Goal: Task Accomplishment & Management: Manage account settings

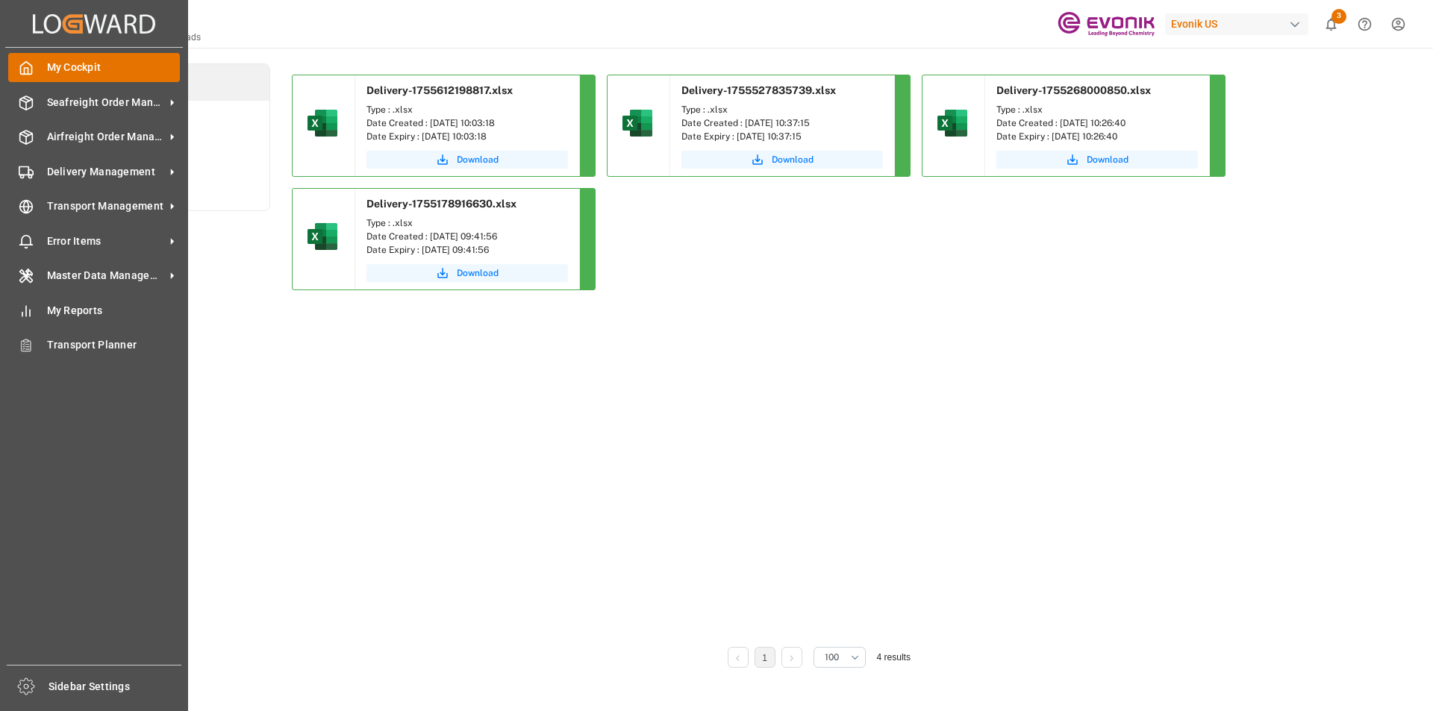
click at [36, 63] on div "My Cockpit My Cockpit" at bounding box center [94, 67] width 172 height 29
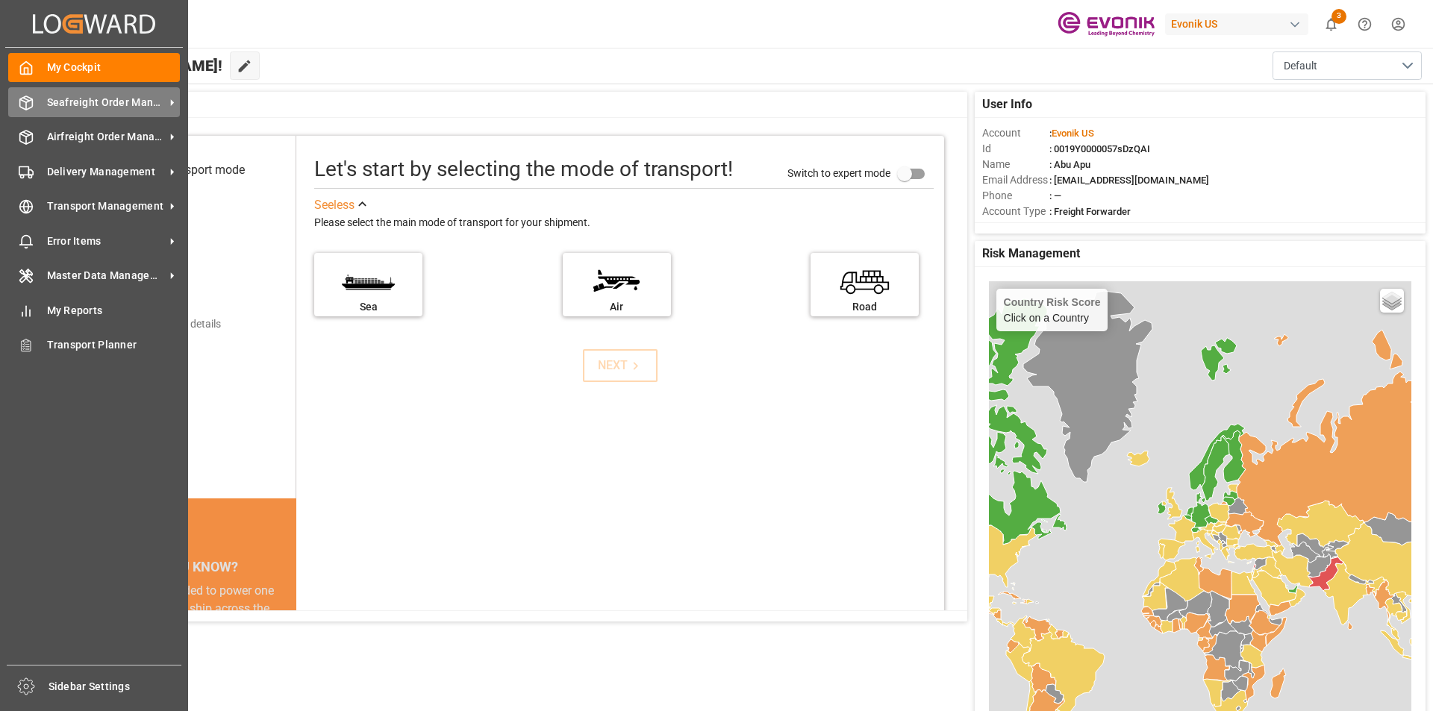
click at [63, 96] on span "Seafreight Order Management" at bounding box center [106, 103] width 118 height 16
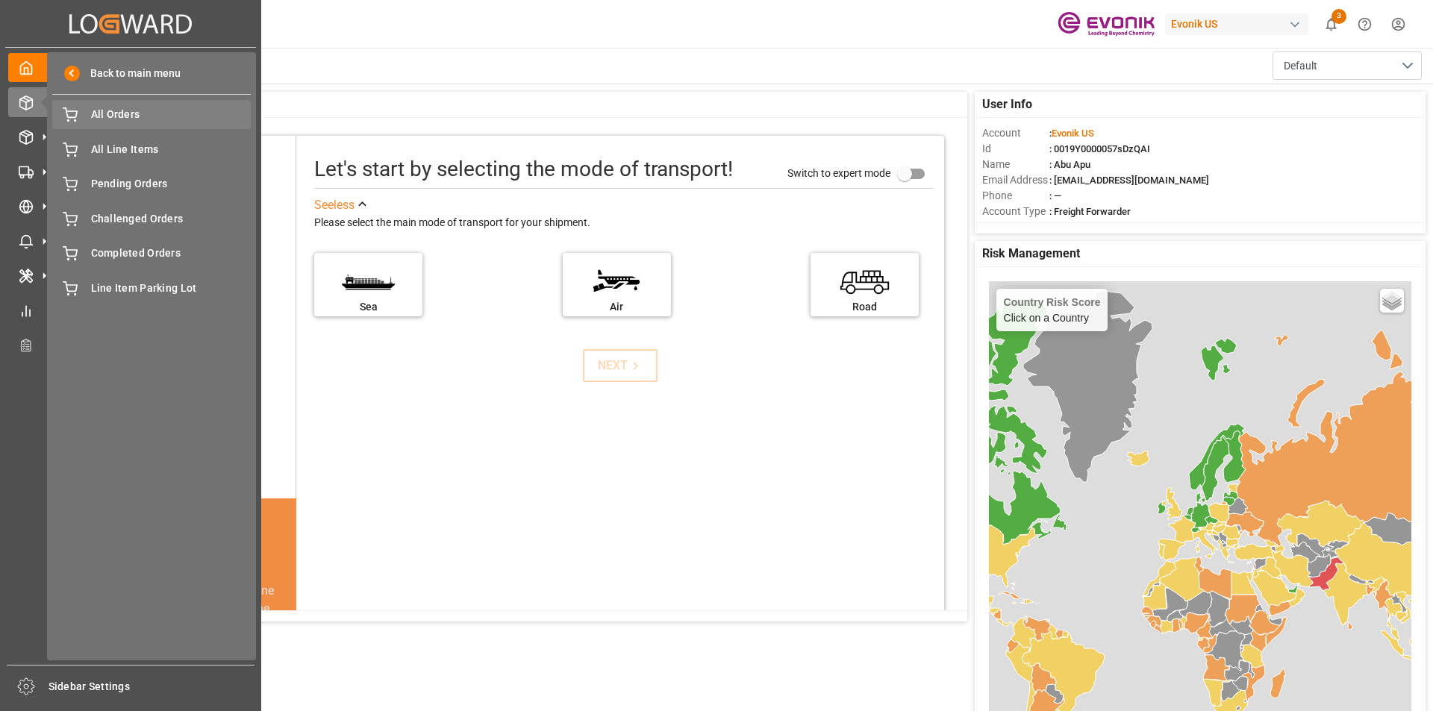
click at [99, 114] on span "All Orders" at bounding box center [171, 115] width 160 height 16
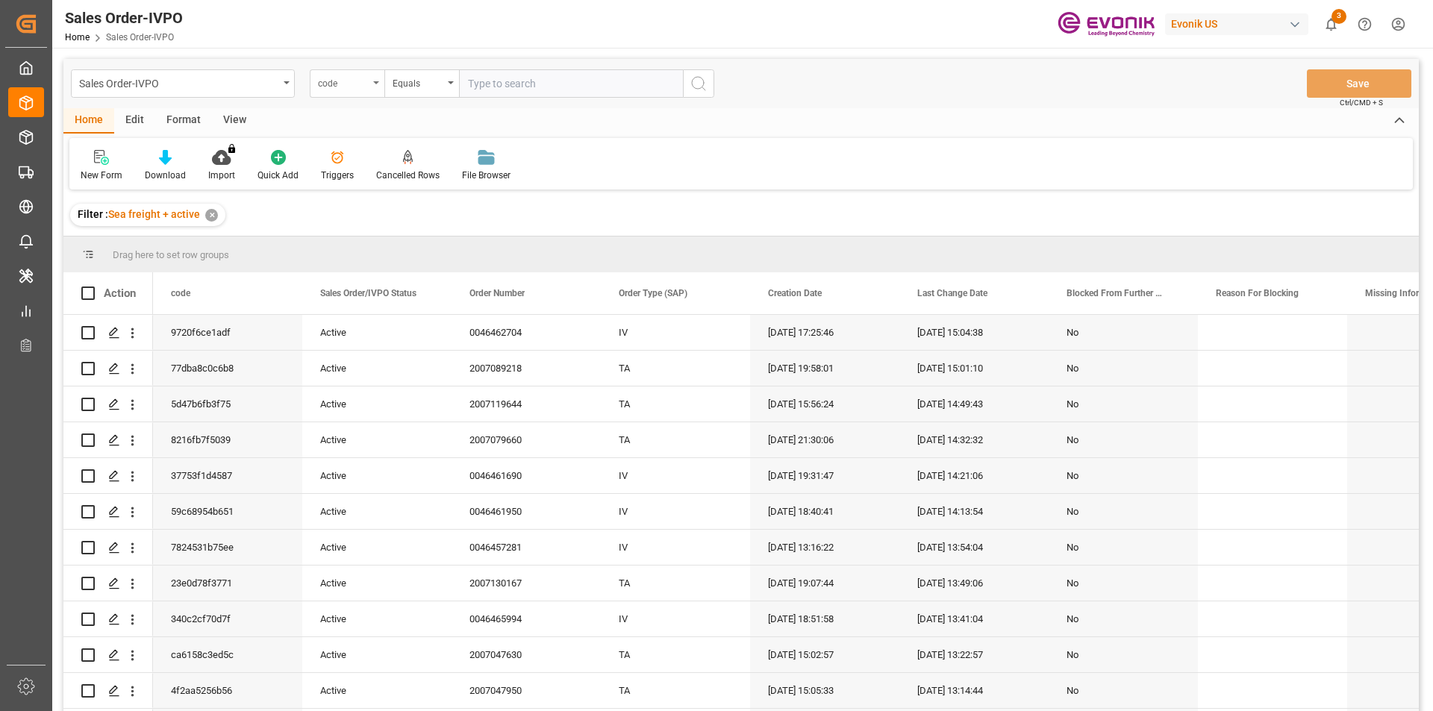
click at [376, 82] on icon "open menu" at bounding box center [376, 82] width 6 height 3
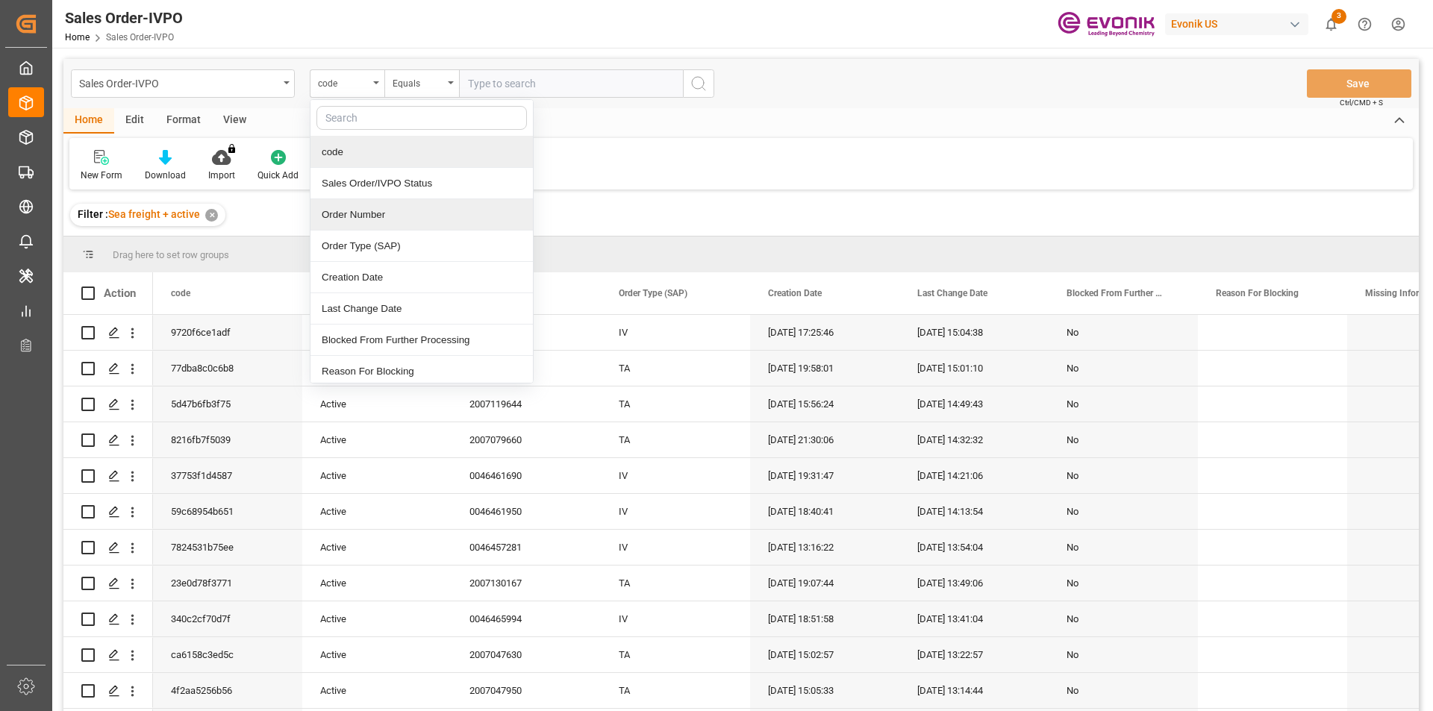
click at [354, 211] on div "Order Number" at bounding box center [421, 214] width 222 height 31
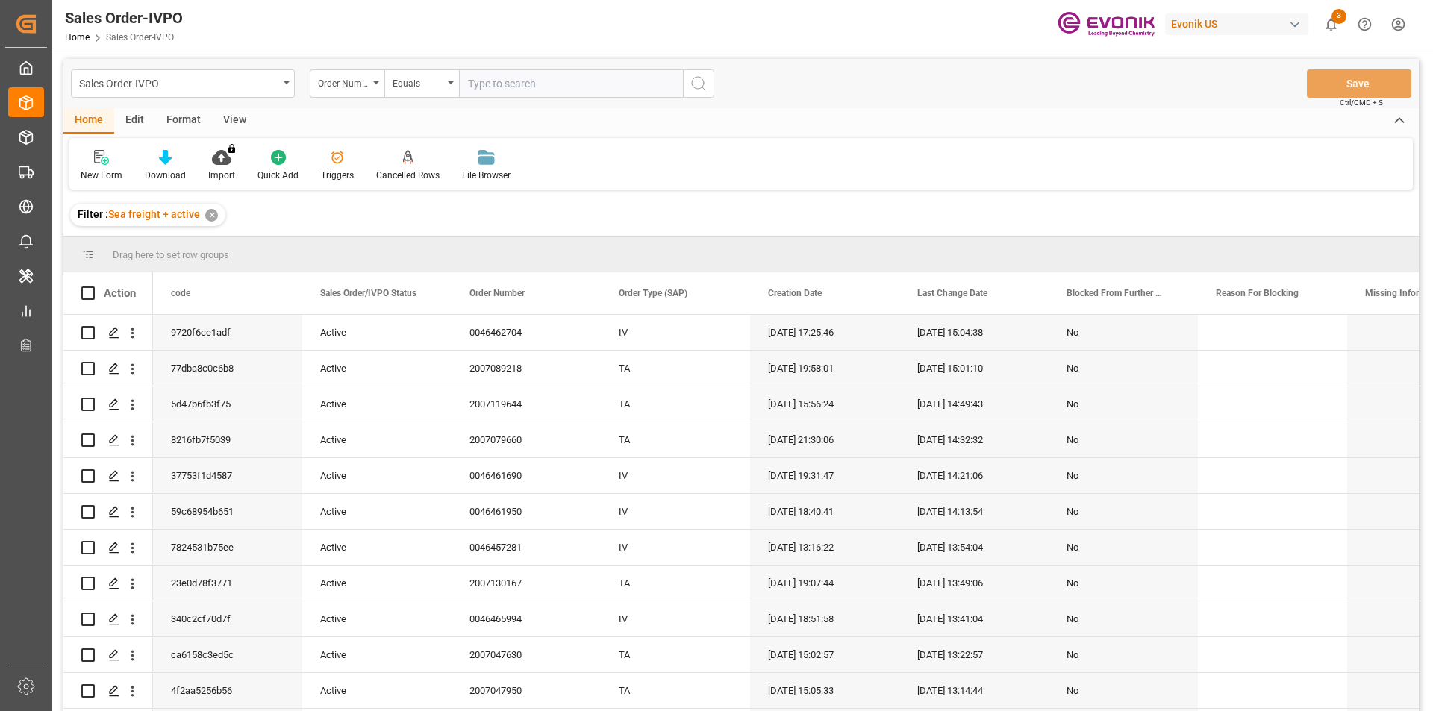
click at [486, 82] on input "text" at bounding box center [571, 83] width 224 height 28
paste input "0046468819"
type input "0046468819"
click at [701, 82] on icon "search button" at bounding box center [698, 84] width 18 height 18
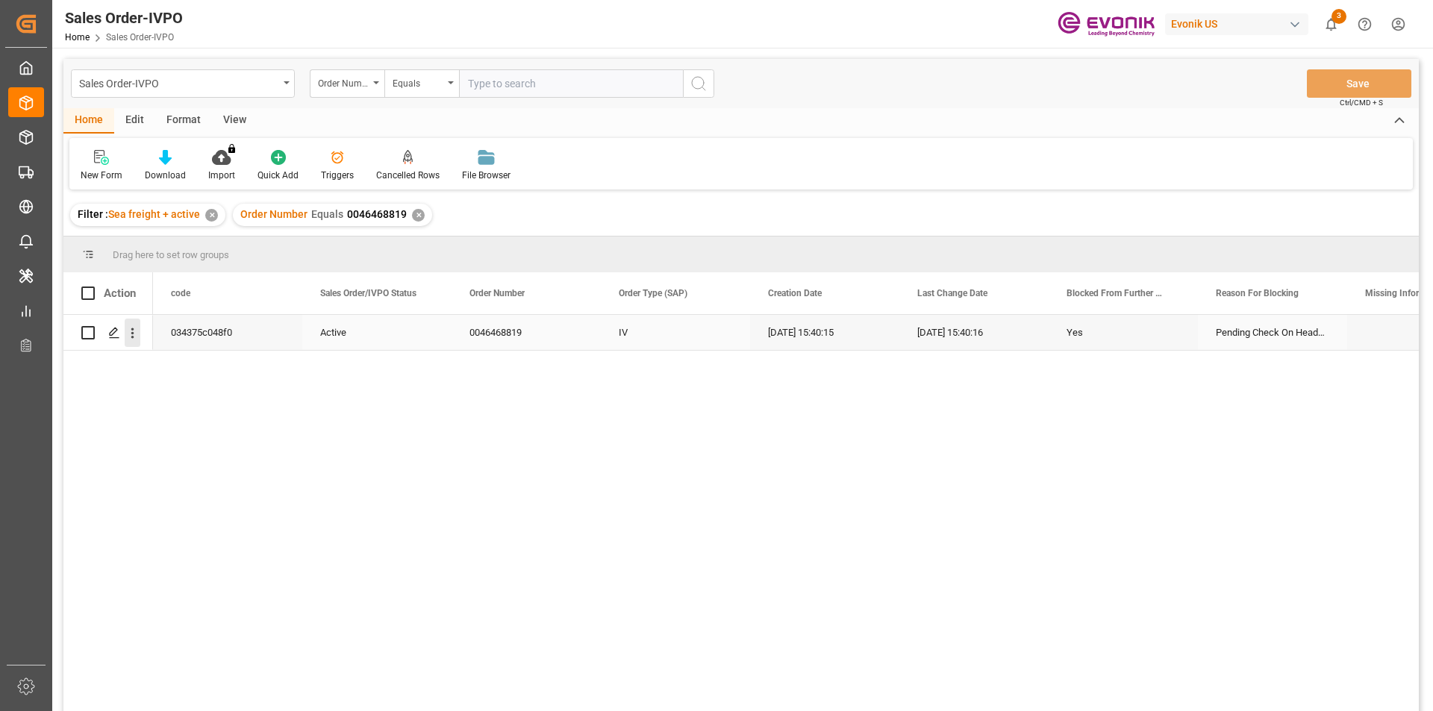
click at [131, 328] on icon "open menu" at bounding box center [133, 333] width 16 height 16
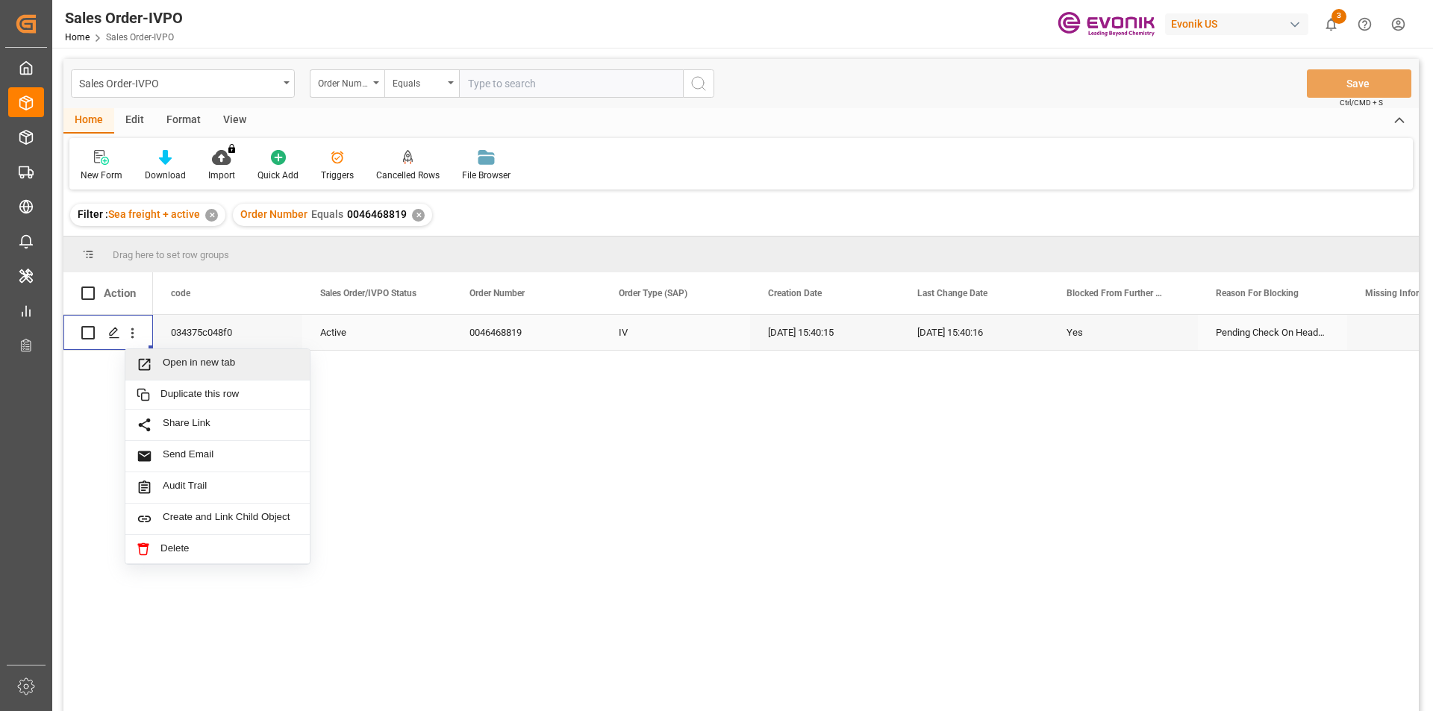
click at [174, 369] on span "Open in new tab" at bounding box center [231, 365] width 136 height 16
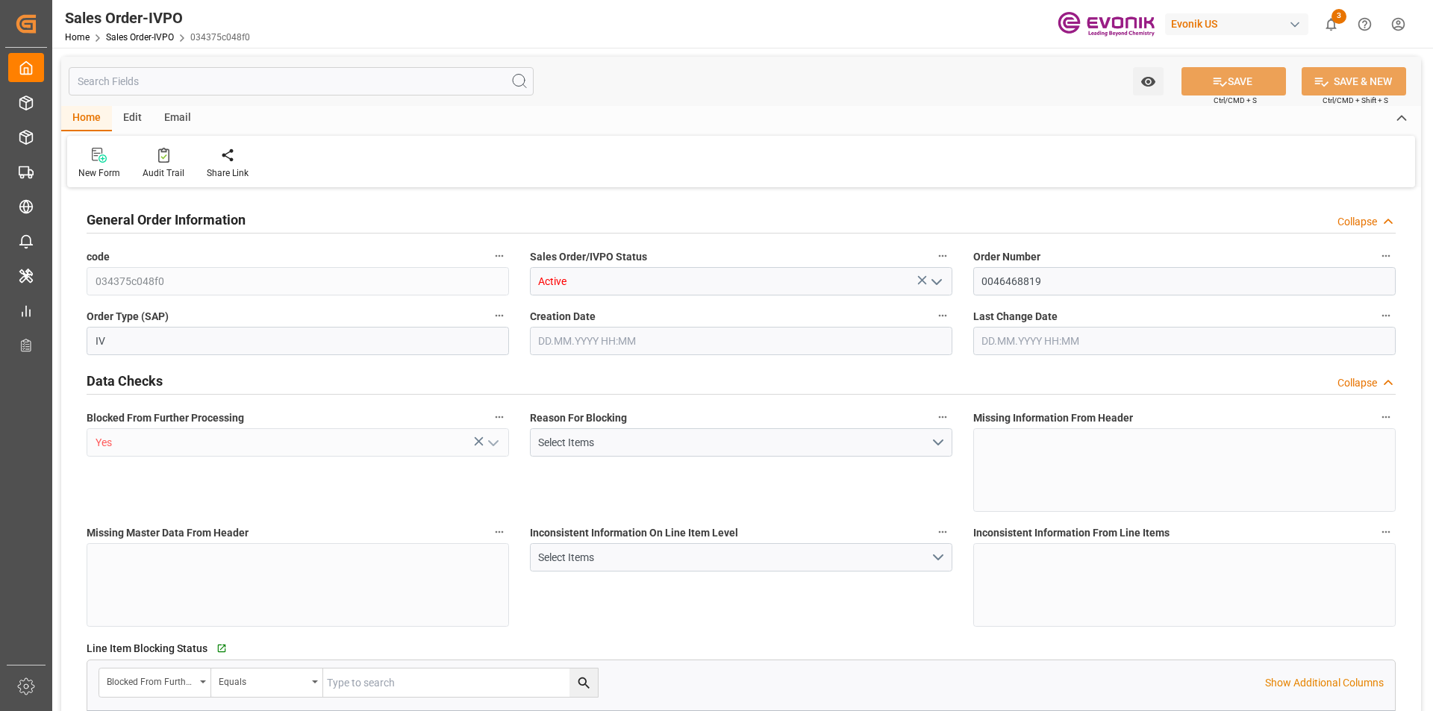
type input "THPAT"
type input "0"
type input "1"
type input "222.12"
type input "18.08.2025 15:40"
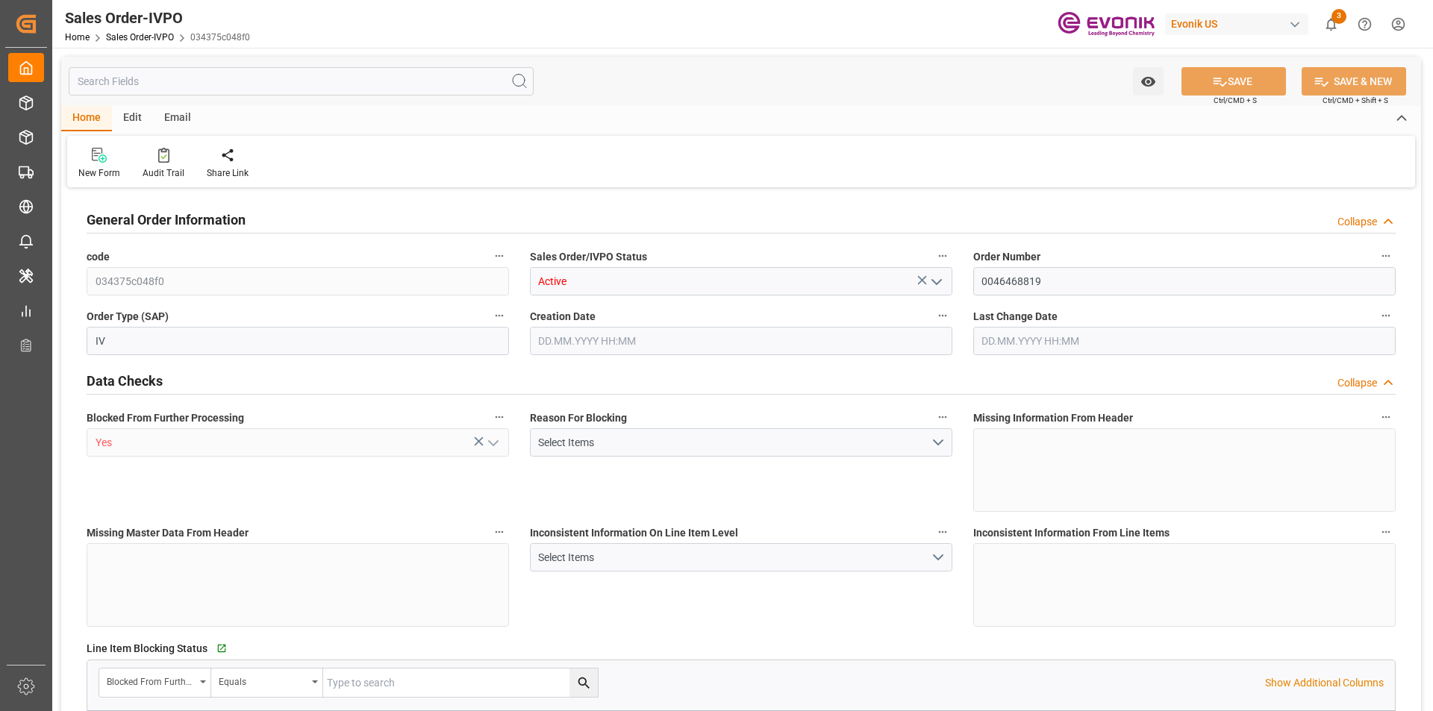
type input "18.08.2025 15:40"
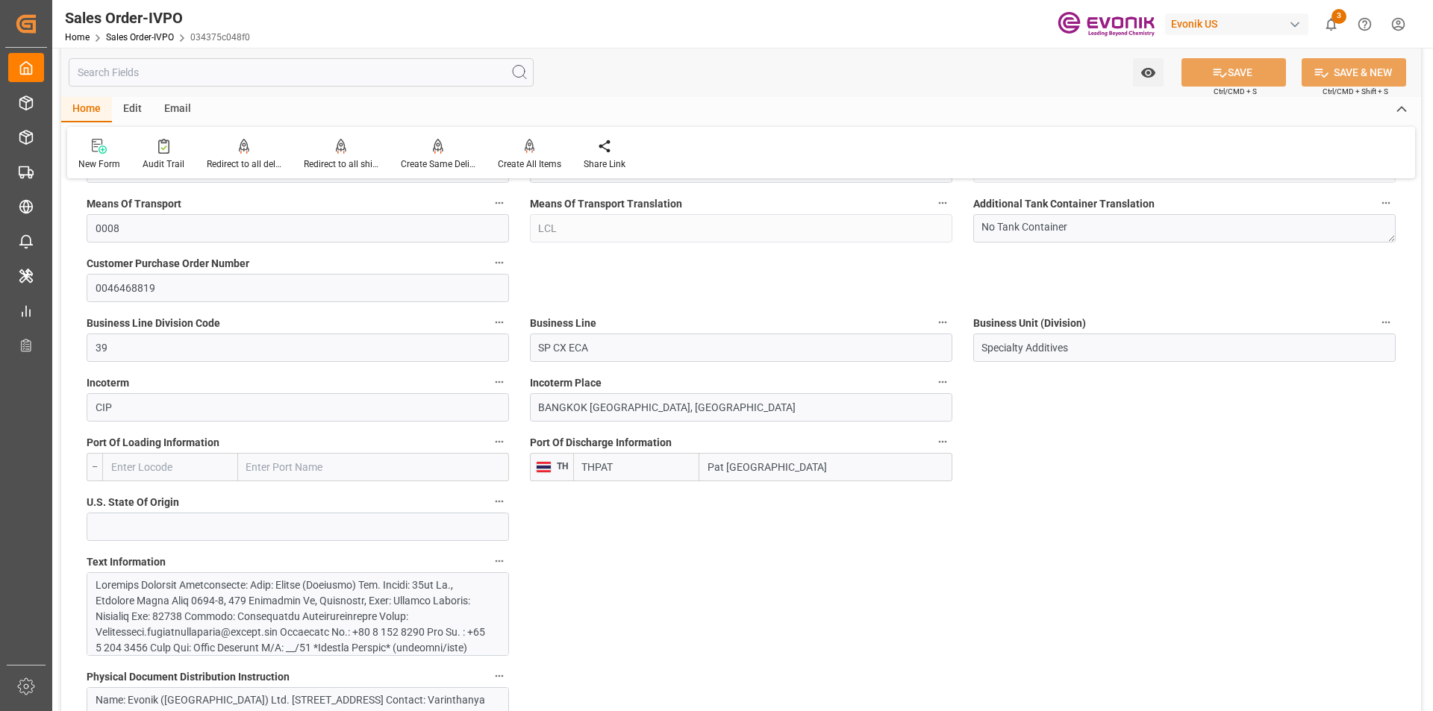
scroll to position [895, 0]
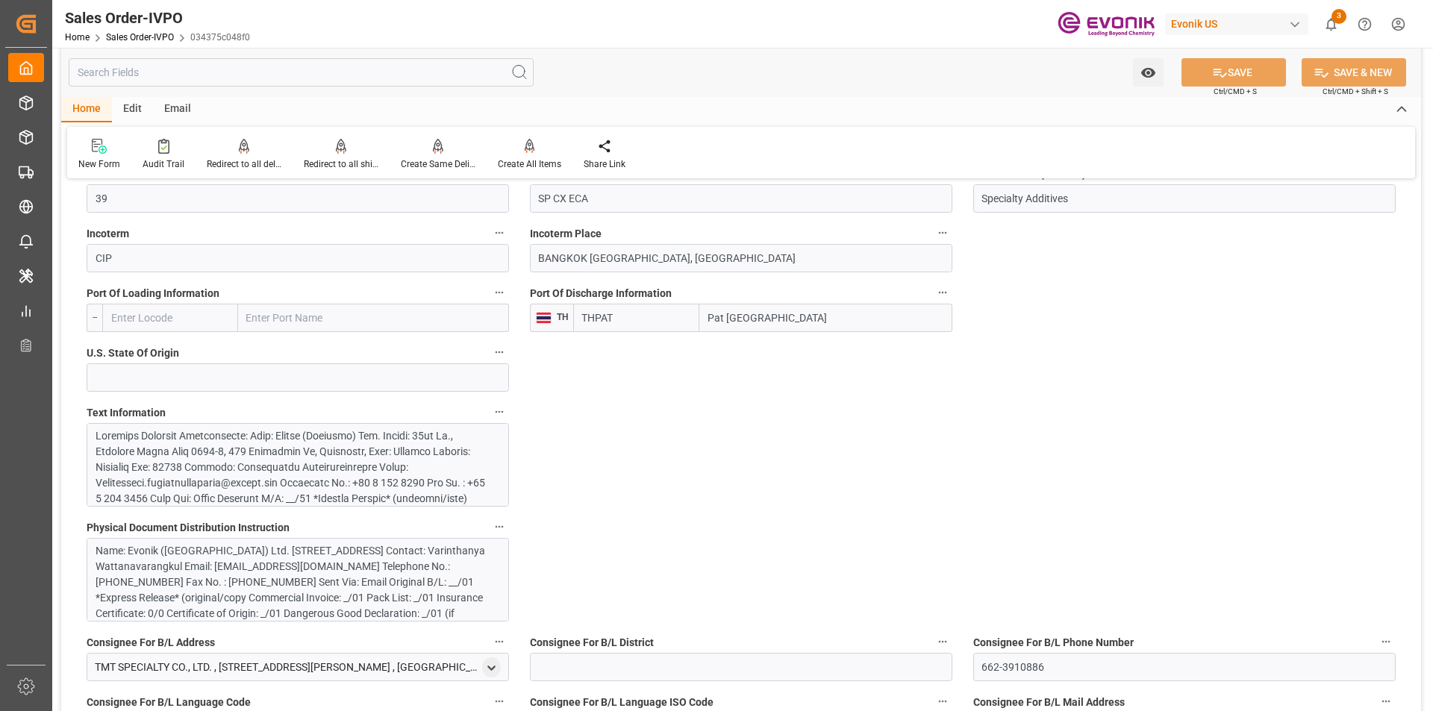
click at [402, 469] on div at bounding box center [292, 639] width 393 height 423
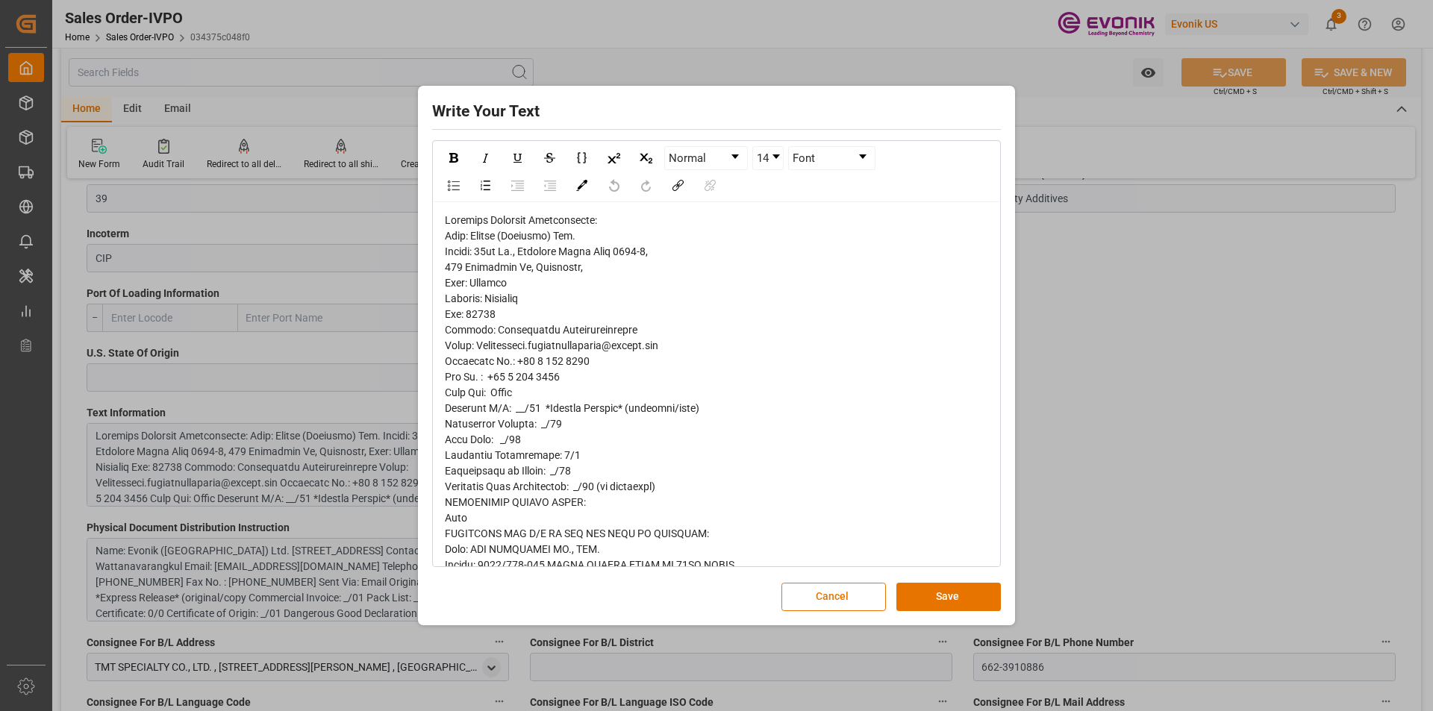
copy span "Bangkok"
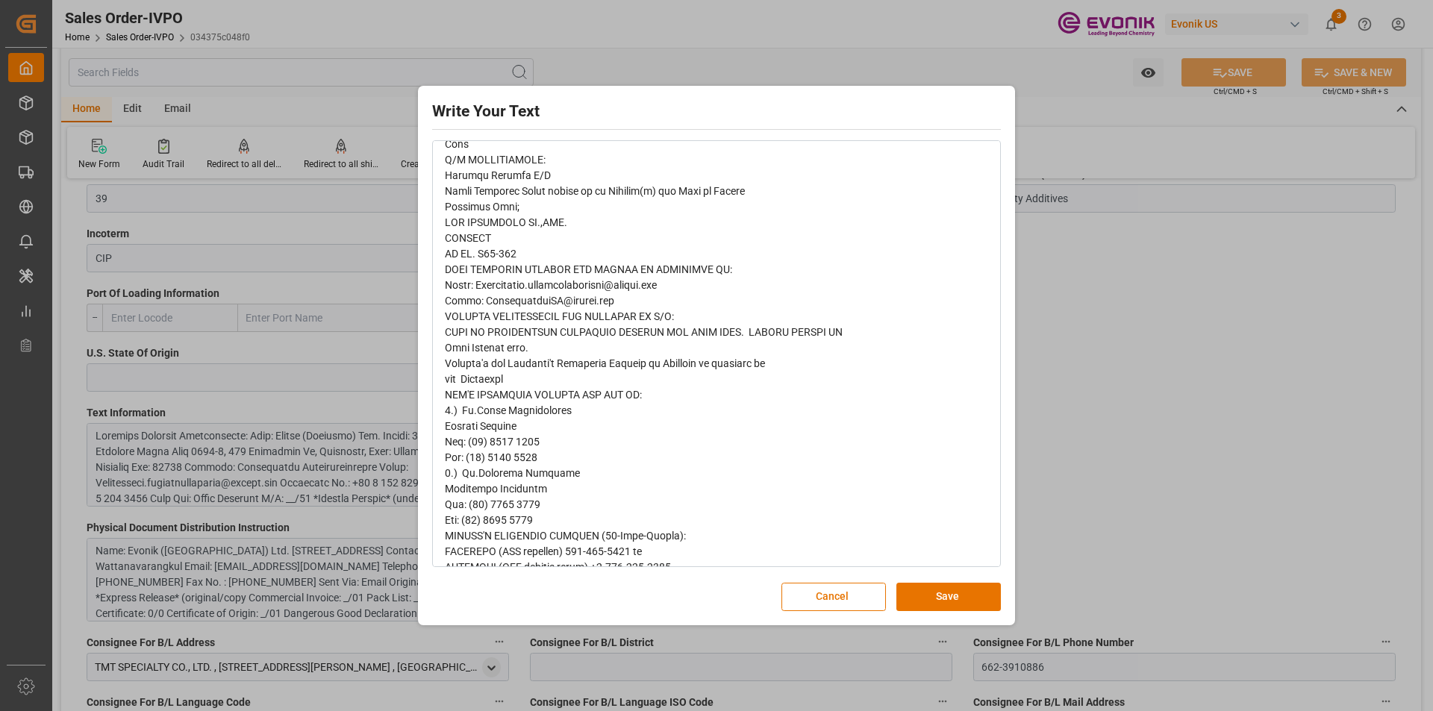
scroll to position [723, 0]
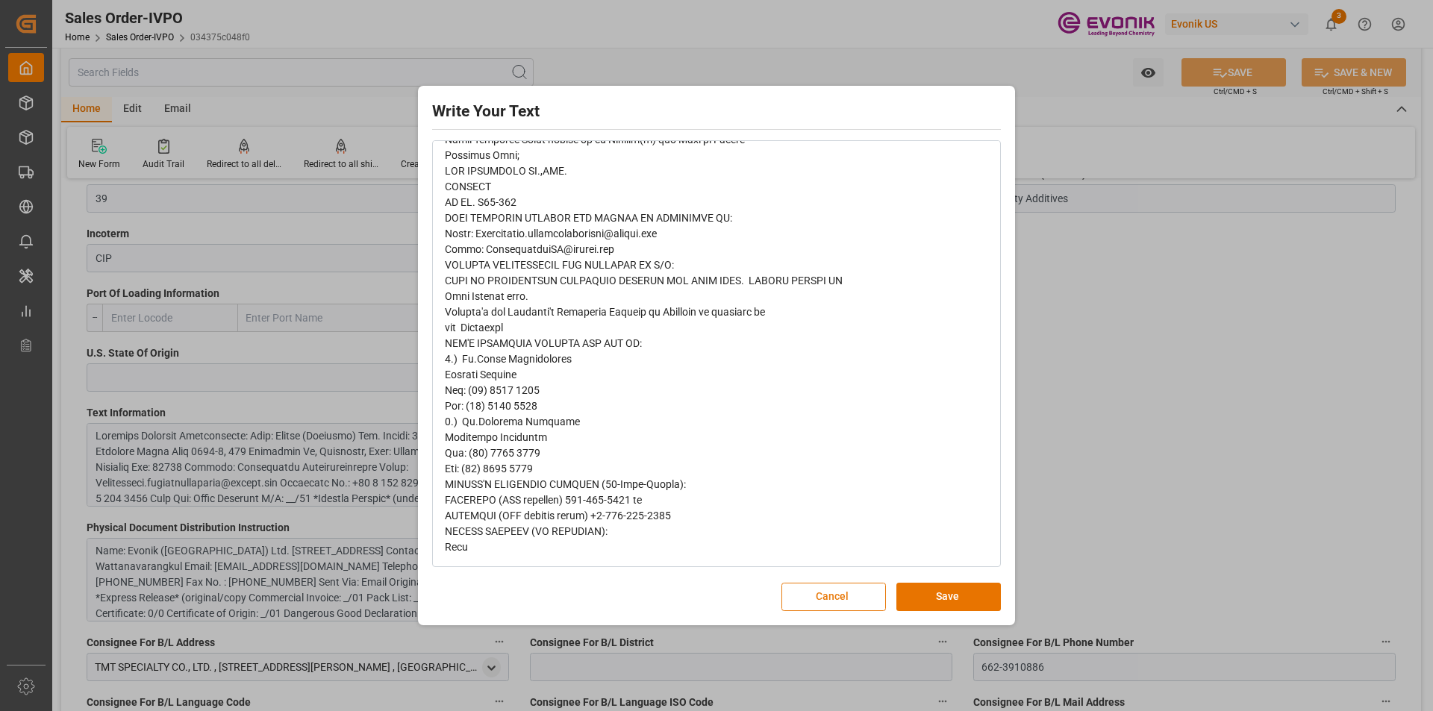
click at [825, 601] on button "Cancel" at bounding box center [833, 597] width 104 height 28
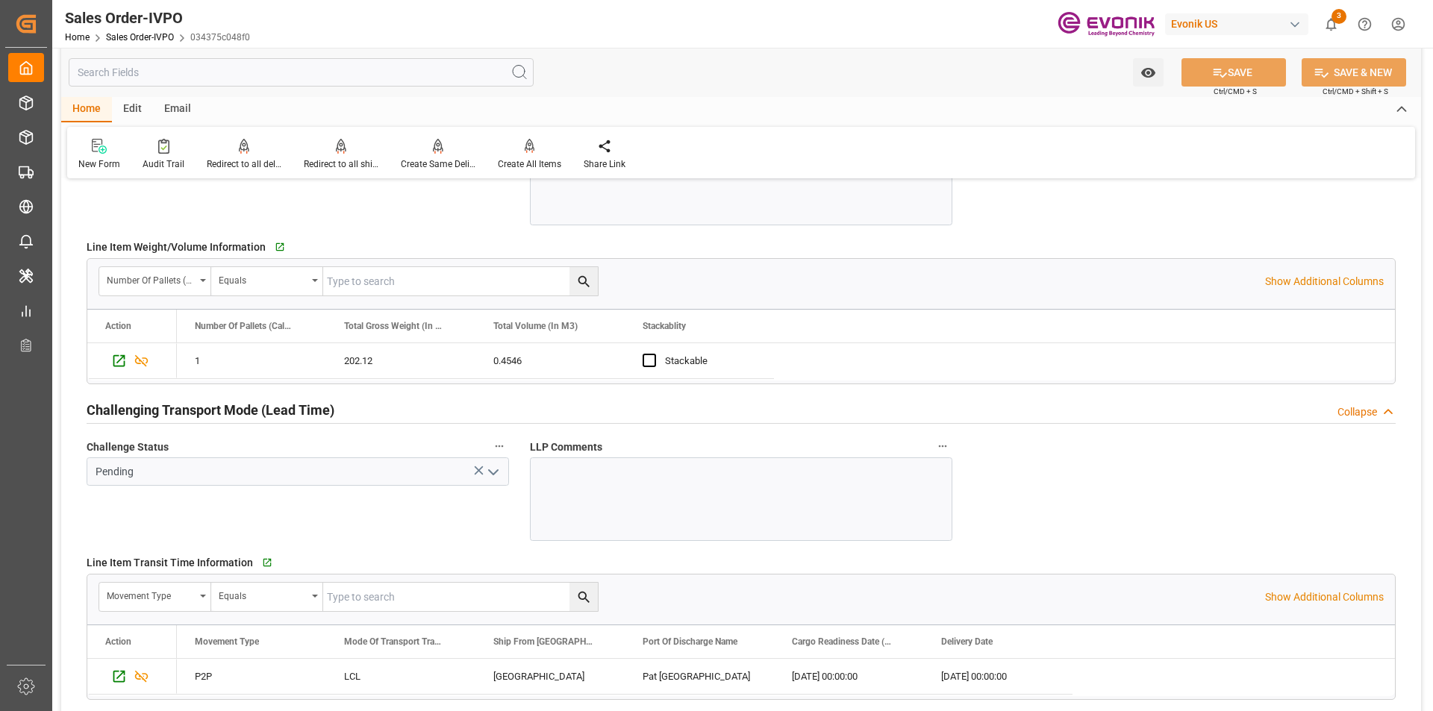
scroll to position [2238, 0]
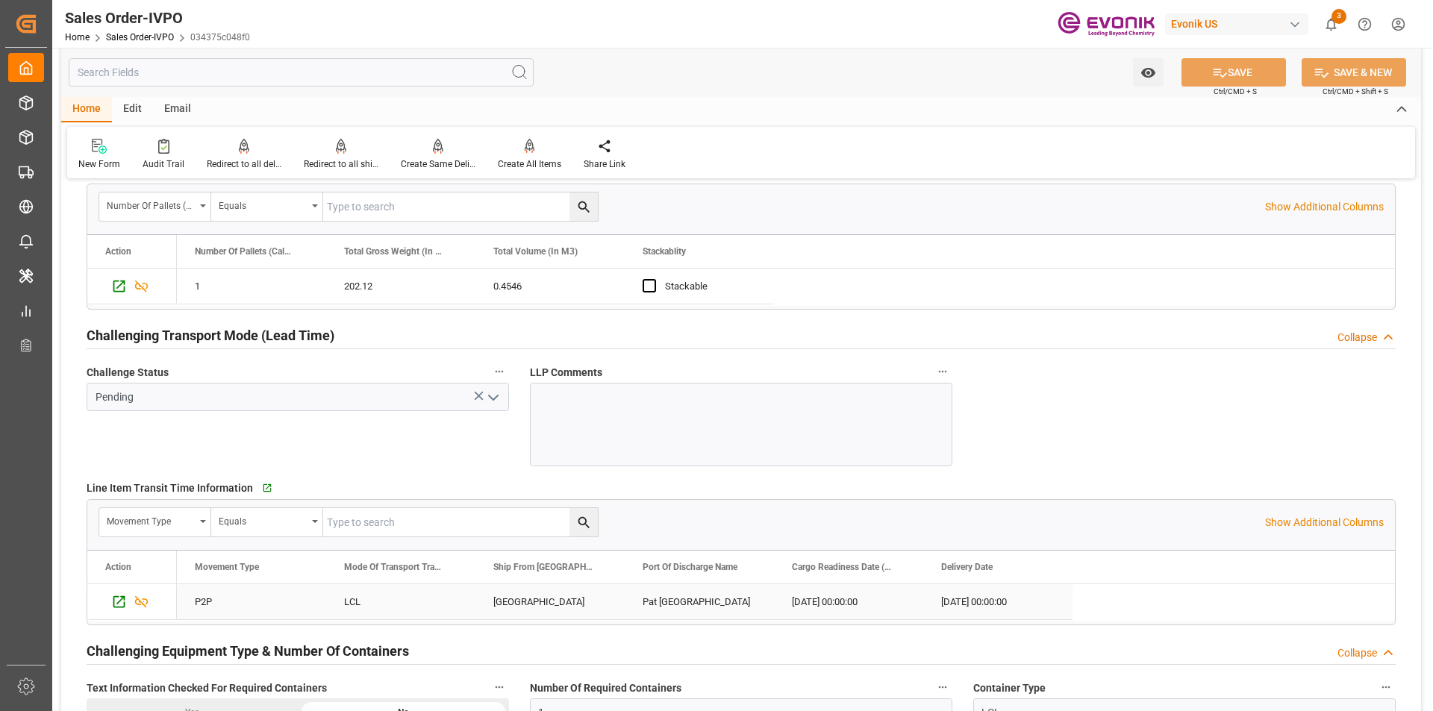
click at [508, 602] on div "CALUMET CITY" at bounding box center [549, 601] width 149 height 35
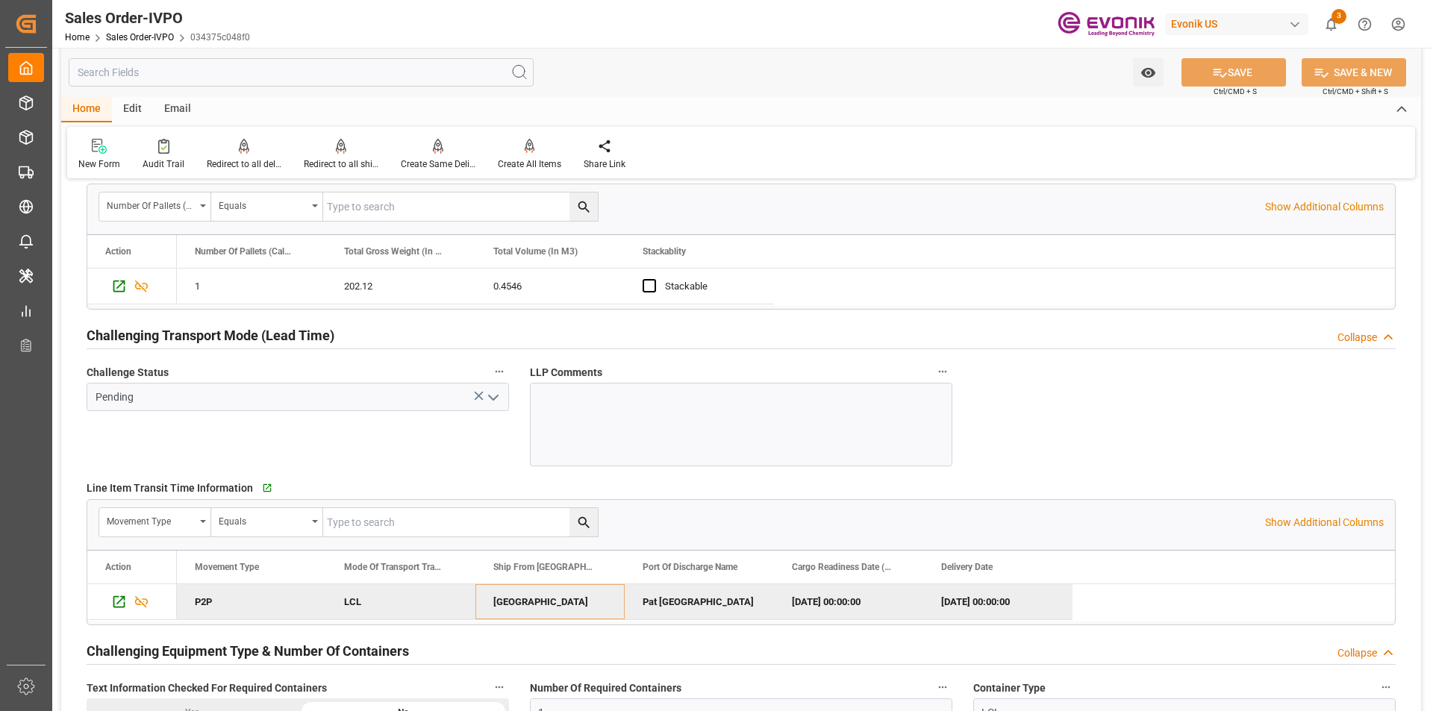
click at [858, 600] on div "2025-08-29 00:00:00" at bounding box center [848, 601] width 149 height 35
drag, startPoint x: 968, startPoint y: 598, endPoint x: 993, endPoint y: 622, distance: 34.8
click at [968, 598] on div "2025-10-26 00:00:00" at bounding box center [997, 601] width 149 height 35
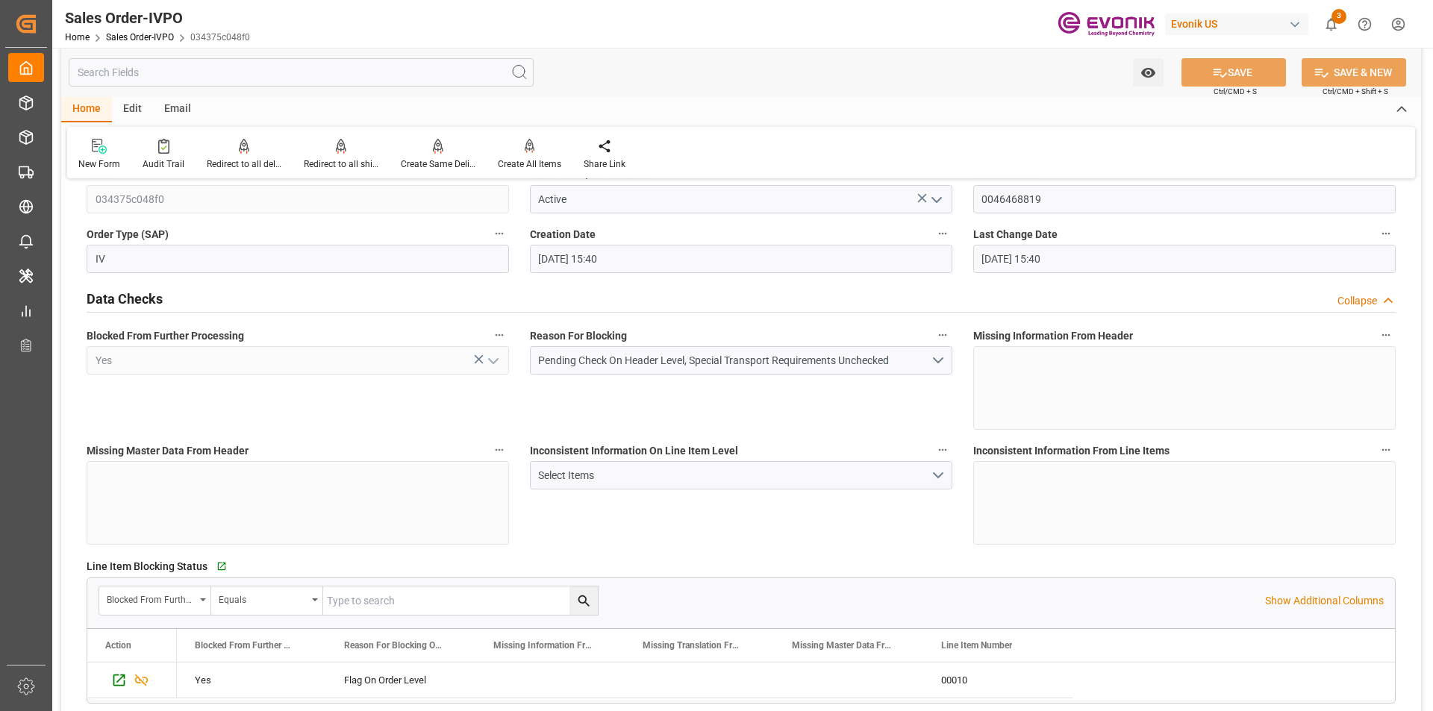
scroll to position [0, 0]
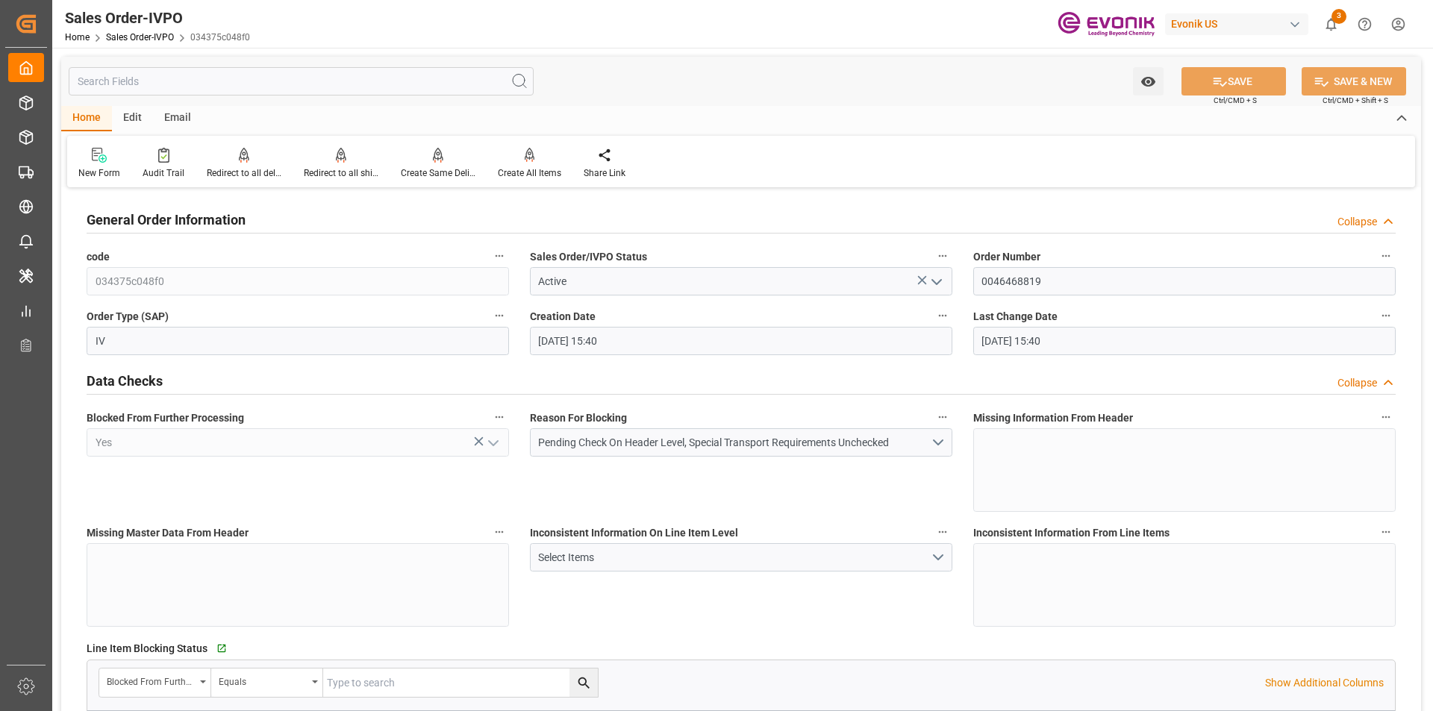
click at [90, 86] on input "text" at bounding box center [301, 81] width 465 height 28
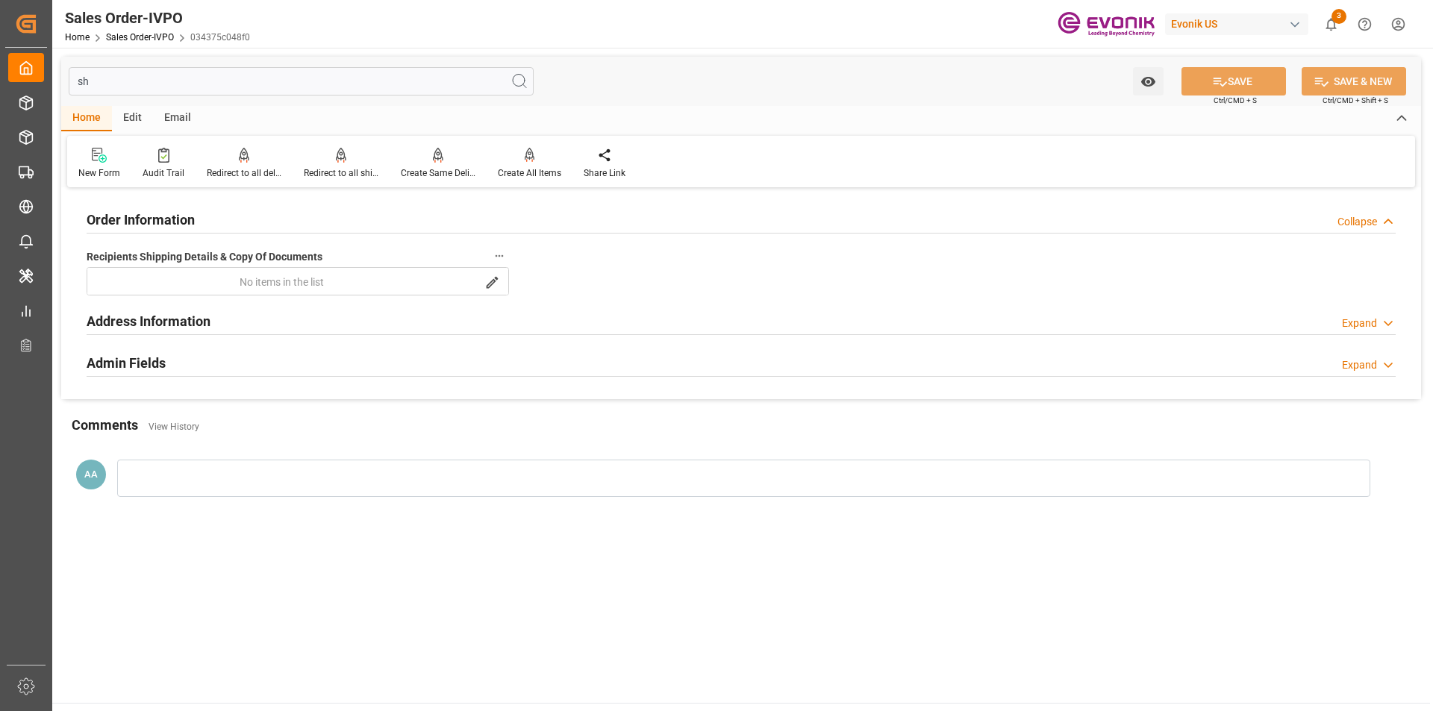
type input "s"
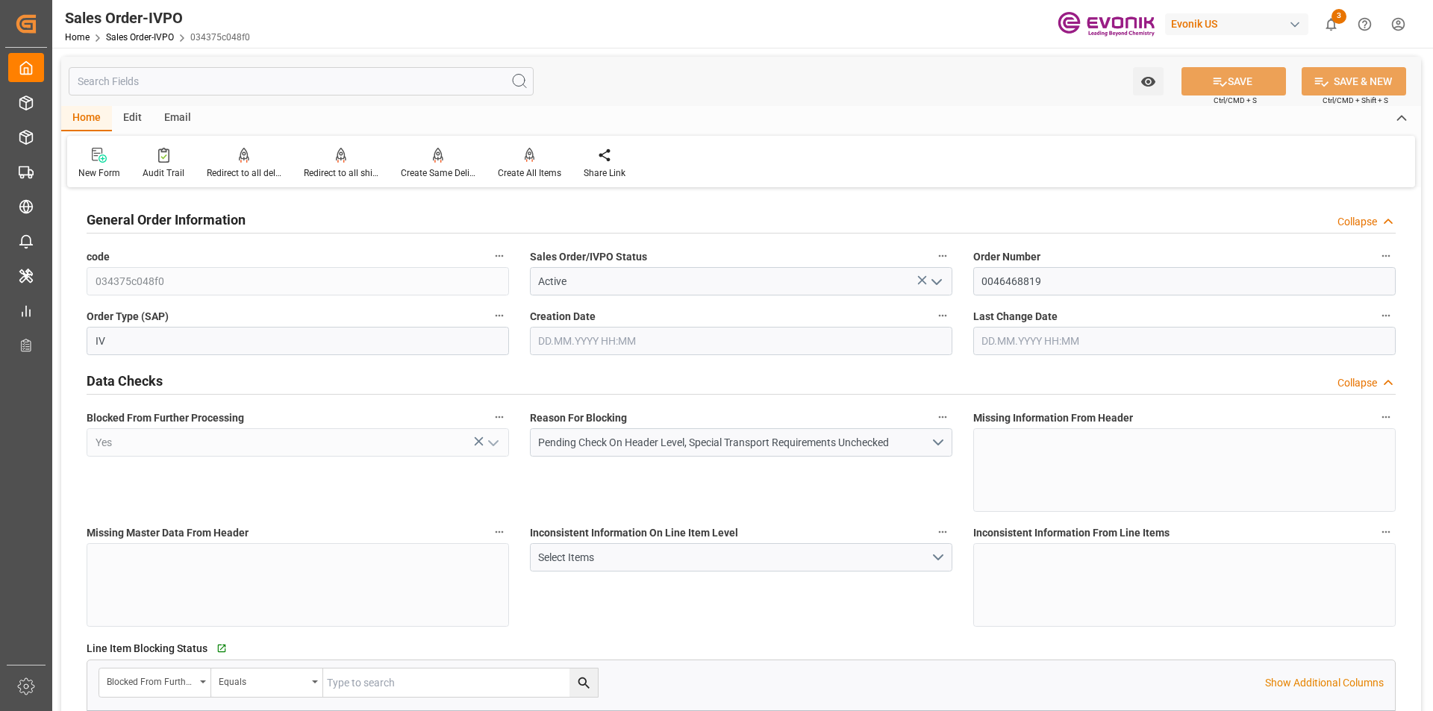
type input "18.08.2025 15:40"
type input "222.12"
type input "18.08.2025 15:40"
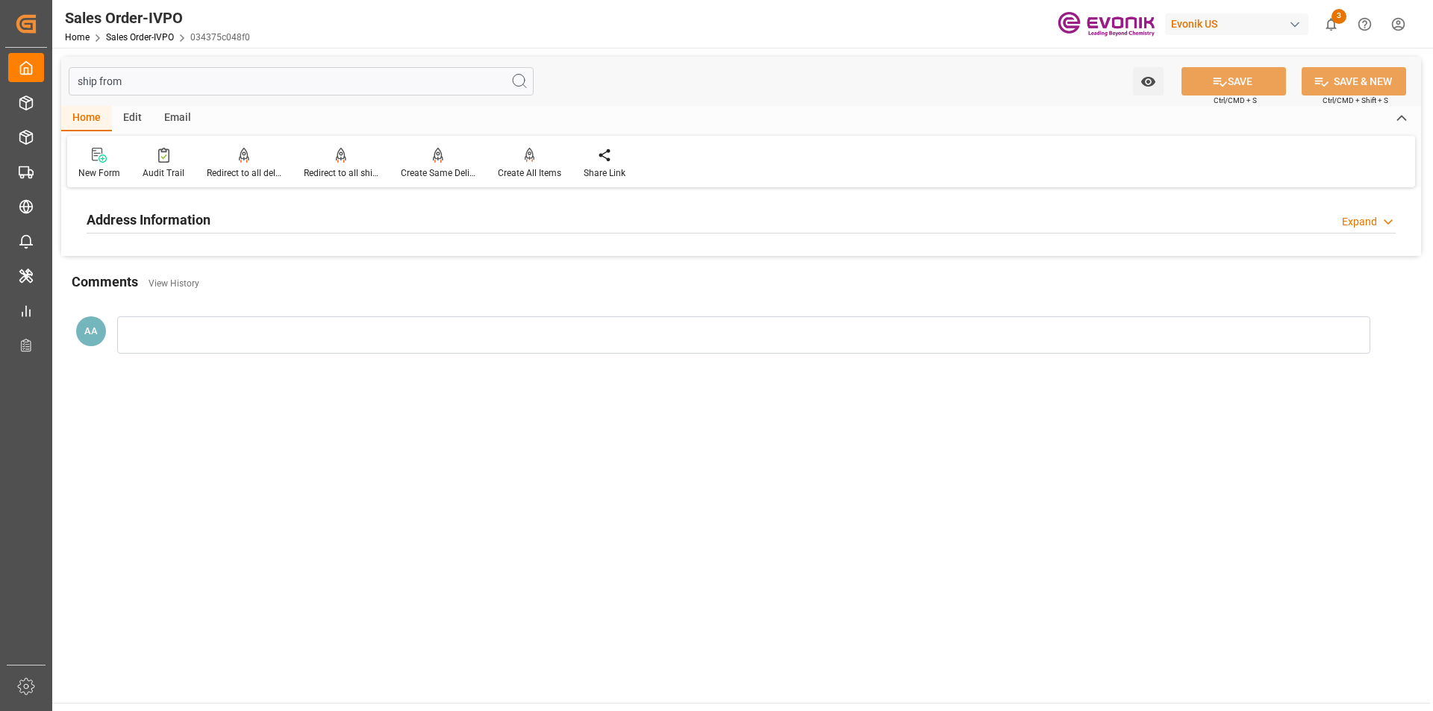
type input "ship from"
click at [156, 219] on h2 "Address Information" at bounding box center [149, 220] width 124 height 20
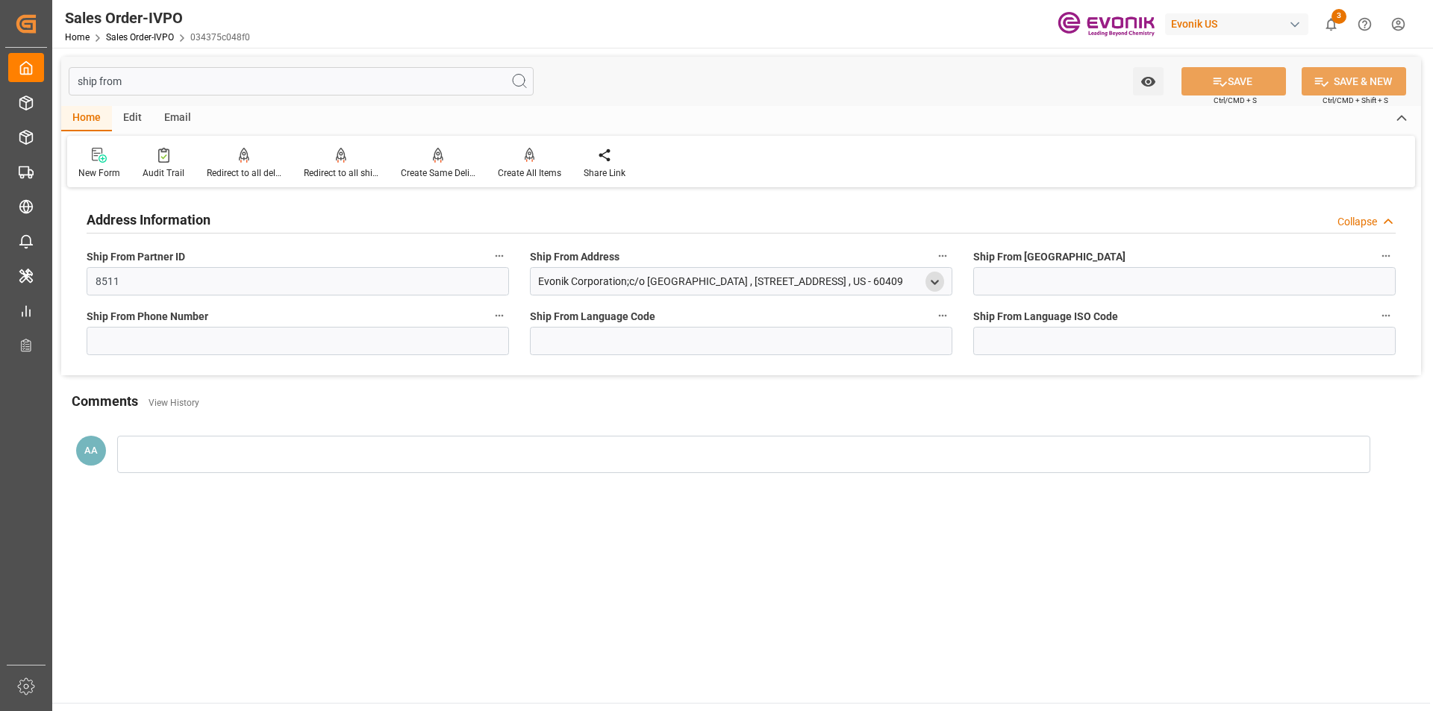
click at [936, 281] on polyline "open menu" at bounding box center [934, 282] width 7 height 3
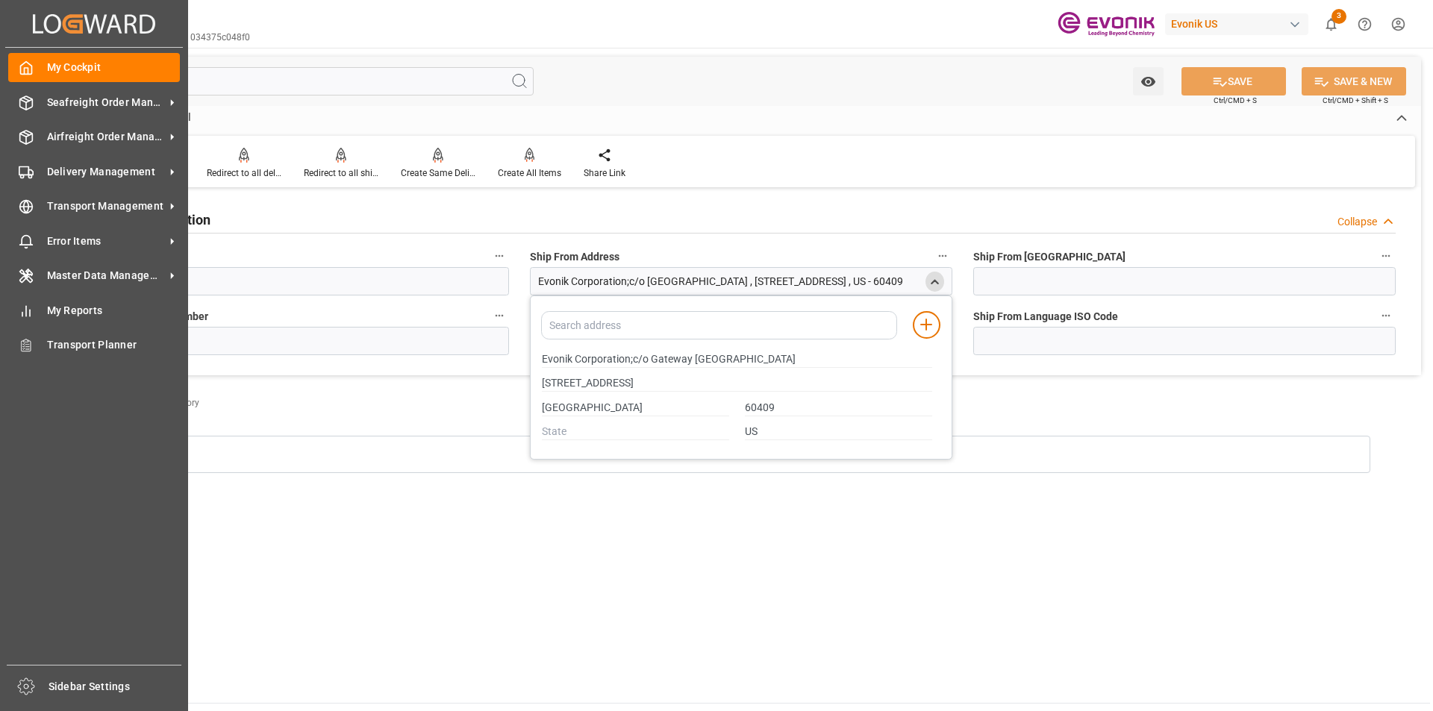
drag, startPoint x: 176, startPoint y: 85, endPoint x: 7, endPoint y: 78, distance: 168.8
click at [7, 78] on div "Created by potrace 1.15, written by Peter Selinger 2001-2017 Created by potrace…" at bounding box center [716, 355] width 1433 height 711
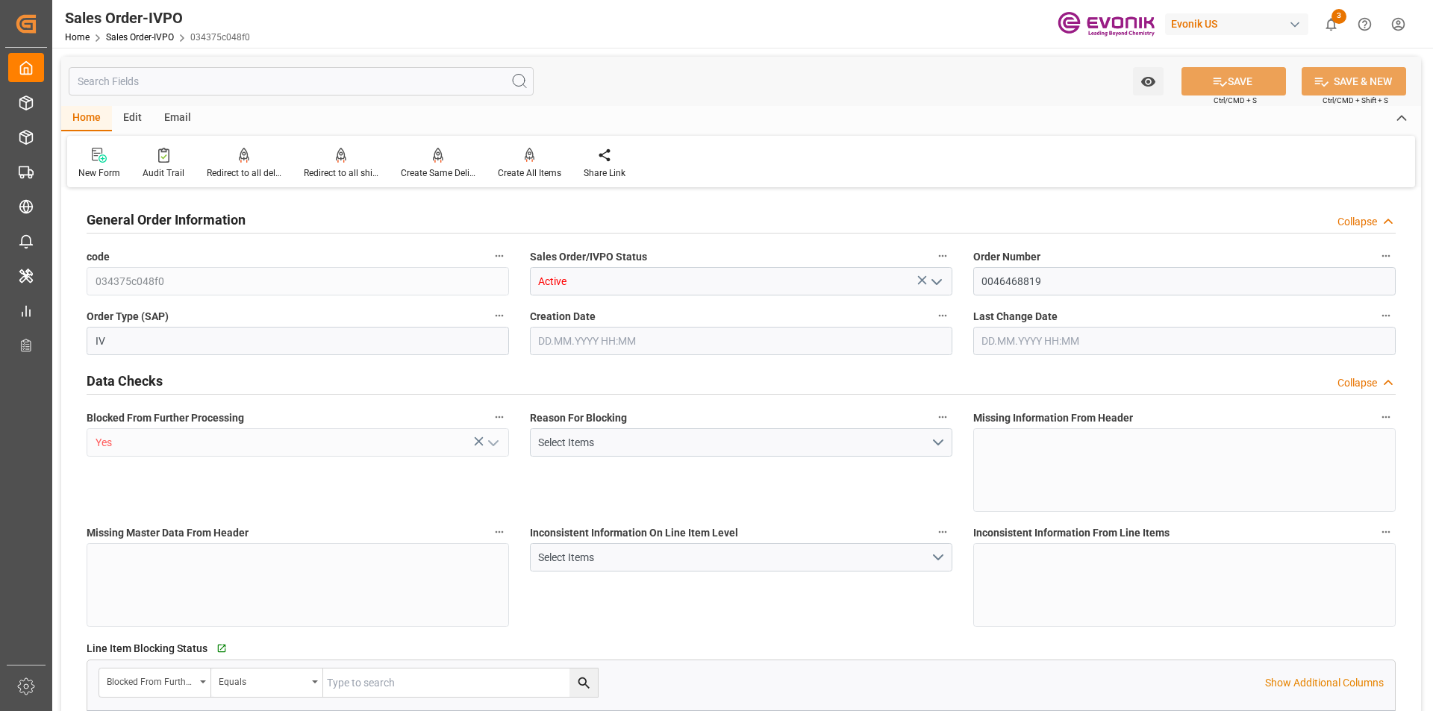
type input "THPAT"
type input "0"
type input "1"
type input "222.12"
type input "18.08.2025 15:40"
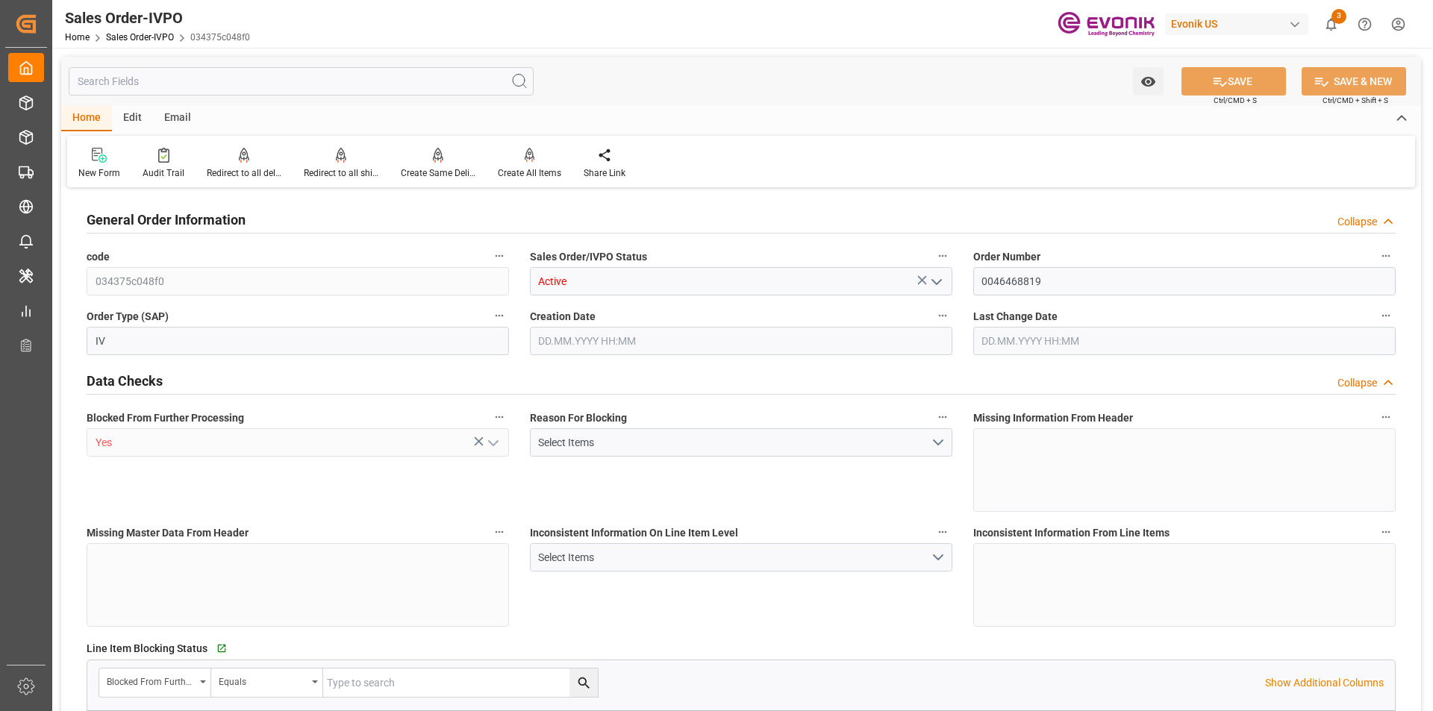
type input "18.08.2025 15:40"
click at [349, 86] on input "text" at bounding box center [301, 81] width 465 height 28
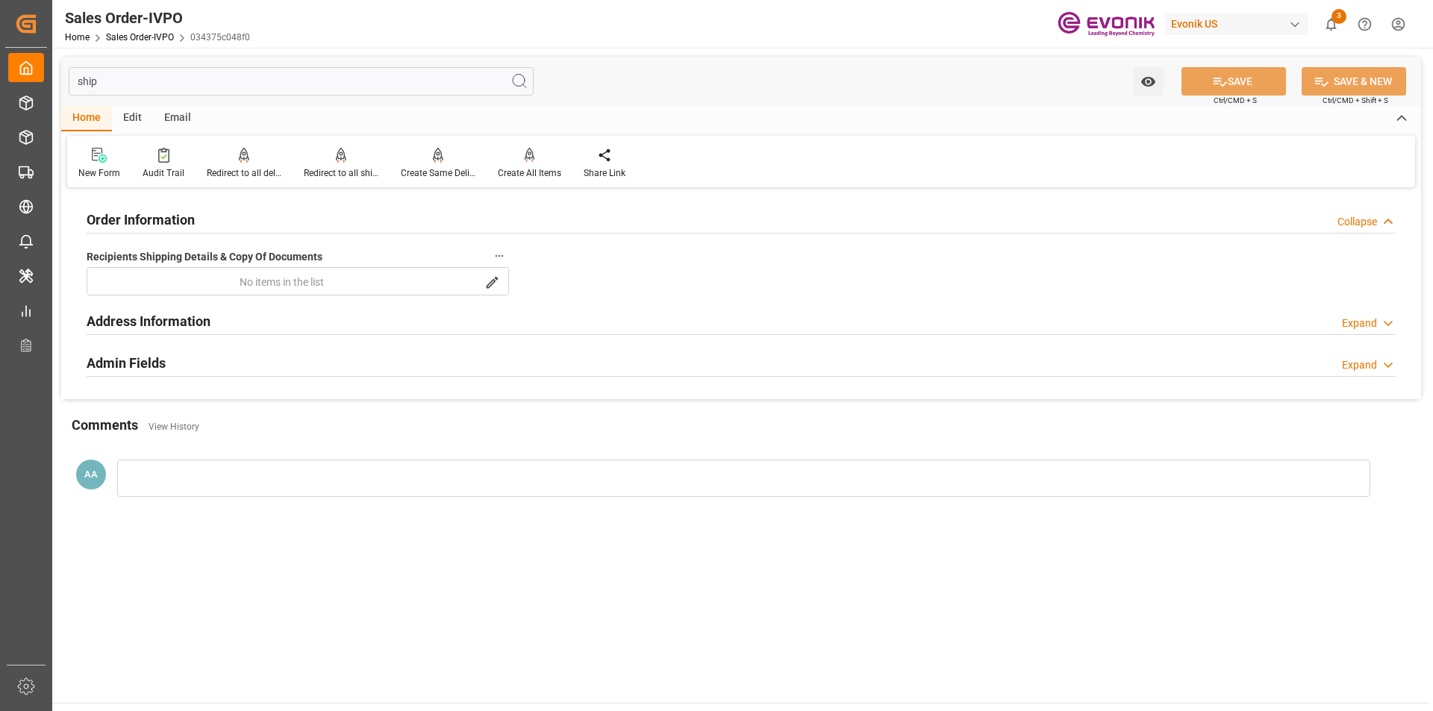
click at [203, 320] on h2 "Address Information" at bounding box center [149, 321] width 124 height 20
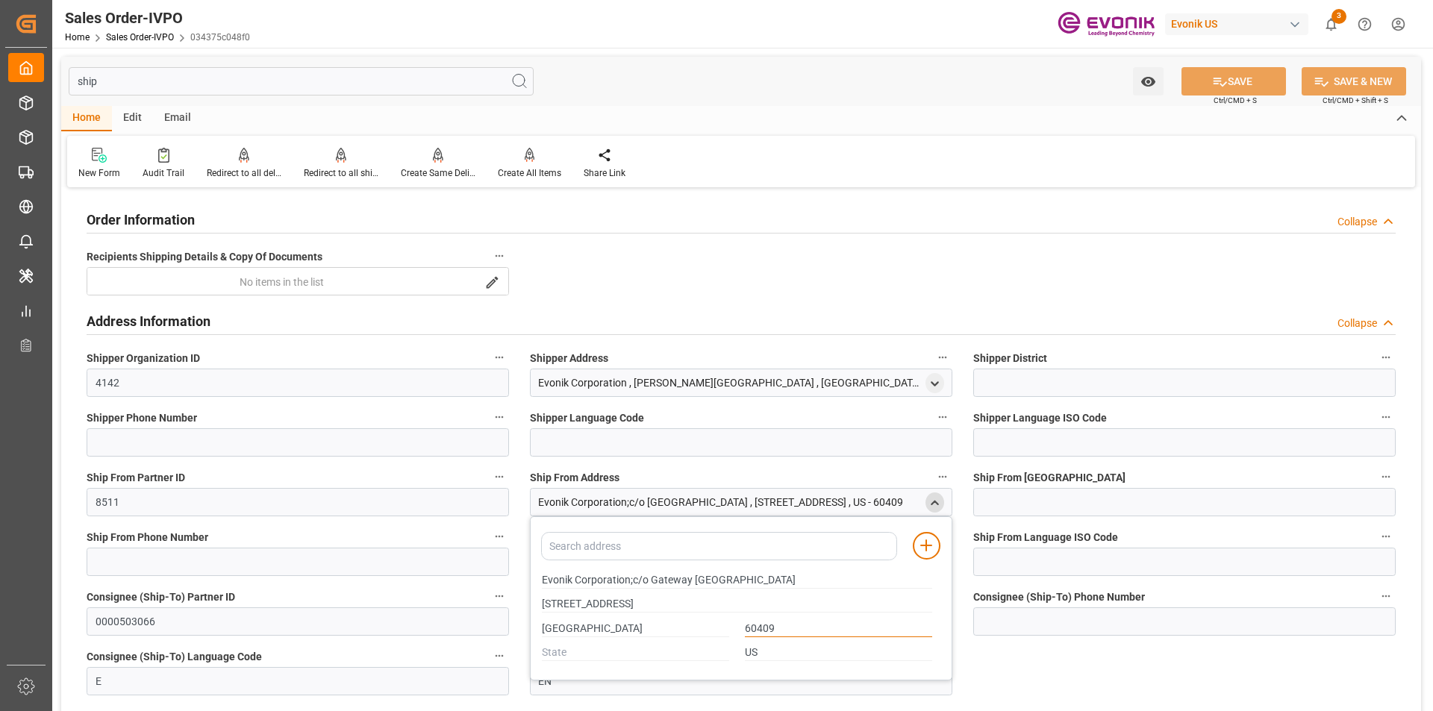
drag, startPoint x: 776, startPoint y: 630, endPoint x: 743, endPoint y: 630, distance: 32.8
click at [743, 630] on div "60409" at bounding box center [838, 628] width 203 height 25
click at [937, 500] on icon "close menu" at bounding box center [934, 503] width 13 height 13
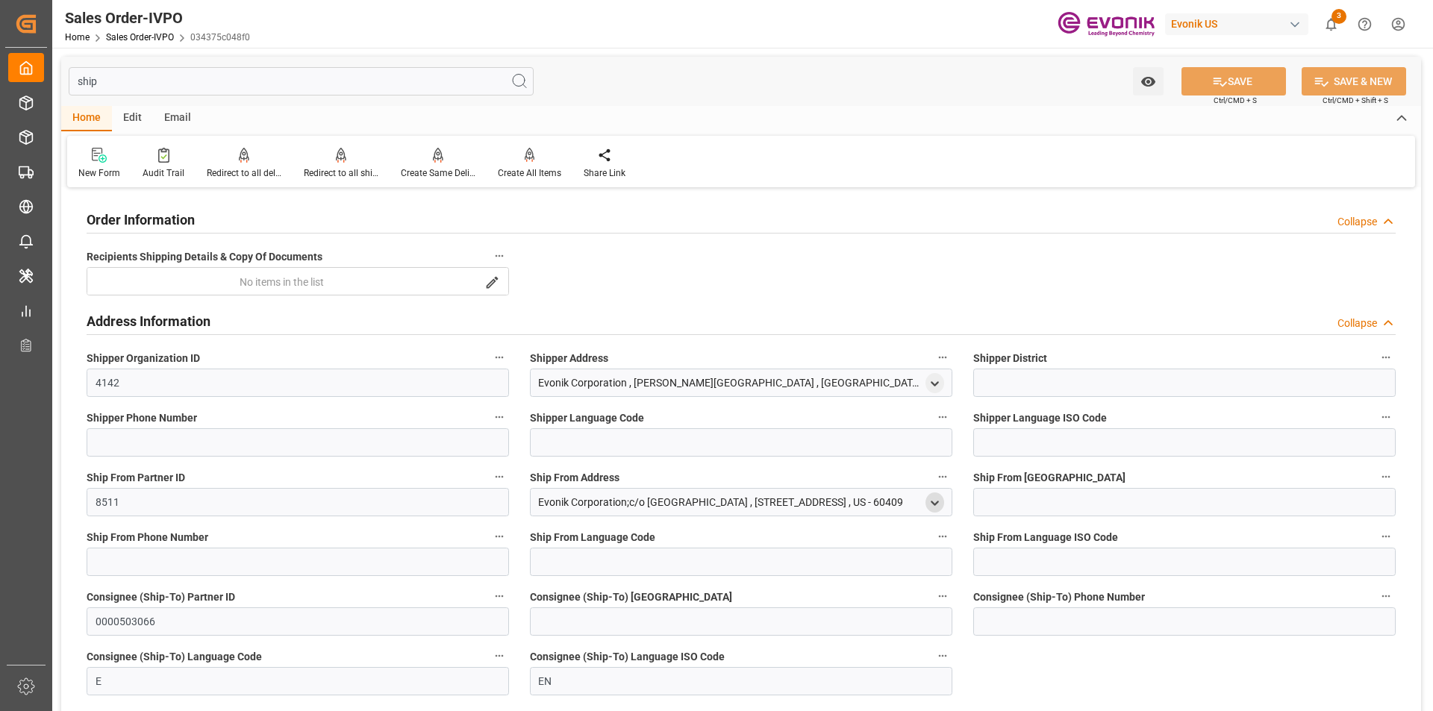
click at [112, 78] on input "ship" at bounding box center [301, 81] width 465 height 28
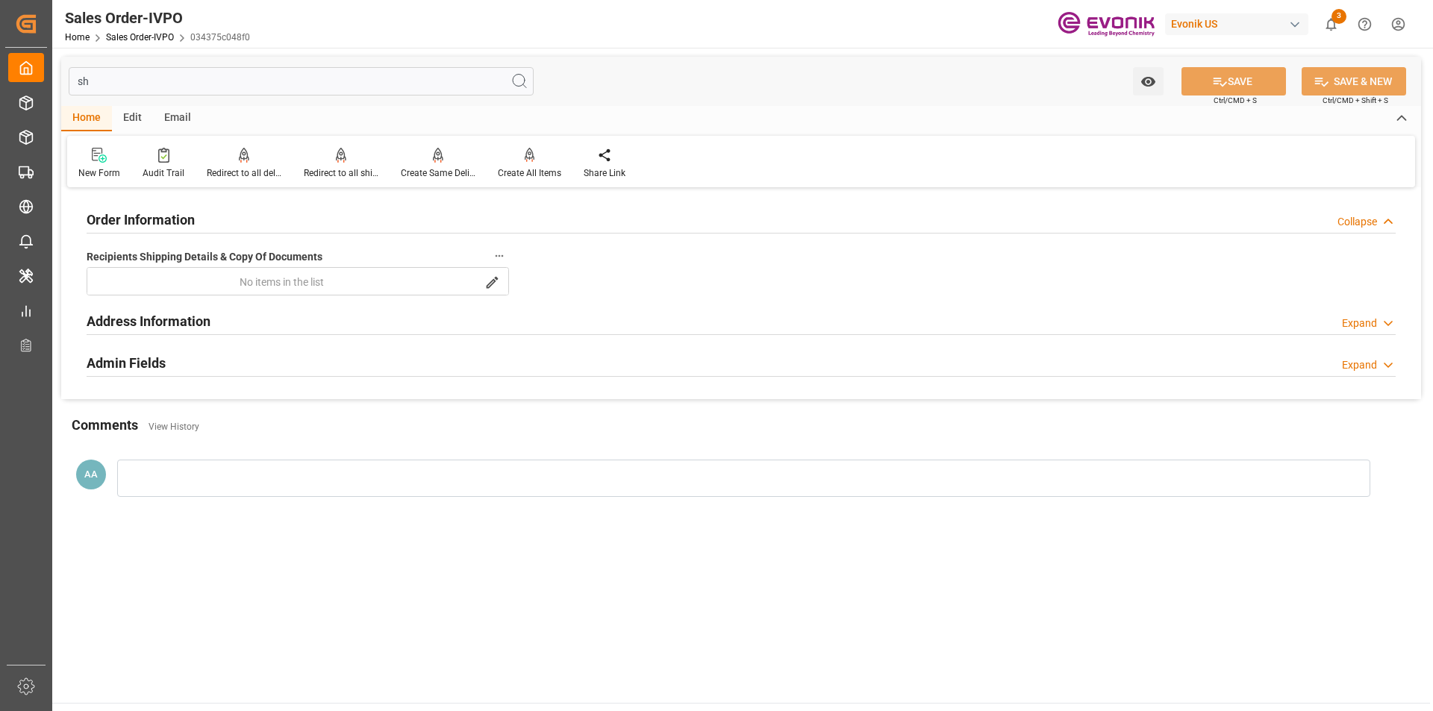
type input "s"
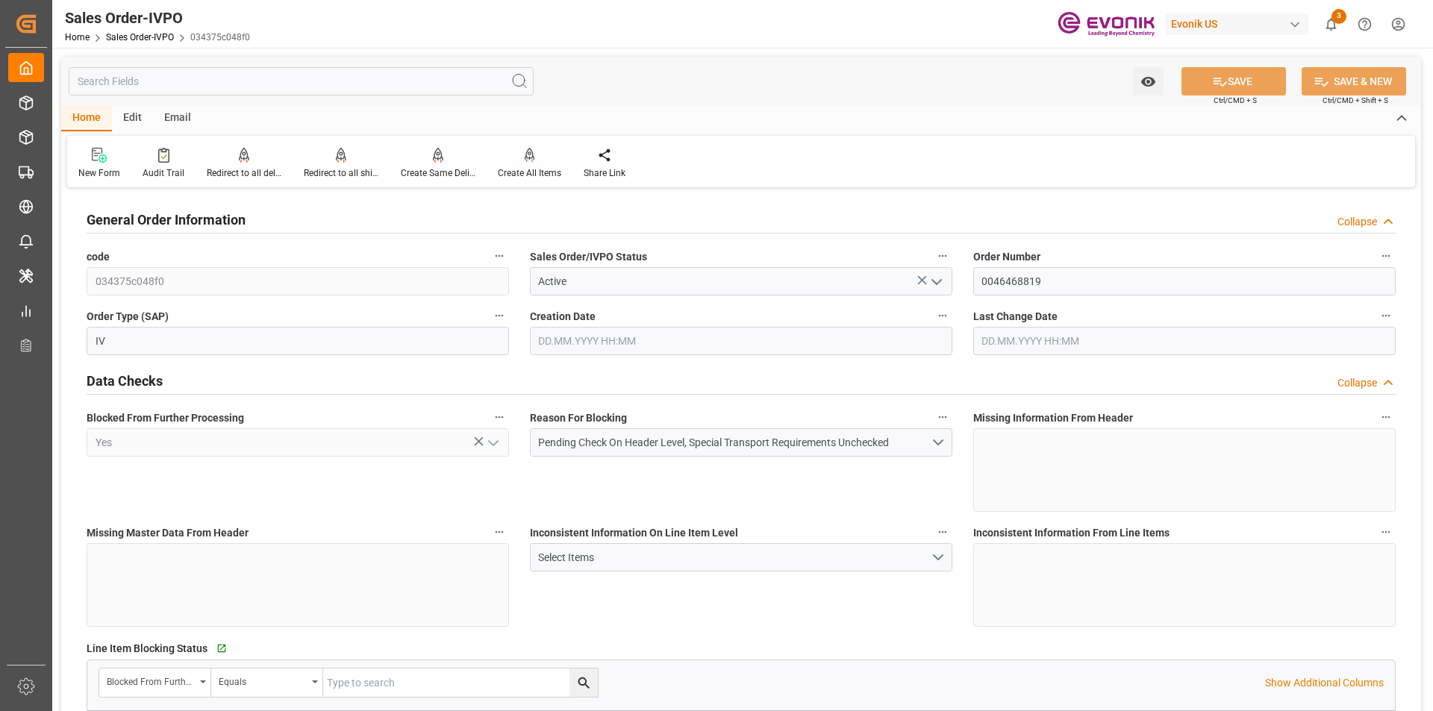
type input "18.08.2025 15:40"
type input "222.12"
type input "18.08.2025 15:40"
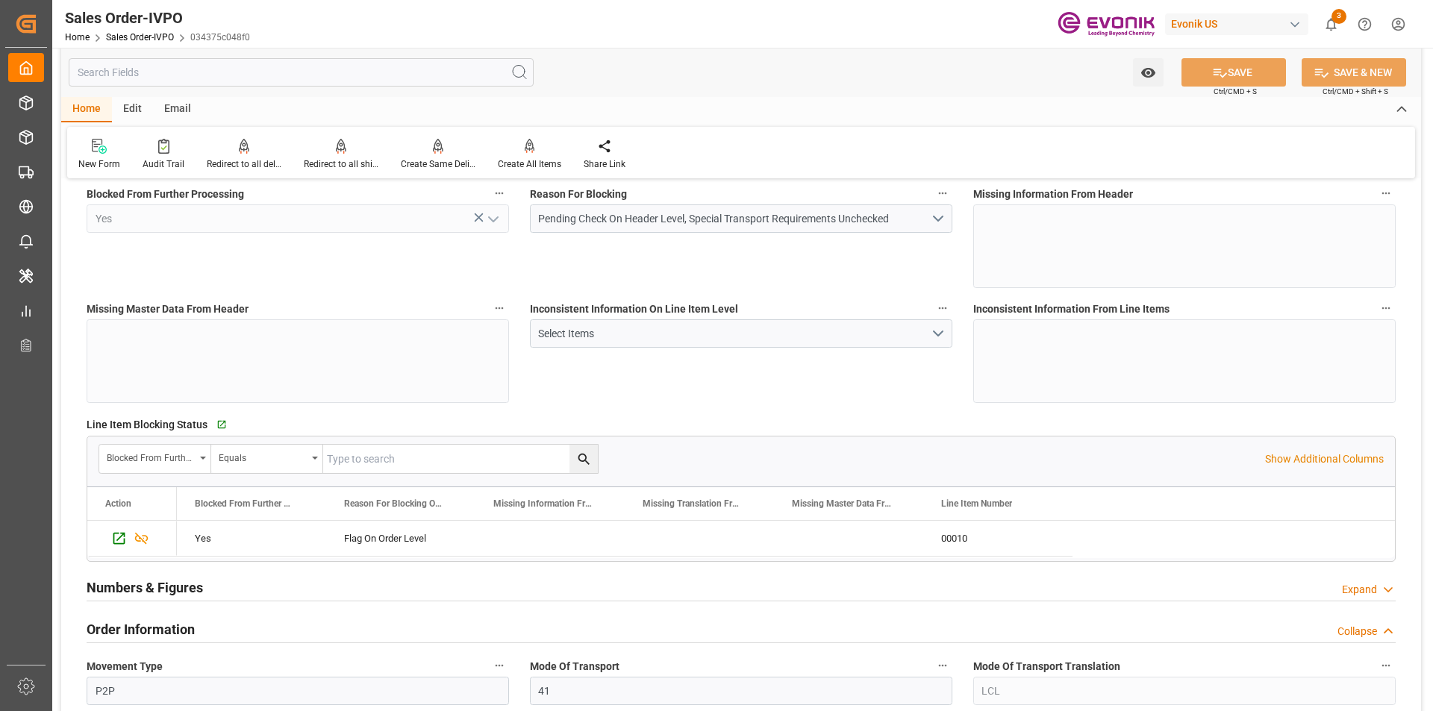
scroll to position [373, 0]
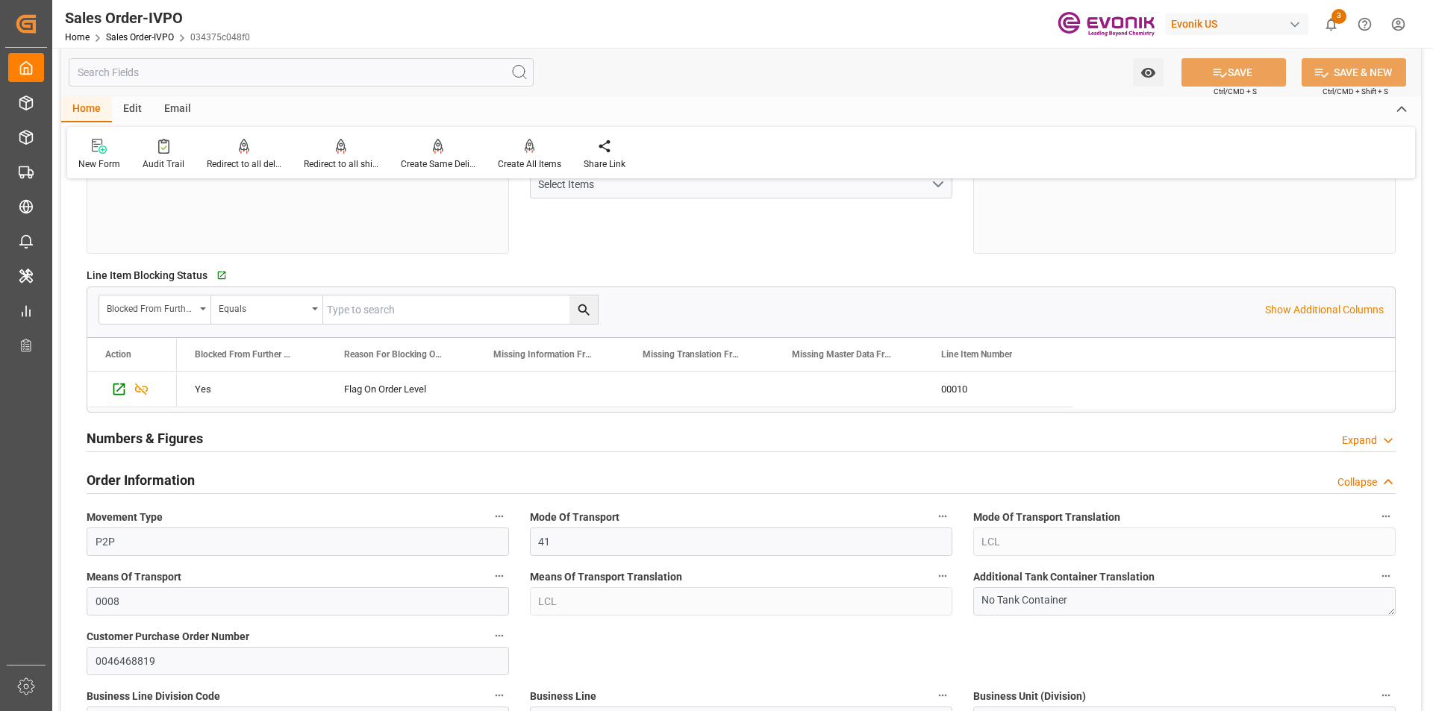
click at [178, 437] on h2 "Numbers & Figures" at bounding box center [145, 438] width 116 height 20
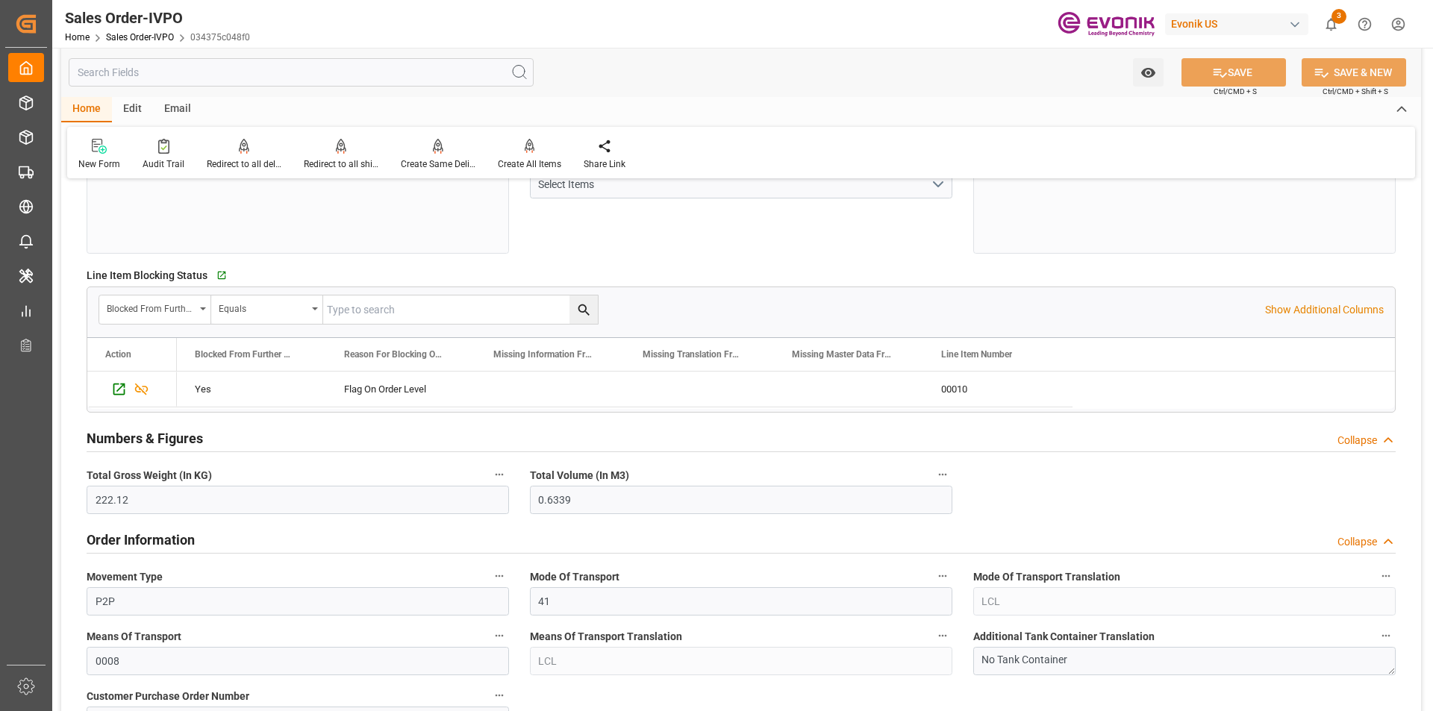
scroll to position [448, 0]
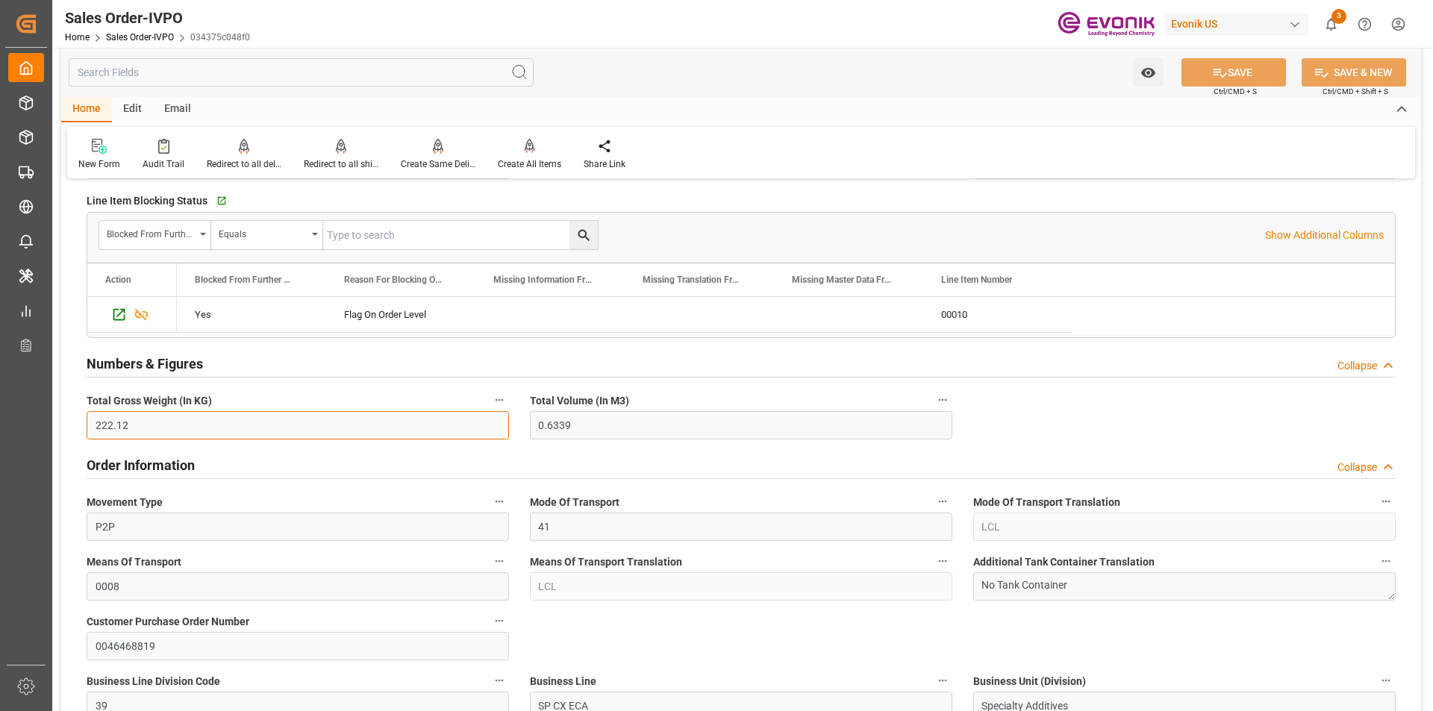
drag, startPoint x: 131, startPoint y: 428, endPoint x: 64, endPoint y: 418, distance: 67.8
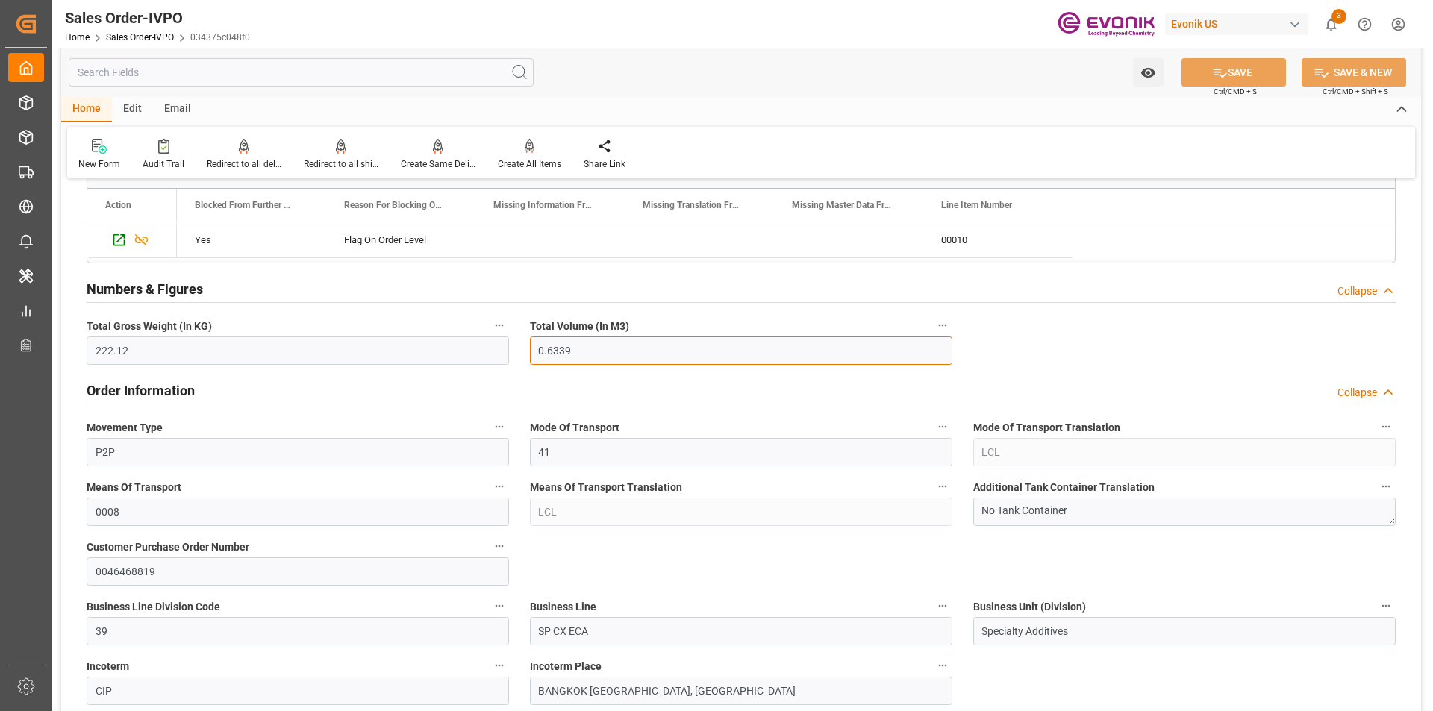
drag, startPoint x: 575, startPoint y: 348, endPoint x: 528, endPoint y: 348, distance: 47.0
click at [530, 348] on input "0.6339" at bounding box center [741, 351] width 422 height 28
click at [610, 393] on div "Order Information Collapse" at bounding box center [741, 389] width 1309 height 28
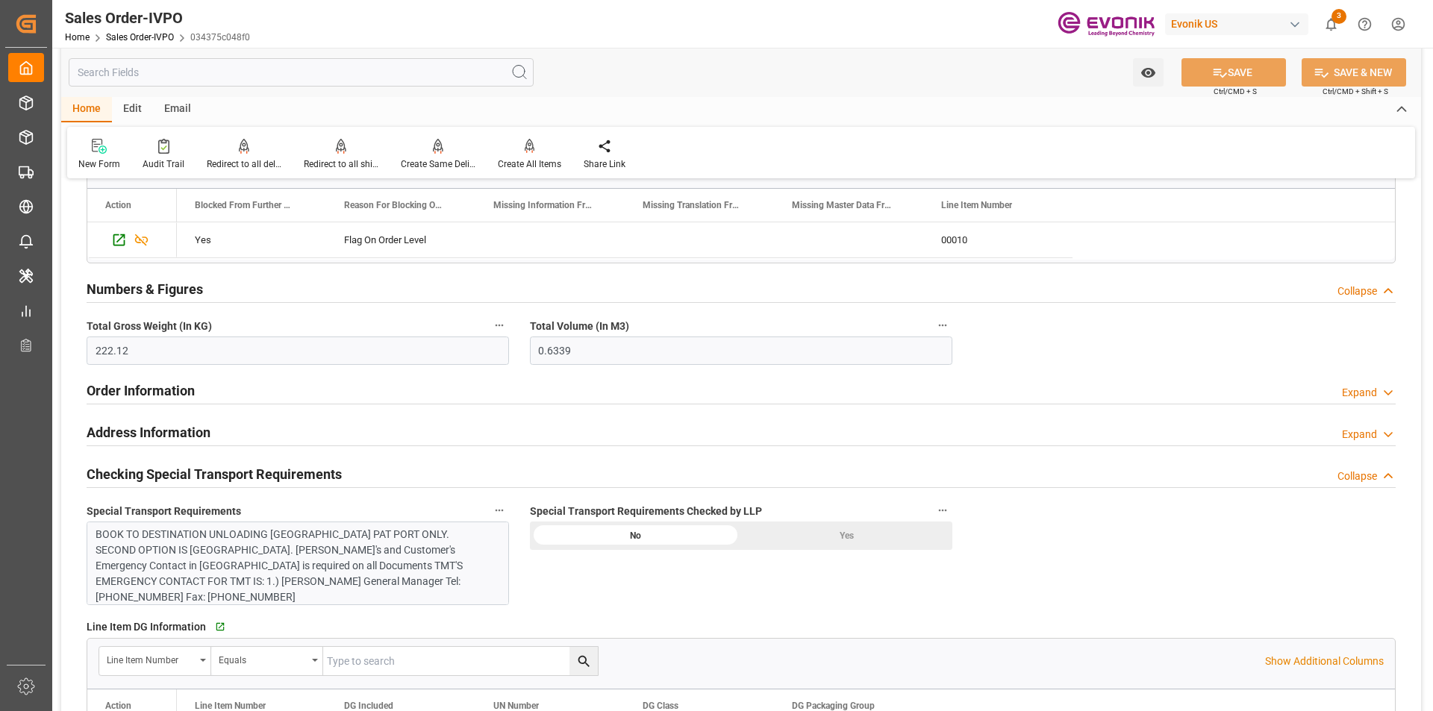
click at [657, 395] on div "Order Information Expand" at bounding box center [741, 389] width 1309 height 28
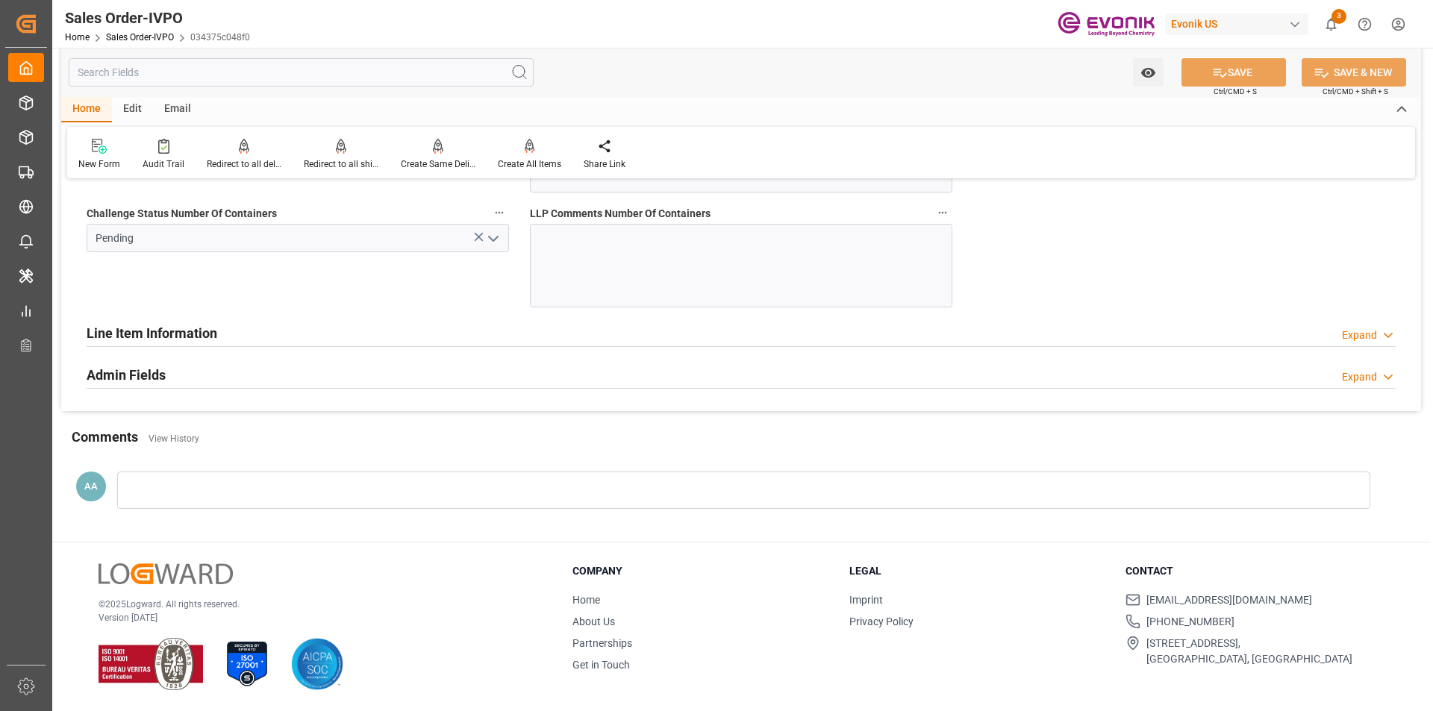
scroll to position [2903, 0]
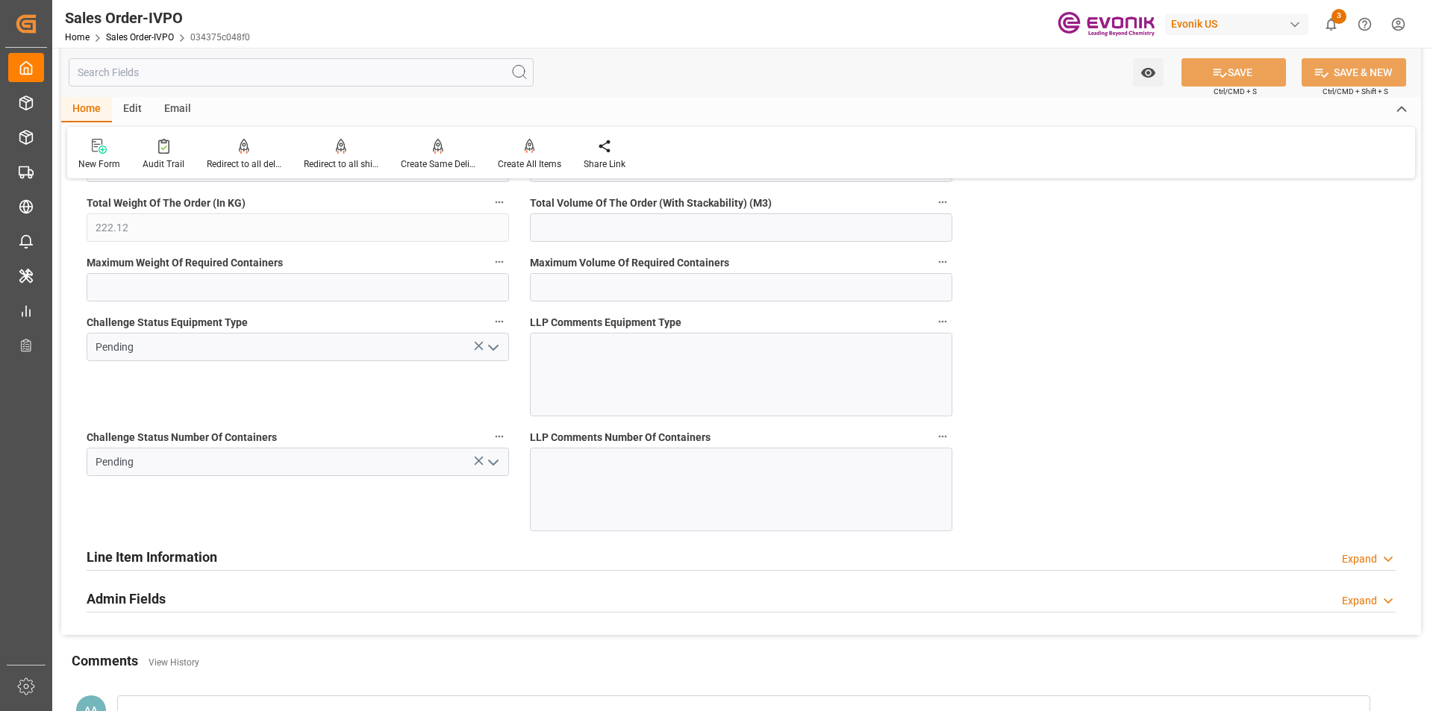
click at [490, 462] on polyline "open menu" at bounding box center [493, 462] width 9 height 4
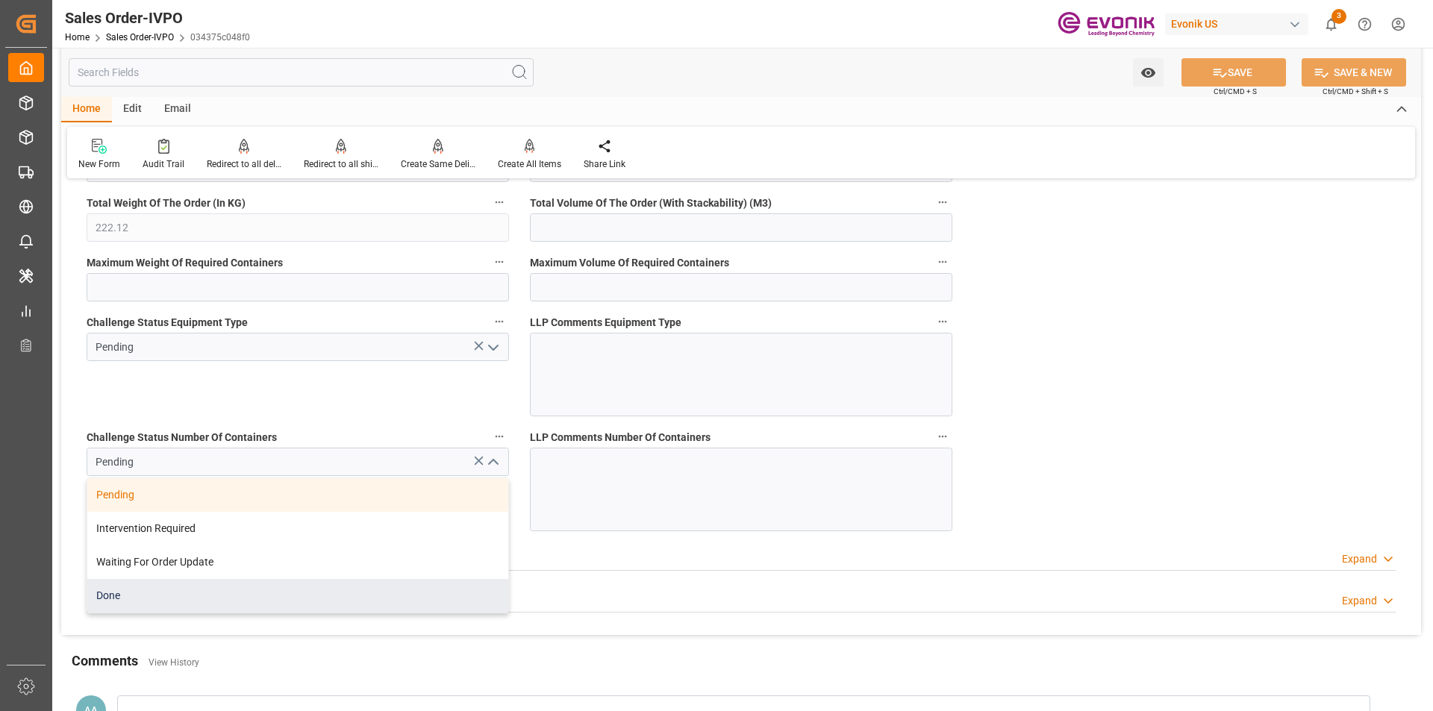
click at [244, 595] on div "Done" at bounding box center [297, 596] width 421 height 34
type input "Done"
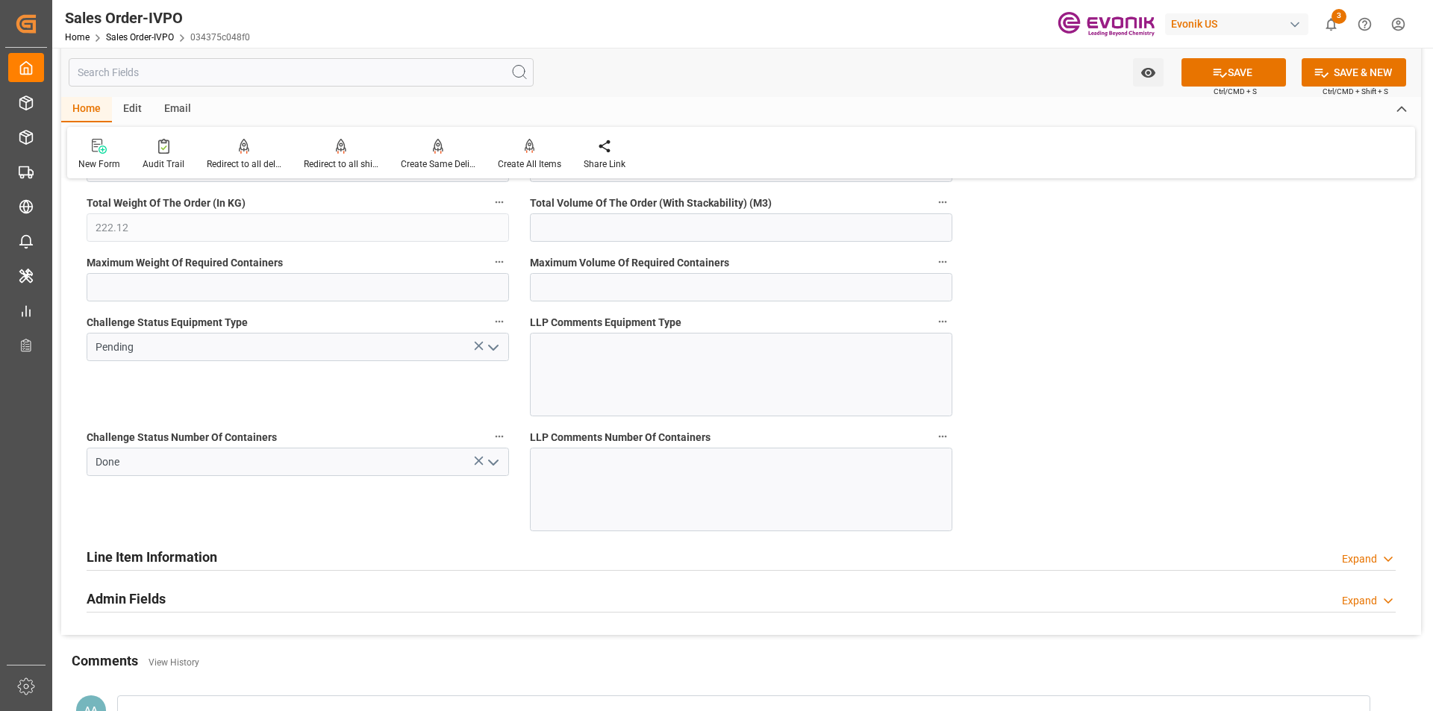
click at [495, 348] on polyline "open menu" at bounding box center [493, 347] width 9 height 4
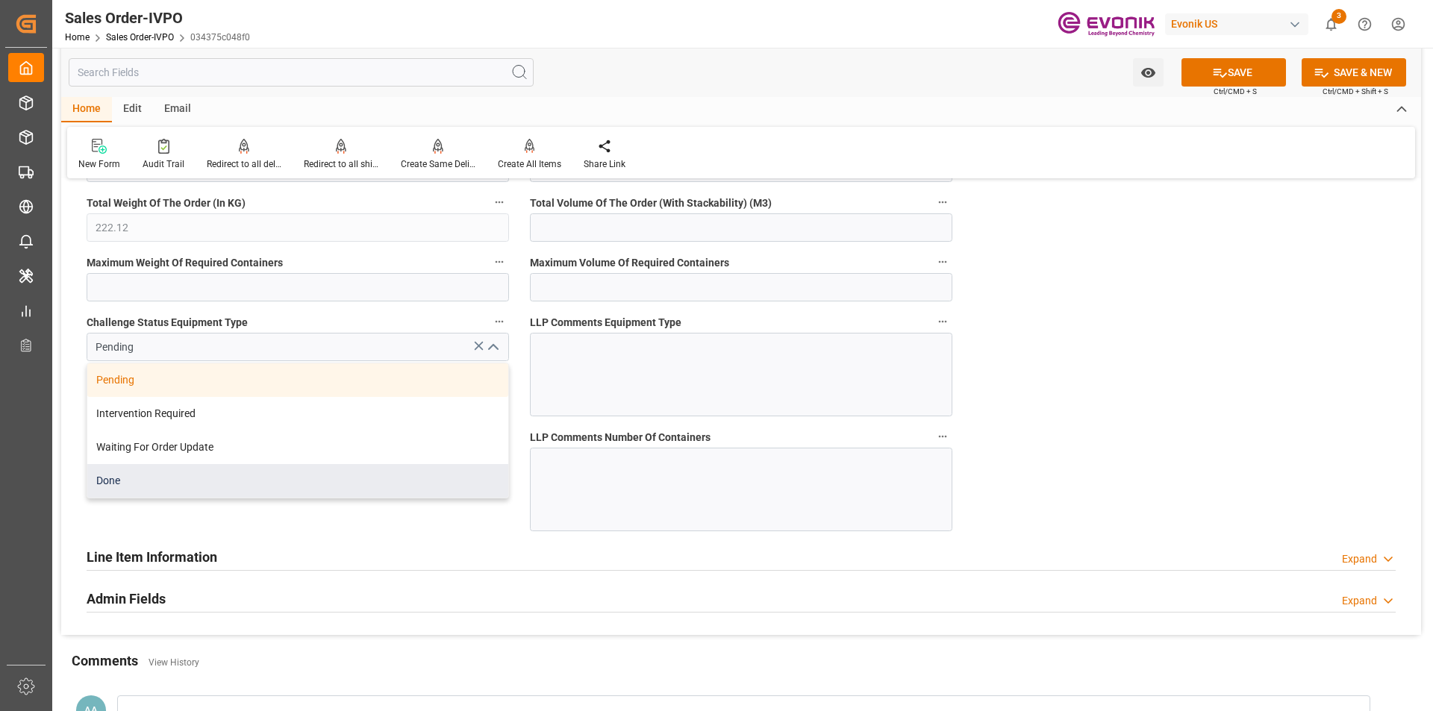
click at [303, 483] on div "Done" at bounding box center [297, 481] width 421 height 34
type input "Done"
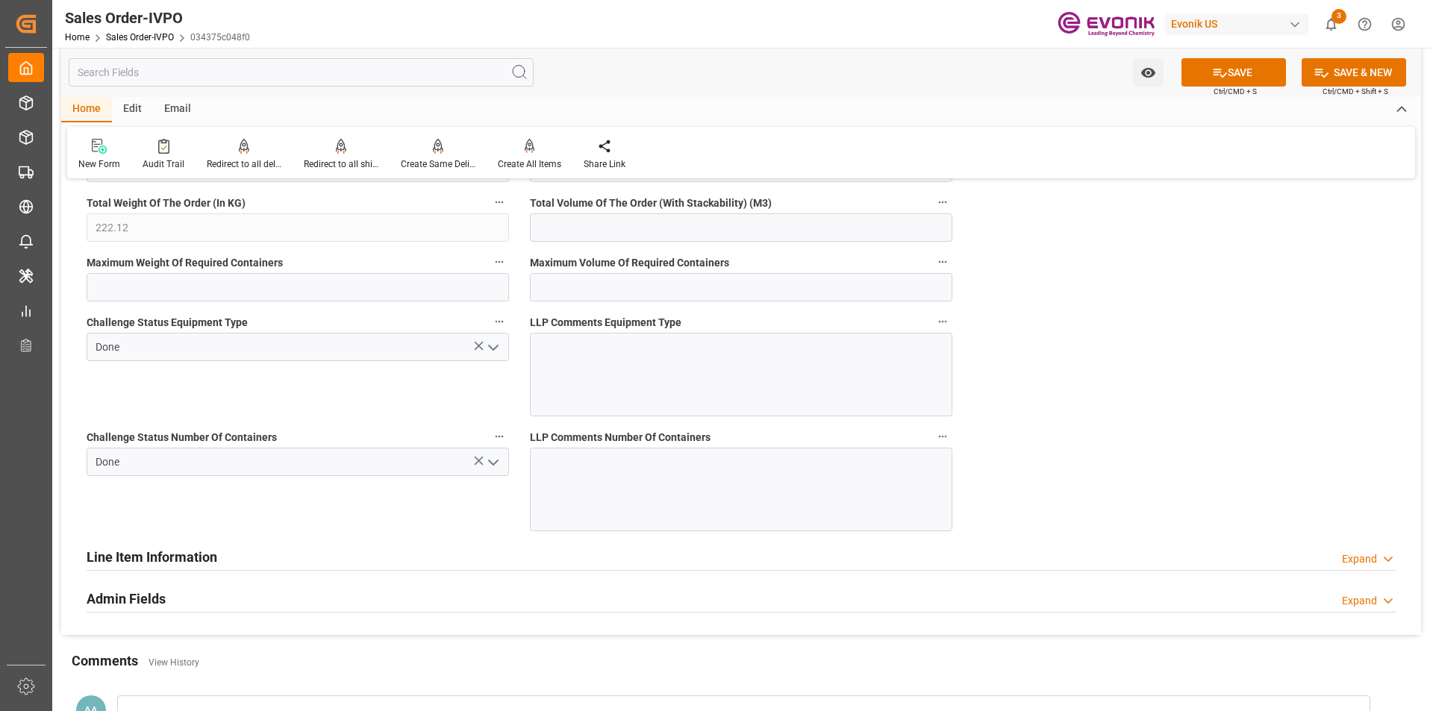
scroll to position [2604, 0]
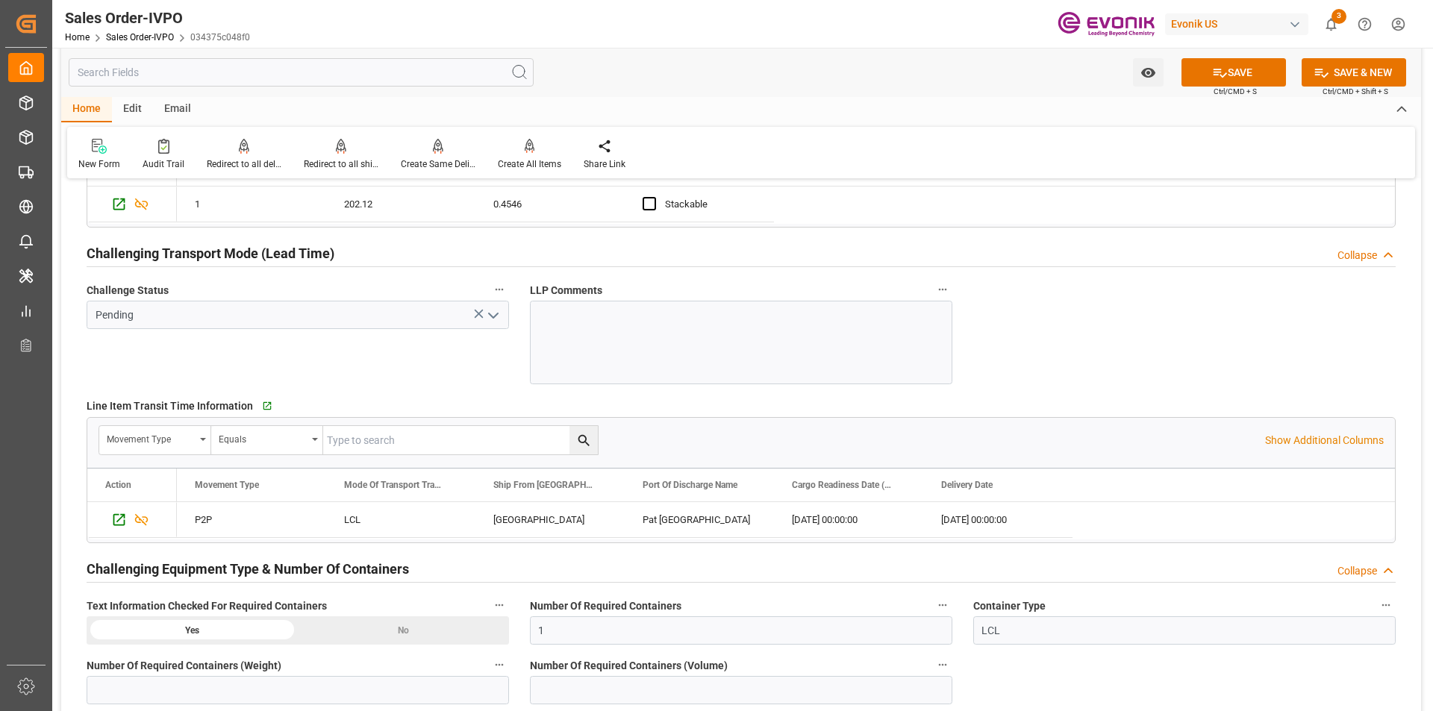
click at [495, 318] on icon "open menu" at bounding box center [493, 316] width 18 height 18
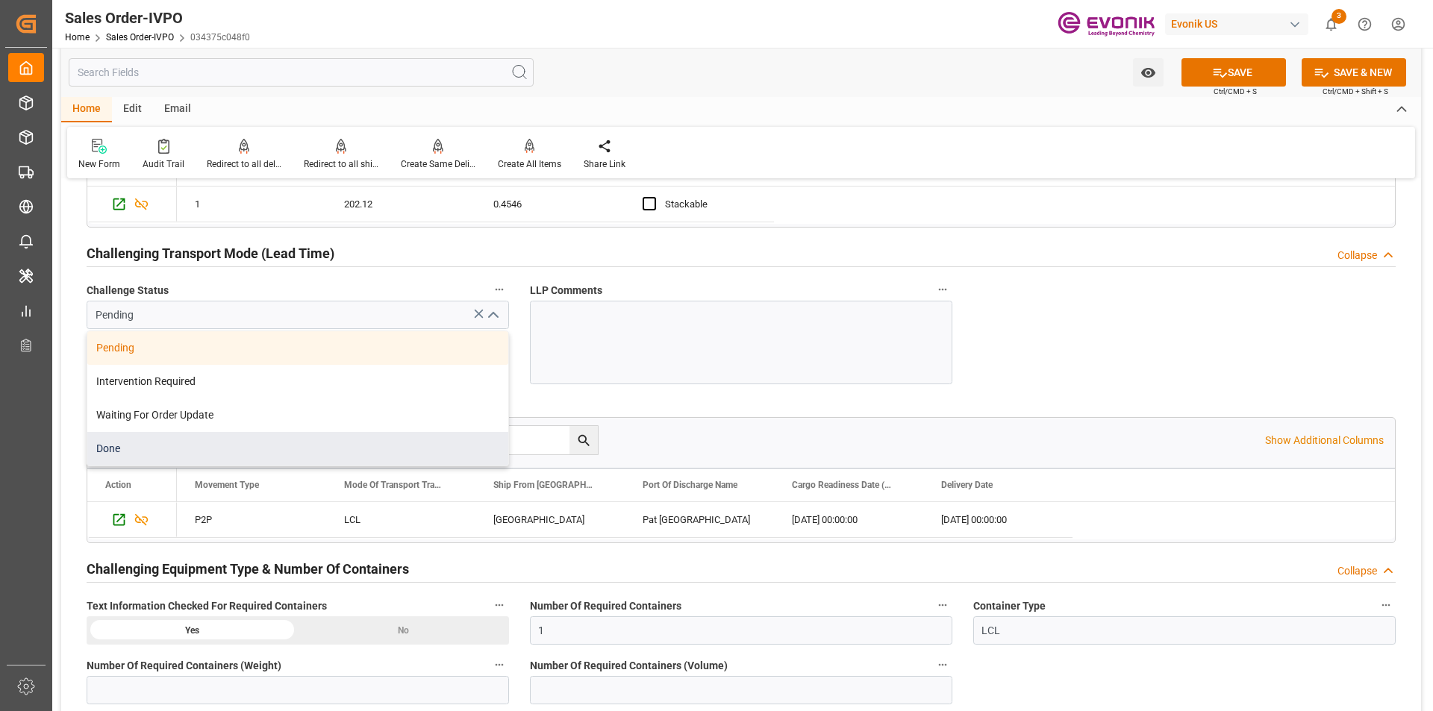
click at [309, 441] on div "Done" at bounding box center [297, 449] width 421 height 34
type input "Done"
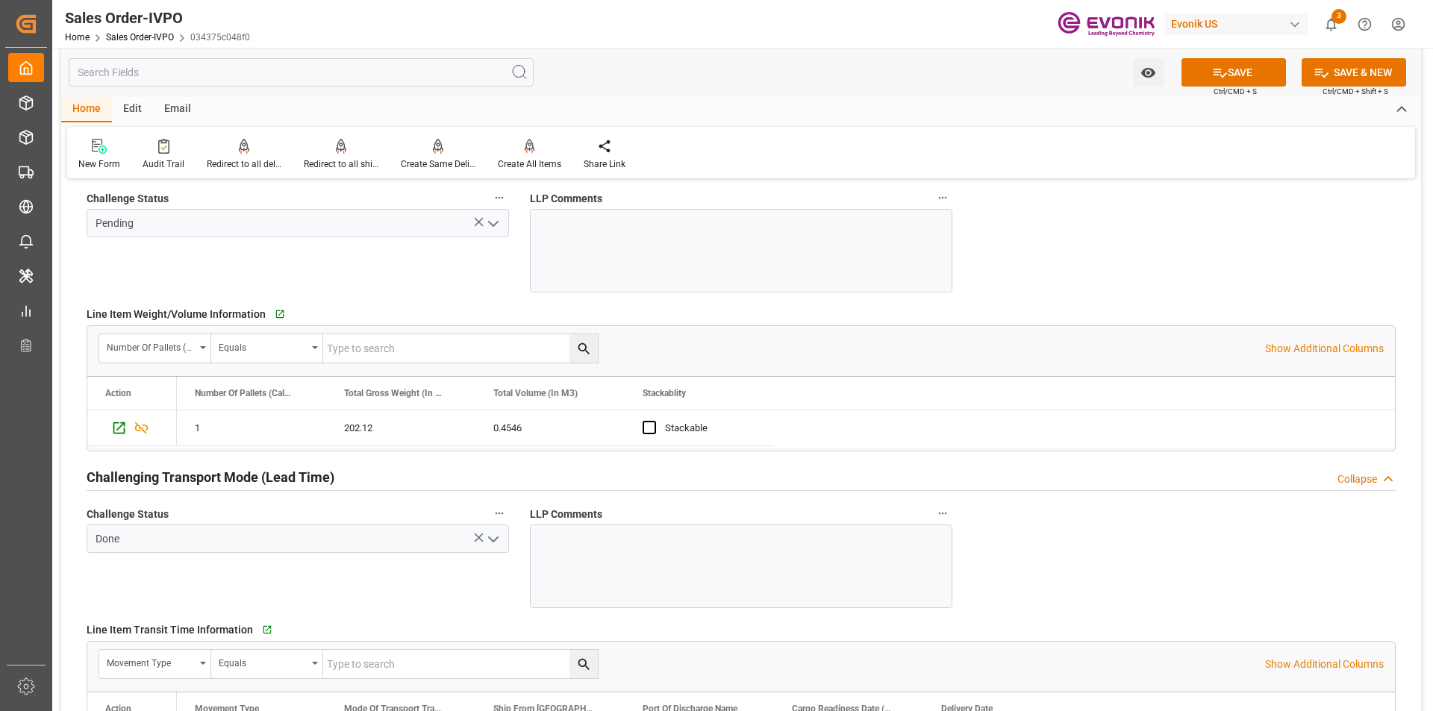
scroll to position [2007, 0]
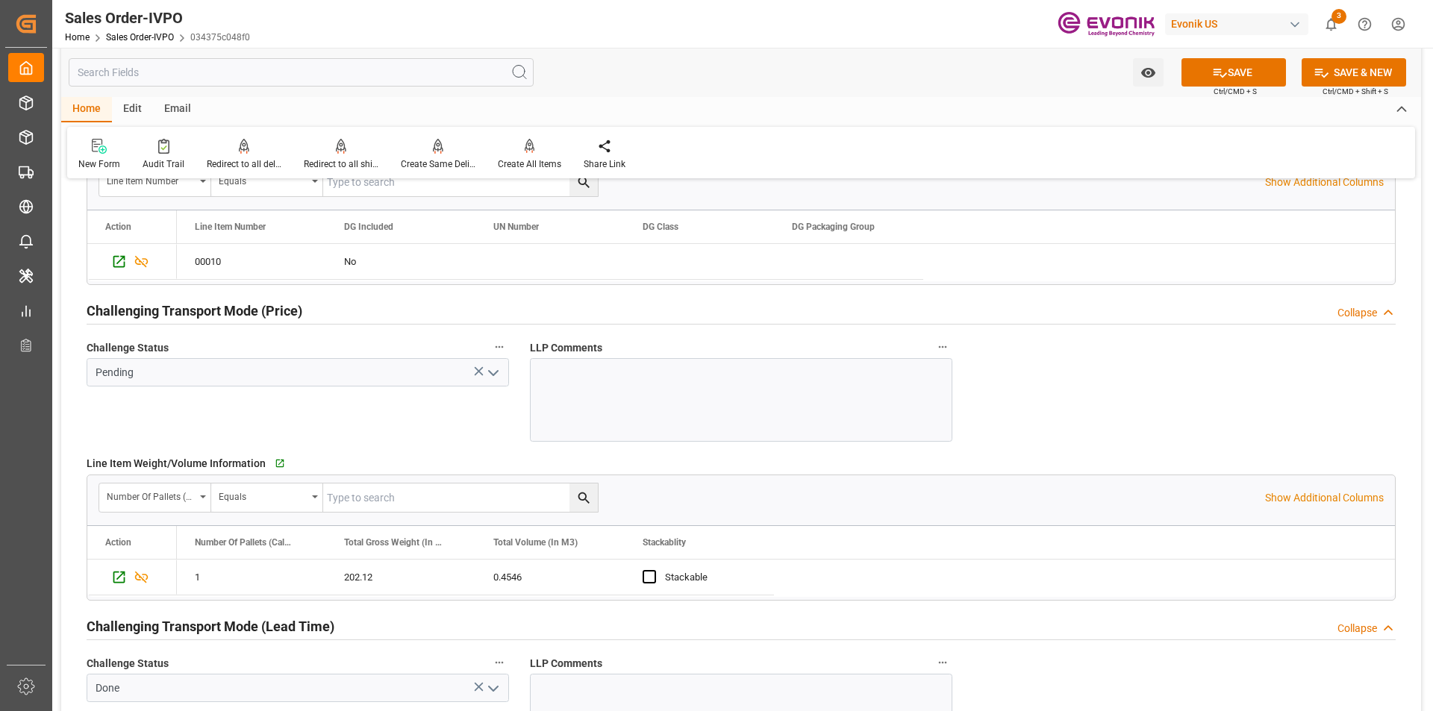
click at [495, 370] on icon "open menu" at bounding box center [493, 373] width 18 height 18
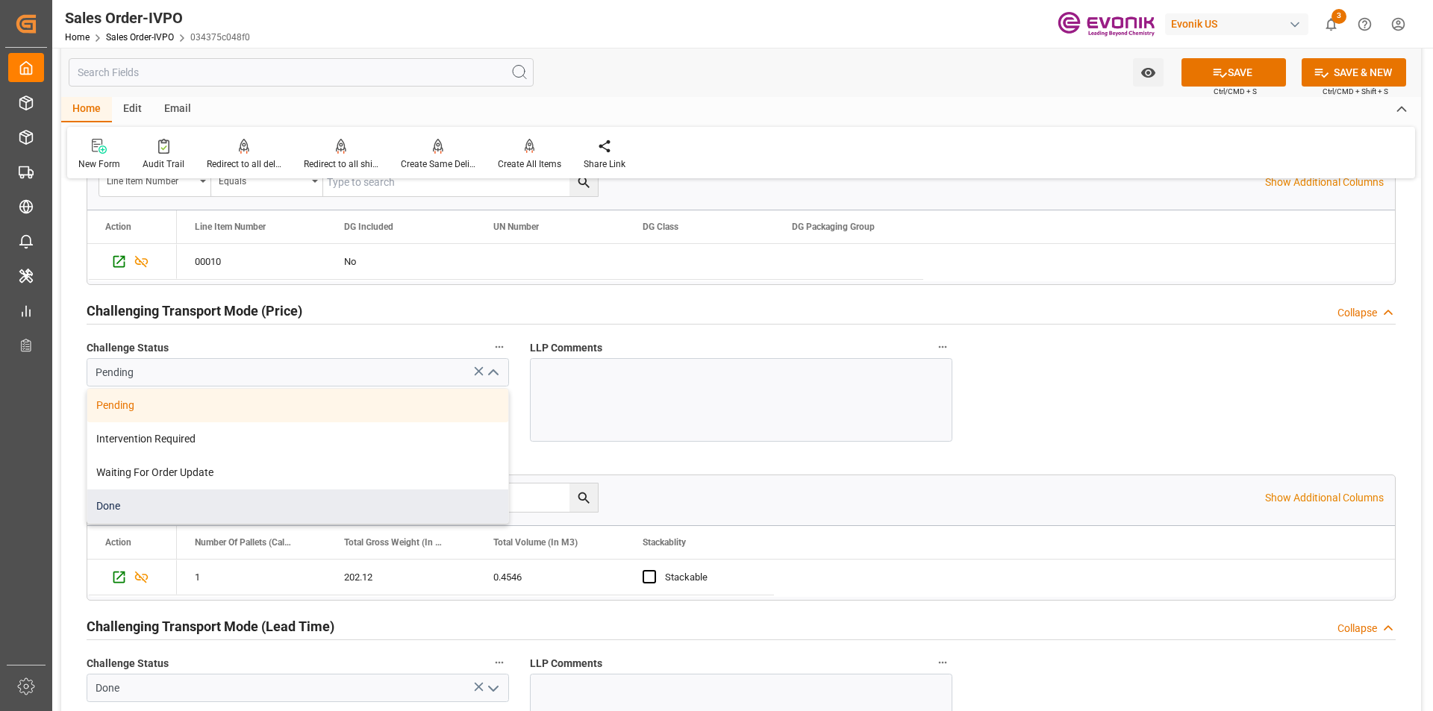
click at [274, 504] on div "Done" at bounding box center [297, 506] width 421 height 34
type input "Done"
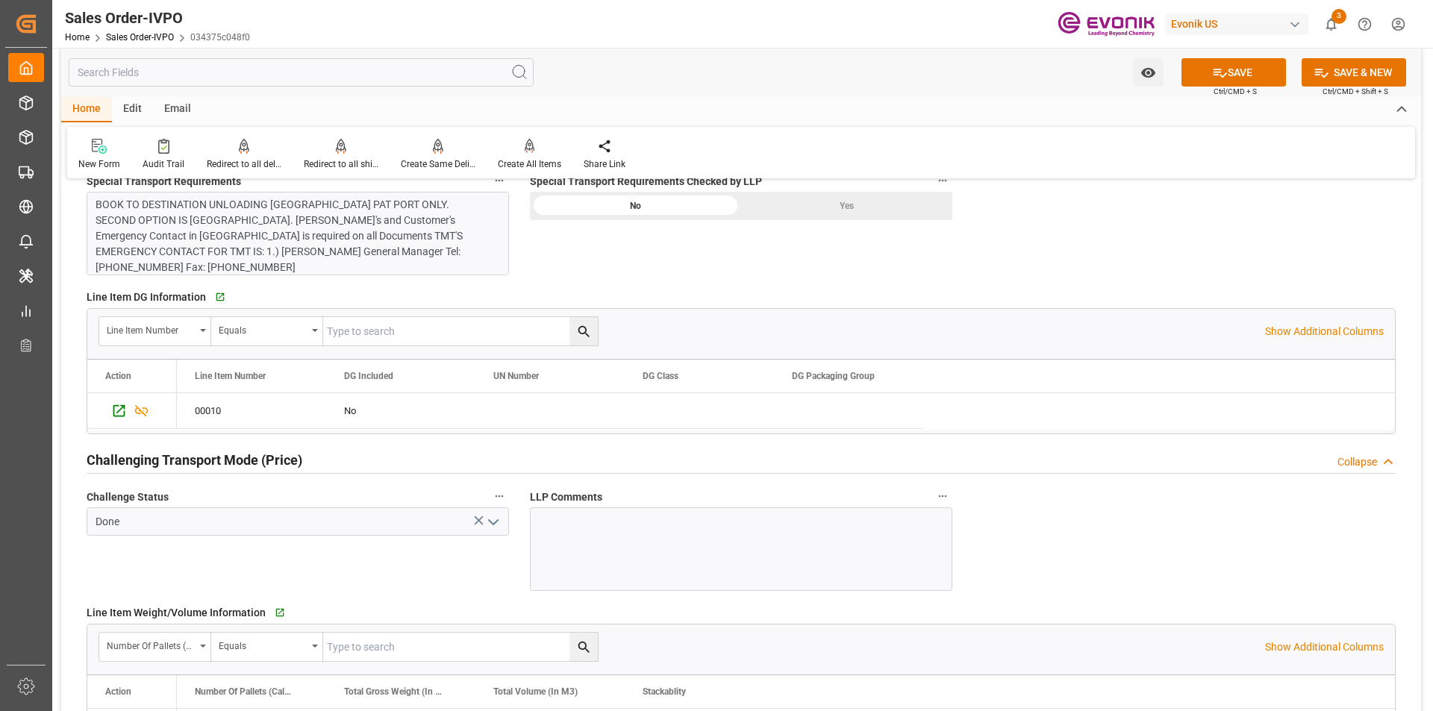
scroll to position [1709, 0]
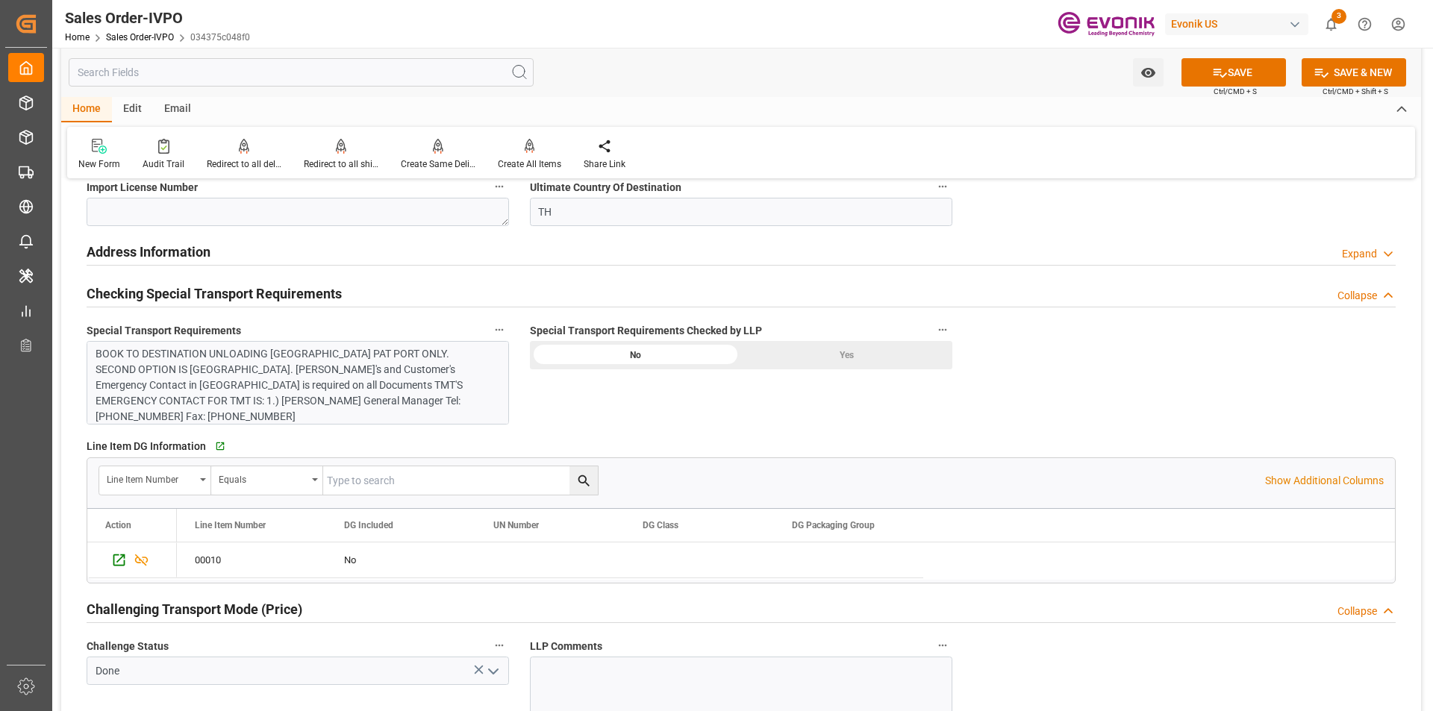
click at [829, 360] on div "Yes" at bounding box center [846, 355] width 211 height 28
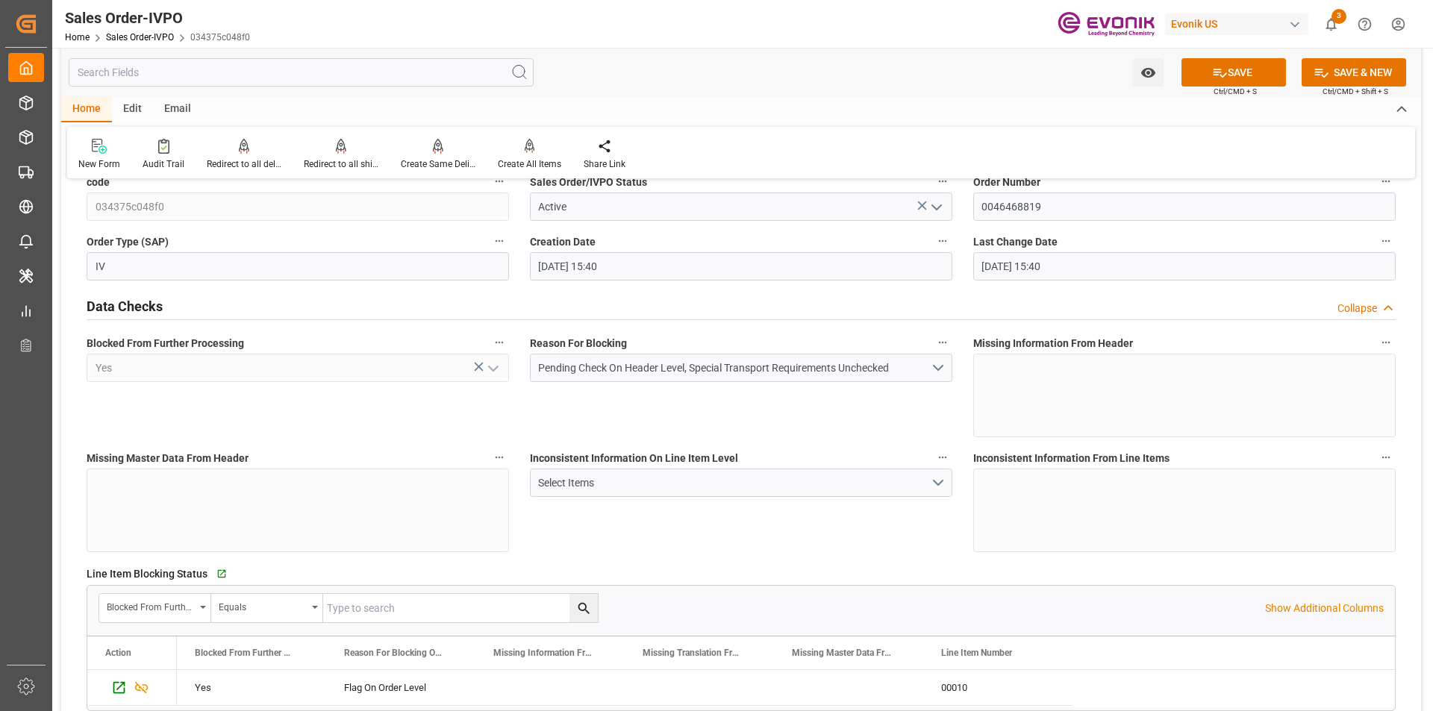
scroll to position [0, 0]
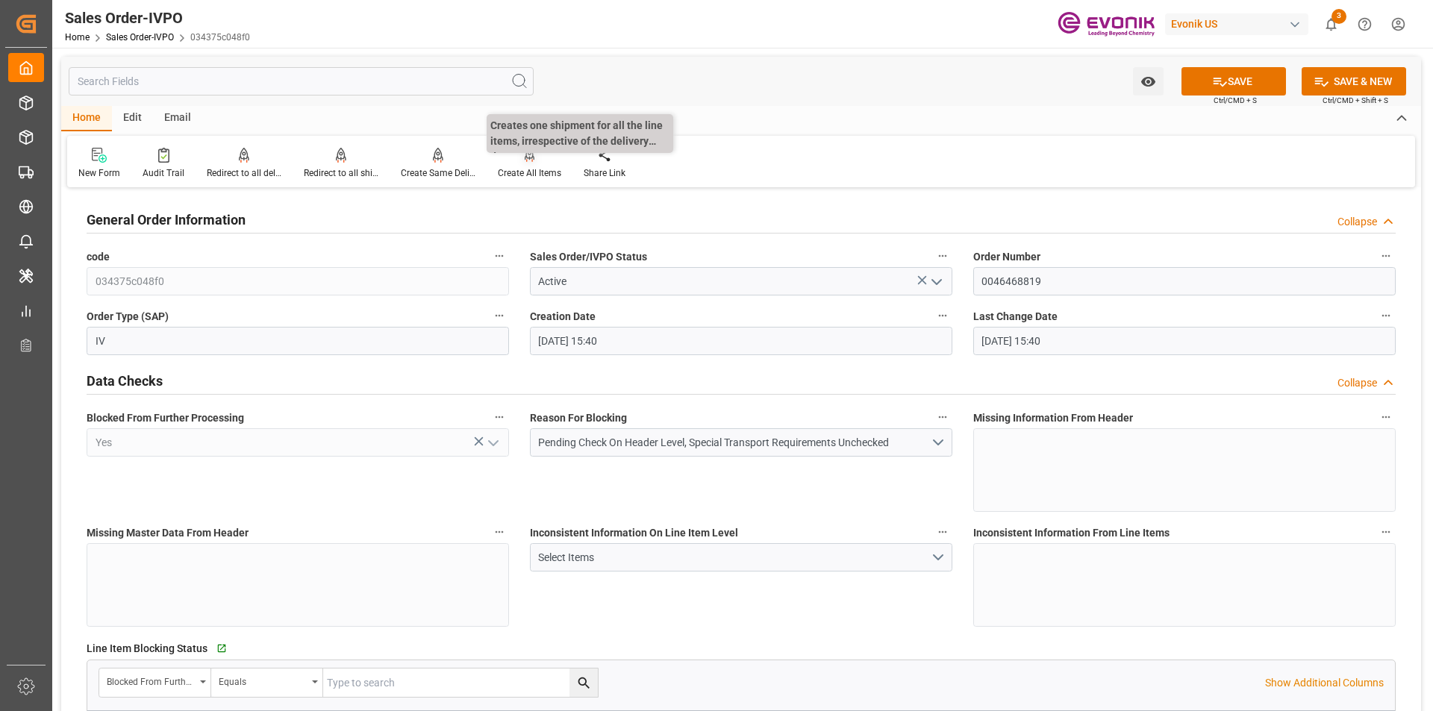
click at [528, 169] on div "Create All Items" at bounding box center [529, 172] width 63 height 13
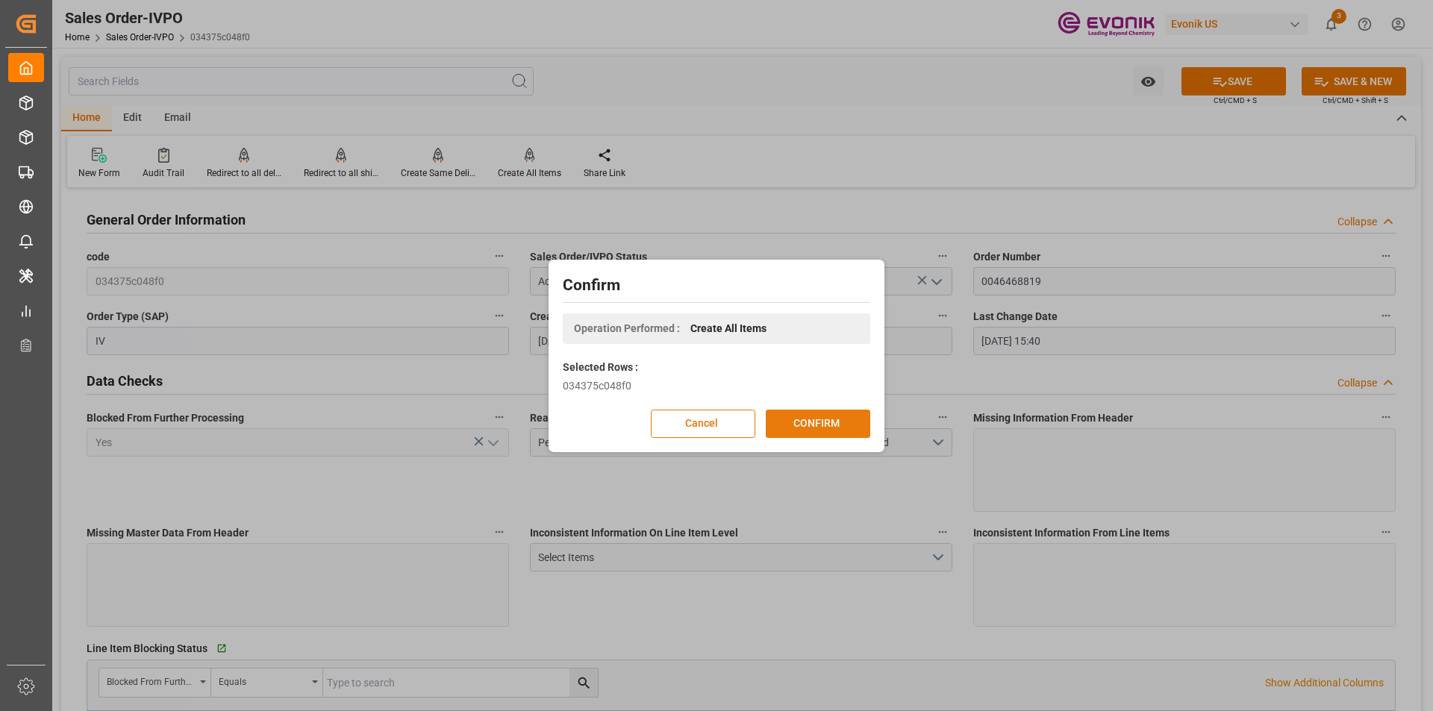
click at [809, 425] on button "CONFIRM" at bounding box center [818, 424] width 104 height 28
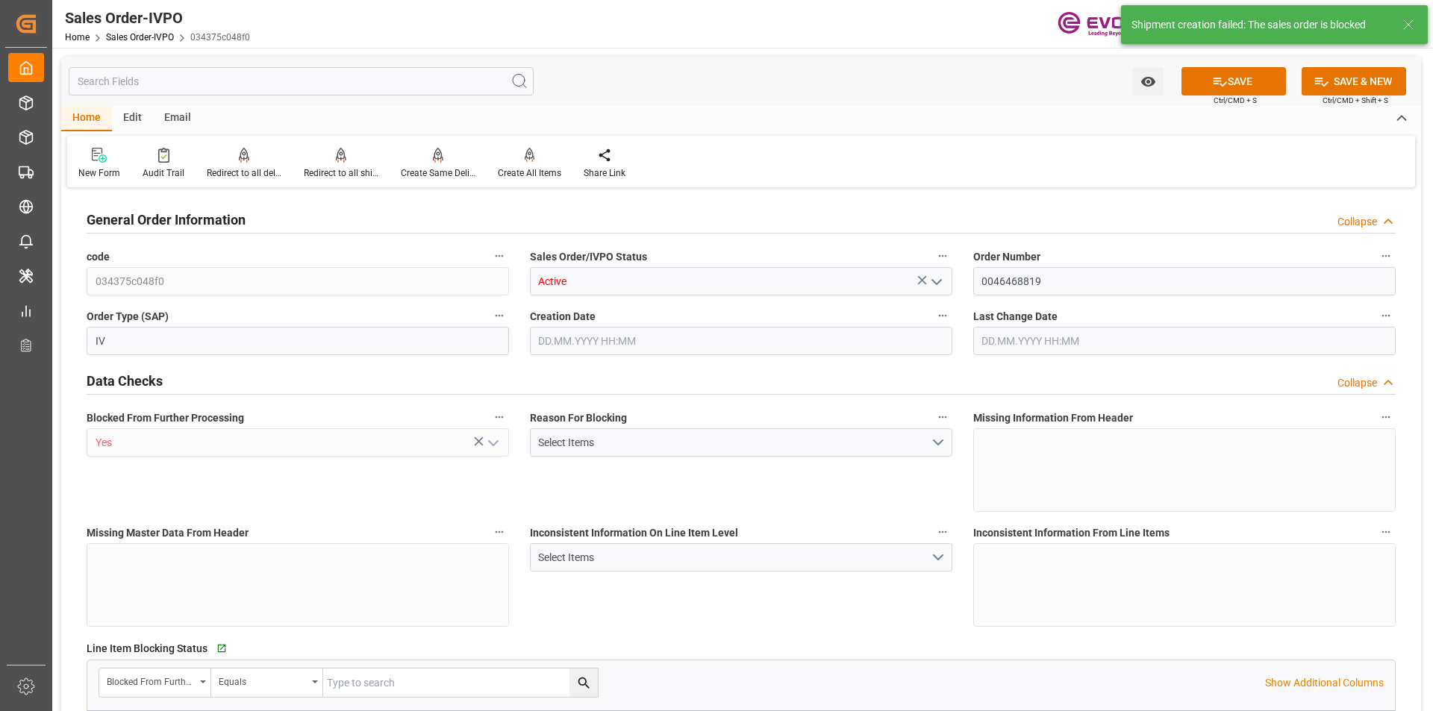
type input "THPAT"
type input "0"
type input "1"
type input "222.12"
type input "18.08.2025 15:40"
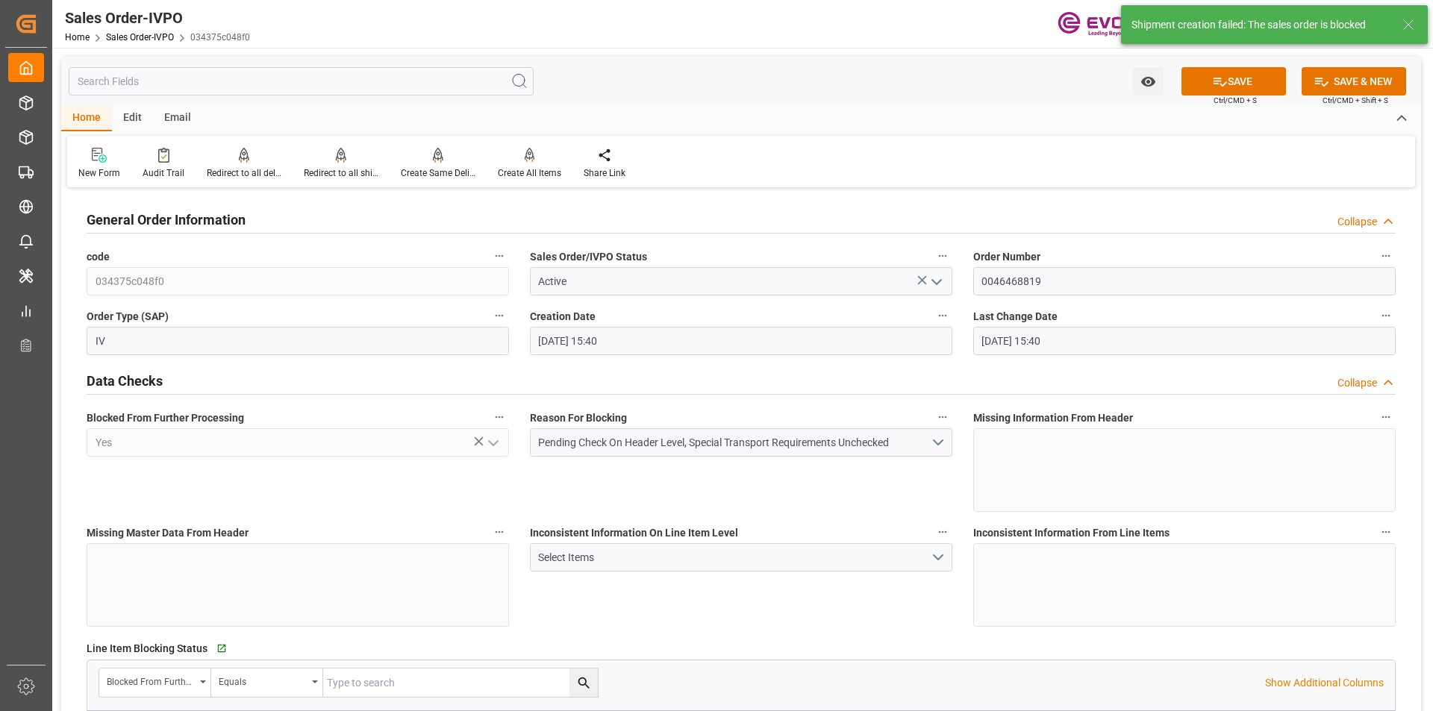
type input "18.08.2025 15:40"
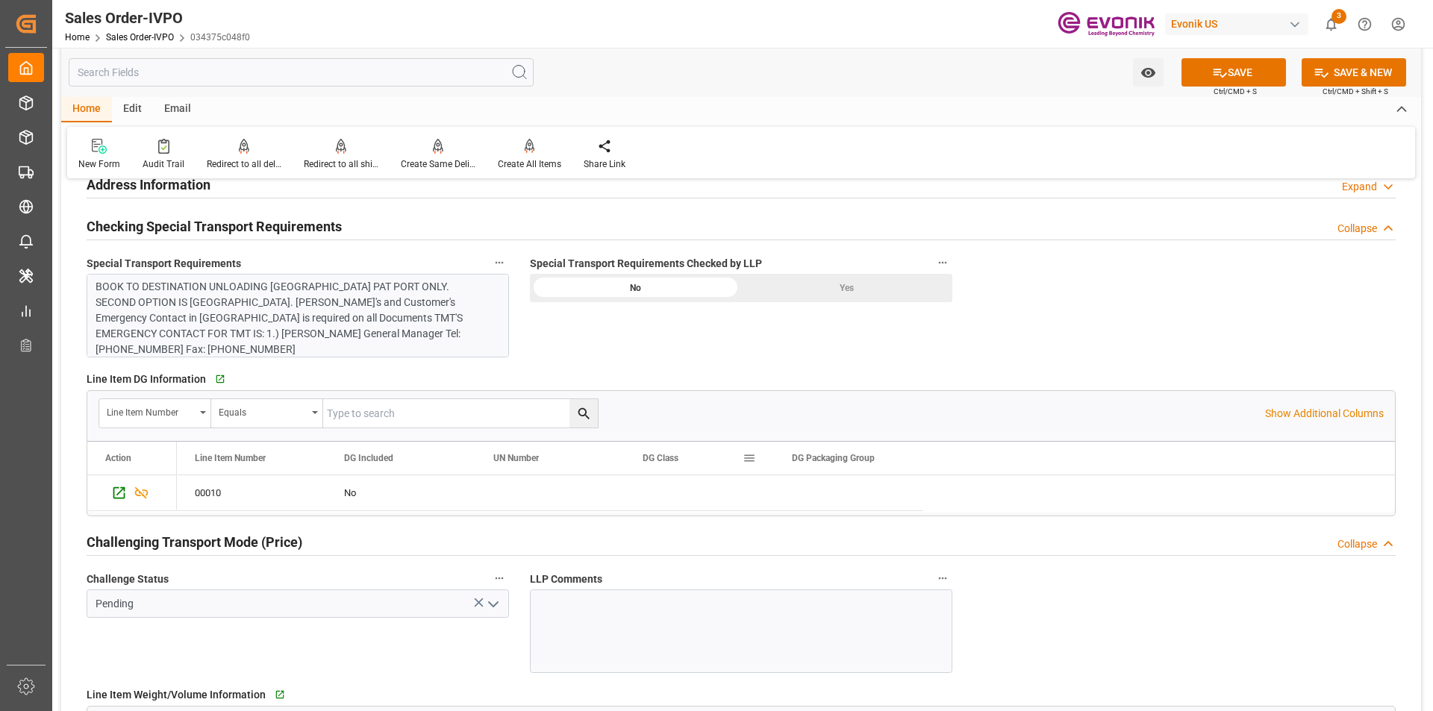
scroll to position [1791, 0]
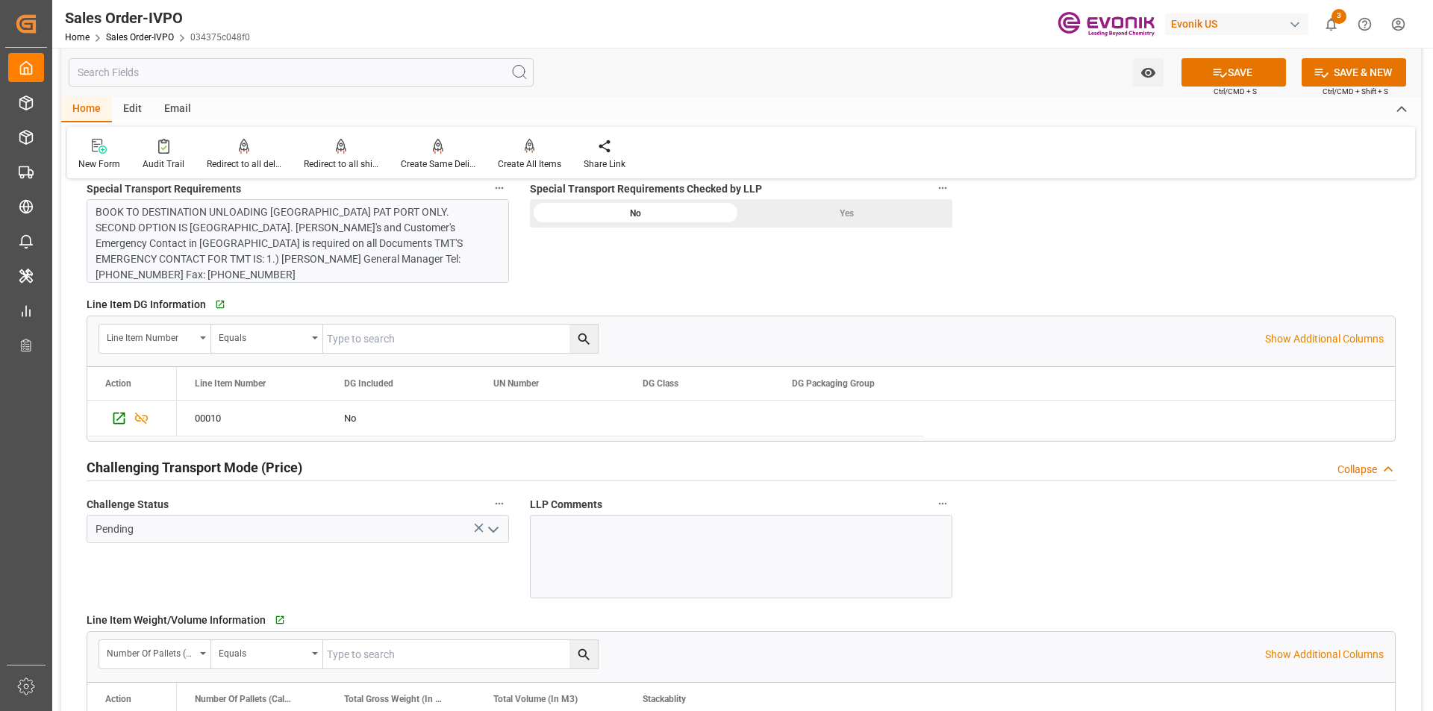
click at [497, 525] on icon "open menu" at bounding box center [493, 530] width 18 height 18
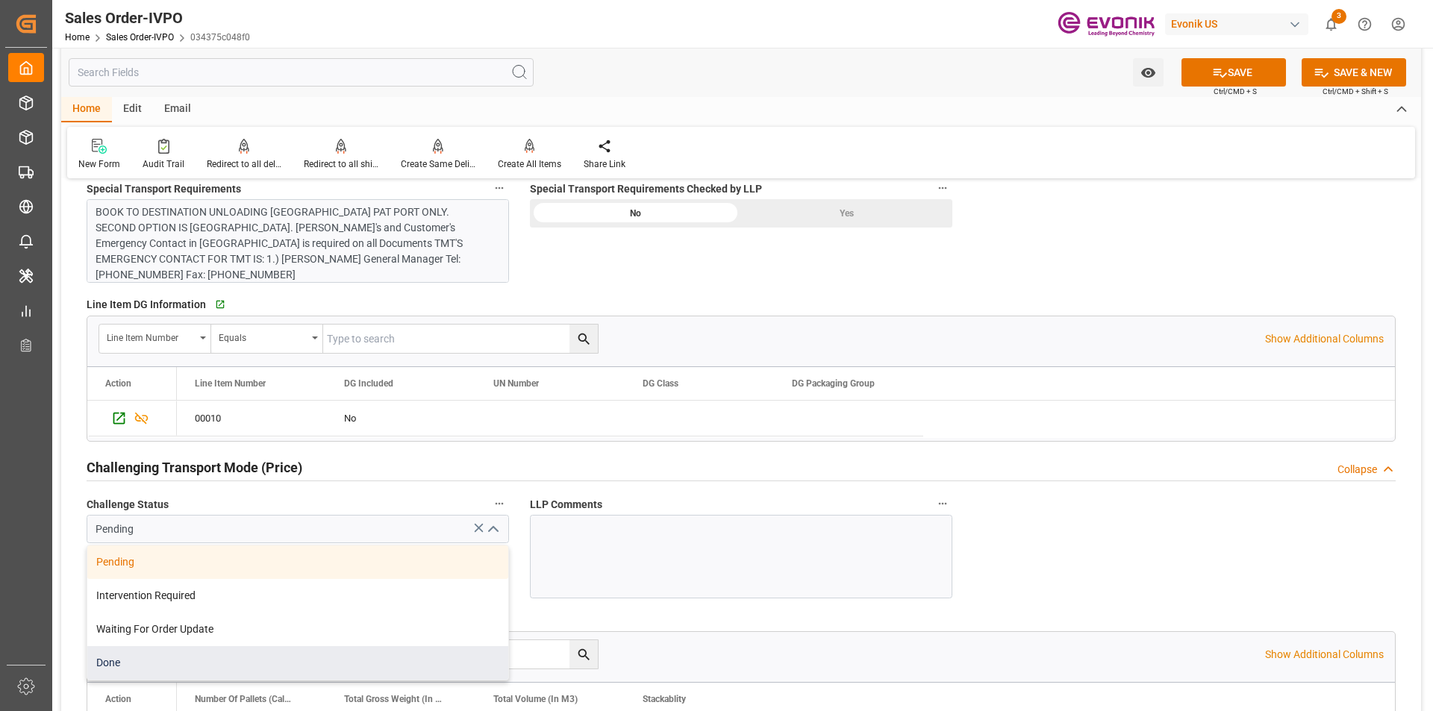
click at [206, 660] on div "Done" at bounding box center [297, 663] width 421 height 34
type input "Done"
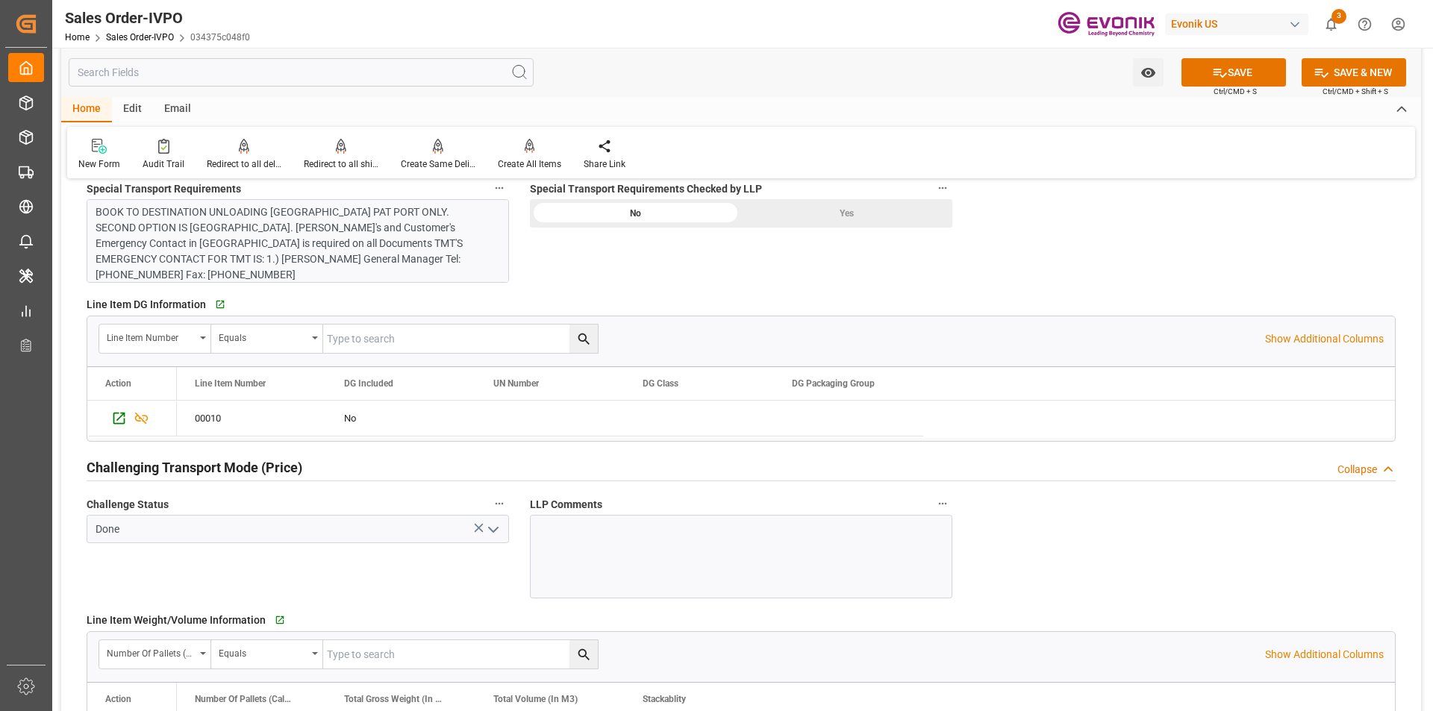
click at [833, 216] on div "Yes" at bounding box center [846, 213] width 211 height 28
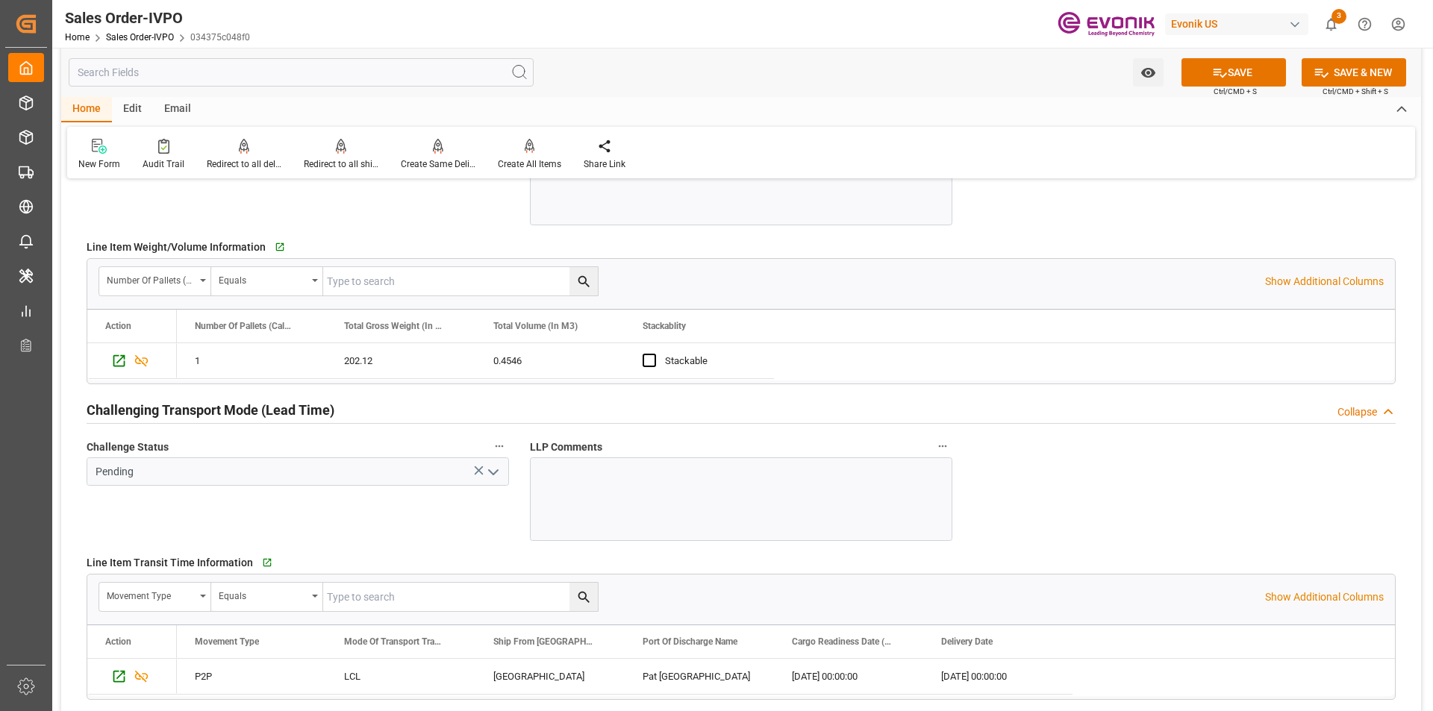
scroll to position [2238, 0]
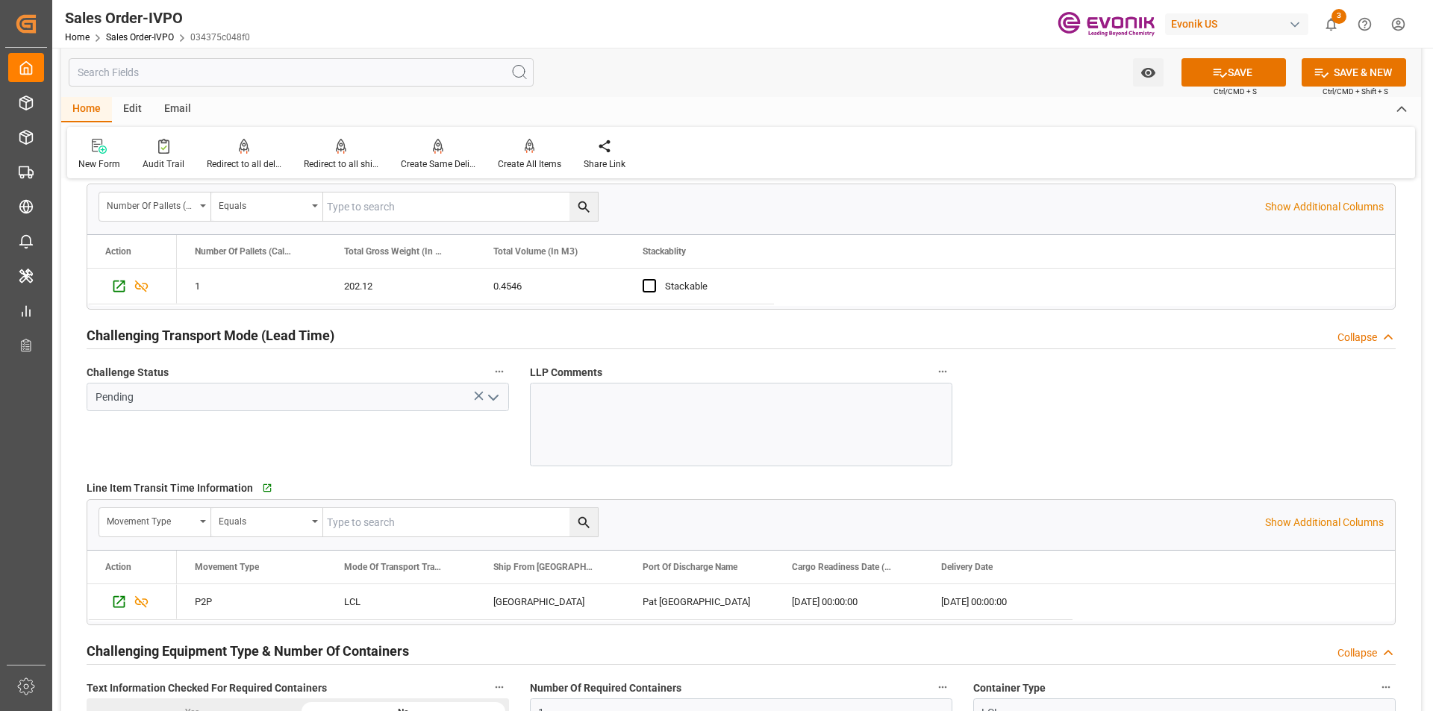
click at [493, 399] on polyline "open menu" at bounding box center [493, 397] width 9 height 4
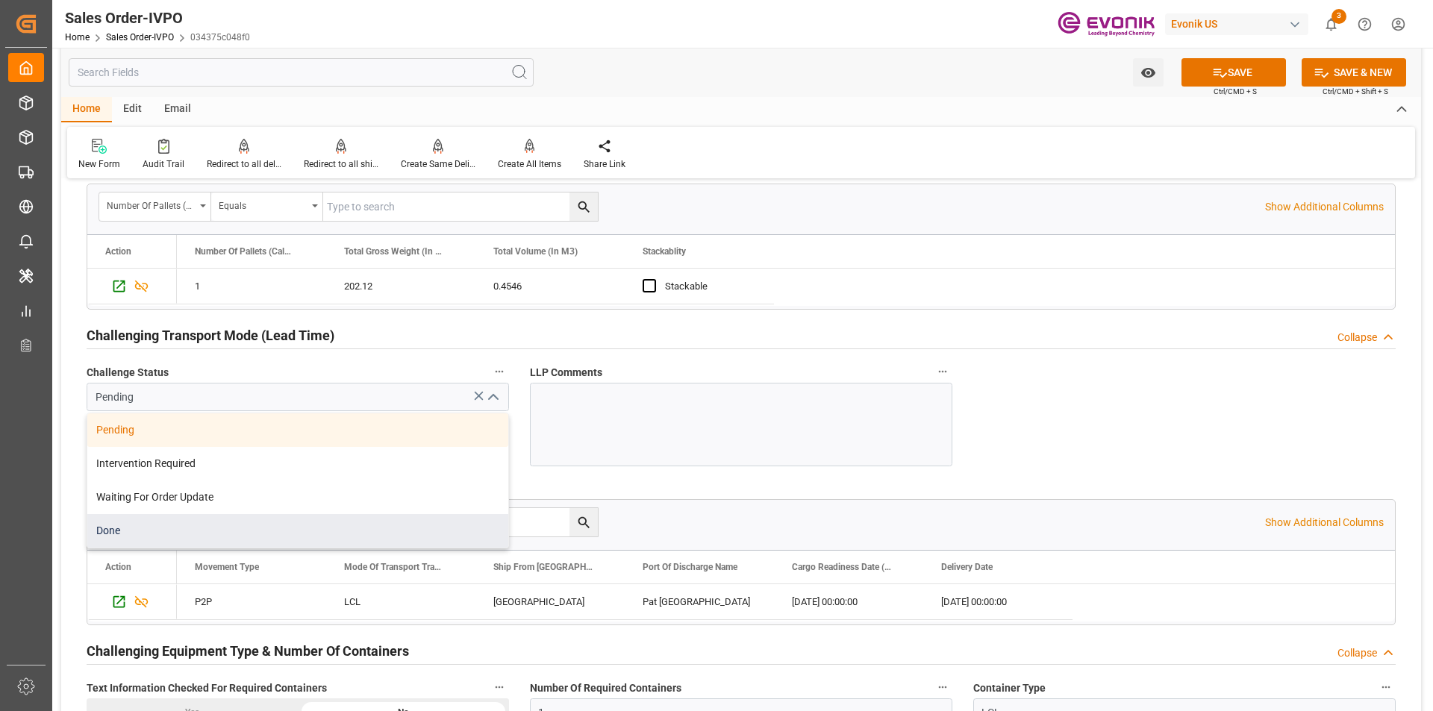
click at [270, 525] on div "Done" at bounding box center [297, 531] width 421 height 34
type input "Done"
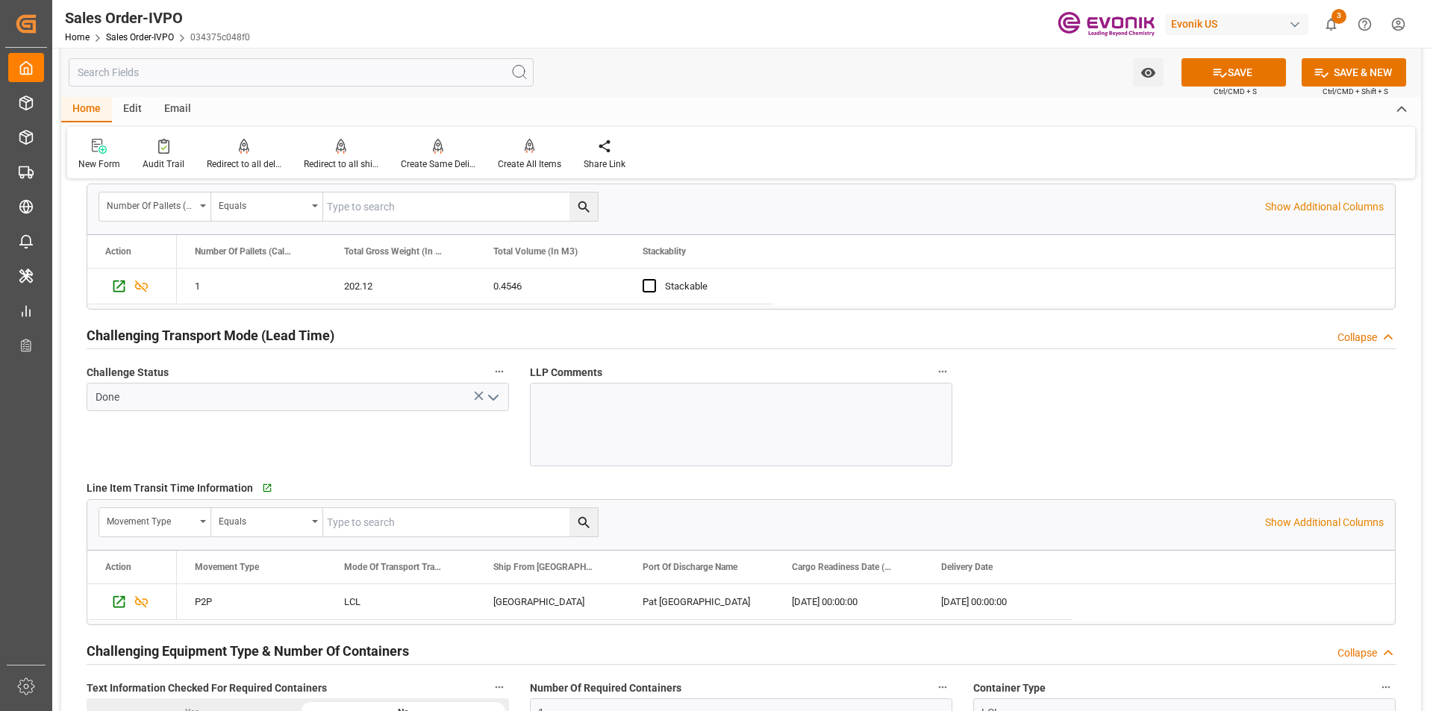
scroll to position [2462, 0]
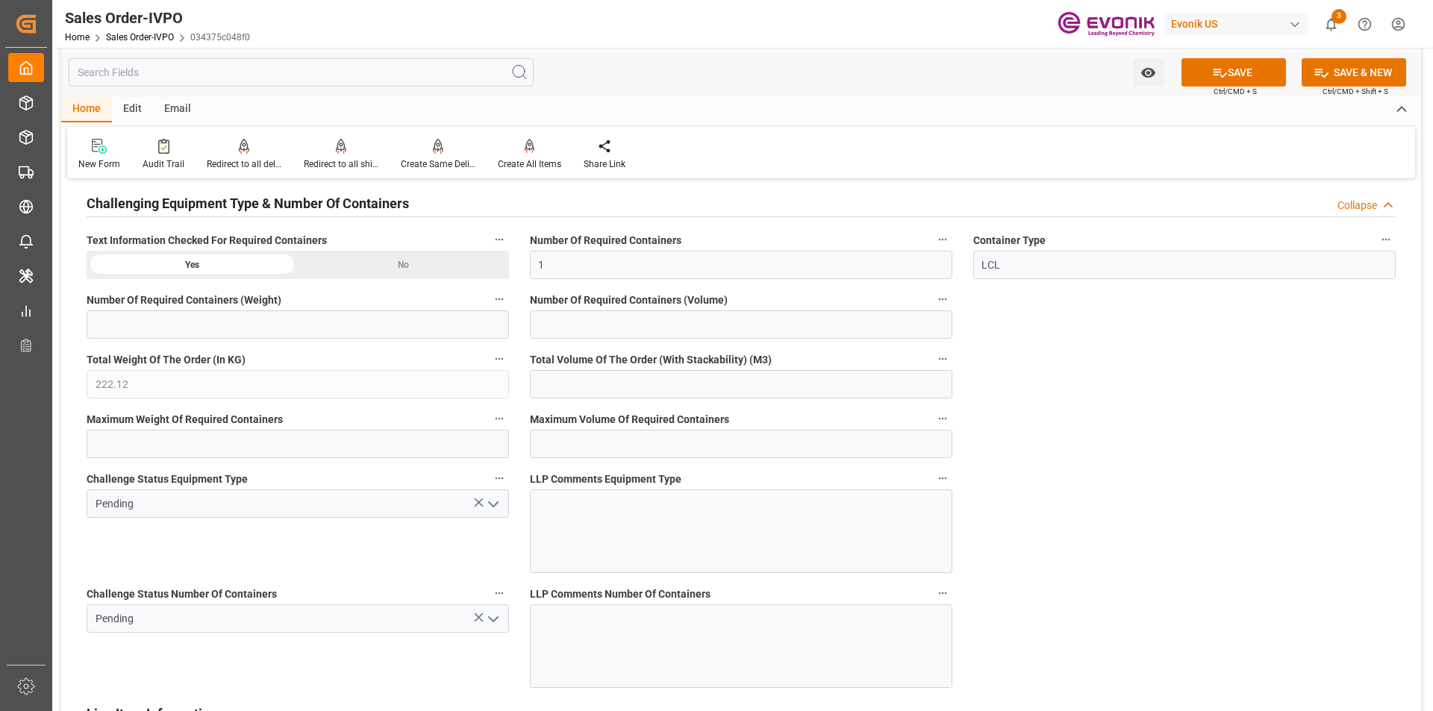
click at [494, 507] on icon "open menu" at bounding box center [493, 504] width 18 height 18
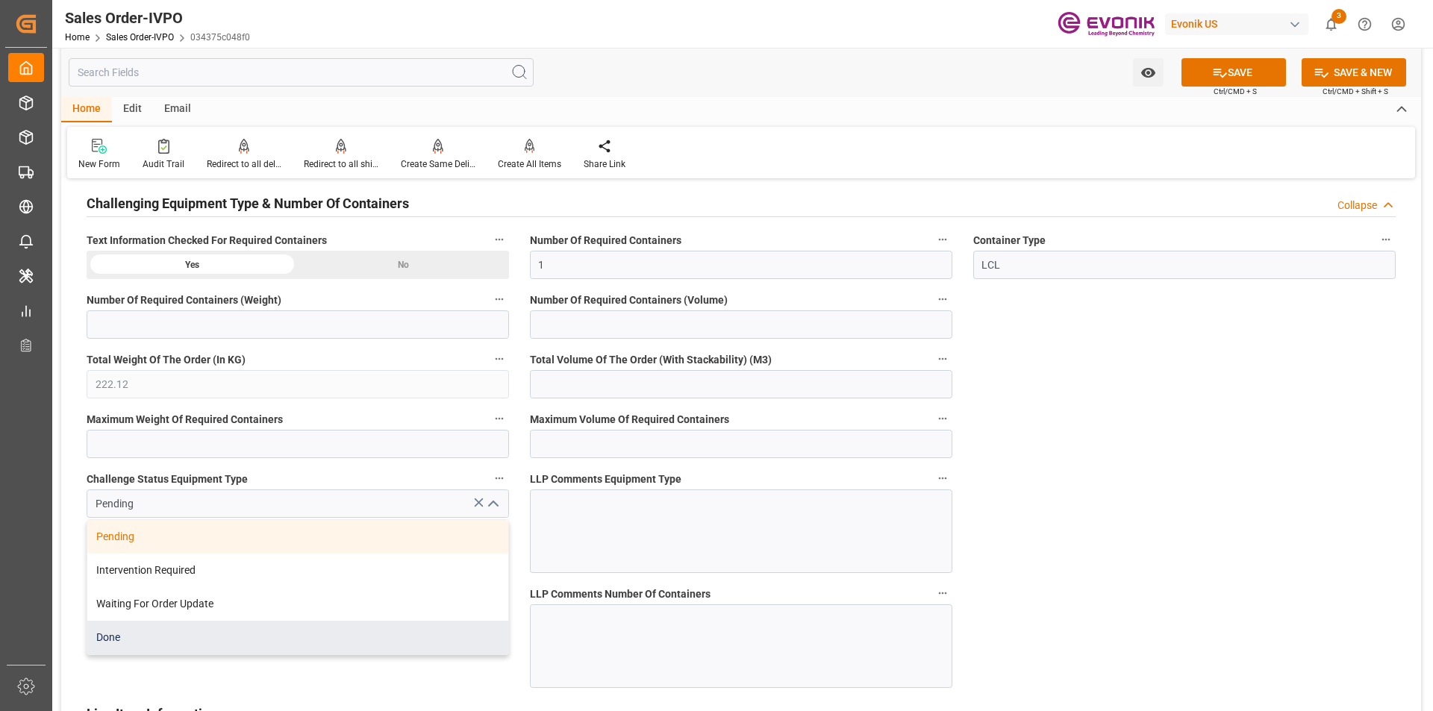
click at [222, 633] on div "Done" at bounding box center [297, 638] width 421 height 34
type input "Done"
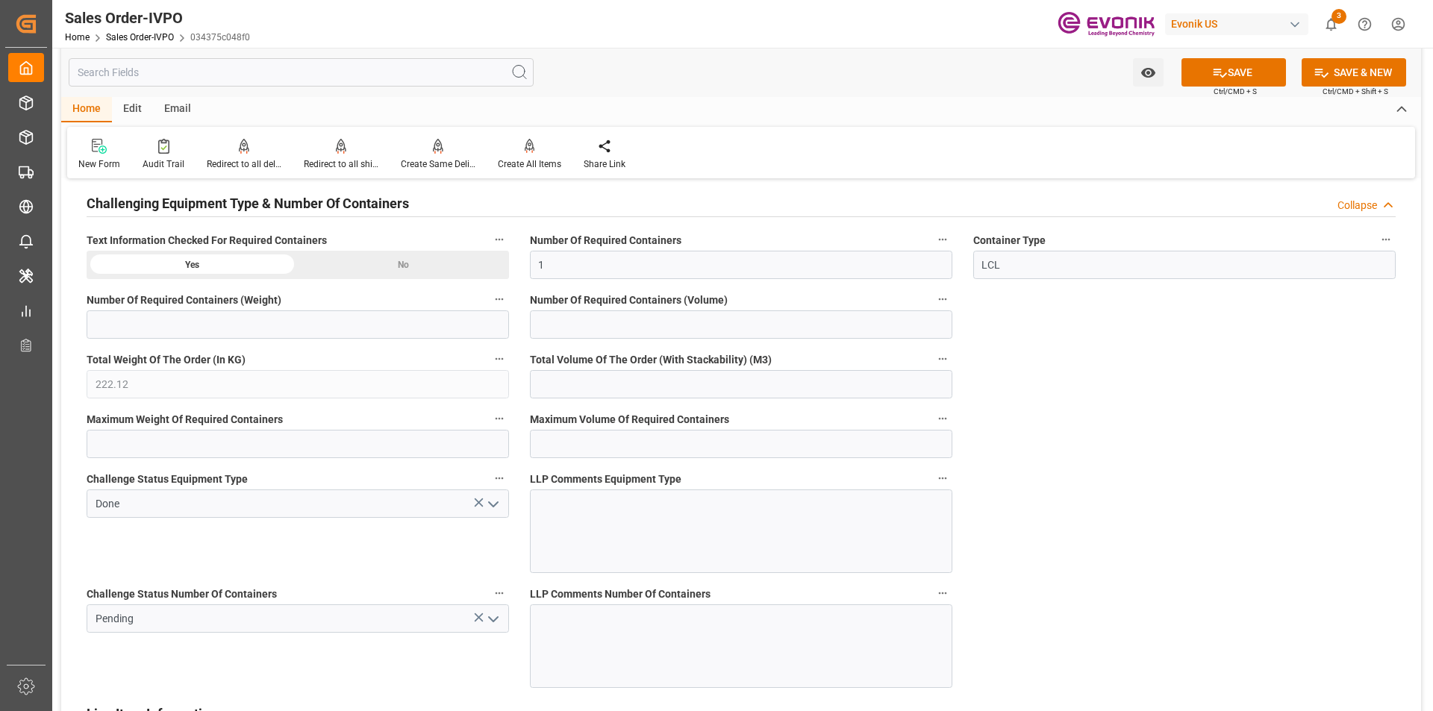
click at [494, 619] on icon "open menu" at bounding box center [493, 619] width 18 height 18
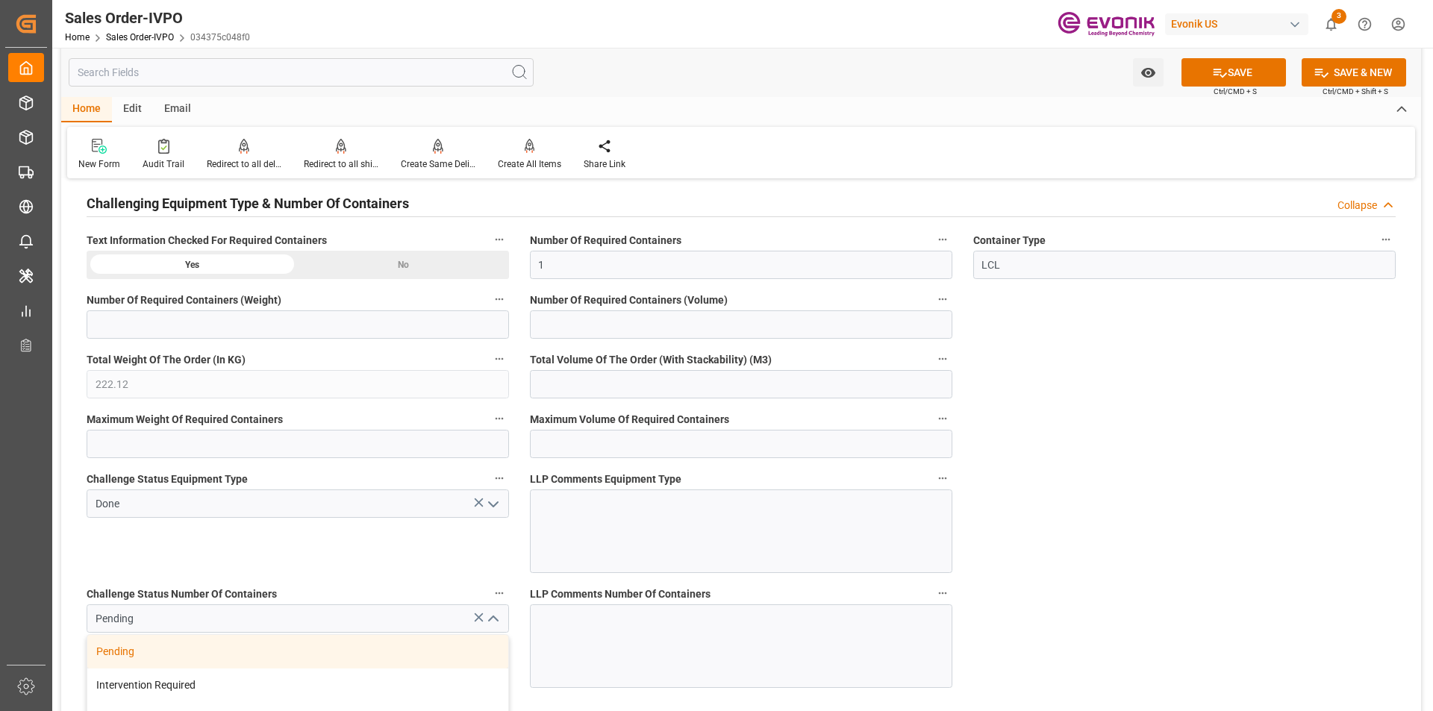
scroll to position [2985, 0]
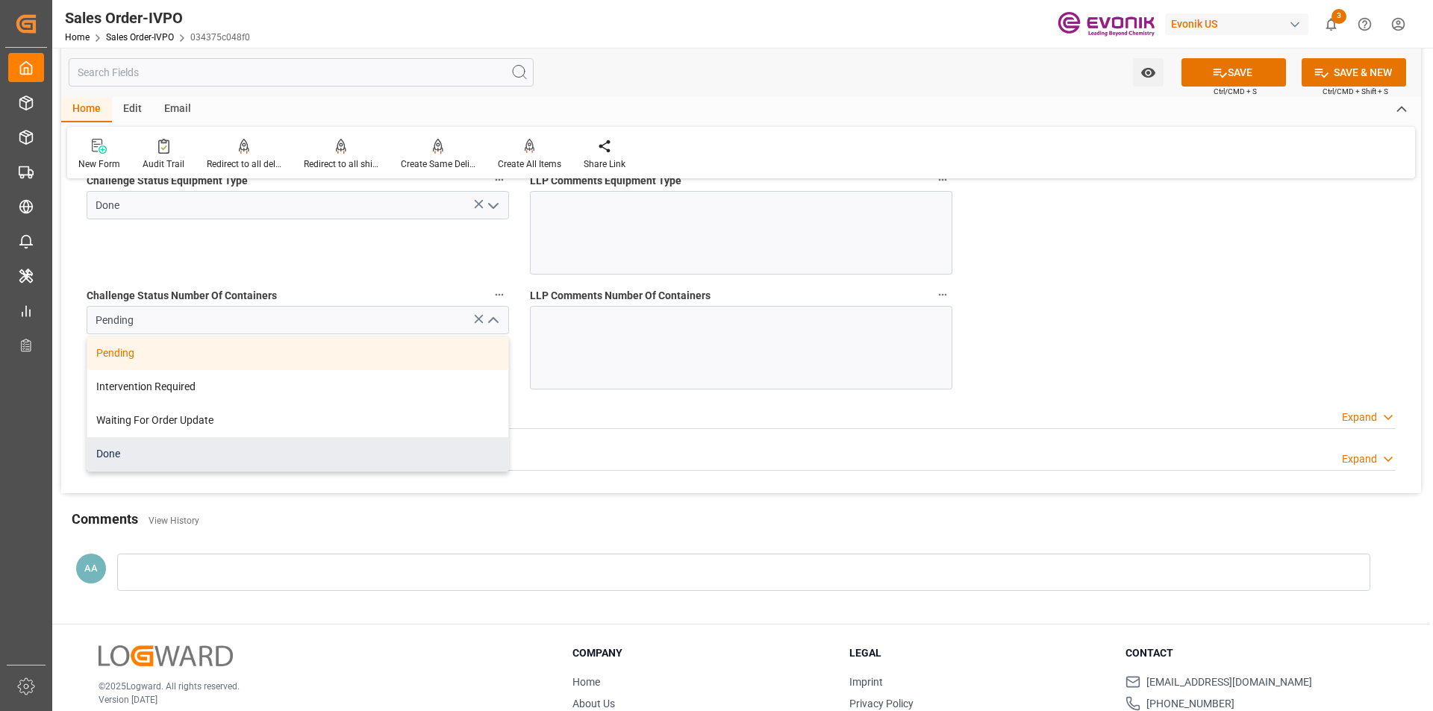
click at [207, 449] on div "Done" at bounding box center [297, 454] width 421 height 34
type input "Done"
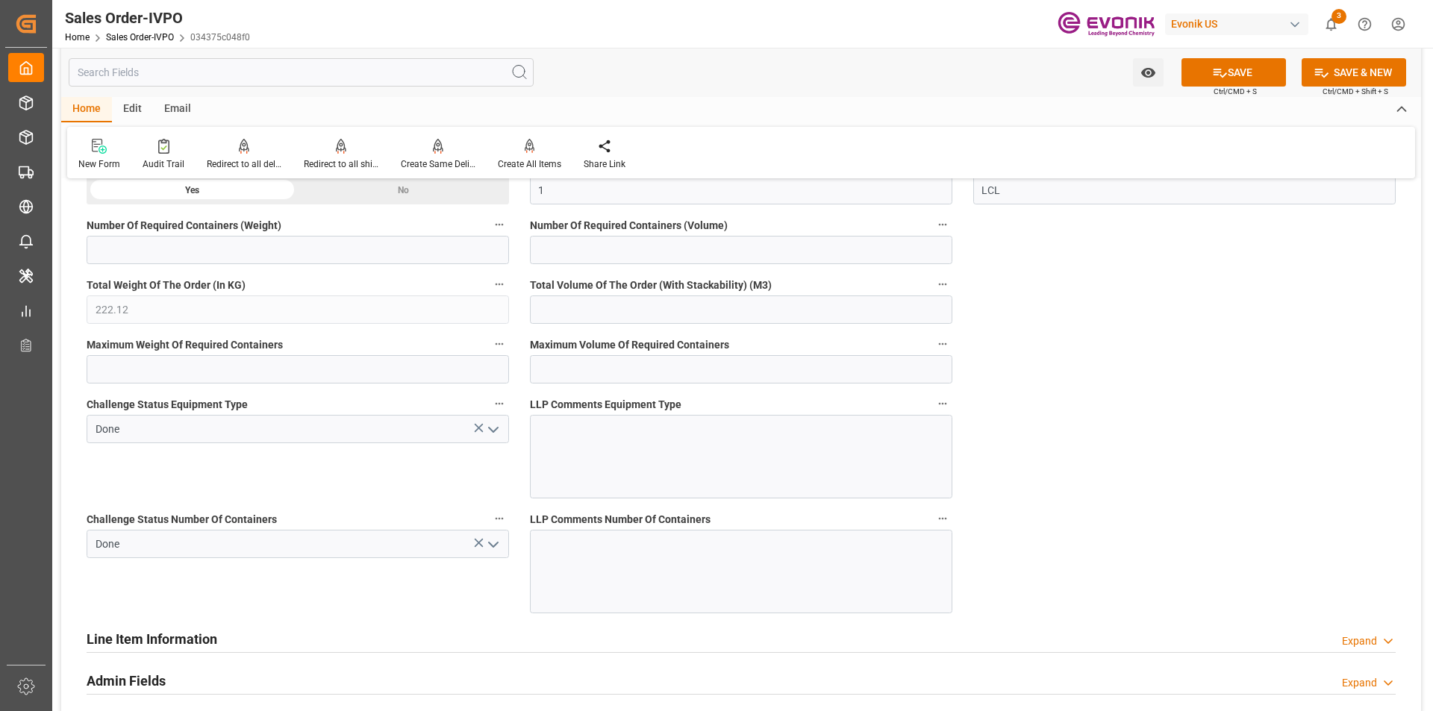
scroll to position [2612, 0]
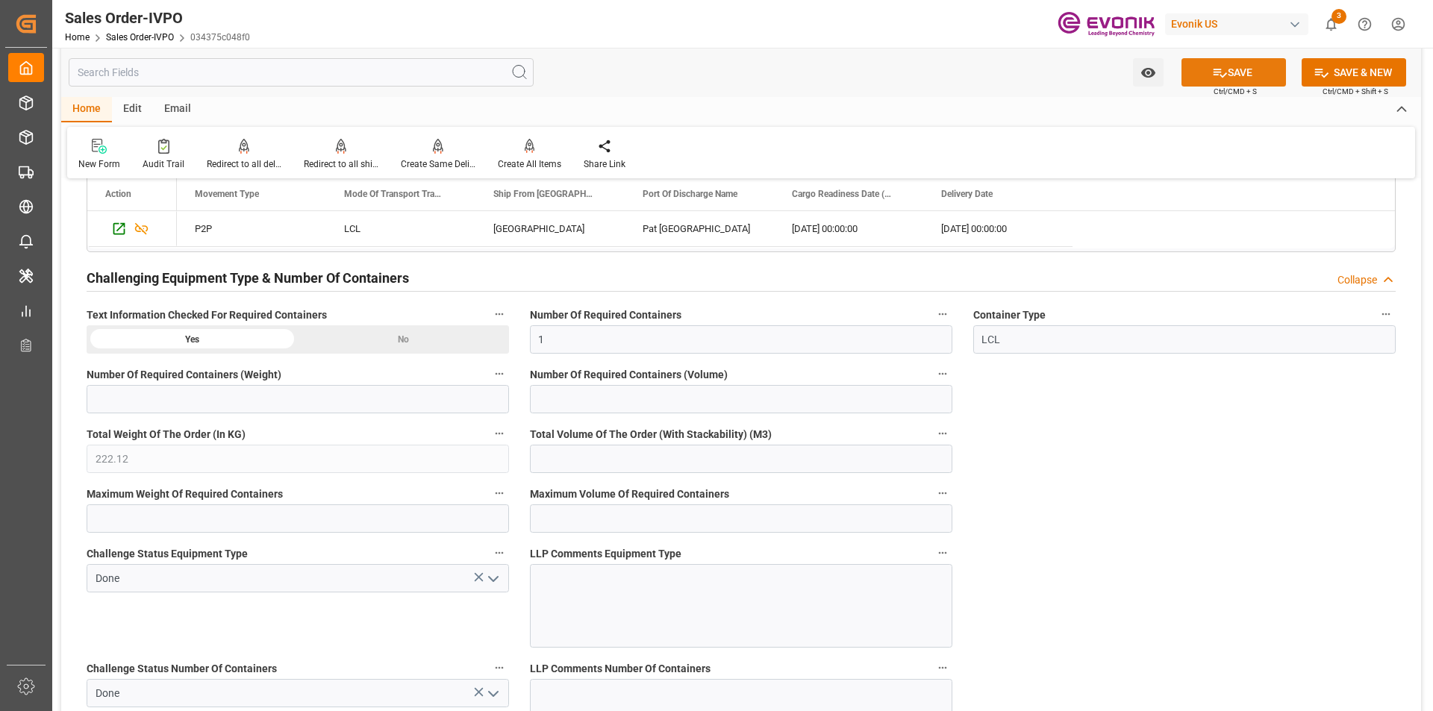
click at [1233, 69] on button "SAVE" at bounding box center [1233, 72] width 104 height 28
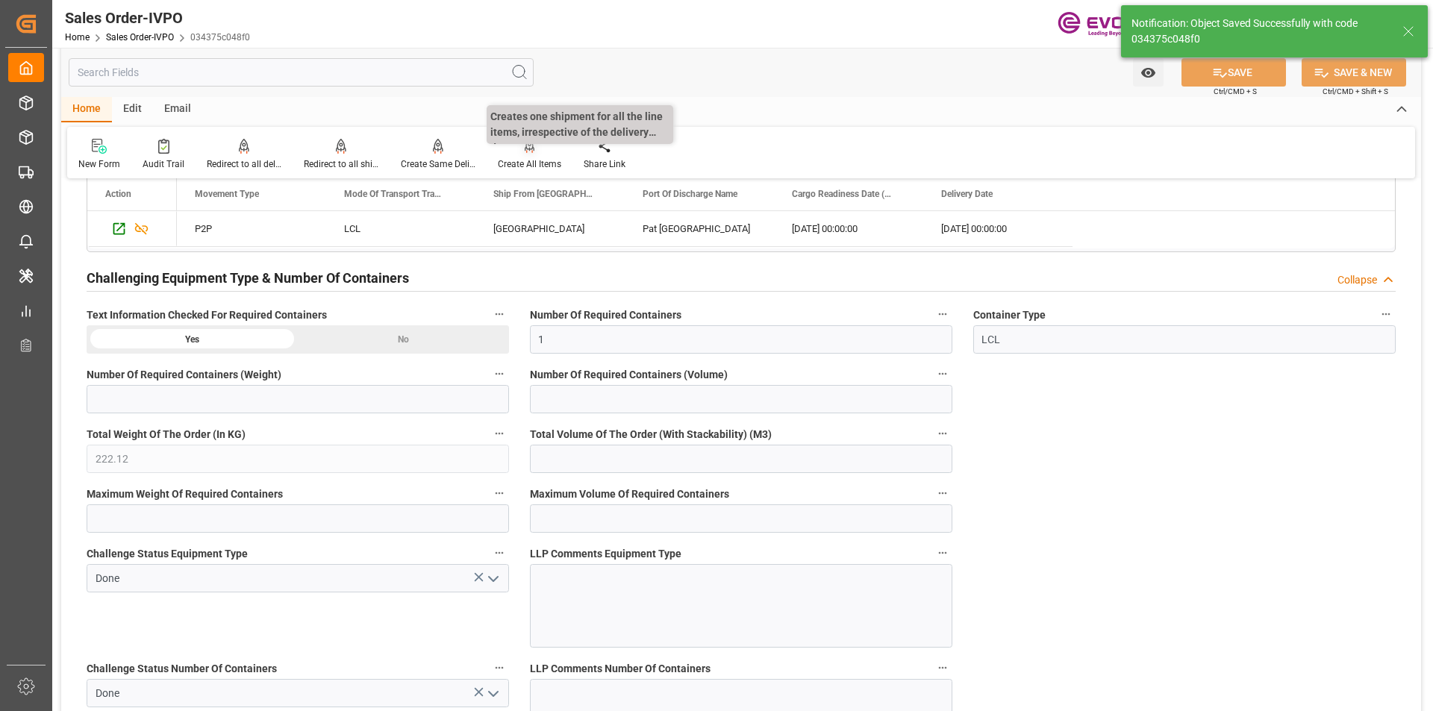
type input "19.08.2025 16:02"
type input "No"
click at [526, 153] on icon at bounding box center [529, 152] width 7 height 3
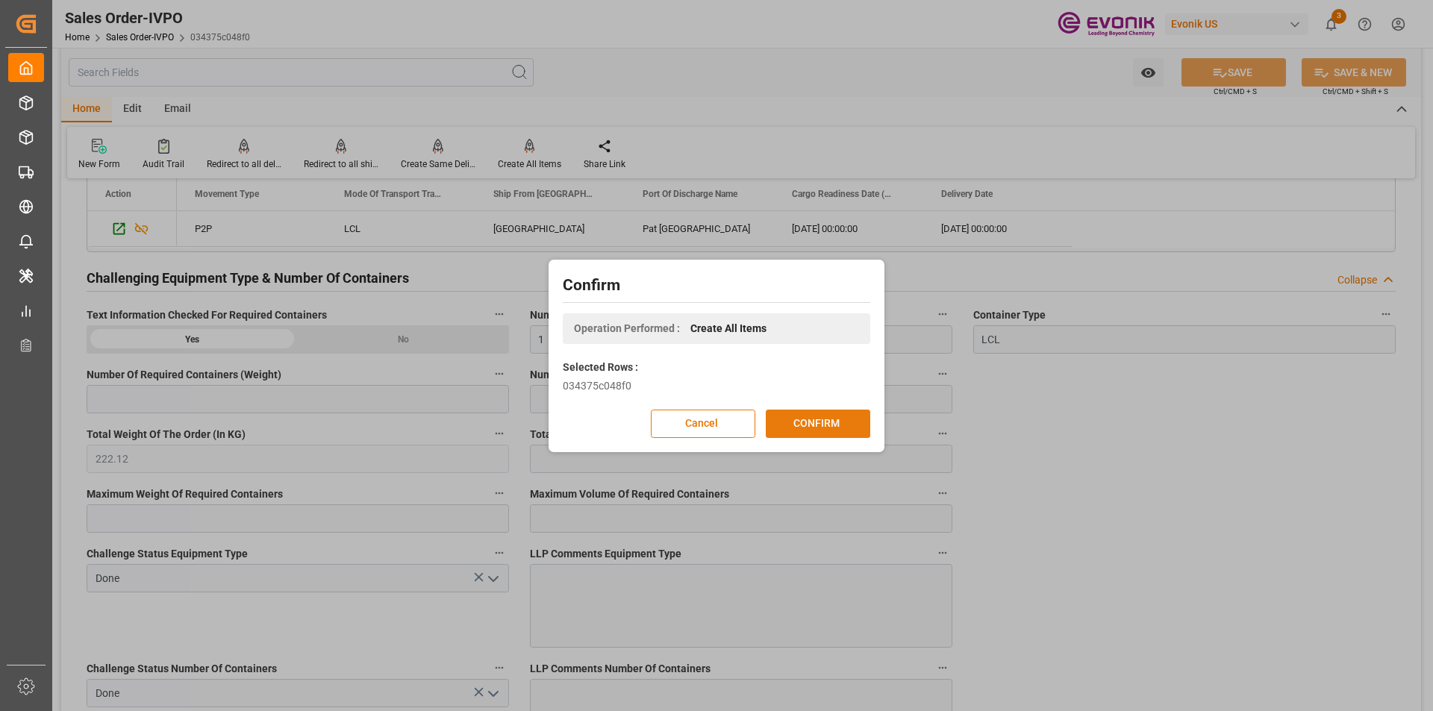
click at [824, 420] on button "CONFIRM" at bounding box center [818, 424] width 104 height 28
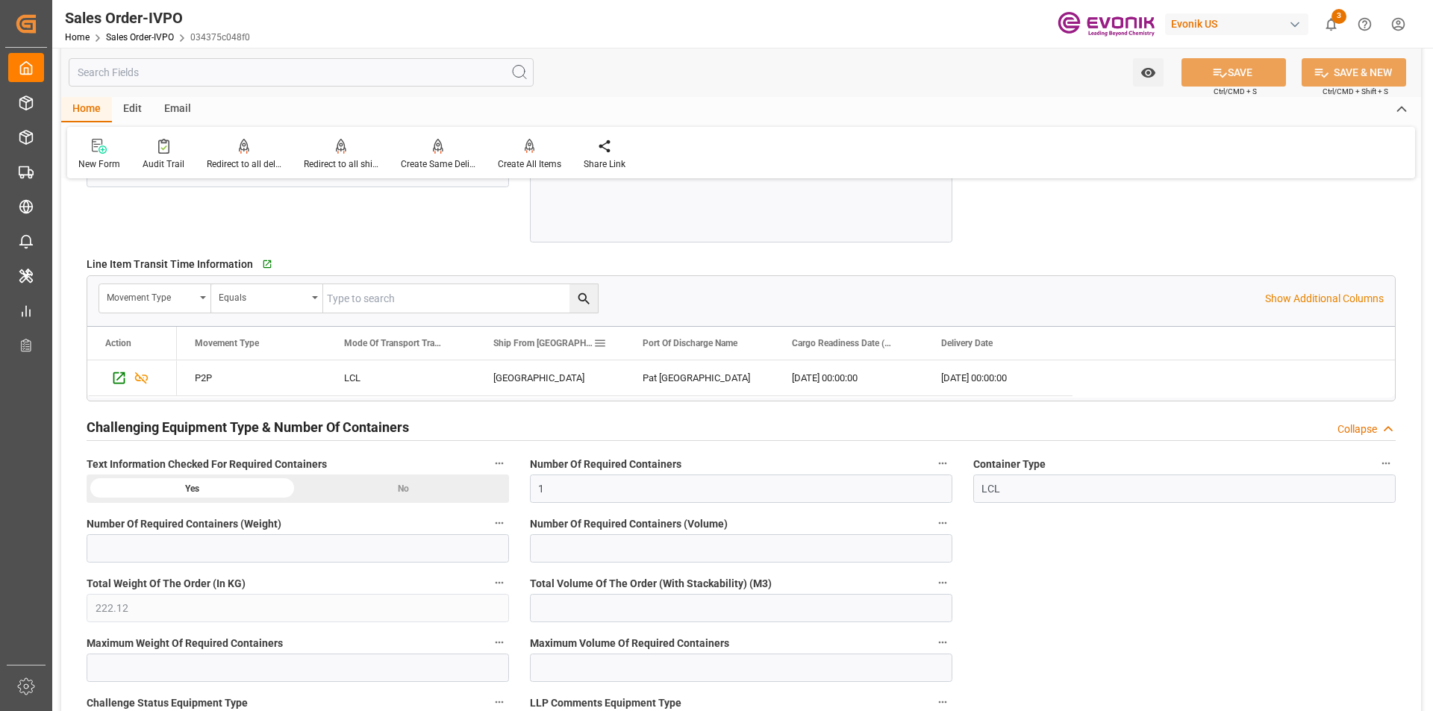
scroll to position [2164, 0]
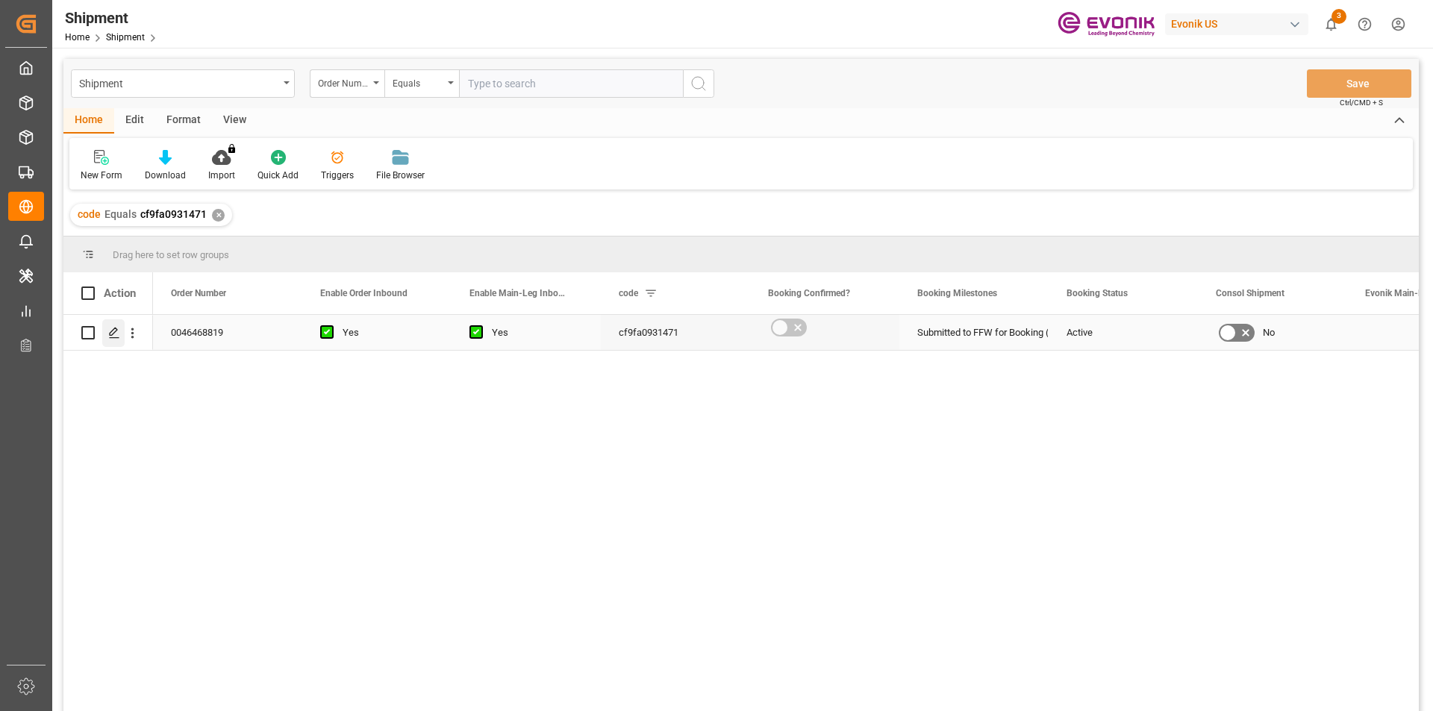
click at [110, 331] on icon "Press SPACE to select this row." at bounding box center [114, 333] width 12 height 12
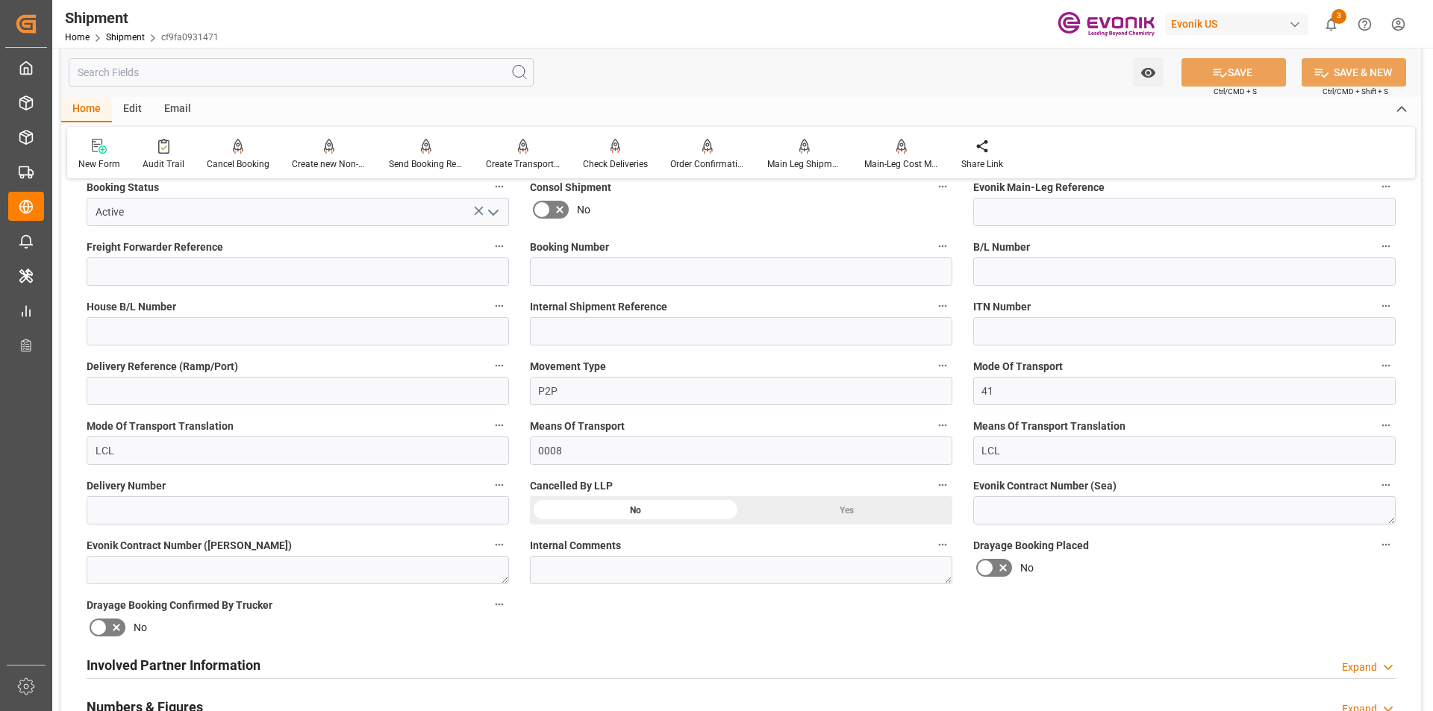
scroll to position [672, 0]
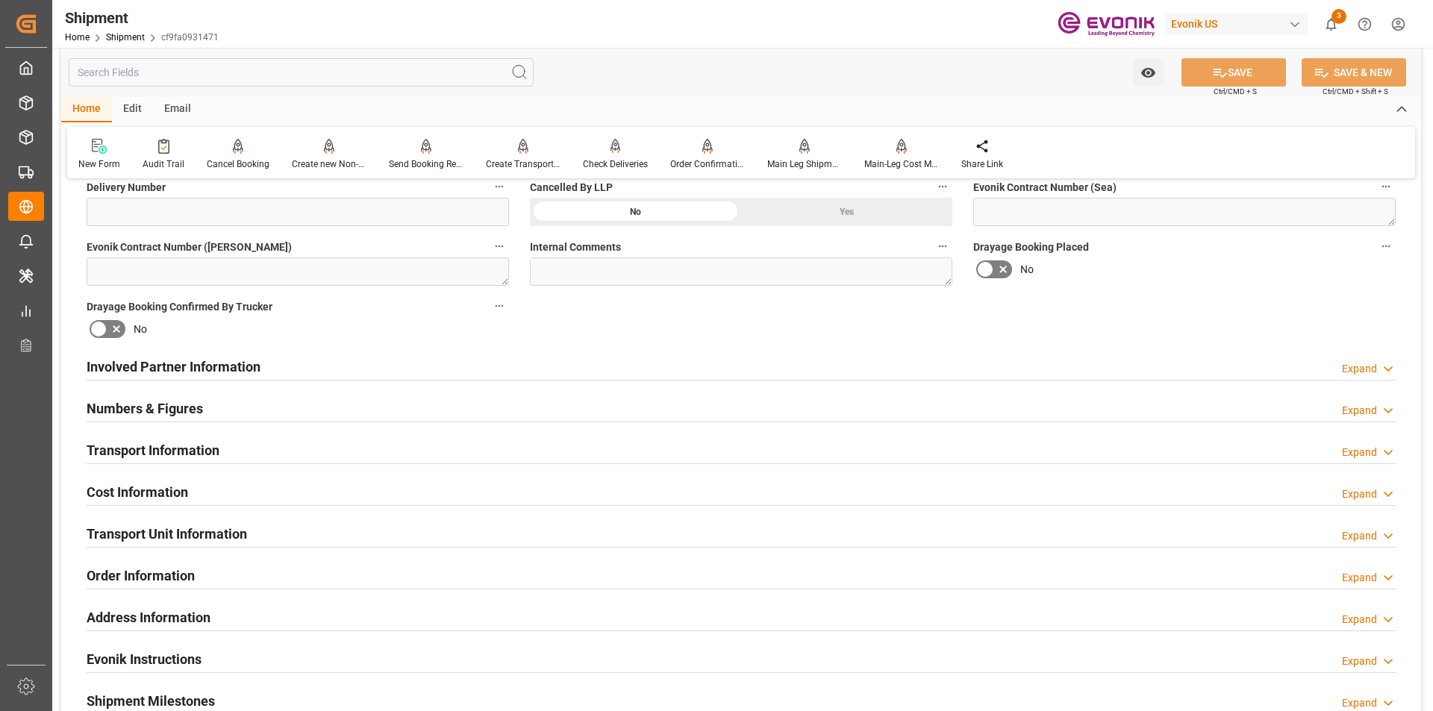
click at [234, 366] on h2 "Involved Partner Information" at bounding box center [174, 367] width 174 height 20
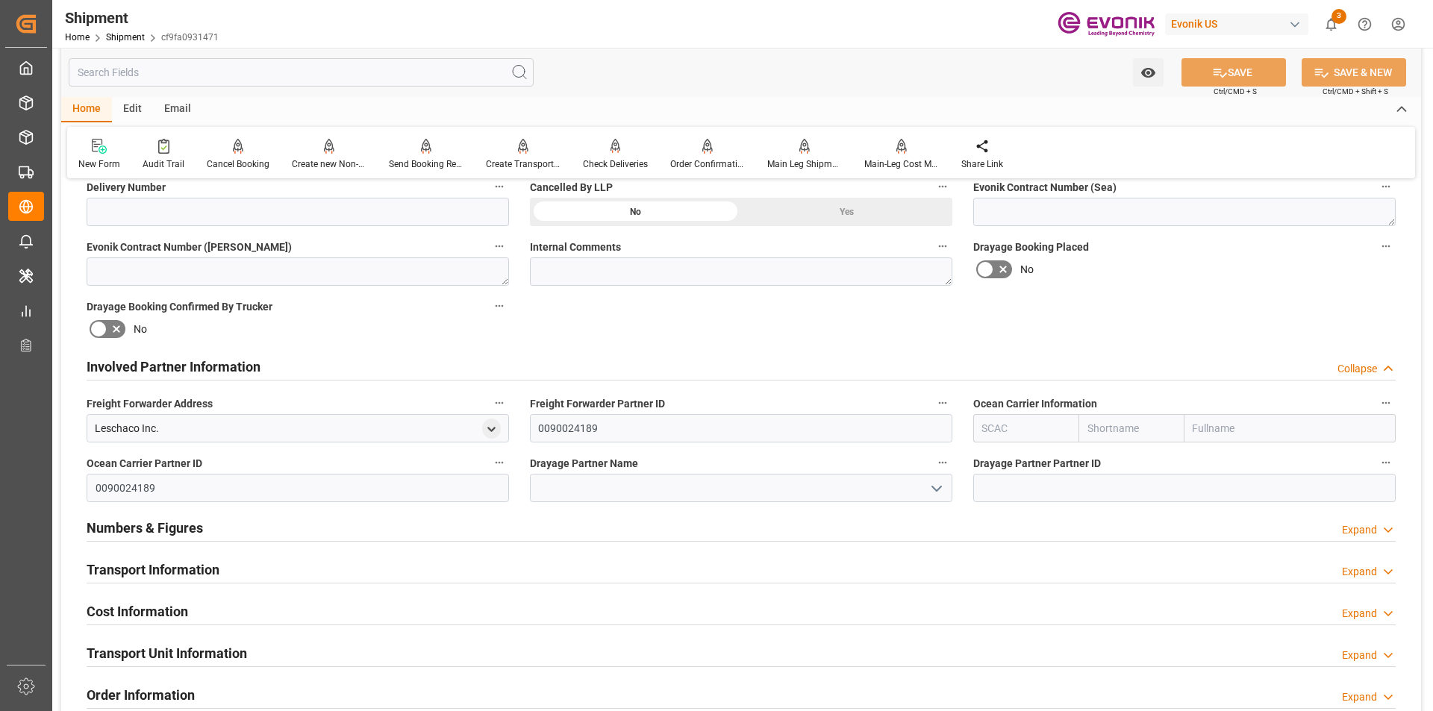
click at [987, 434] on input "text" at bounding box center [1025, 428] width 105 height 28
click at [989, 431] on input "HLRB" at bounding box center [1025, 428] width 105 height 28
type input "ALRB"
click at [995, 463] on b "ALRB" at bounding box center [996, 461] width 26 height 12
type input "AC Containerline"
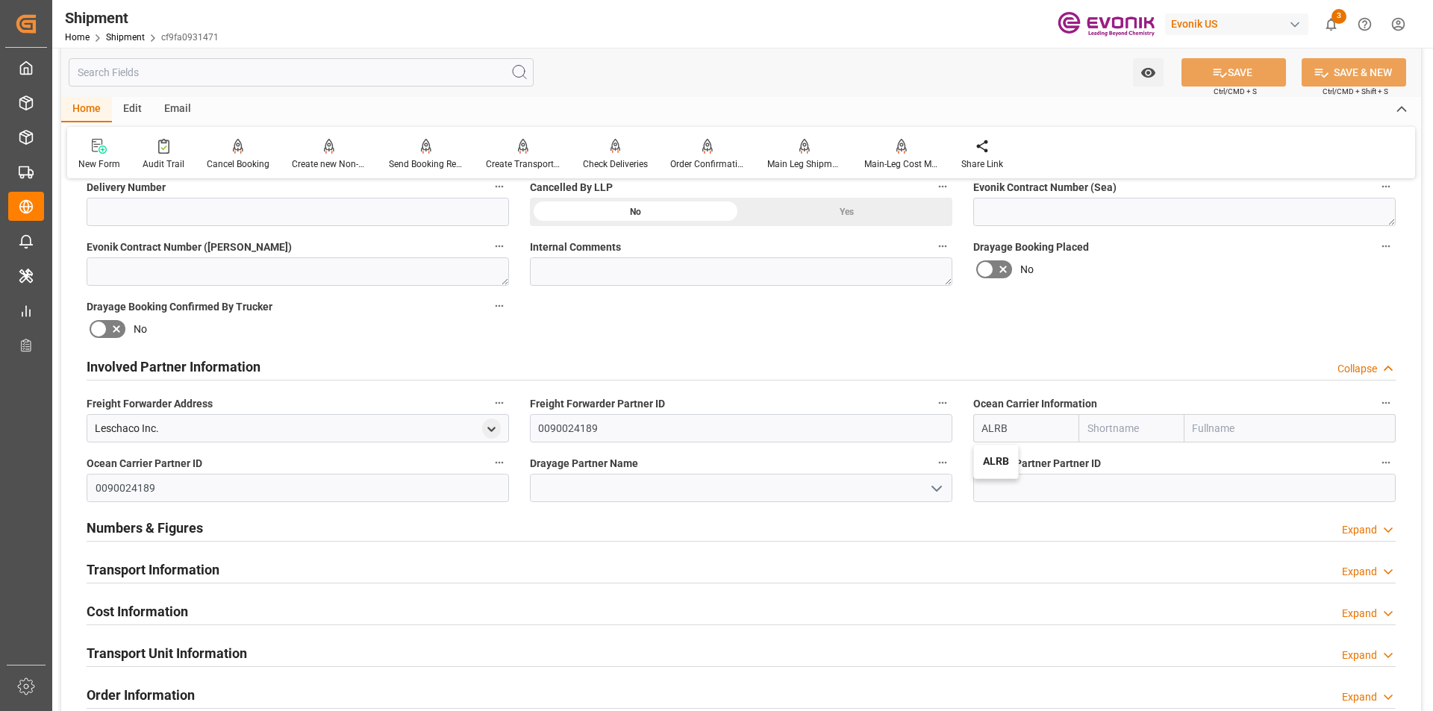
type input "AC Containerline GmbH"
drag, startPoint x: 1015, startPoint y: 427, endPoint x: 959, endPoint y: 431, distance: 56.1
click at [963, 431] on div "Ocean Carrier Information ALRB AC Containerline AC Containerline GmbH" at bounding box center [1184, 418] width 443 height 60
type input "ALRB"
click at [994, 428] on input "ALRB" at bounding box center [1025, 428] width 105 height 28
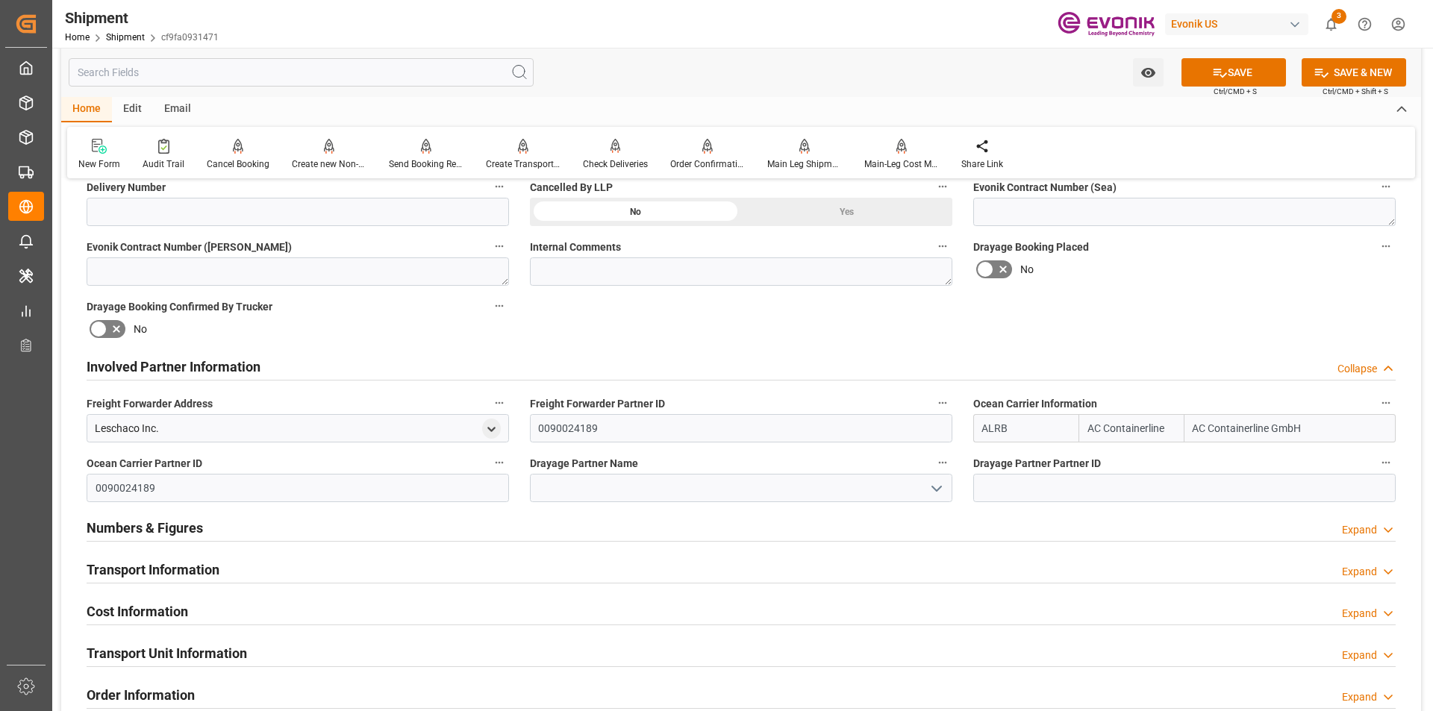
click at [994, 428] on input "ALRB" at bounding box center [1025, 428] width 105 height 28
type input "ALRB"
click at [1027, 448] on div "Drayage Partner Partner ID" at bounding box center [1184, 478] width 443 height 60
click at [933, 486] on polyline "open menu" at bounding box center [936, 488] width 9 height 4
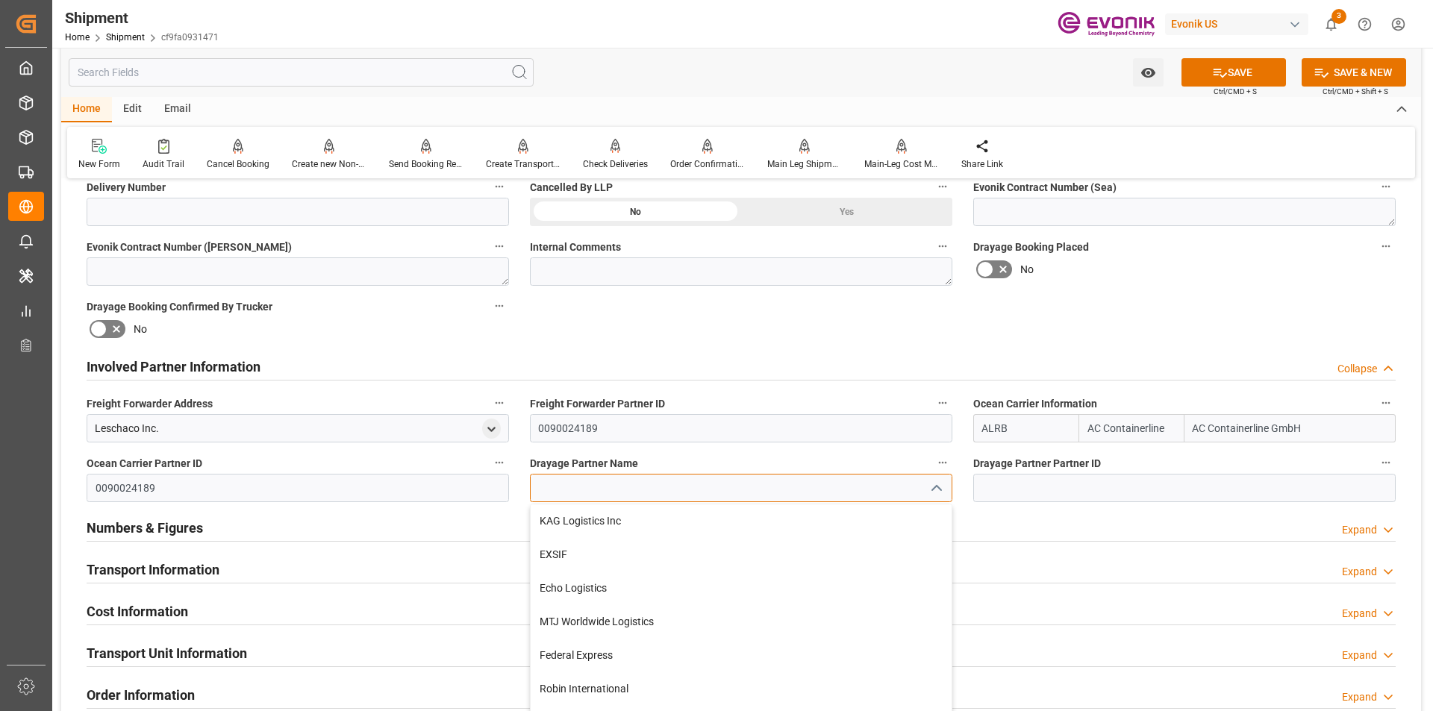
click at [819, 492] on input at bounding box center [741, 488] width 422 height 28
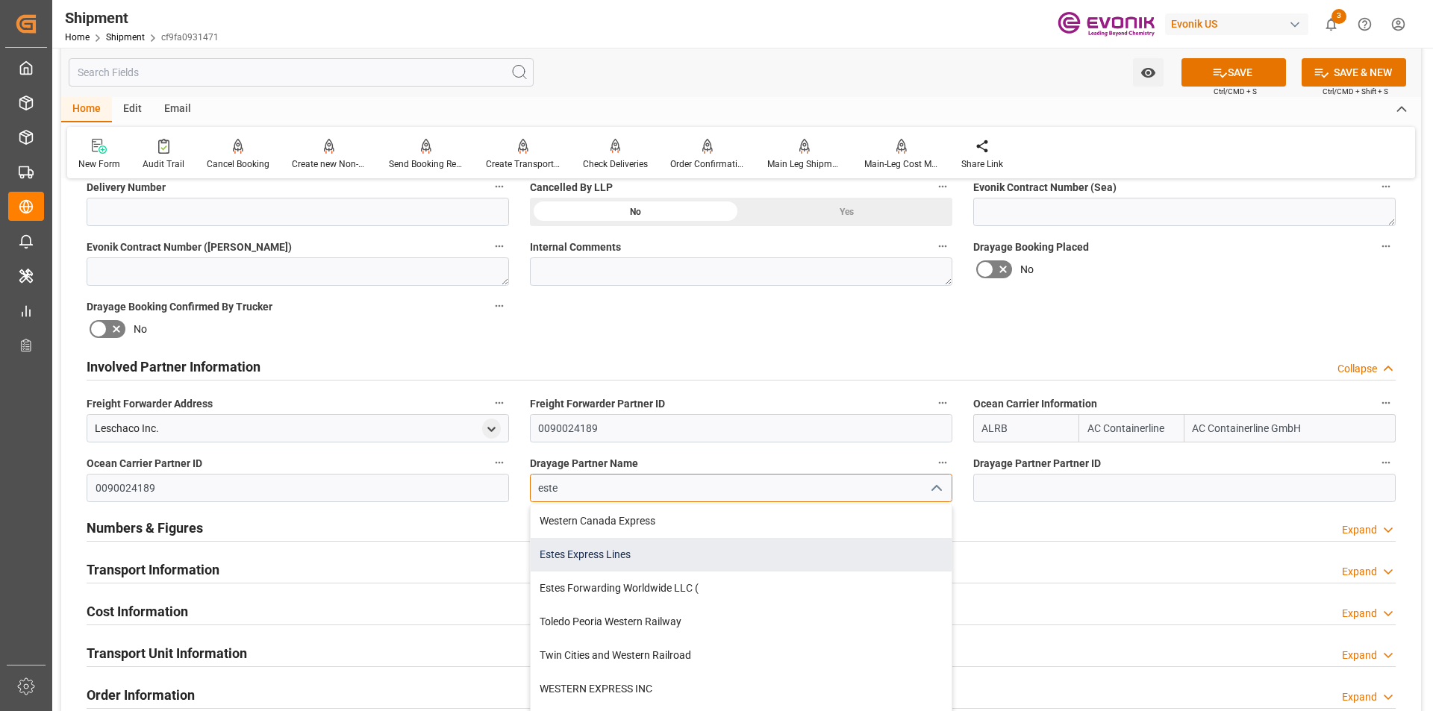
click at [655, 559] on div "Estes Express Lines" at bounding box center [741, 555] width 421 height 34
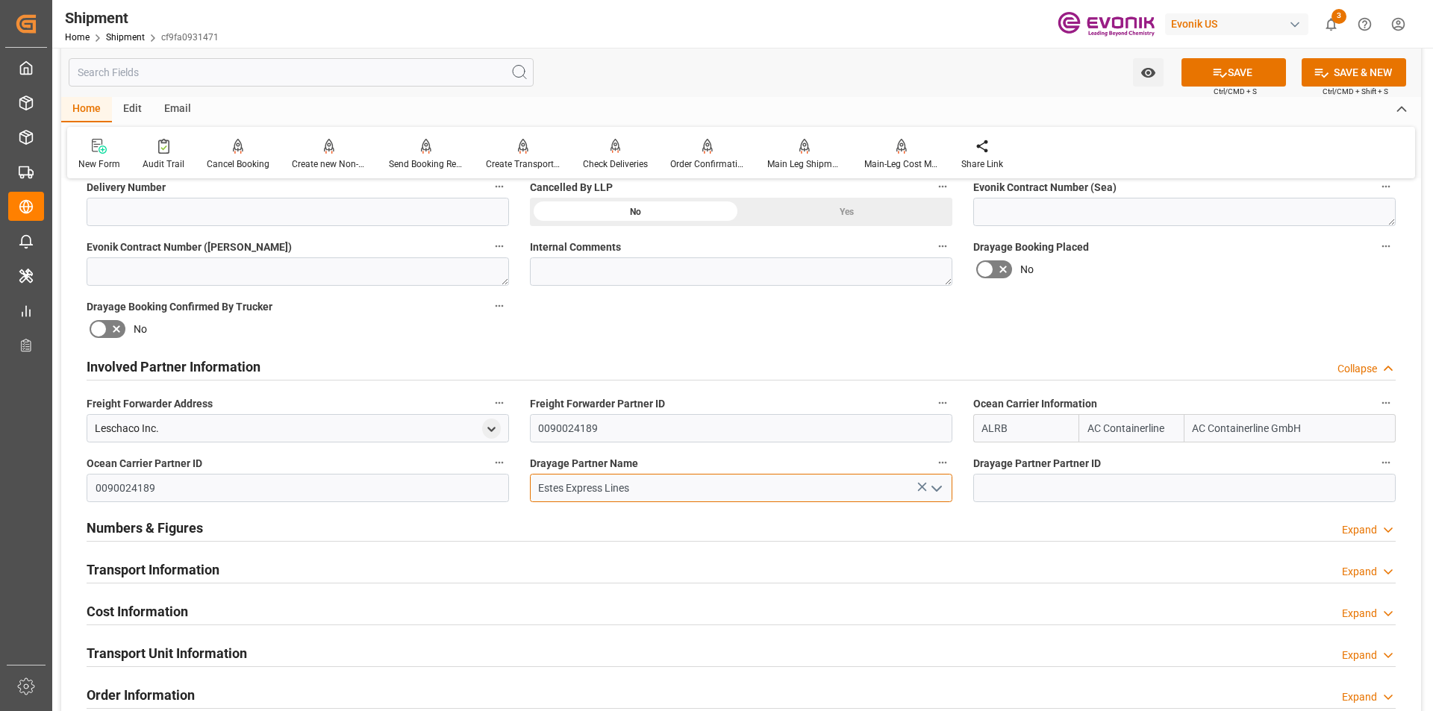
type input "Estes Express Lines"
click at [969, 520] on div "Numbers & Figures Expand" at bounding box center [741, 527] width 1309 height 28
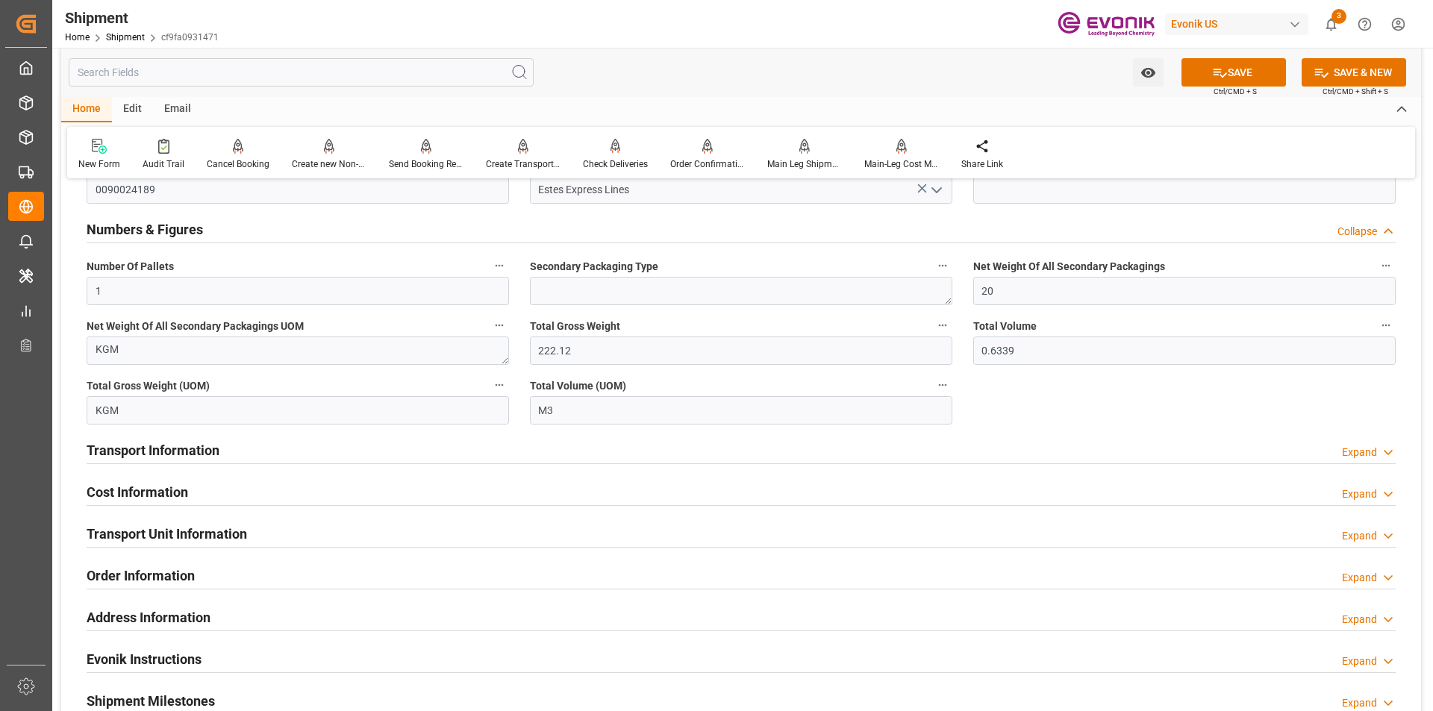
scroll to position [821, 0]
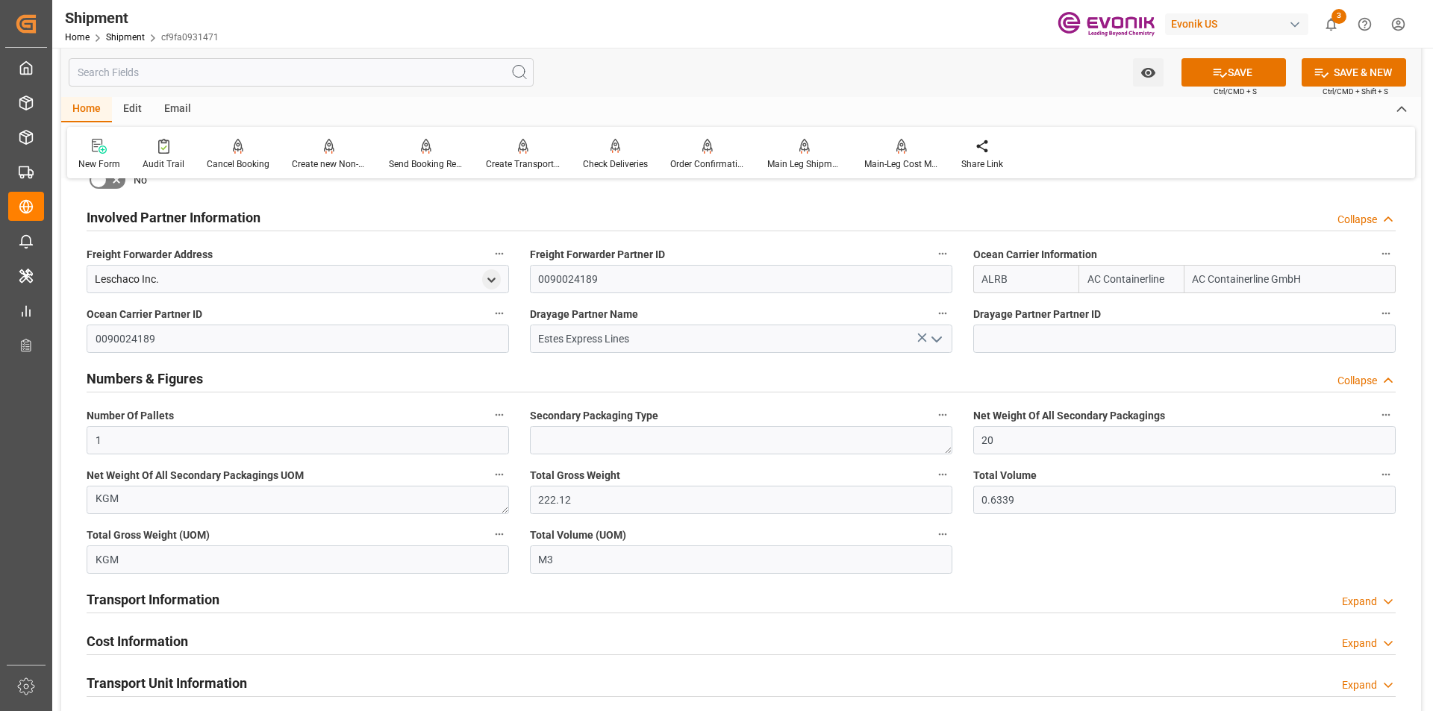
click at [1362, 598] on div "Expand" at bounding box center [1359, 602] width 35 height 16
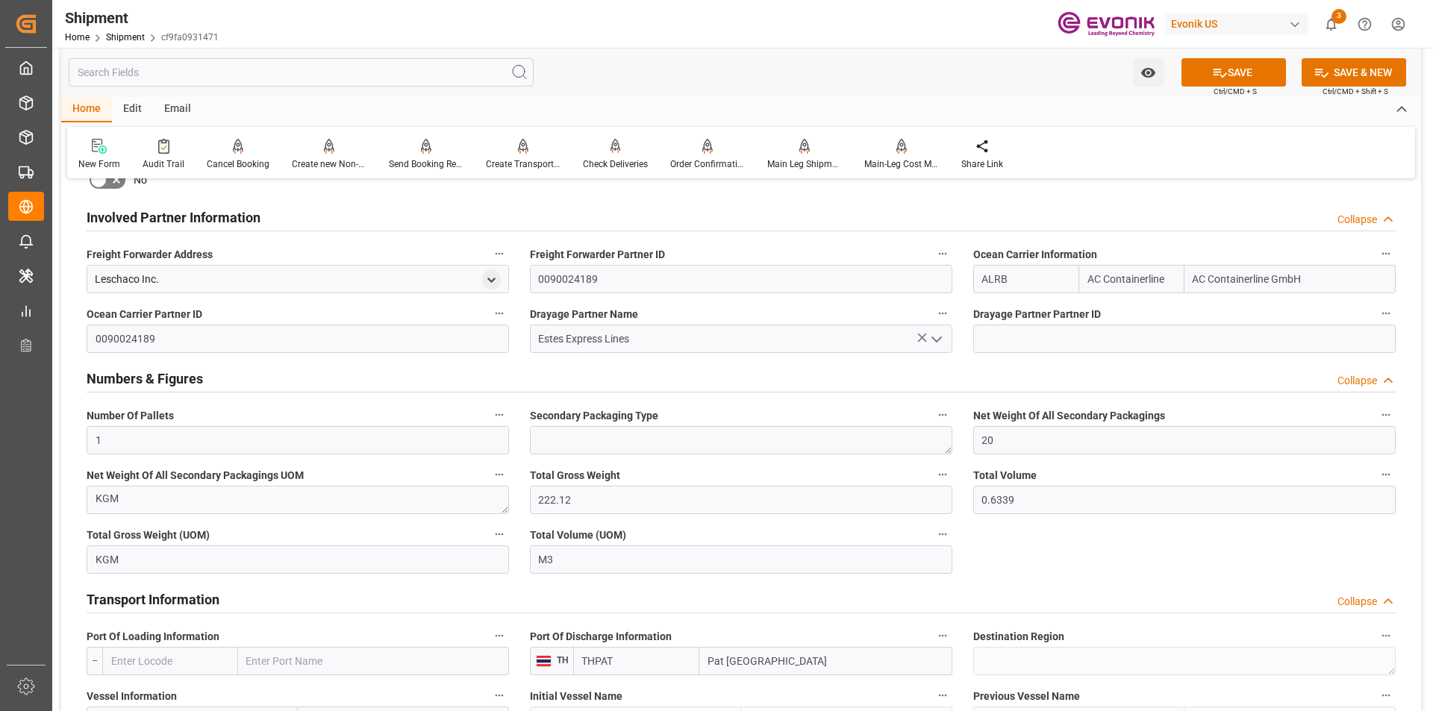
scroll to position [970, 0]
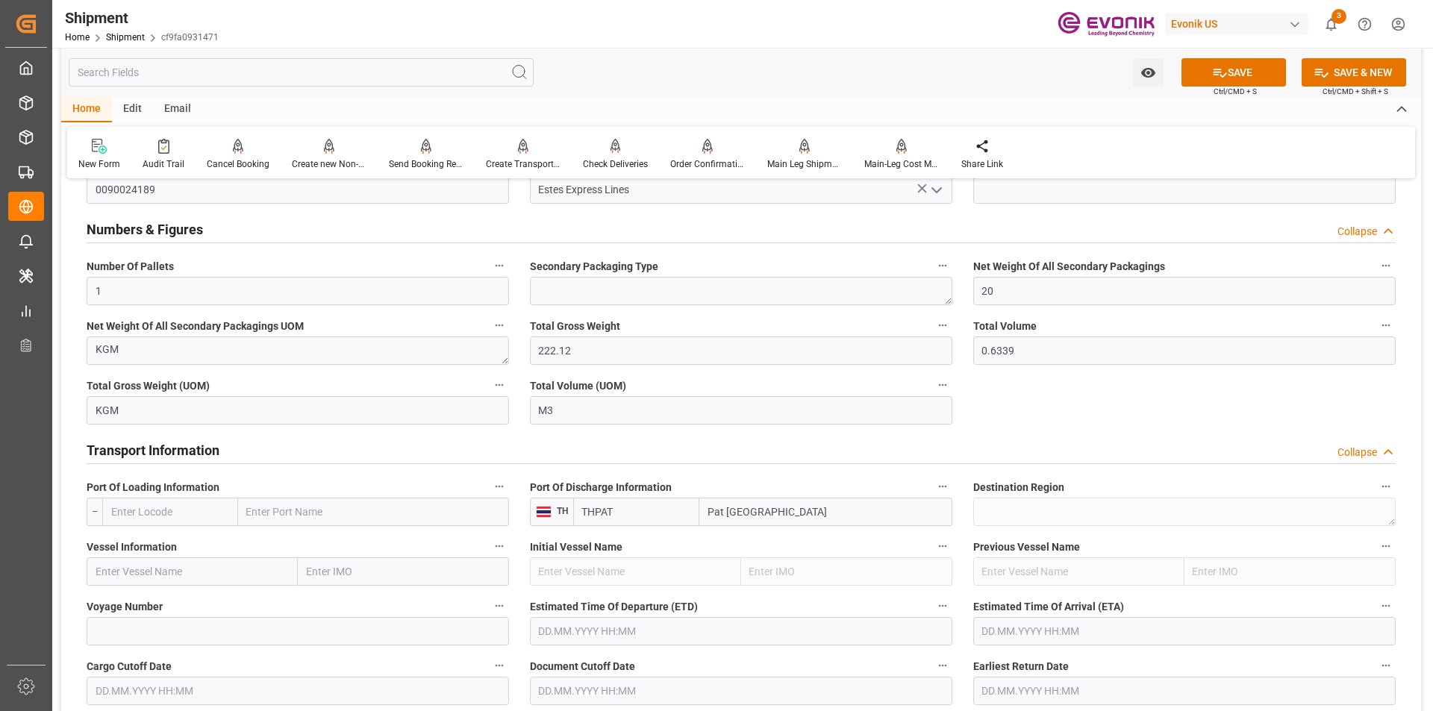
click at [165, 511] on input "text" at bounding box center [170, 512] width 136 height 28
click at [167, 549] on span "USCHI - [GEOGRAPHIC_DATA]" at bounding box center [162, 553] width 101 height 28
type input "USCHI"
type input "[GEOGRAPHIC_DATA]"
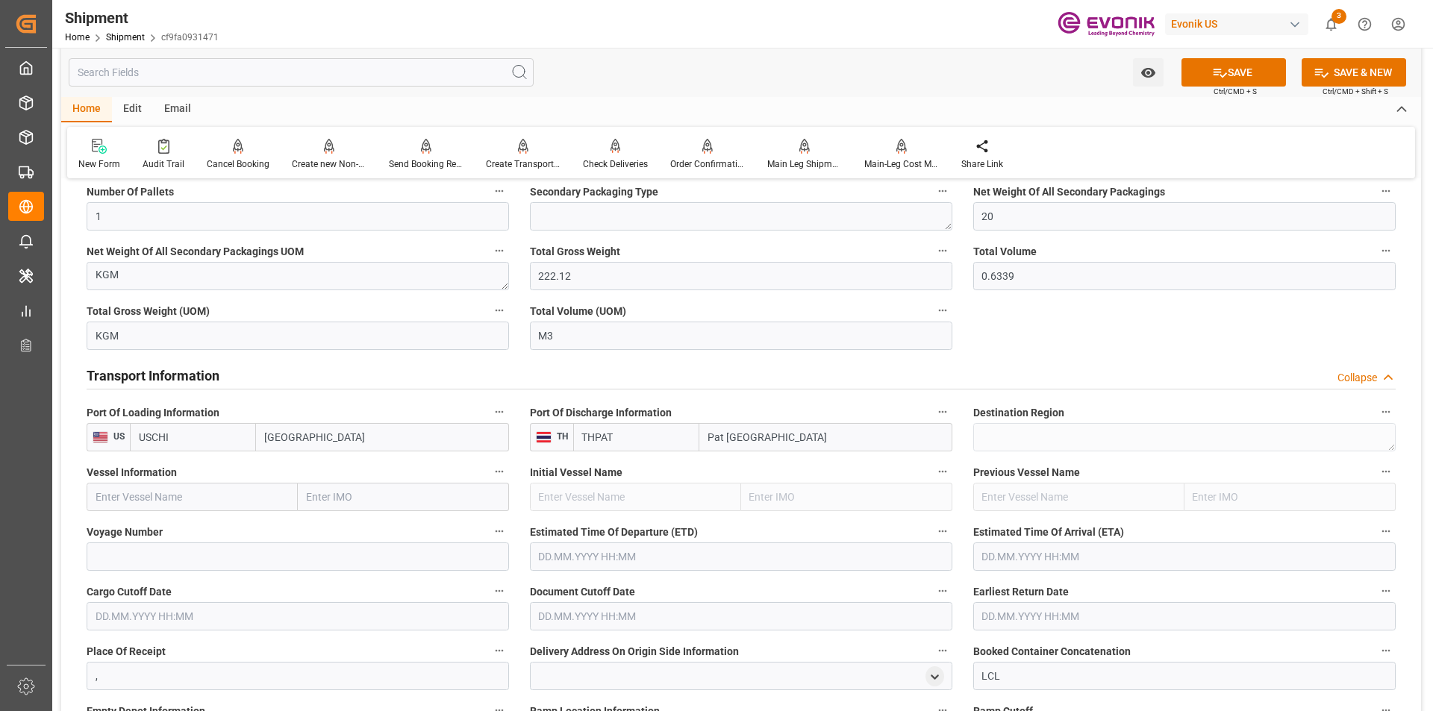
type input "USCHI"
click at [204, 499] on input "text" at bounding box center [192, 497] width 211 height 28
paste input "ONE HAMMERSMITH / 087W"
click at [229, 532] on span "ONE Hammersmith - 9395147" at bounding box center [164, 530] width 136 height 12
type input "ONE Hammersmith"
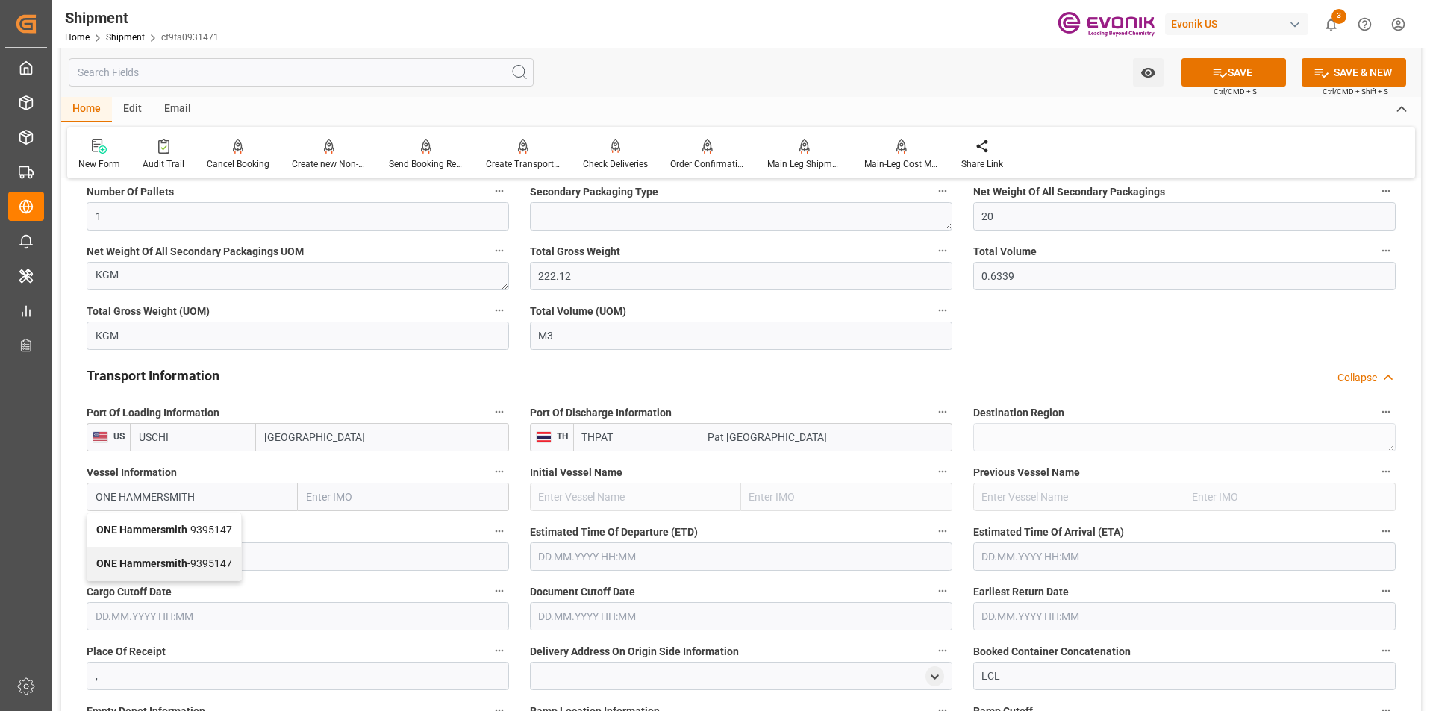
type input "9395147"
type input "ONE Hammersmith"
click at [289, 557] on input at bounding box center [298, 556] width 422 height 28
type input "087W"
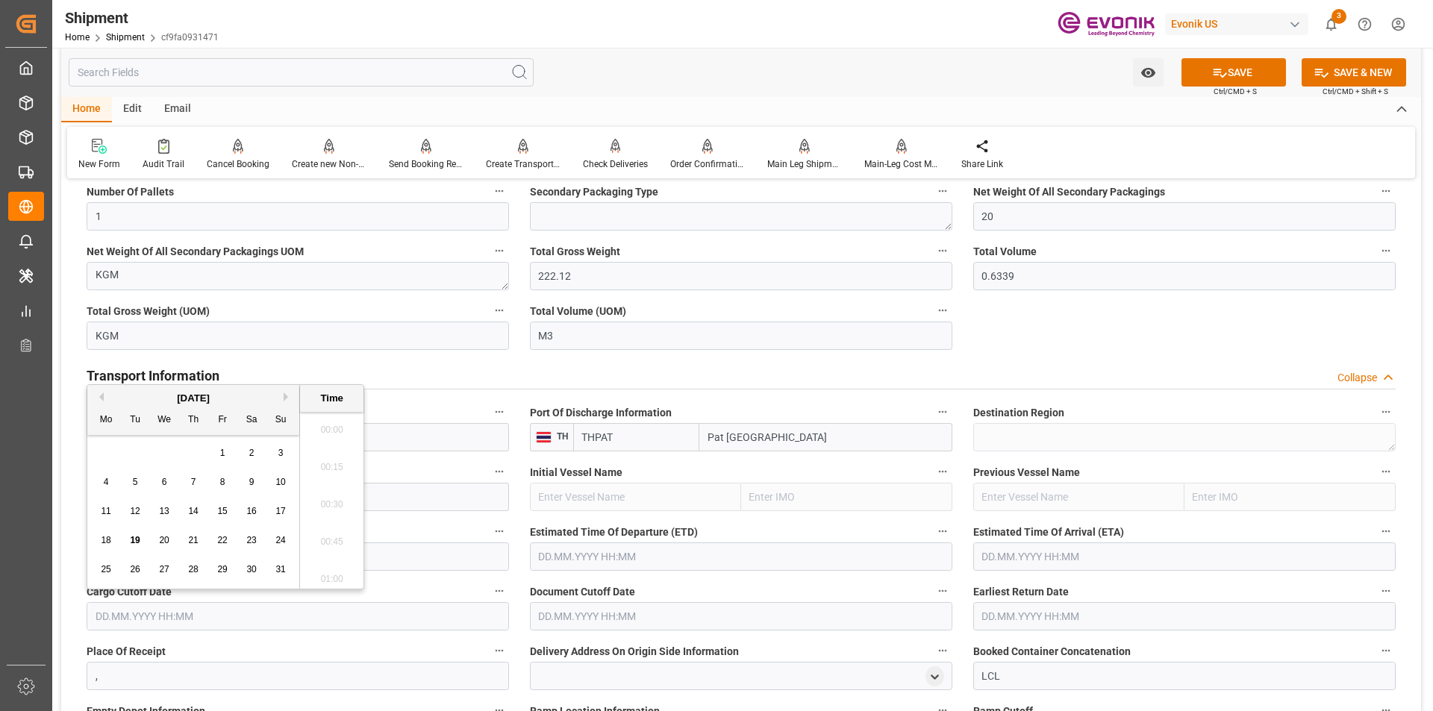
click at [330, 621] on input "text" at bounding box center [298, 616] width 422 height 28
type input "09/03"
type input "03.09.2001 00:00"
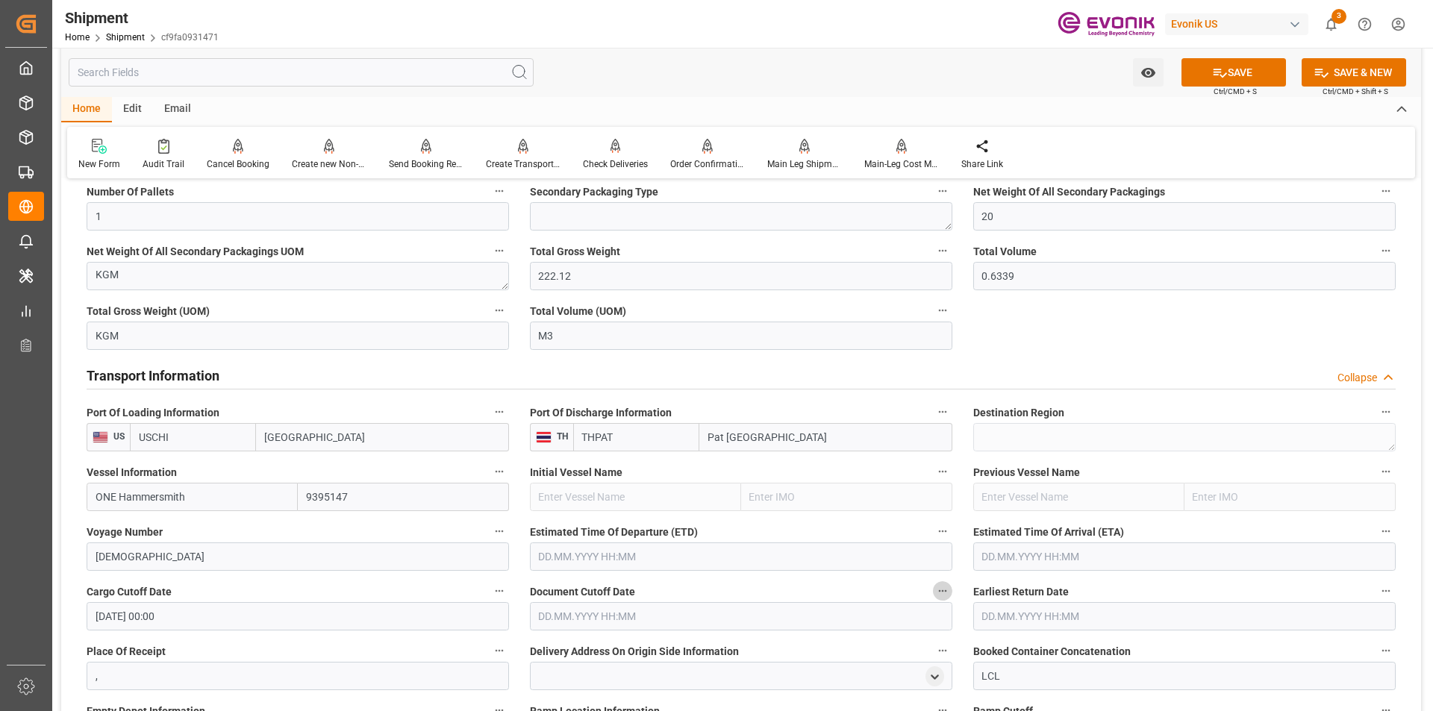
click at [560, 617] on input "text" at bounding box center [741, 616] width 422 height 28
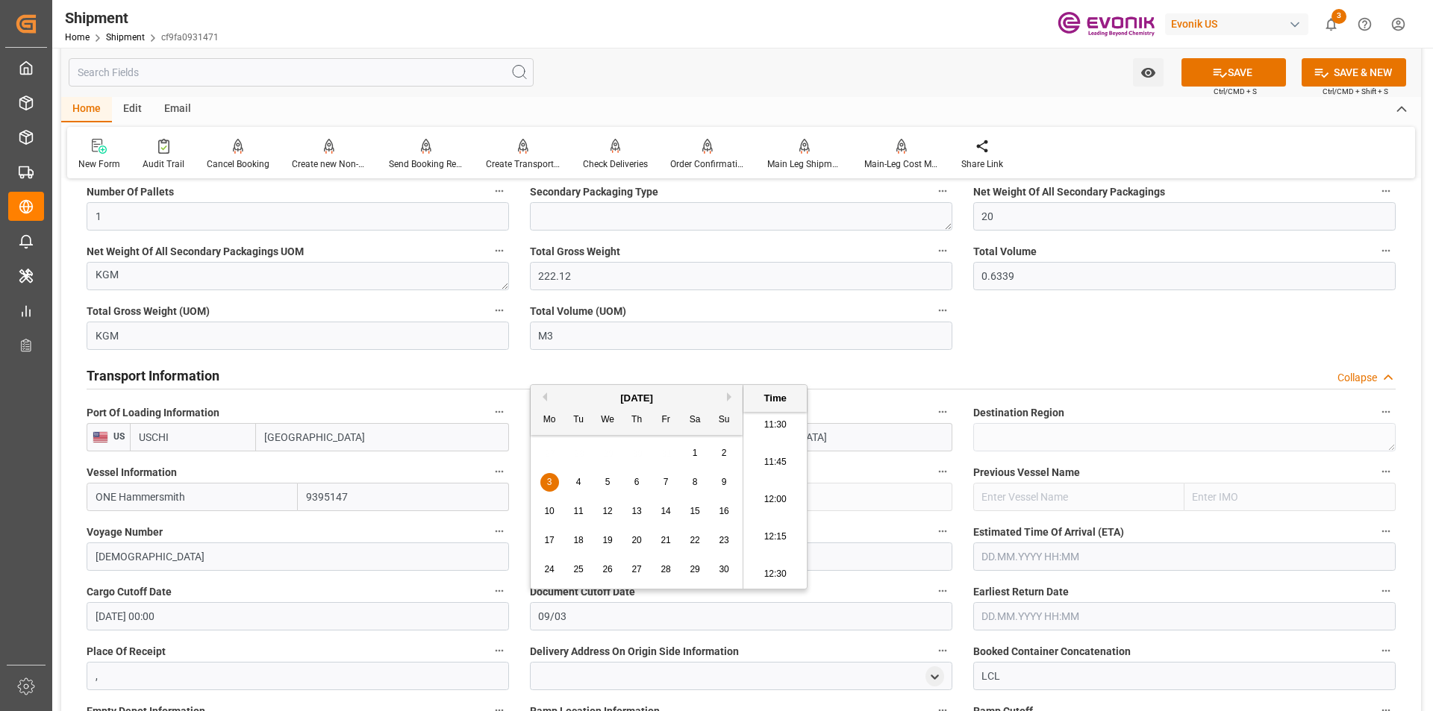
type input "09/03"
type input "03.09.2001 00:00"
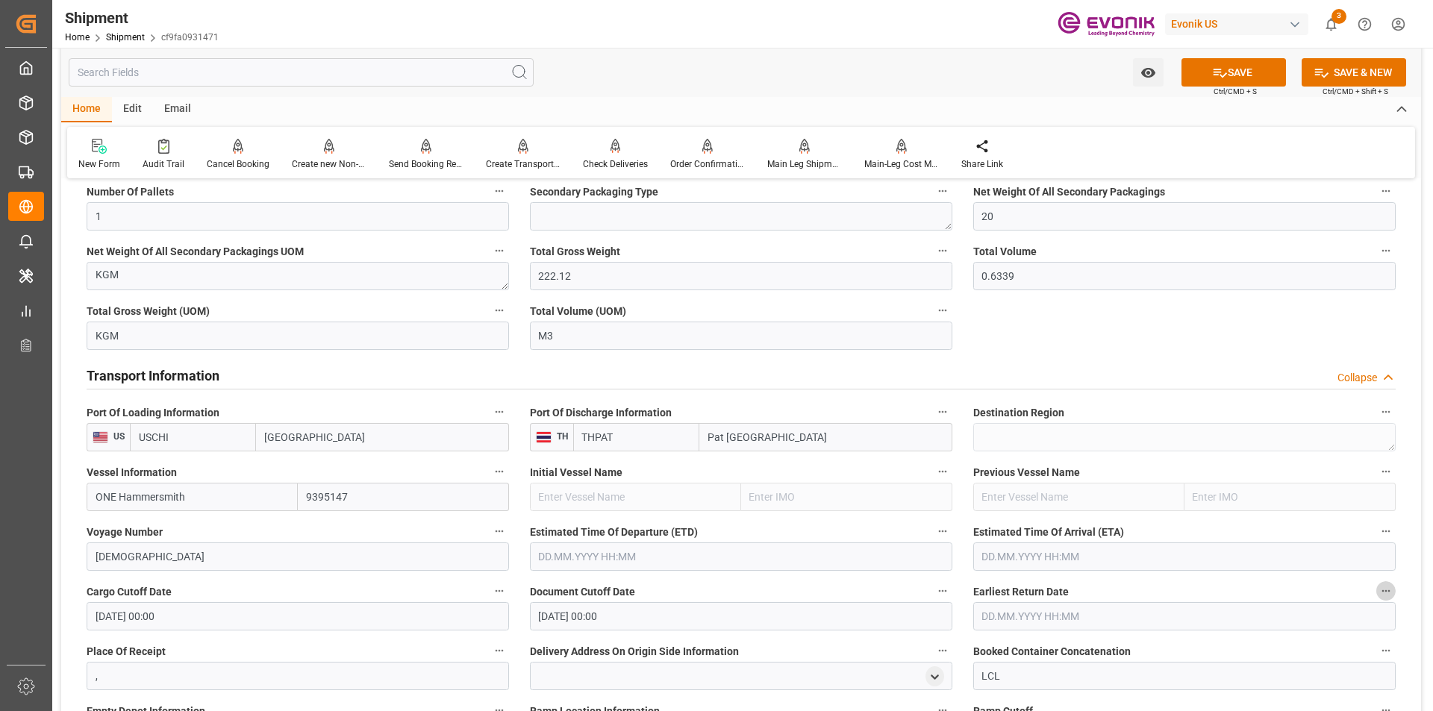
click at [990, 615] on input "text" at bounding box center [1184, 616] width 422 height 28
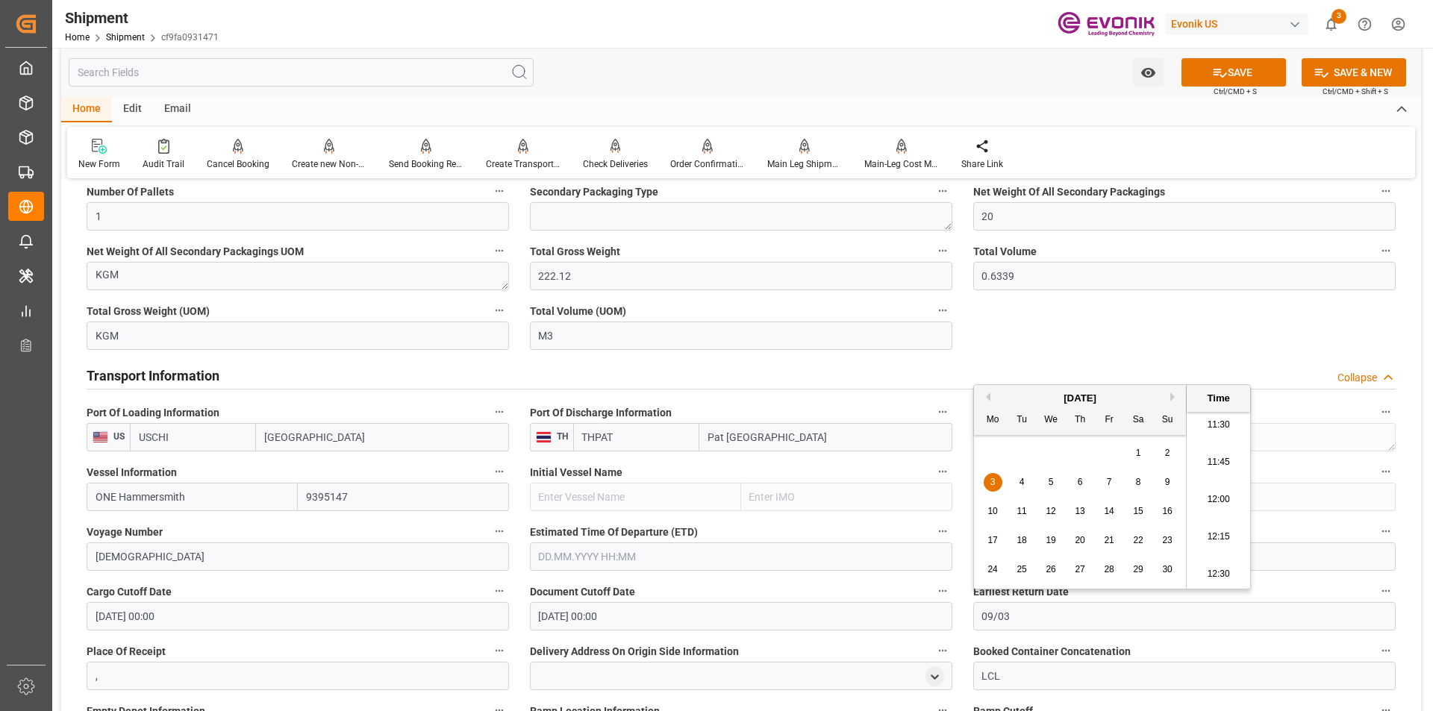
type input "09/03"
type input "03.09.2001 00:00"
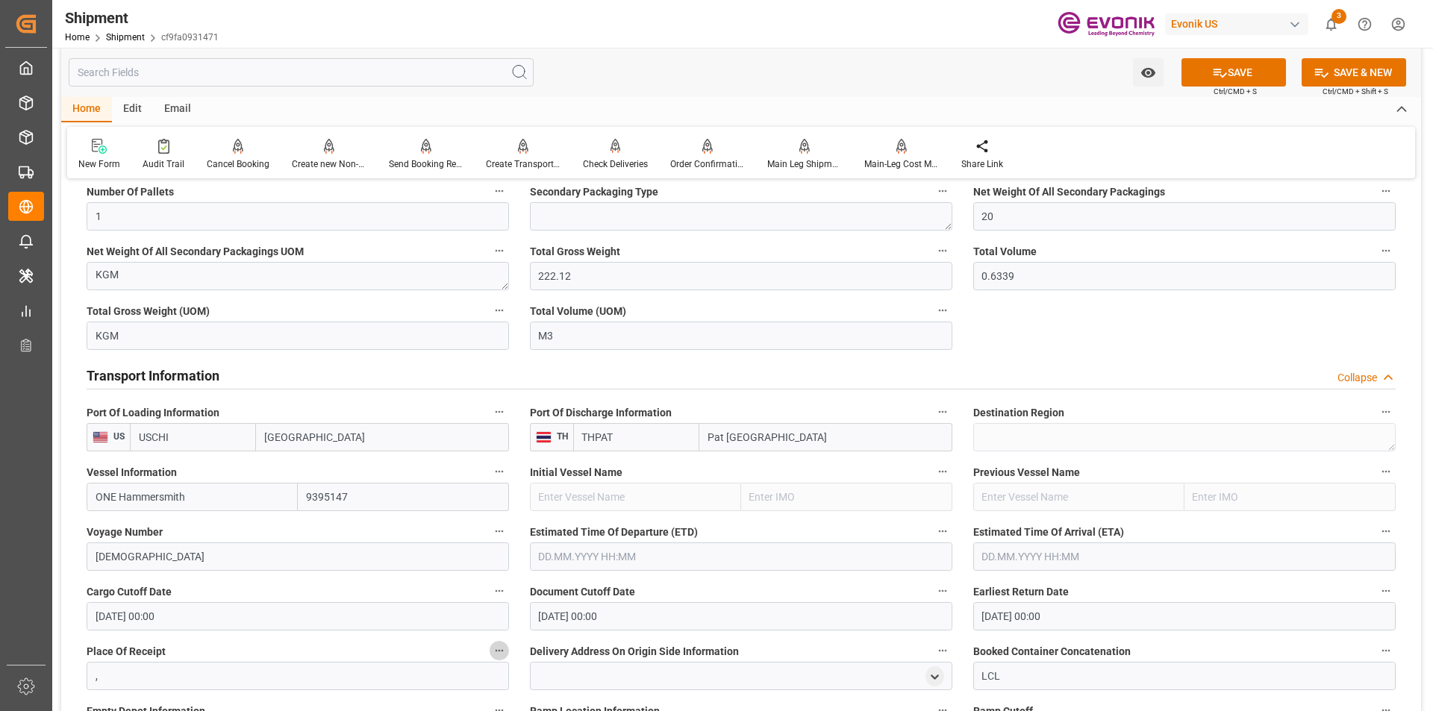
click at [611, 555] on input "text" at bounding box center [741, 556] width 422 height 28
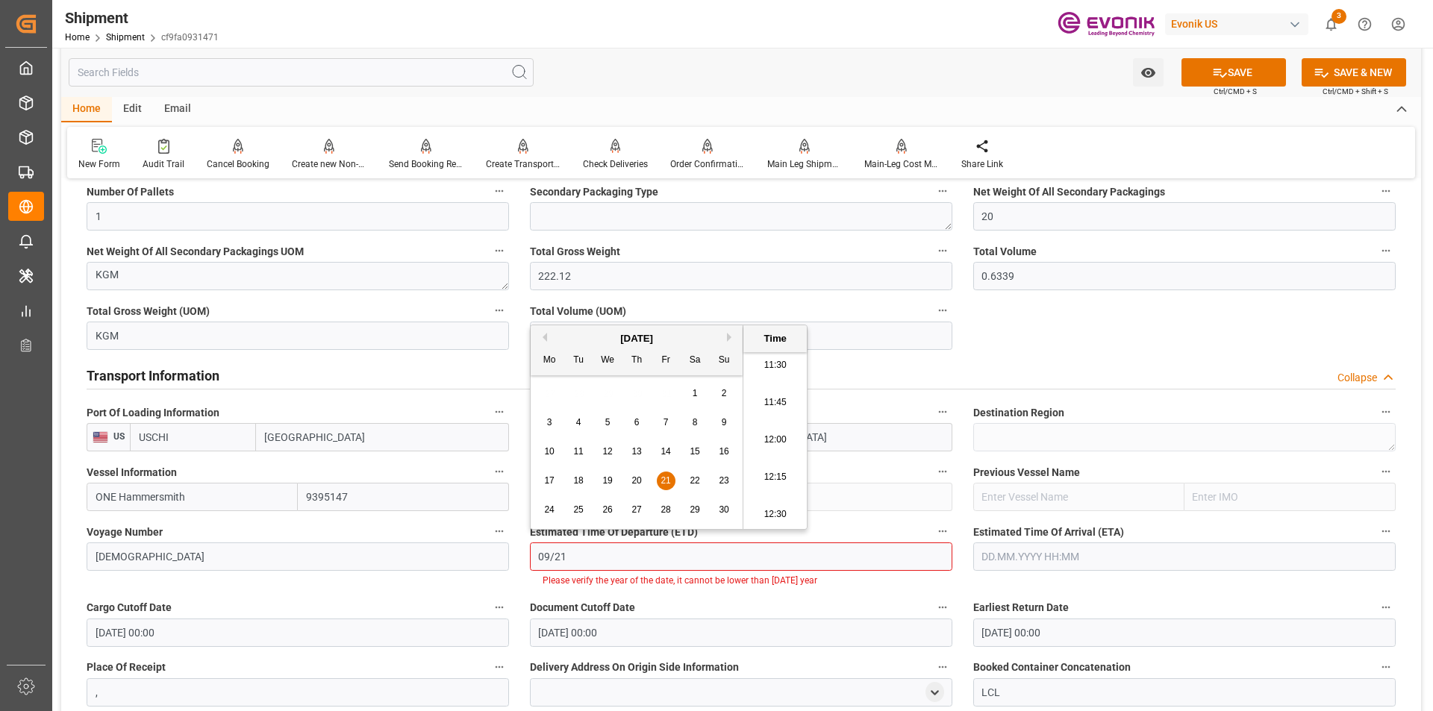
type input "09/21"
type input "21.09.2001 00:00"
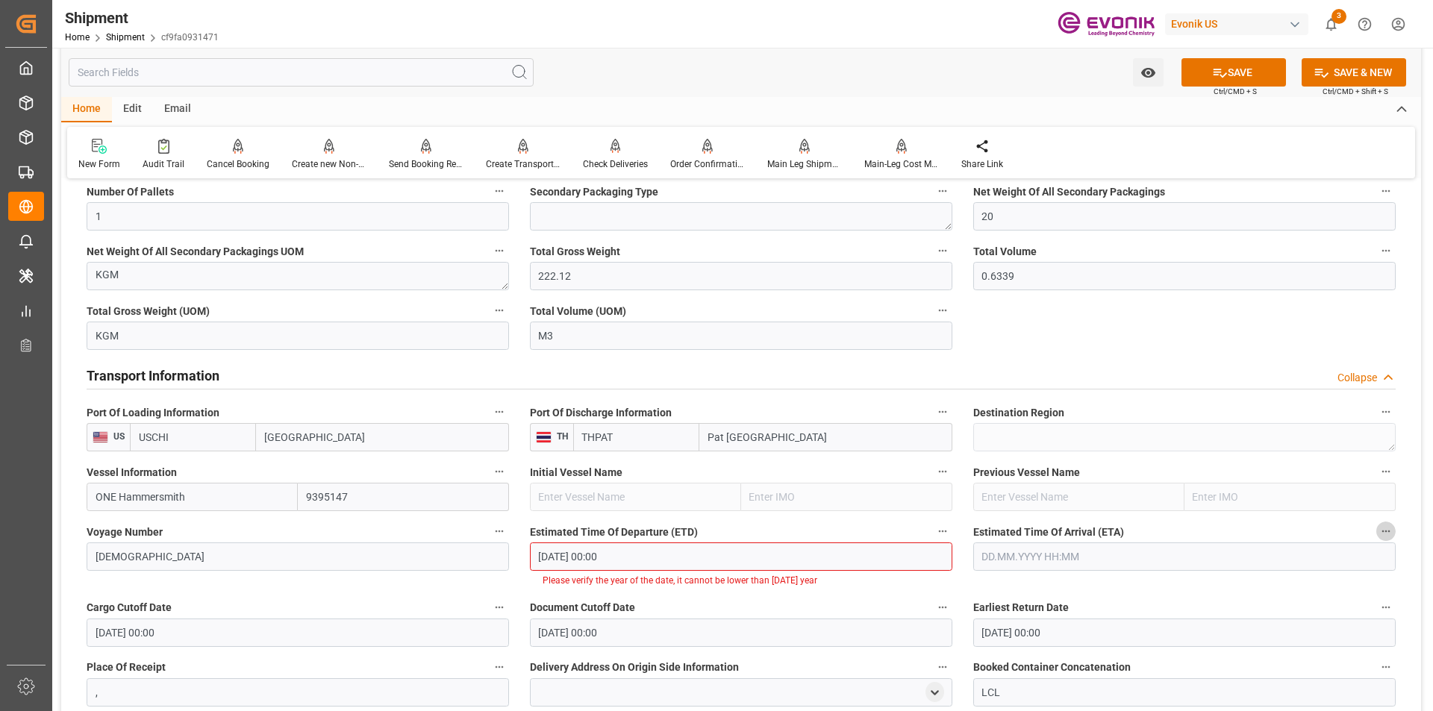
click at [630, 559] on input "21.09.2001 00:00" at bounding box center [741, 556] width 422 height 28
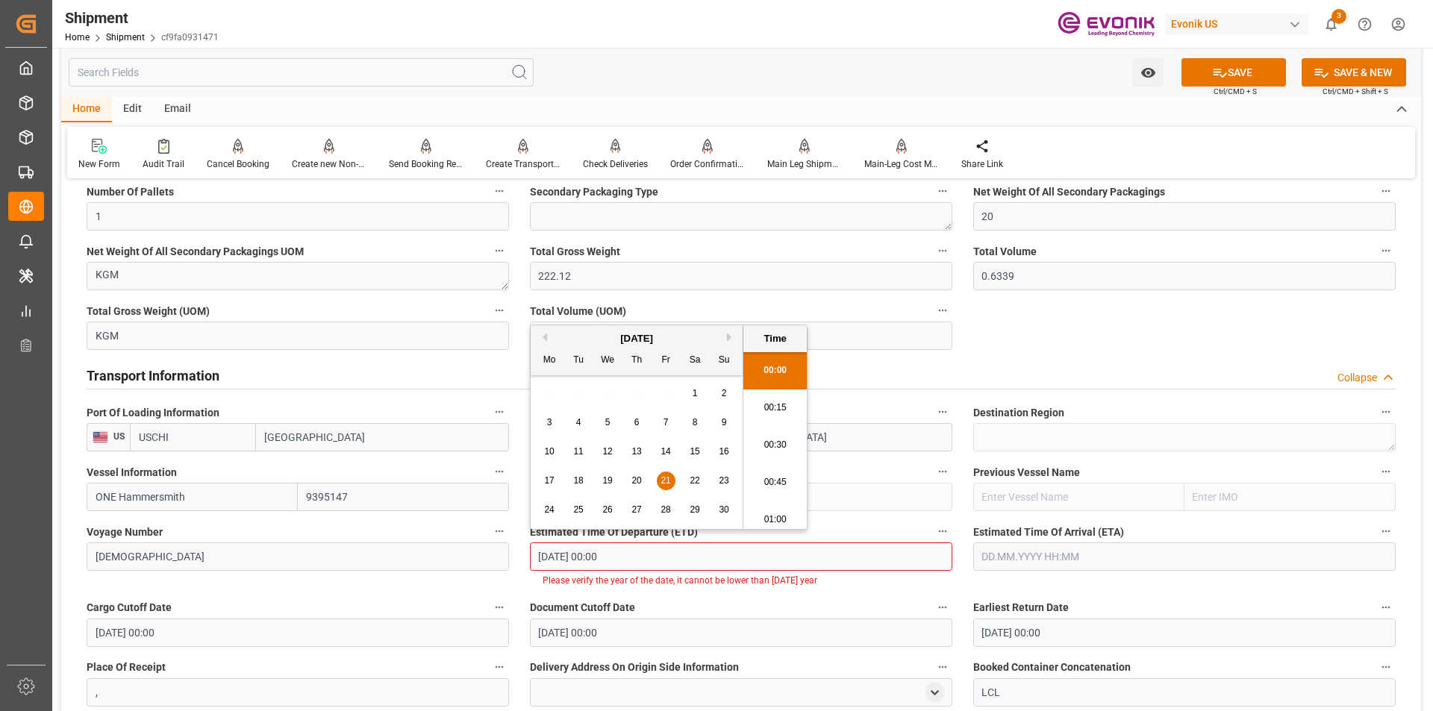
click at [663, 482] on span "21" at bounding box center [665, 480] width 10 height 10
click at [628, 563] on input "21.09.2001 00:00" at bounding box center [741, 556] width 422 height 28
drag, startPoint x: 628, startPoint y: 555, endPoint x: 507, endPoint y: 554, distance: 120.1
click at [507, 554] on div "Booking Confirmation Milestone Bar Collapse Submitted to FFW for Booking (Pendi…" at bounding box center [740, 312] width 1359 height 2331
click at [666, 336] on div "September 2001" at bounding box center [637, 338] width 212 height 15
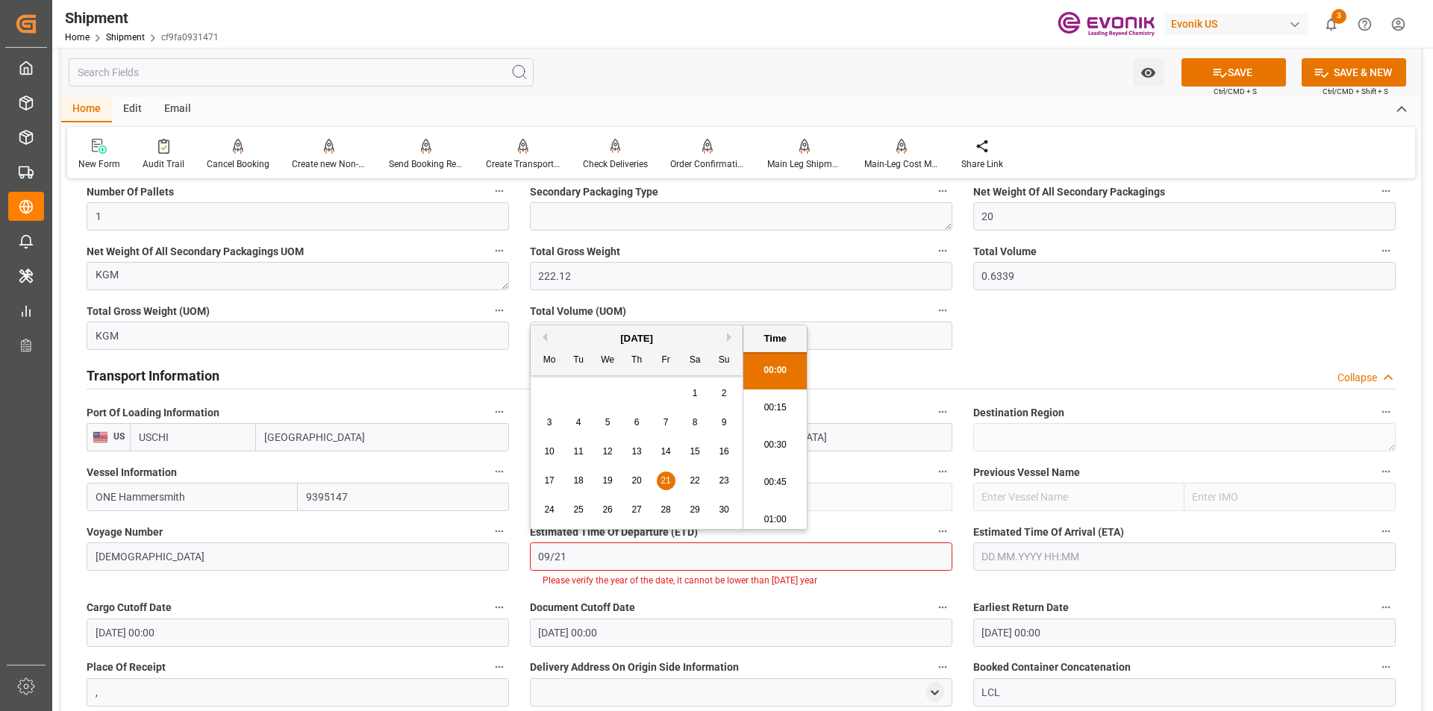
click at [724, 335] on div "September 2001" at bounding box center [637, 338] width 212 height 15
click at [726, 336] on div "September 2001" at bounding box center [637, 338] width 212 height 15
click at [601, 554] on input "09/21" at bounding box center [741, 556] width 422 height 28
drag, startPoint x: 594, startPoint y: 557, endPoint x: 525, endPoint y: 562, distance: 68.8
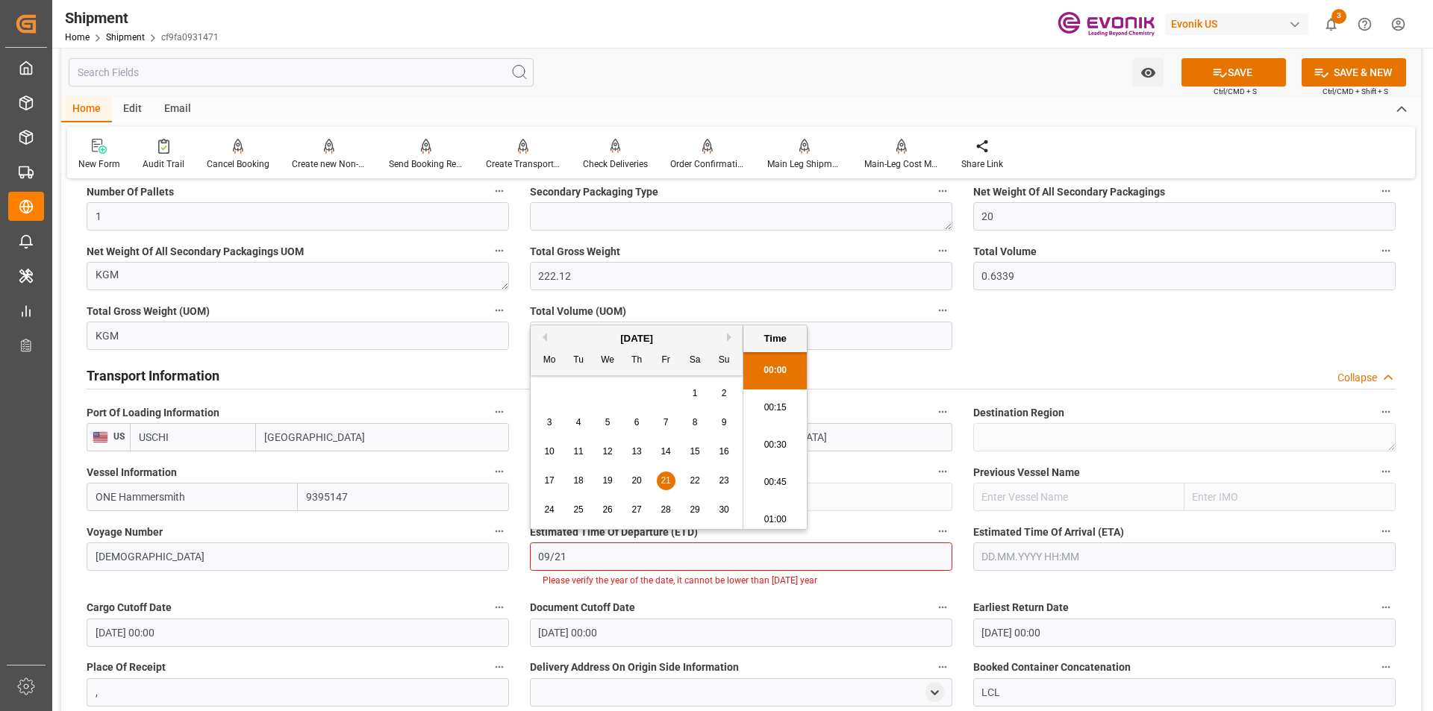
click at [525, 562] on div "Estimated Time Of Departure (ETD) 09/21 Please verify the year of the date, it …" at bounding box center [740, 554] width 443 height 76
click at [572, 560] on input "09/21" at bounding box center [741, 556] width 422 height 28
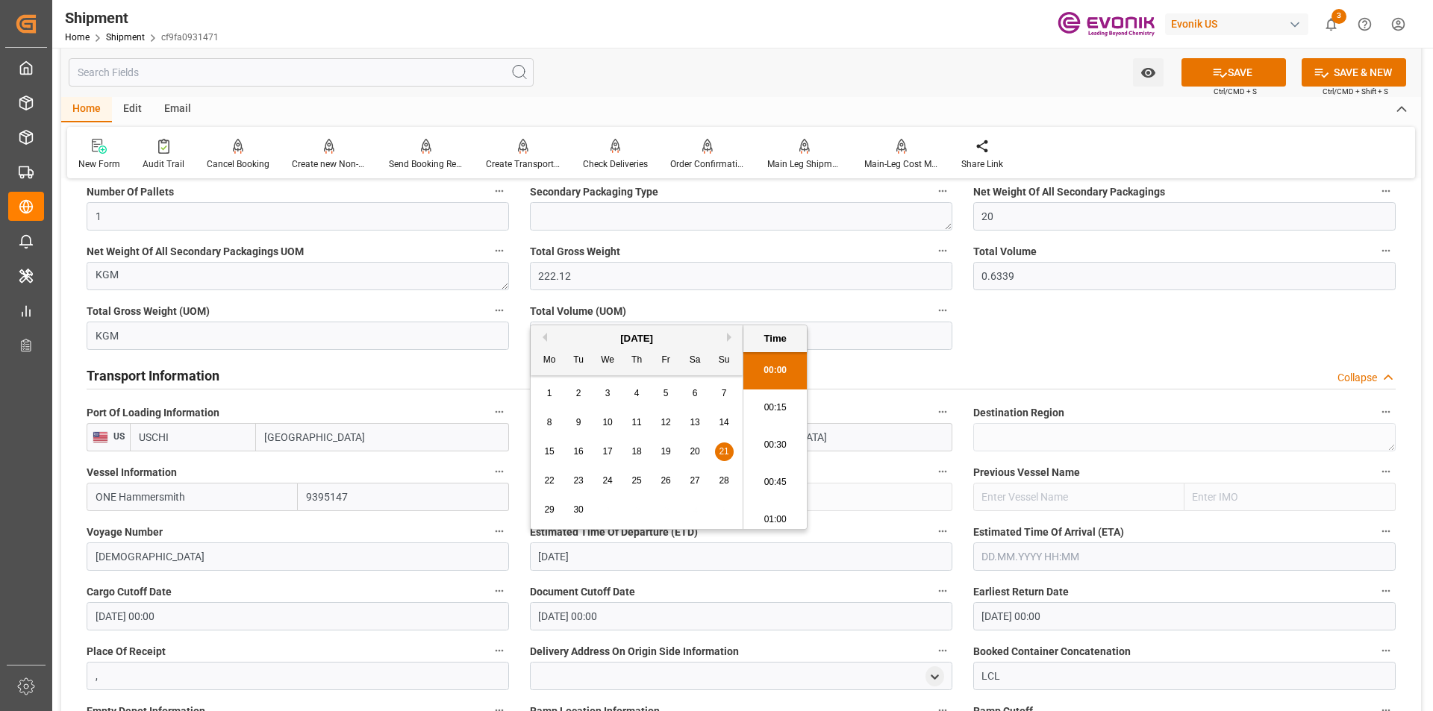
type input "21.09.2025 00:00"
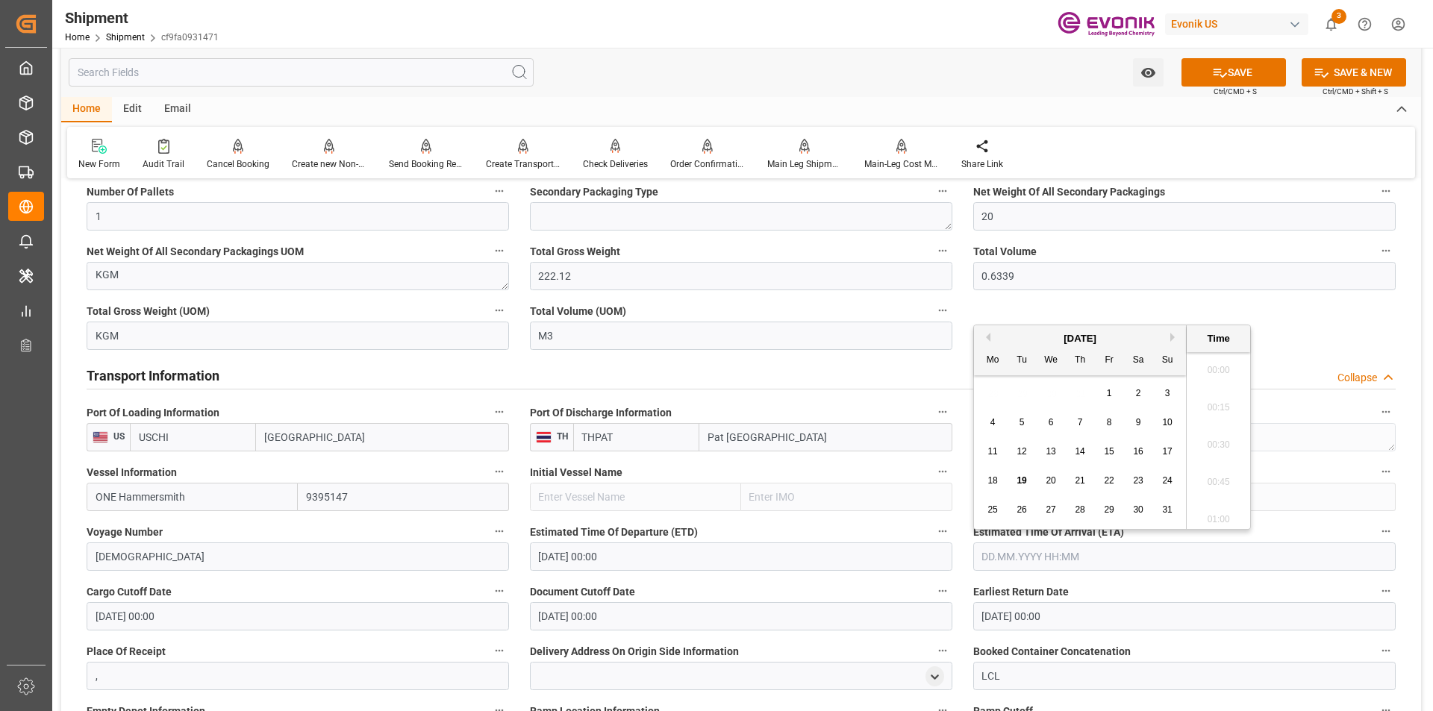
click at [1010, 555] on input "text" at bounding box center [1184, 556] width 422 height 28
type input "02.11.2025 00:00"
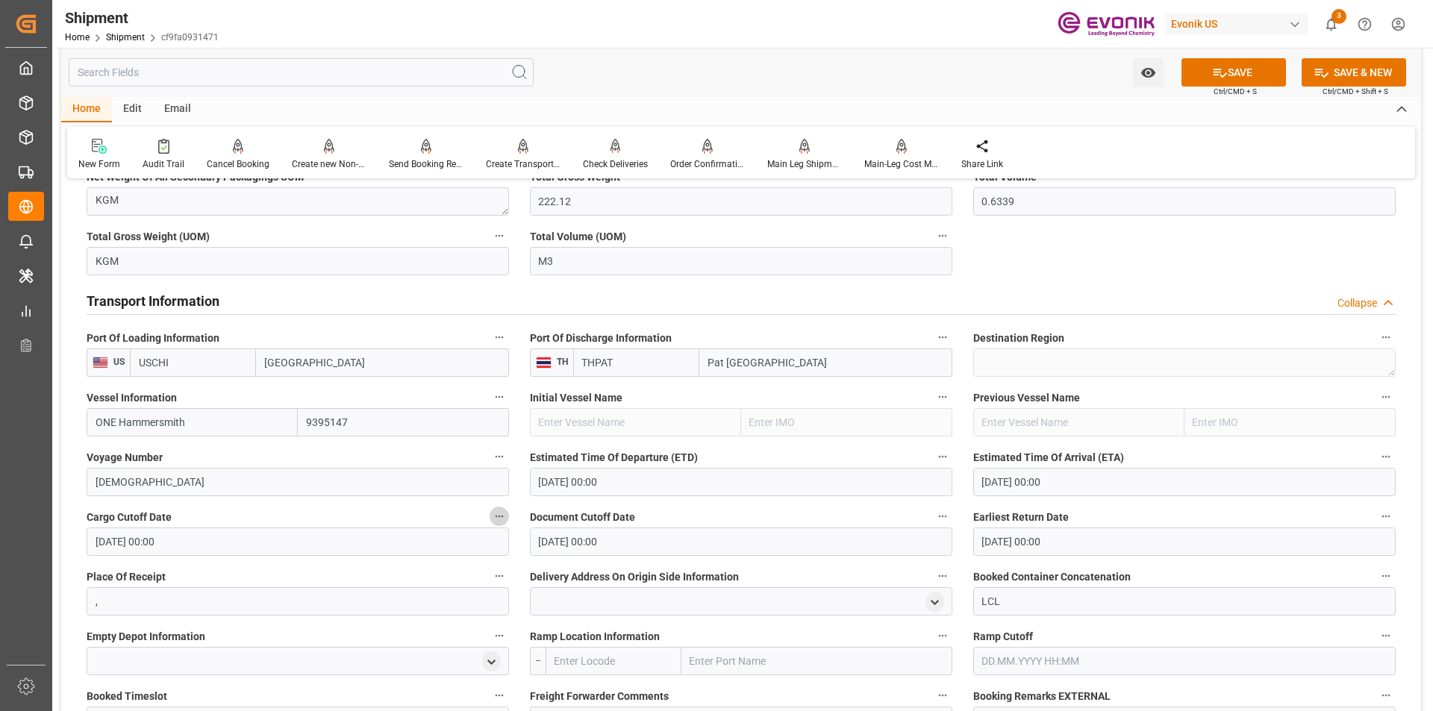
scroll to position [1418, 0]
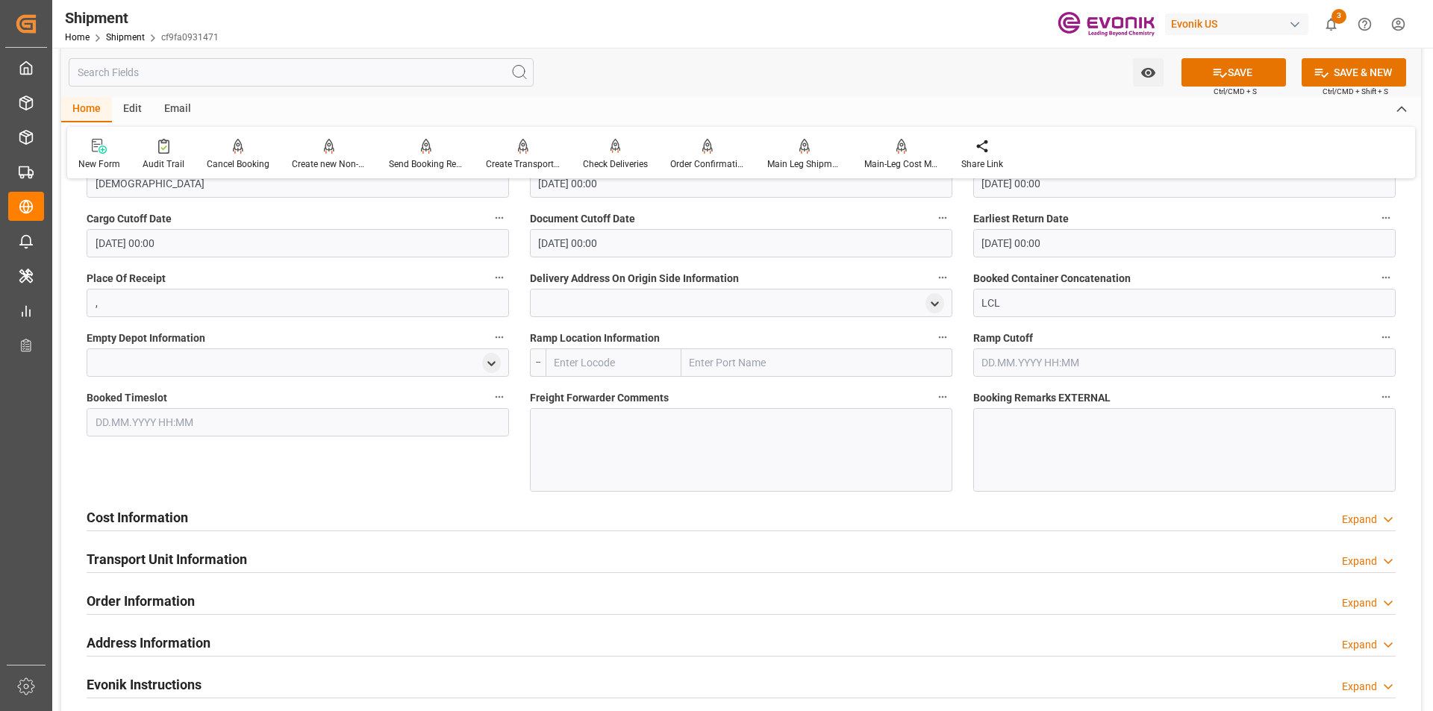
click at [280, 518] on div "Cost Information Expand" at bounding box center [741, 516] width 1309 height 28
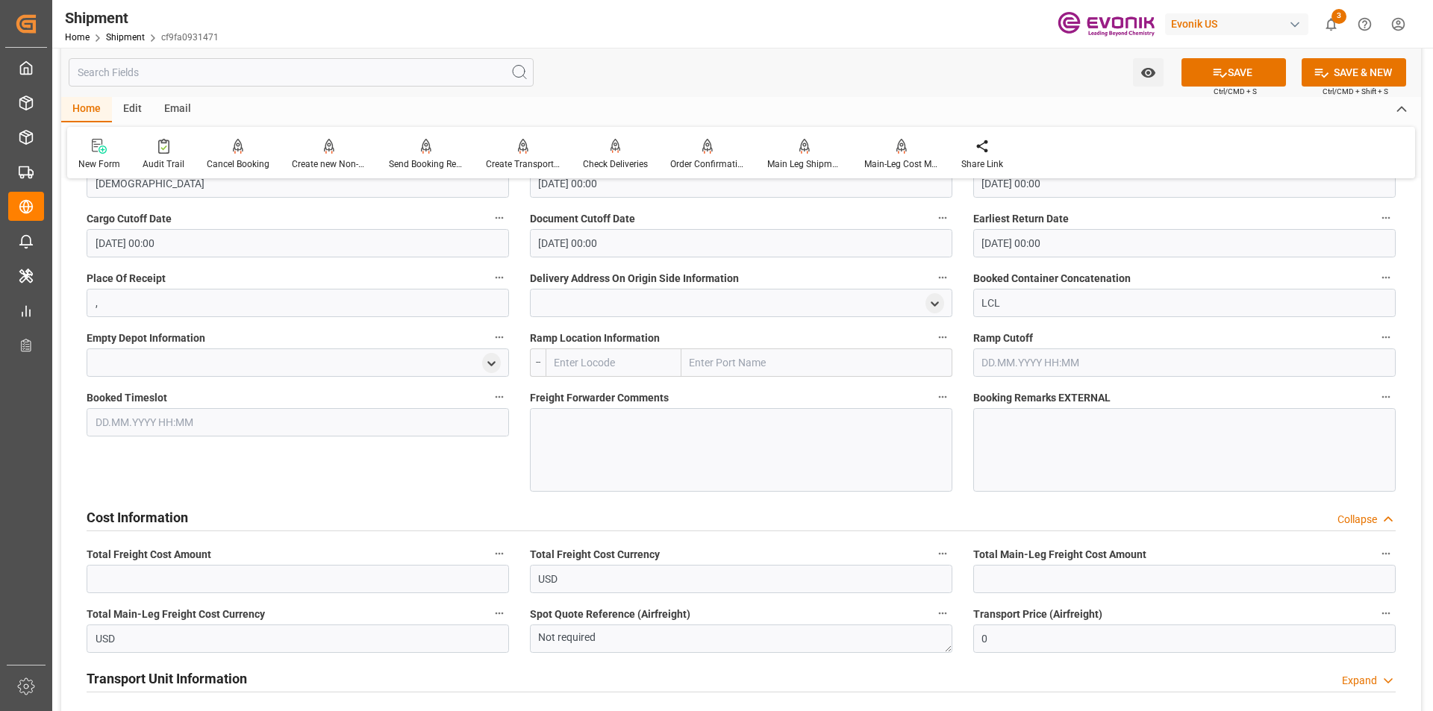
scroll to position [1492, 0]
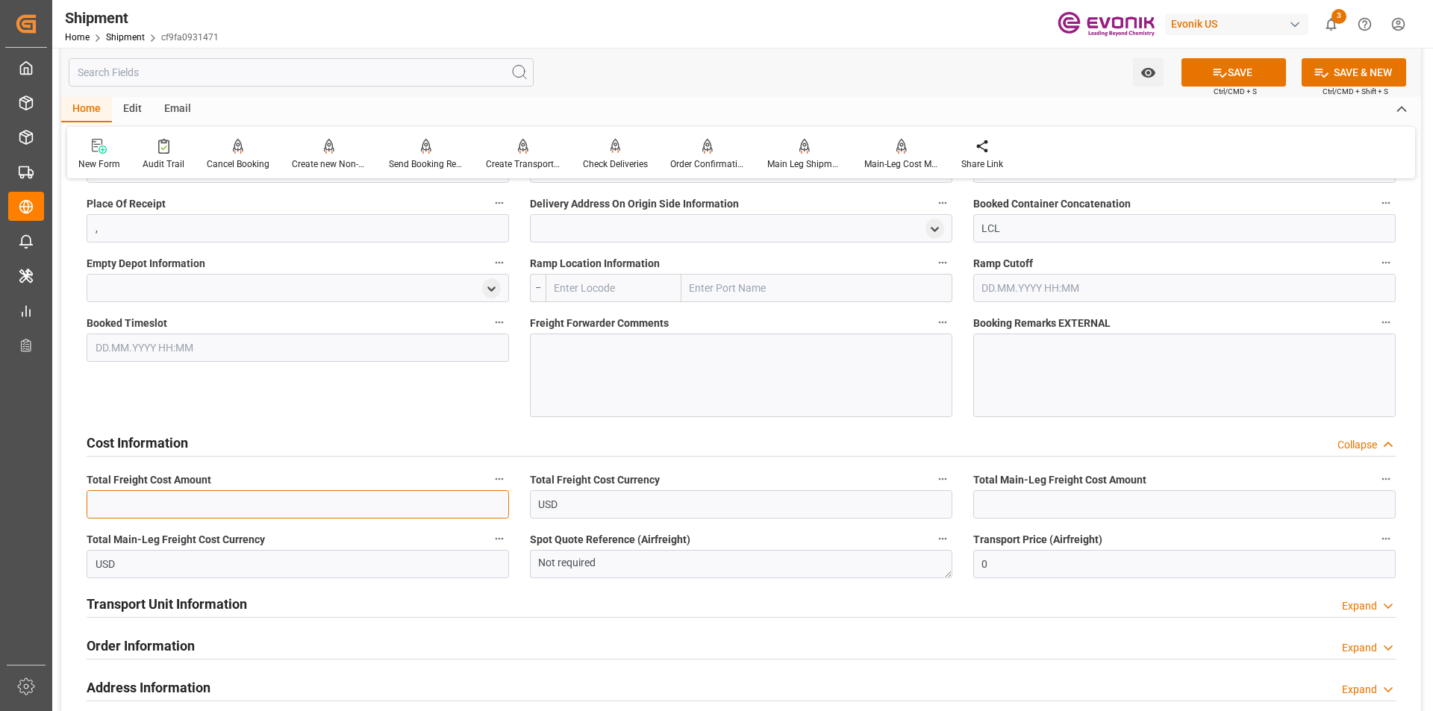
click at [325, 506] on input "text" at bounding box center [298, 504] width 422 height 28
type input "483"
type input "319"
click at [263, 604] on div "Transport Unit Information Expand" at bounding box center [741, 603] width 1309 height 28
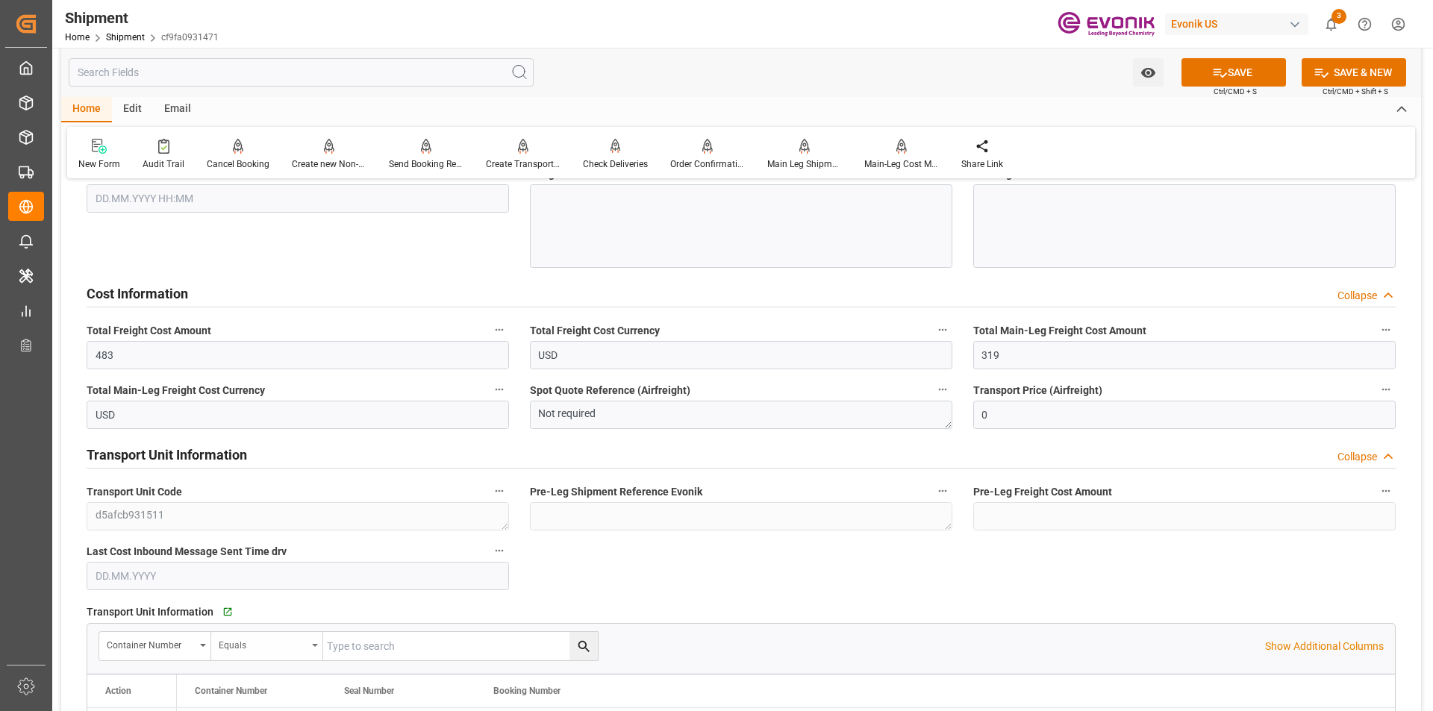
scroll to position [1791, 0]
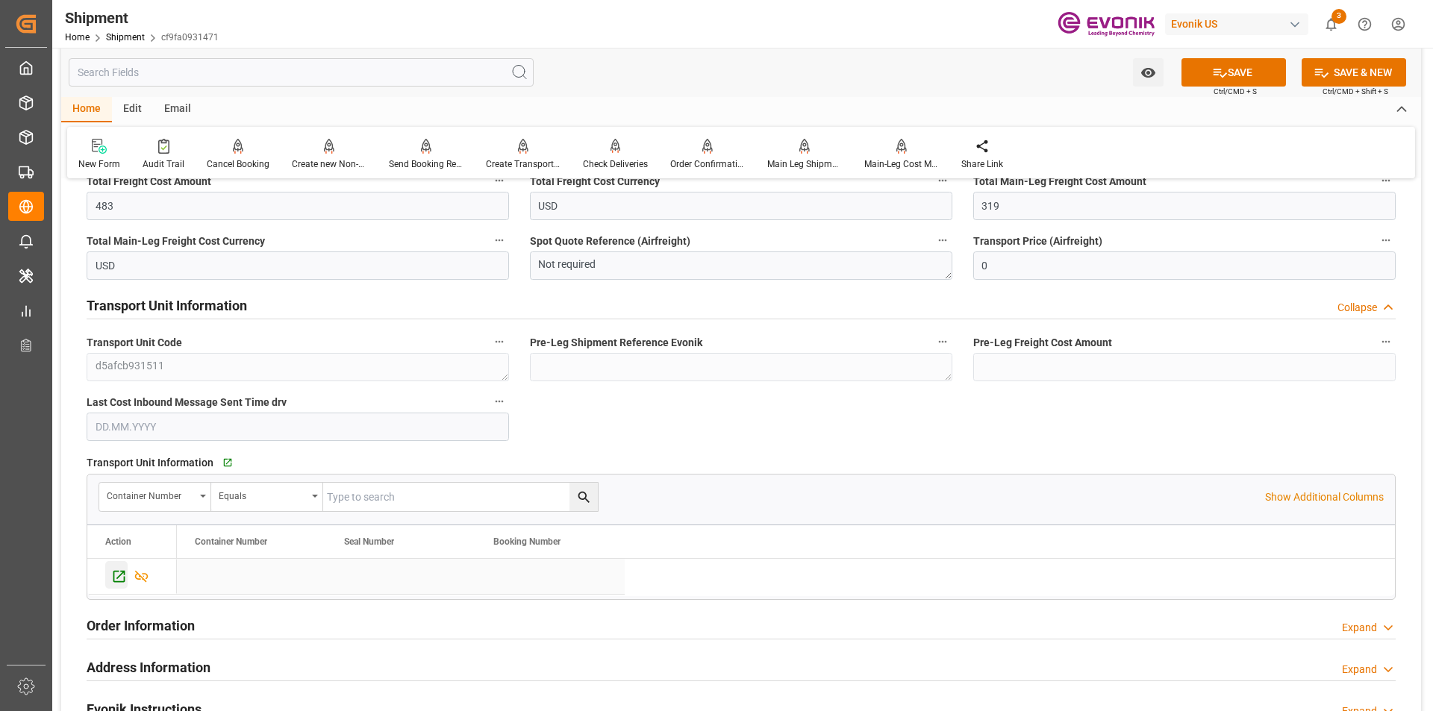
click at [122, 576] on icon "Press SPACE to select this row." at bounding box center [119, 577] width 16 height 16
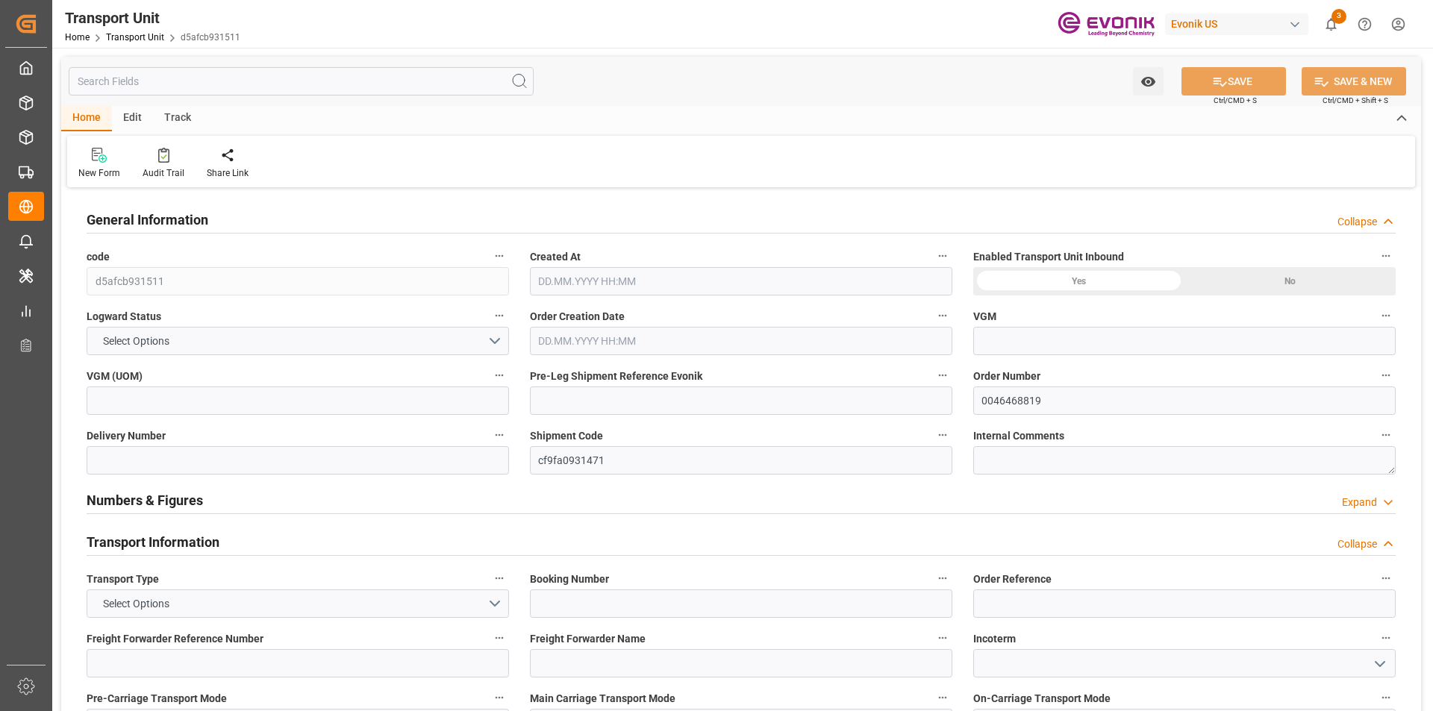
type input "THPAT"
type input "222.12"
type input "[DATE] 16:02"
type input "[DATE]"
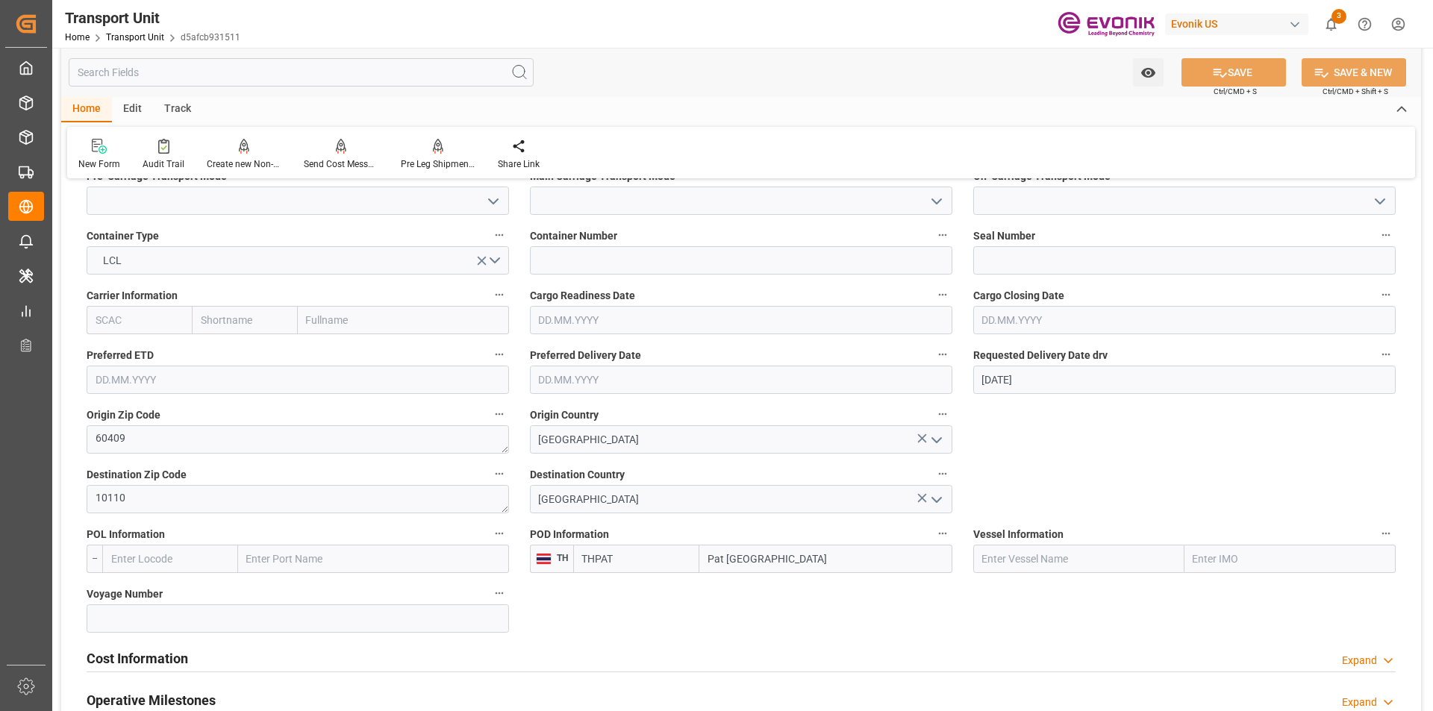
scroll to position [672, 0]
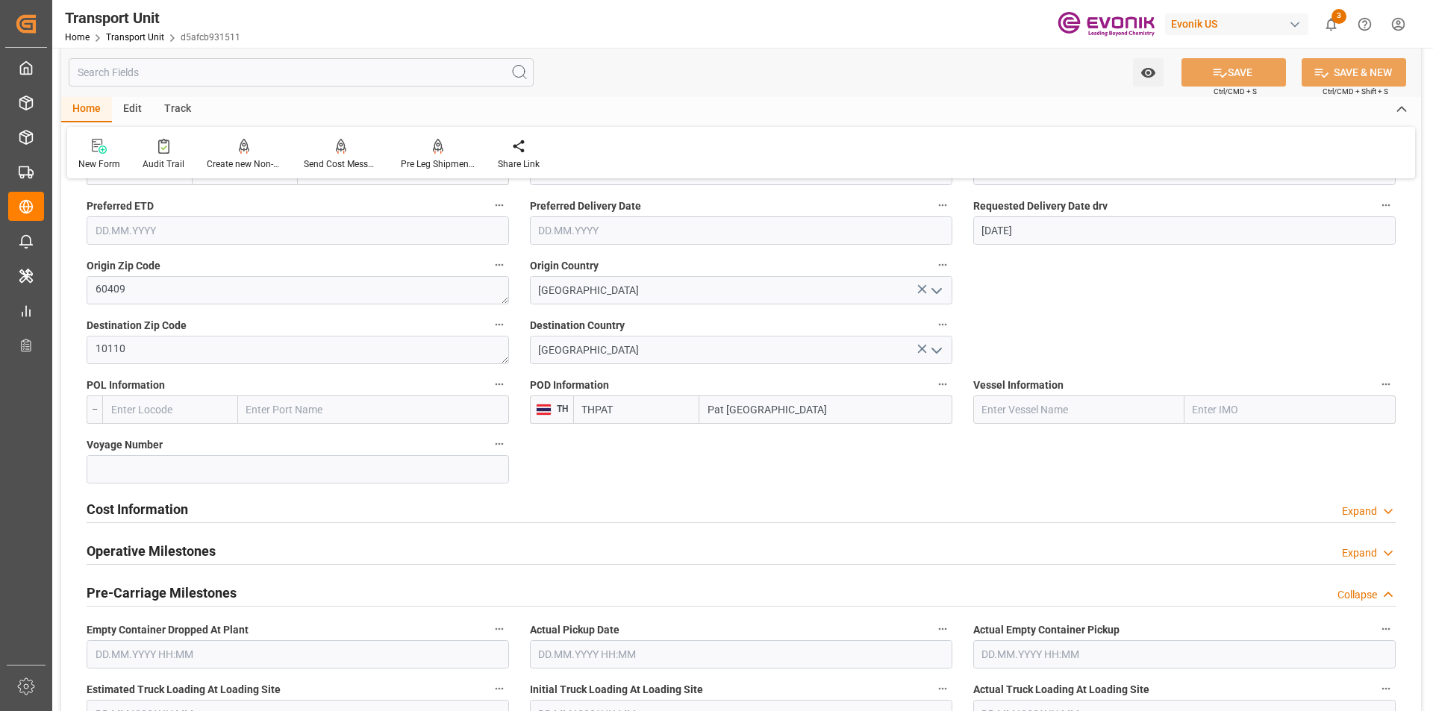
click at [153, 505] on h2 "Cost Information" at bounding box center [137, 509] width 101 height 20
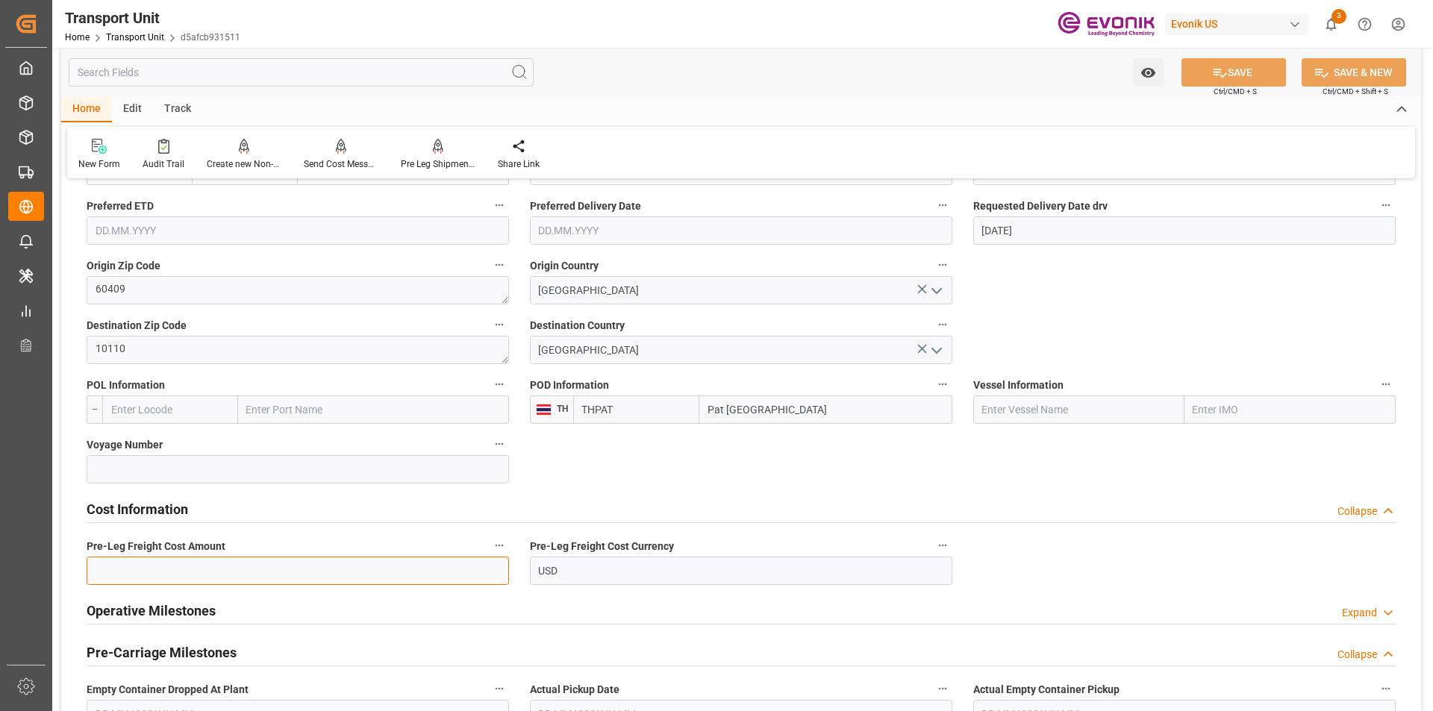
click at [351, 577] on input "text" at bounding box center [298, 571] width 422 height 28
type input "164"
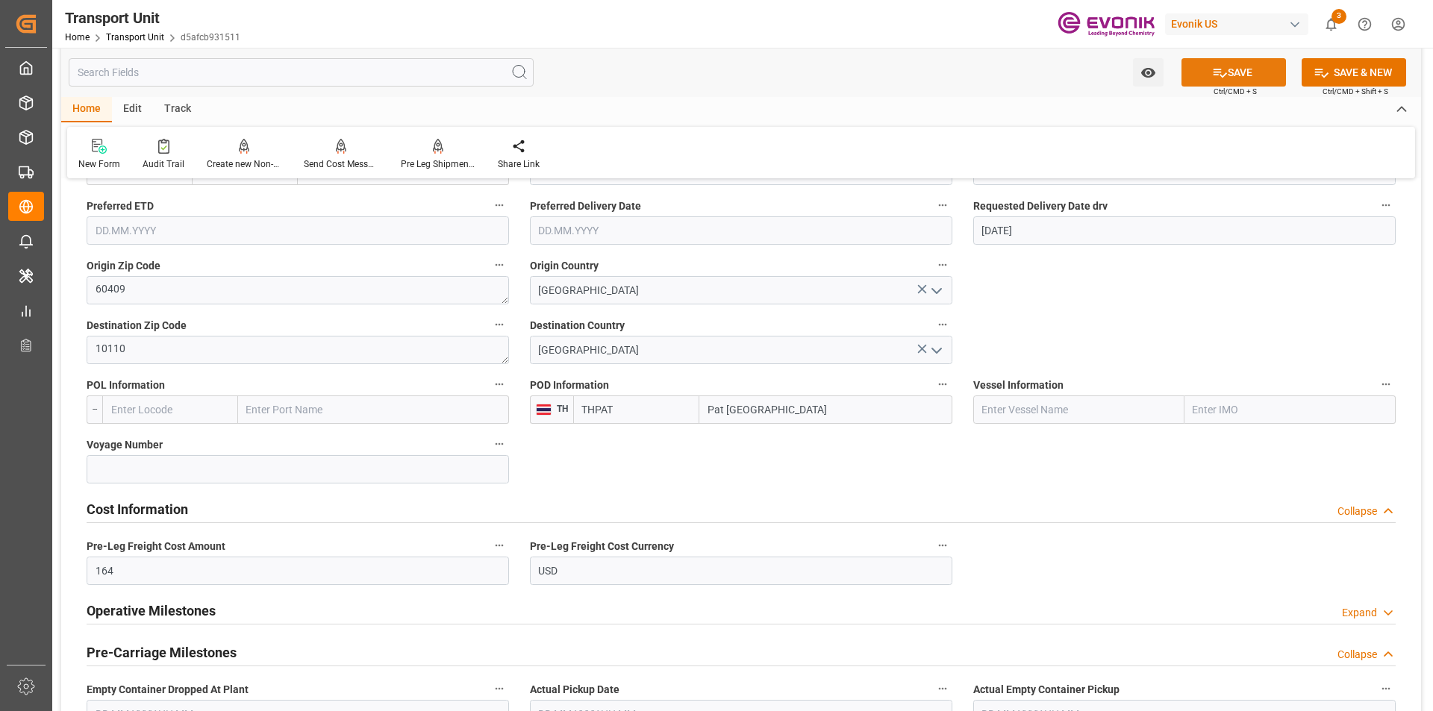
click at [1227, 72] on button "SAVE" at bounding box center [1233, 72] width 104 height 28
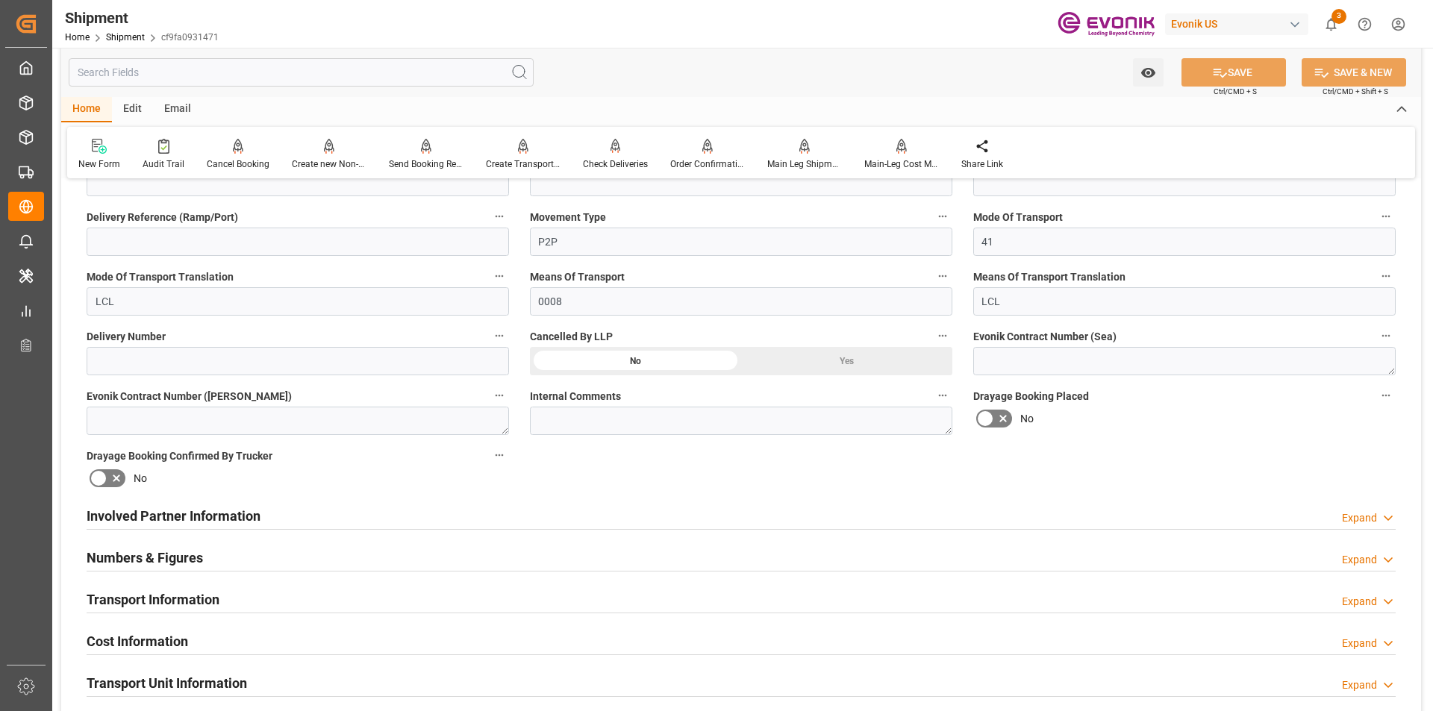
scroll to position [895, 0]
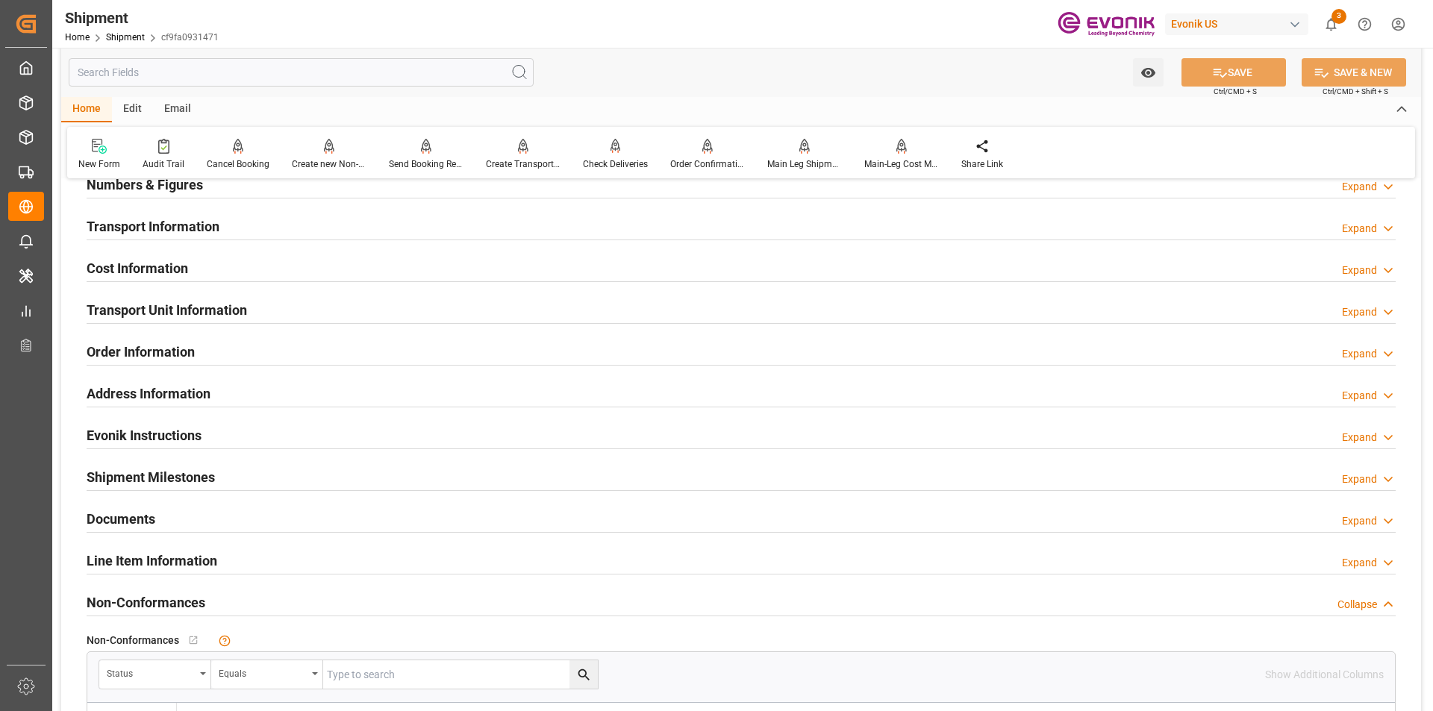
click at [156, 264] on h2 "Cost Information" at bounding box center [137, 268] width 101 height 20
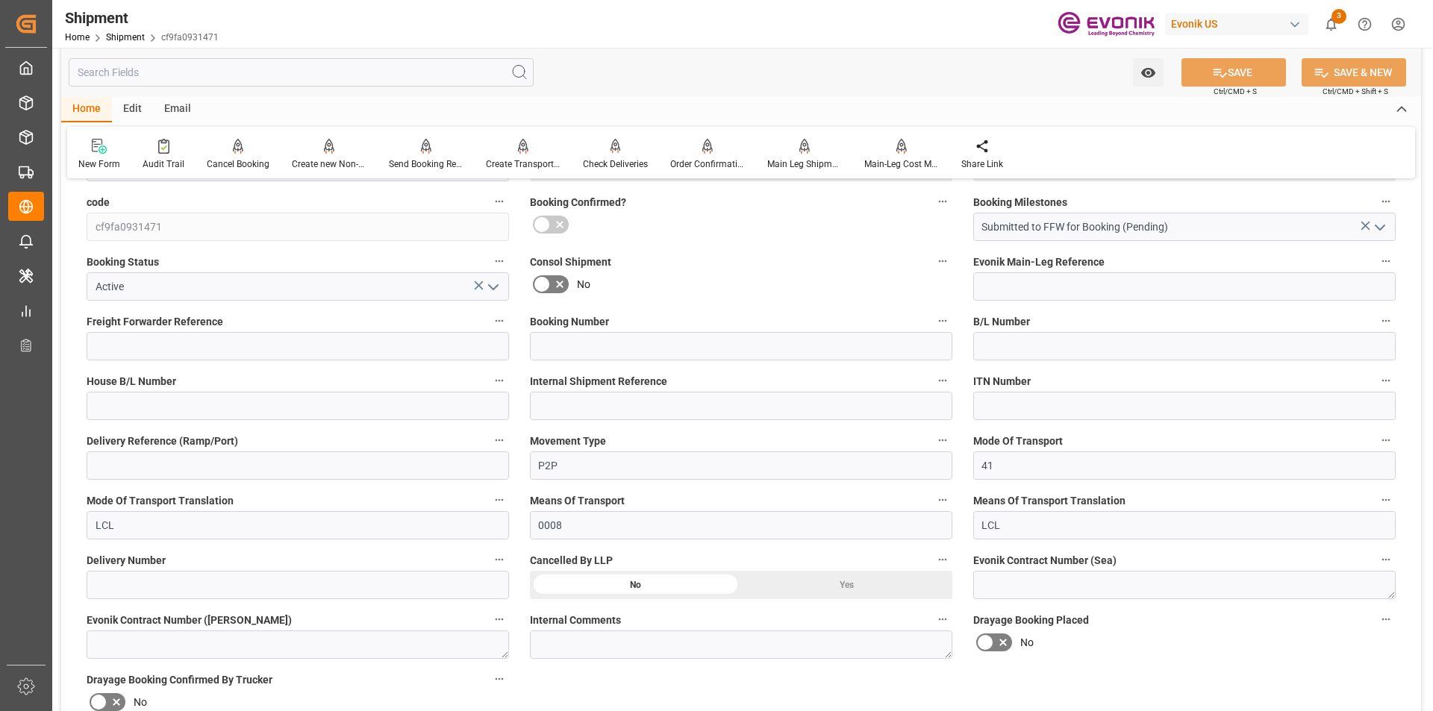
scroll to position [597, 0]
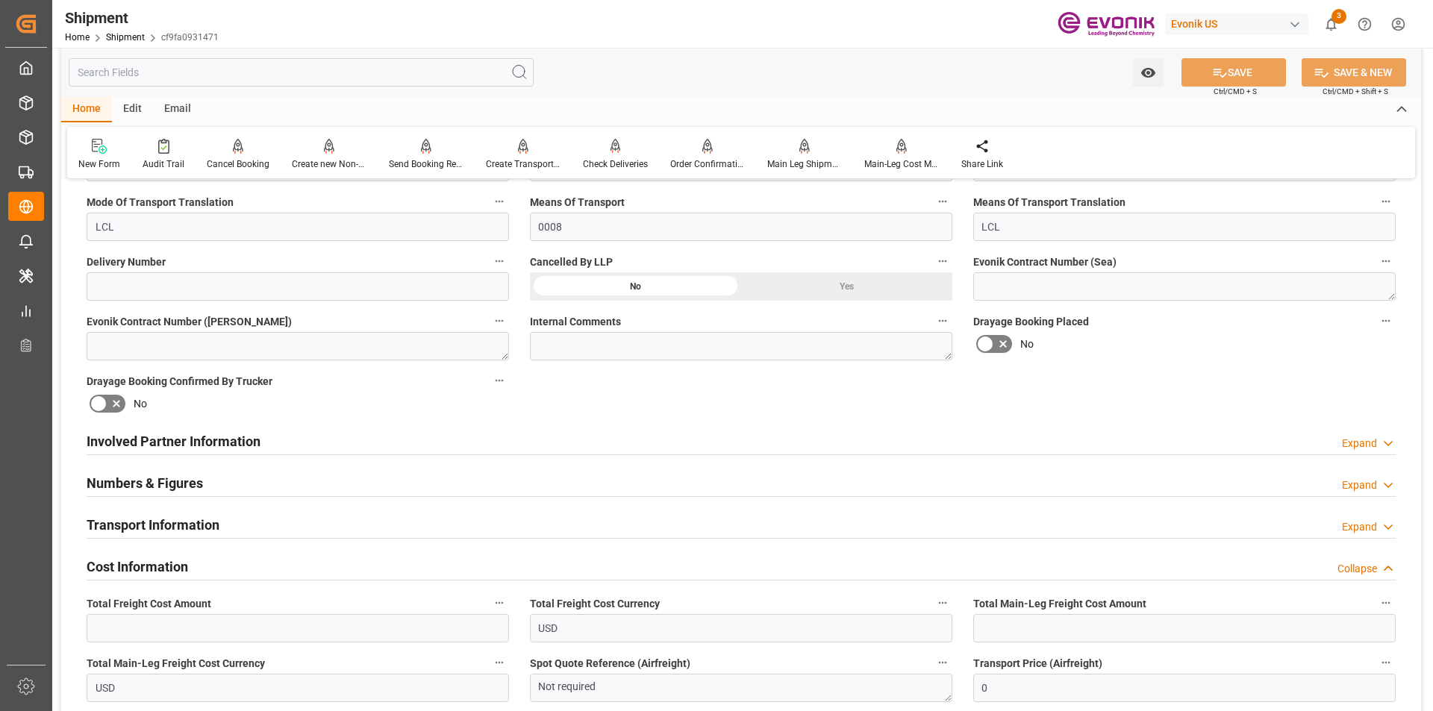
click at [161, 526] on h2 "Transport Information" at bounding box center [153, 525] width 133 height 20
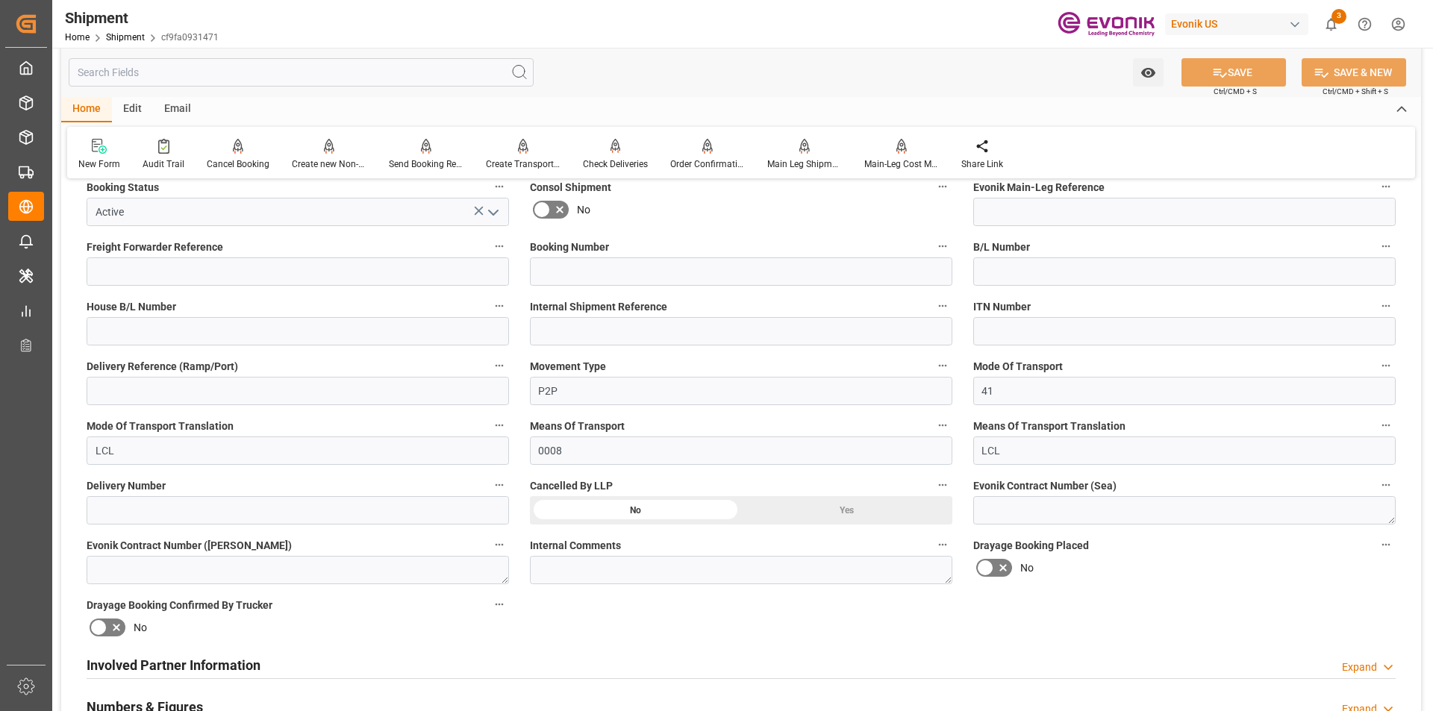
scroll to position [746, 0]
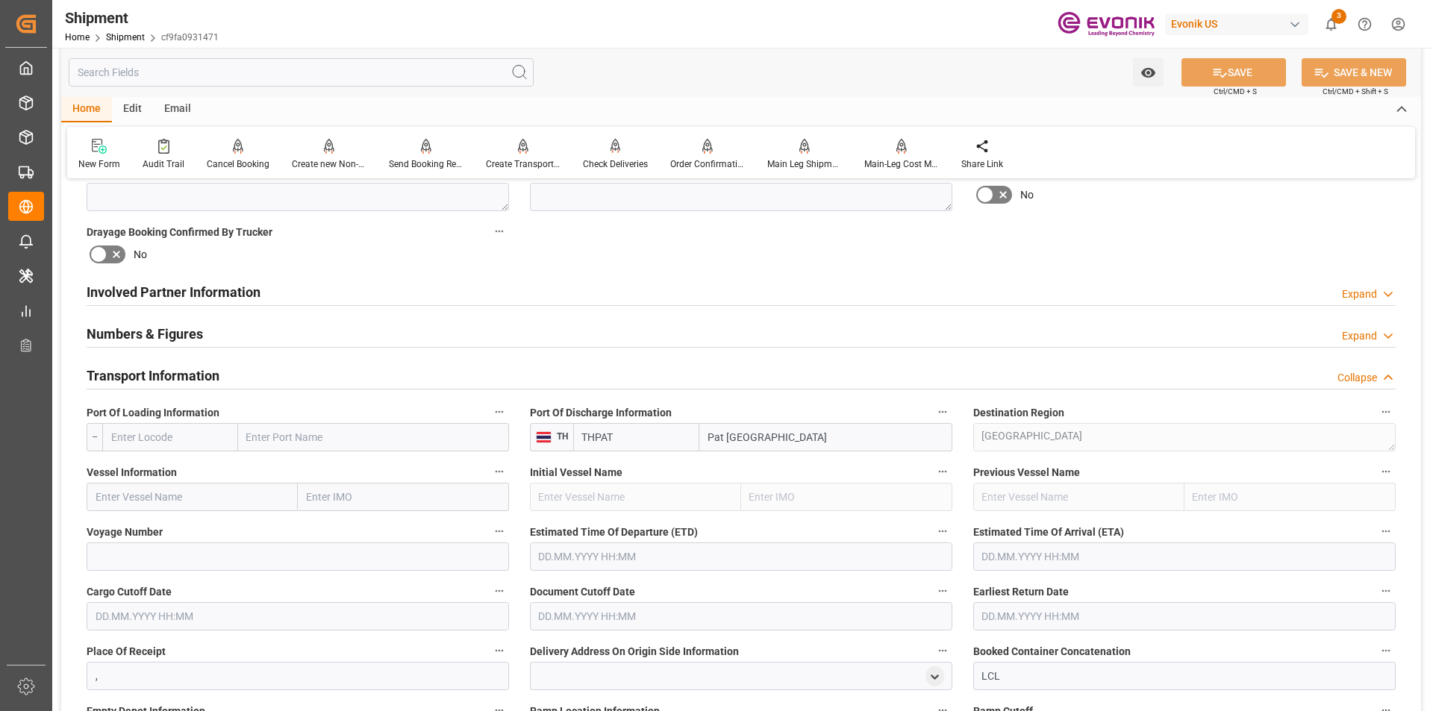
click at [180, 438] on input "text" at bounding box center [170, 437] width 136 height 28
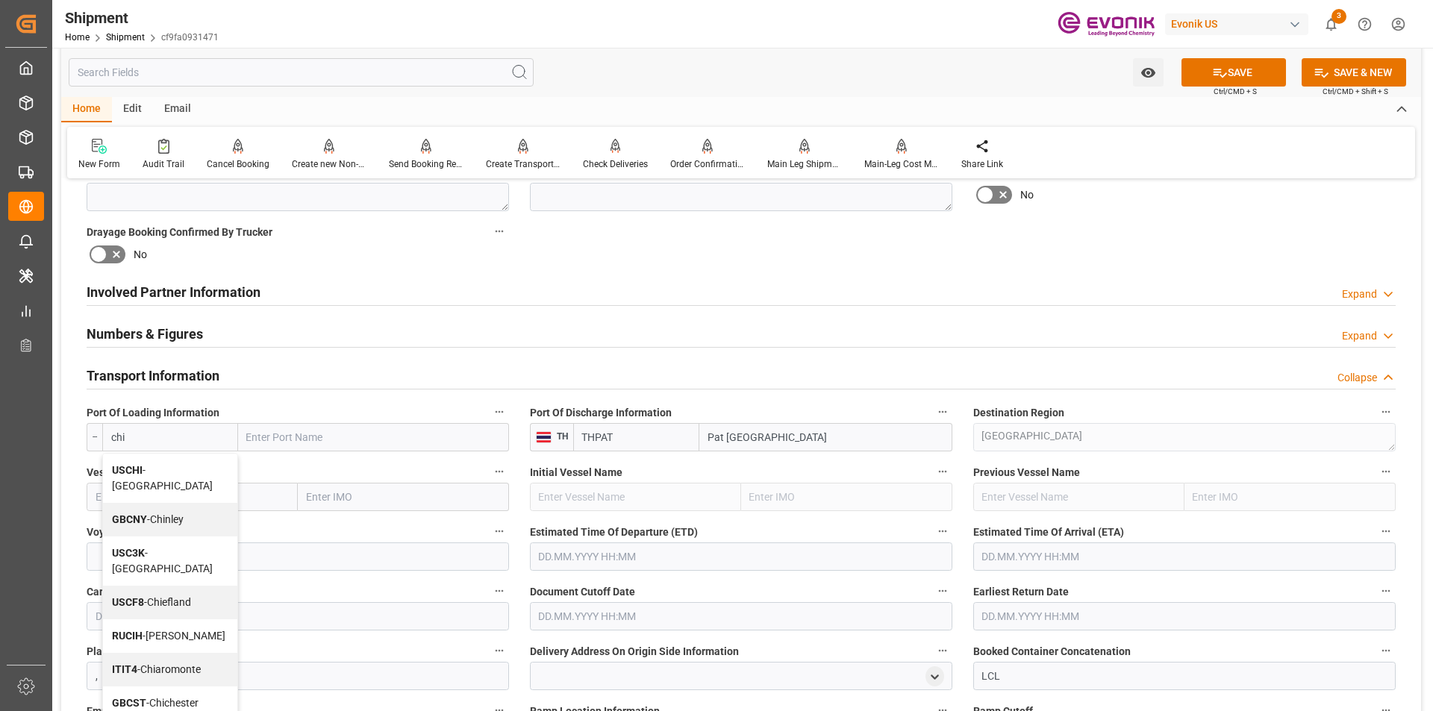
click at [165, 476] on span "USCHI - [GEOGRAPHIC_DATA]" at bounding box center [162, 478] width 101 height 28
type input "USCHI"
type input "[GEOGRAPHIC_DATA]"
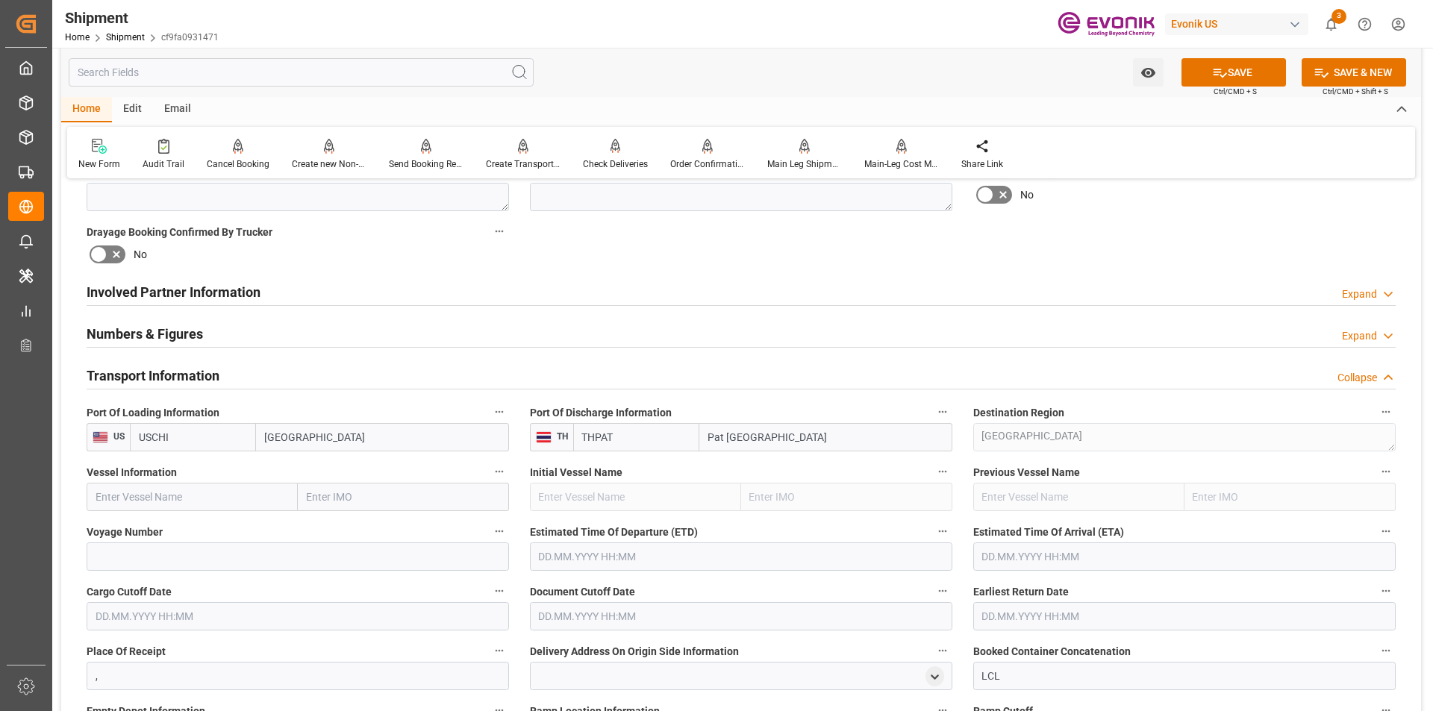
type input "USCHI"
click at [171, 500] on input "text" at bounding box center [192, 497] width 211 height 28
paste input "ONE HAMMERSMITH / 087W"
click at [198, 532] on span "ONE Hammersmith - 9395147" at bounding box center [164, 530] width 136 height 12
type input "ONE Hammersmith"
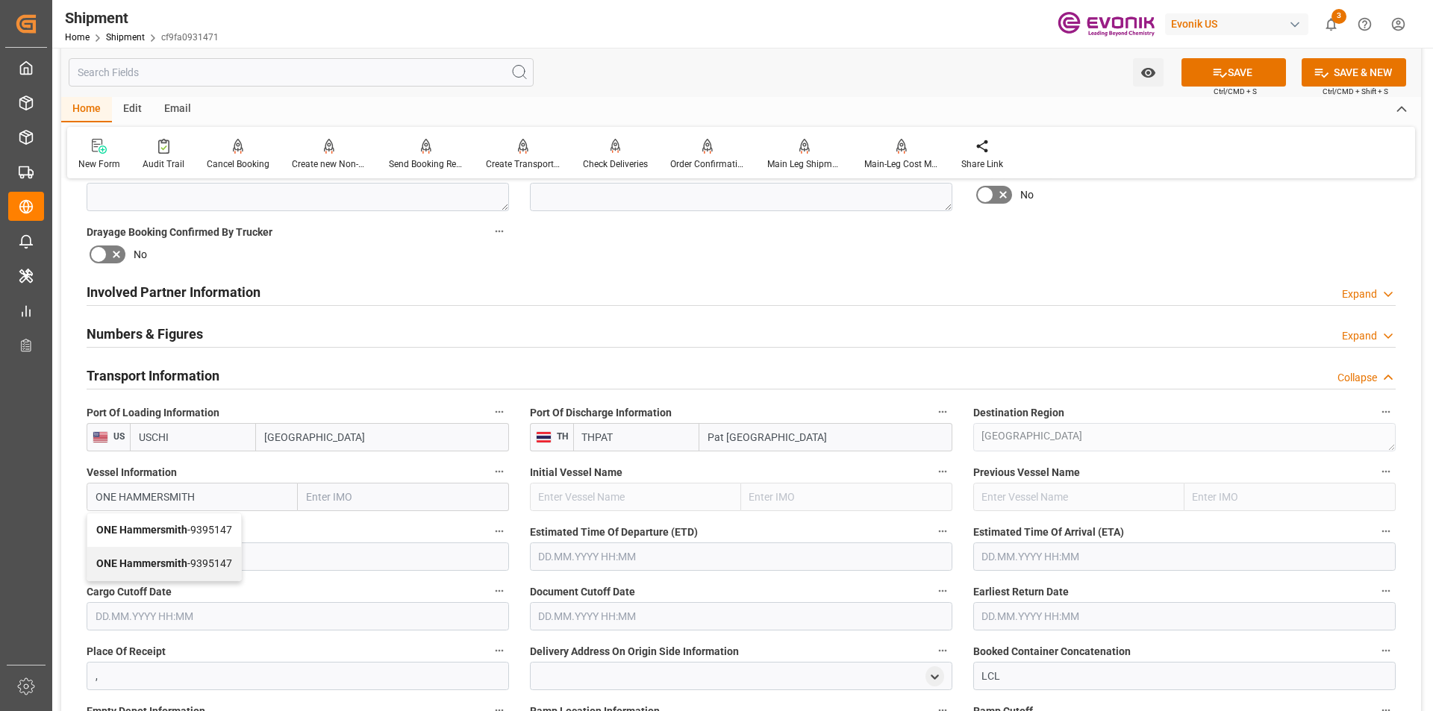
type input "9395147"
type input "ONE Hammersmith"
click at [350, 561] on input at bounding box center [298, 556] width 422 height 28
type input "[DEMOGRAPHIC_DATA]"
click at [350, 583] on label "Cargo Cutoff Date" at bounding box center [298, 591] width 422 height 21
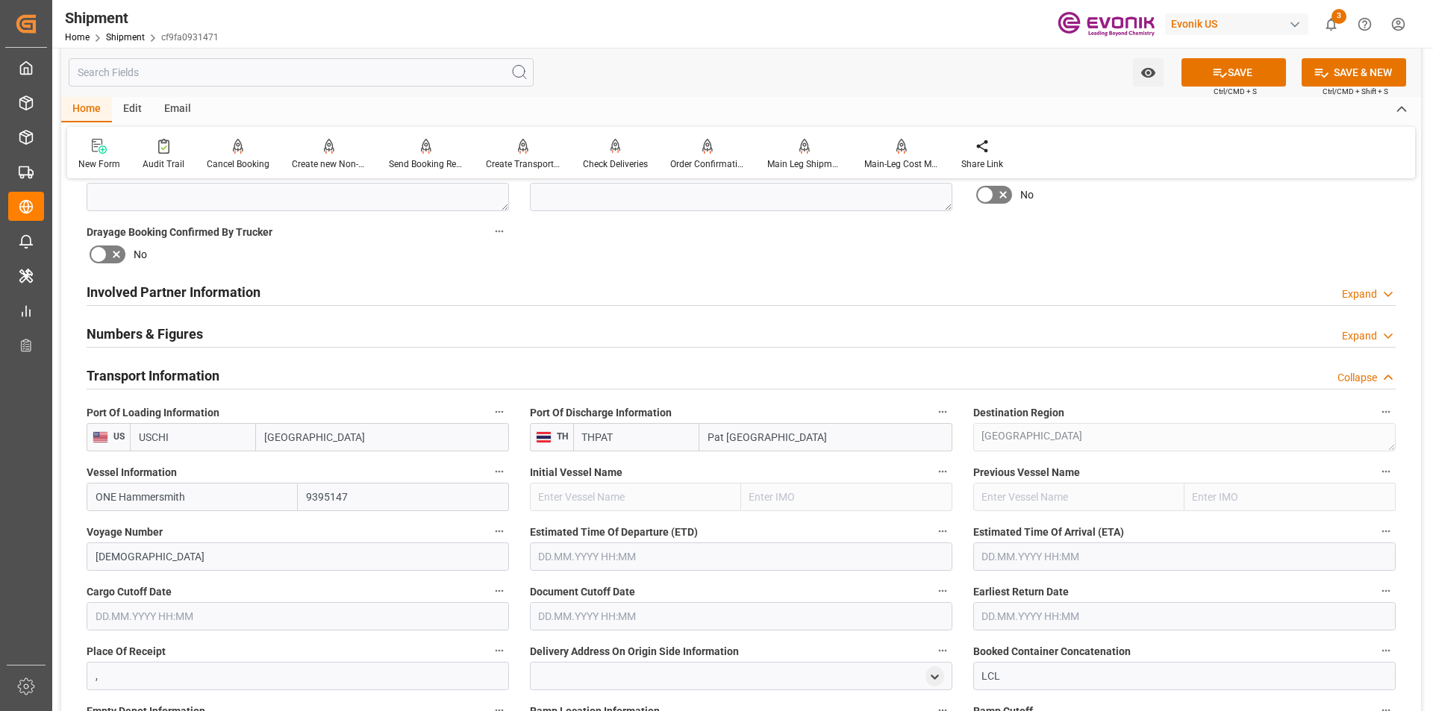
click at [489, 583] on button "Cargo Cutoff Date" at bounding box center [498, 590] width 19 height 19
click at [1233, 67] on div at bounding box center [716, 355] width 1433 height 711
click at [1242, 72] on button "SAVE" at bounding box center [1233, 72] width 104 height 28
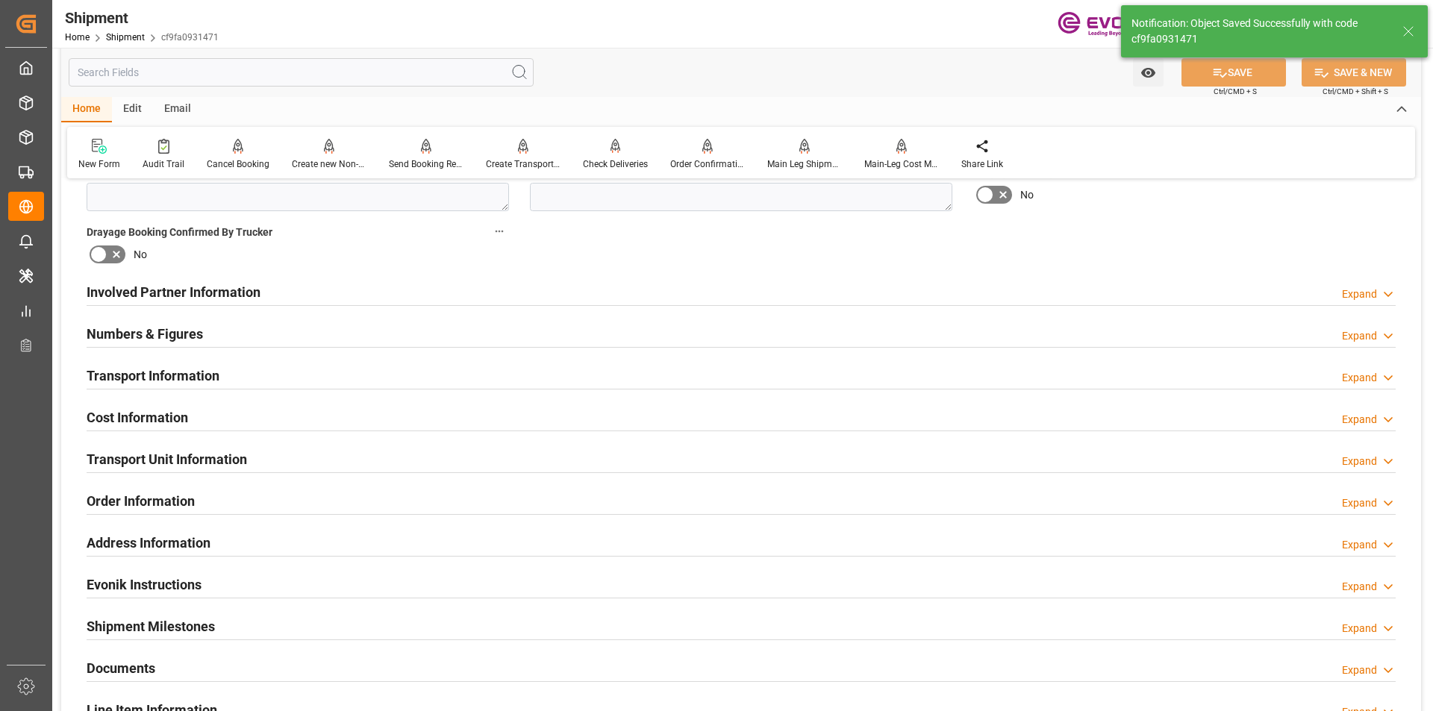
click at [651, 554] on div "Address Information Expand" at bounding box center [741, 542] width 1309 height 28
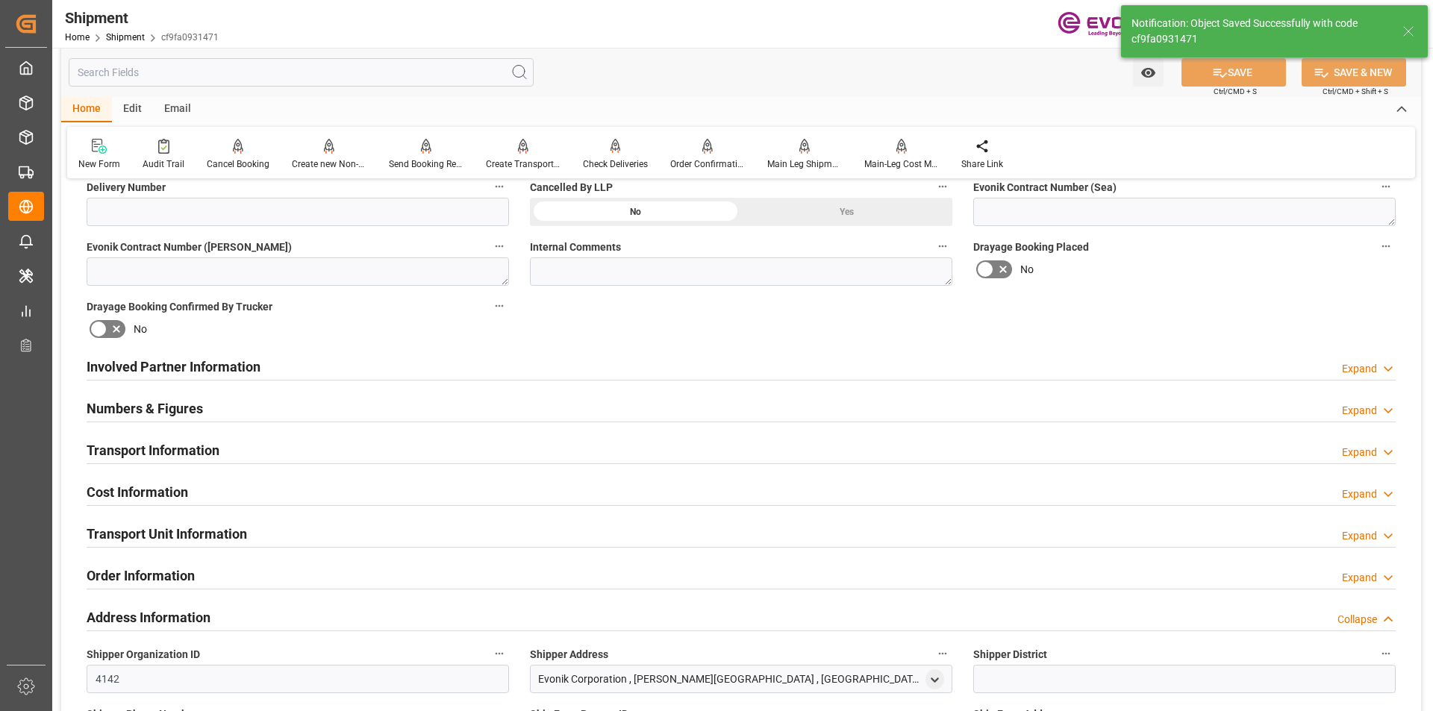
scroll to position [522, 0]
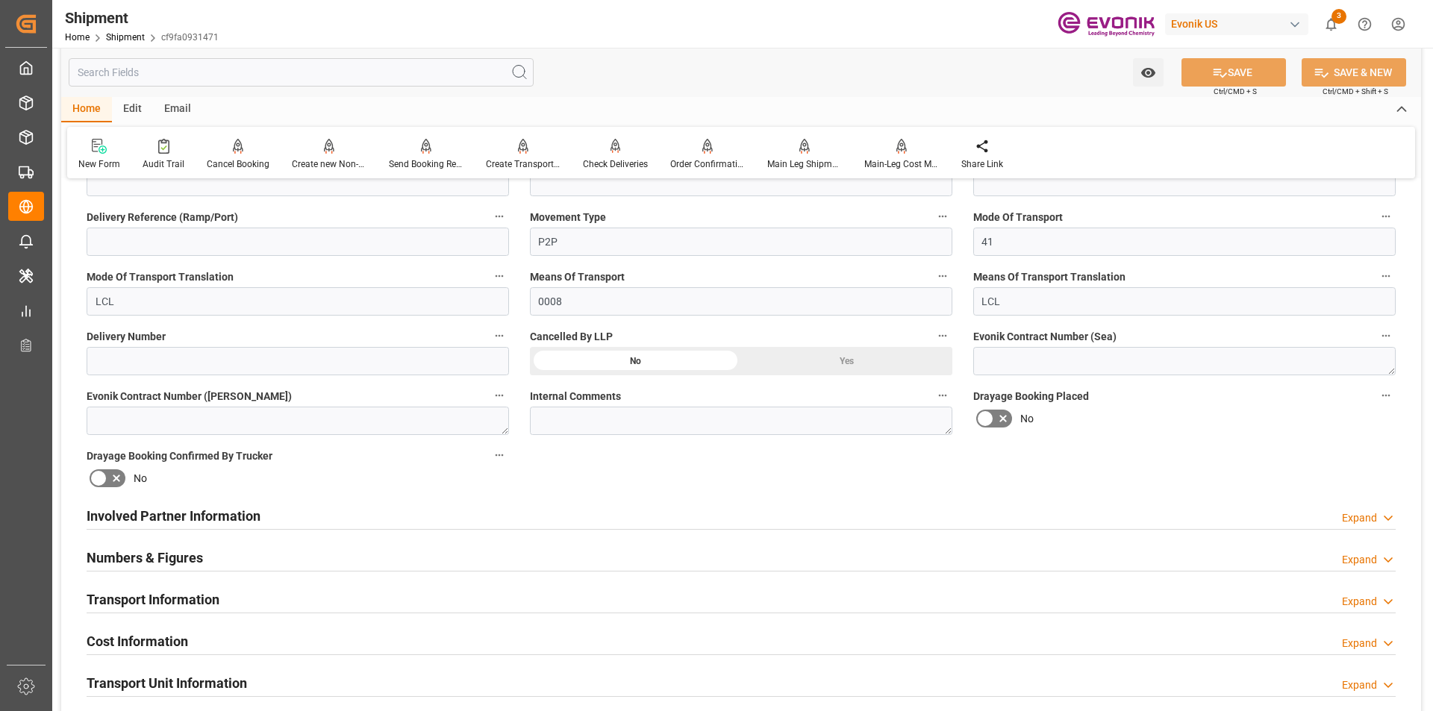
click at [202, 599] on h2 "Transport Information" at bounding box center [153, 599] width 133 height 20
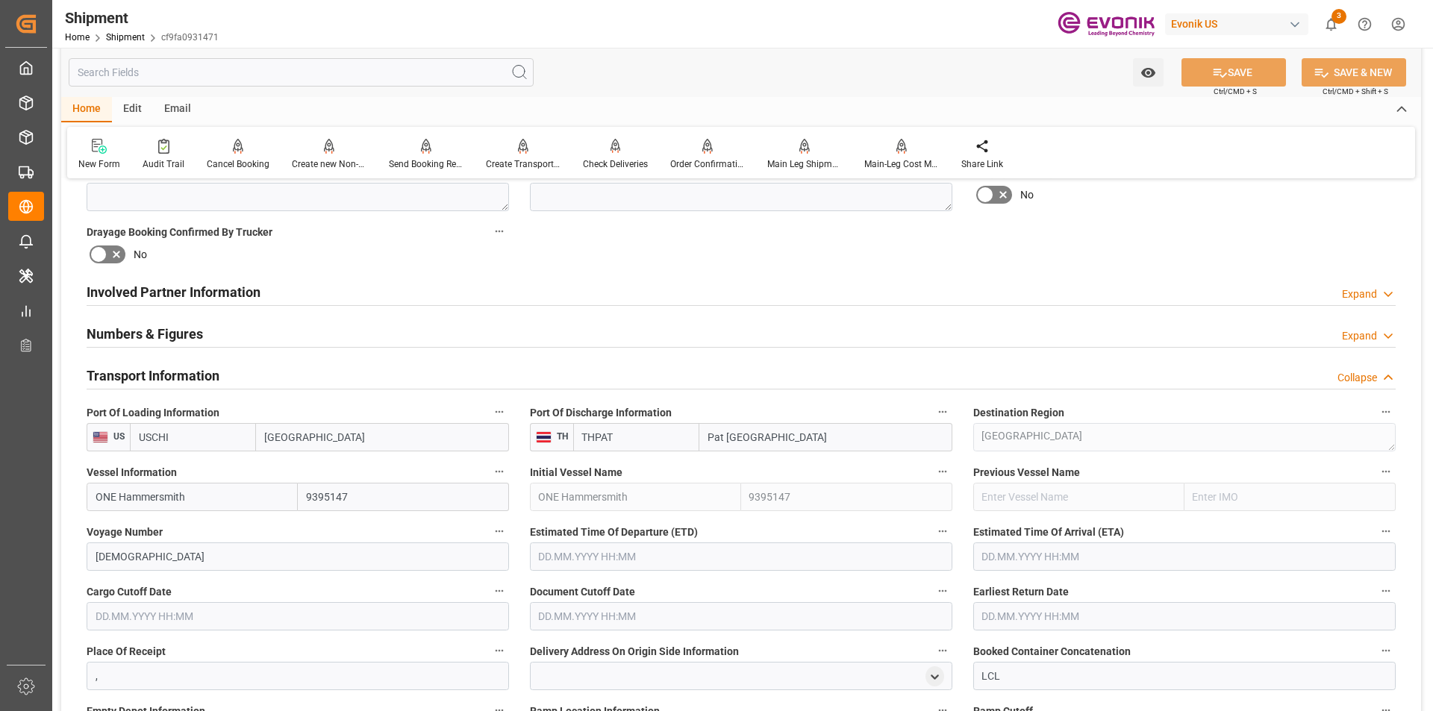
scroll to position [895, 0]
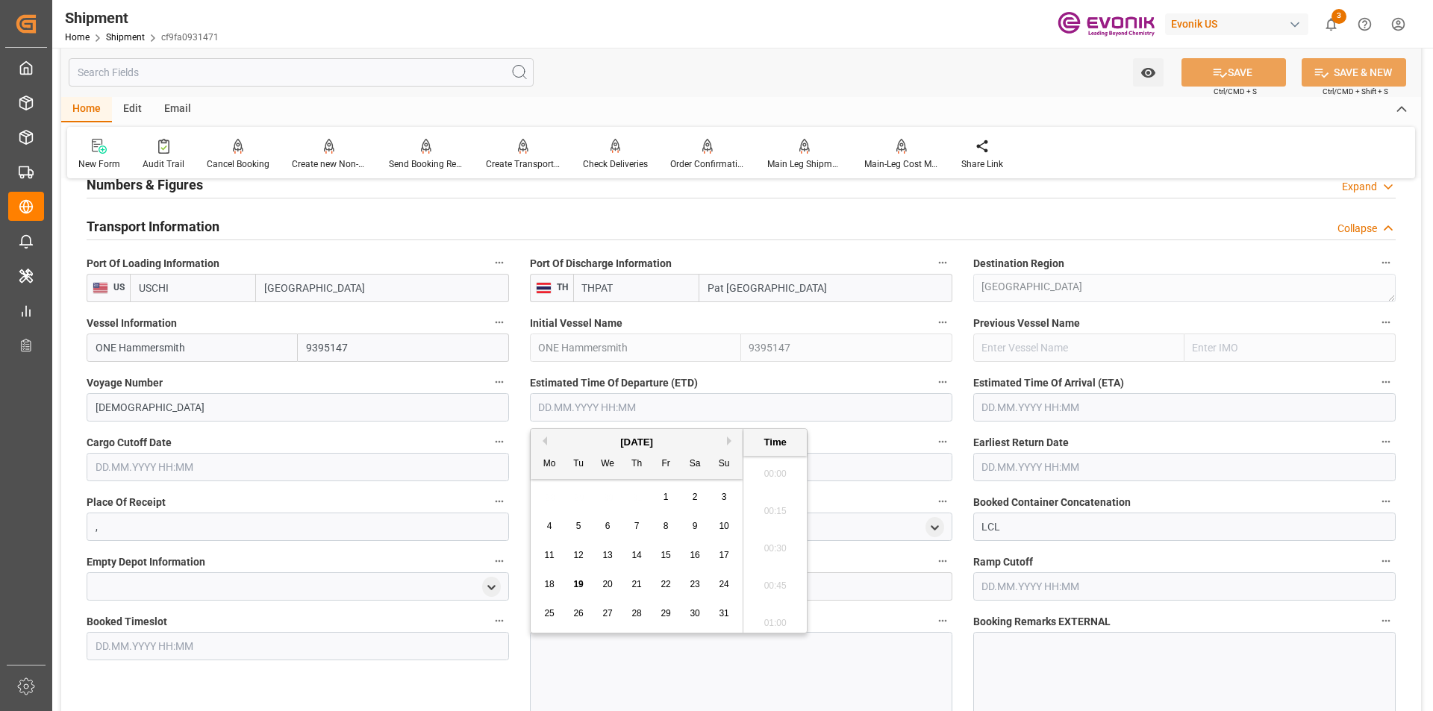
click at [609, 410] on input "text" at bounding box center [741, 407] width 422 height 28
type input "21.08.2025 00:00"
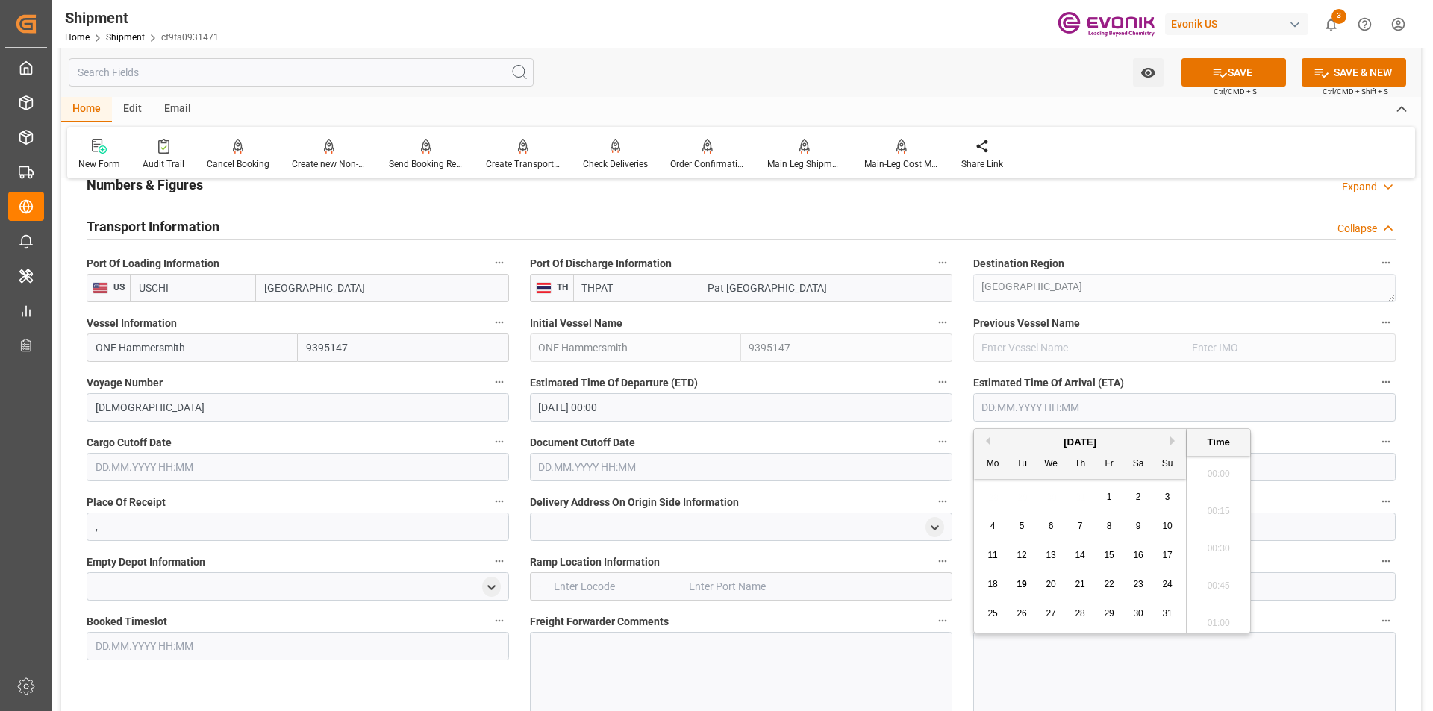
click at [1020, 406] on input "text" at bounding box center [1184, 407] width 422 height 28
type input "02.11.2025 00:00"
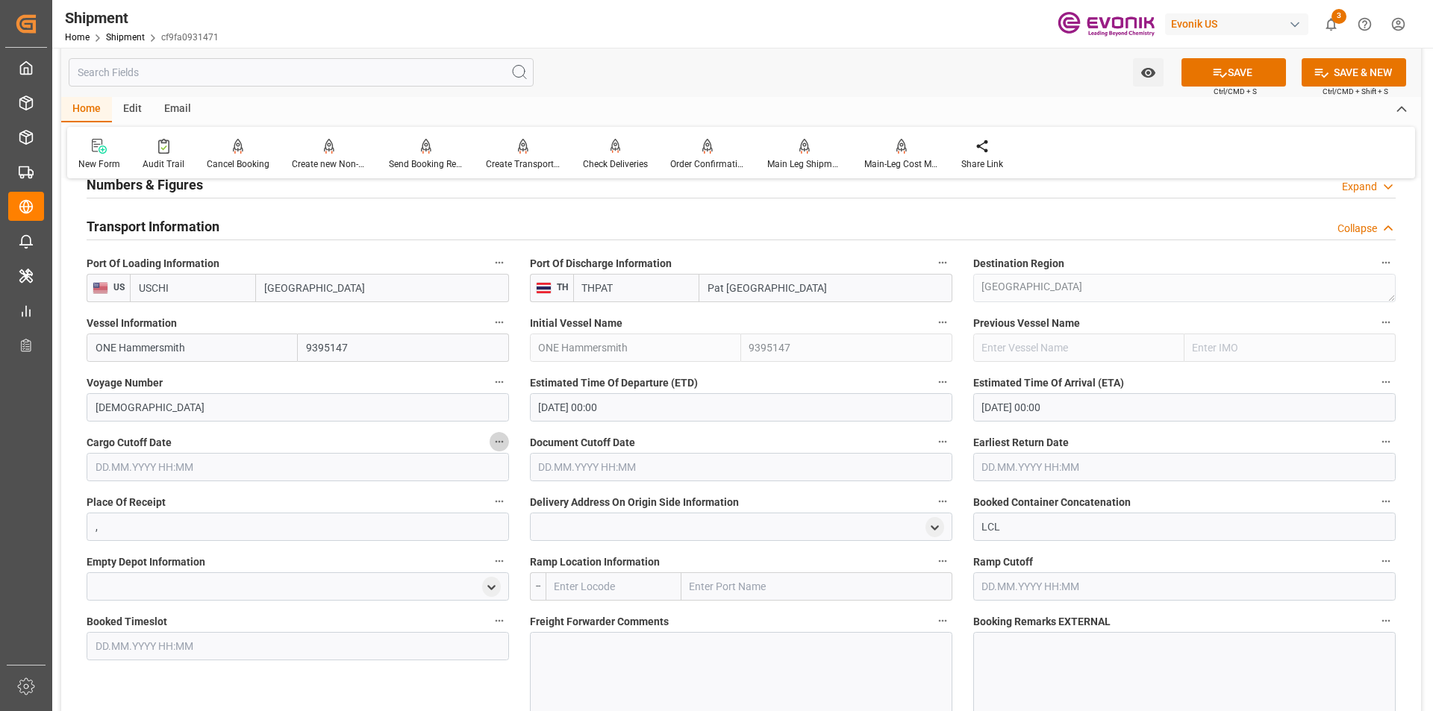
click at [360, 466] on input "text" at bounding box center [298, 467] width 422 height 28
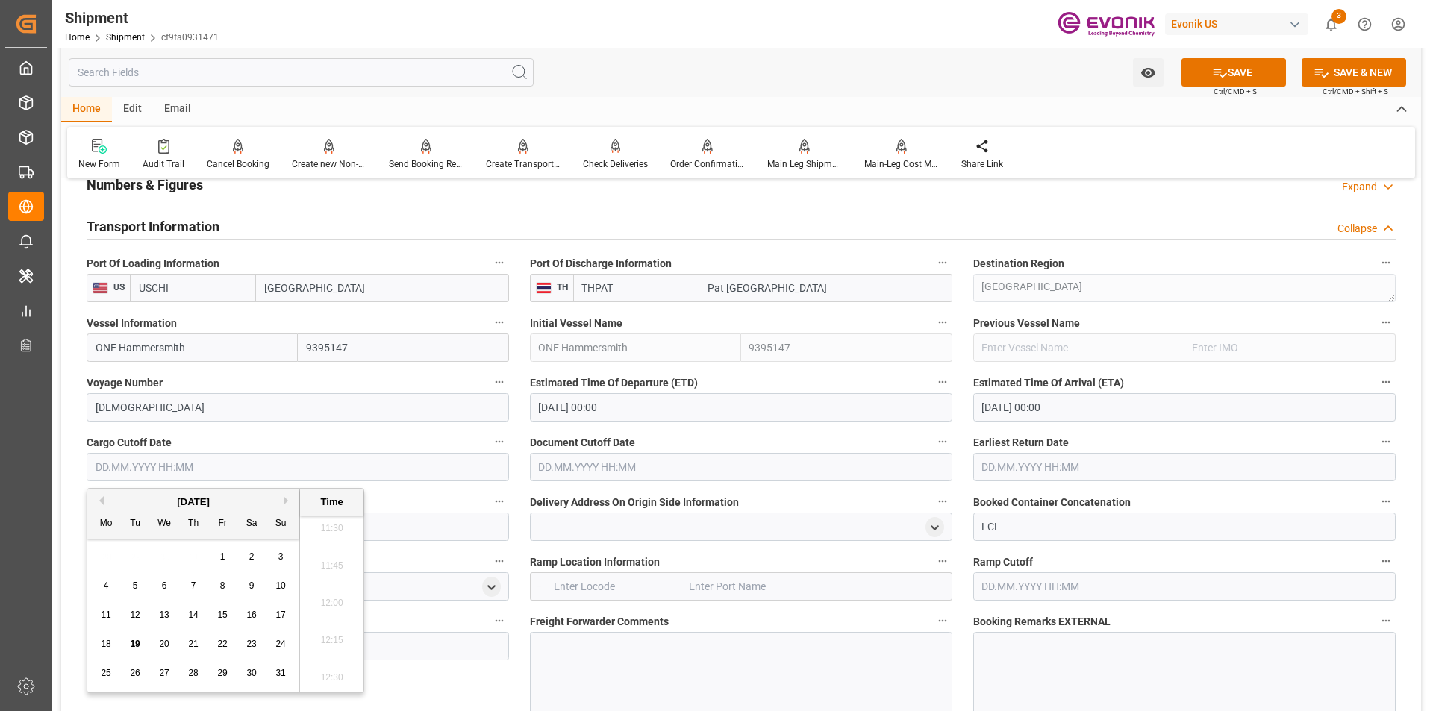
click at [563, 408] on input "21.08.2025 00:00" at bounding box center [741, 407] width 422 height 28
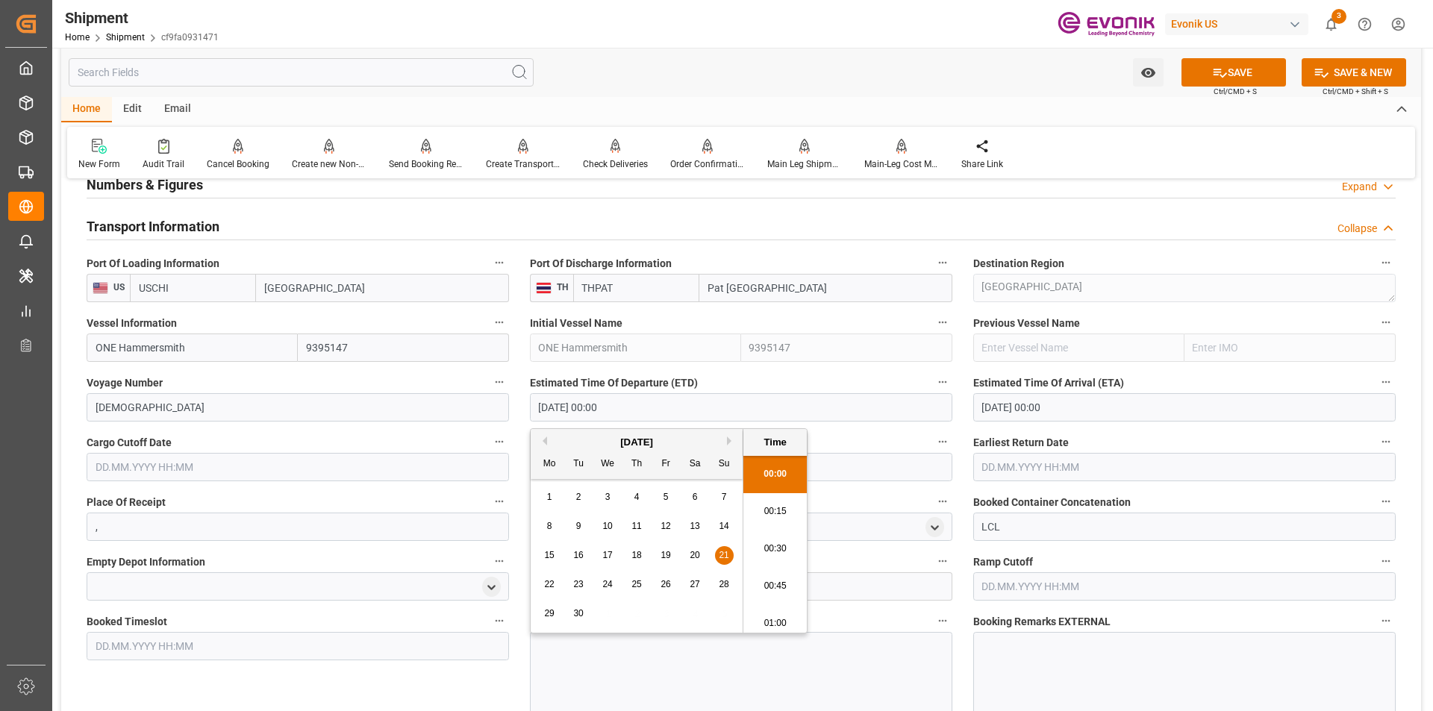
type input "21.09.2025 00:00"
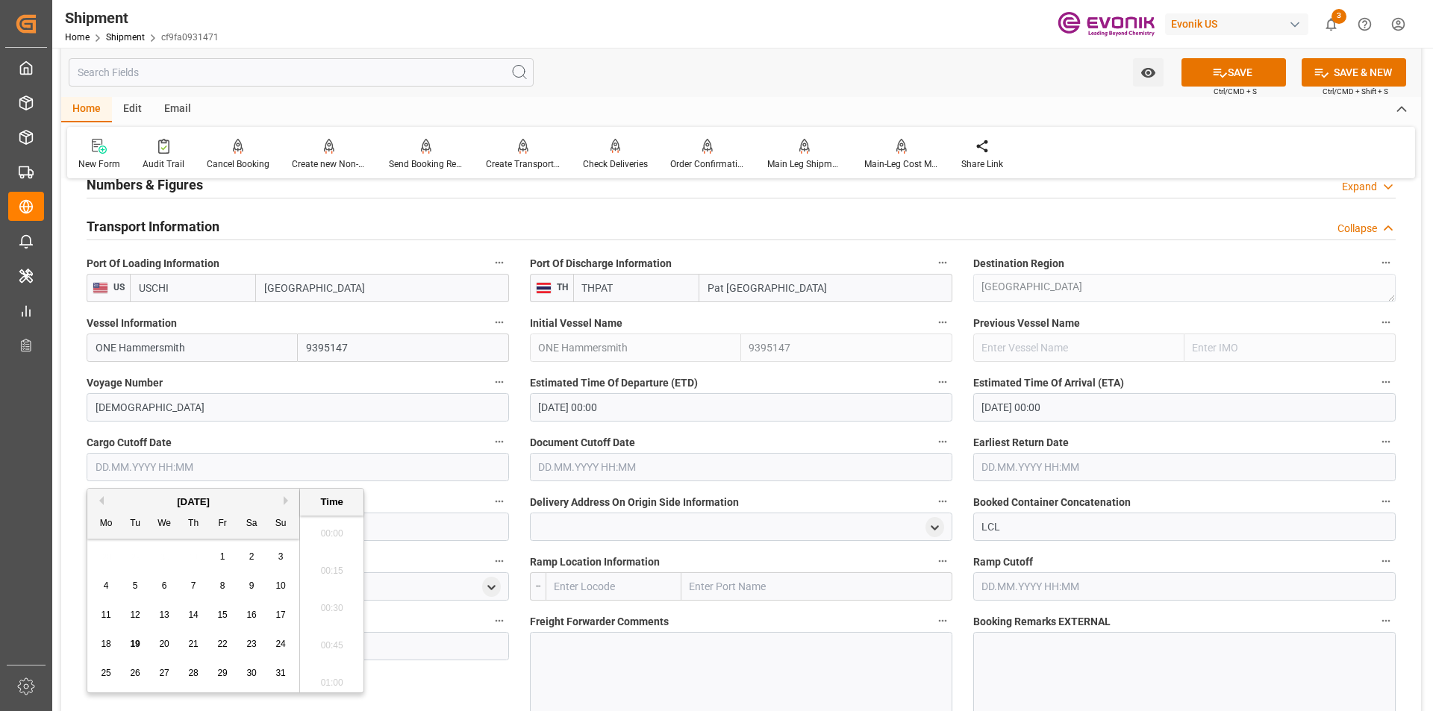
click at [375, 467] on input "text" at bounding box center [298, 467] width 422 height 28
type input "03.09.2025 00:00"
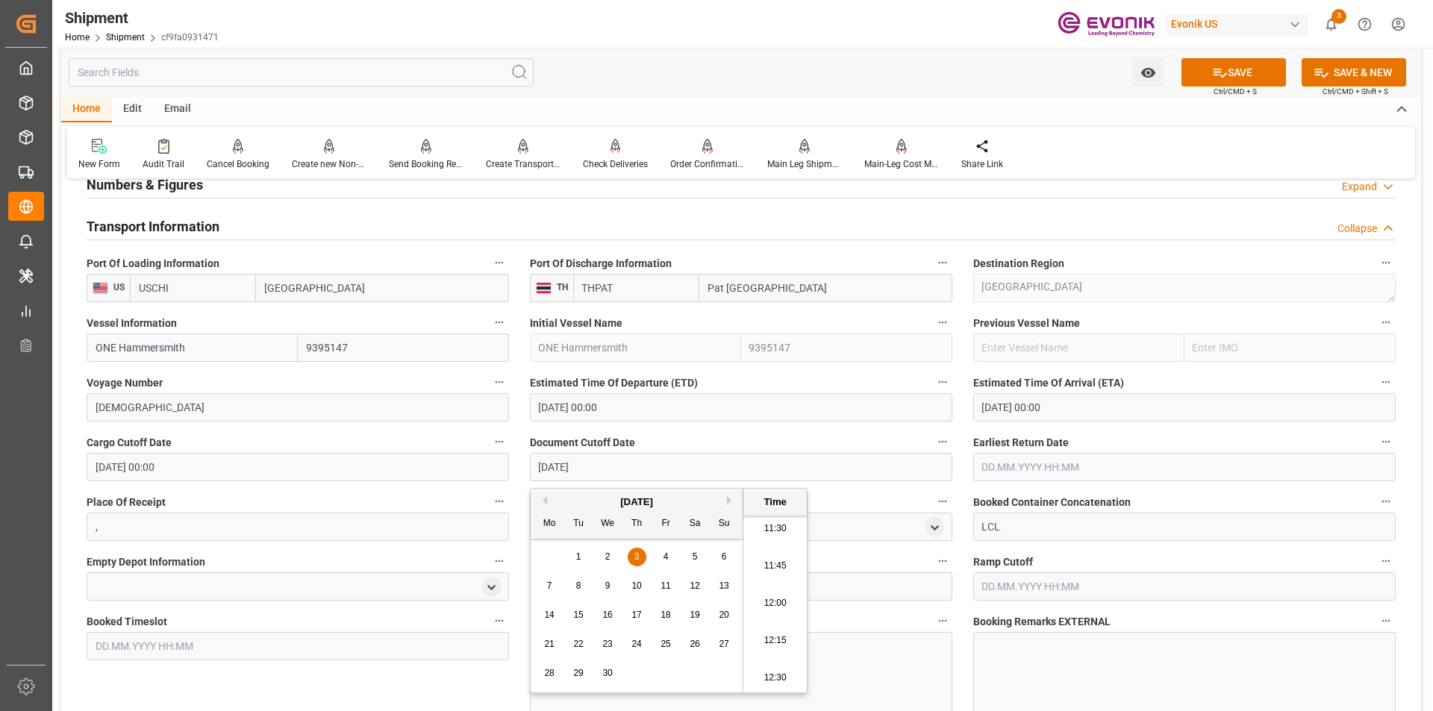
type input "03.09.2025 00:00"
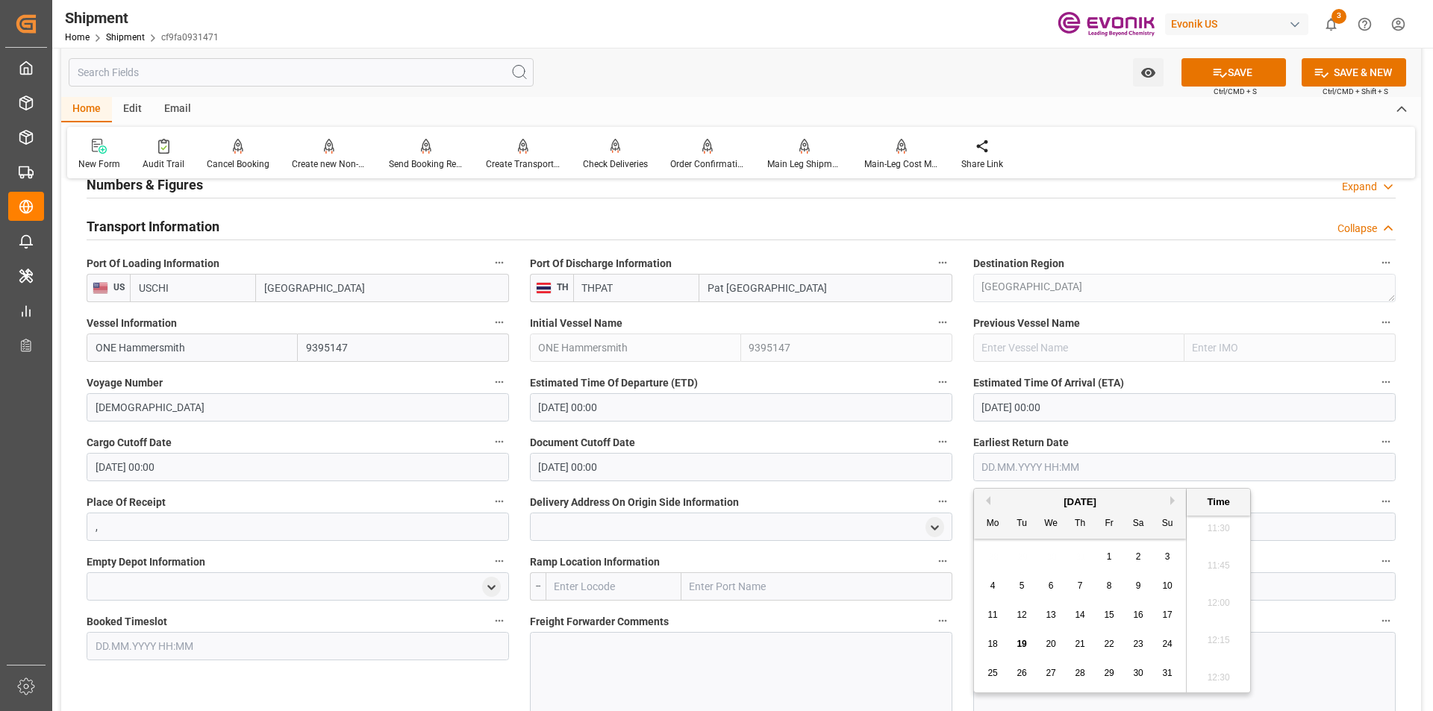
type input "/"
type input "03.09.2025 00:00"
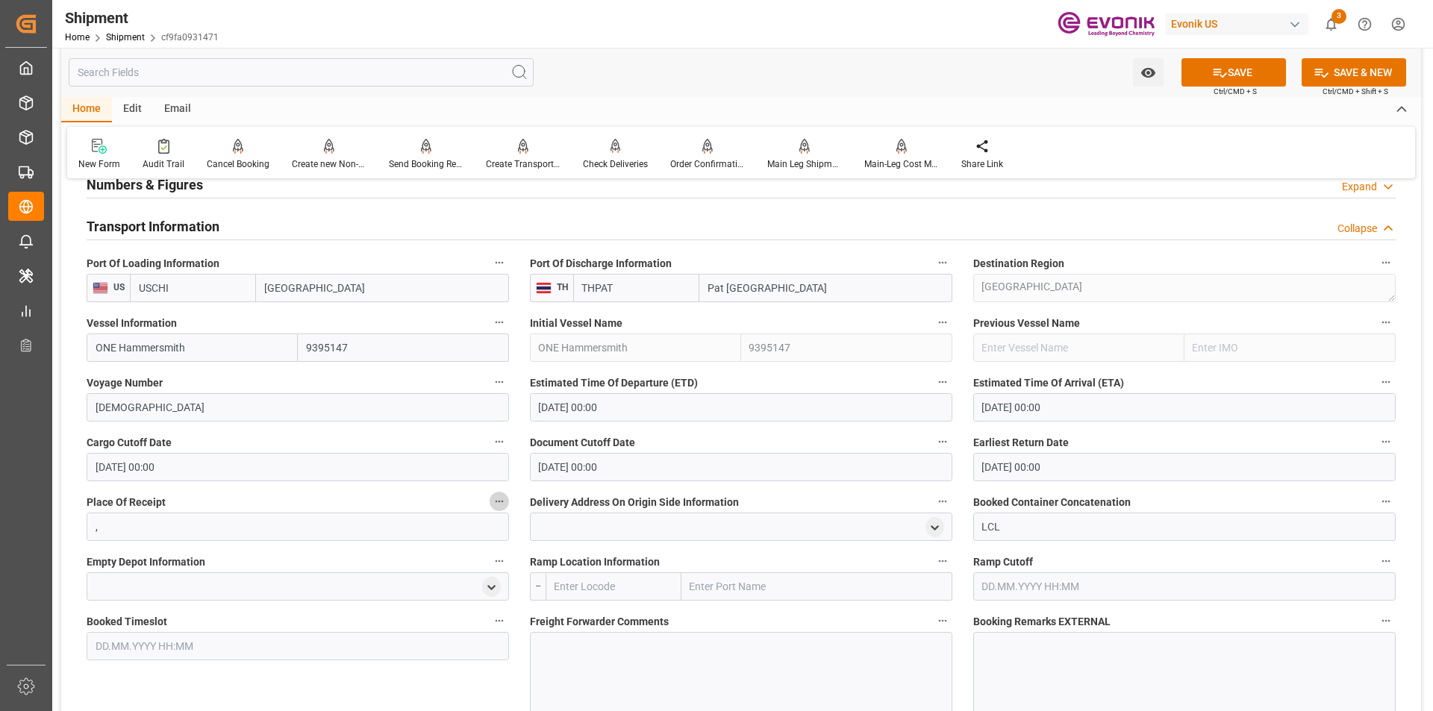
scroll to position [970, 0]
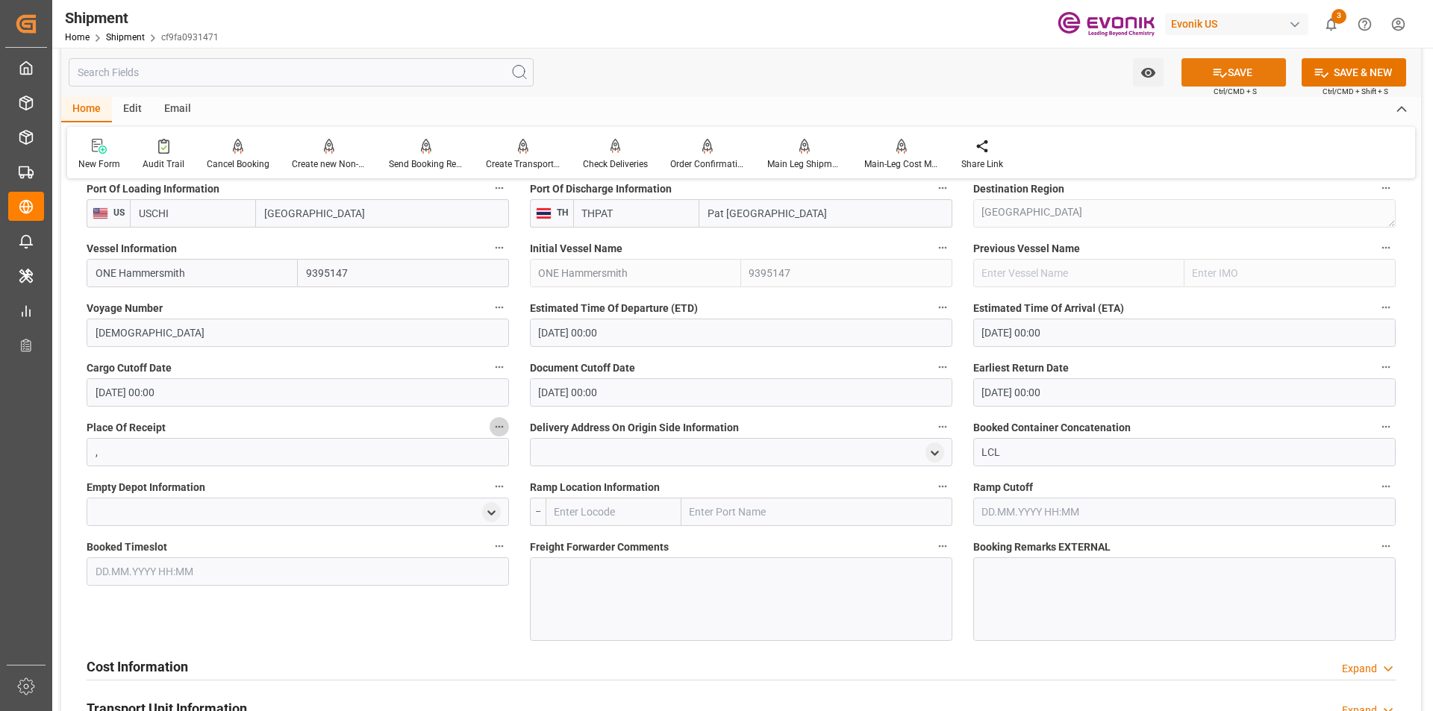
click at [1224, 77] on icon at bounding box center [1220, 73] width 16 height 16
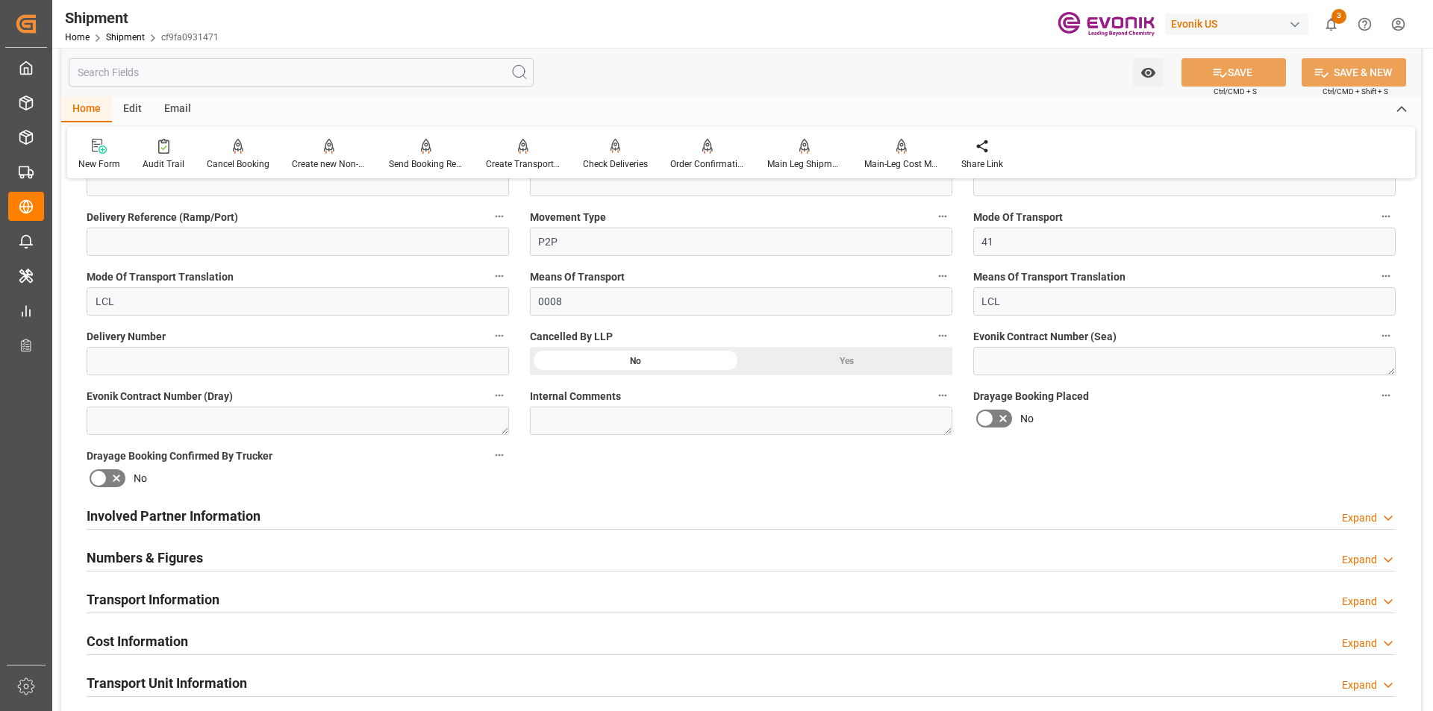
scroll to position [672, 0]
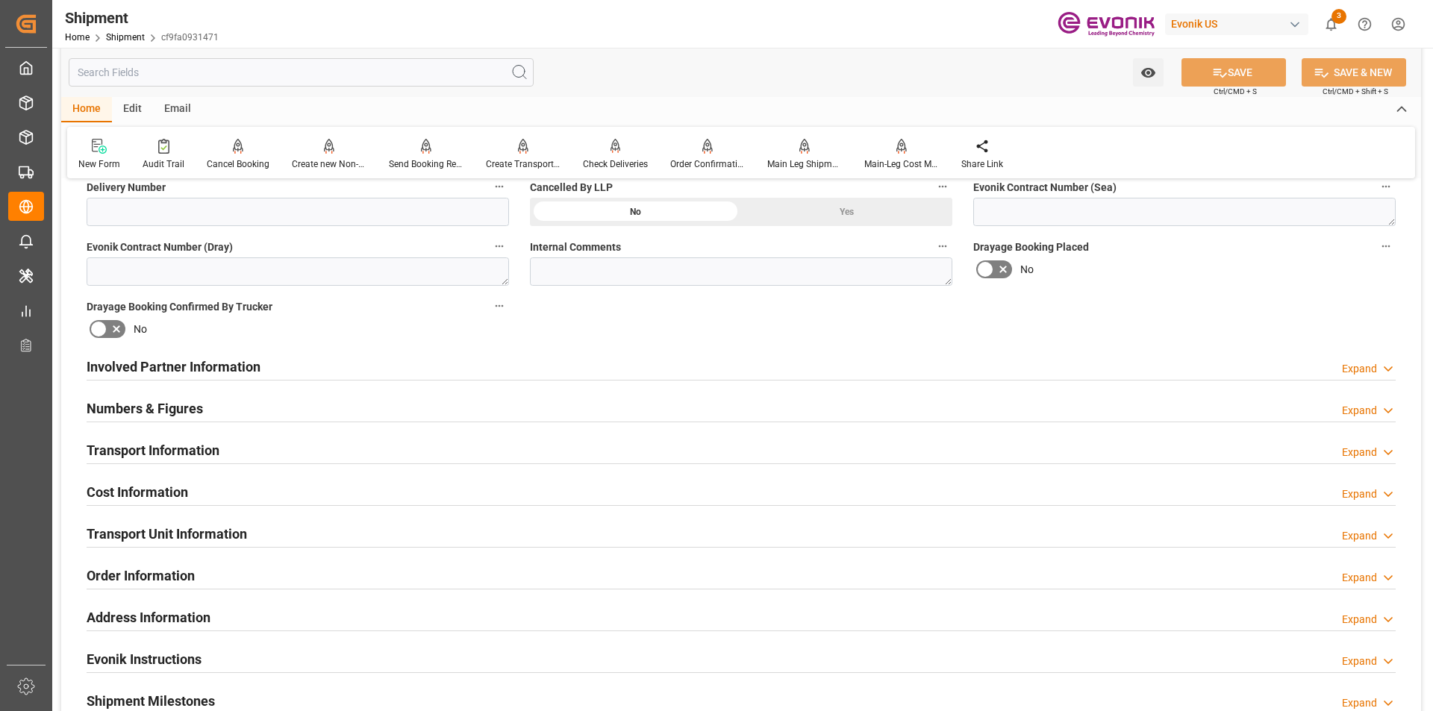
click at [213, 451] on h2 "Transport Information" at bounding box center [153, 450] width 133 height 20
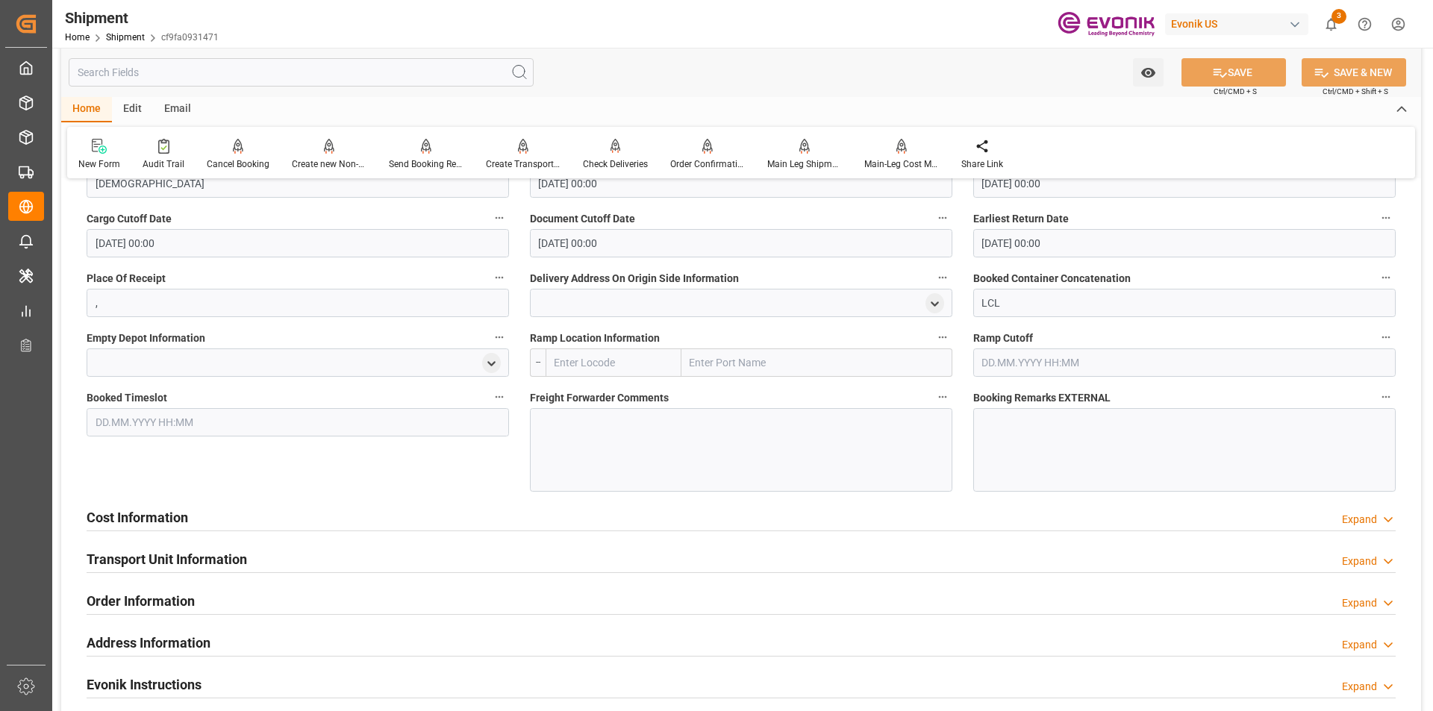
scroll to position [1194, 0]
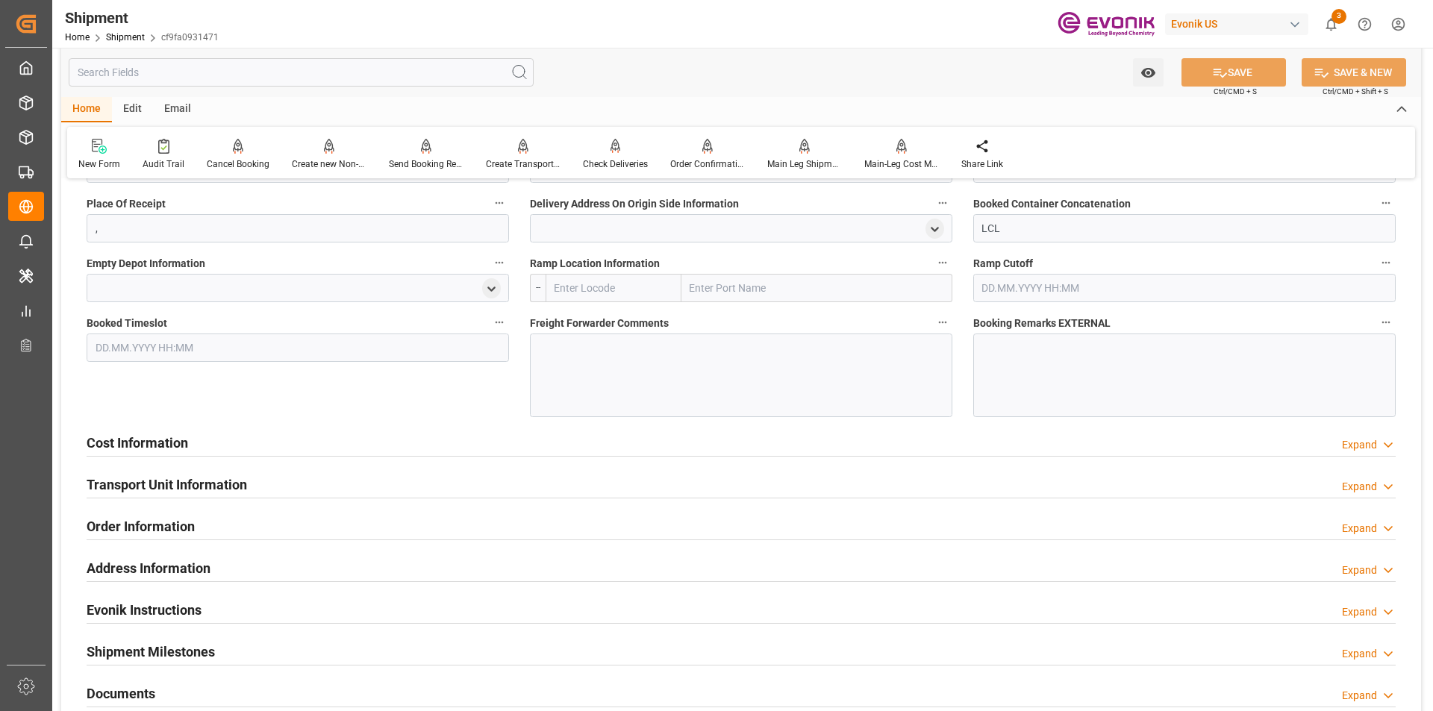
click at [158, 442] on h2 "Cost Information" at bounding box center [137, 443] width 101 height 20
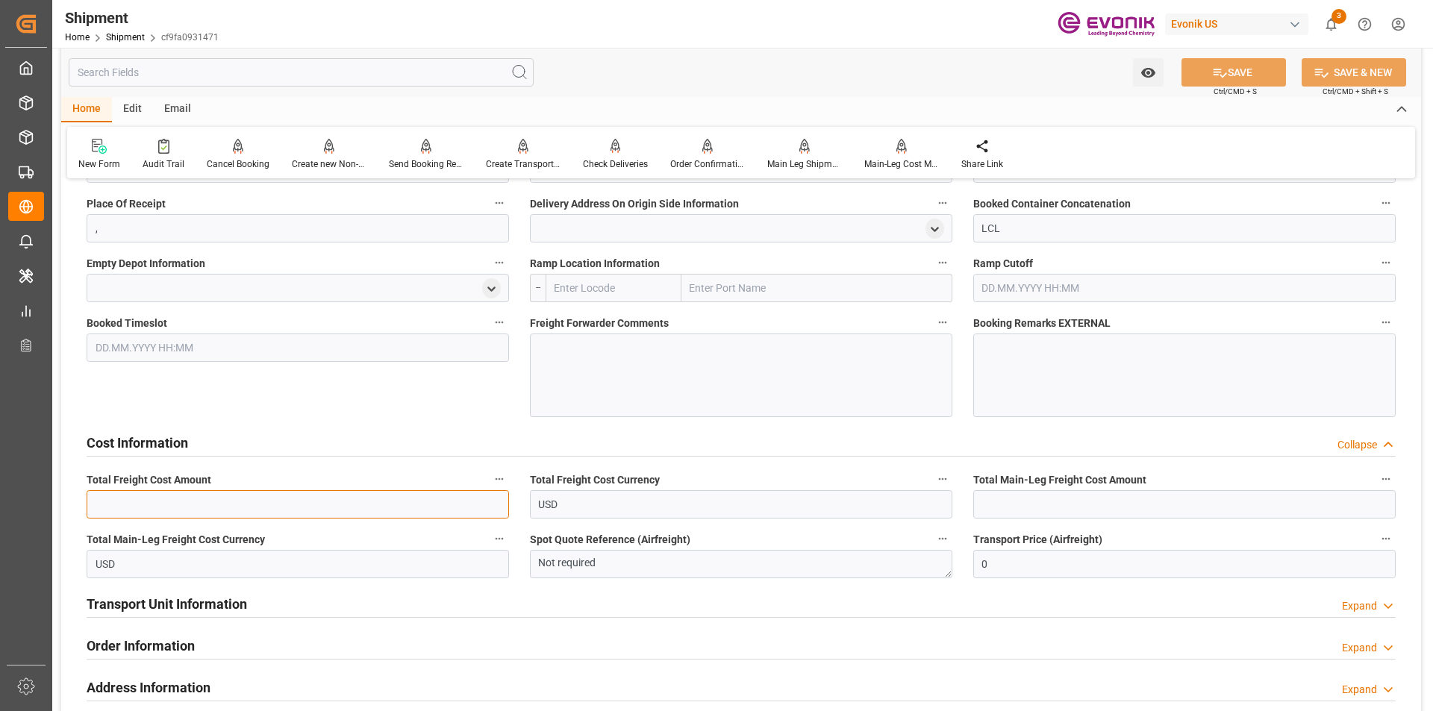
click at [397, 503] on input "text" at bounding box center [298, 504] width 422 height 28
type input "483"
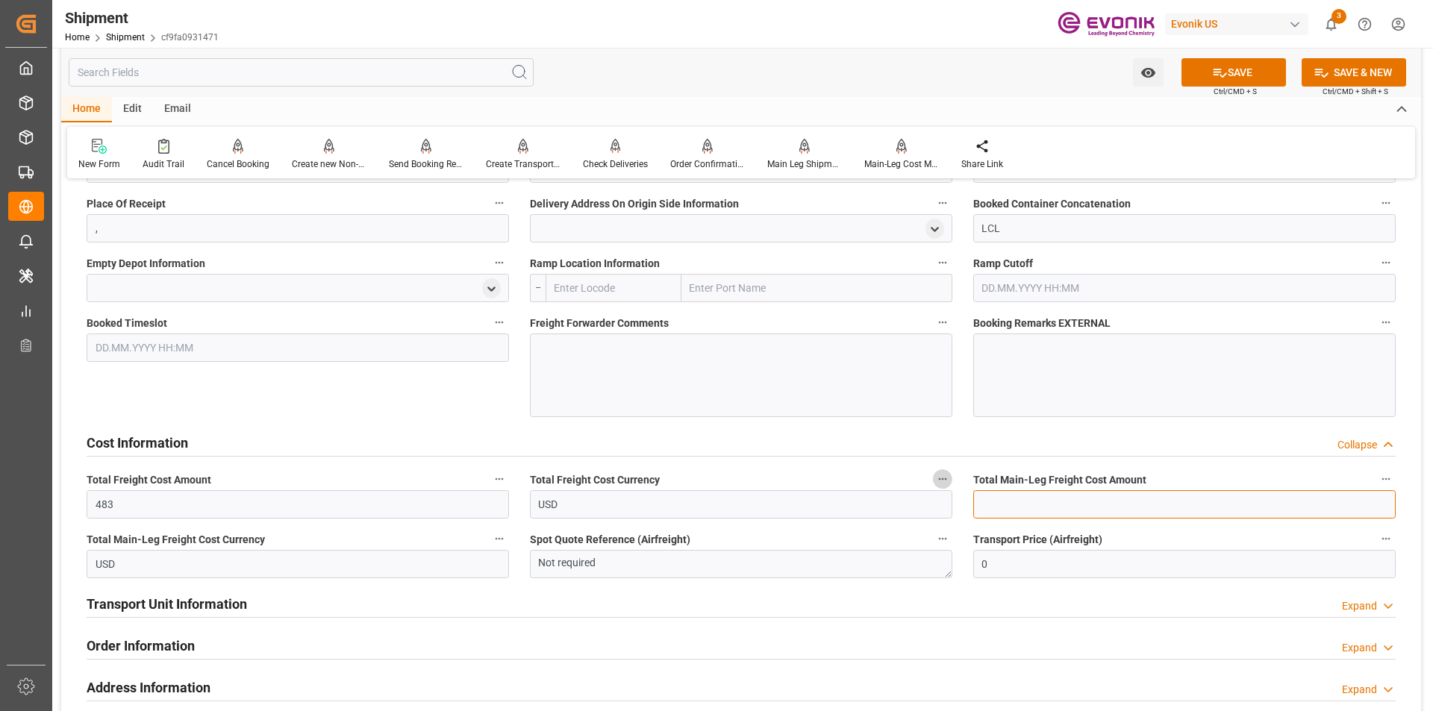
click at [1001, 507] on input "text" at bounding box center [1184, 504] width 422 height 28
type input "319"
click at [630, 566] on textarea "Not required" at bounding box center [741, 564] width 422 height 28
click at [1236, 72] on button "SAVE" at bounding box center [1233, 72] width 104 height 28
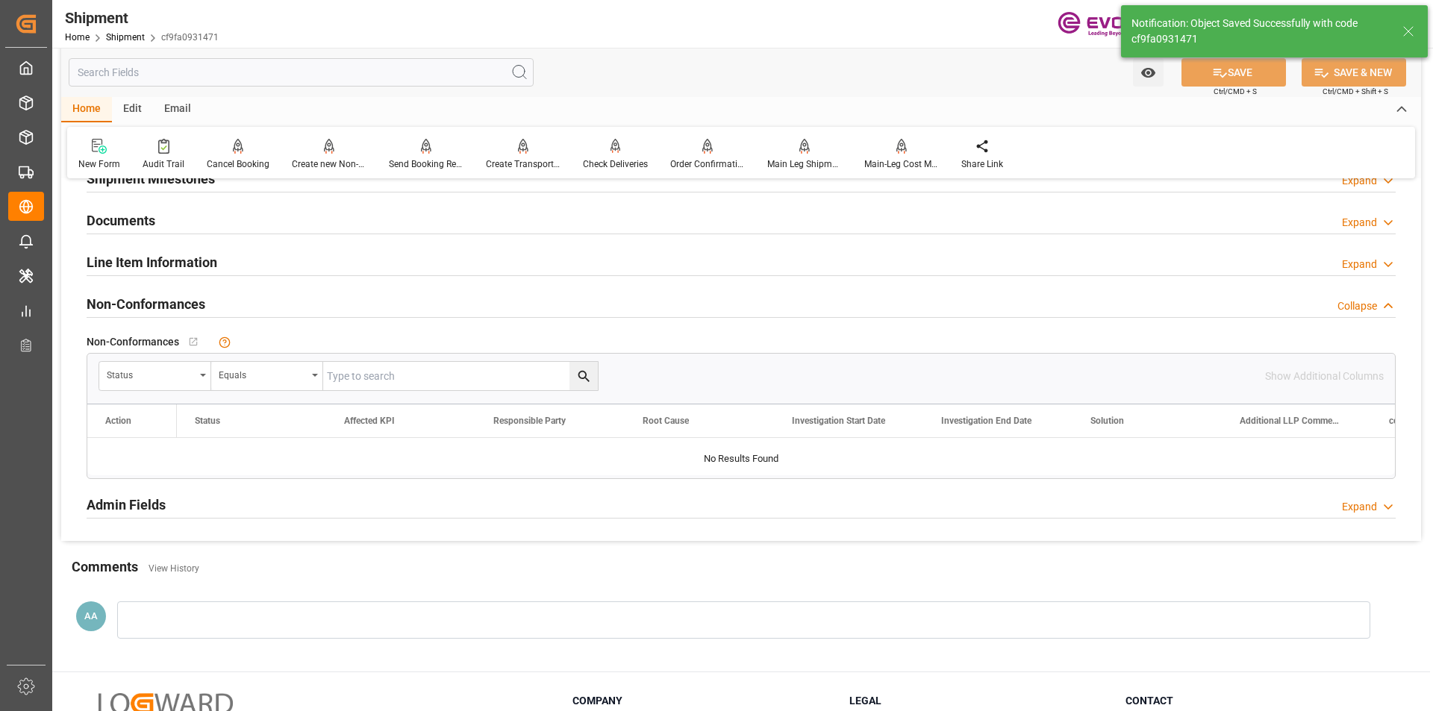
scroll to position [721, 0]
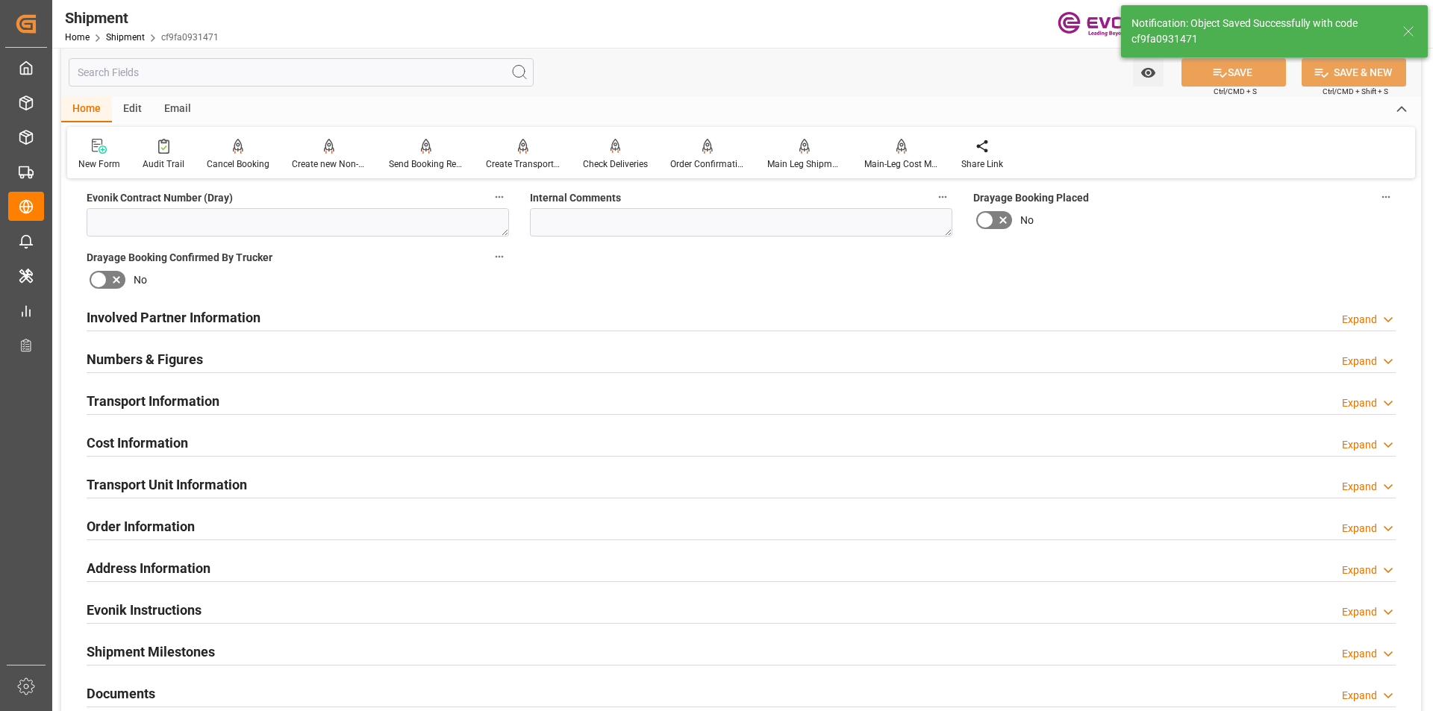
click at [169, 448] on h2 "Cost Information" at bounding box center [137, 443] width 101 height 20
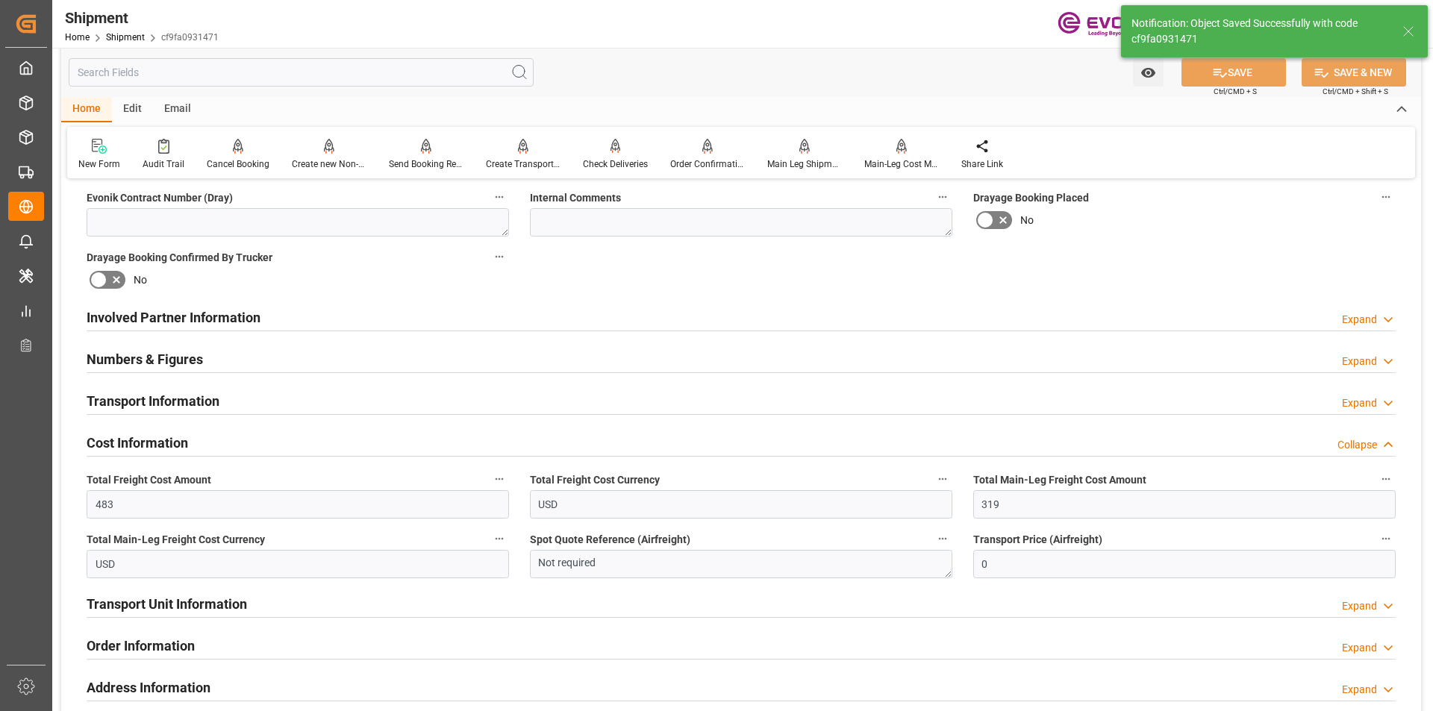
scroll to position [795, 0]
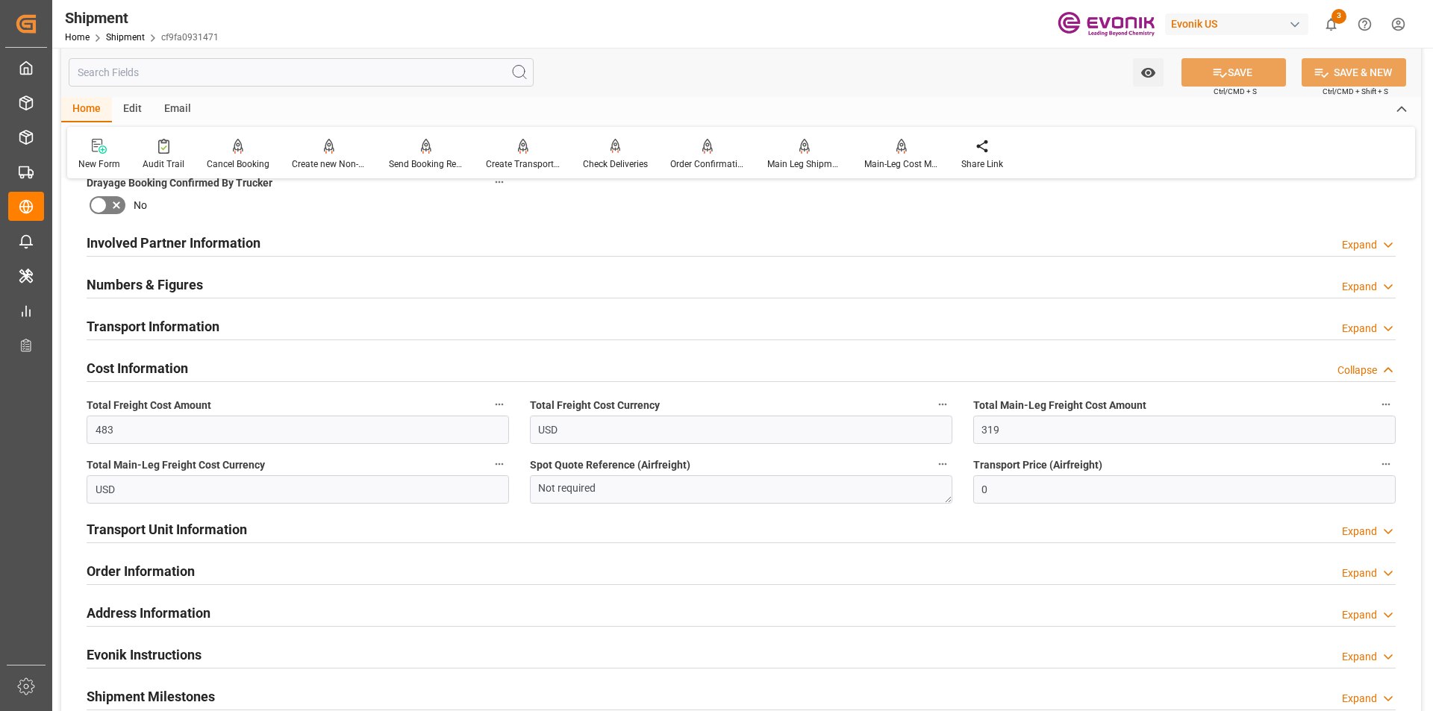
click at [177, 531] on h2 "Transport Unit Information" at bounding box center [167, 529] width 160 height 20
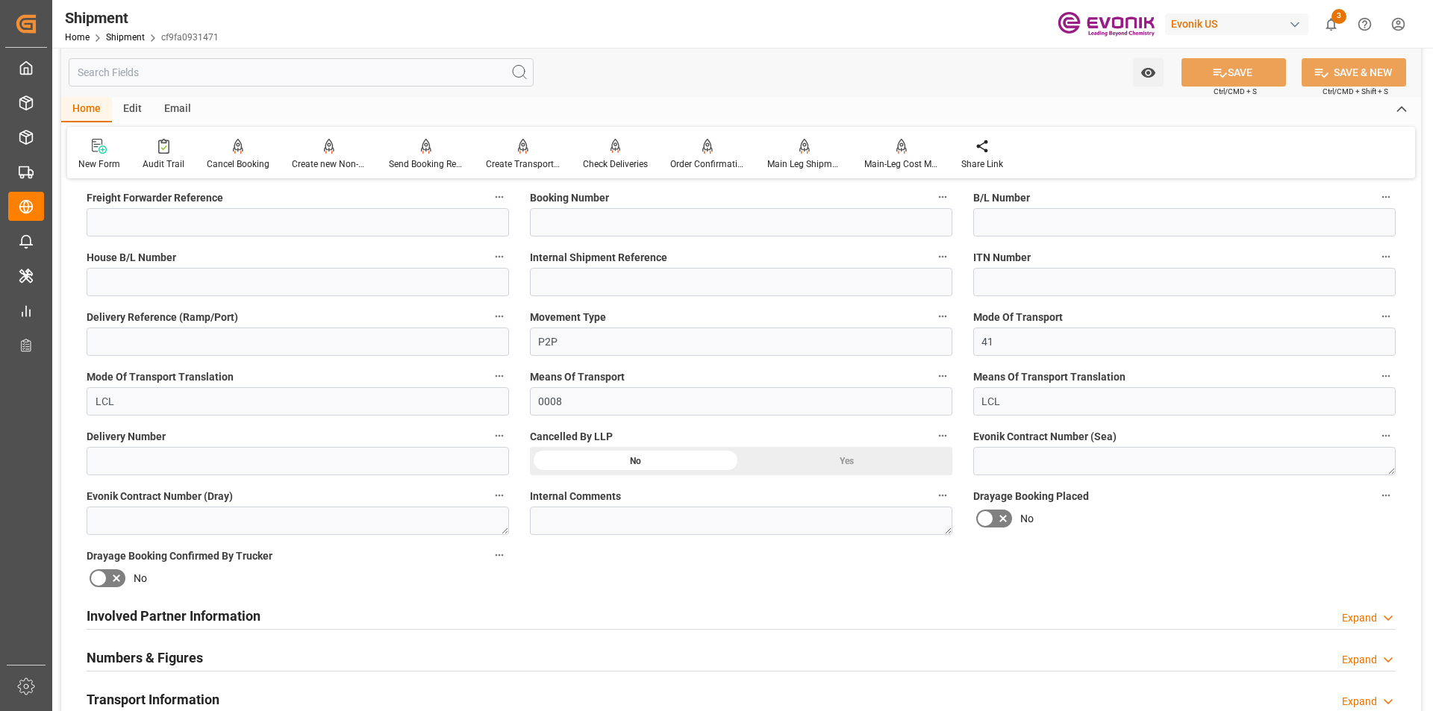
scroll to position [646, 0]
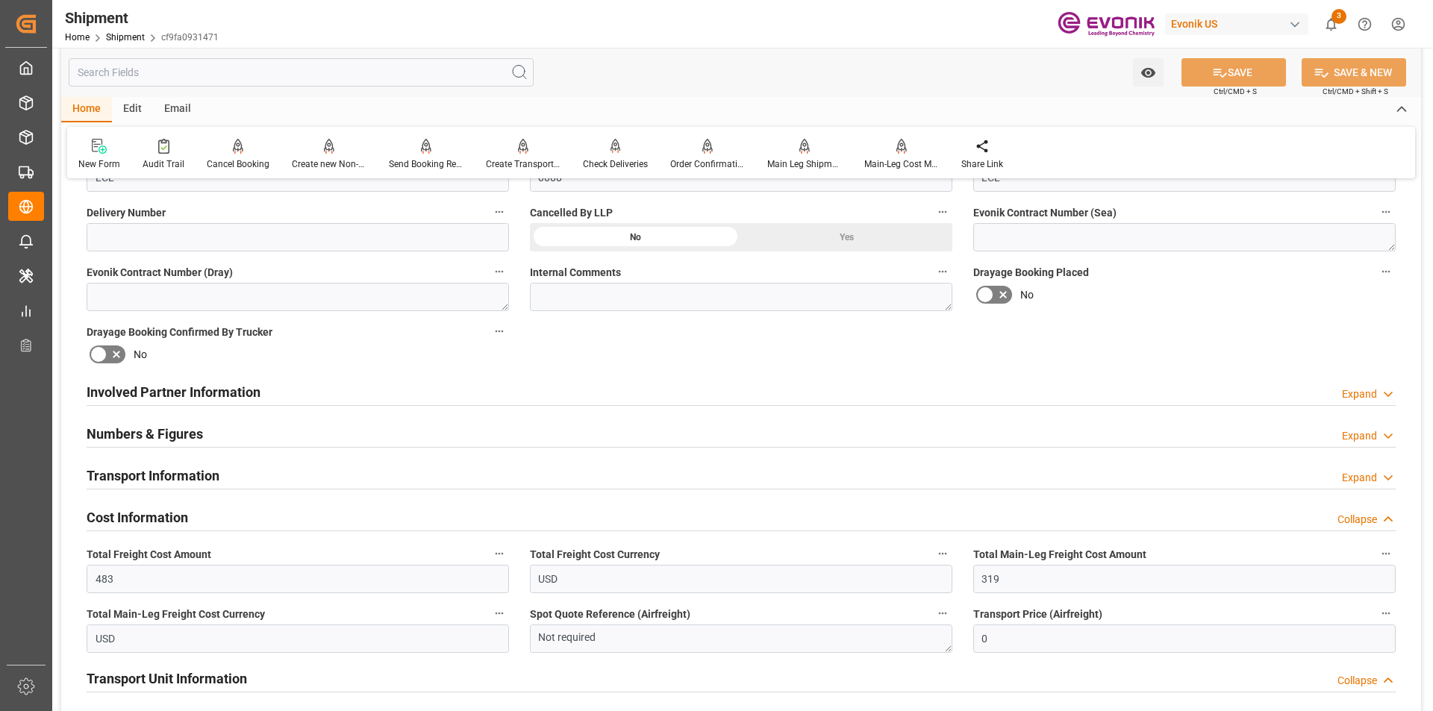
click at [183, 475] on h2 "Transport Information" at bounding box center [153, 476] width 133 height 20
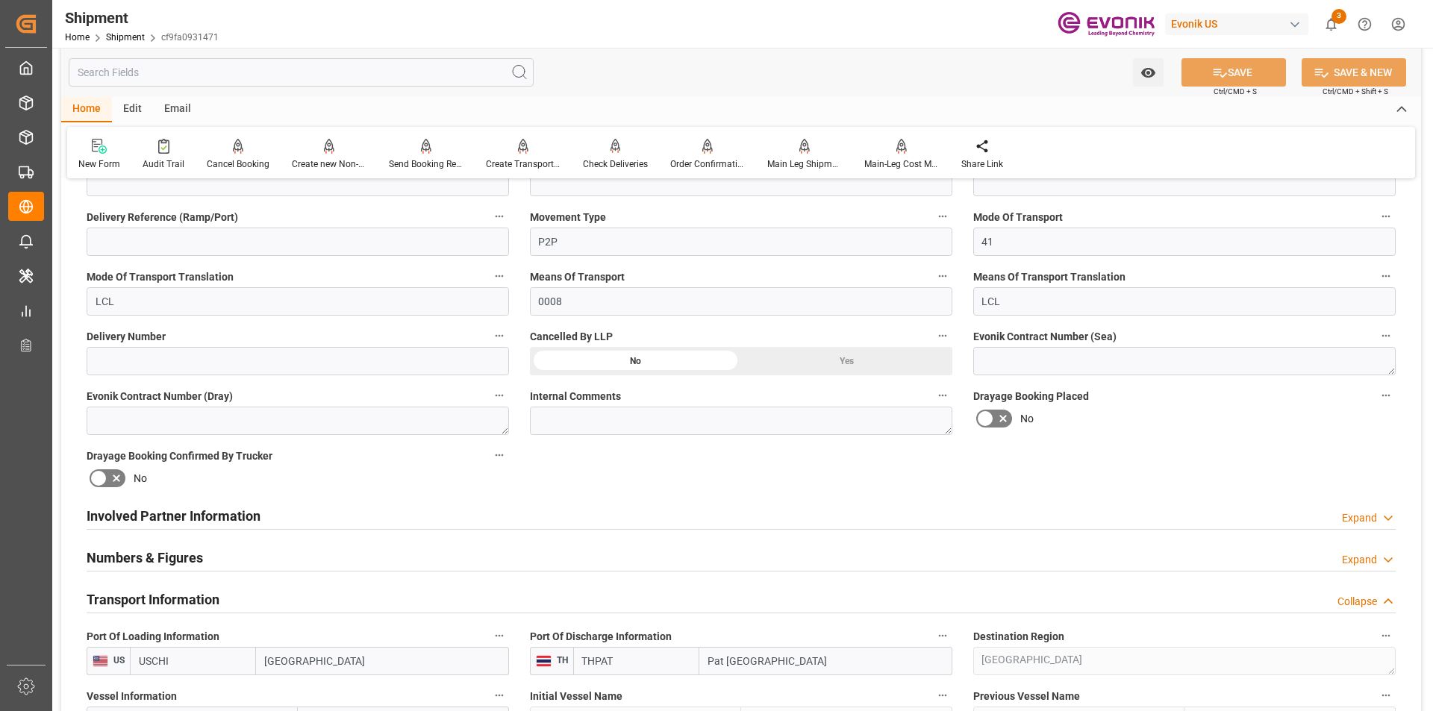
scroll to position [672, 0]
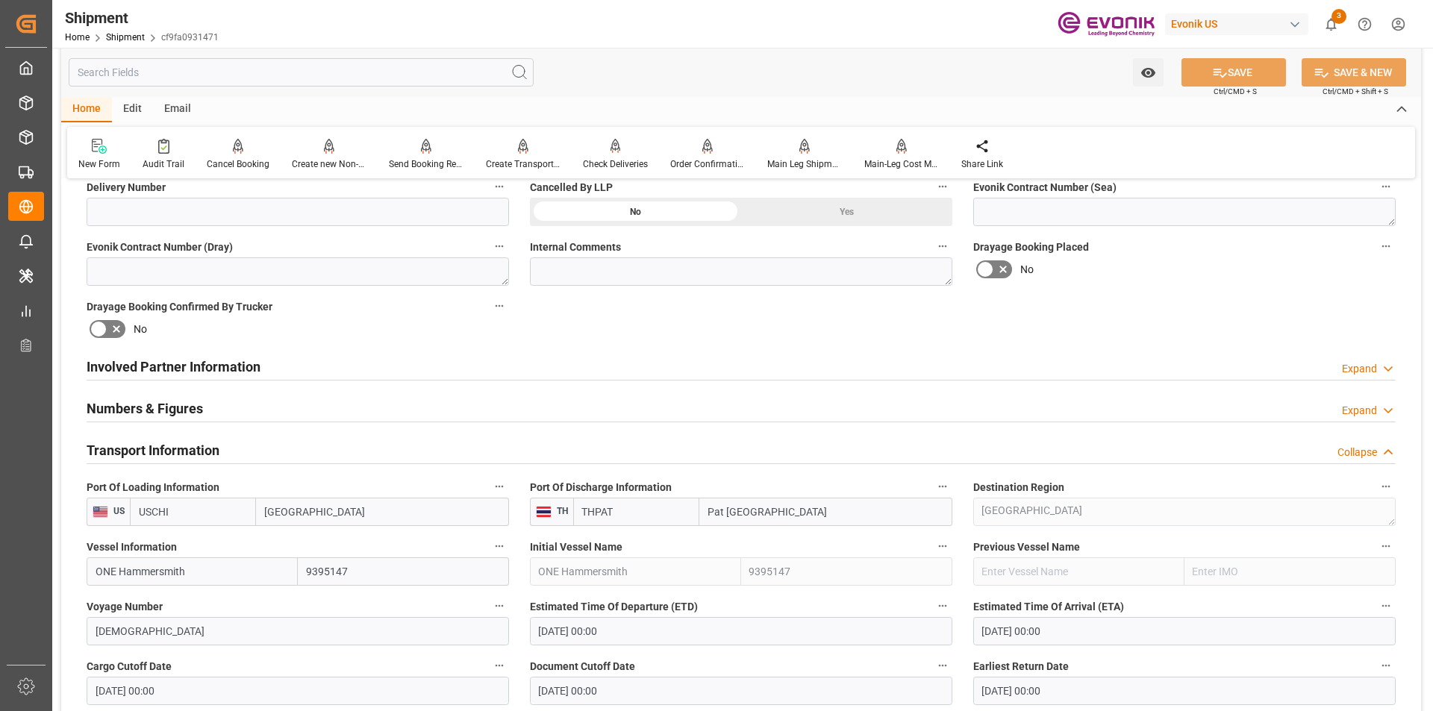
click at [197, 369] on h2 "Involved Partner Information" at bounding box center [174, 367] width 174 height 20
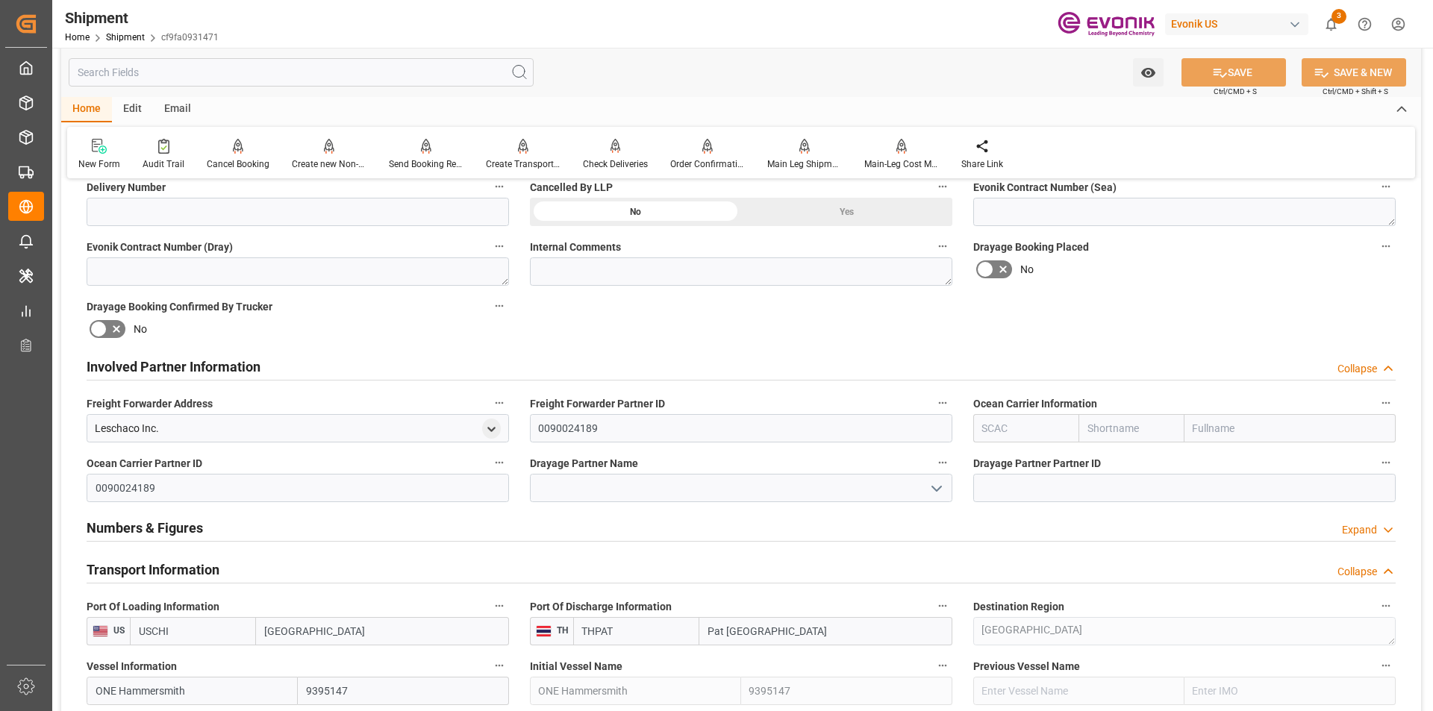
click at [992, 430] on input "text" at bounding box center [1025, 428] width 105 height 28
click at [999, 463] on b "ALRB" at bounding box center [996, 461] width 26 height 12
type input "ALRB"
type input "AC Containerline"
type input "AC Containerline GmbH"
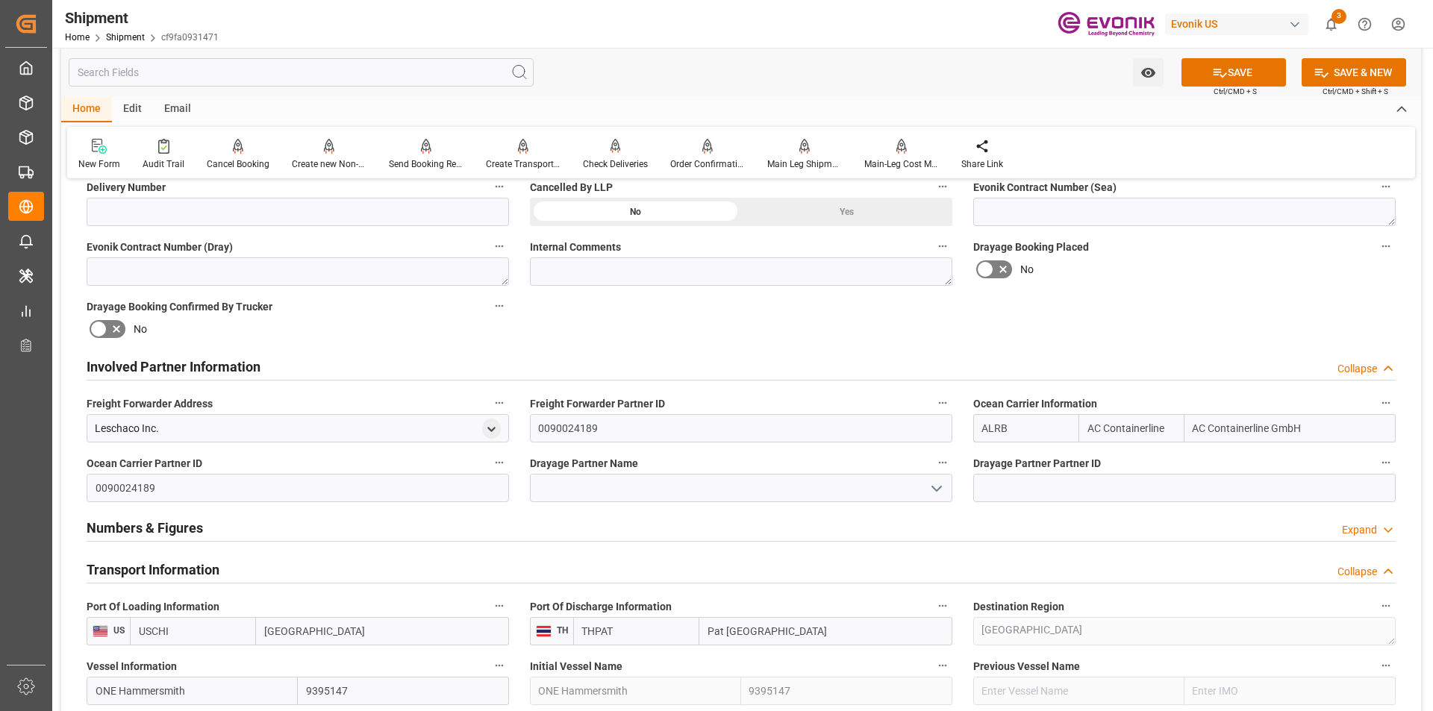
type input "ALRB"
click at [1227, 72] on button "SAVE" at bounding box center [1233, 72] width 104 height 28
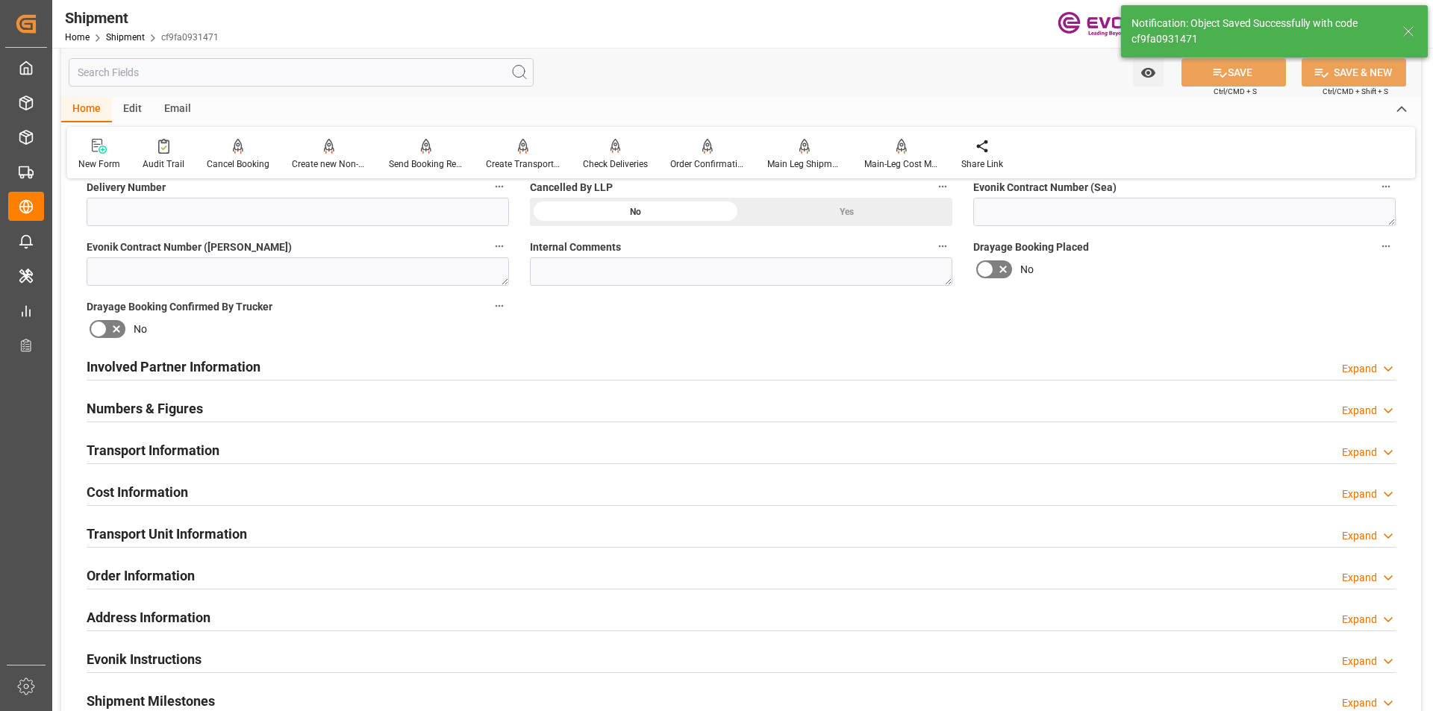
click at [212, 363] on h2 "Involved Partner Information" at bounding box center [174, 367] width 174 height 20
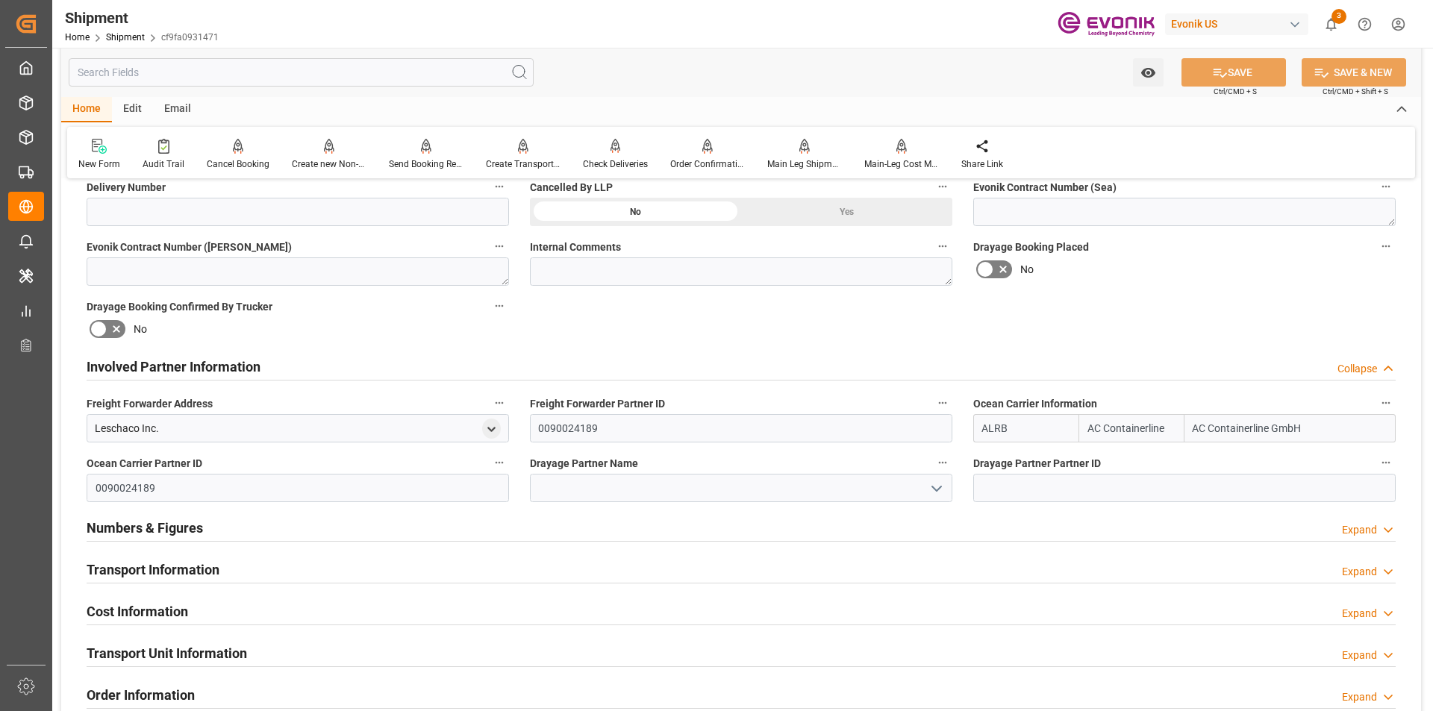
scroll to position [821, 0]
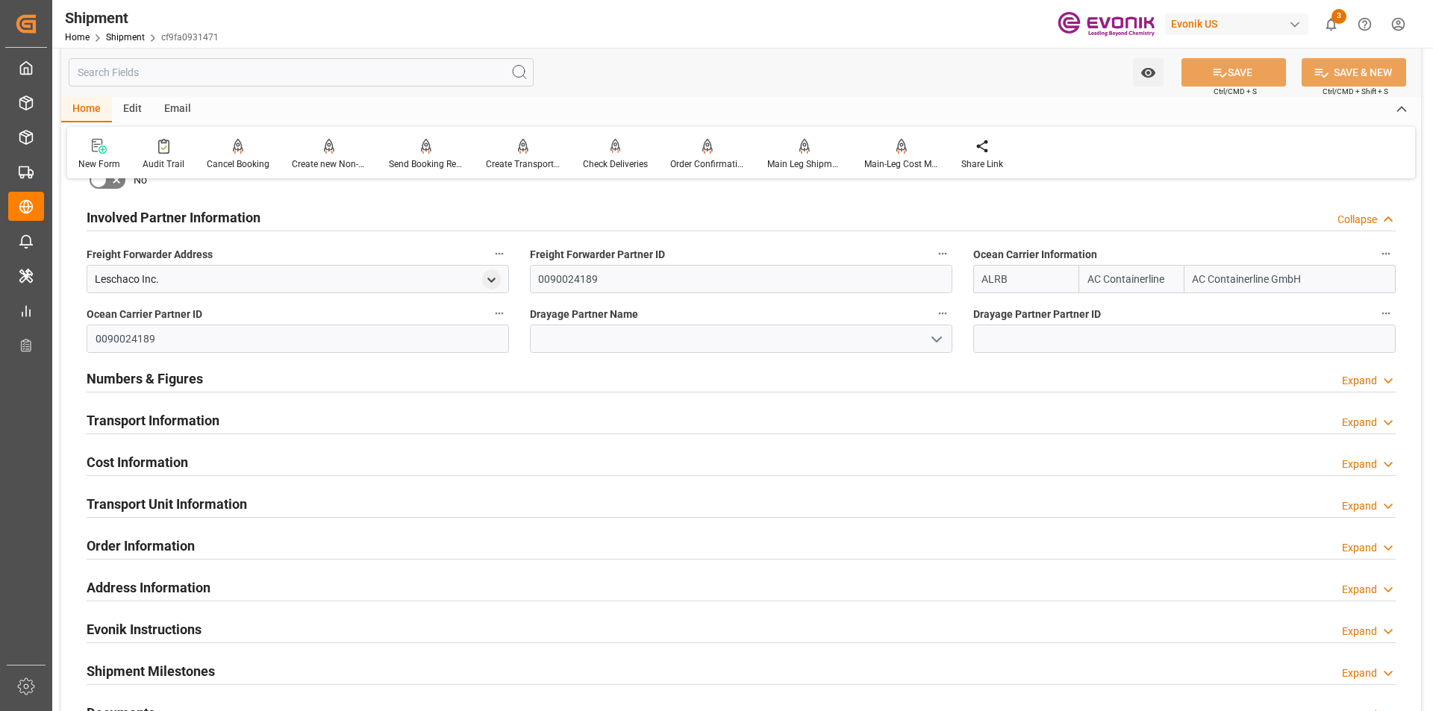
click at [174, 376] on h2 "Numbers & Figures" at bounding box center [145, 379] width 116 height 20
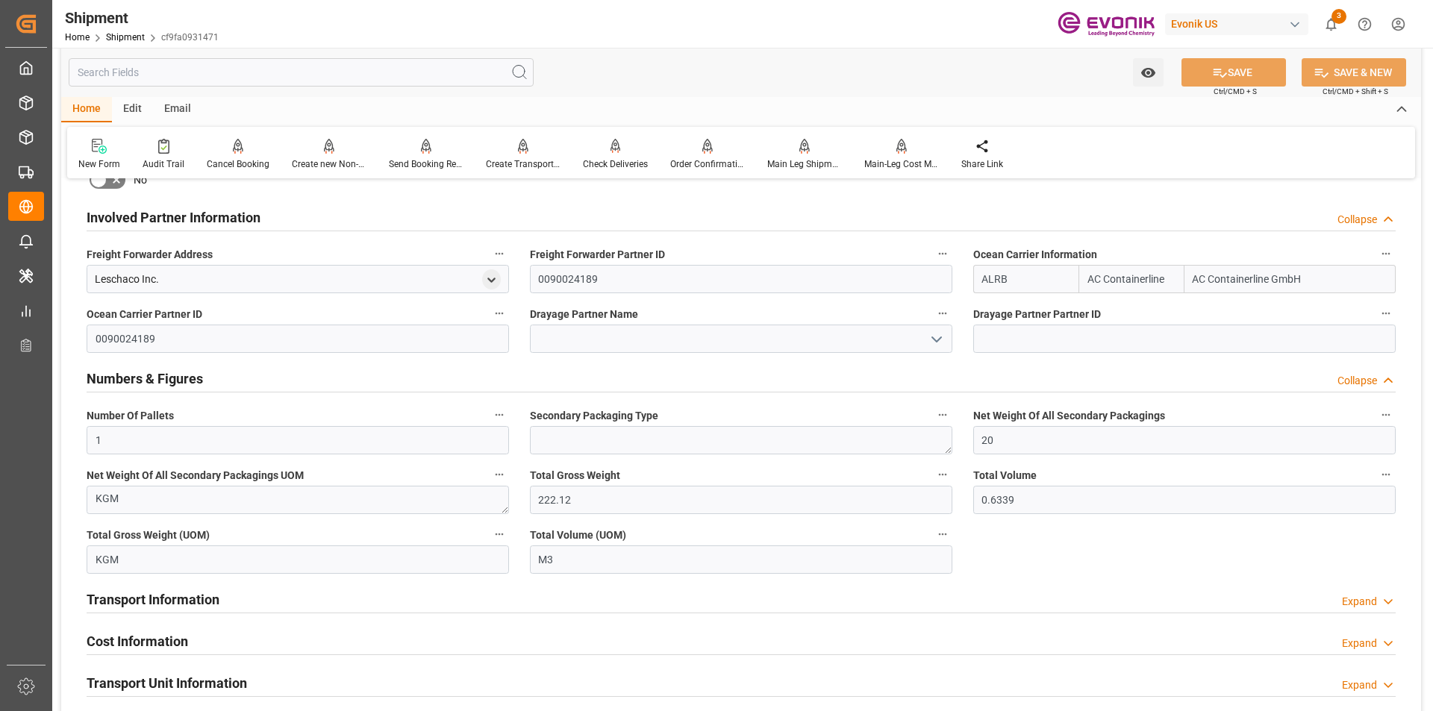
scroll to position [895, 0]
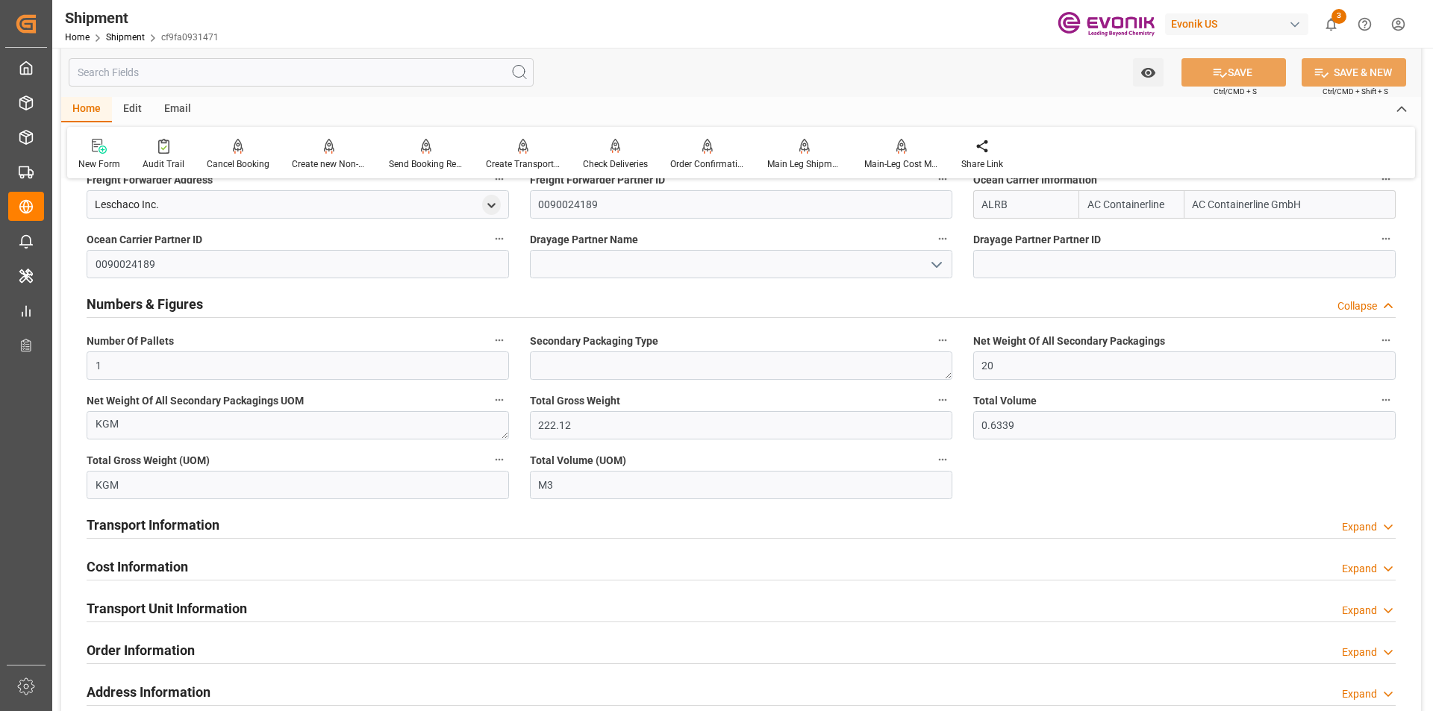
click at [166, 522] on h2 "Transport Information" at bounding box center [153, 525] width 133 height 20
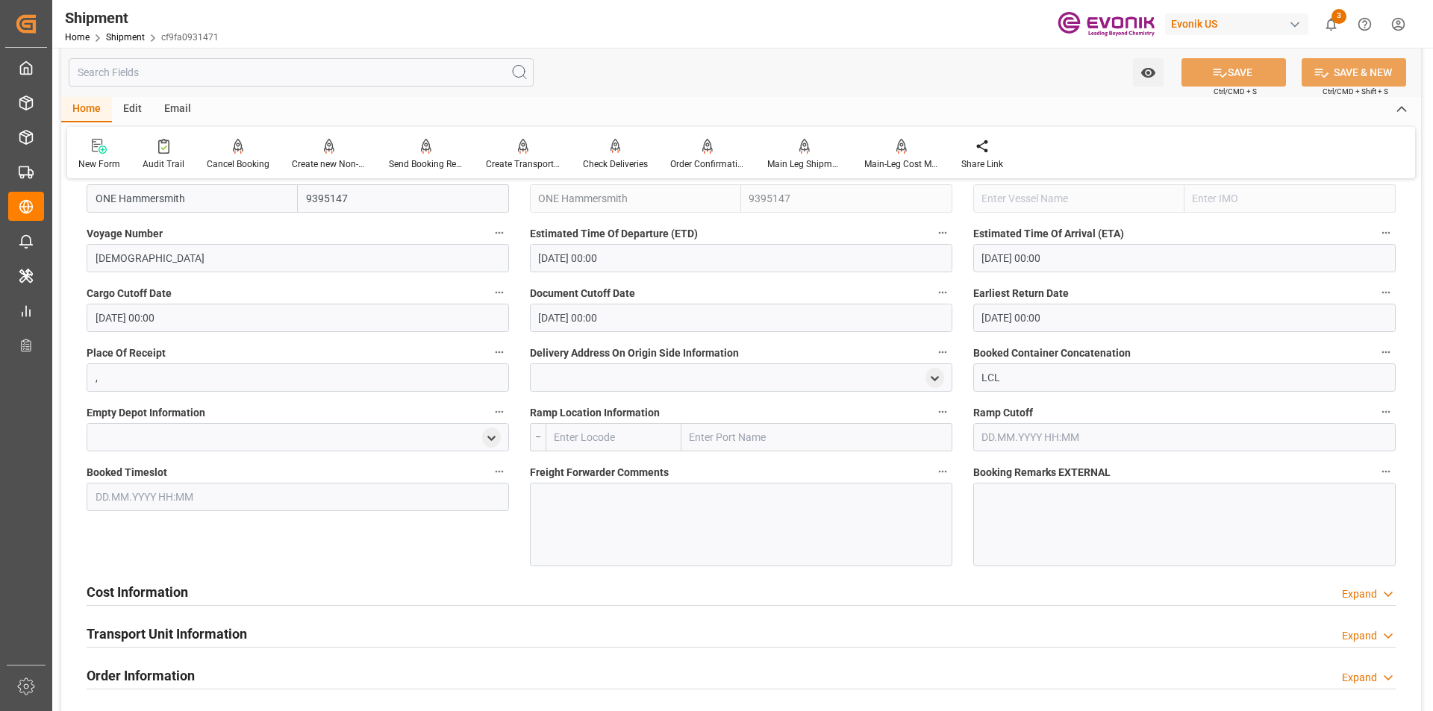
scroll to position [1492, 0]
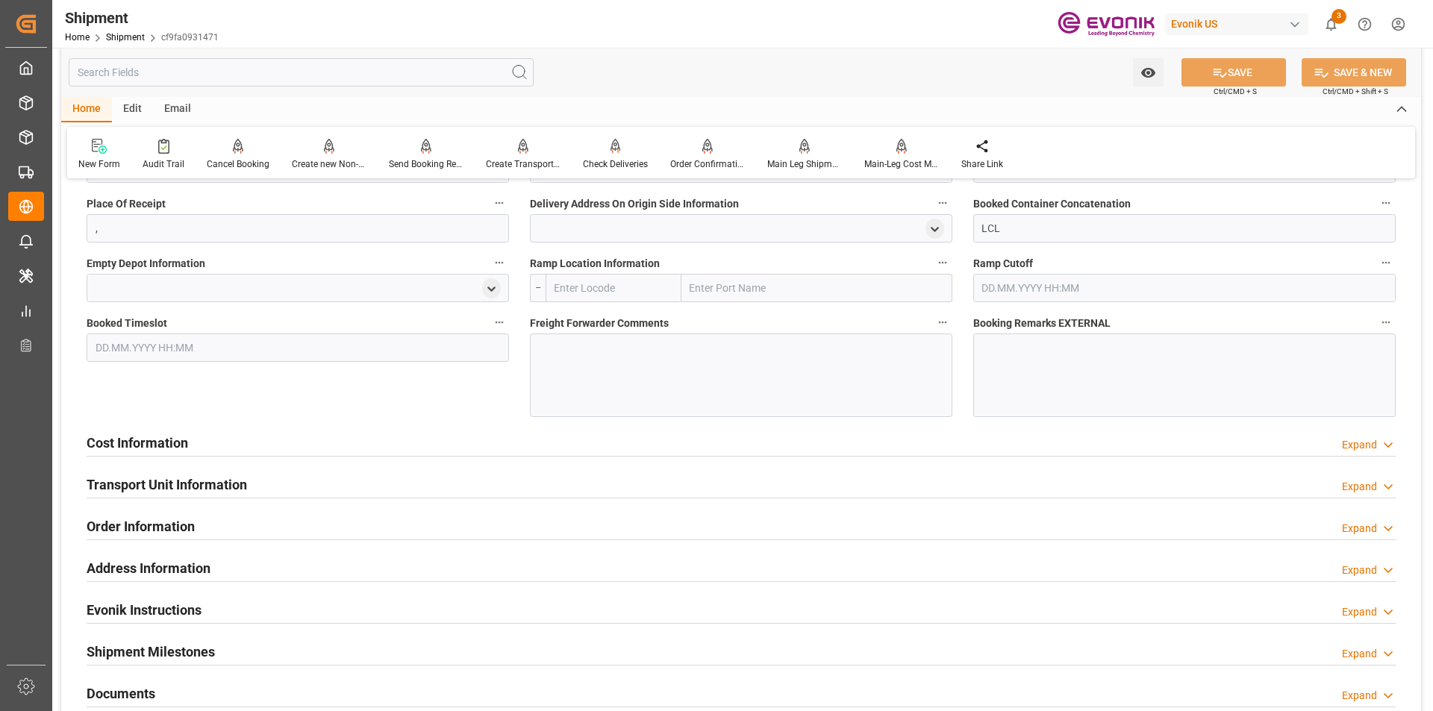
click at [145, 439] on h2 "Cost Information" at bounding box center [137, 443] width 101 height 20
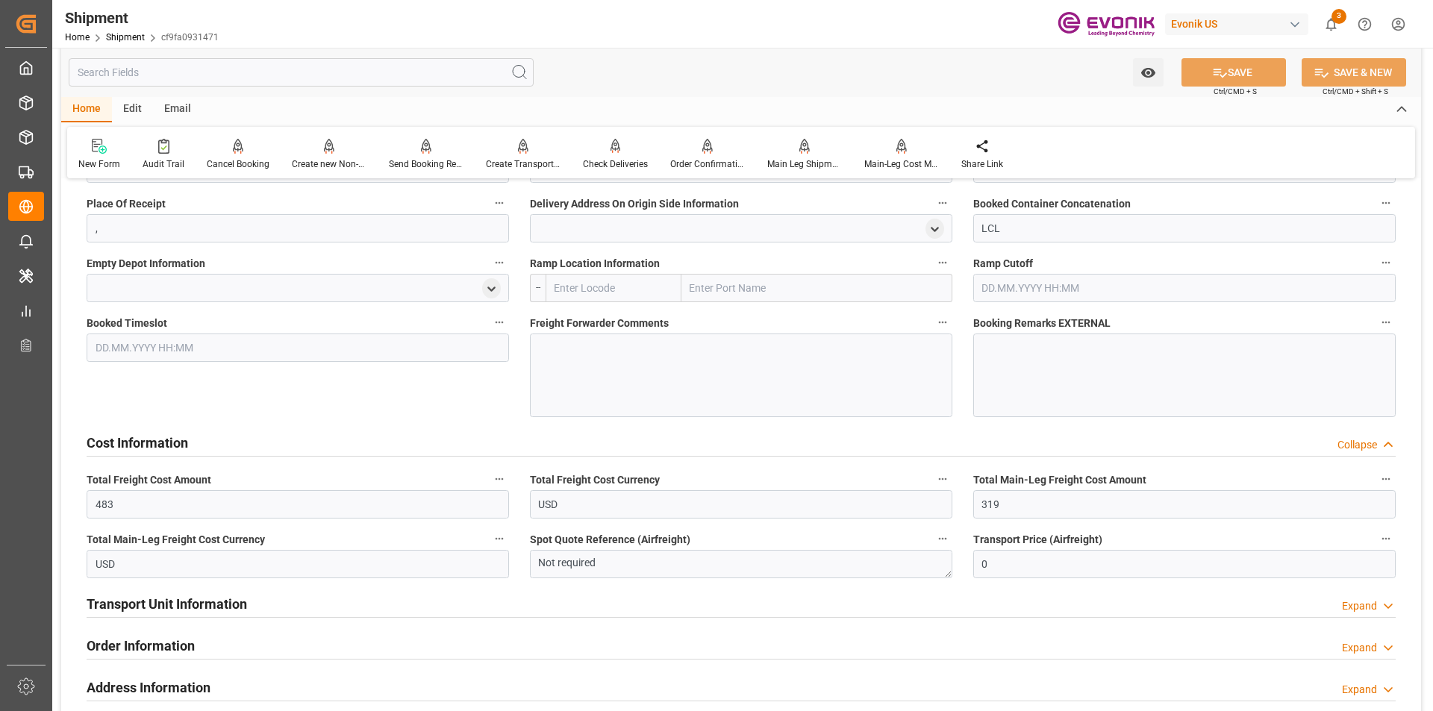
click at [548, 442] on div "Cost Information Collapse" at bounding box center [741, 442] width 1309 height 28
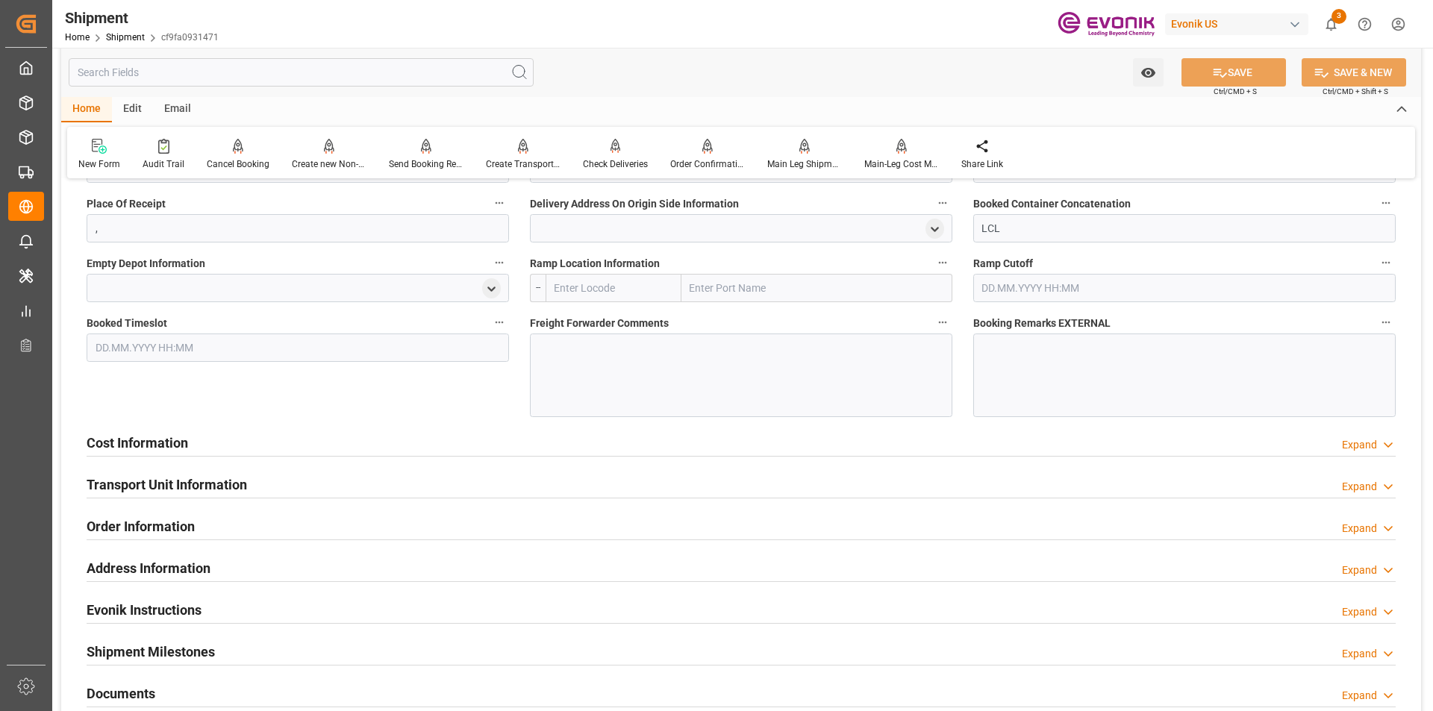
click at [548, 442] on div "Cost Information Expand" at bounding box center [741, 442] width 1309 height 28
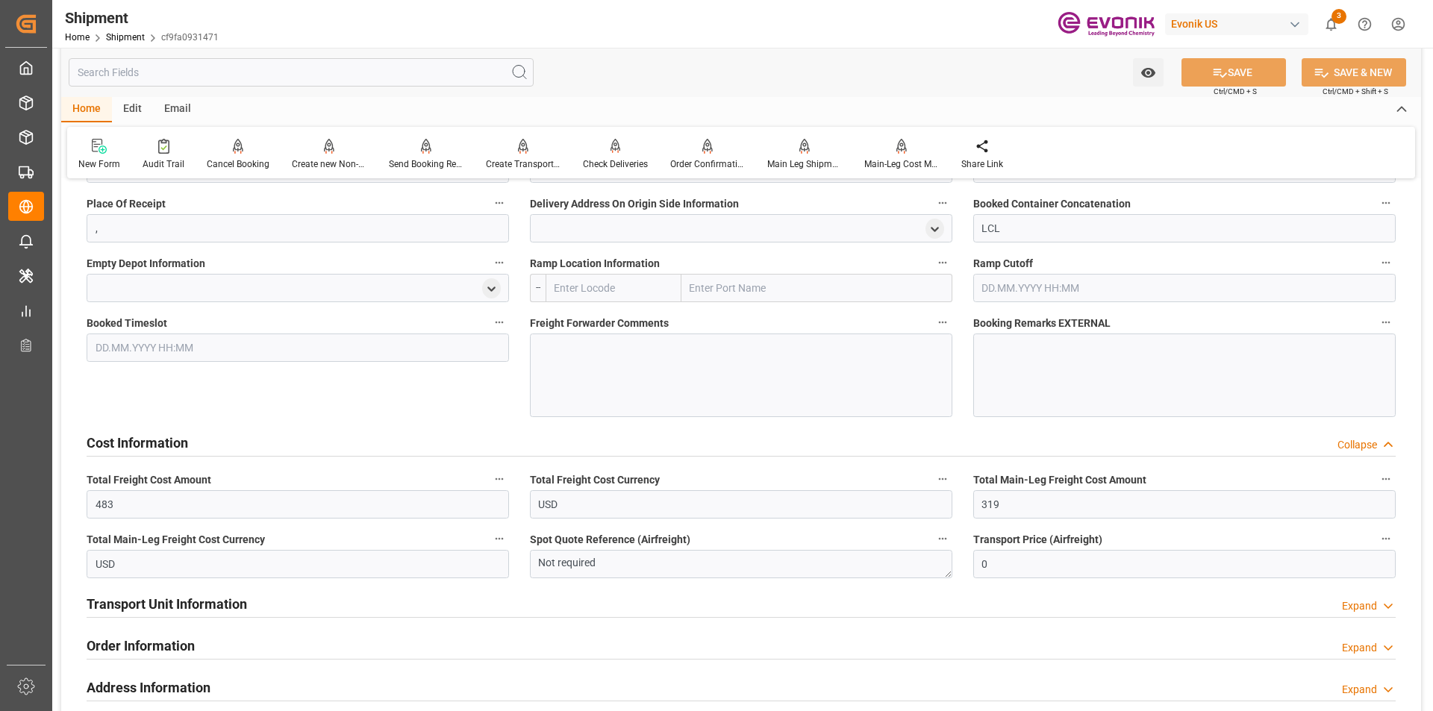
click at [237, 596] on h2 "Transport Unit Information" at bounding box center [167, 604] width 160 height 20
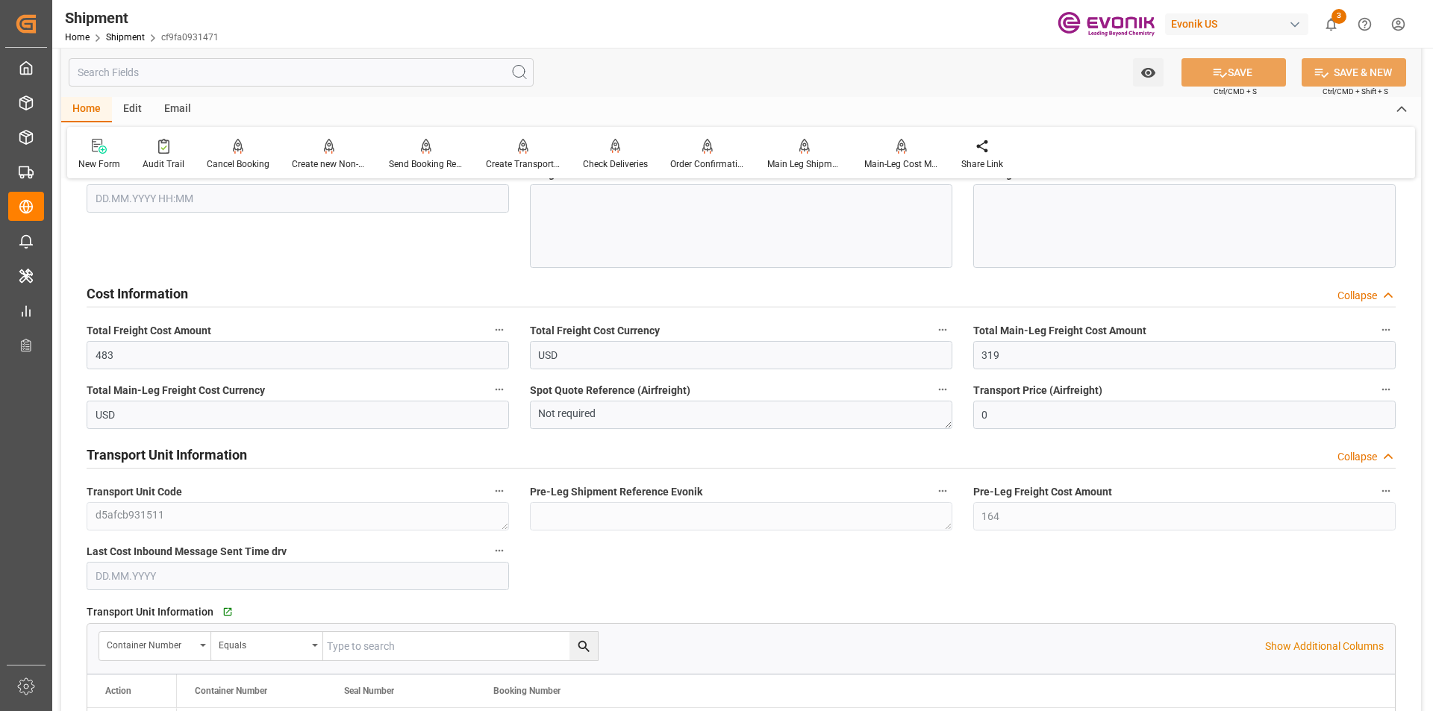
scroll to position [1716, 0]
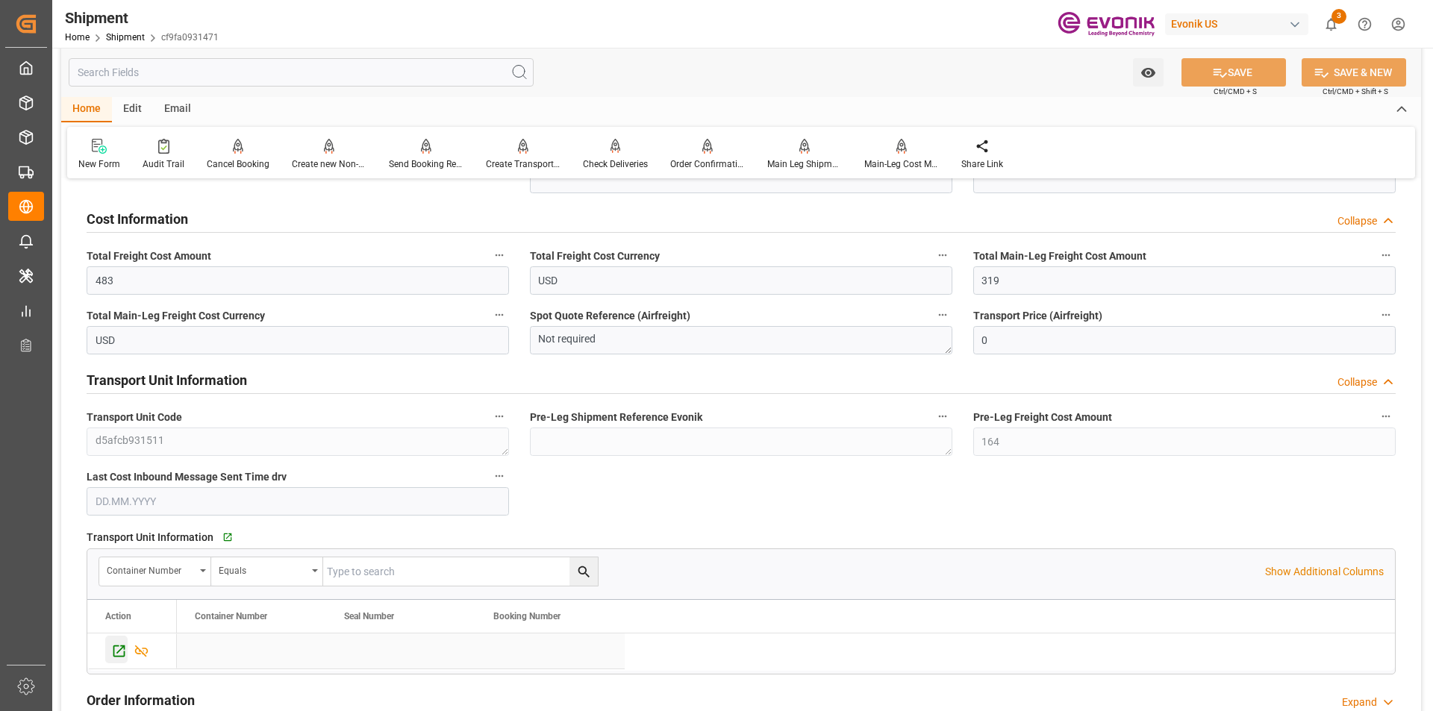
click at [114, 648] on icon "Press SPACE to select this row." at bounding box center [119, 651] width 12 height 12
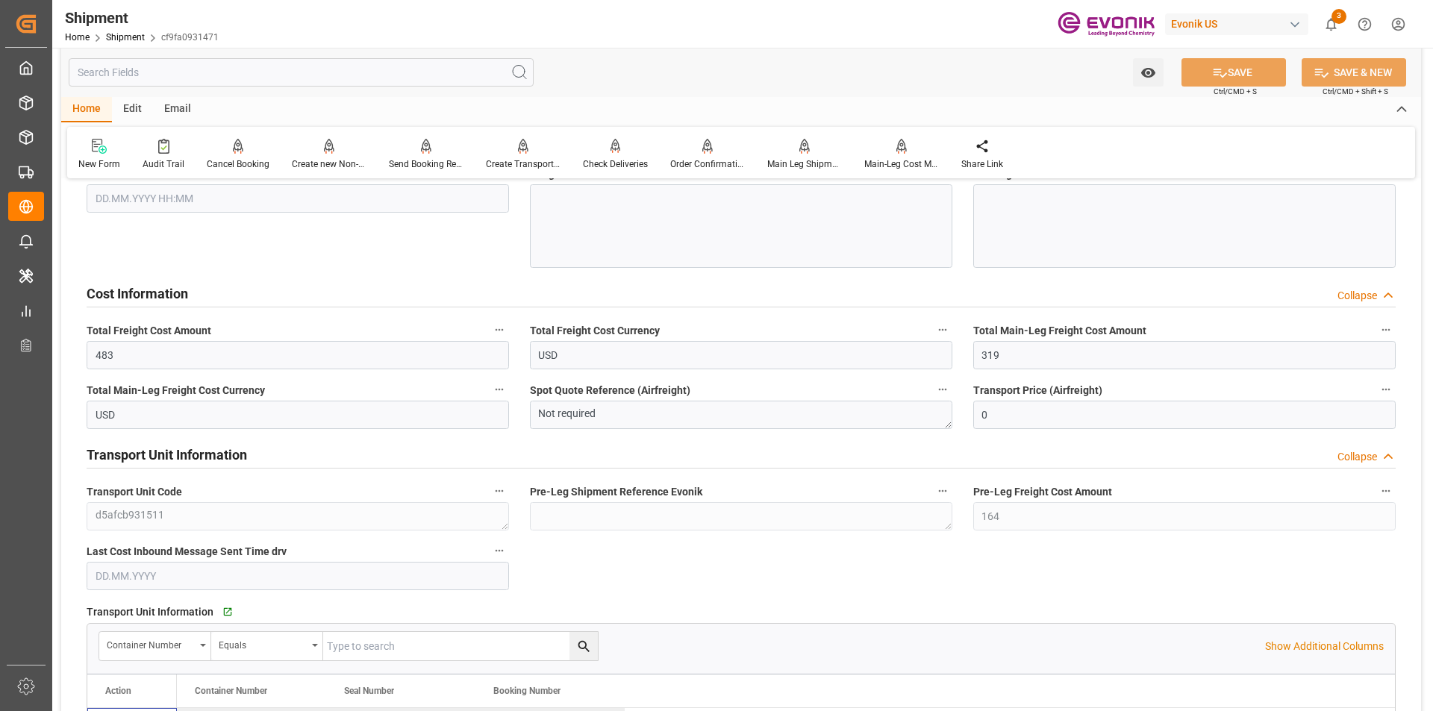
scroll to position [1567, 0]
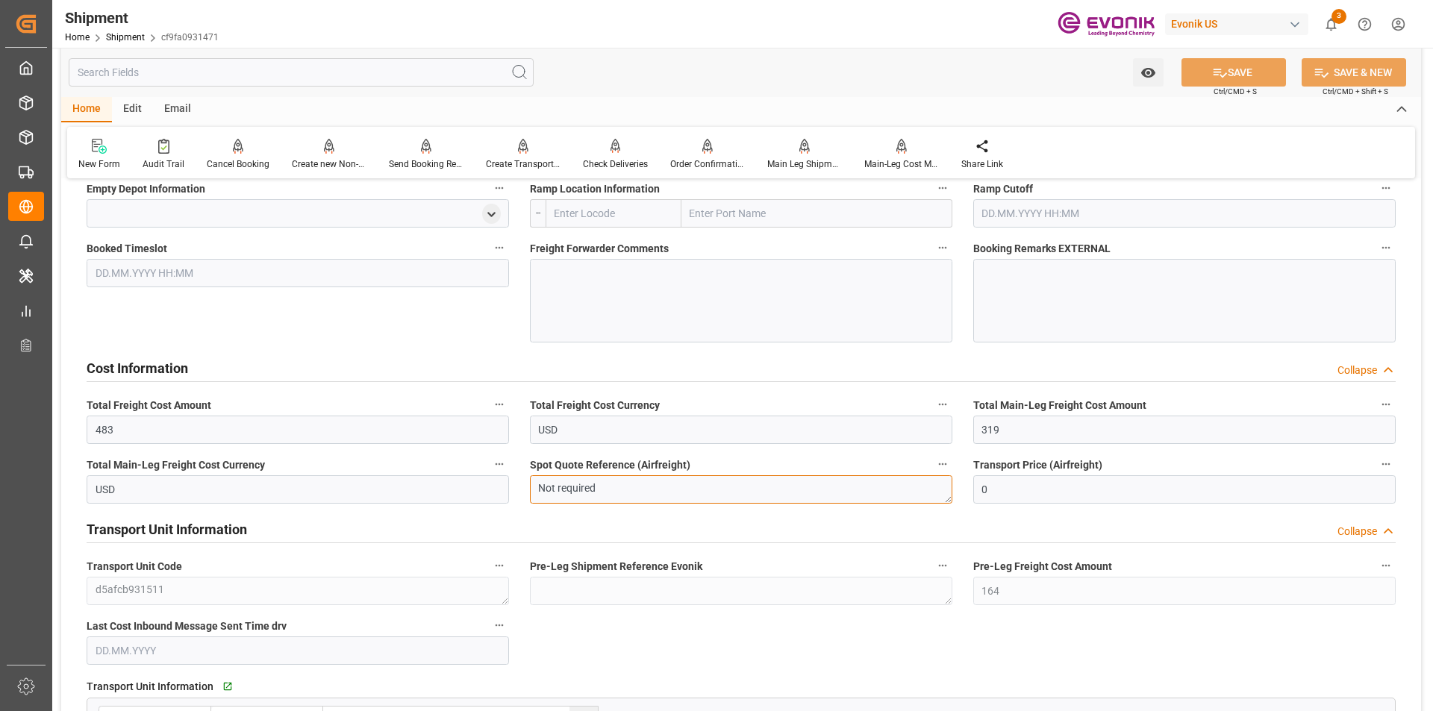
click at [631, 492] on textarea "Not required" at bounding box center [741, 489] width 422 height 28
drag, startPoint x: 628, startPoint y: 490, endPoint x: 499, endPoint y: 479, distance: 128.8
click at [1056, 528] on div "Transport Unit Information Collapse" at bounding box center [741, 528] width 1309 height 28
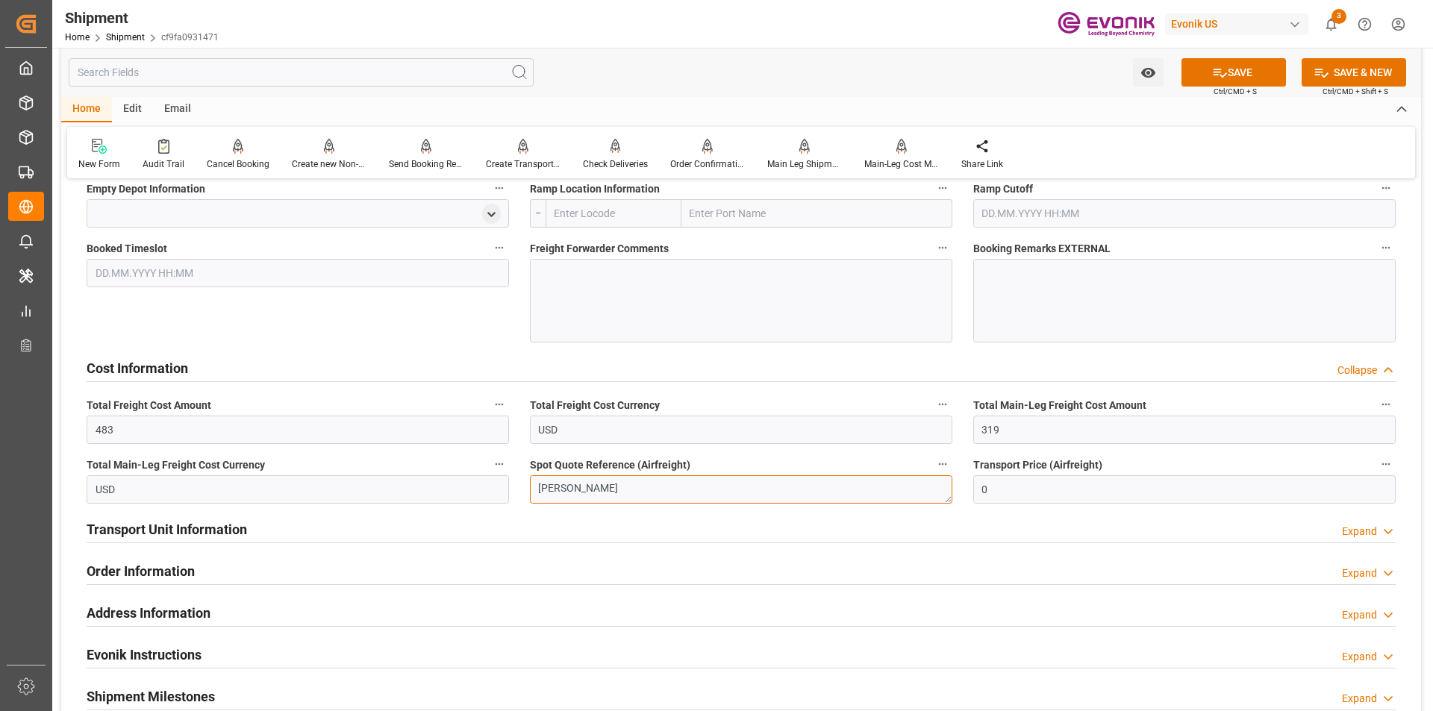
click at [583, 491] on textarea "estes" at bounding box center [741, 489] width 422 height 28
drag, startPoint x: 583, startPoint y: 491, endPoint x: 519, endPoint y: 488, distance: 64.2
click at [519, 488] on div "Spot Quote Reference (Airfreight) estes" at bounding box center [740, 479] width 443 height 60
type textarea "e"
click at [692, 516] on div "Transport Unit Information Expand" at bounding box center [741, 528] width 1309 height 28
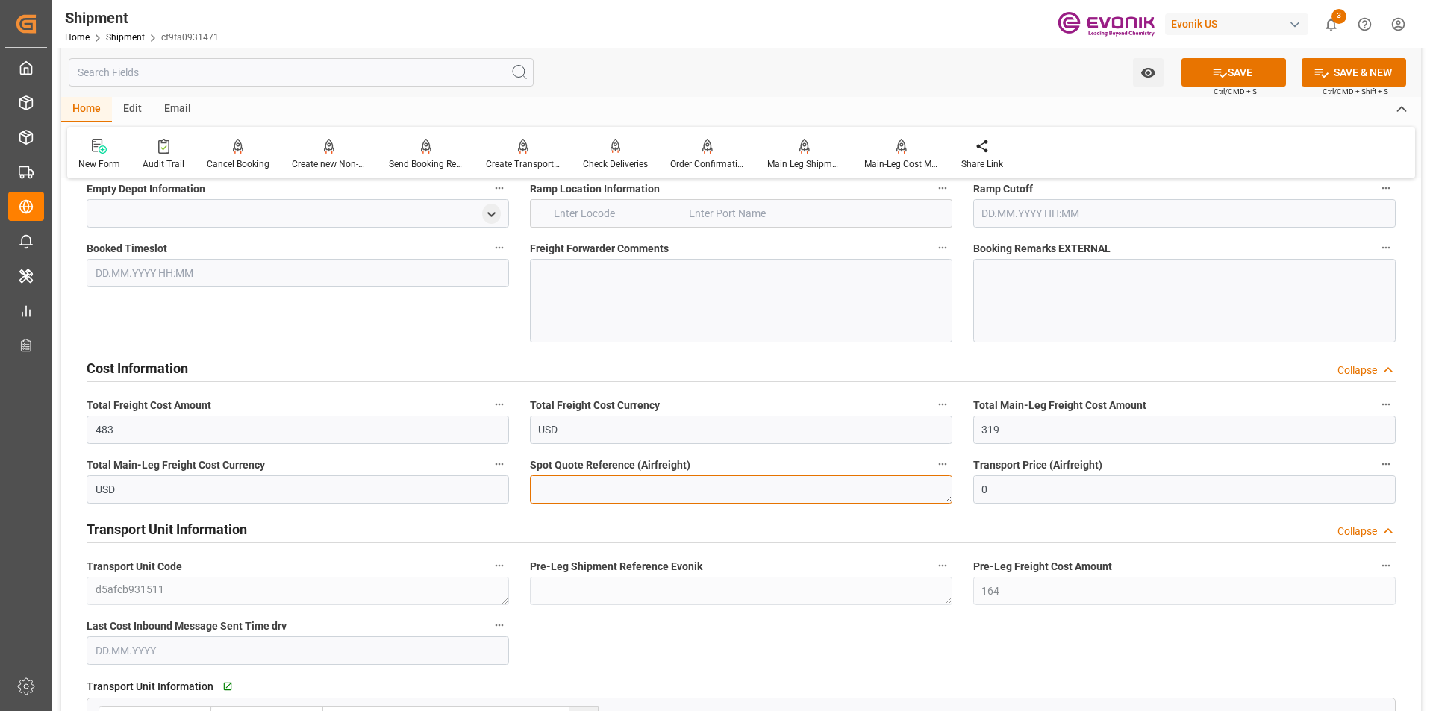
click at [601, 481] on textarea "e" at bounding box center [741, 489] width 422 height 28
type textarea "ESTES"
drag, startPoint x: 601, startPoint y: 481, endPoint x: 486, endPoint y: 483, distance: 114.9
click at [944, 460] on icon "button" at bounding box center [942, 464] width 12 height 12
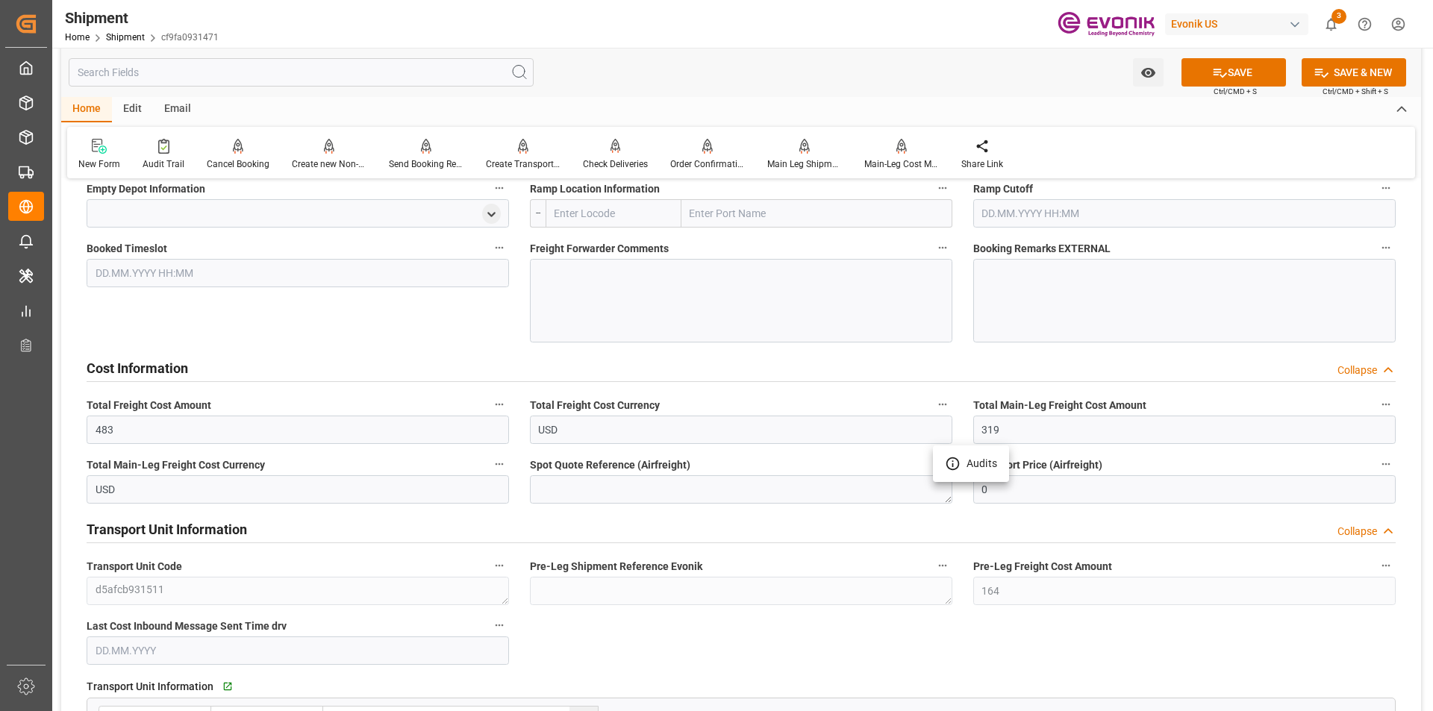
click at [930, 516] on div at bounding box center [716, 355] width 1433 height 711
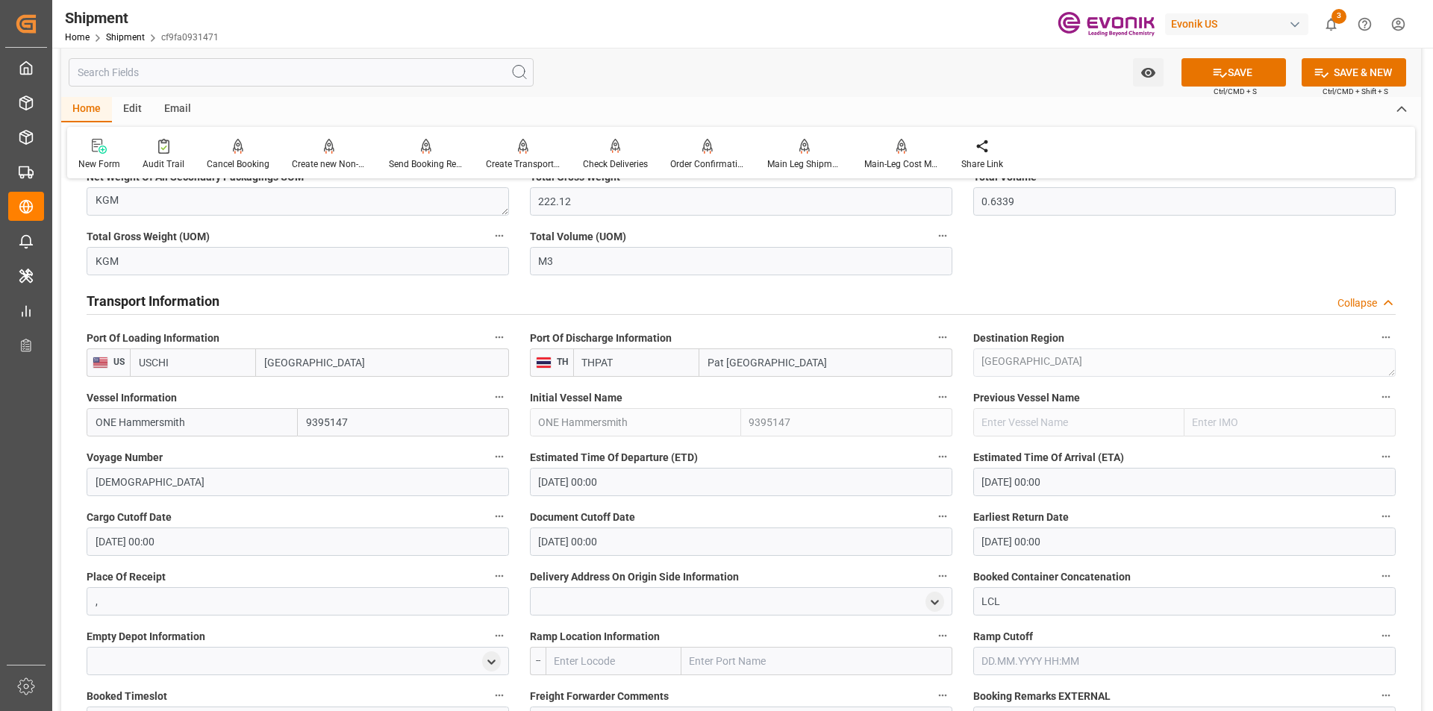
scroll to position [1418, 0]
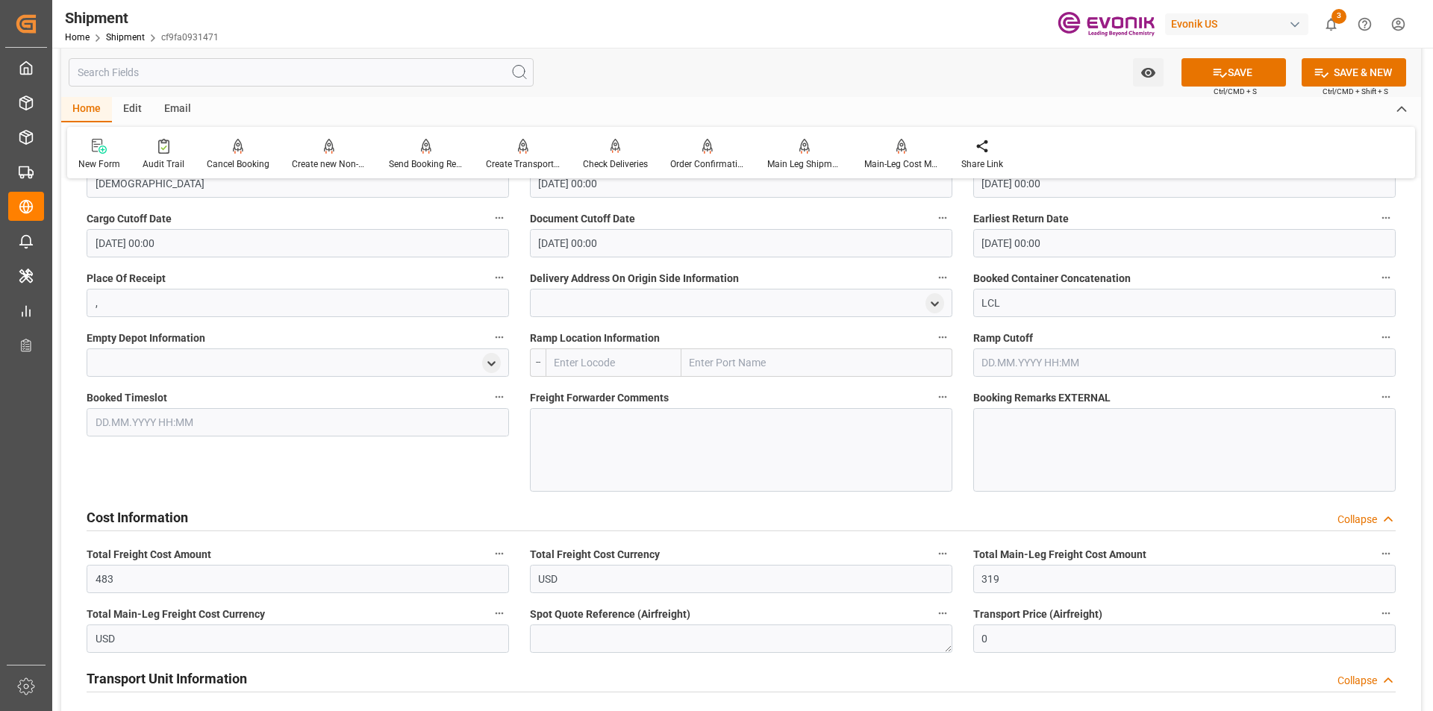
click at [671, 431] on div at bounding box center [741, 450] width 422 height 84
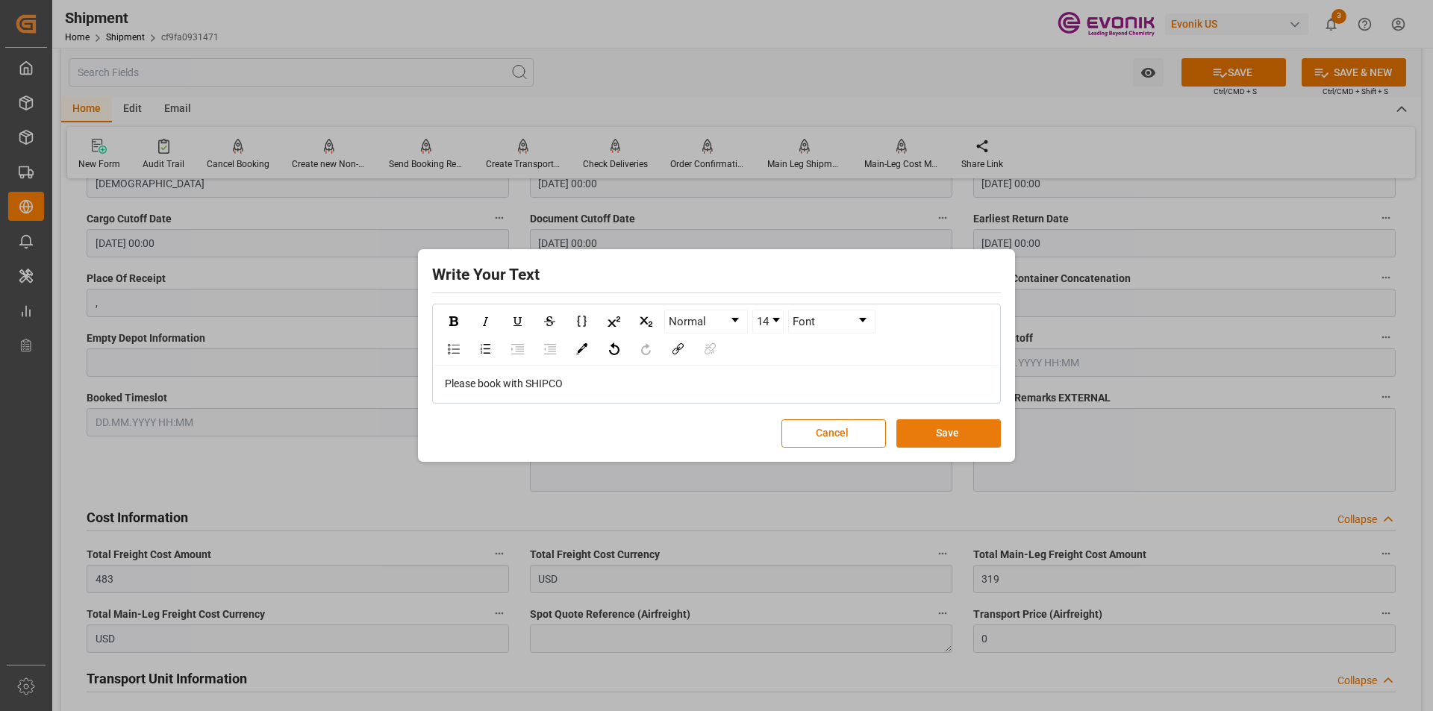
click at [946, 432] on button "Save" at bounding box center [948, 433] width 104 height 28
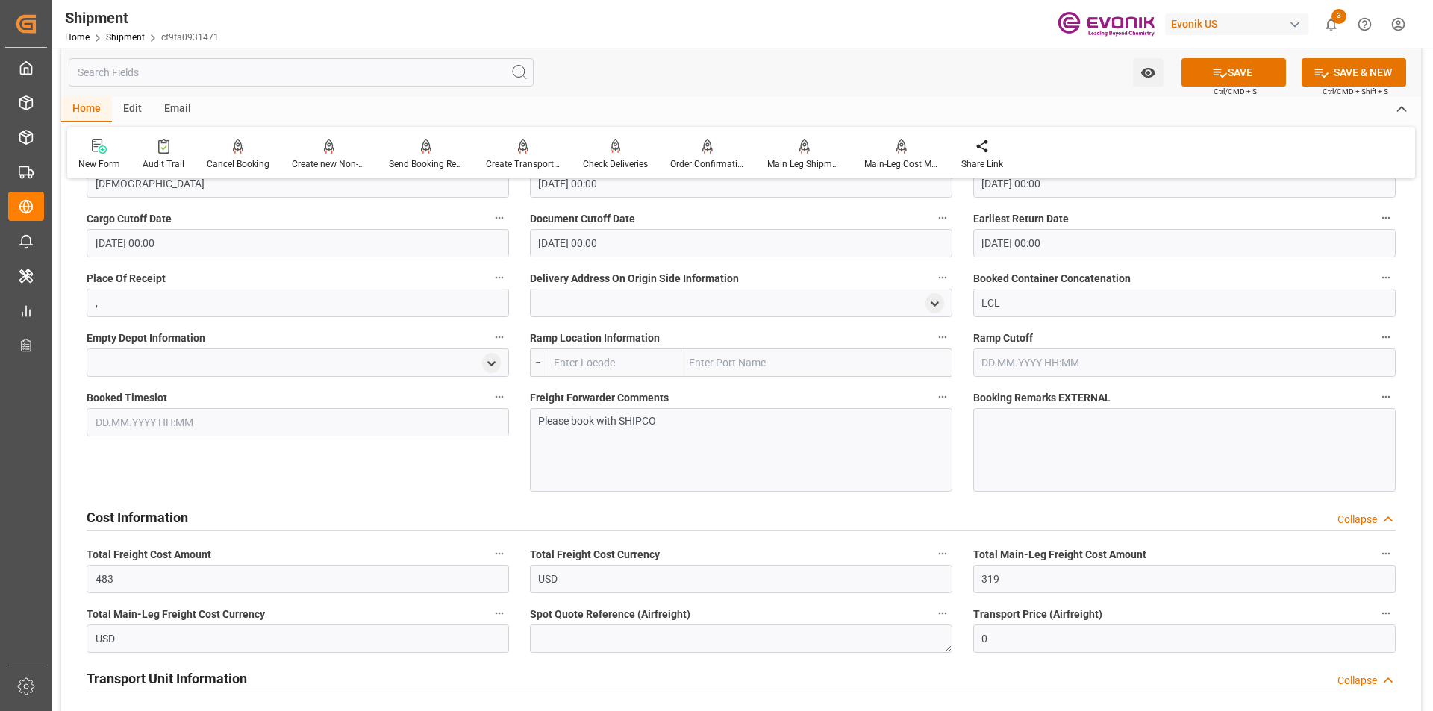
click at [714, 366] on input "text" at bounding box center [816, 362] width 271 height 28
type input "chicago"
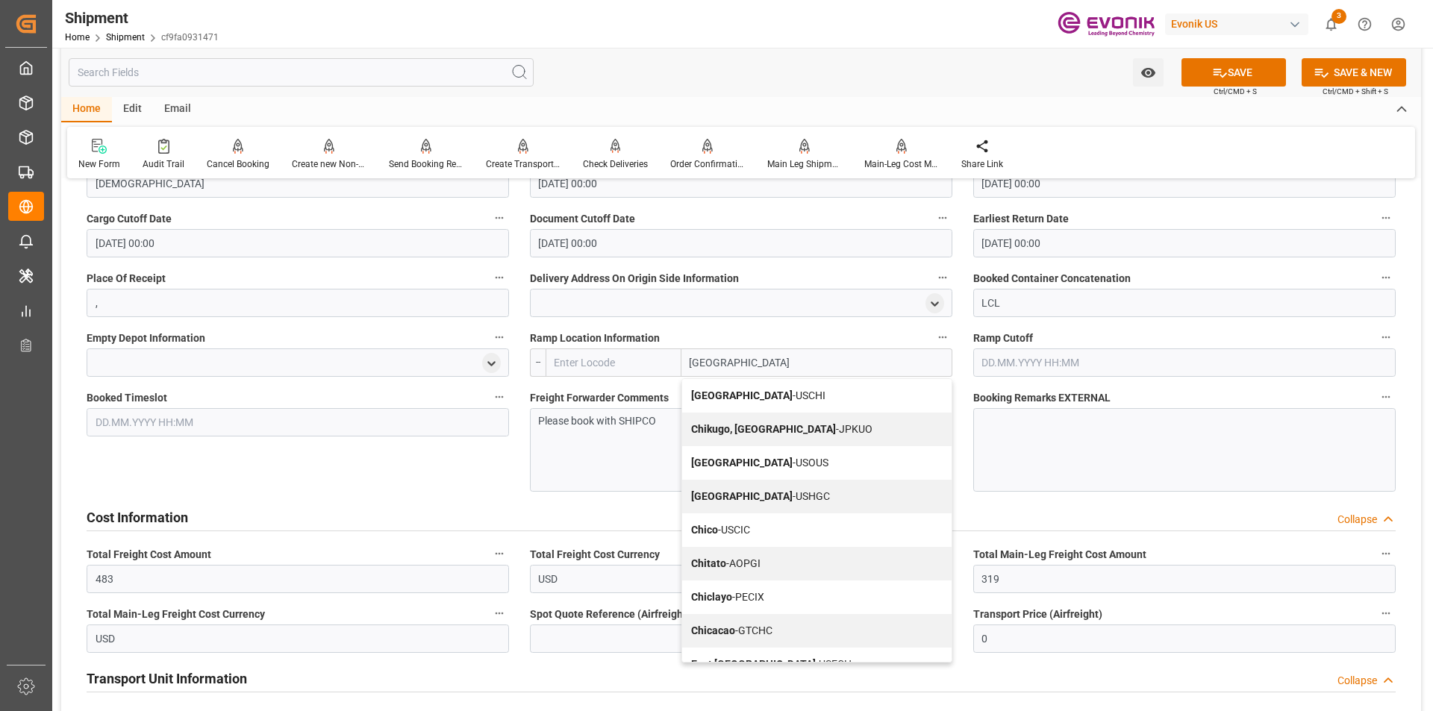
click at [751, 394] on span "Chicago - USCHI" at bounding box center [758, 395] width 134 height 12
type input "USCHI"
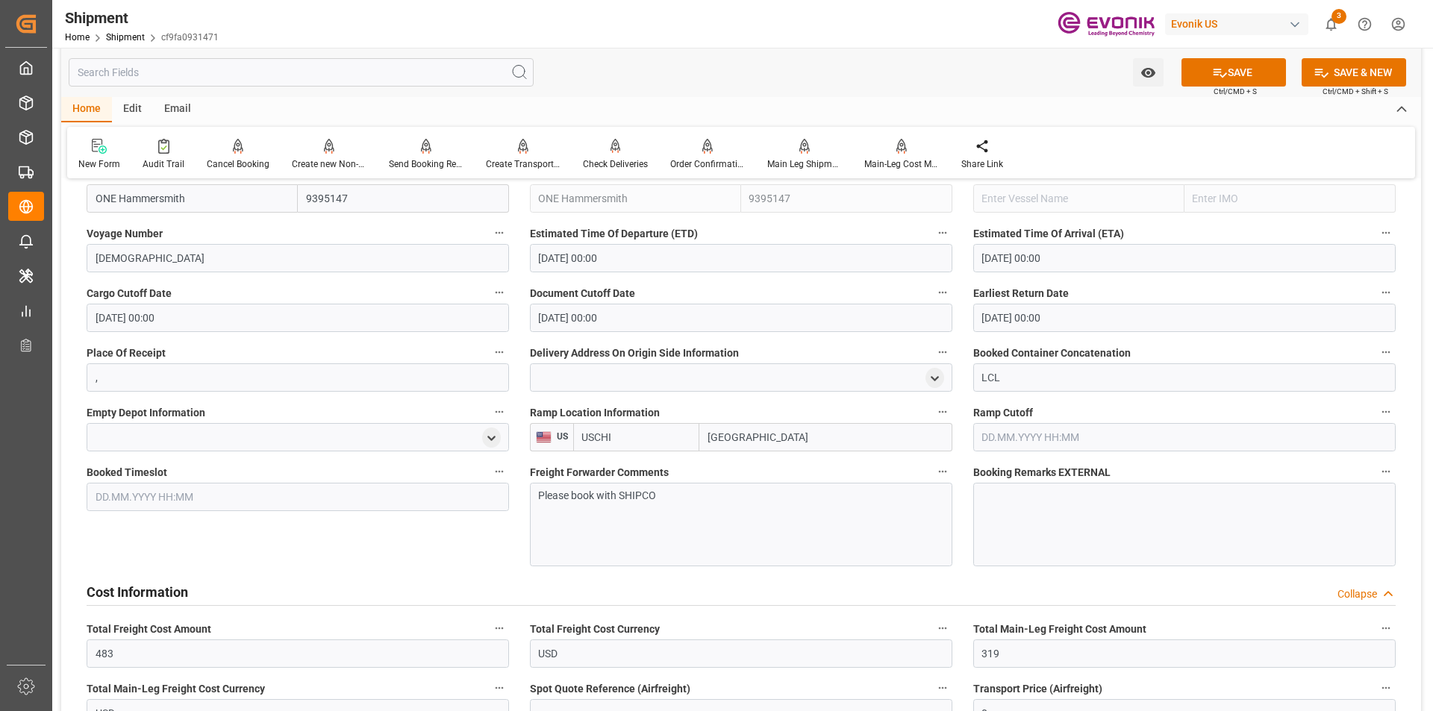
scroll to position [1268, 0]
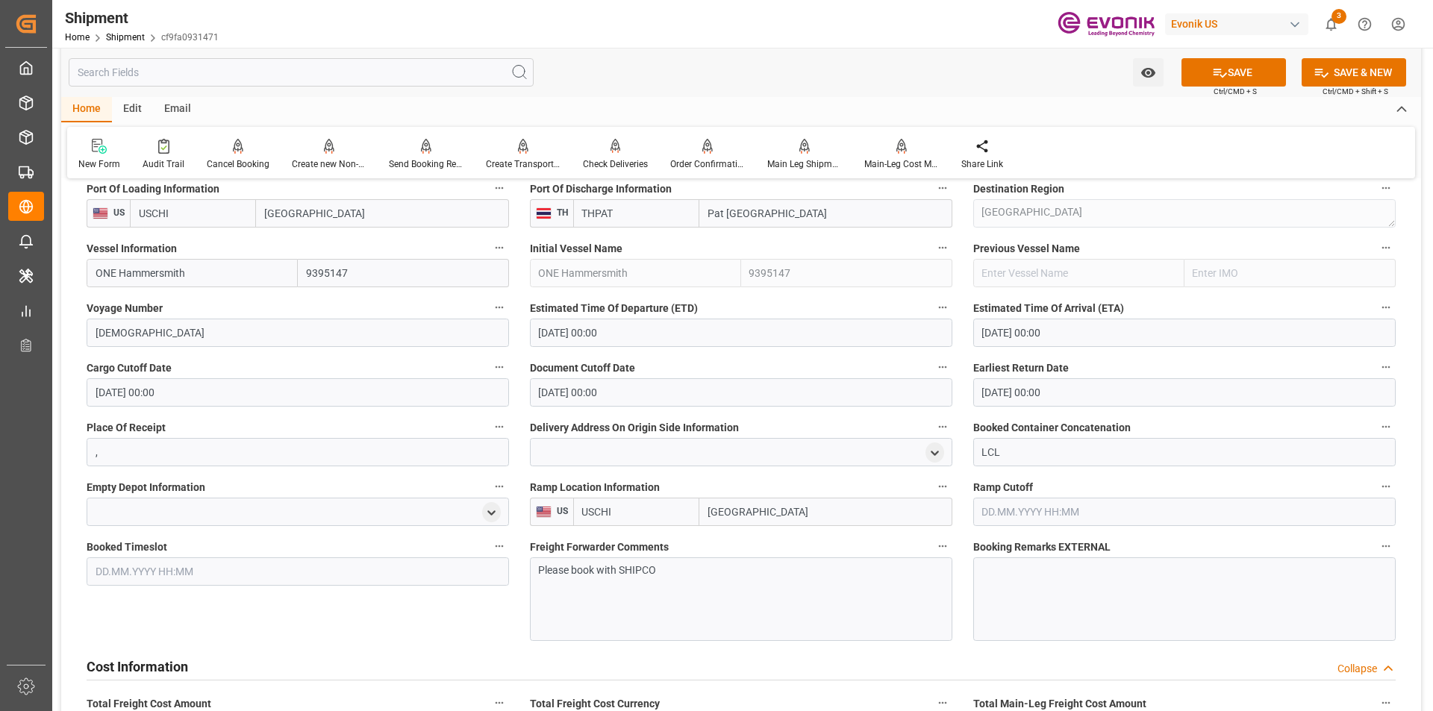
type input "Chicago"
click at [335, 215] on input "Chicago" at bounding box center [382, 213] width 253 height 28
drag, startPoint x: 326, startPoint y: 213, endPoint x: 255, endPoint y: 211, distance: 70.9
click at [255, 211] on div "USCHI Chicago" at bounding box center [319, 213] width 379 height 28
click at [175, 213] on input "USCHI" at bounding box center [193, 213] width 126 height 28
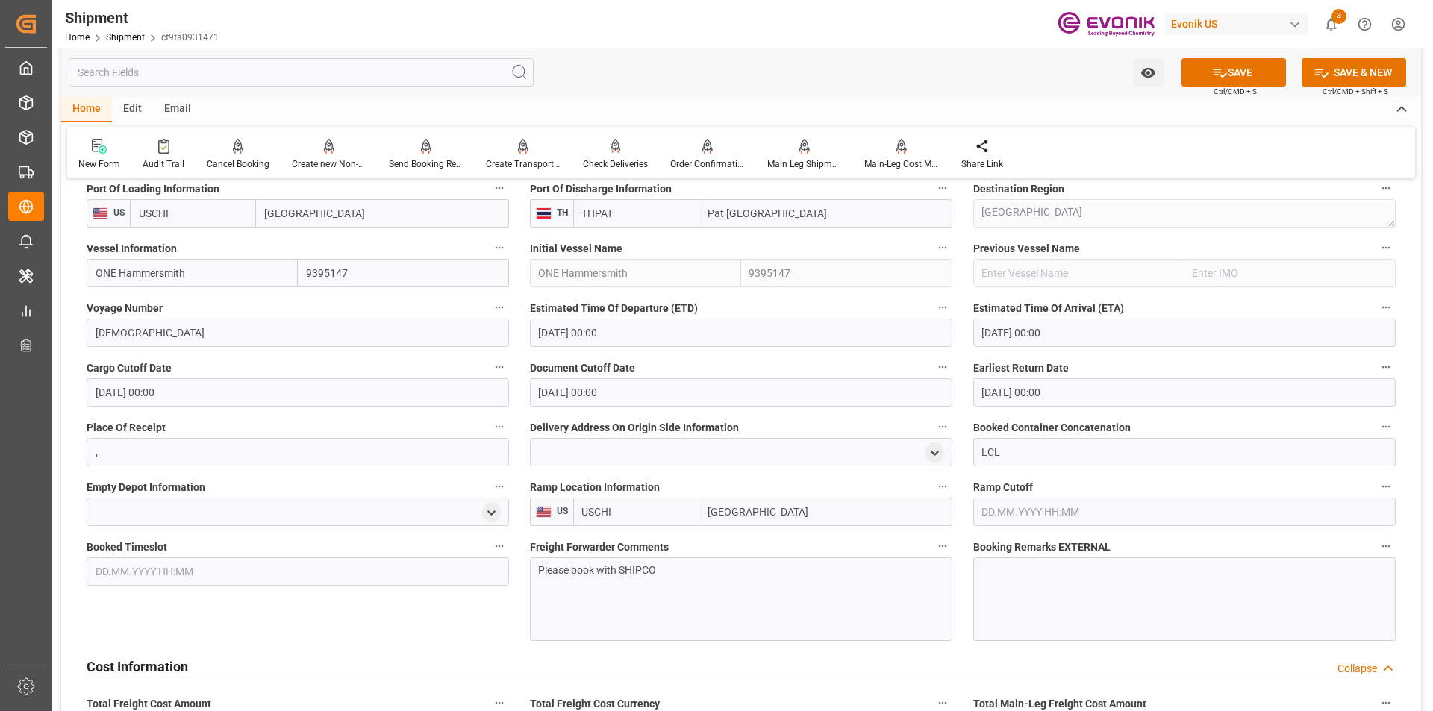
drag, startPoint x: 176, startPoint y: 213, endPoint x: 119, endPoint y: 207, distance: 57.8
click at [119, 207] on div "US USCHI Chicago" at bounding box center [298, 213] width 422 height 28
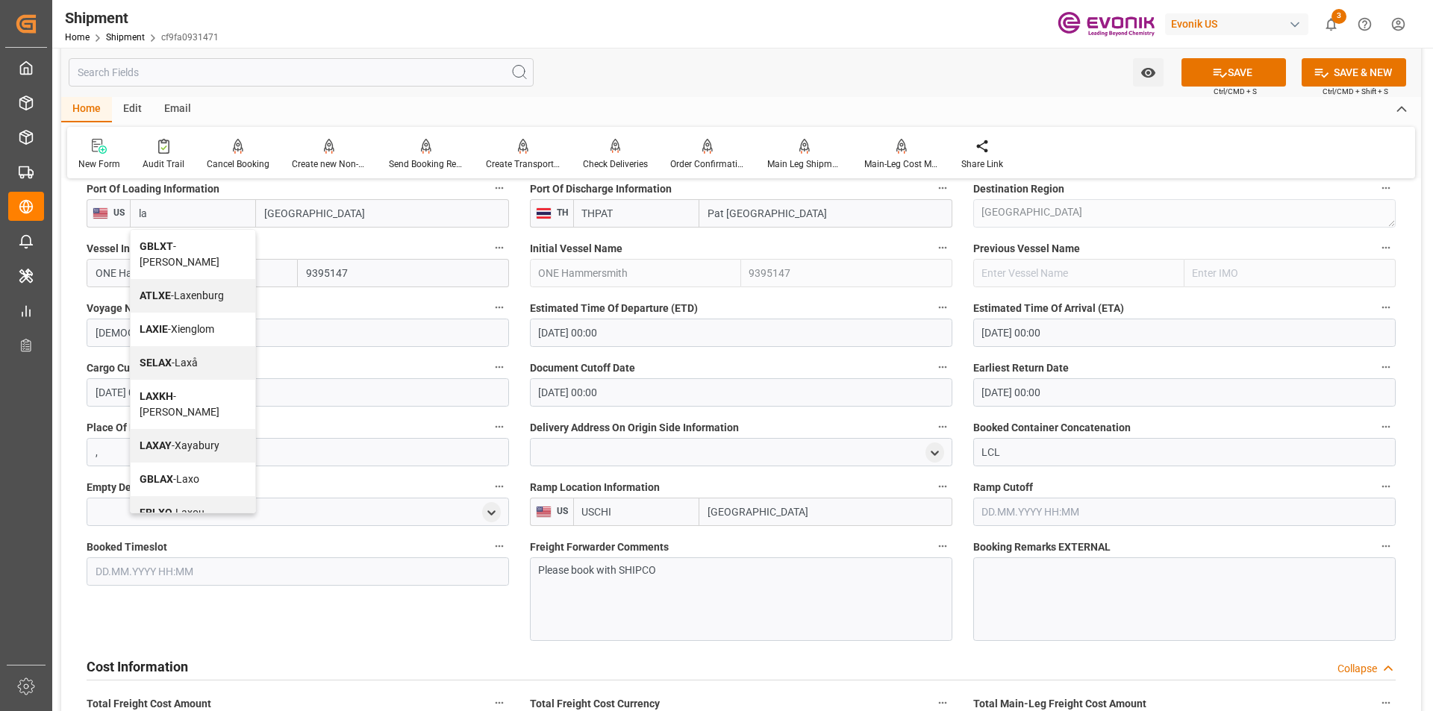
type input "l"
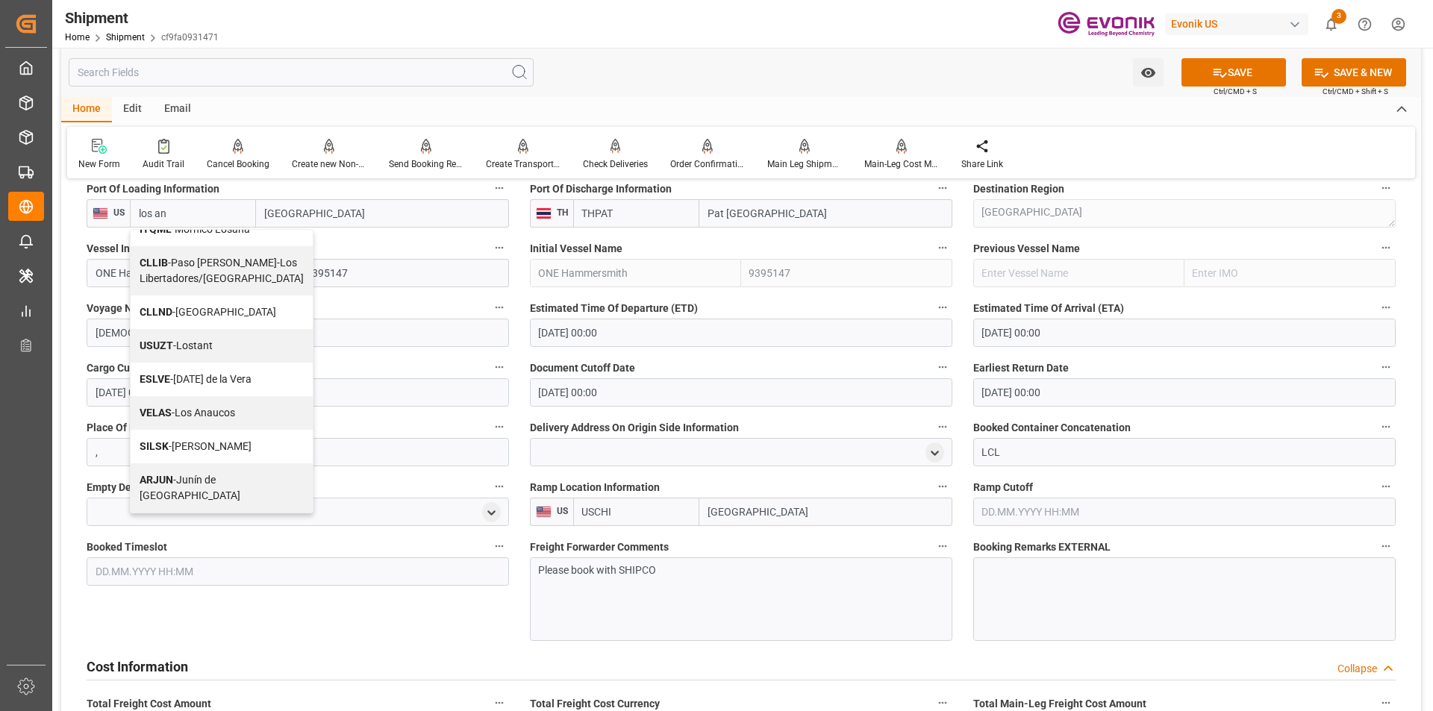
scroll to position [178, 0]
drag, startPoint x: 177, startPoint y: 212, endPoint x: 138, endPoint y: 207, distance: 39.1
click at [138, 207] on input "los an" at bounding box center [193, 213] width 126 height 28
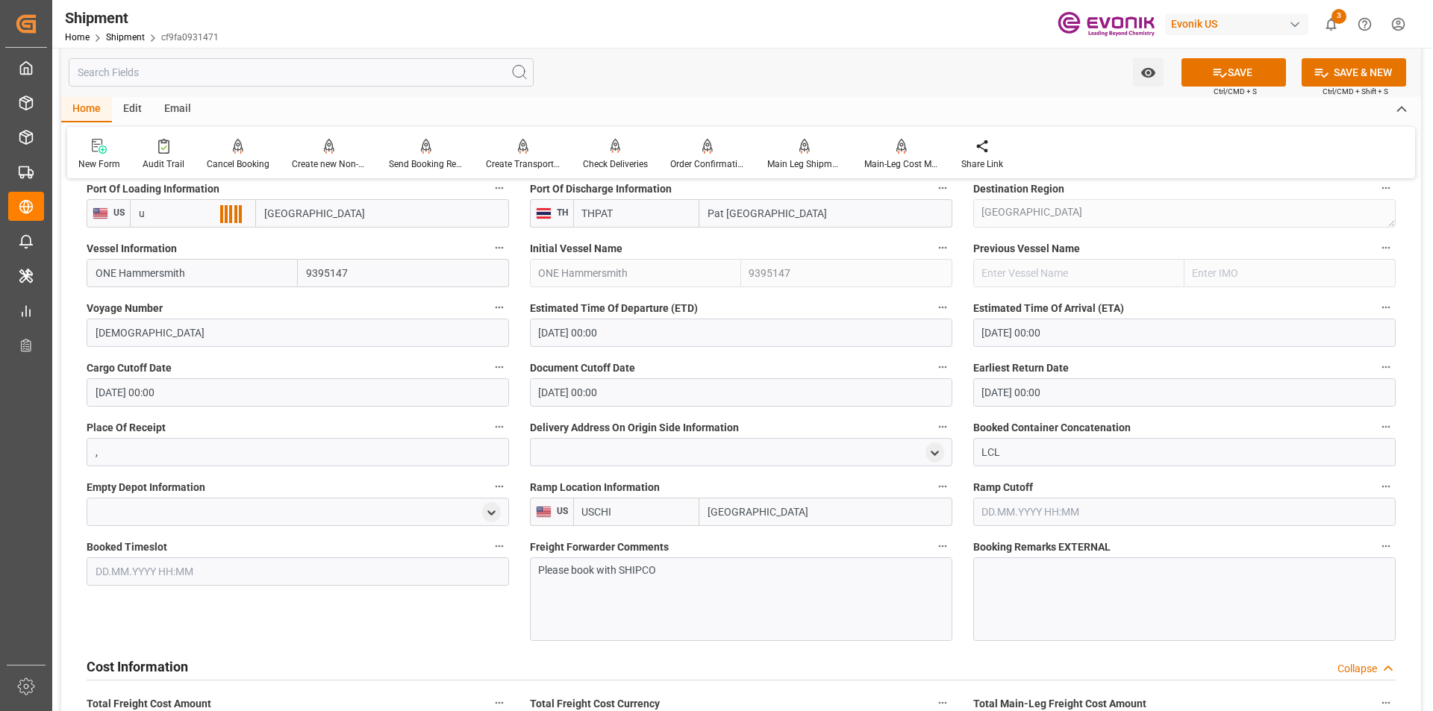
scroll to position [0, 0]
click at [192, 290] on span "USLAX - Los Angeles" at bounding box center [190, 304] width 101 height 28
type input "USLAX"
type input "Los Angeles"
type input "USLAX"
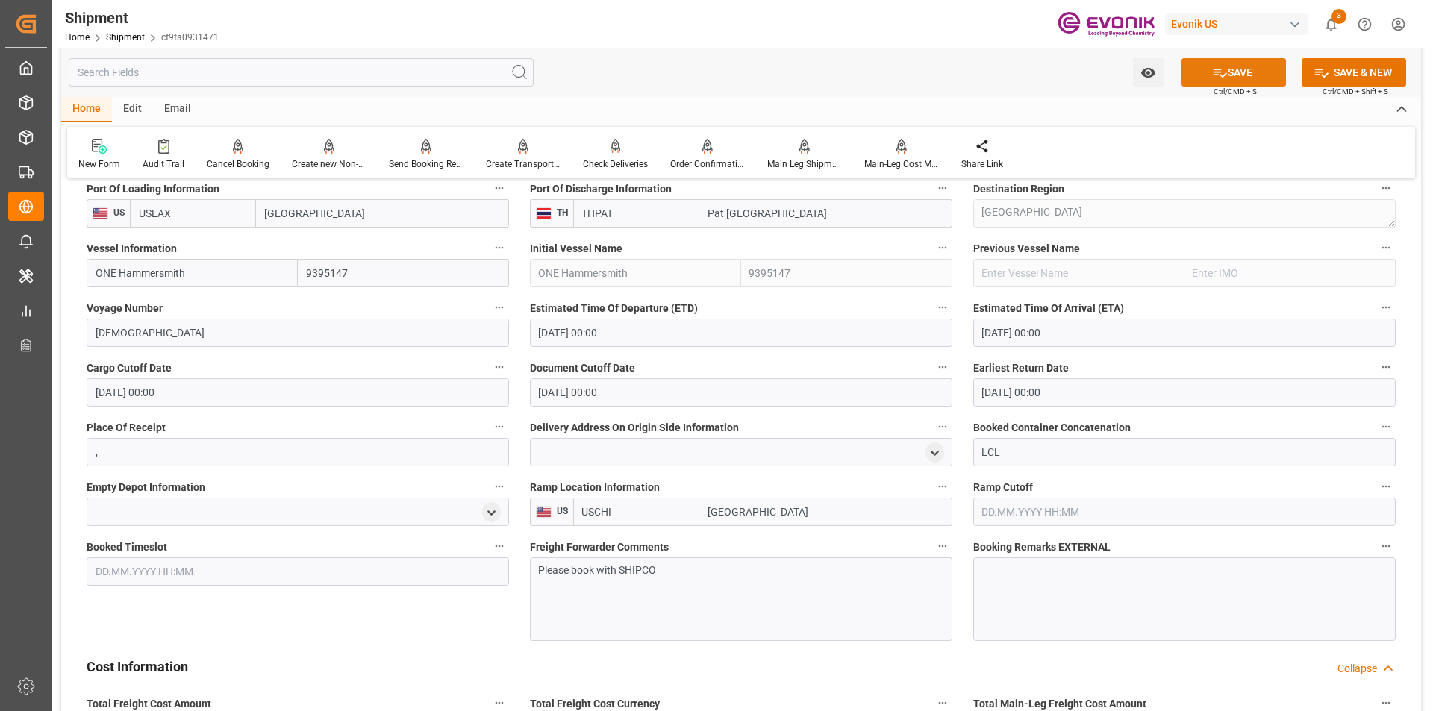
click at [1252, 73] on button "SAVE" at bounding box center [1233, 72] width 104 height 28
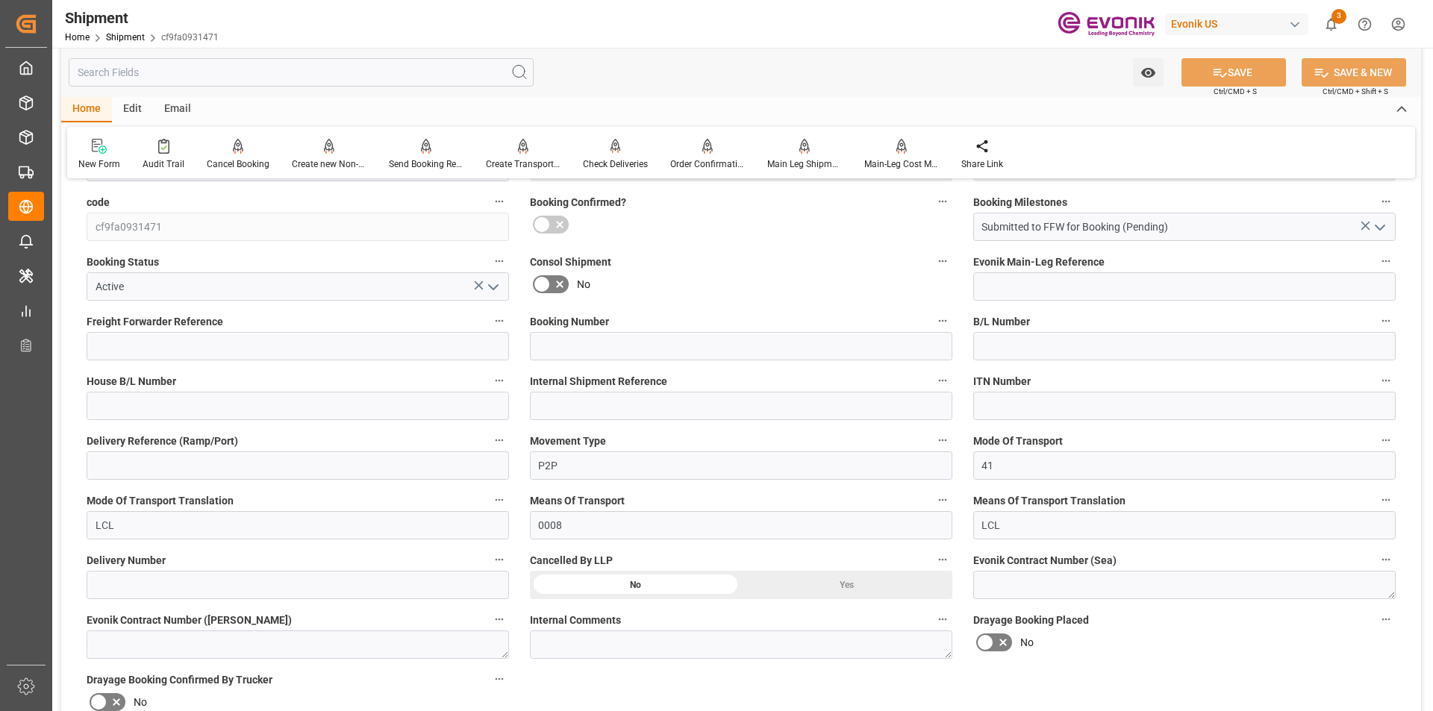
scroll to position [522, 0]
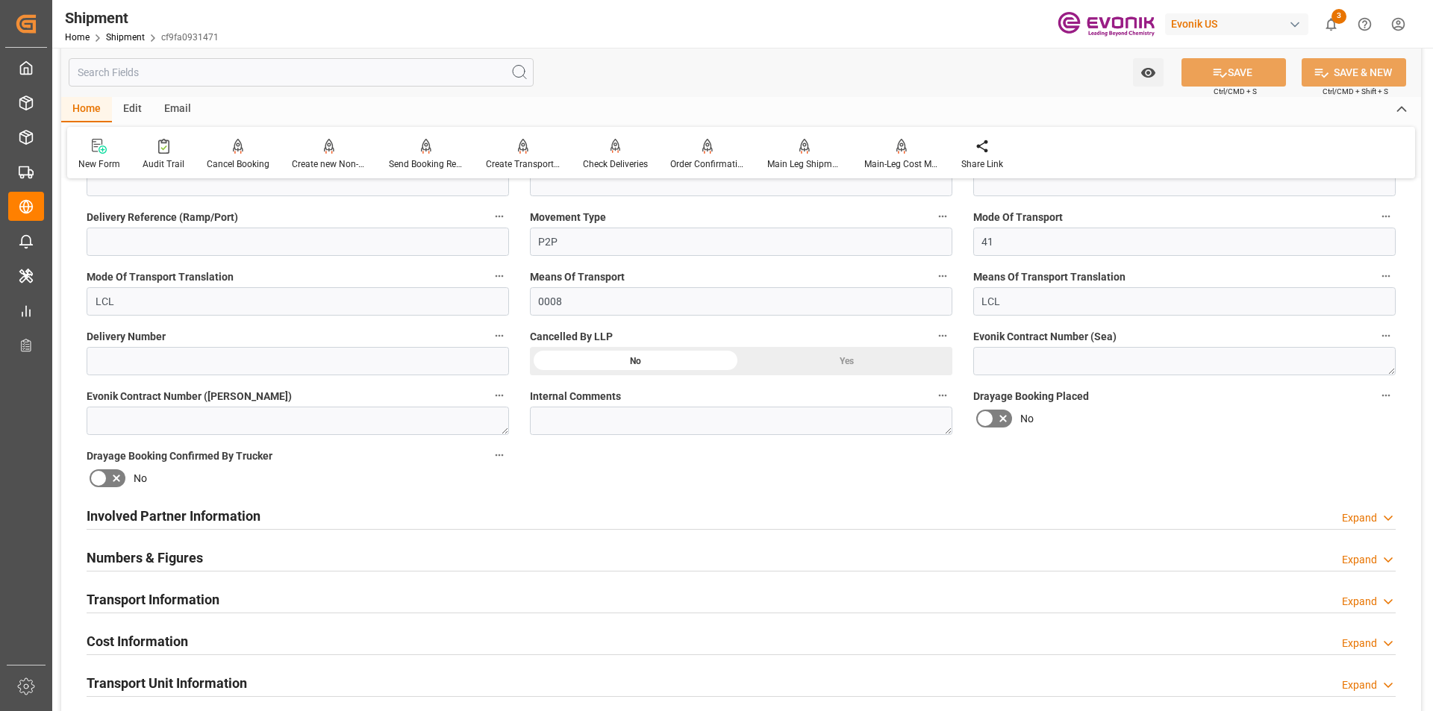
click at [227, 510] on h2 "Involved Partner Information" at bounding box center [174, 516] width 174 height 20
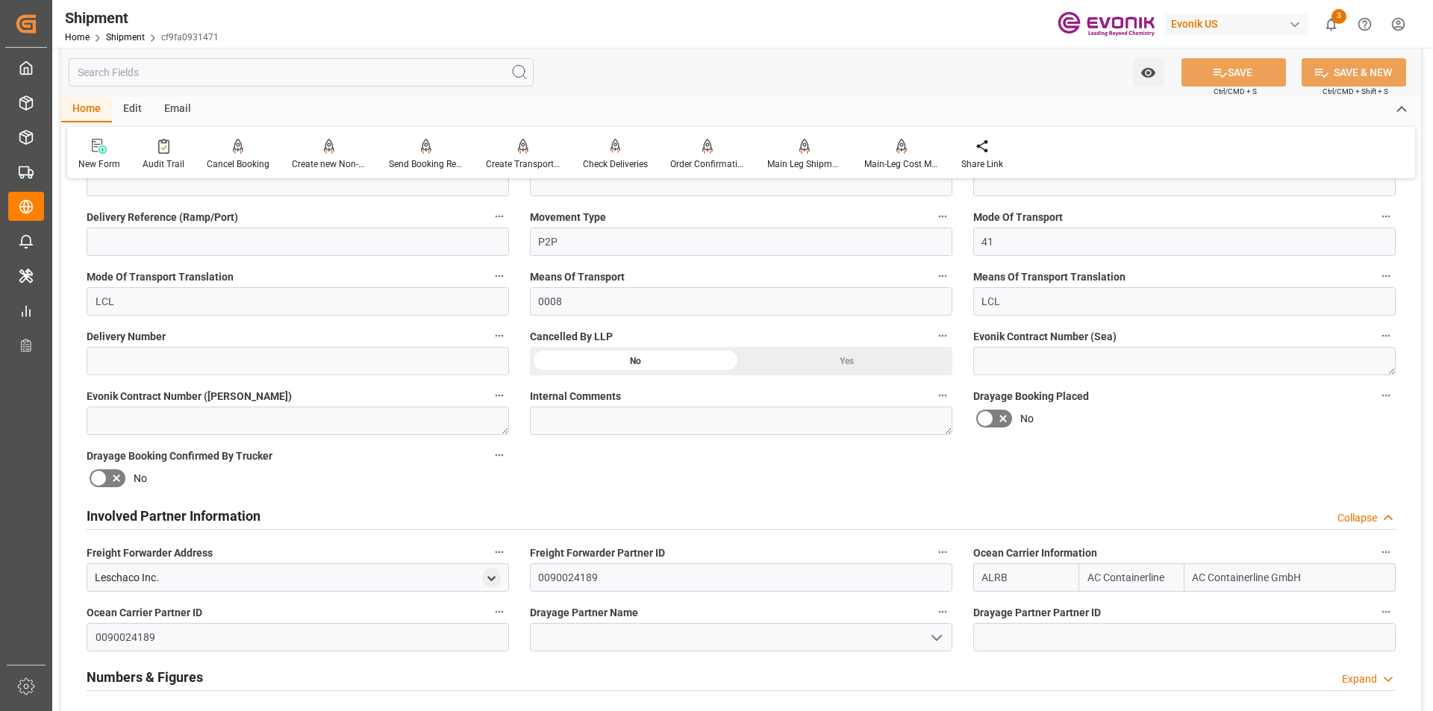
scroll to position [746, 0]
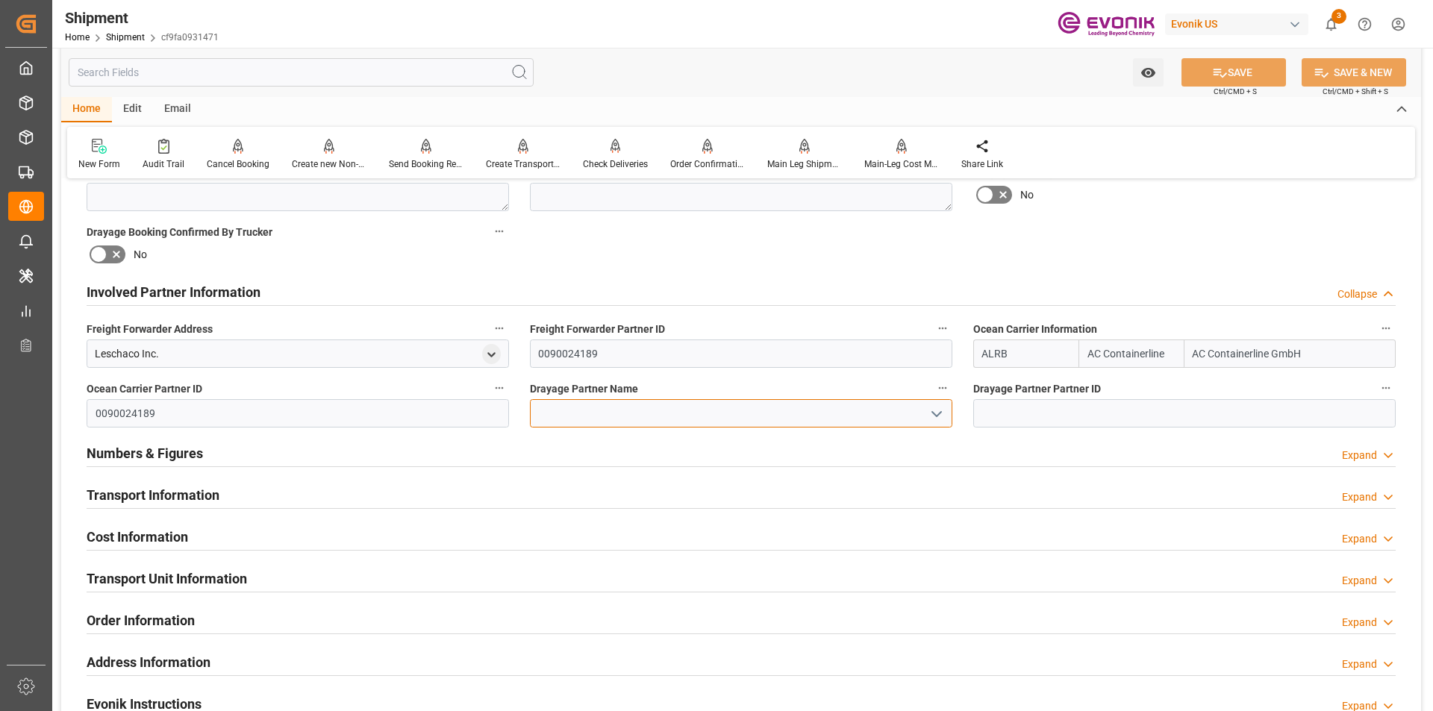
click at [592, 413] on input at bounding box center [741, 413] width 422 height 28
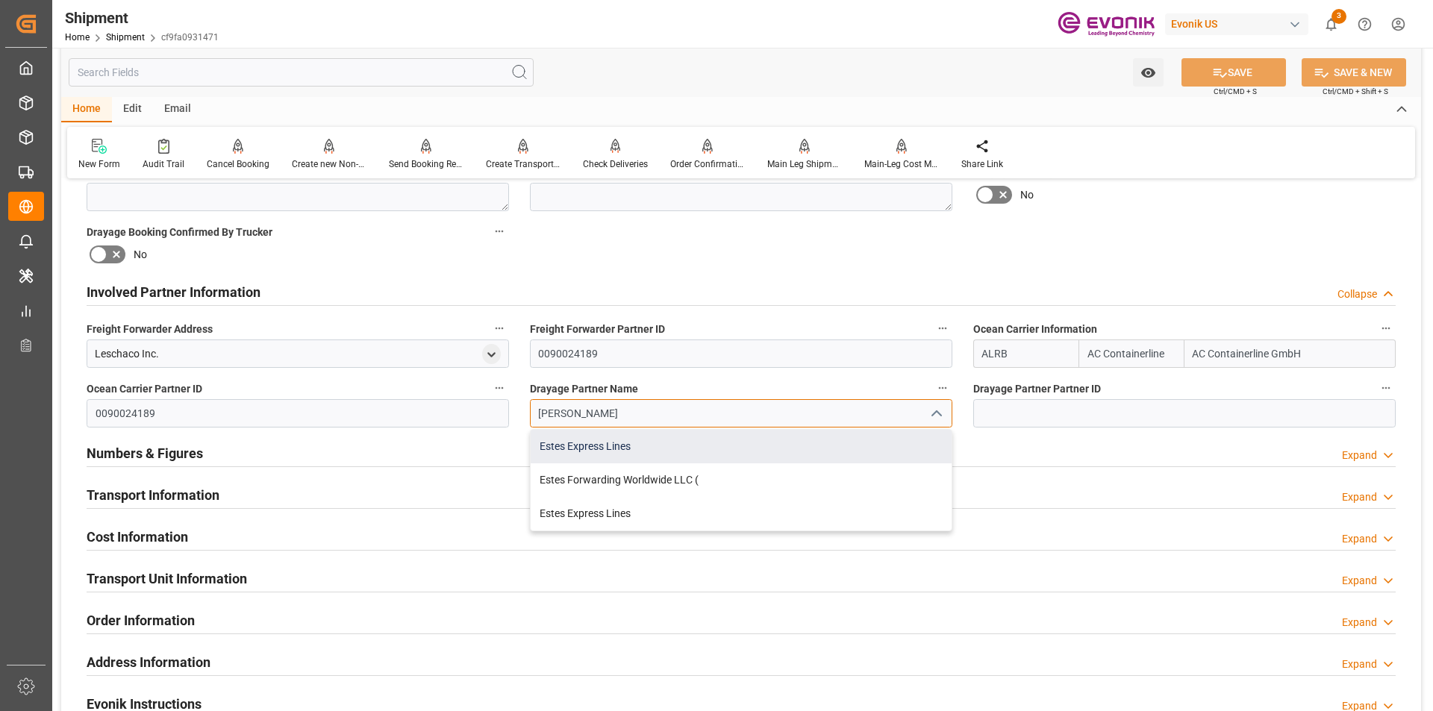
click at [626, 449] on div "Estes Express Lines" at bounding box center [741, 447] width 421 height 34
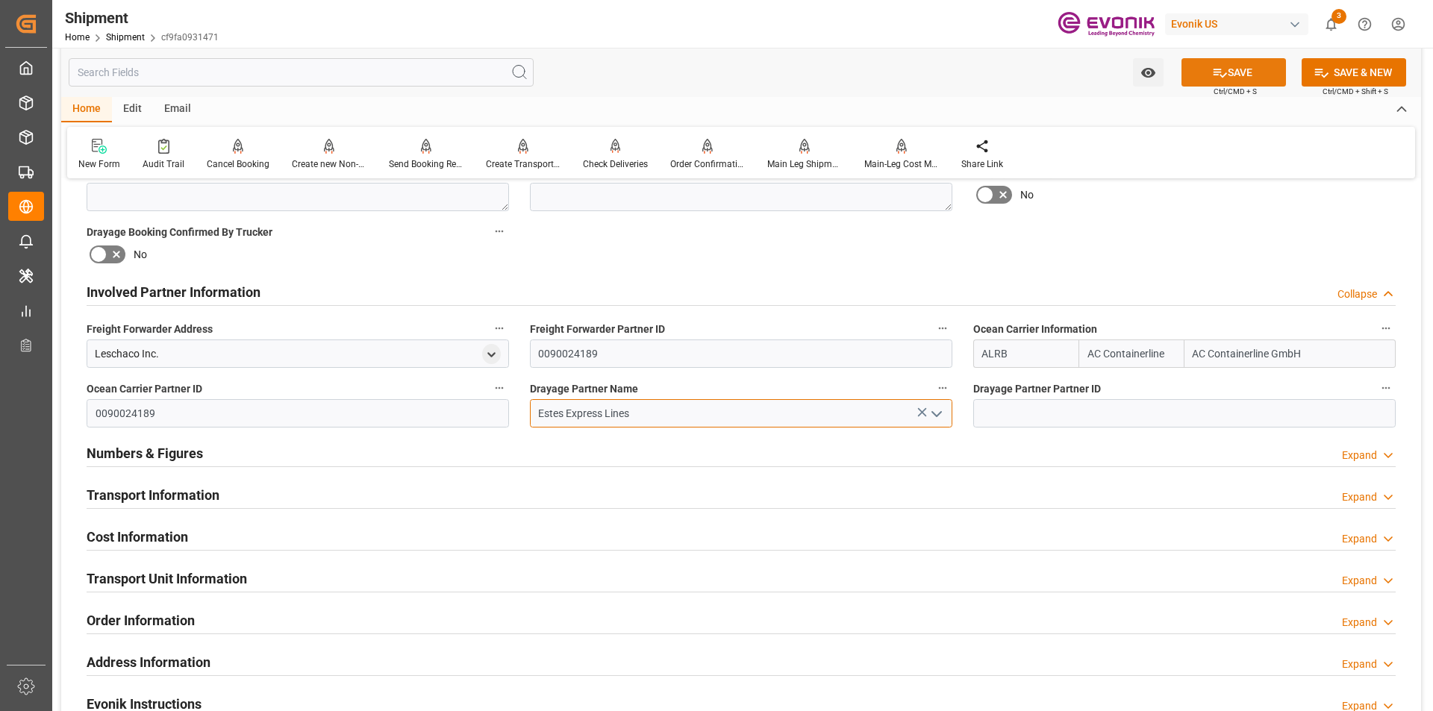
type input "Estes Express Lines"
click at [1236, 77] on button "SAVE" at bounding box center [1233, 72] width 104 height 28
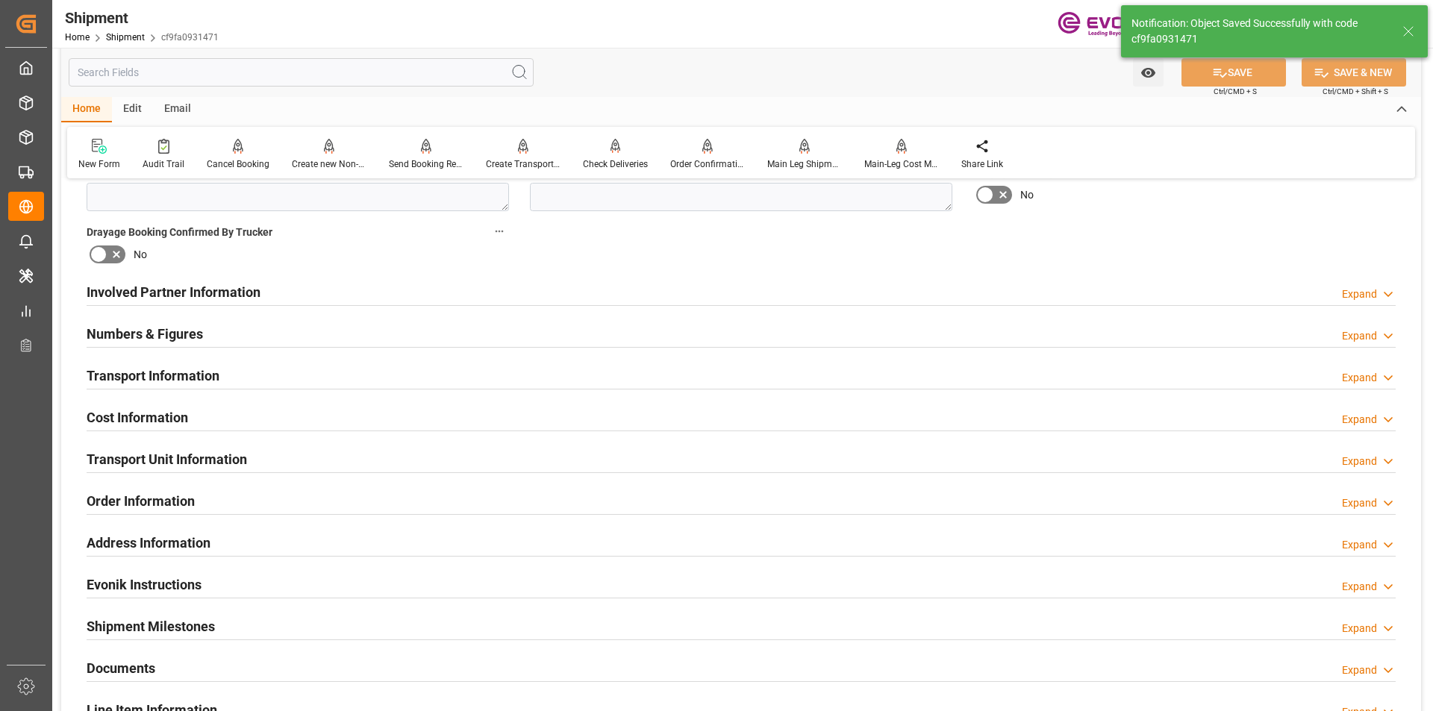
click at [207, 293] on h2 "Involved Partner Information" at bounding box center [174, 292] width 174 height 20
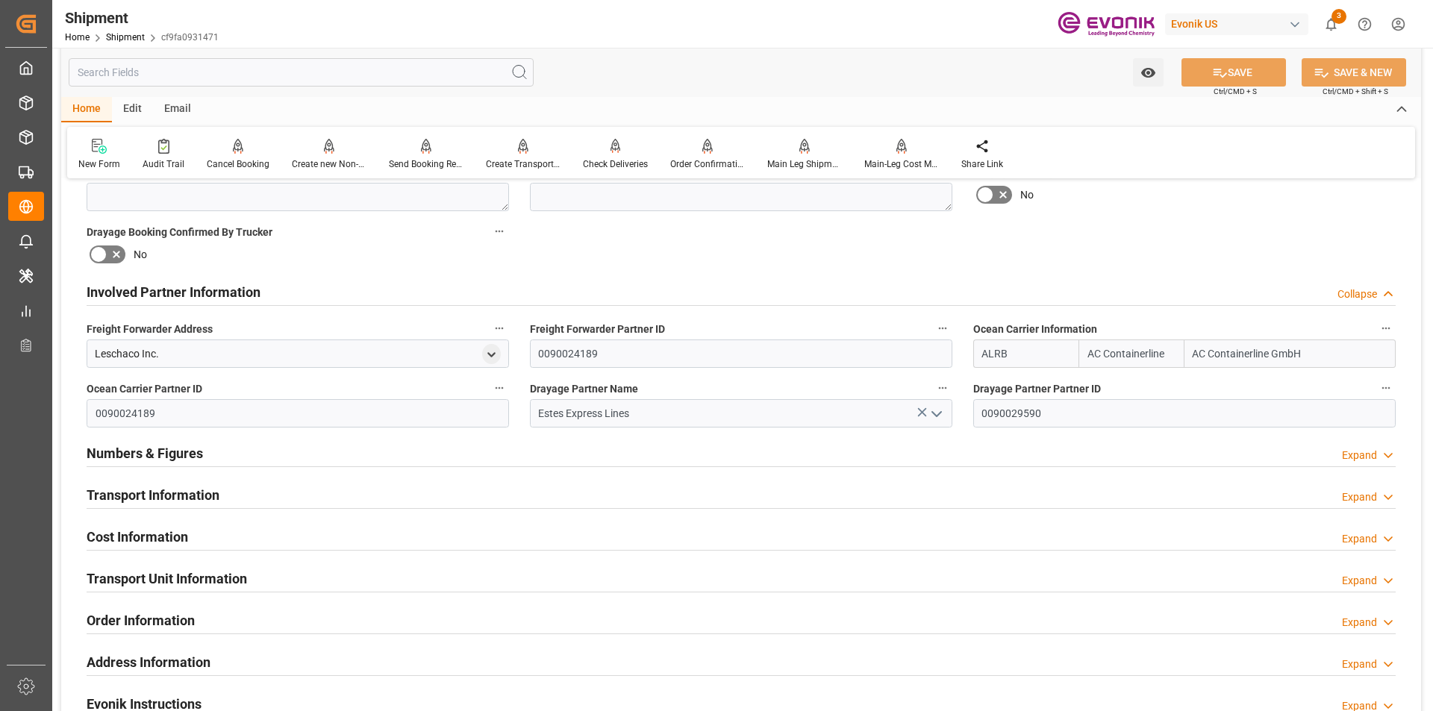
click at [156, 291] on h2 "Involved Partner Information" at bounding box center [174, 292] width 174 height 20
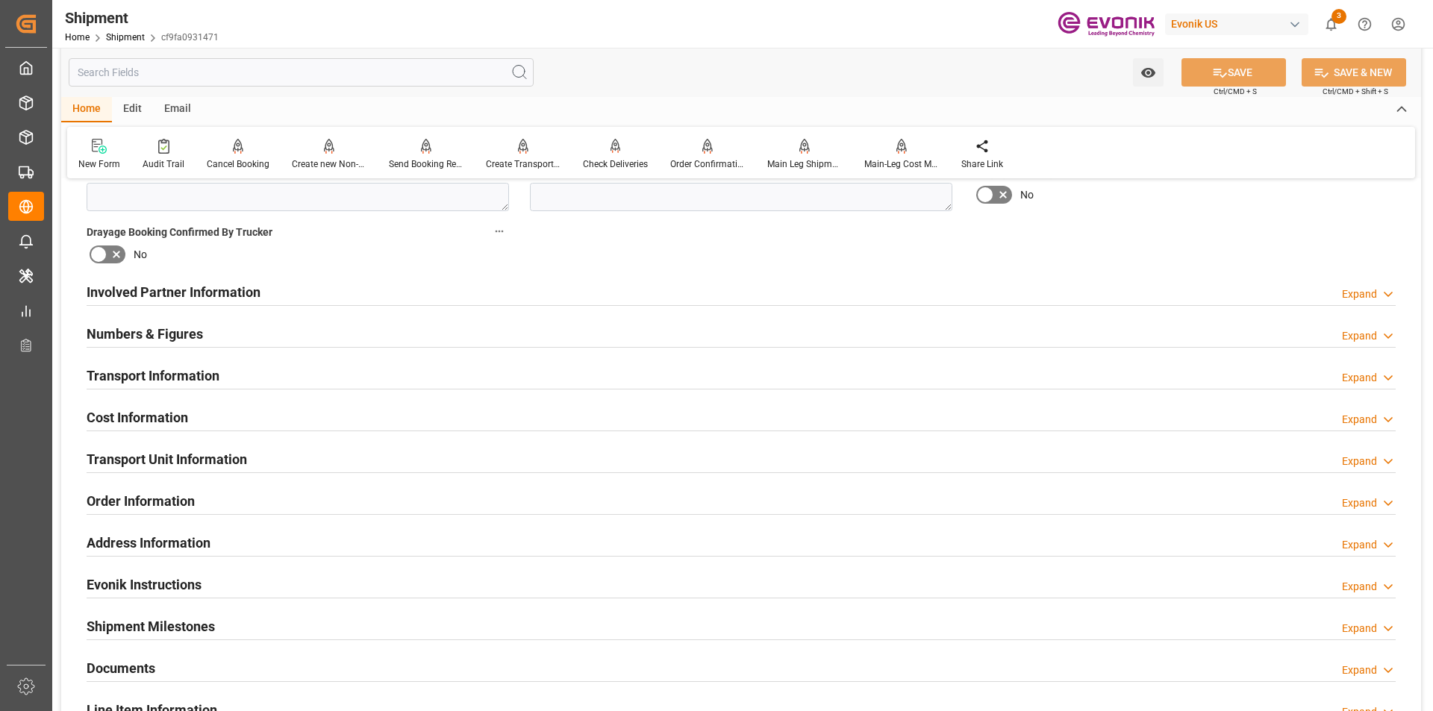
click at [178, 377] on h2 "Transport Information" at bounding box center [153, 376] width 133 height 20
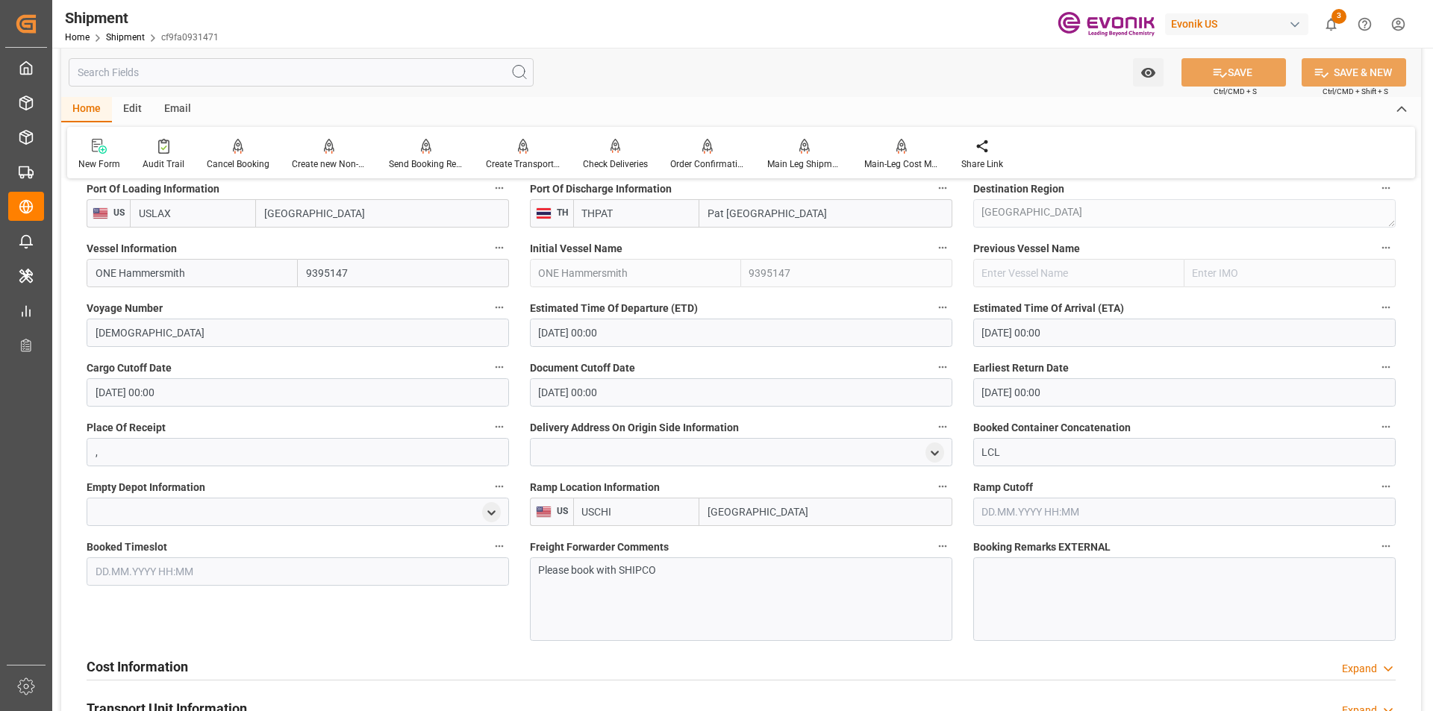
scroll to position [1194, 0]
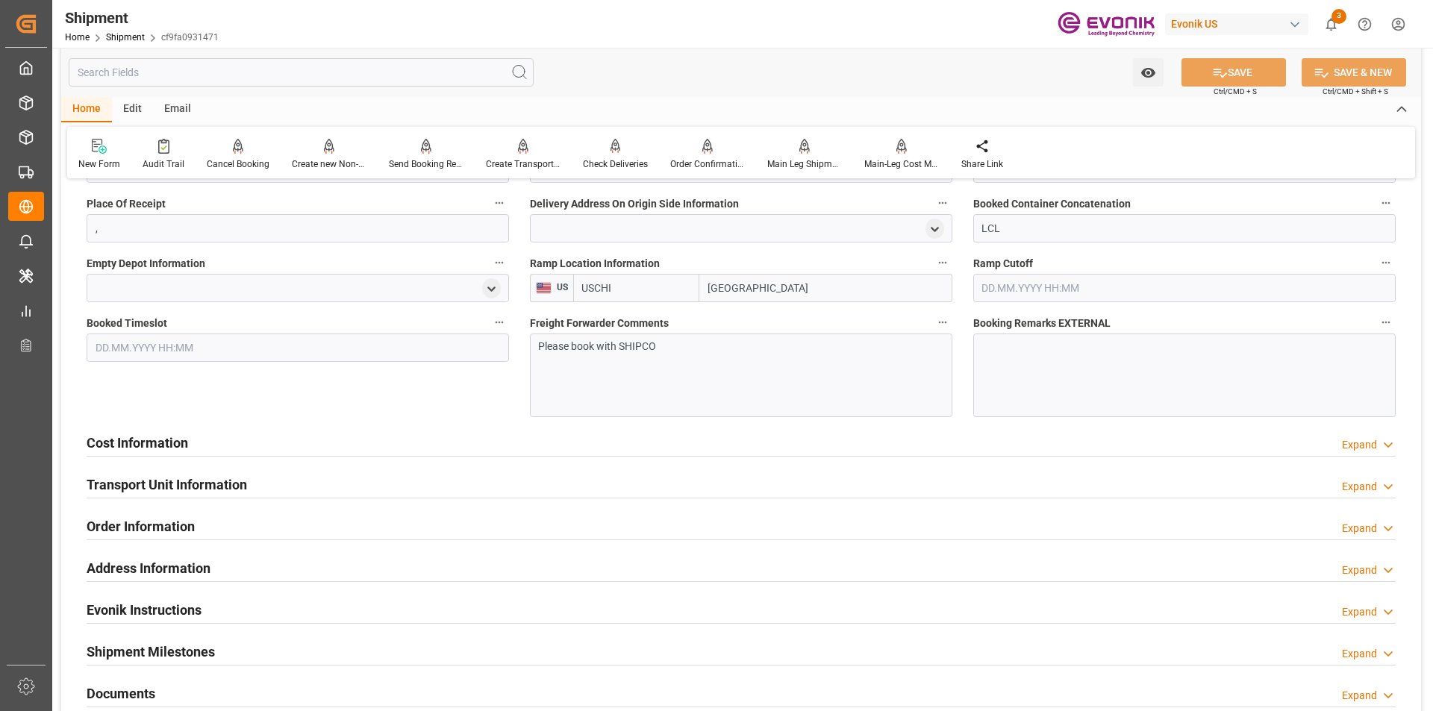
click at [166, 434] on h2 "Cost Information" at bounding box center [137, 443] width 101 height 20
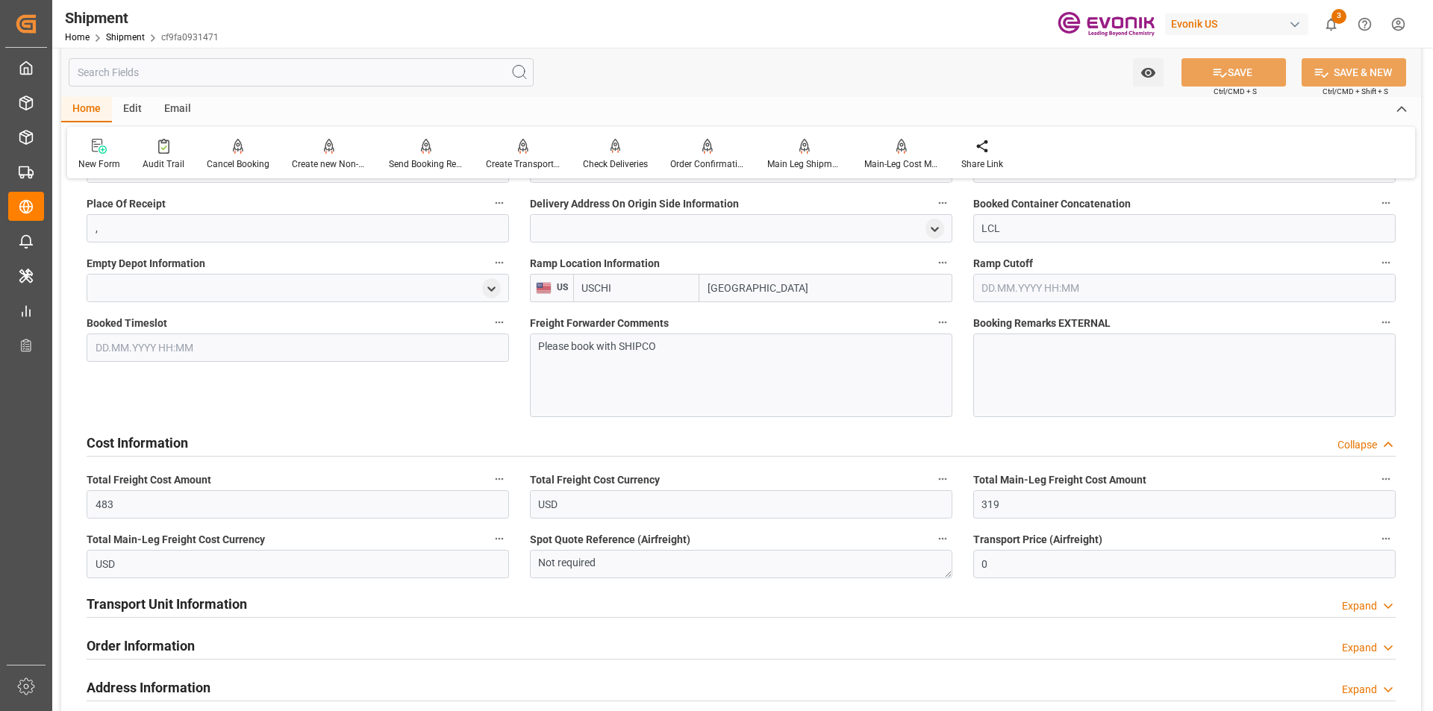
click at [166, 434] on h2 "Cost Information" at bounding box center [137, 443] width 101 height 20
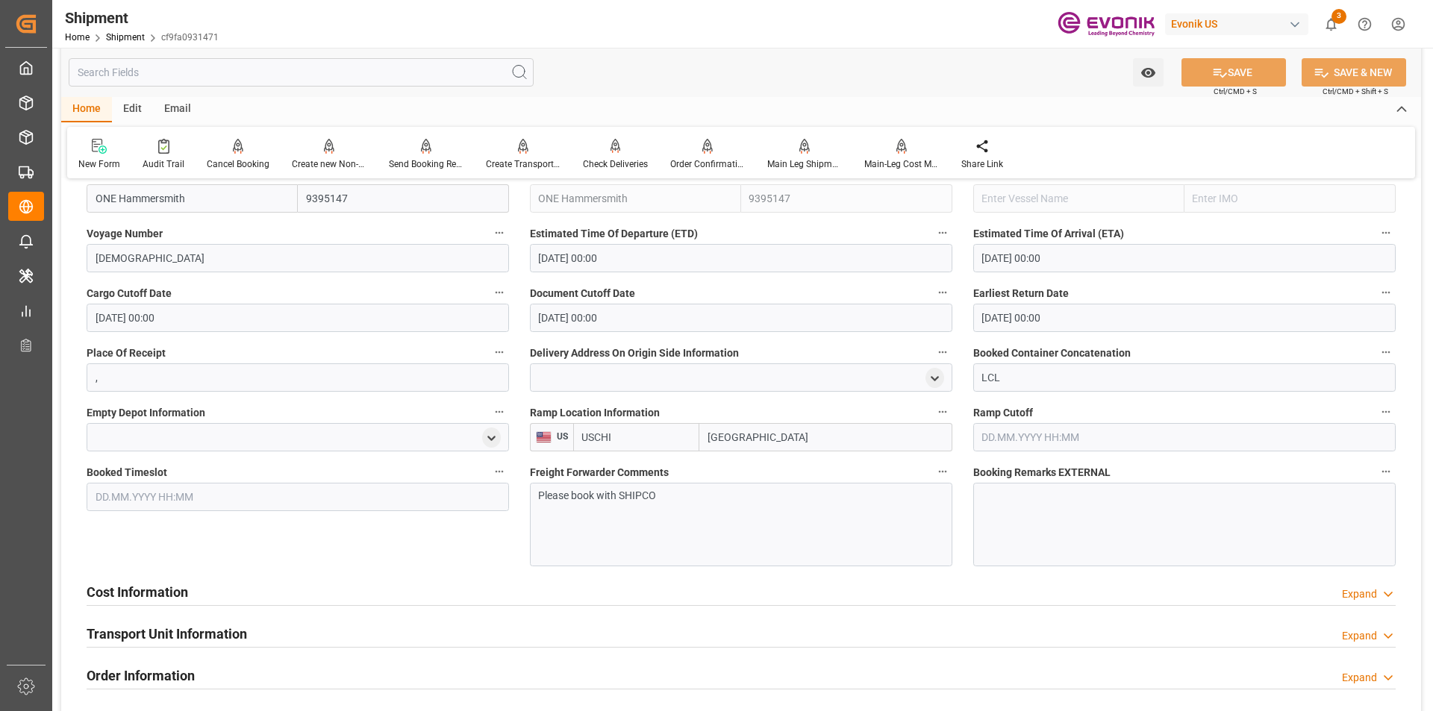
scroll to position [672, 0]
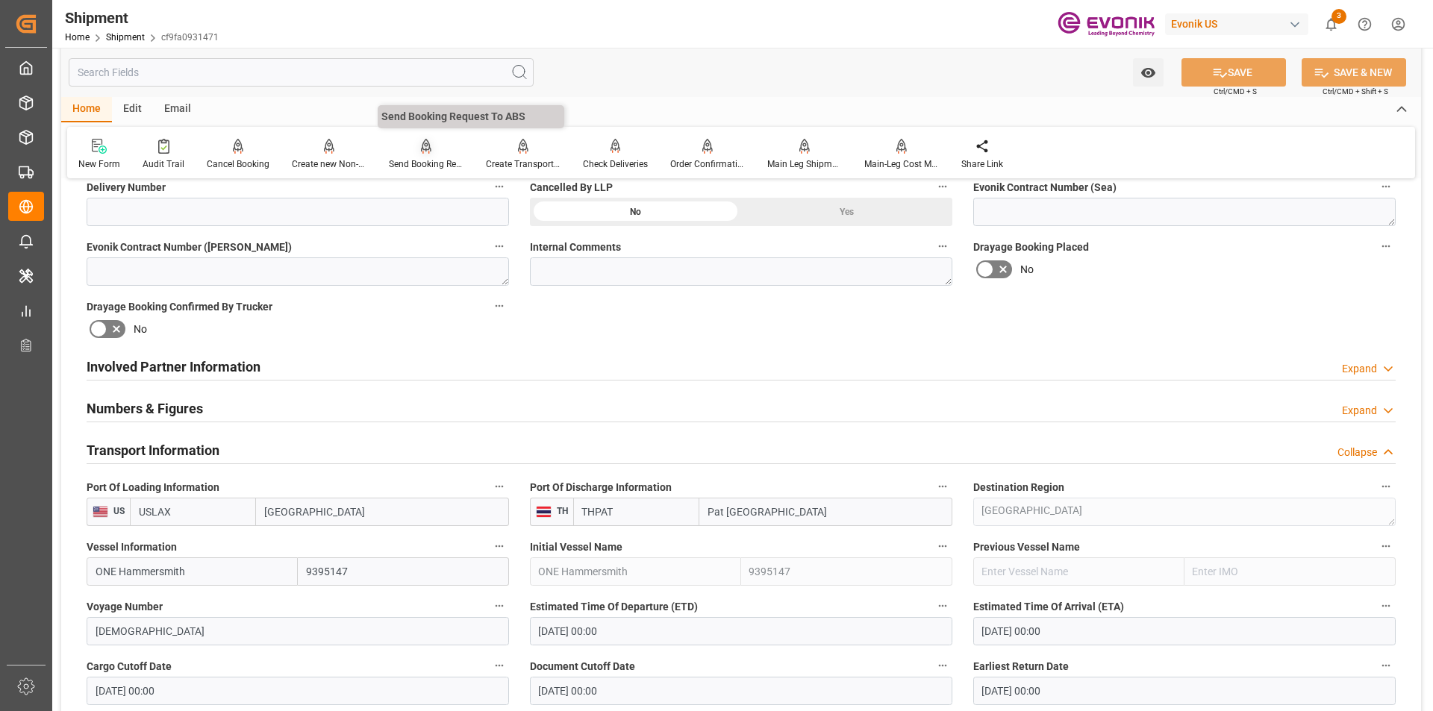
click at [423, 150] on icon at bounding box center [426, 145] width 10 height 13
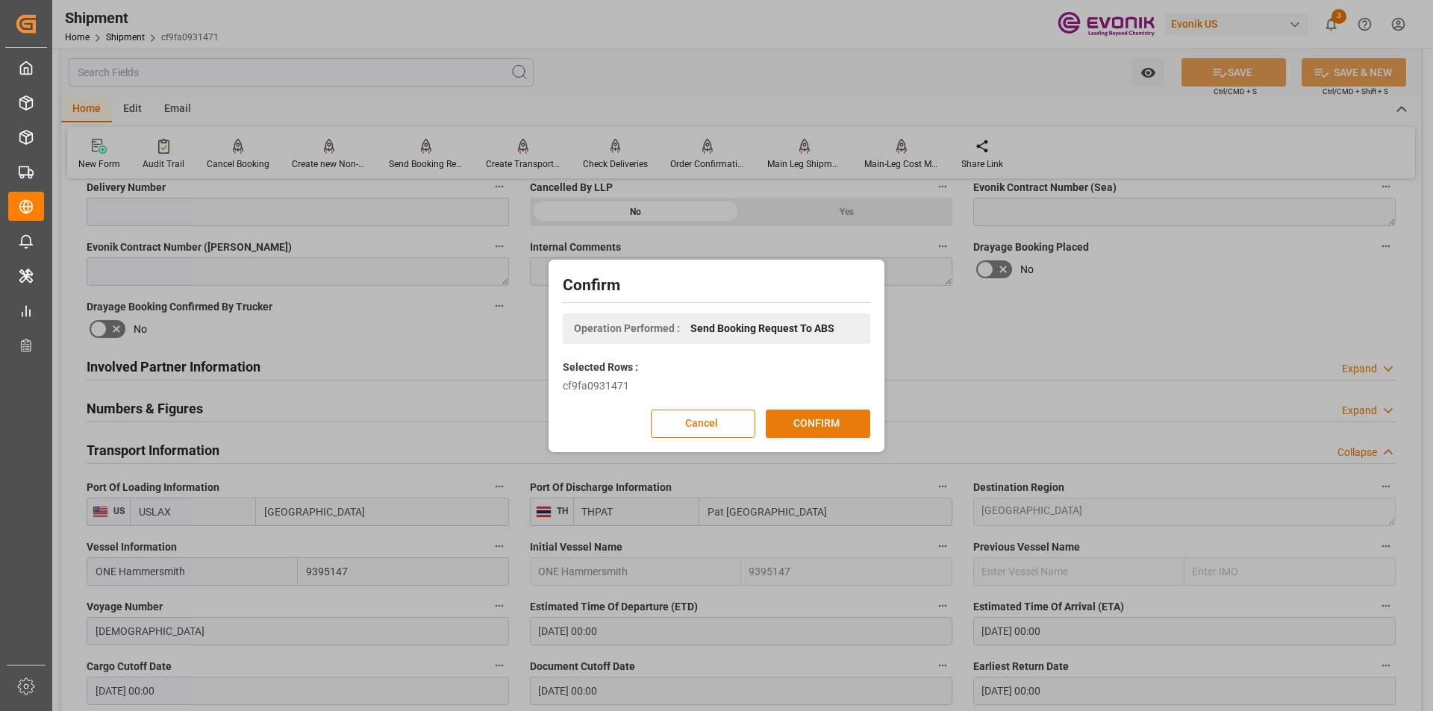
click at [831, 420] on button "CONFIRM" at bounding box center [818, 424] width 104 height 28
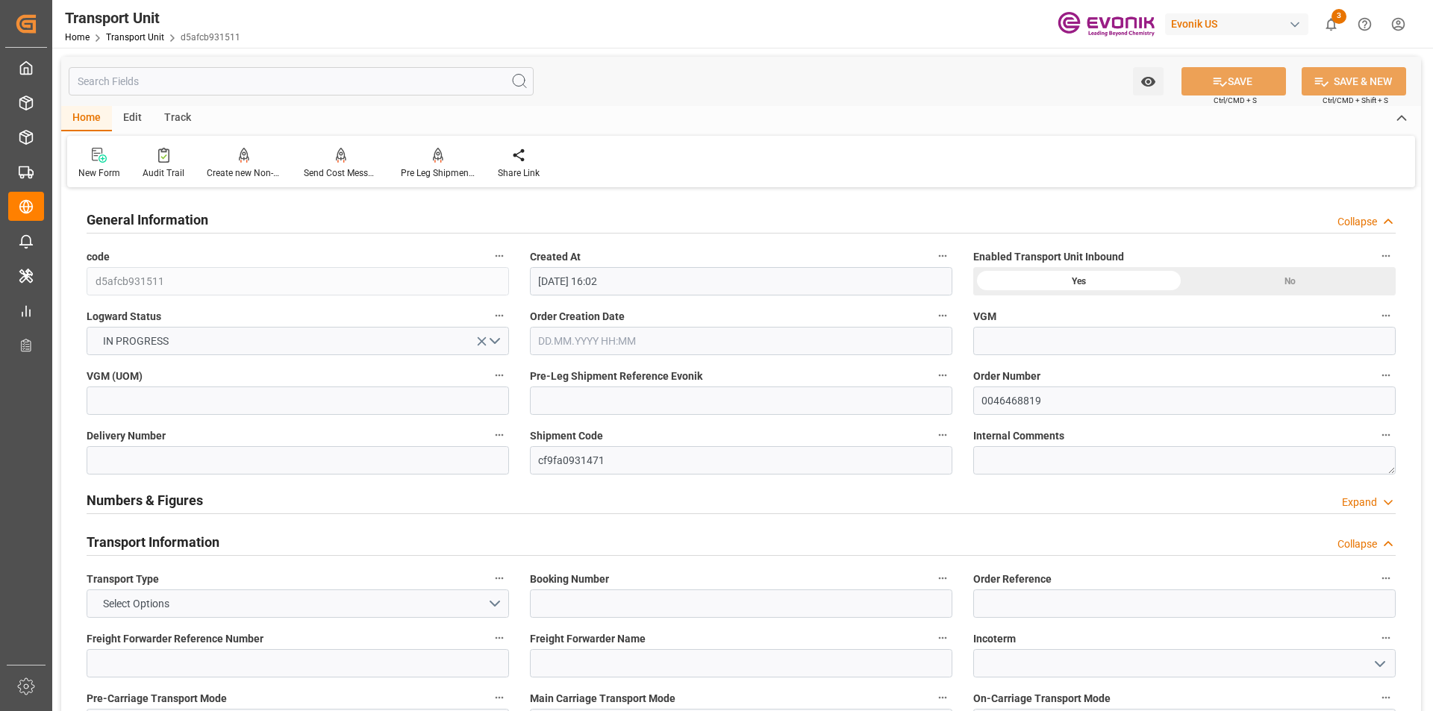
click at [178, 540] on h2 "Transport Information" at bounding box center [153, 542] width 133 height 20
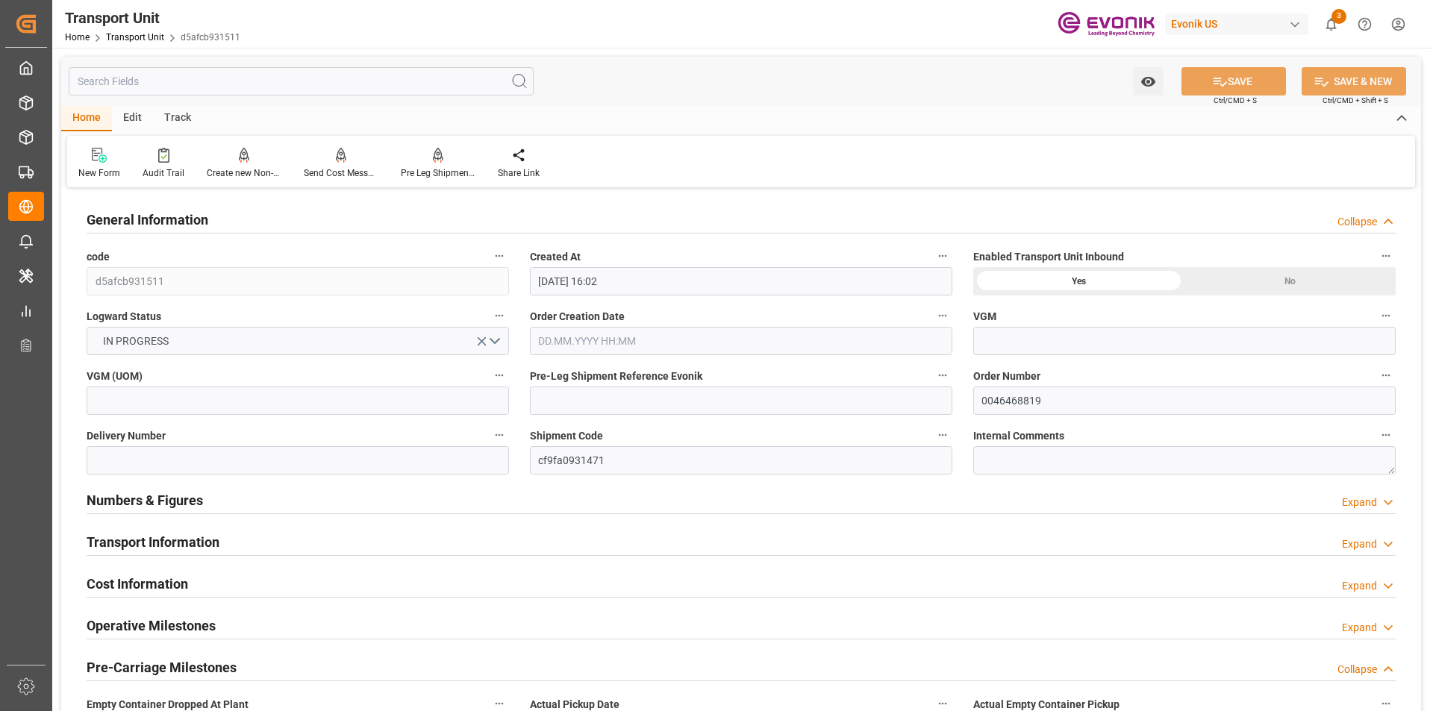
scroll to position [149, 0]
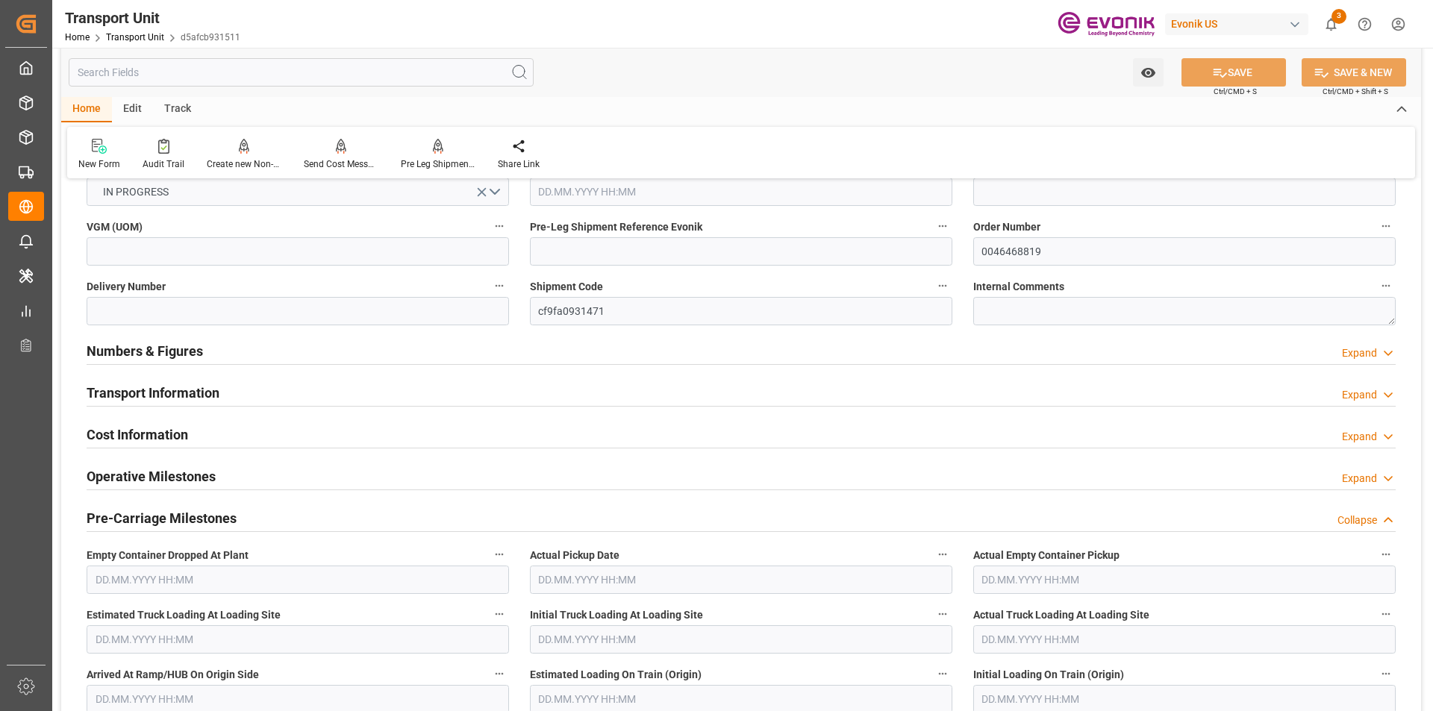
click at [153, 430] on h2 "Cost Information" at bounding box center [137, 435] width 101 height 20
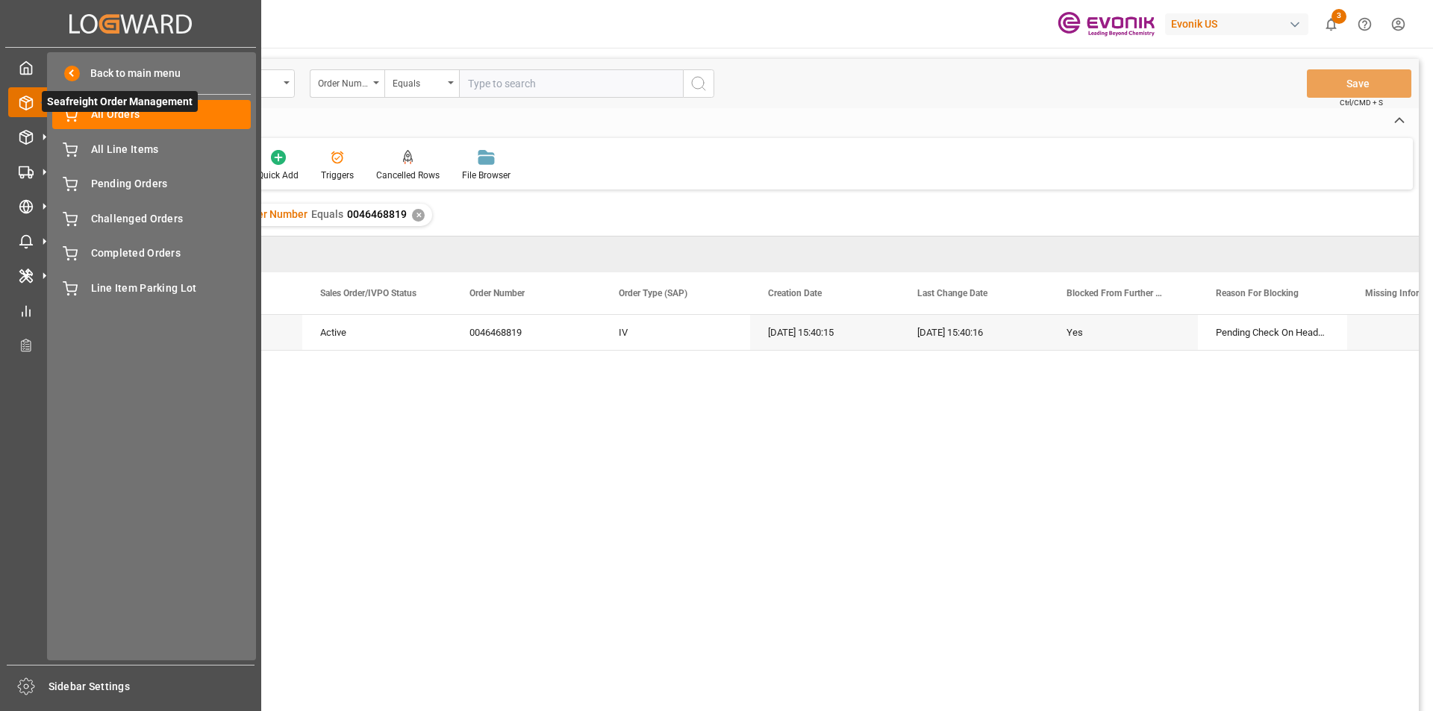
click at [21, 101] on icon at bounding box center [26, 103] width 15 height 15
click at [90, 68] on span "My Cockpit" at bounding box center [73, 67] width 63 height 21
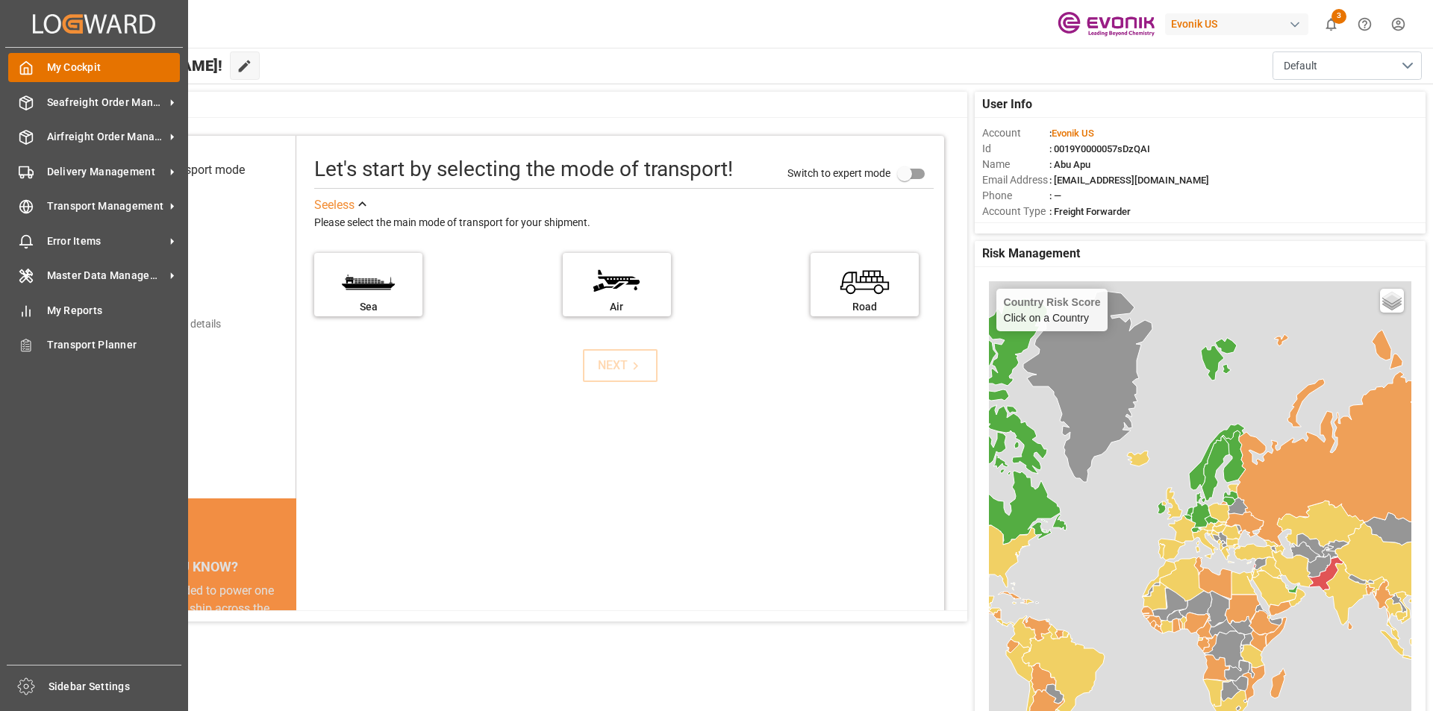
click at [25, 66] on icon at bounding box center [26, 67] width 15 height 15
click at [55, 98] on span "Seafreight Order Management" at bounding box center [106, 103] width 118 height 16
click at [155, 107] on span "Seafreight Order Management" at bounding box center [106, 103] width 118 height 16
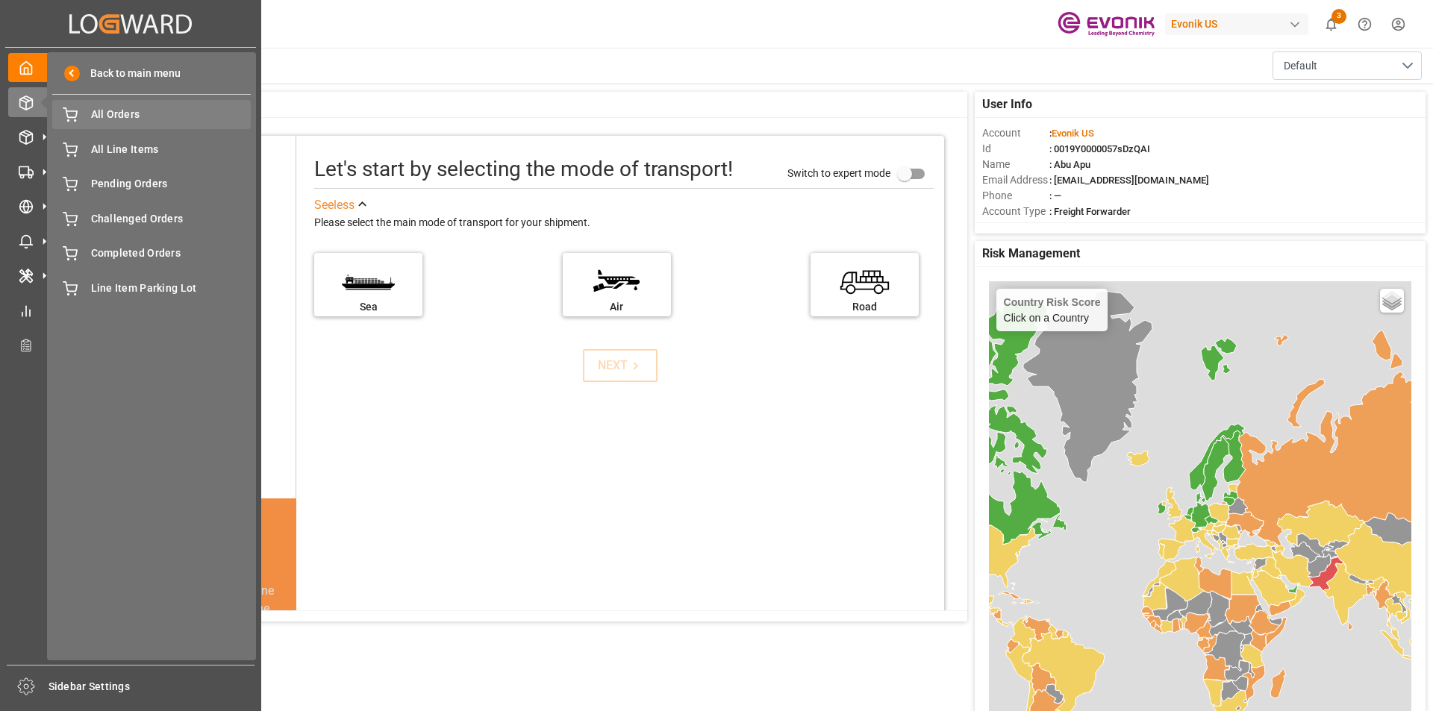
click at [161, 119] on span "All Orders" at bounding box center [171, 115] width 160 height 16
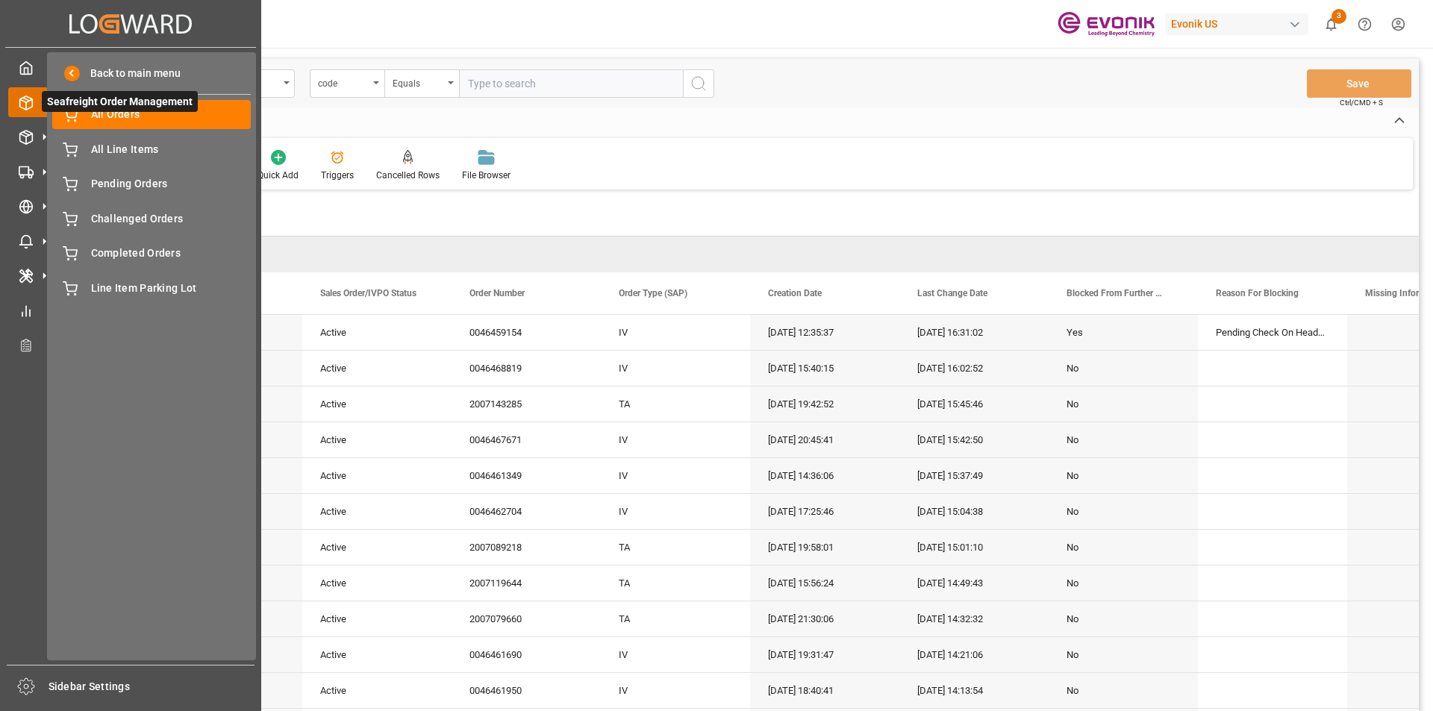
click at [34, 107] on icon at bounding box center [43, 102] width 31 height 31
click at [36, 384] on div "My Cockpit My Cockpit Seafreight Order Management Seafreight Order Management A…" at bounding box center [130, 356] width 251 height 617
click at [18, 395] on div "My Cockpit My Cockpit Seafreight Order Management Seafreight Order Management A…" at bounding box center [130, 356] width 251 height 617
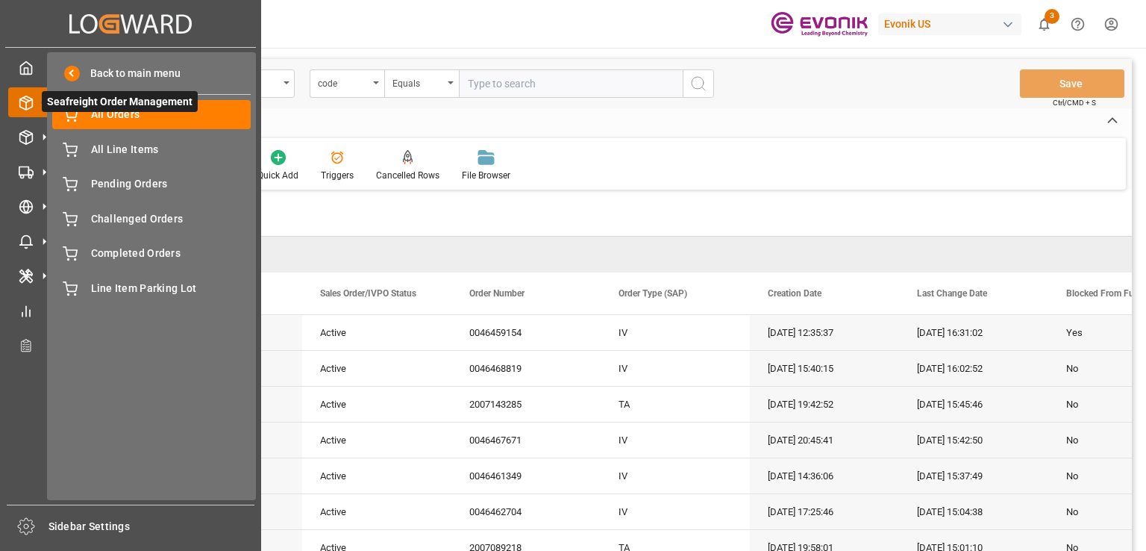
click at [12, 387] on div "My Cockpit My Cockpit Seafreight Order Management Seafreight Order Management A…" at bounding box center [130, 276] width 251 height 457
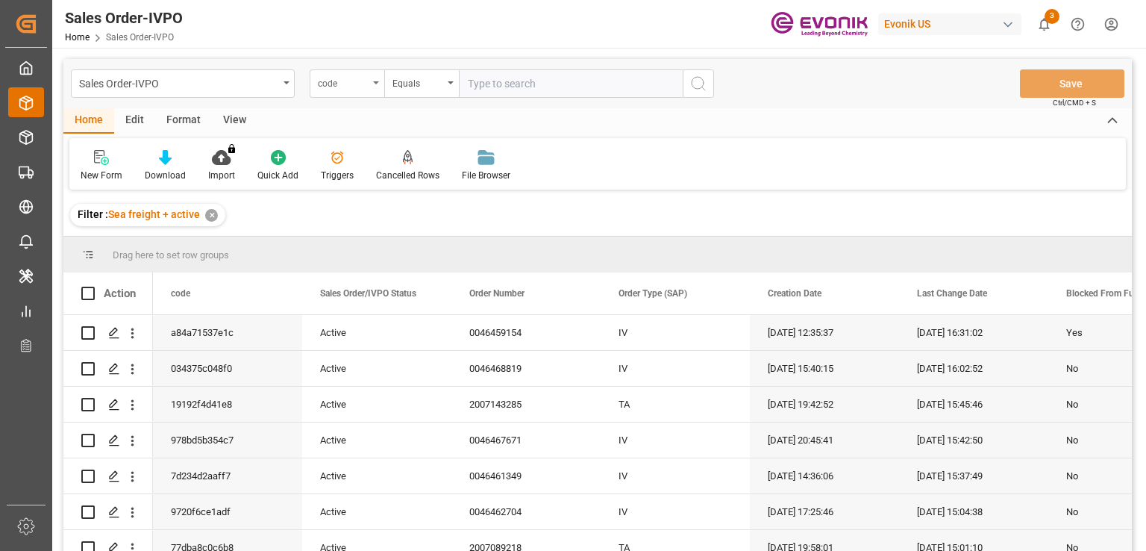
click at [372, 87] on div "code" at bounding box center [347, 83] width 75 height 28
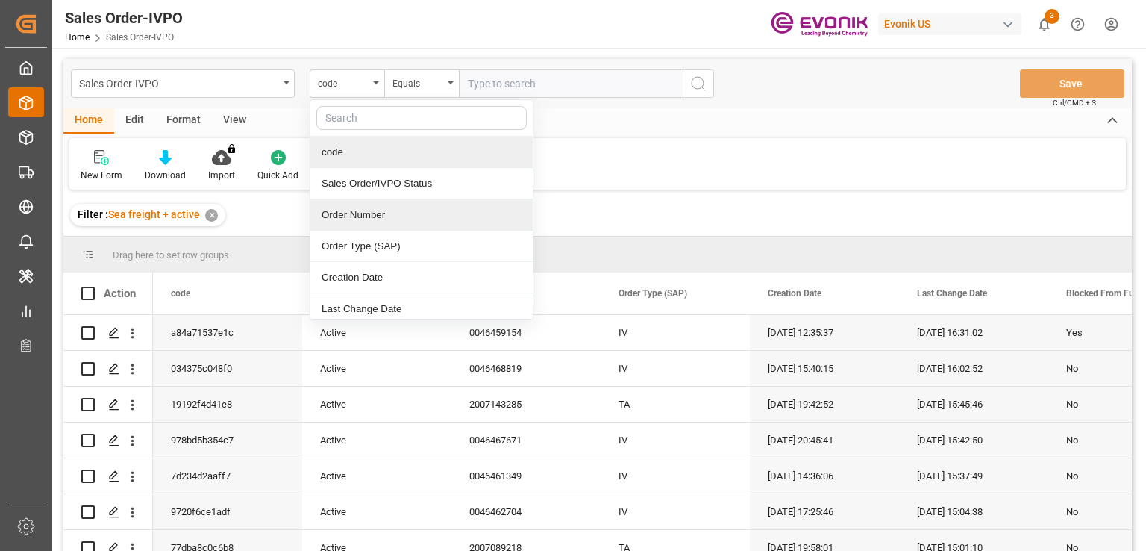
click at [391, 210] on div "Order Number" at bounding box center [421, 214] width 222 height 31
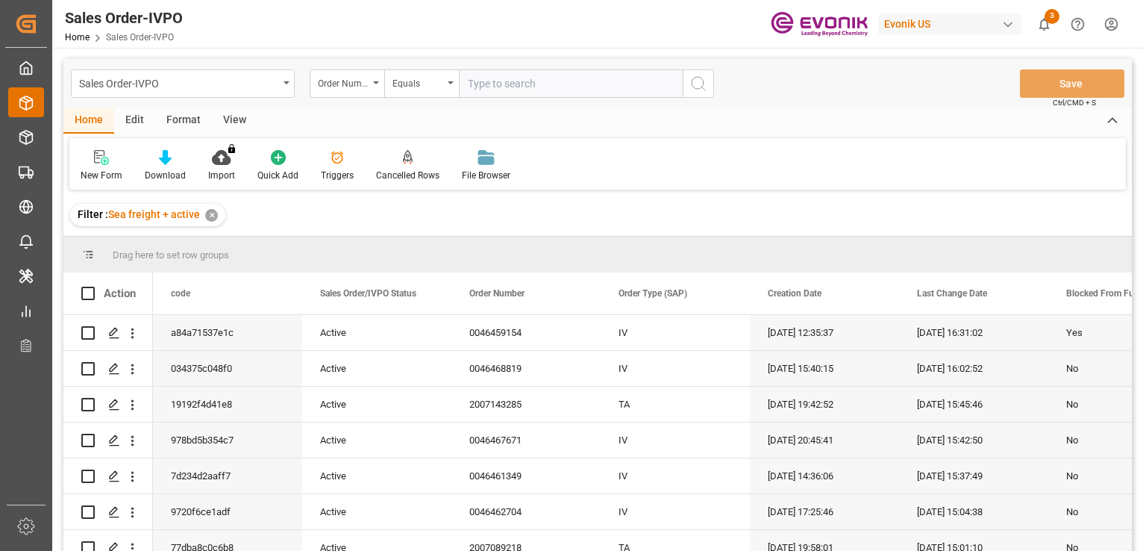
click at [531, 88] on input "text" at bounding box center [571, 83] width 224 height 28
paste input "0046468819"
type input "0046468819"
click at [912, 180] on div "New Form Download Import You don't have permission for this feature. Contact ad…" at bounding box center [597, 163] width 1057 height 51
click at [702, 87] on circle "search button" at bounding box center [698, 83] width 12 height 12
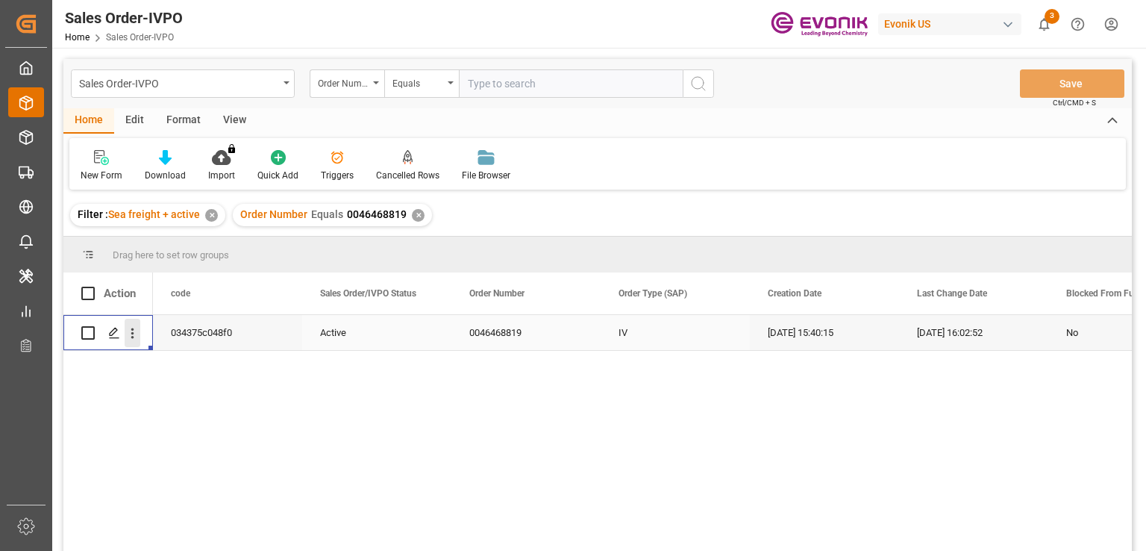
click at [129, 336] on icon "open menu" at bounding box center [133, 333] width 16 height 16
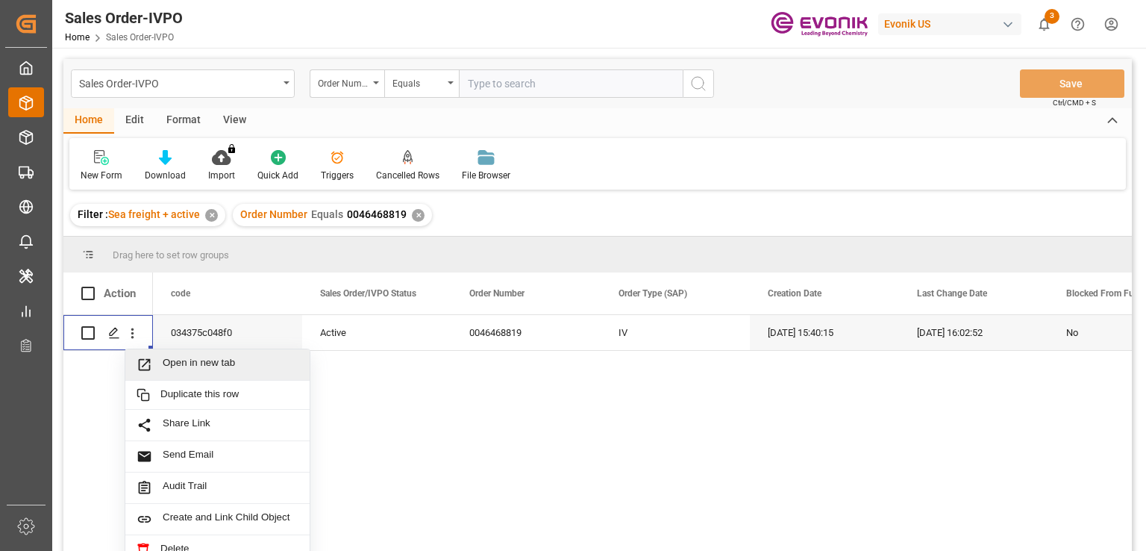
click at [380, 404] on div "034375c048f0 Active 0046468819 IV 18.08.2025 15:40:15 19.08.2025 16:02:52 No" at bounding box center [642, 437] width 979 height 245
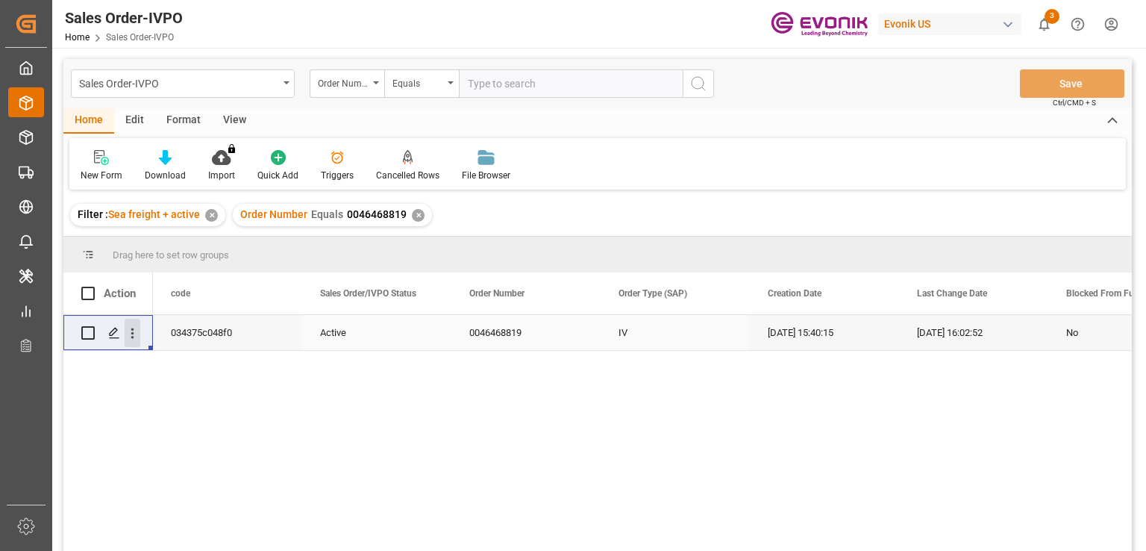
click at [134, 334] on icon "open menu" at bounding box center [133, 333] width 16 height 16
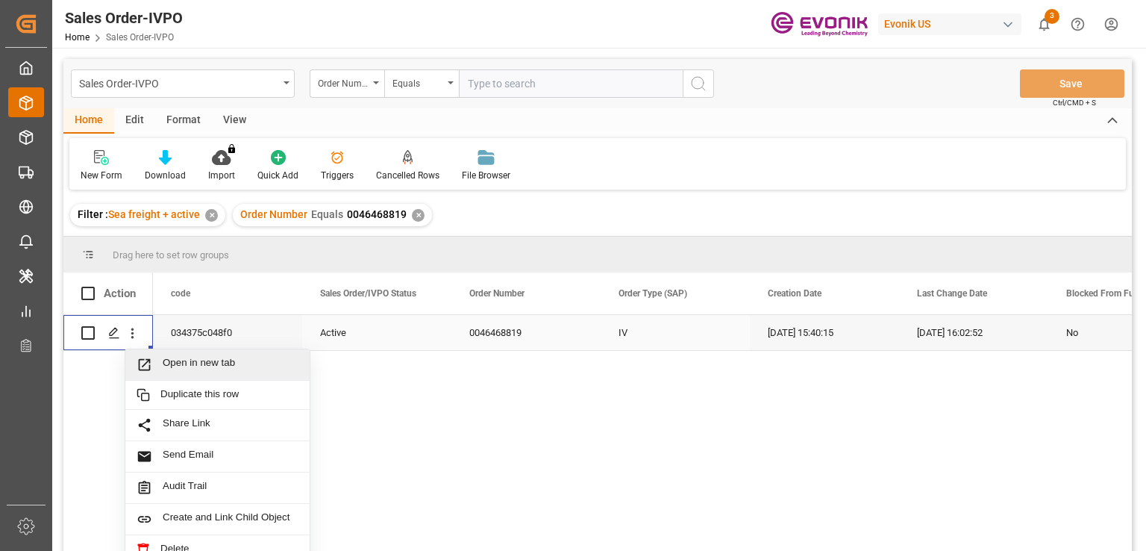
click at [234, 364] on span "Open in new tab" at bounding box center [231, 365] width 136 height 16
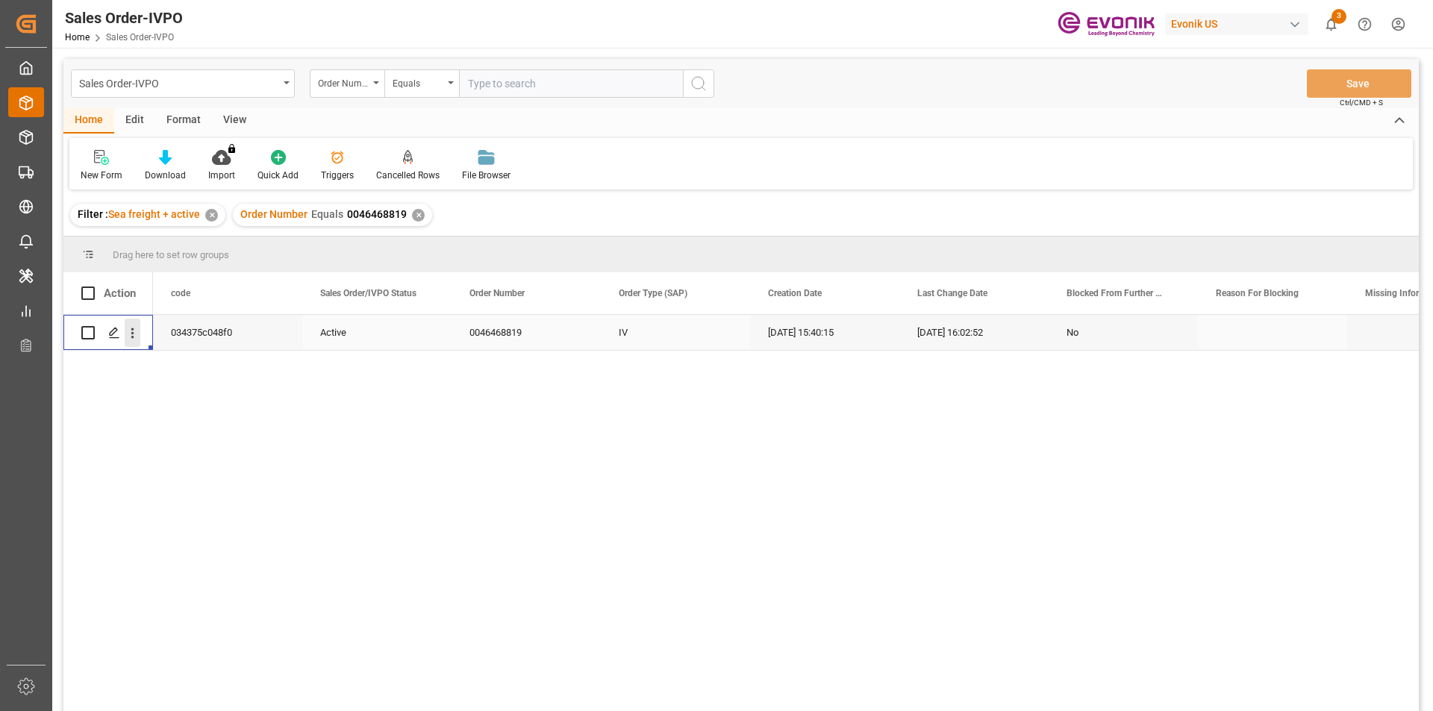
click at [131, 334] on icon "open menu" at bounding box center [132, 333] width 3 height 10
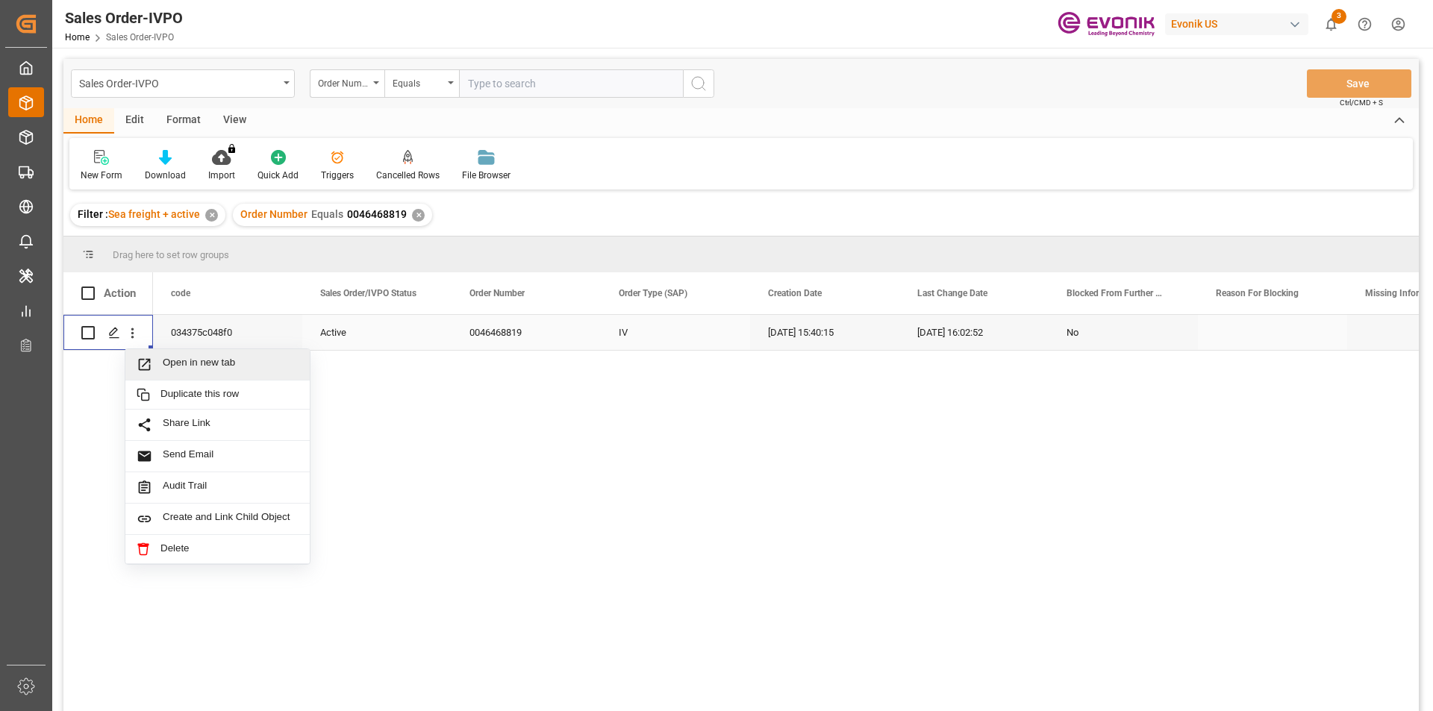
click at [175, 358] on span "Open in new tab" at bounding box center [231, 365] width 136 height 16
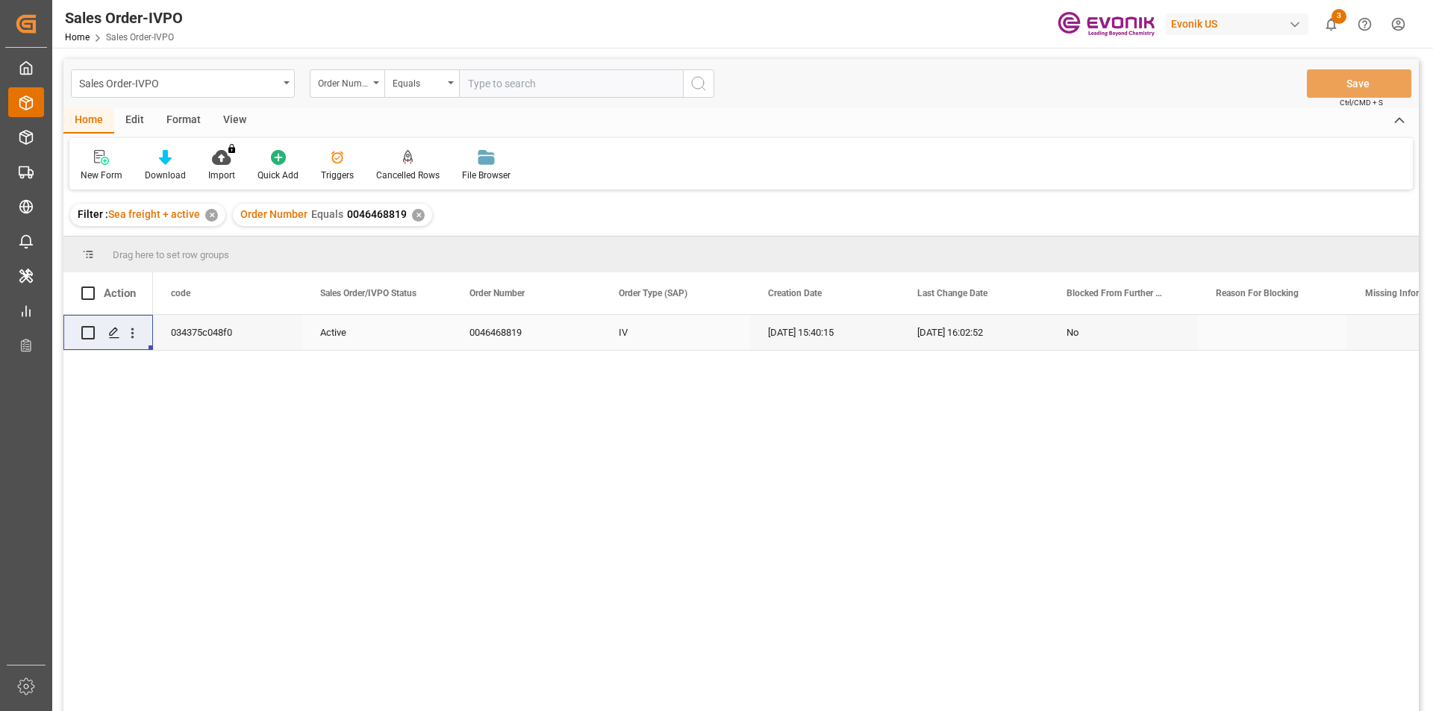
click at [374, 213] on span "0046468819" at bounding box center [377, 214] width 60 height 12
click at [375, 213] on span "0046468819" at bounding box center [377, 214] width 60 height 12
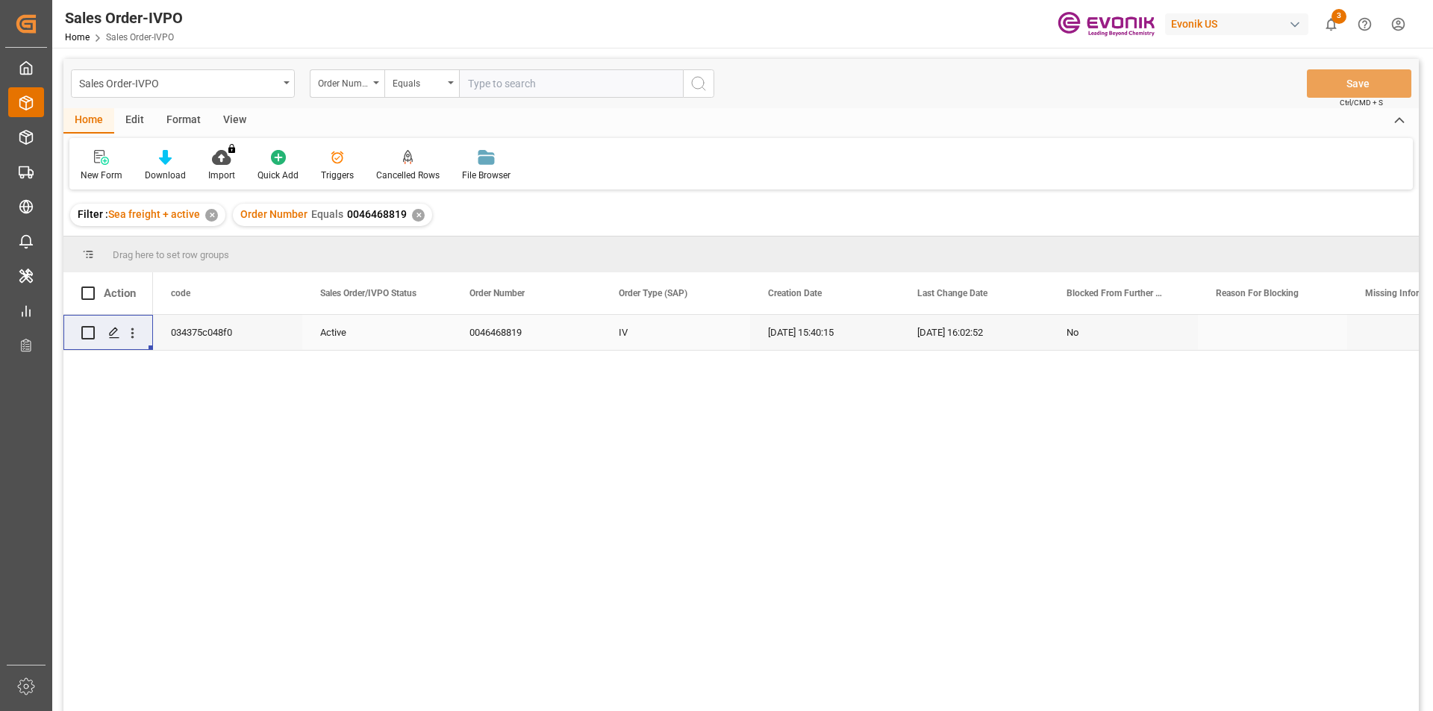
click at [375, 213] on span "0046468819" at bounding box center [377, 214] width 60 height 12
copy div "Number Equals 0046468819"
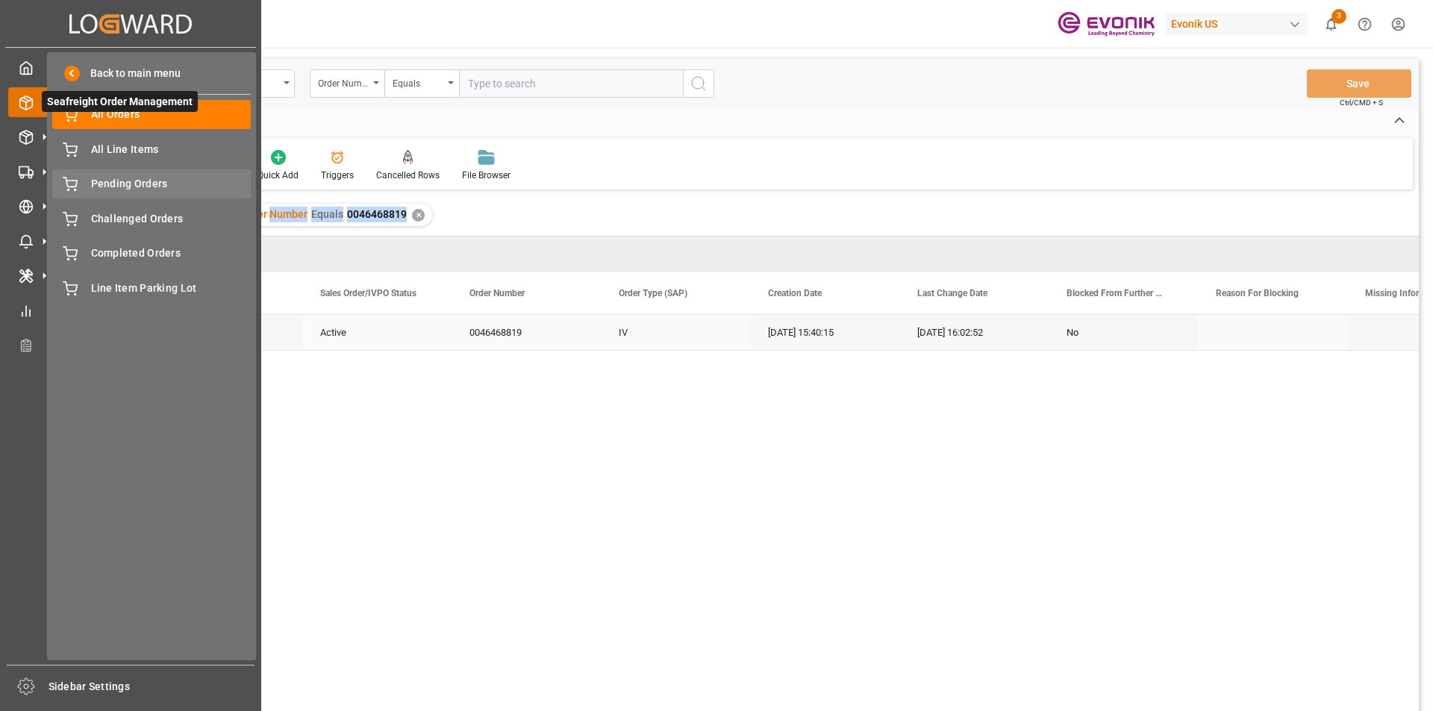
click at [133, 187] on span "Pending Orders" at bounding box center [171, 184] width 160 height 16
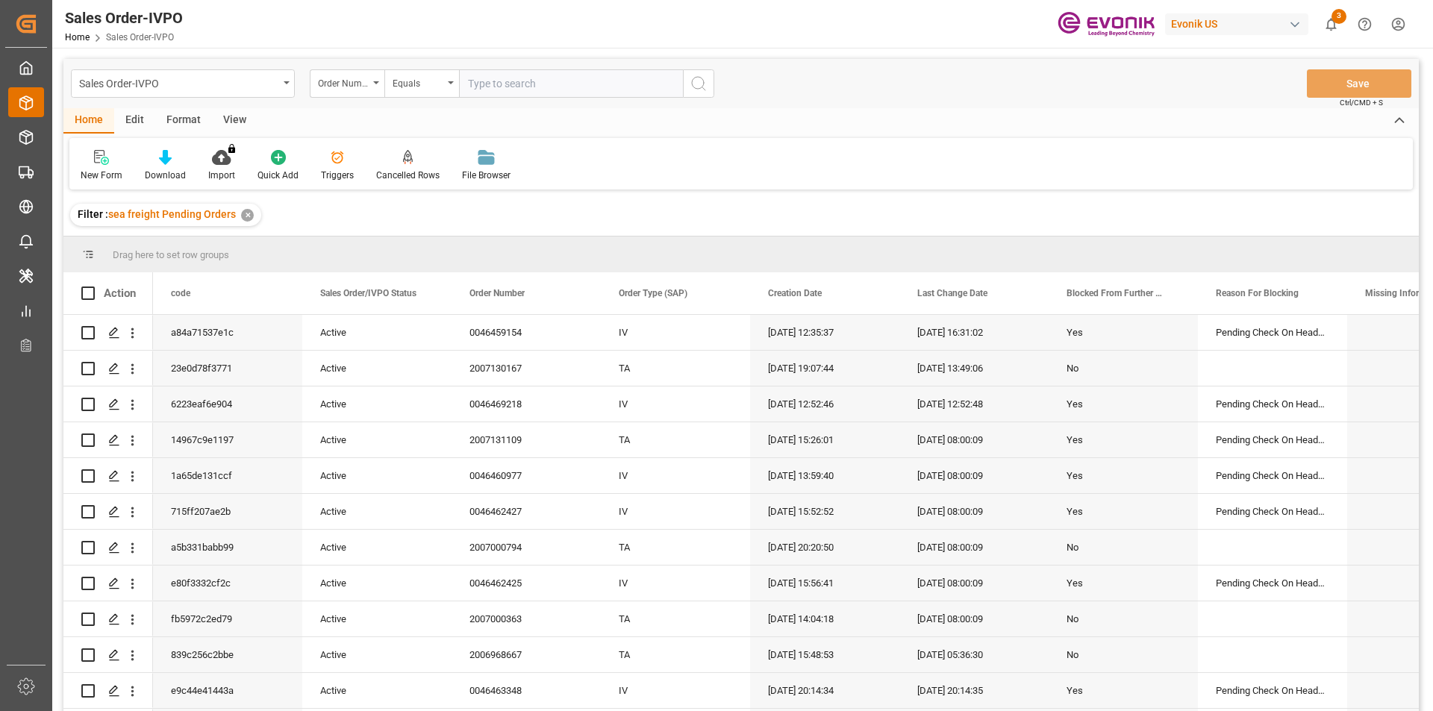
click at [519, 77] on input "text" at bounding box center [571, 83] width 224 height 28
paste input "NumberEquals0046468819"
click at [536, 81] on input "NumberEquals0046468819" at bounding box center [571, 83] width 224 height 28
type input "0046468819"
click at [704, 82] on circle "search button" at bounding box center [698, 83] width 12 height 12
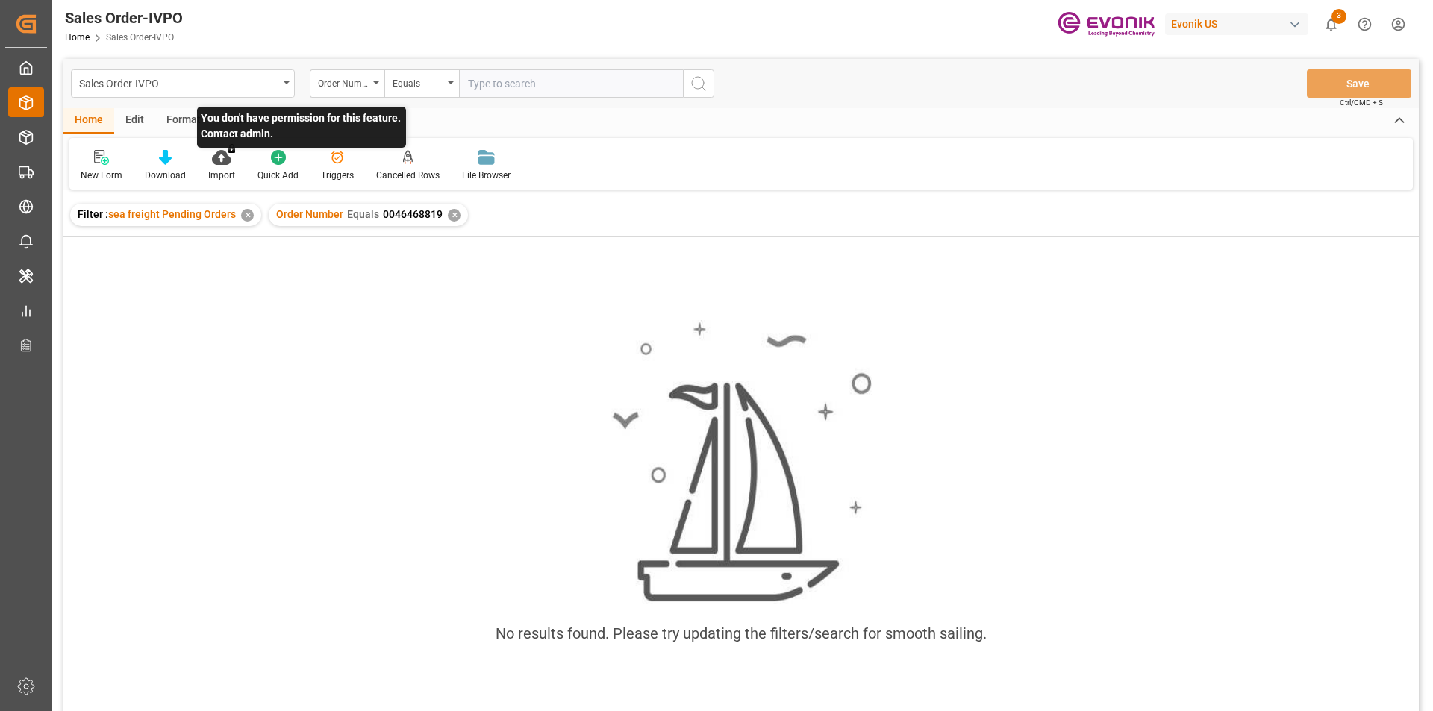
click at [232, 123] on p "You don't have permission for this feature. Contact admin." at bounding box center [301, 127] width 209 height 41
click at [241, 122] on div "View" at bounding box center [235, 120] width 46 height 25
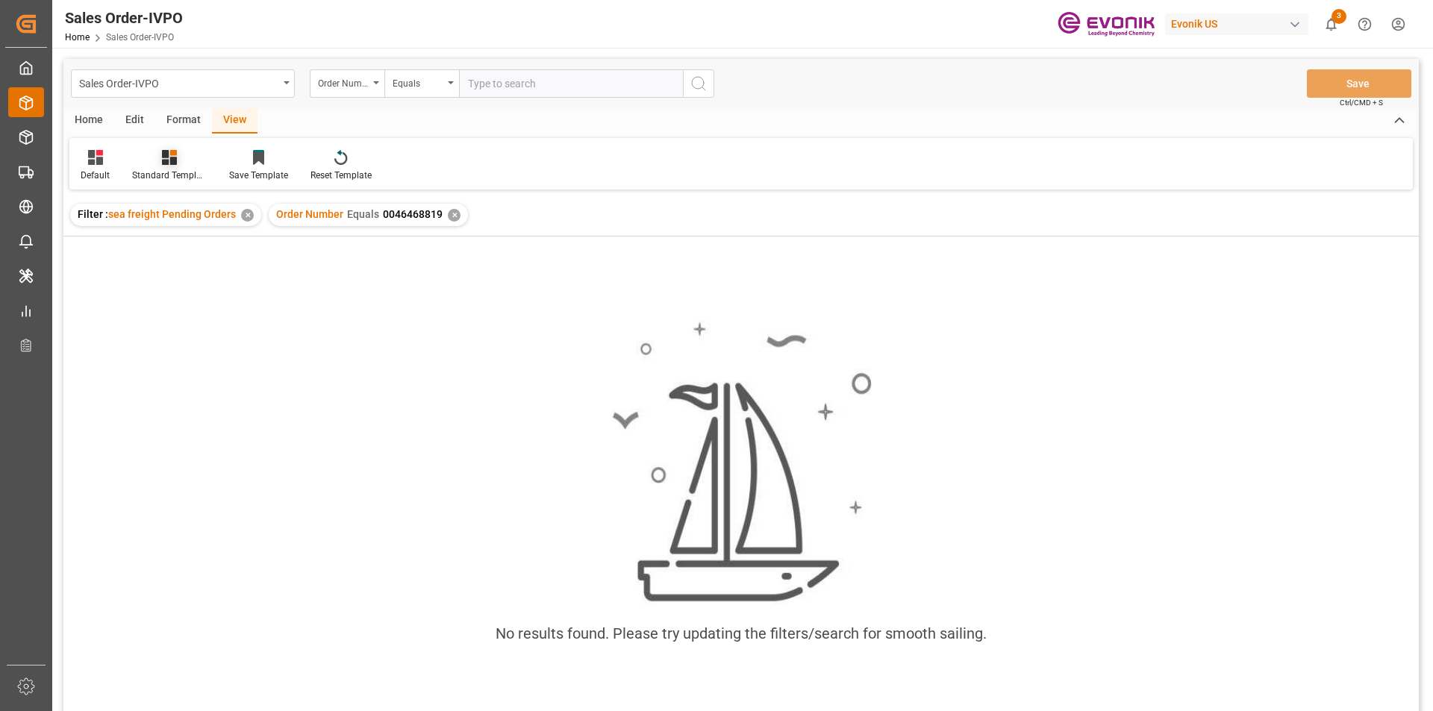
click at [172, 163] on icon at bounding box center [169, 157] width 15 height 15
click at [475, 151] on div "Default Standard Templates DROP Report Sales Order-IVPO Default view Sales Orde…" at bounding box center [740, 163] width 1343 height 51
click at [245, 213] on div "✕" at bounding box center [247, 215] width 13 height 13
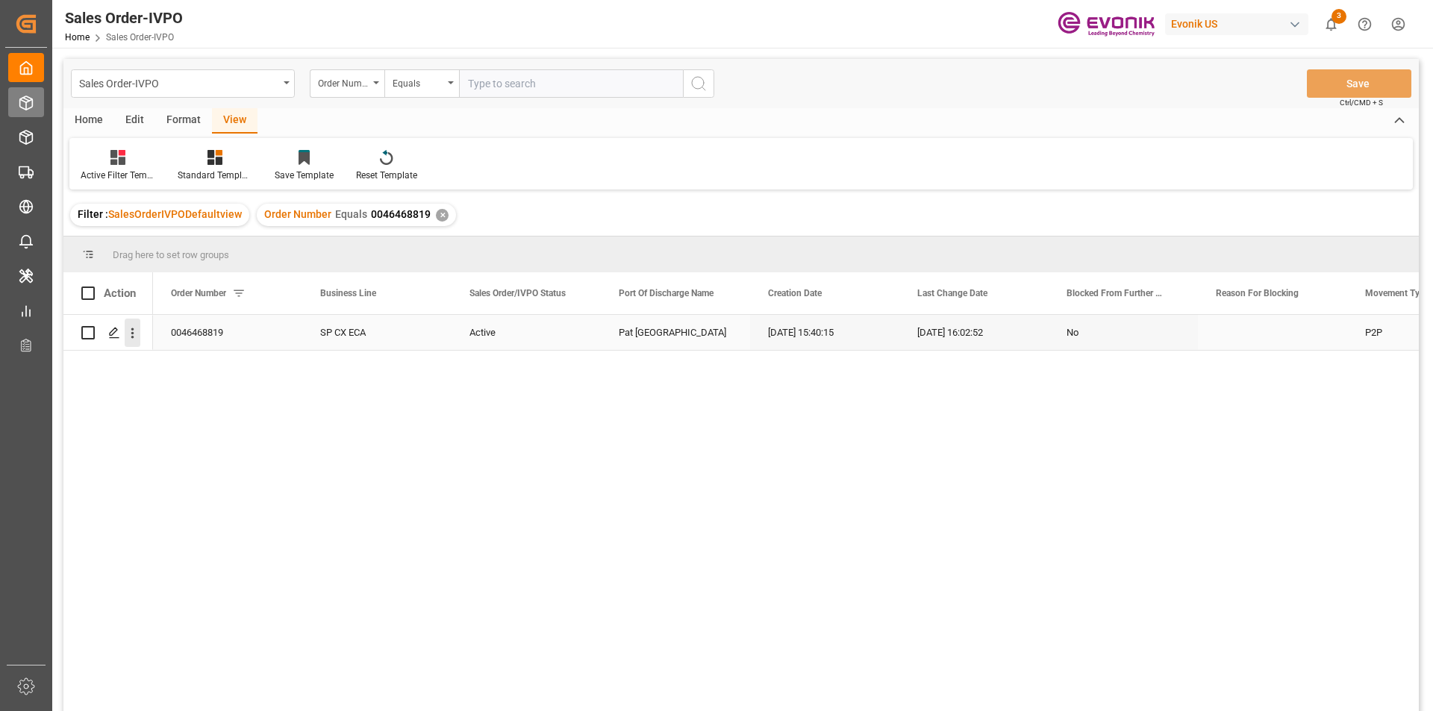
click at [133, 334] on icon "open menu" at bounding box center [132, 333] width 3 height 10
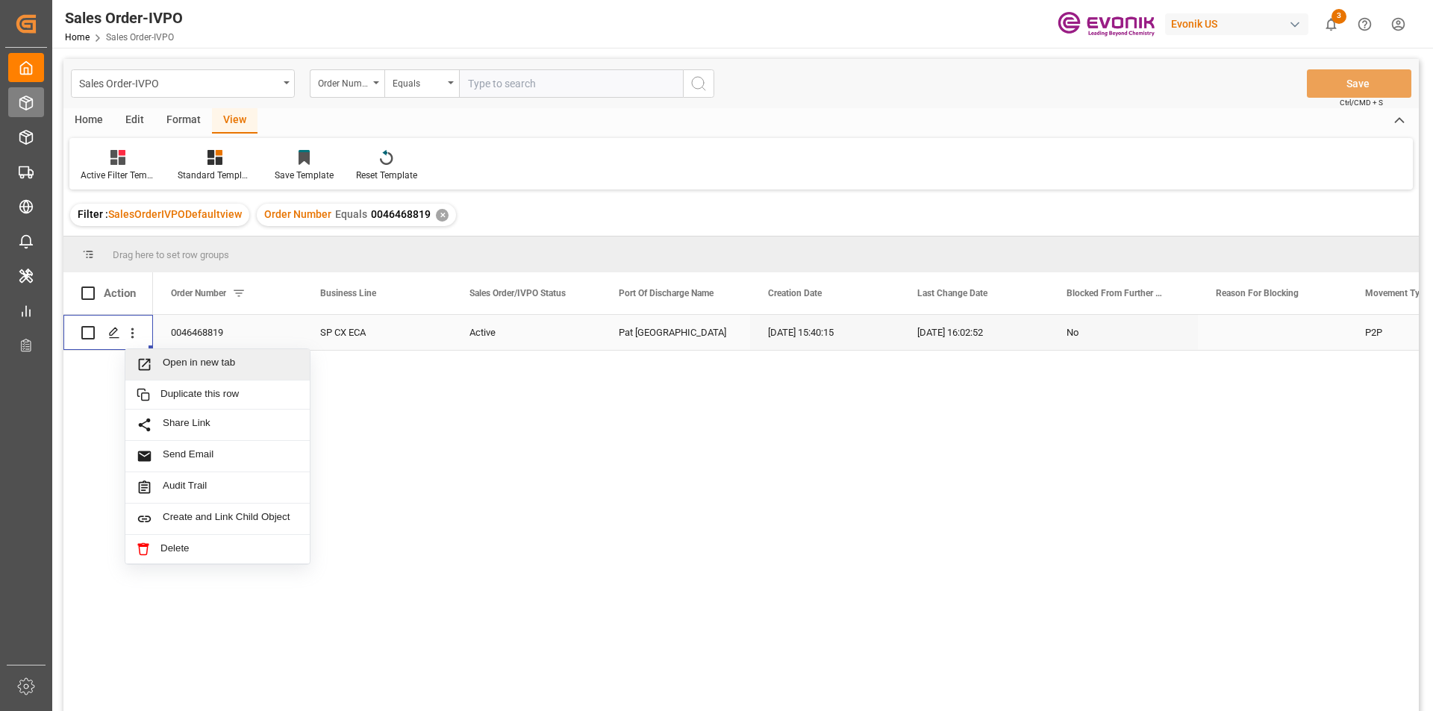
click at [231, 358] on span "Open in new tab" at bounding box center [231, 365] width 136 height 16
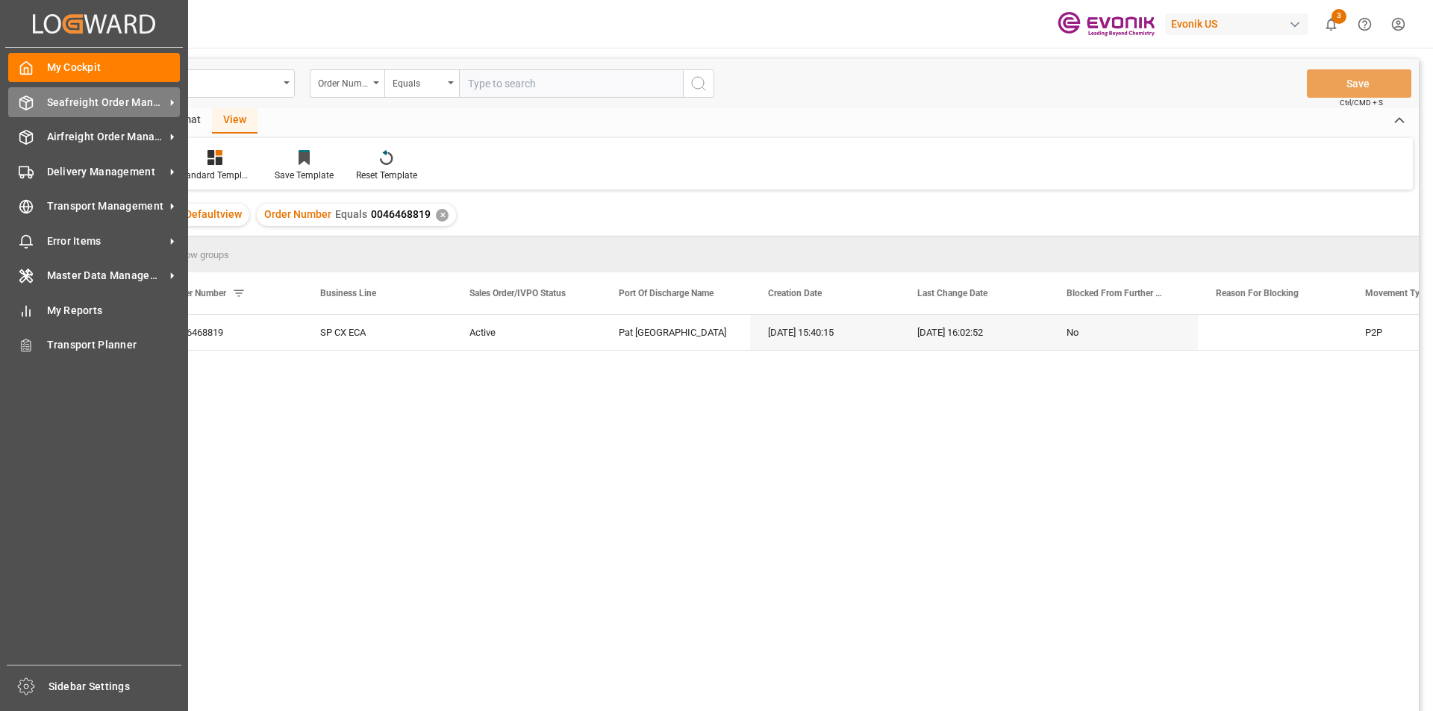
click at [70, 96] on span "Seafreight Order Management" at bounding box center [106, 103] width 118 height 16
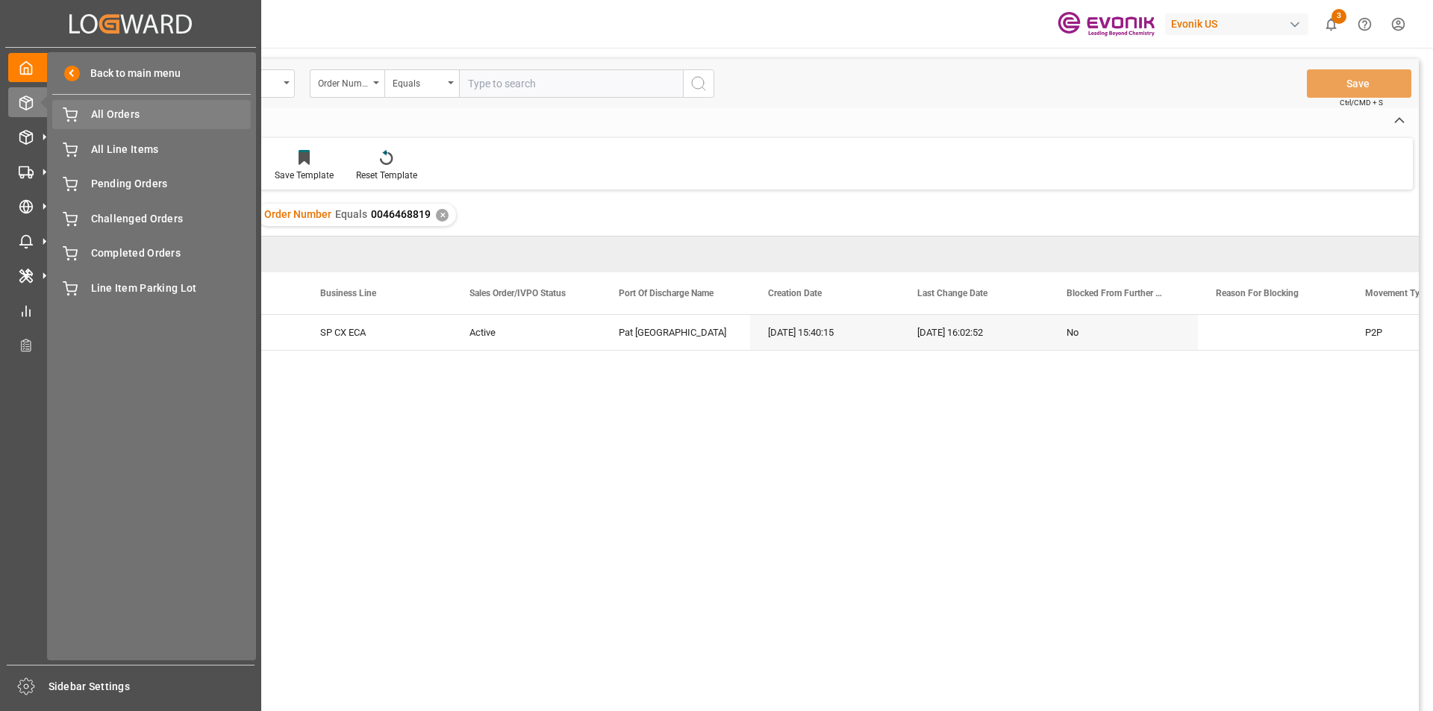
click at [123, 114] on span "All Orders" at bounding box center [171, 115] width 160 height 16
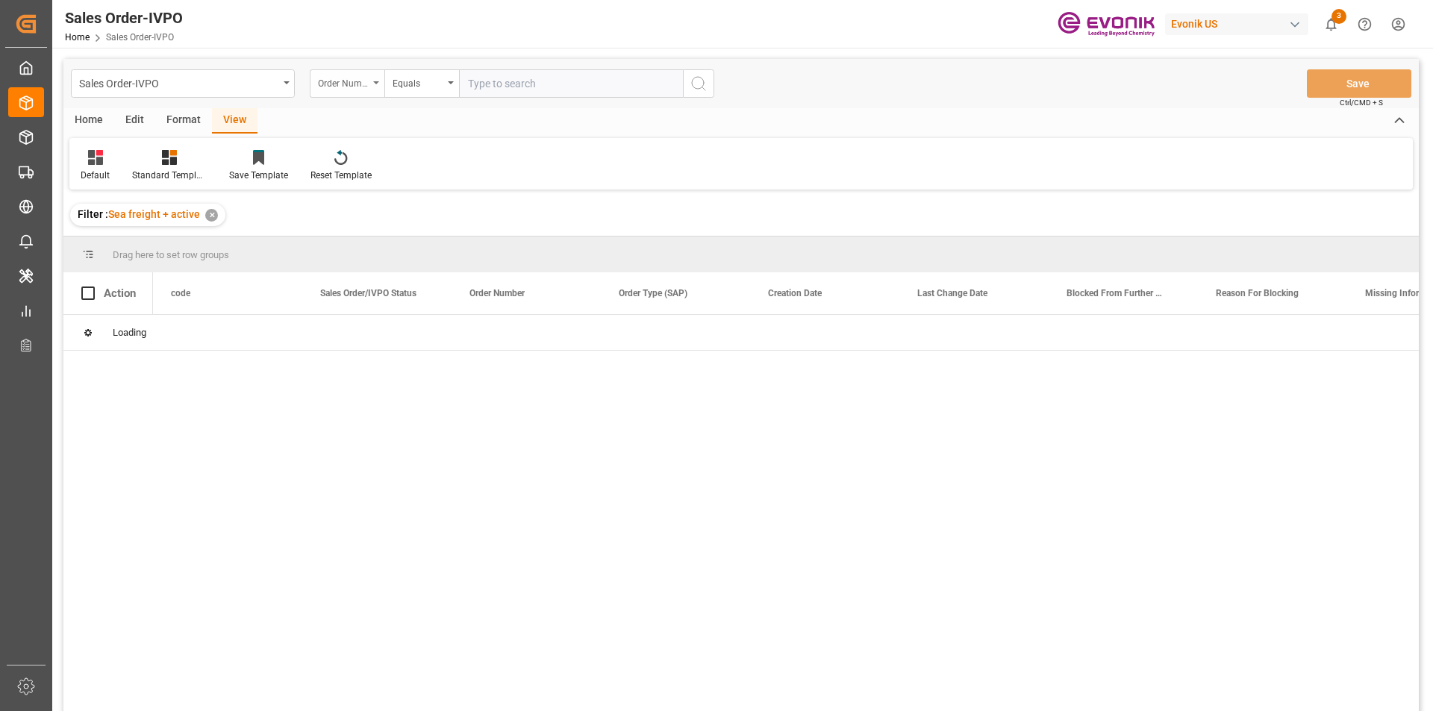
click at [378, 83] on icon "open menu" at bounding box center [376, 82] width 6 height 3
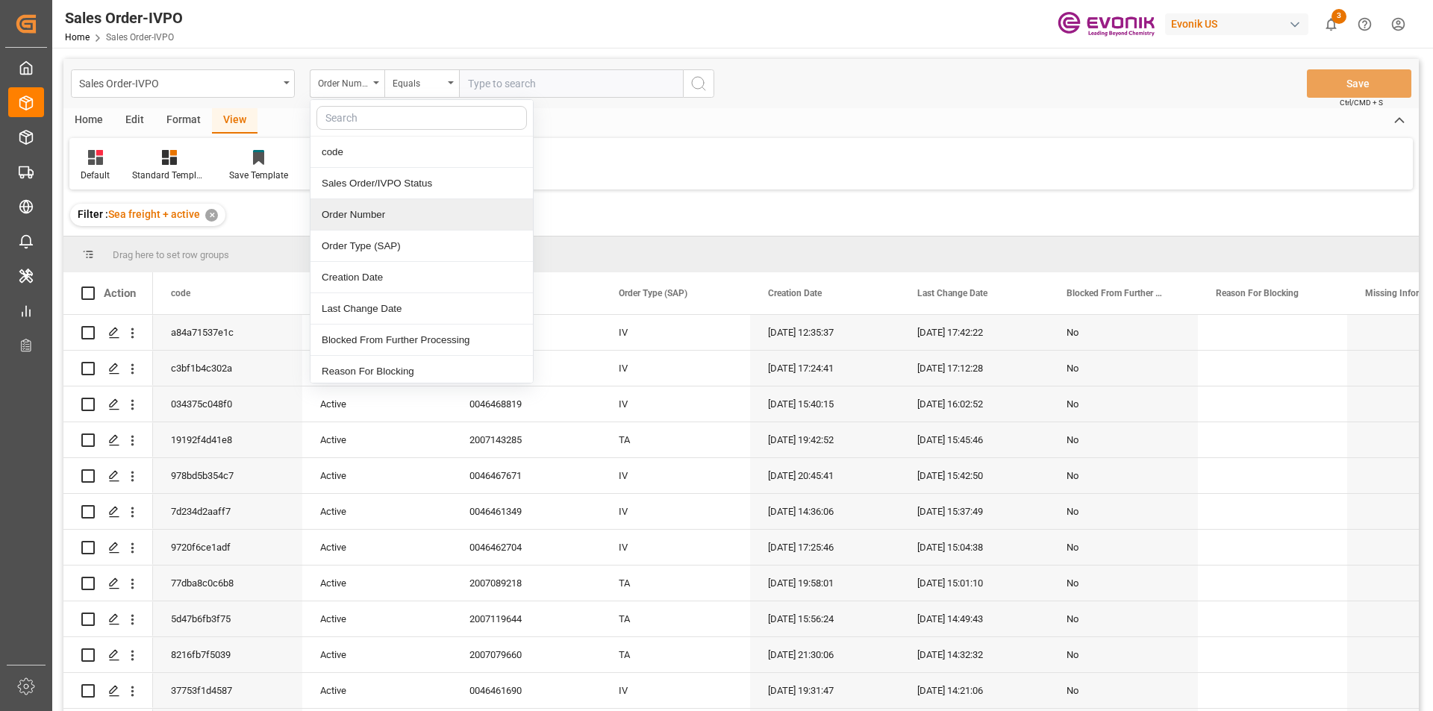
click at [348, 219] on div "Order Number" at bounding box center [421, 214] width 222 height 31
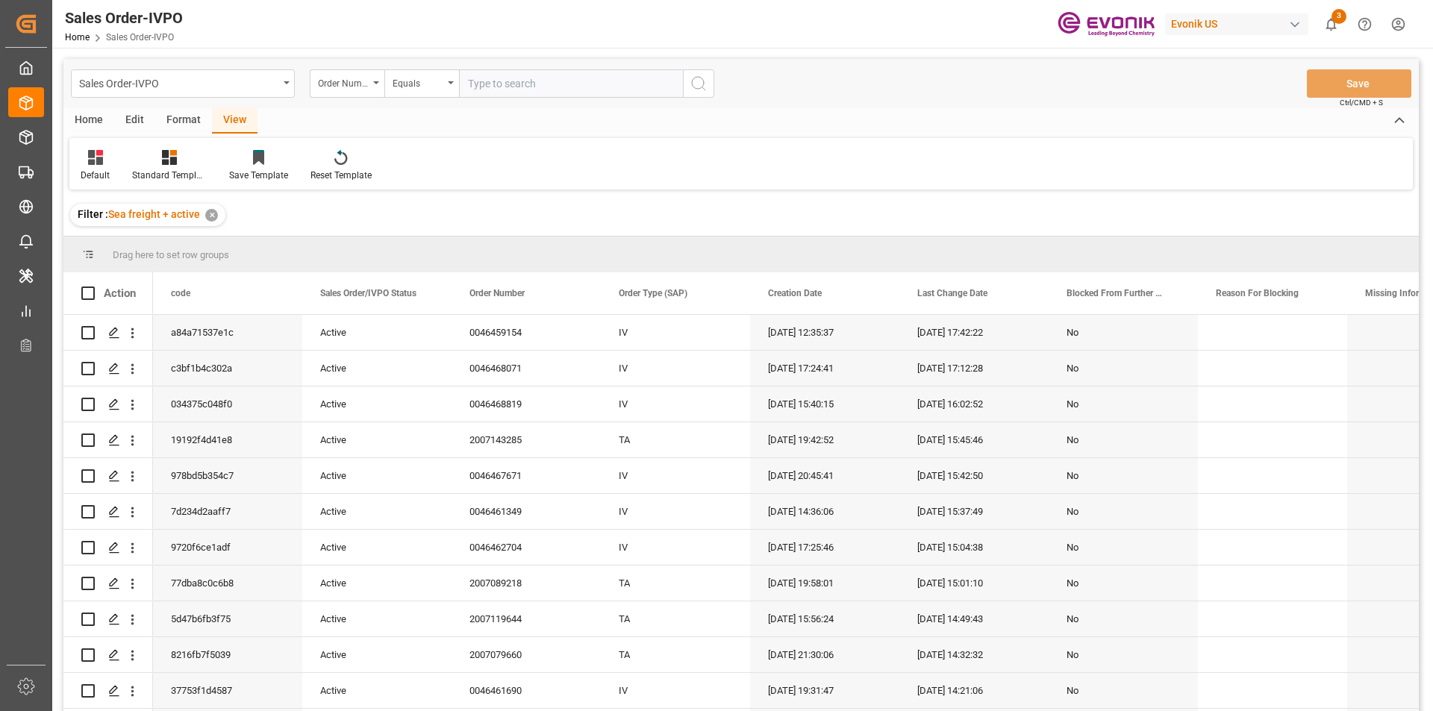
click at [498, 83] on input "text" at bounding box center [571, 83] width 224 height 28
paste input "0046464919"
type input "0046464919"
click at [692, 85] on circle "search button" at bounding box center [698, 83] width 12 height 12
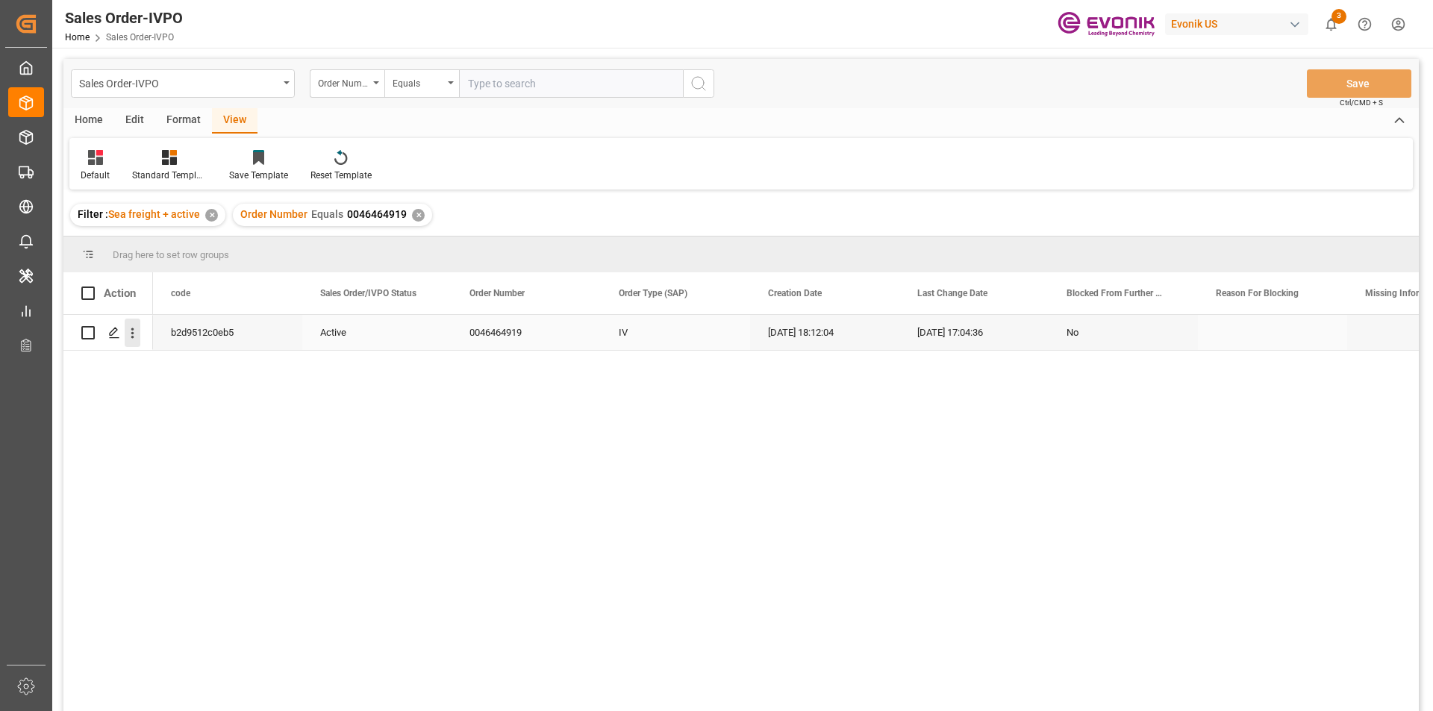
click at [131, 336] on icon "open menu" at bounding box center [133, 333] width 16 height 16
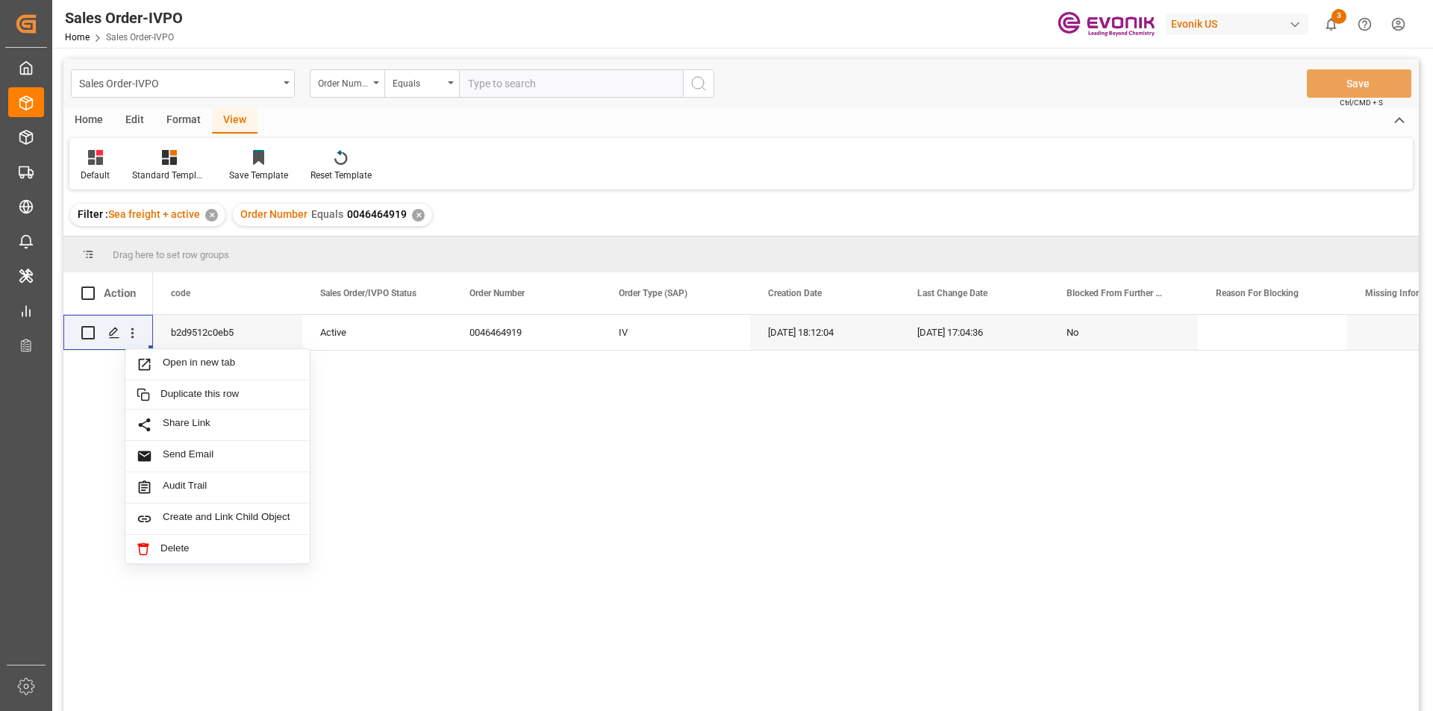
click at [233, 122] on div "View" at bounding box center [235, 120] width 46 height 25
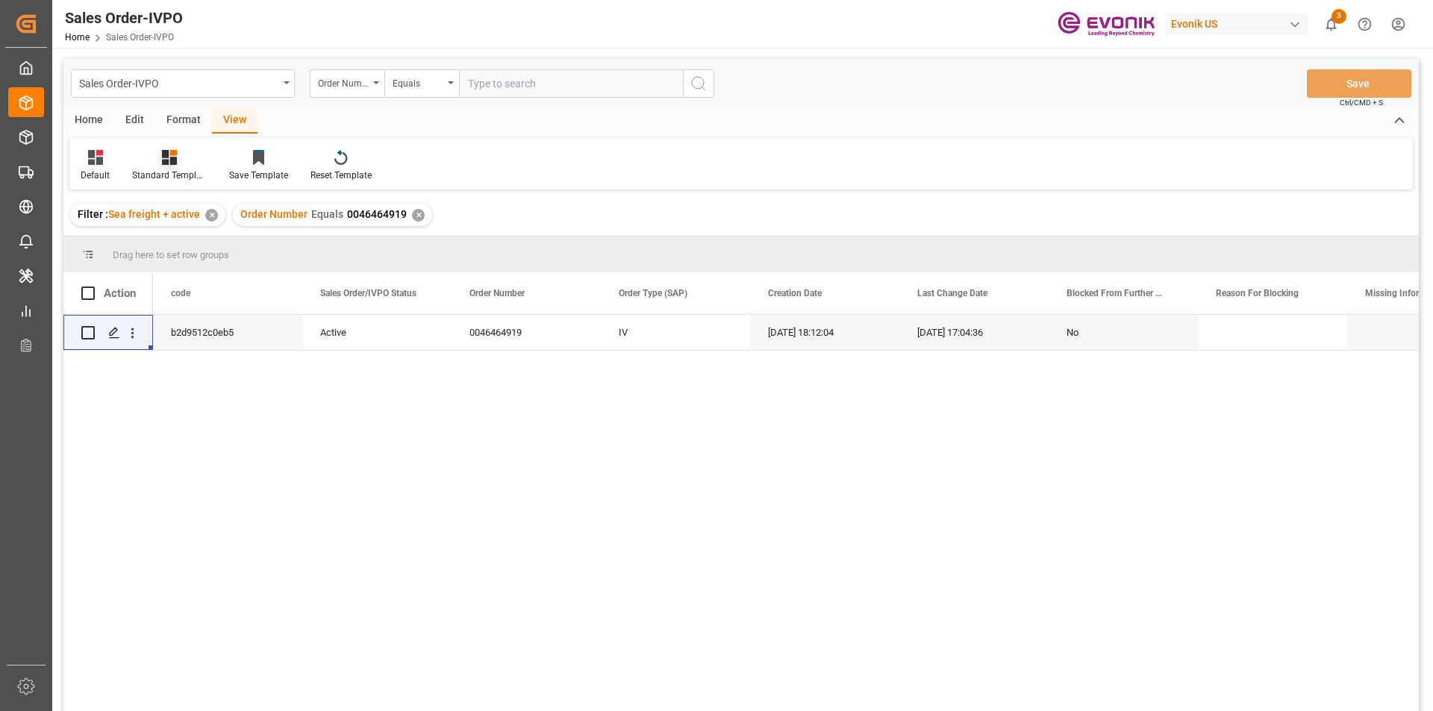
click at [172, 161] on icon at bounding box center [169, 157] width 15 height 15
click at [231, 468] on div "b2d9512c0eb5 Active 0046464919 IV 08.08.2025 18:12:04 18.08.2025 17:04:36 No" at bounding box center [785, 518] width 1265 height 406
click at [210, 214] on div "✕" at bounding box center [211, 215] width 13 height 13
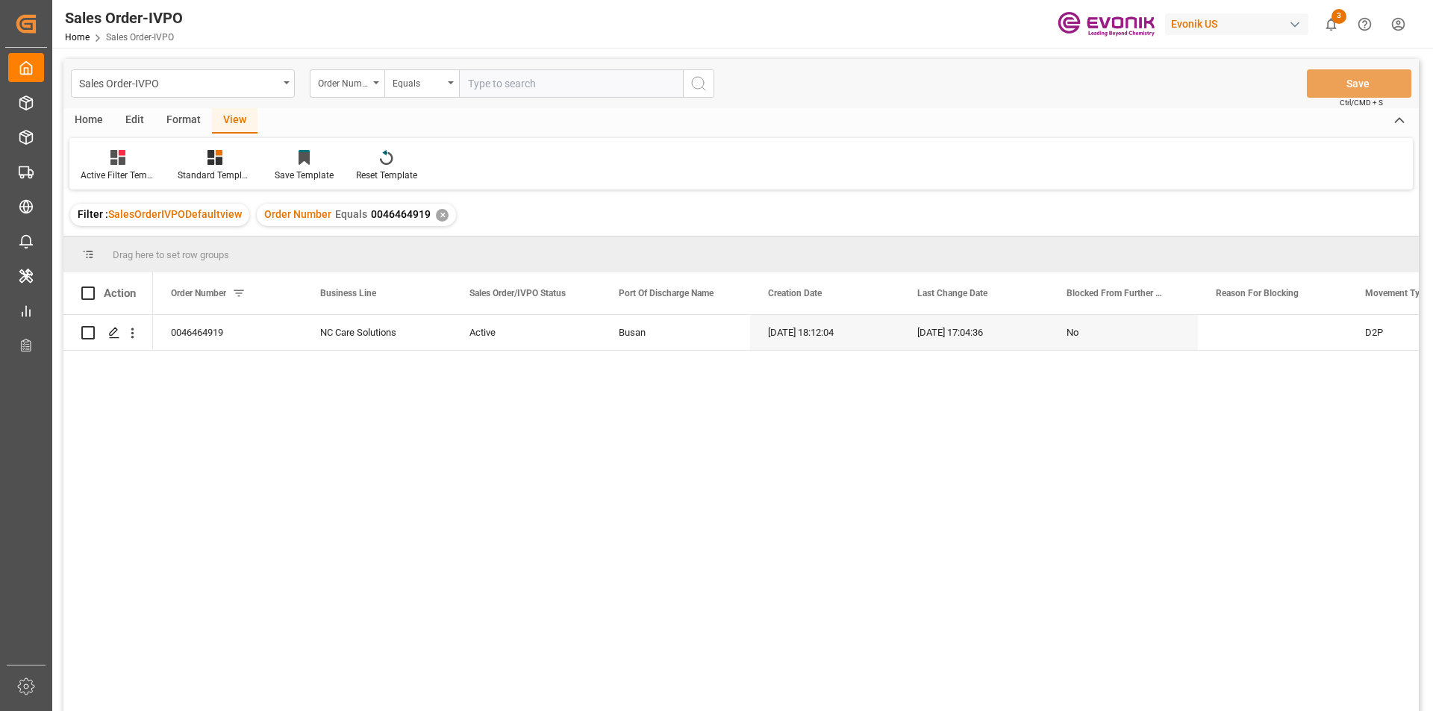
click at [239, 122] on div "View" at bounding box center [235, 120] width 46 height 25
click at [215, 162] on icon at bounding box center [214, 157] width 15 height 15
click at [387, 118] on div "Home Edit Format View" at bounding box center [740, 120] width 1355 height 25
click at [216, 175] on div "Standard Templates" at bounding box center [215, 175] width 75 height 13
click at [89, 120] on div "Home" at bounding box center [88, 120] width 51 height 25
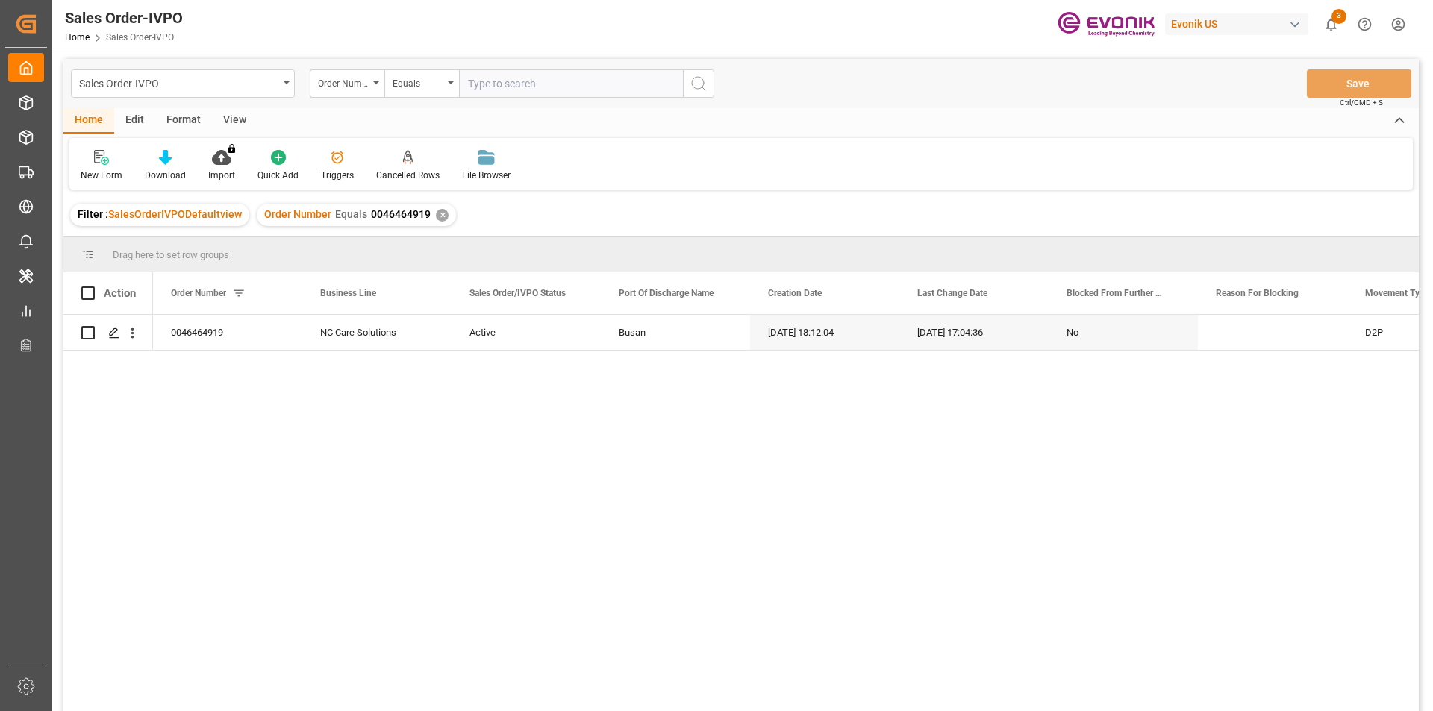
click at [241, 128] on div "View" at bounding box center [235, 120] width 46 height 25
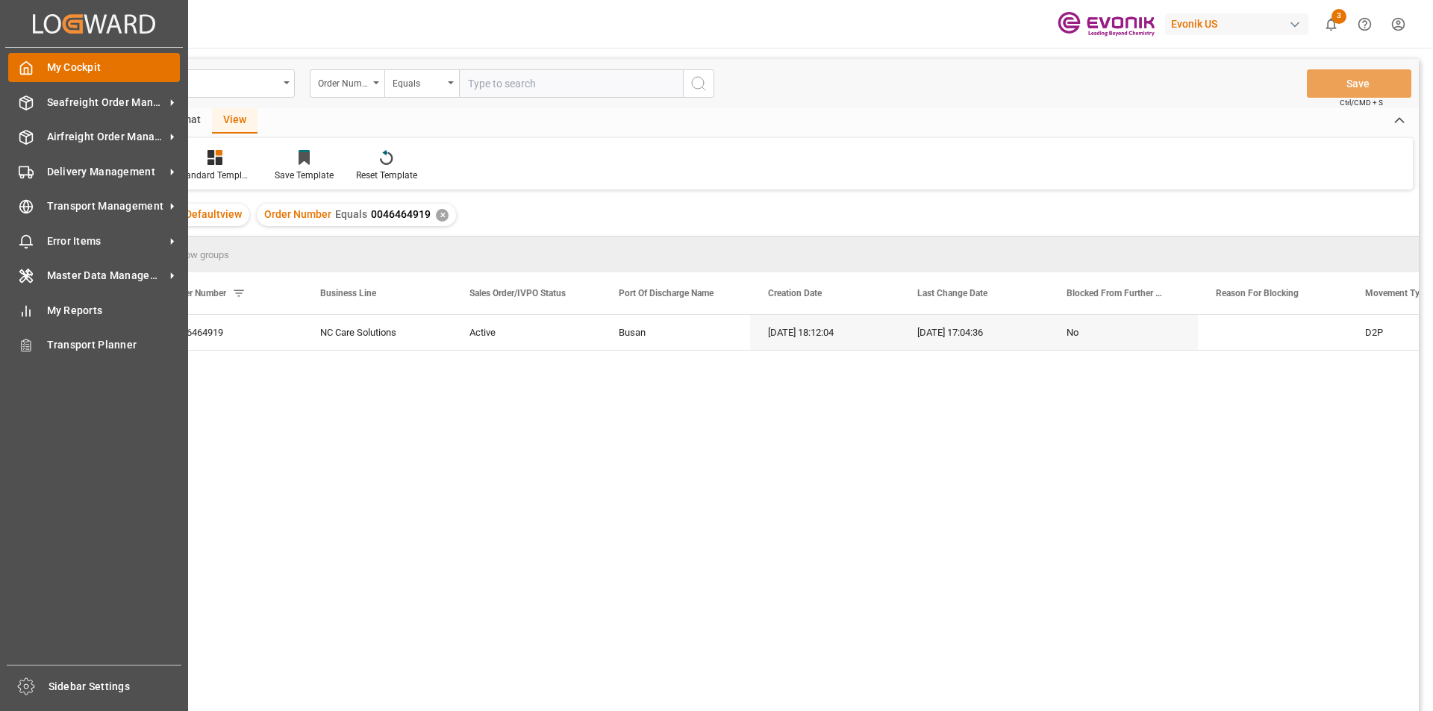
click at [39, 75] on div "My Cockpit My Cockpit" at bounding box center [94, 67] width 172 height 29
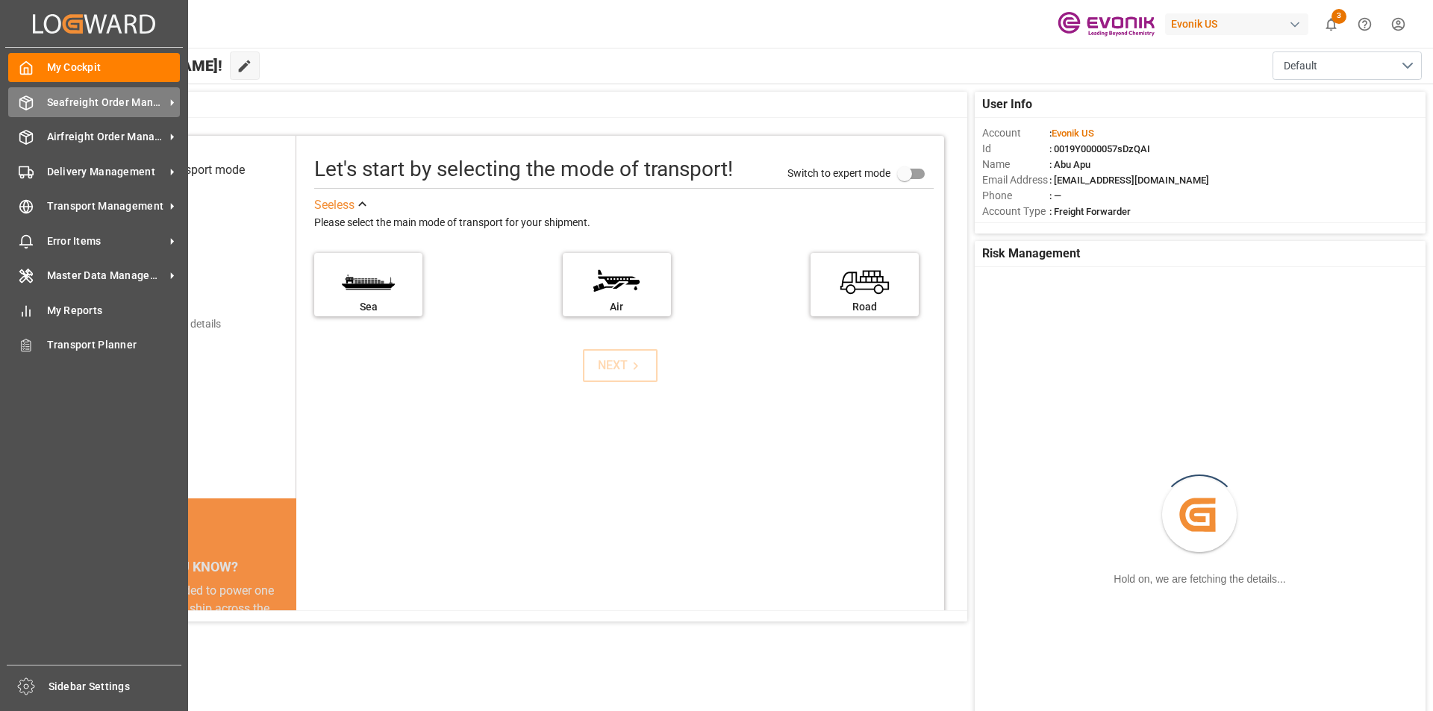
click at [96, 101] on span "Seafreight Order Management" at bounding box center [106, 103] width 118 height 16
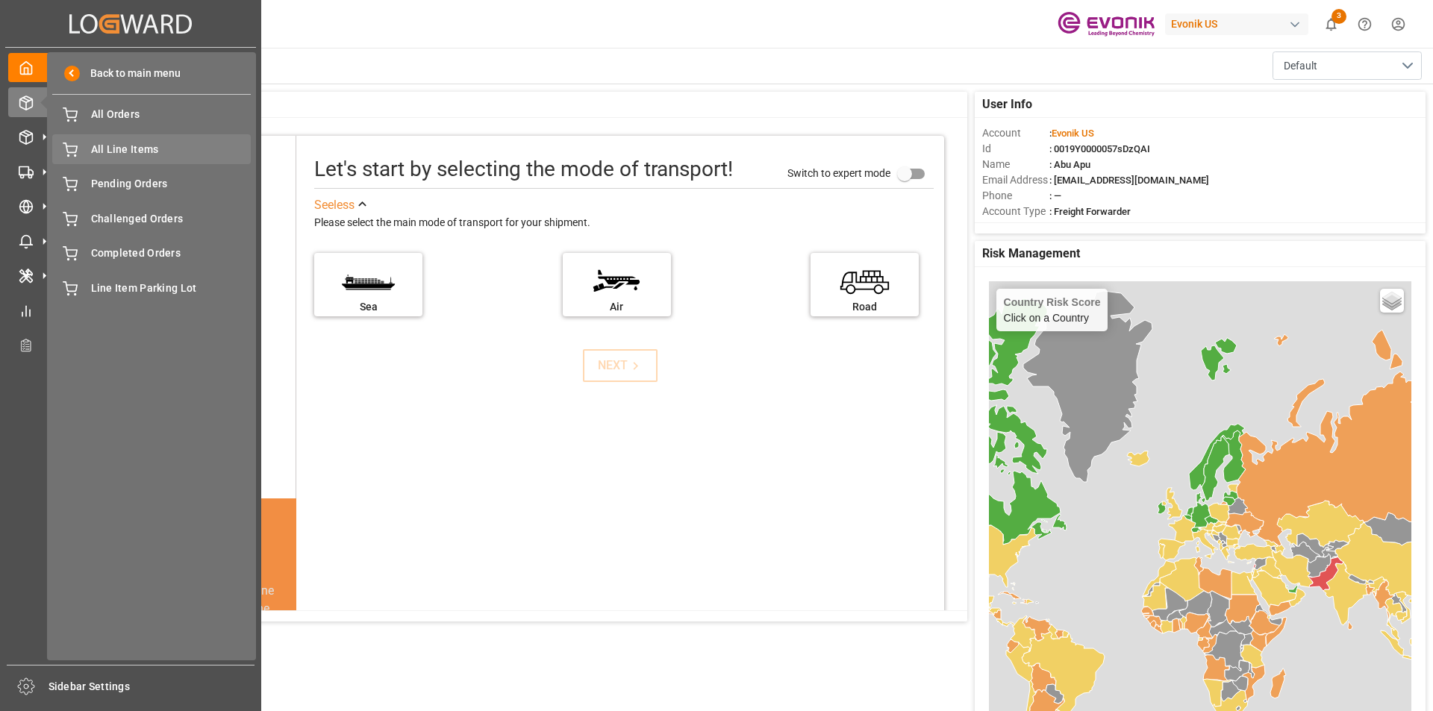
click at [142, 151] on span "All Line Items" at bounding box center [171, 150] width 160 height 16
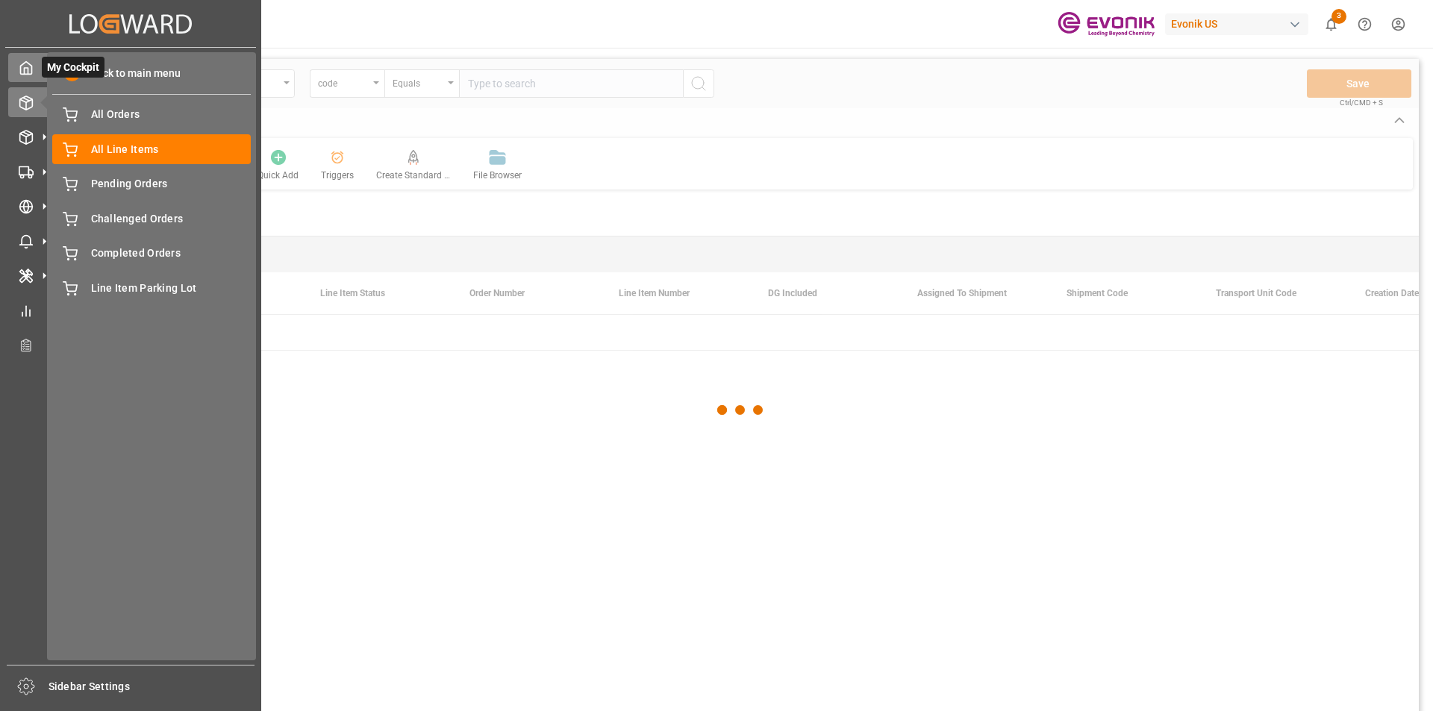
click at [32, 72] on icon at bounding box center [26, 68] width 11 height 13
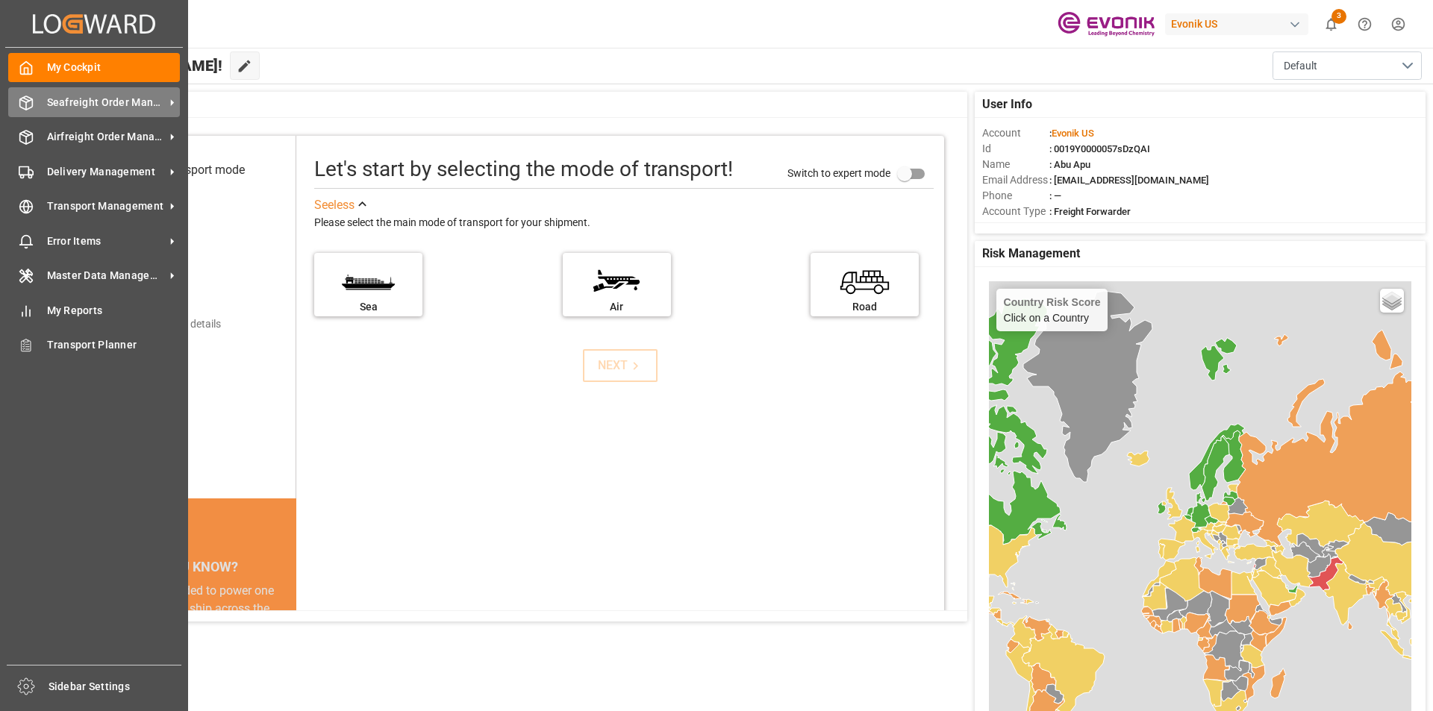
click at [101, 104] on span "Seafreight Order Management" at bounding box center [106, 103] width 118 height 16
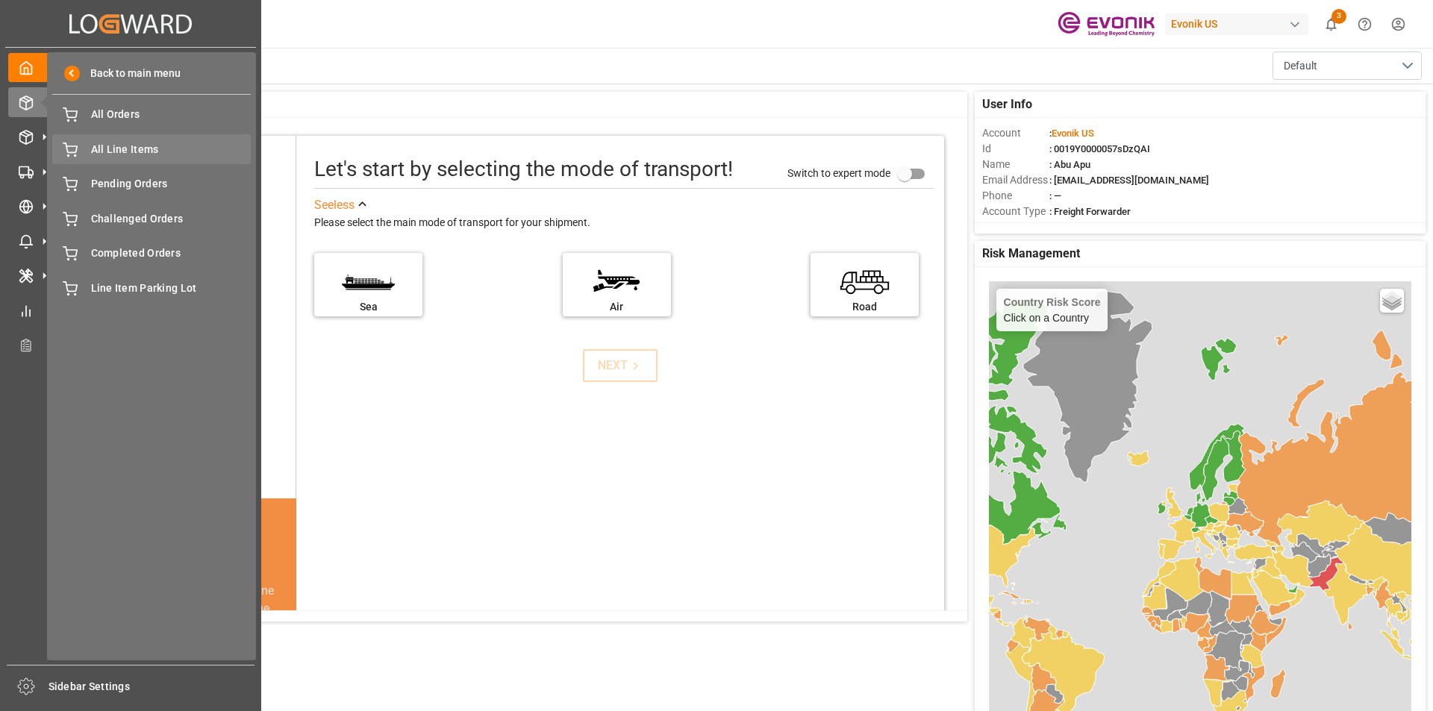
click at [143, 151] on span "All Line Items" at bounding box center [171, 150] width 160 height 16
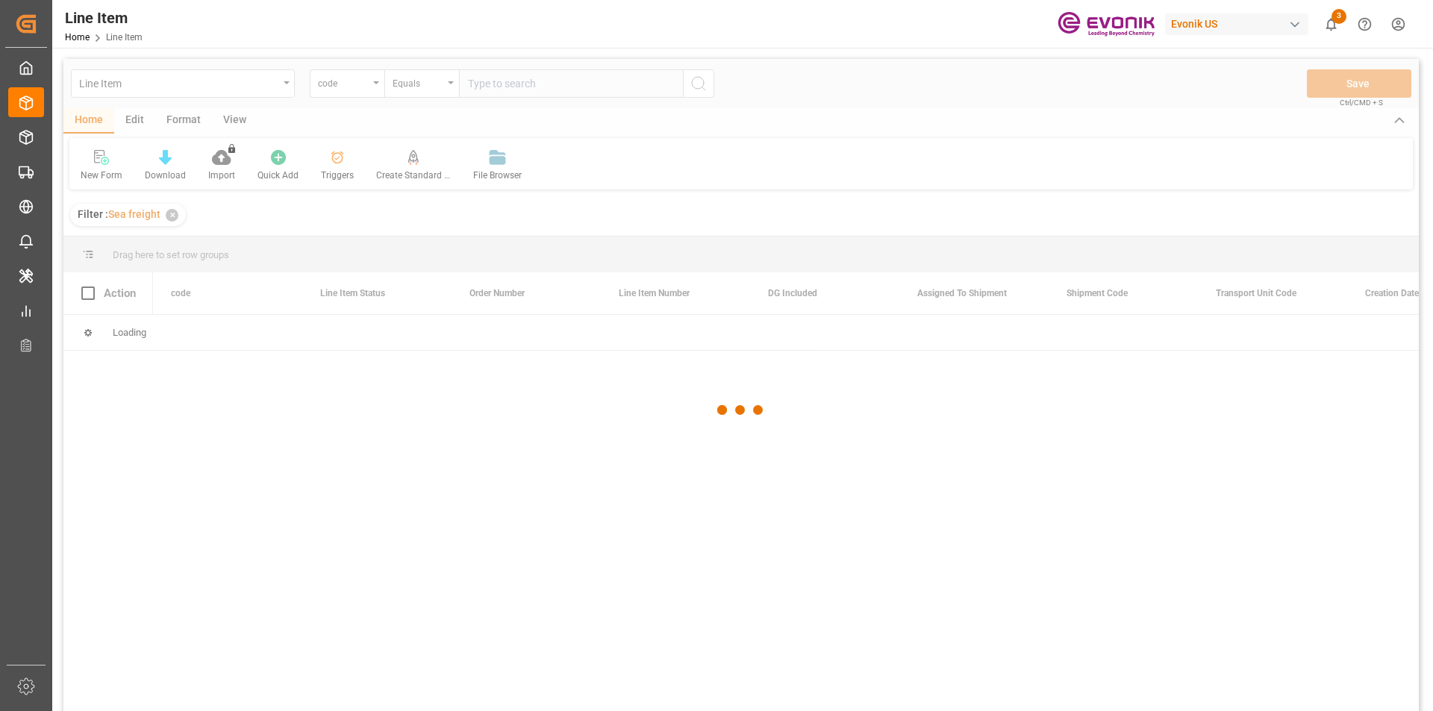
click at [372, 89] on div at bounding box center [740, 410] width 1355 height 702
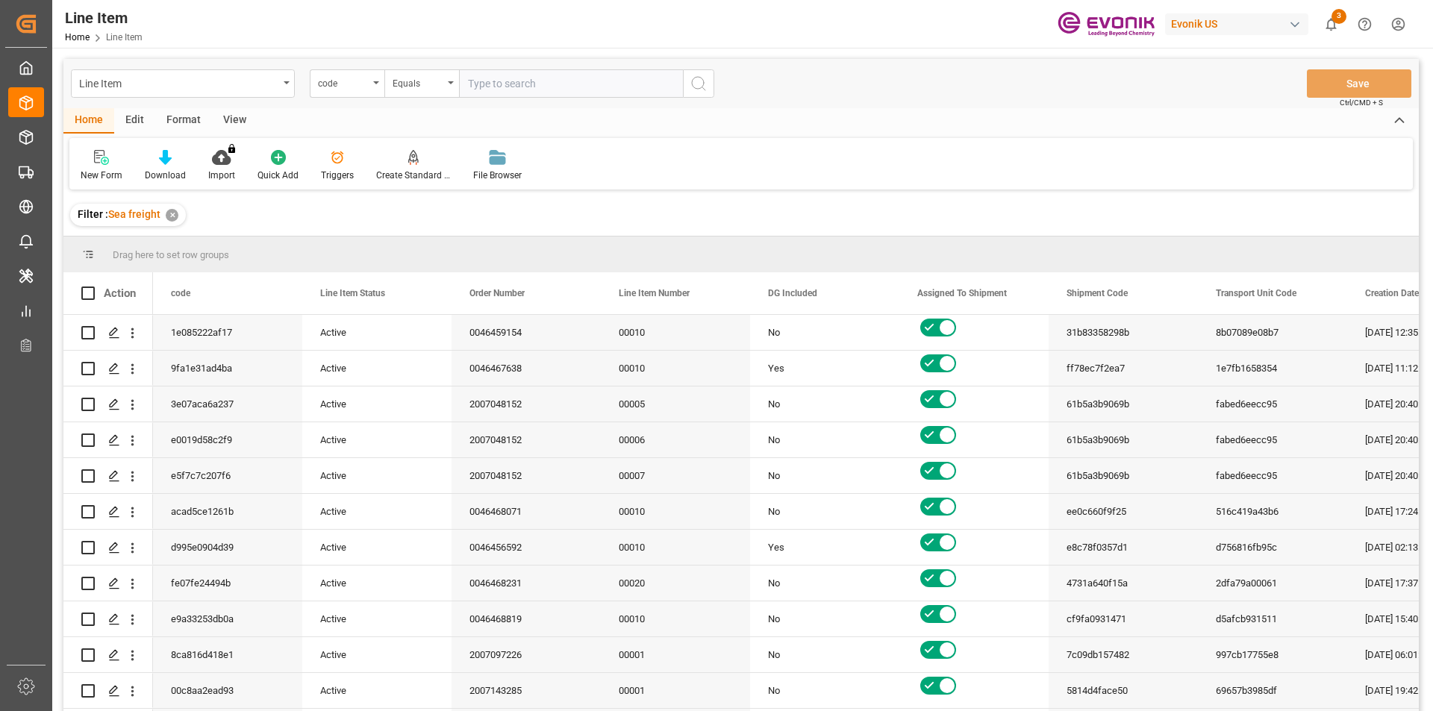
click at [373, 86] on div "code" at bounding box center [347, 83] width 75 height 28
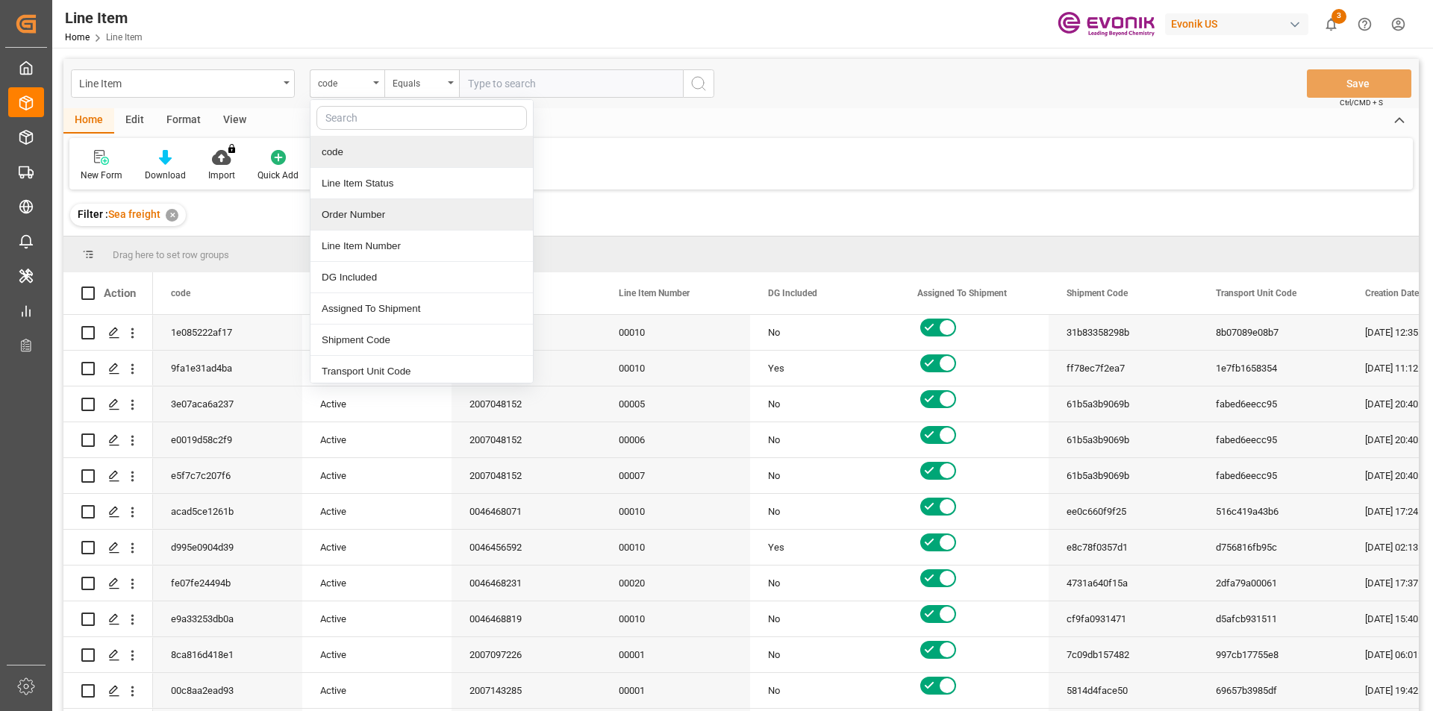
click at [339, 214] on div "Order Number" at bounding box center [421, 214] width 222 height 31
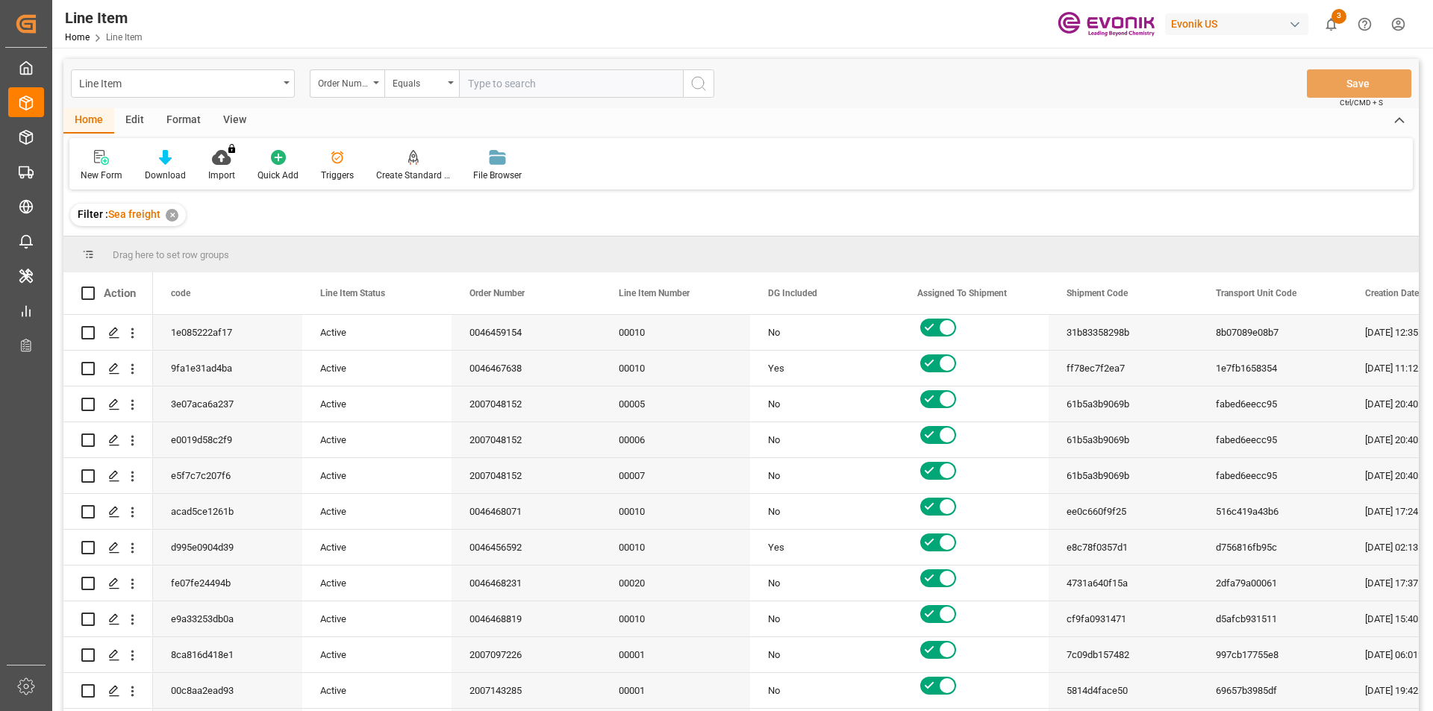
click at [482, 81] on input "text" at bounding box center [571, 83] width 224 height 28
paste input "0046464919"
type input "0046464919"
click at [707, 80] on button "search button" at bounding box center [698, 83] width 31 height 28
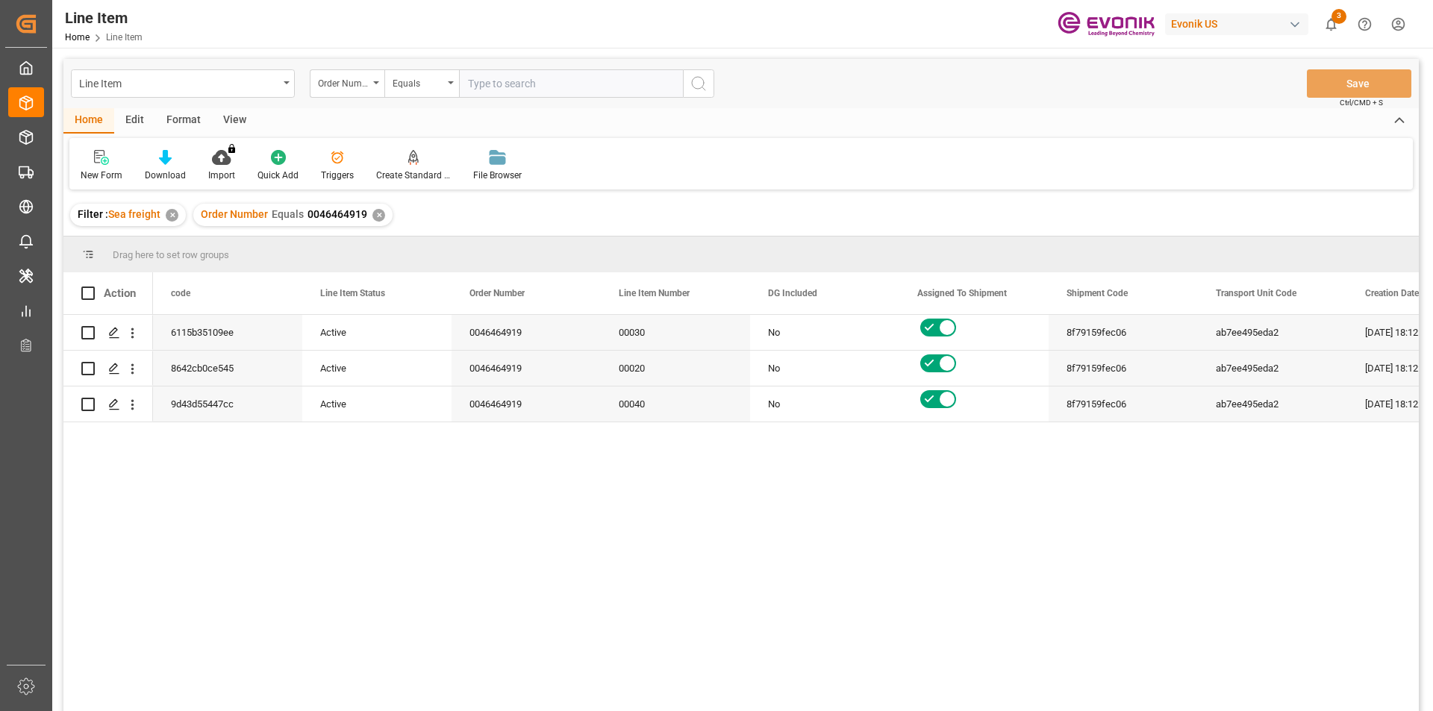
click at [239, 123] on div "View" at bounding box center [235, 120] width 46 height 25
click at [172, 174] on div "Standard Templates" at bounding box center [169, 175] width 75 height 13
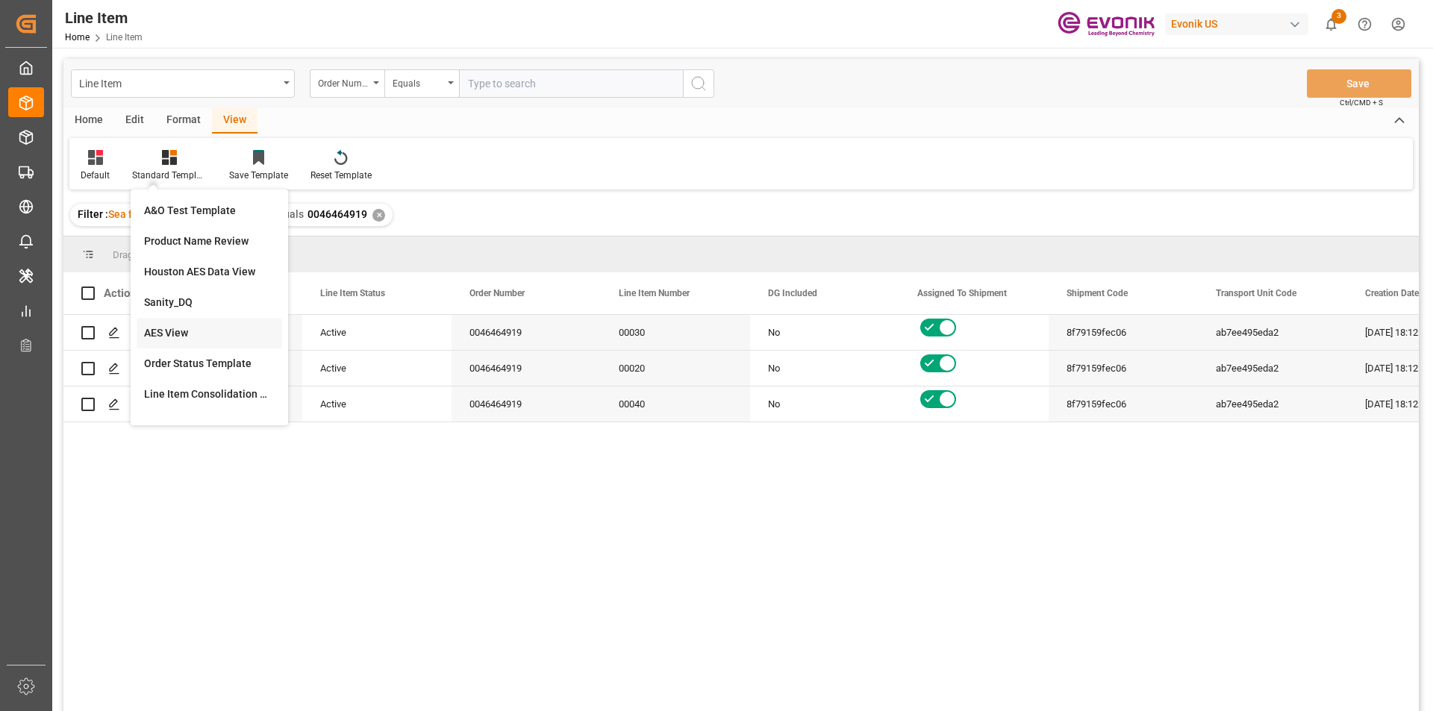
click at [181, 334] on div "AES View" at bounding box center [209, 333] width 131 height 16
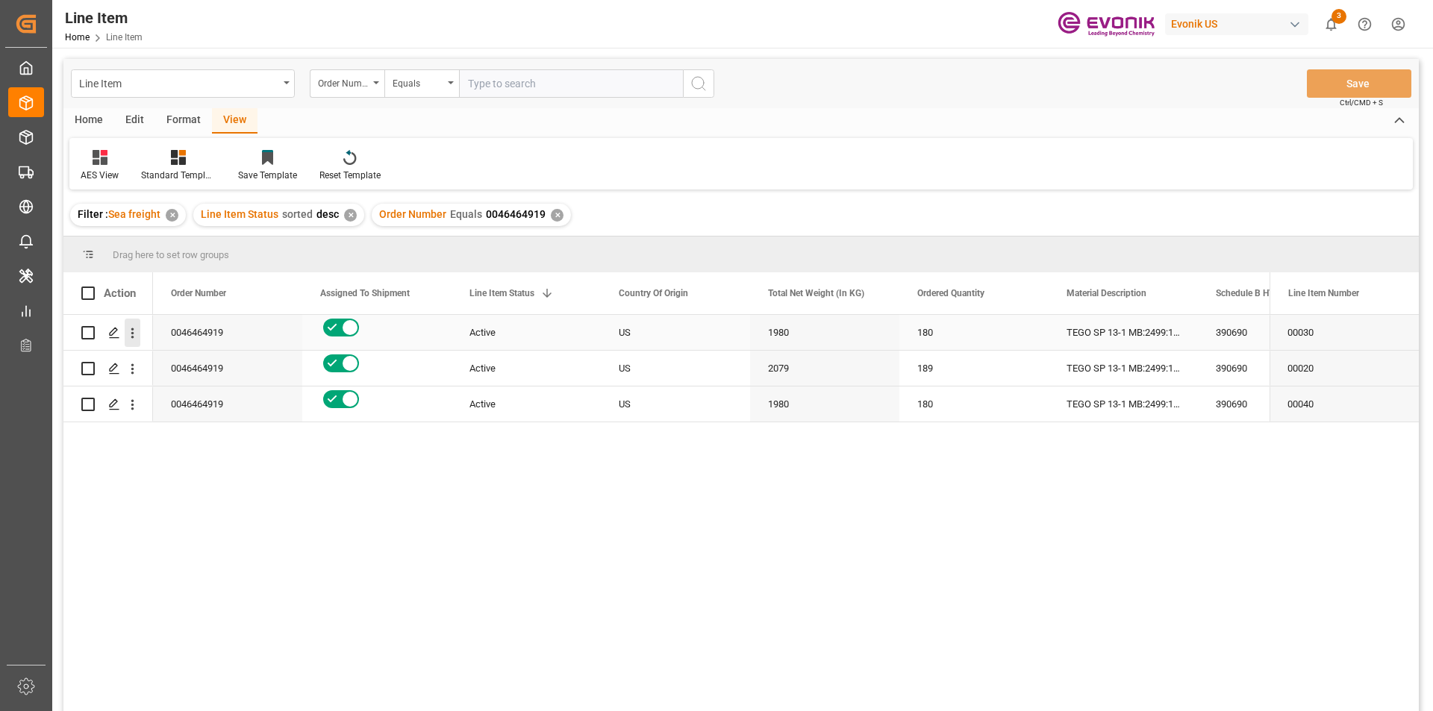
click at [133, 336] on icon "open menu" at bounding box center [133, 333] width 16 height 16
click at [159, 360] on span "Press SPACE to select this row." at bounding box center [150, 365] width 26 height 16
click at [131, 371] on icon "open menu" at bounding box center [133, 369] width 16 height 16
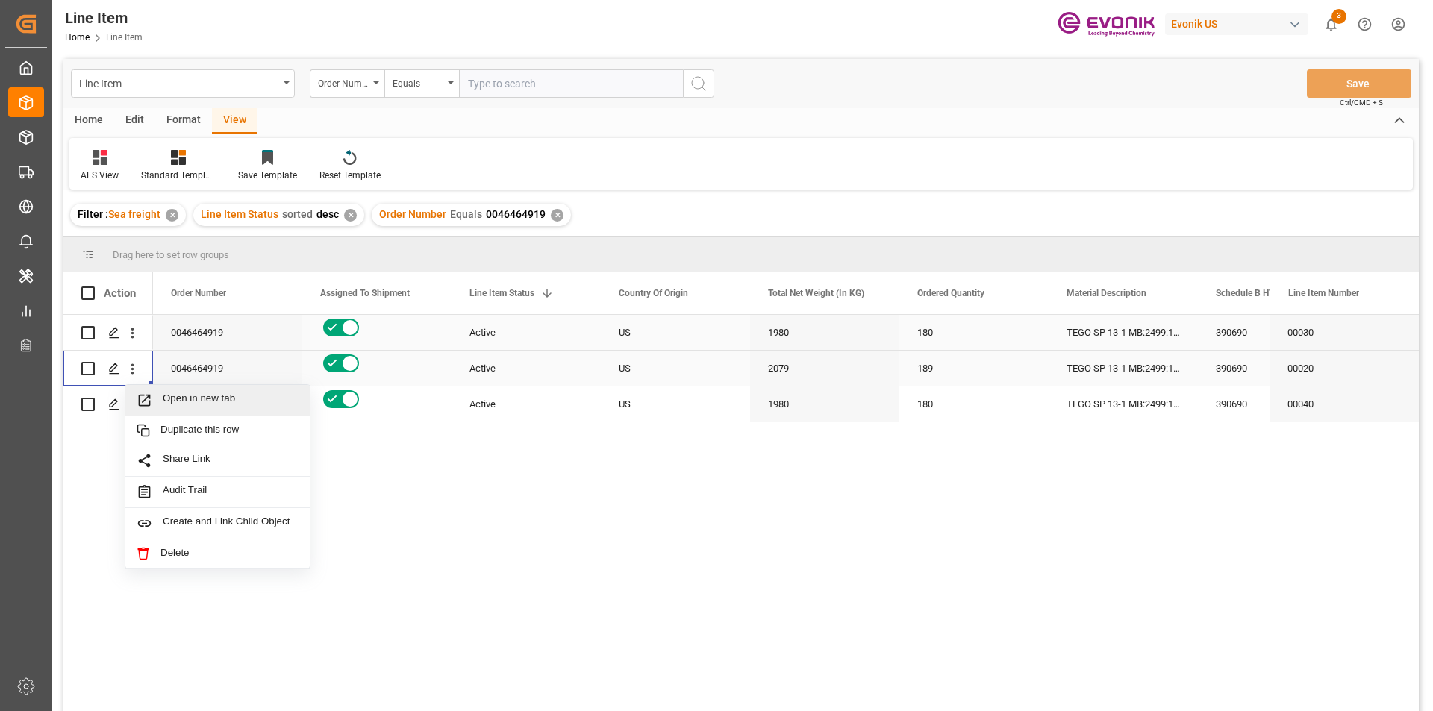
click at [183, 403] on span "Open in new tab" at bounding box center [231, 400] width 136 height 16
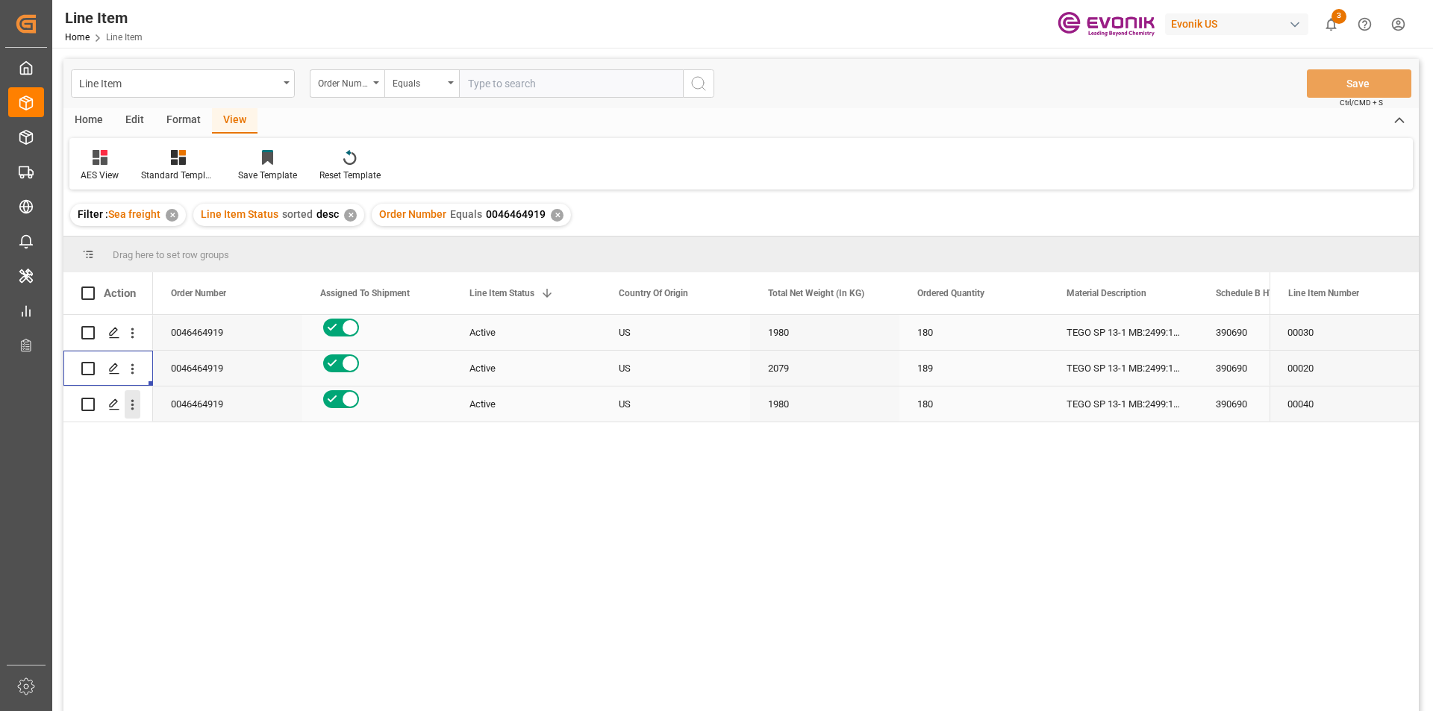
click at [132, 407] on icon "open menu" at bounding box center [133, 405] width 16 height 16
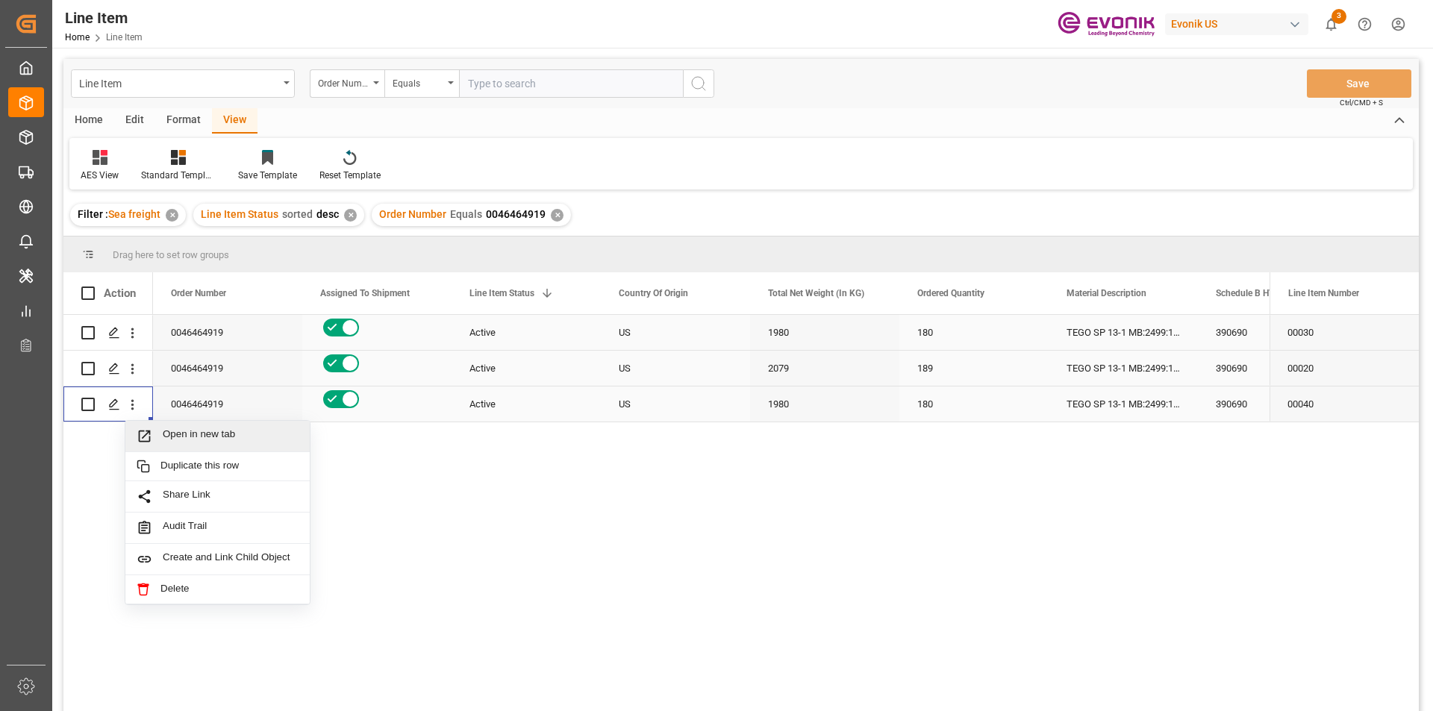
click at [172, 440] on span "Open in new tab" at bounding box center [231, 436] width 136 height 16
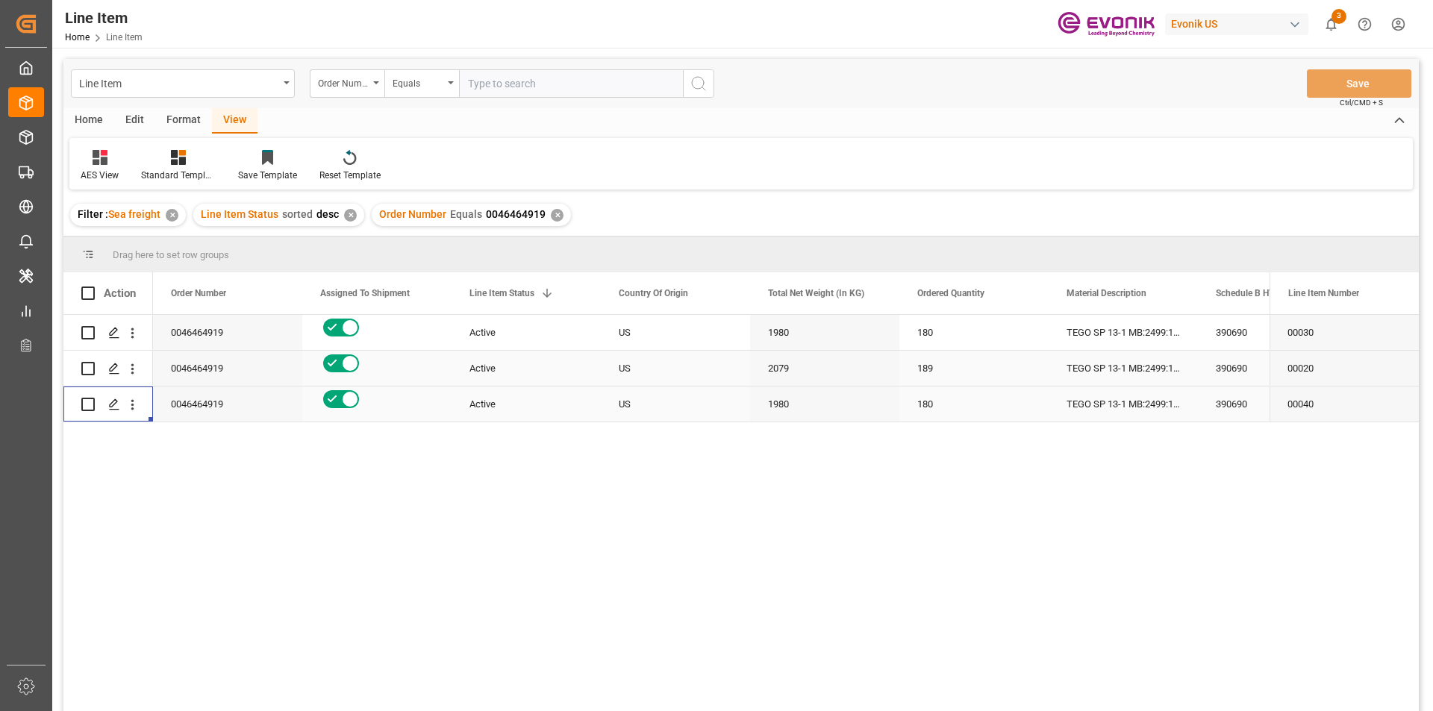
click at [657, 408] on div "US" at bounding box center [675, 404] width 149 height 35
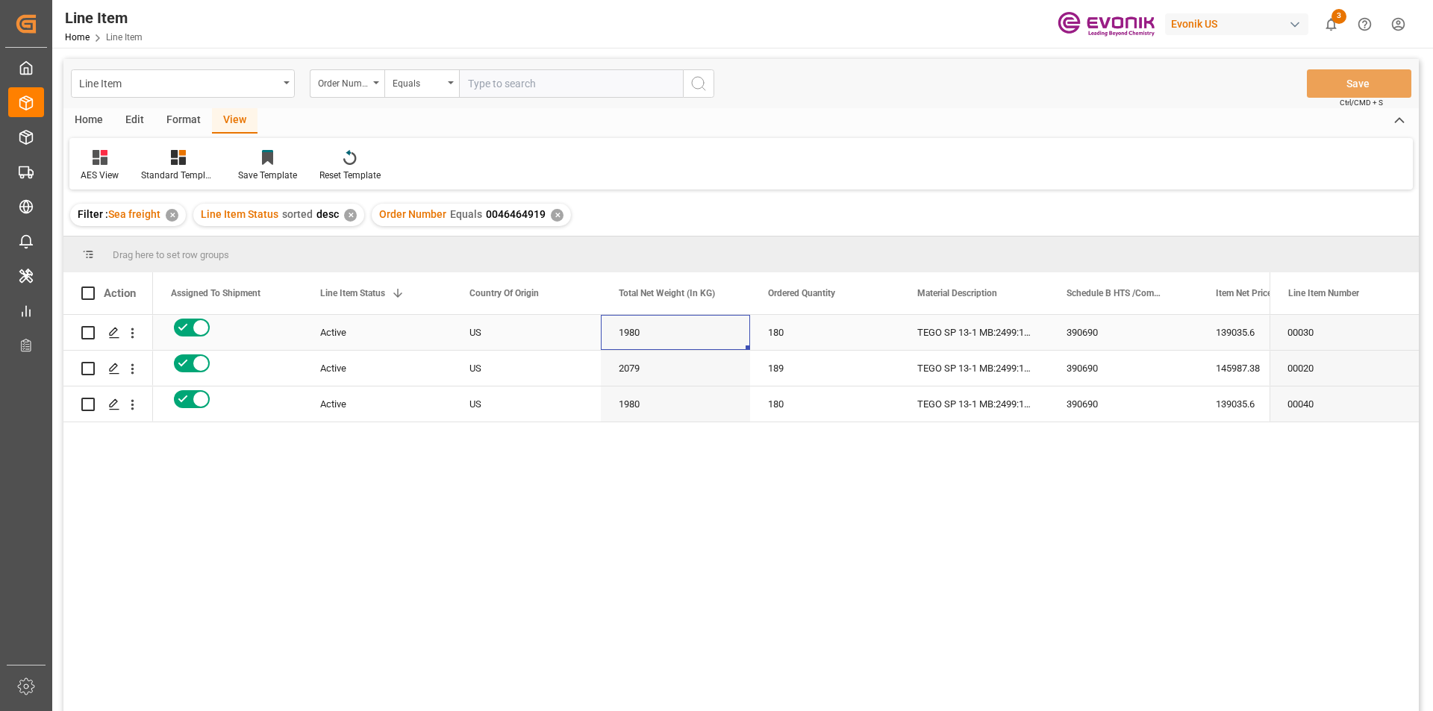
click at [644, 337] on div "1980" at bounding box center [675, 332] width 149 height 35
click at [711, 335] on div "1980" at bounding box center [675, 332] width 149 height 35
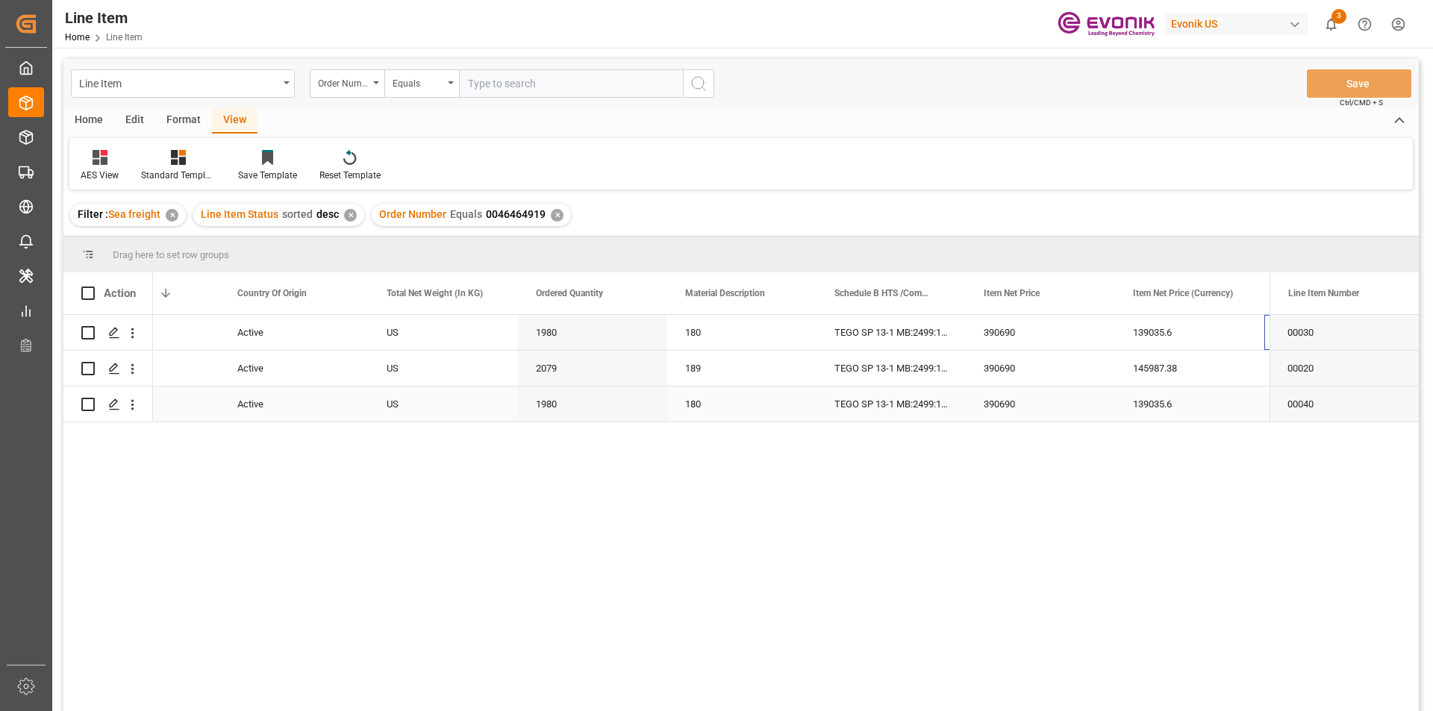
scroll to position [0, 381]
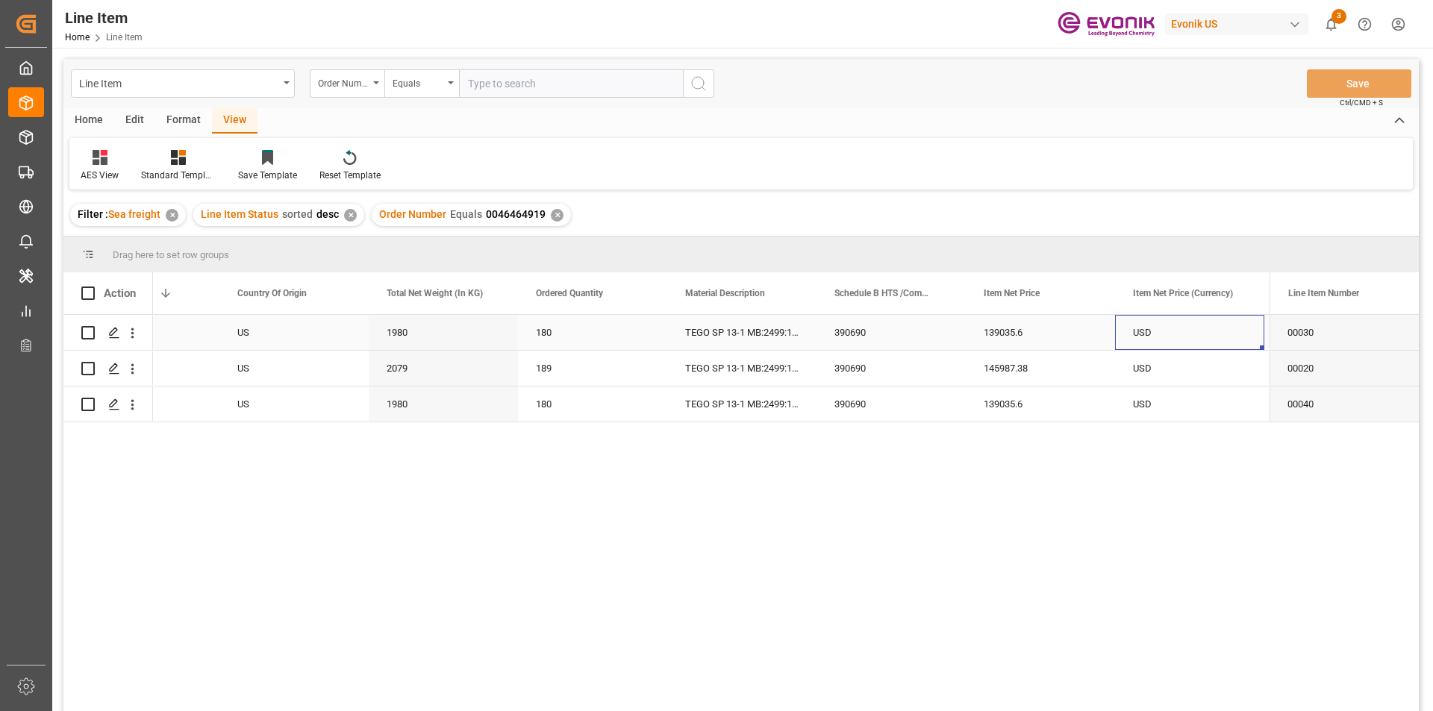
click at [977, 332] on div "139035.6" at bounding box center [1040, 332] width 149 height 35
click at [433, 376] on div "2079" at bounding box center [443, 368] width 149 height 35
click at [996, 360] on div "145987.38" at bounding box center [1040, 368] width 149 height 35
click at [404, 402] on div "1980" at bounding box center [443, 404] width 149 height 35
drag, startPoint x: 1029, startPoint y: 406, endPoint x: 1033, endPoint y: 428, distance: 22.0
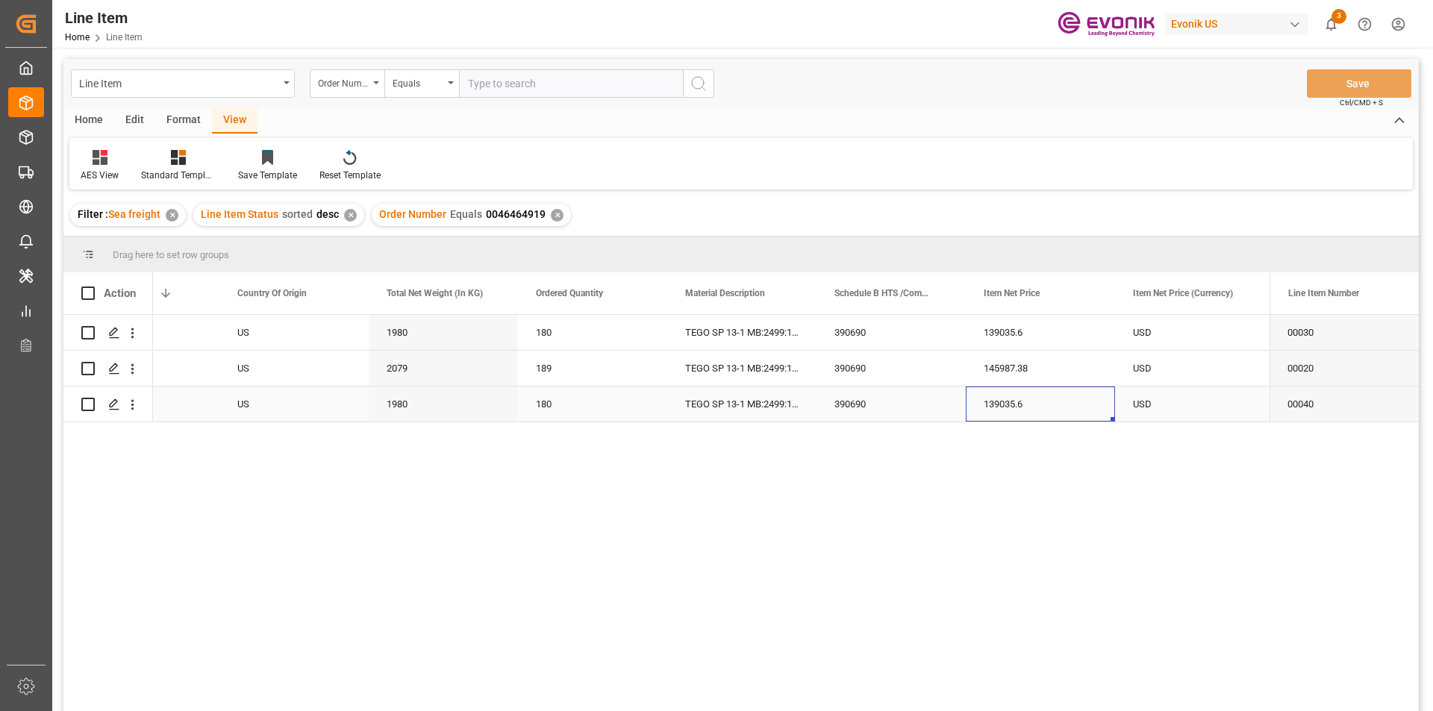
click at [1029, 406] on div "139035.6" at bounding box center [1040, 404] width 149 height 35
click at [1054, 413] on div "139035.6" at bounding box center [1040, 404] width 149 height 35
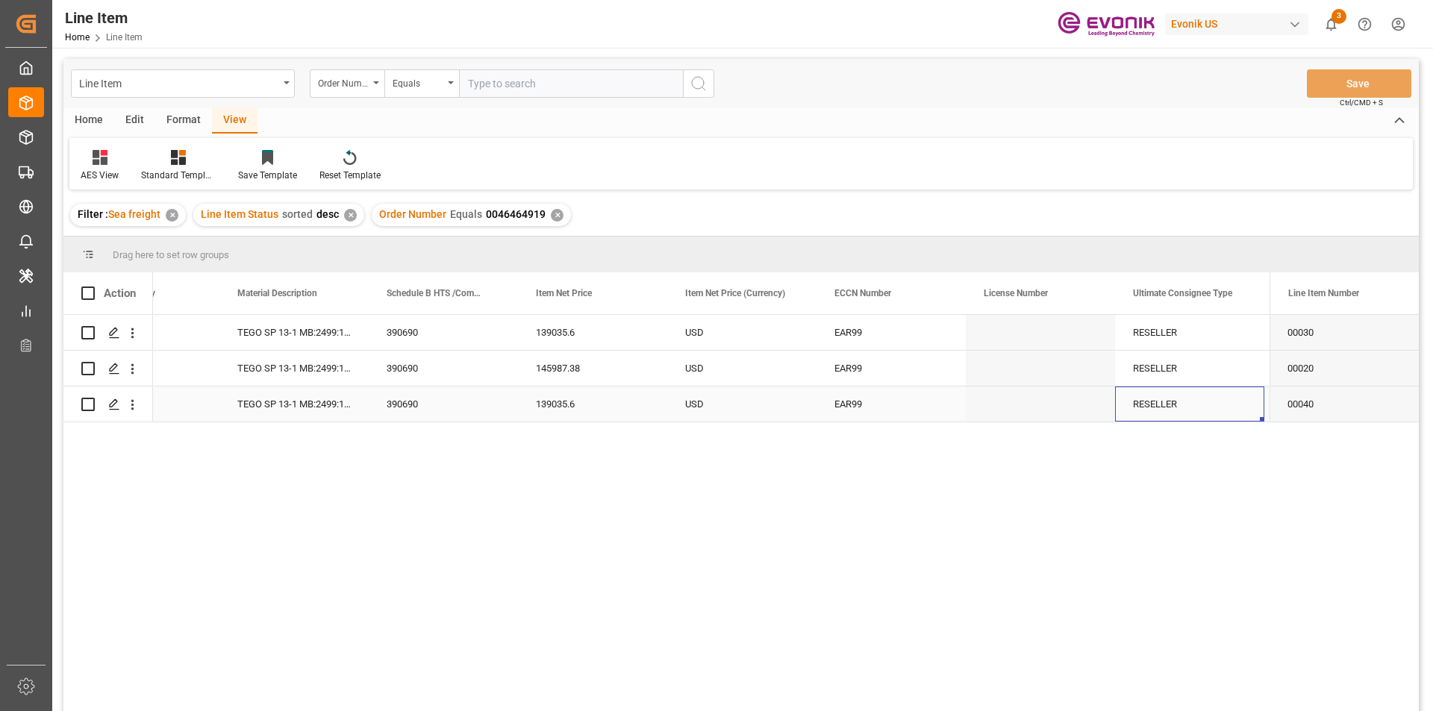
scroll to position [0, 978]
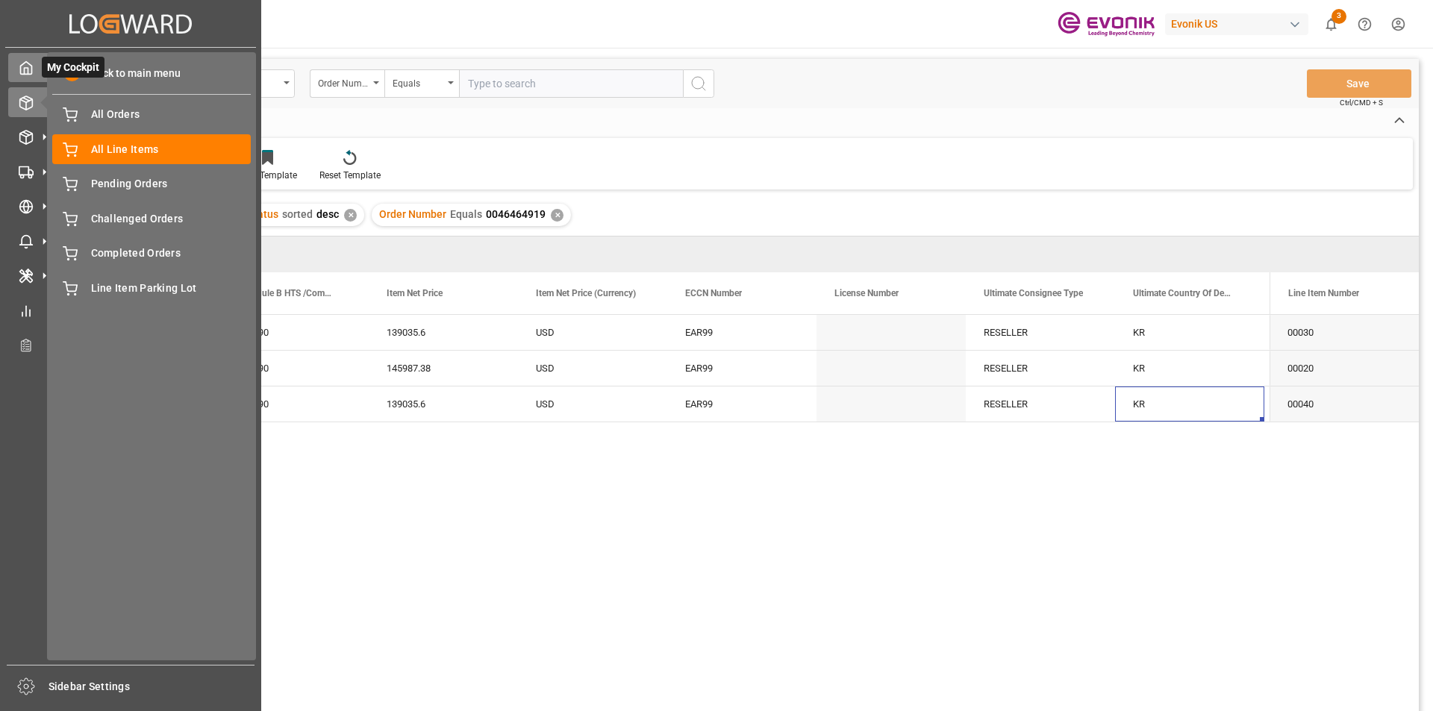
click at [27, 74] on icon at bounding box center [26, 68] width 11 height 13
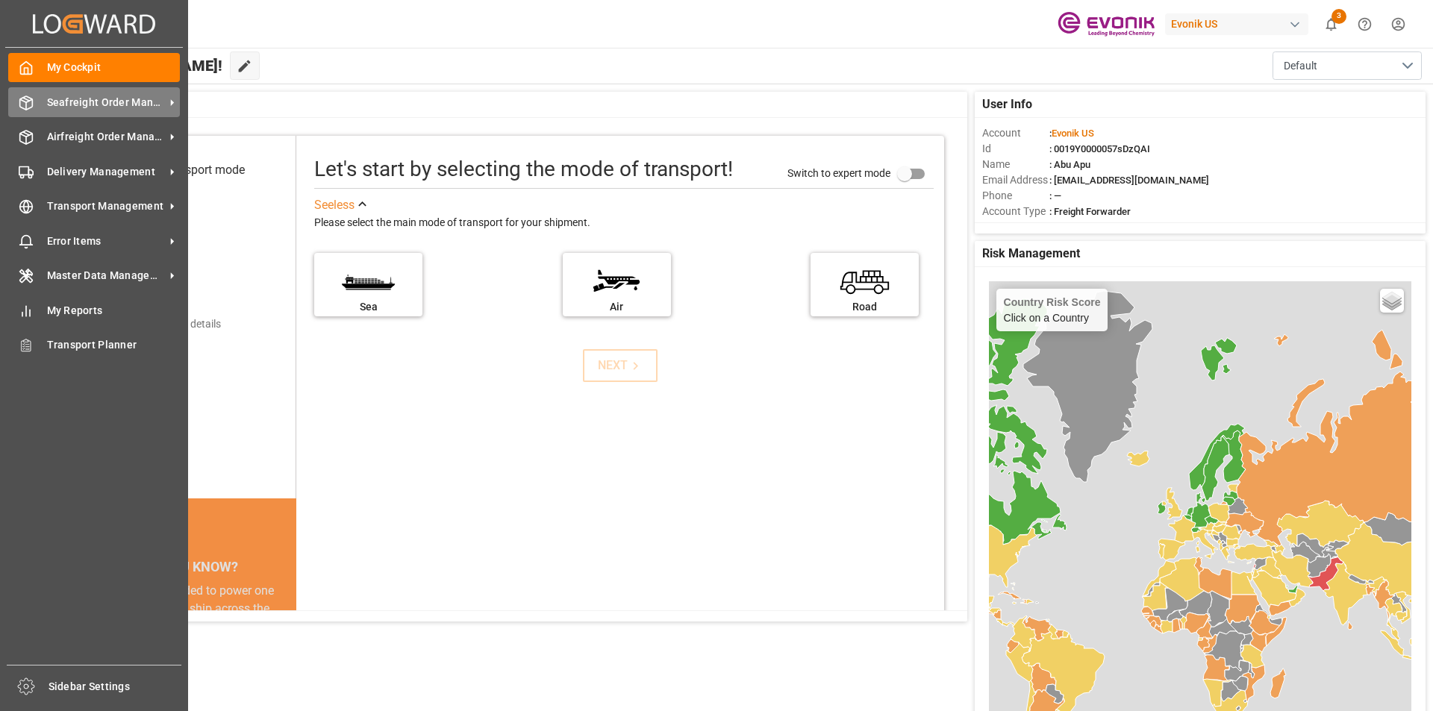
click at [64, 96] on span "Seafreight Order Management" at bounding box center [106, 103] width 118 height 16
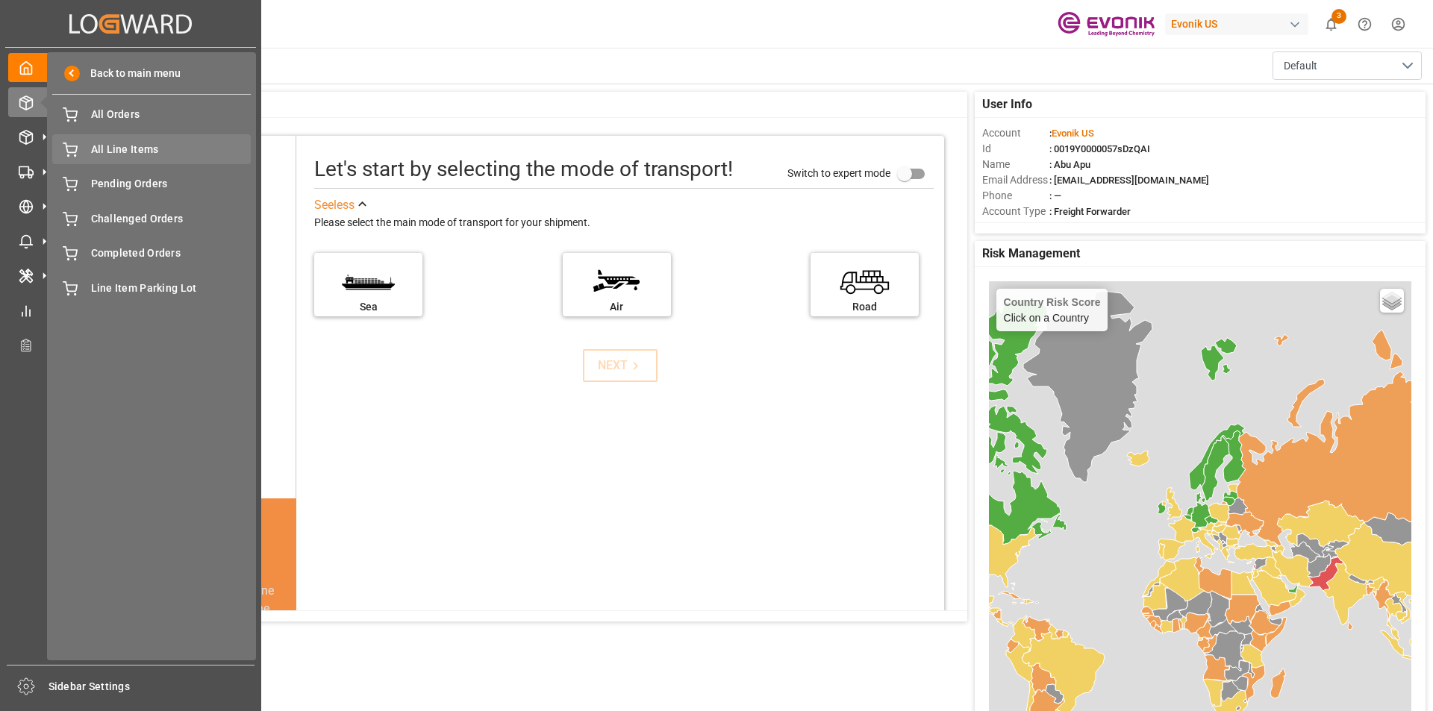
click at [151, 147] on span "All Line Items" at bounding box center [171, 150] width 160 height 16
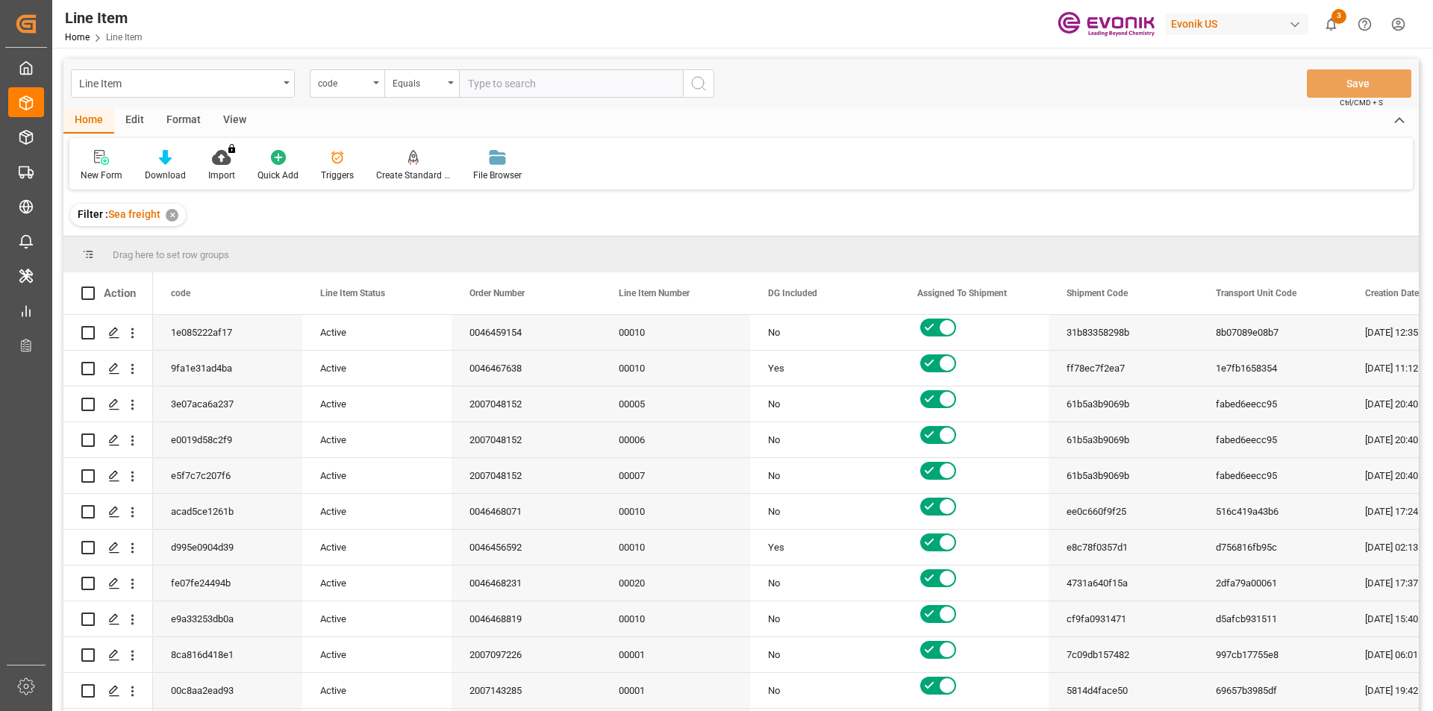
click at [374, 86] on div "code" at bounding box center [347, 83] width 75 height 28
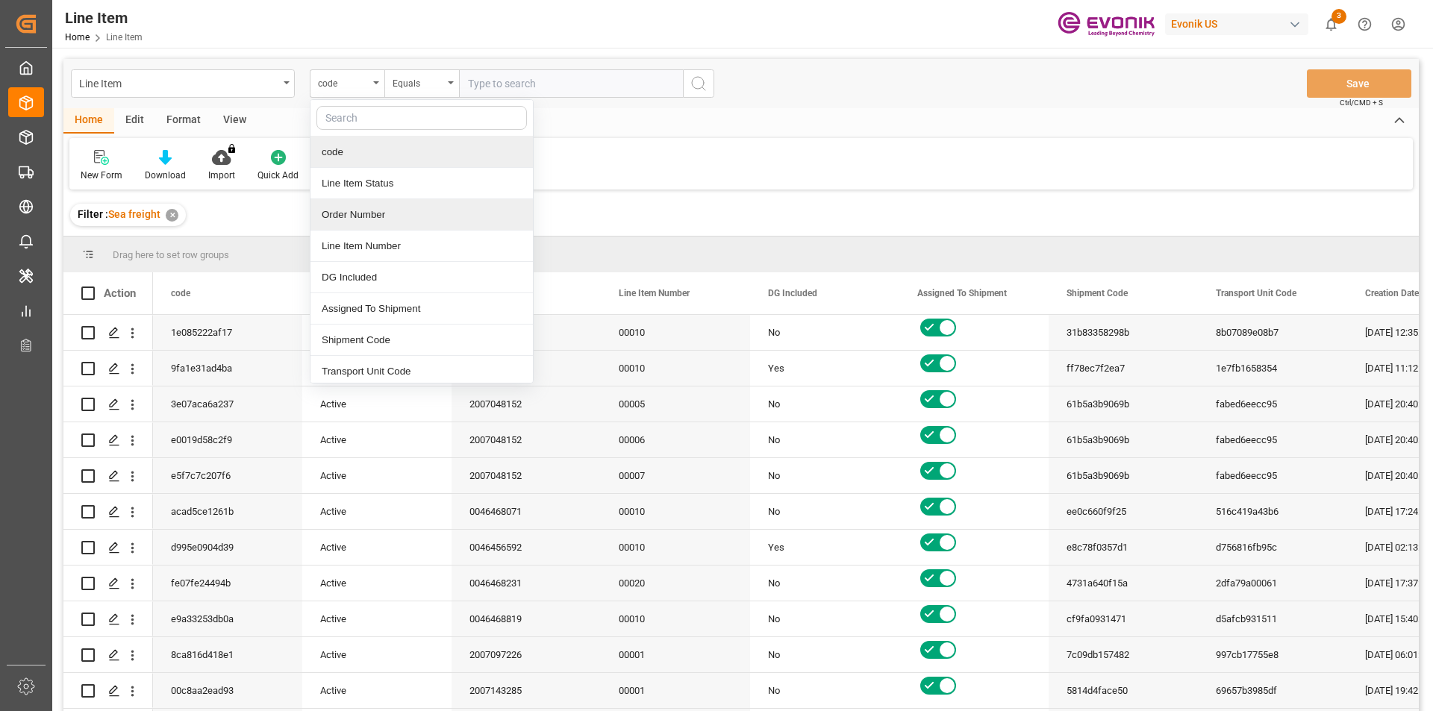
click at [345, 212] on div "Order Number" at bounding box center [421, 214] width 222 height 31
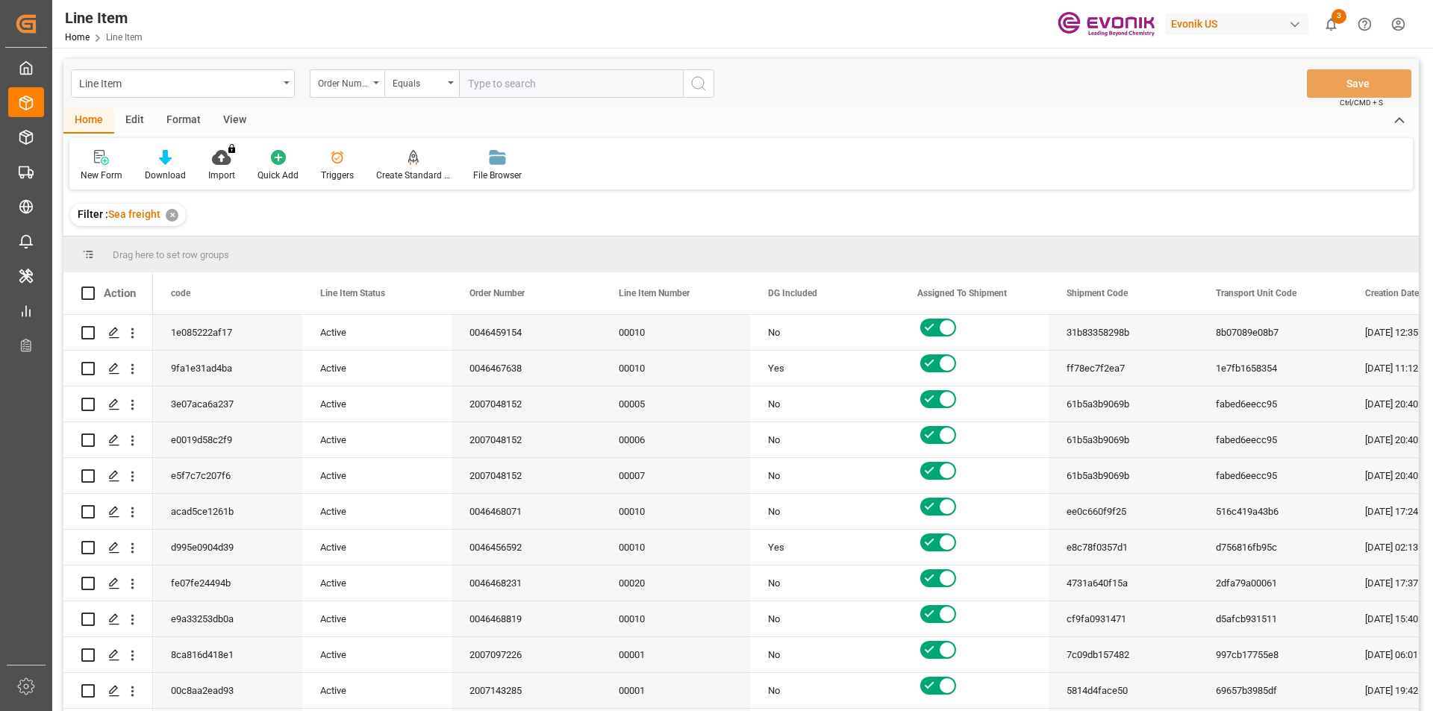
click at [486, 84] on input "text" at bounding box center [571, 83] width 224 height 28
paste input "0046461998"
type input "0046461998"
click at [707, 78] on button "search button" at bounding box center [698, 83] width 31 height 28
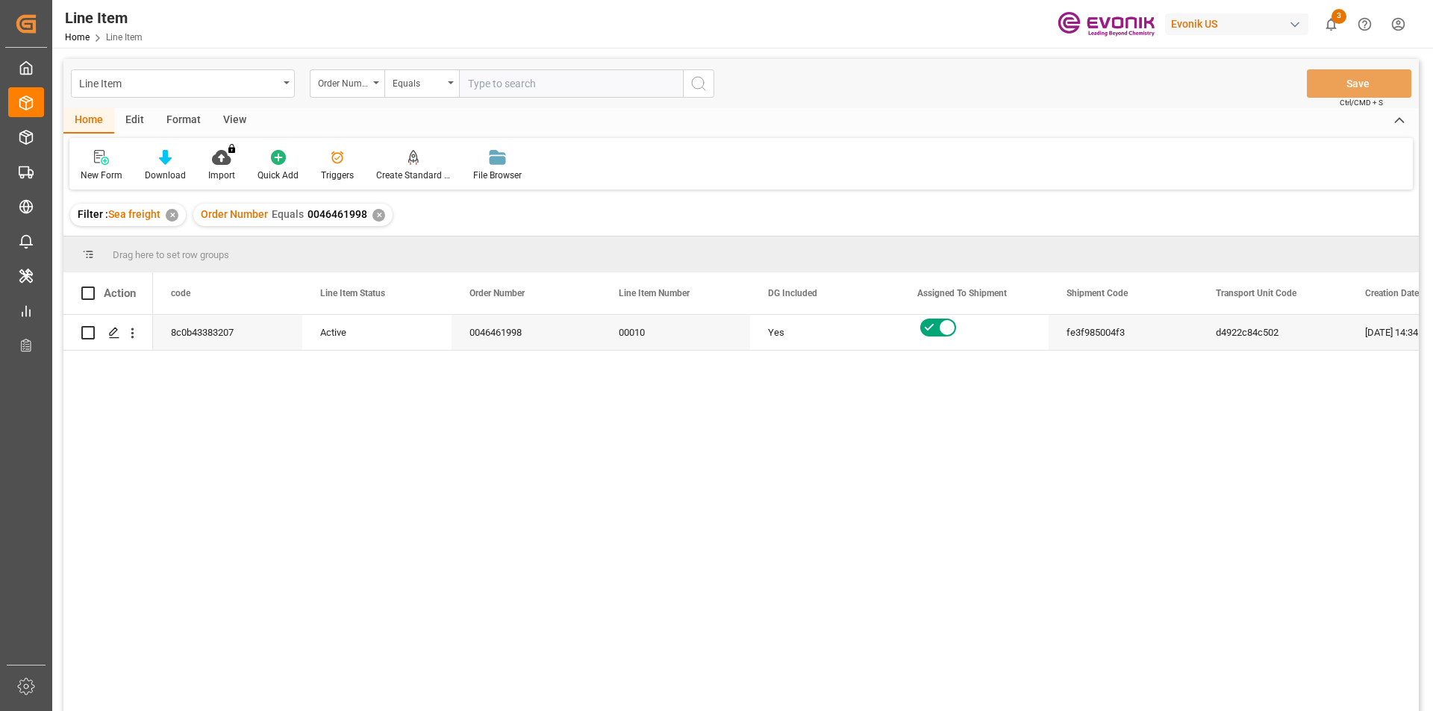
click at [237, 124] on div "View" at bounding box center [235, 120] width 46 height 25
click at [166, 174] on div "Standard Templates" at bounding box center [169, 175] width 75 height 13
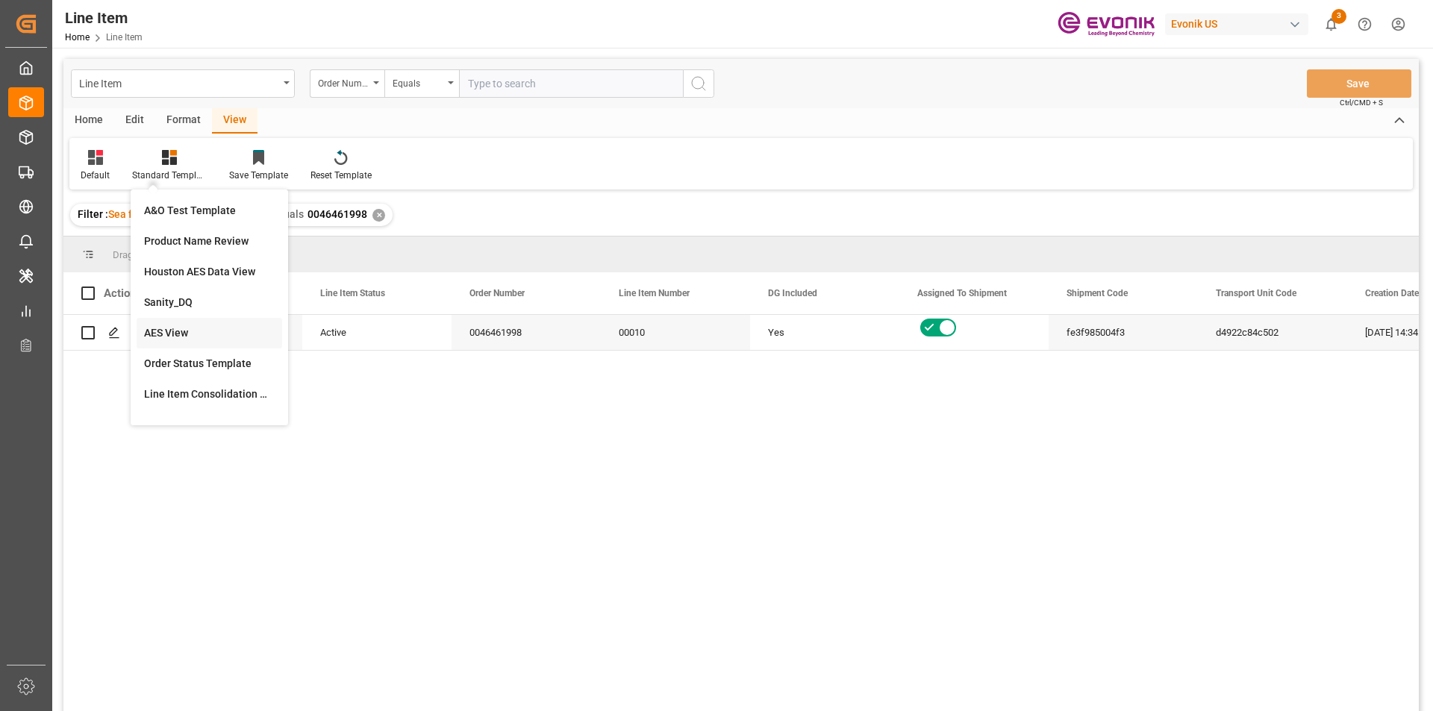
click at [172, 330] on div "AES View" at bounding box center [209, 333] width 131 height 16
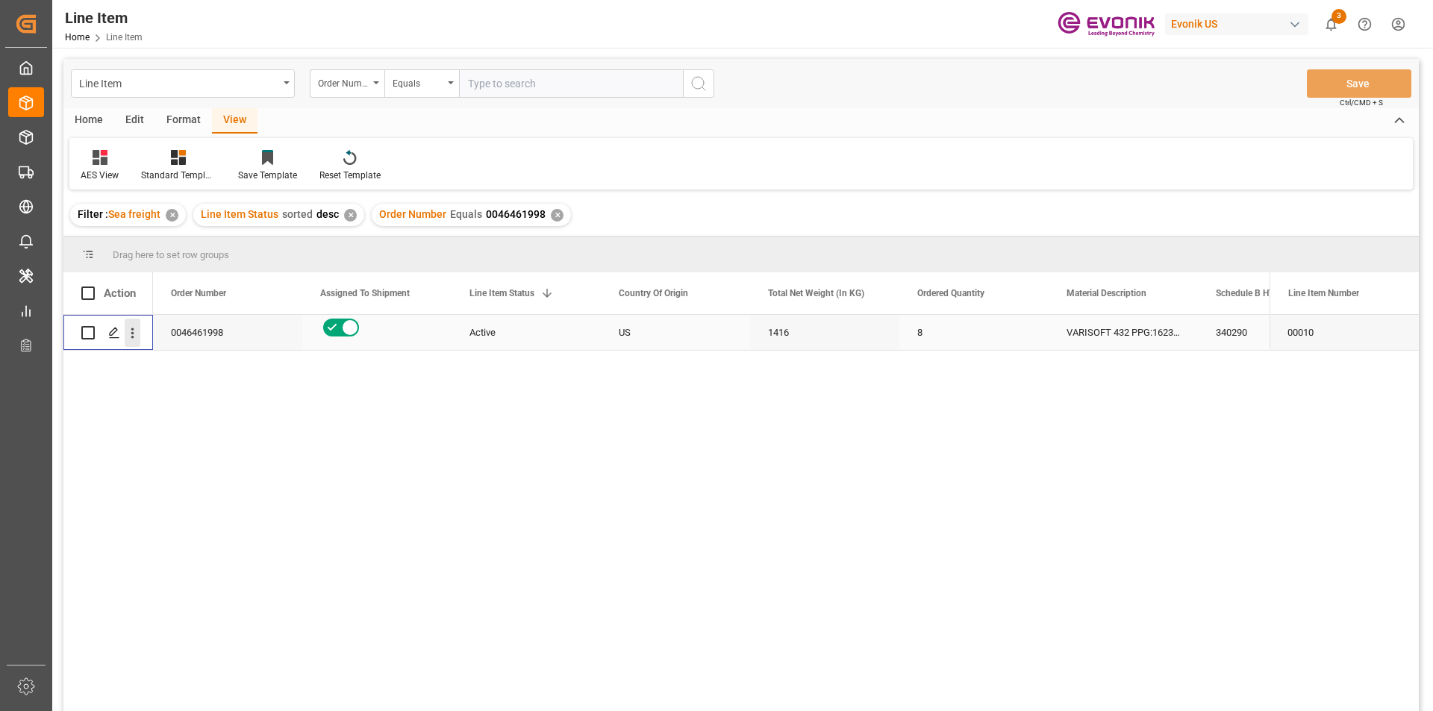
click at [134, 336] on icon "open menu" at bounding box center [133, 333] width 16 height 16
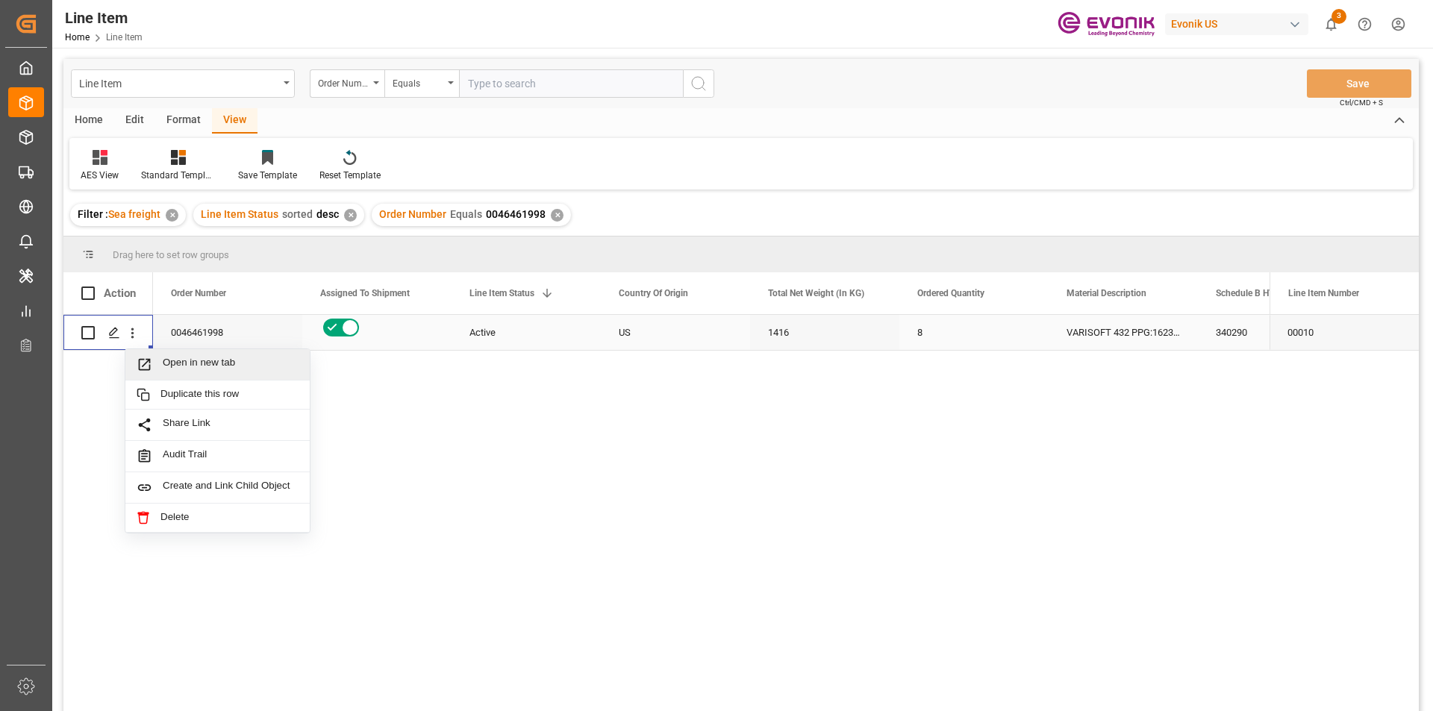
click at [161, 368] on span "Press SPACE to select this row." at bounding box center [150, 365] width 26 height 16
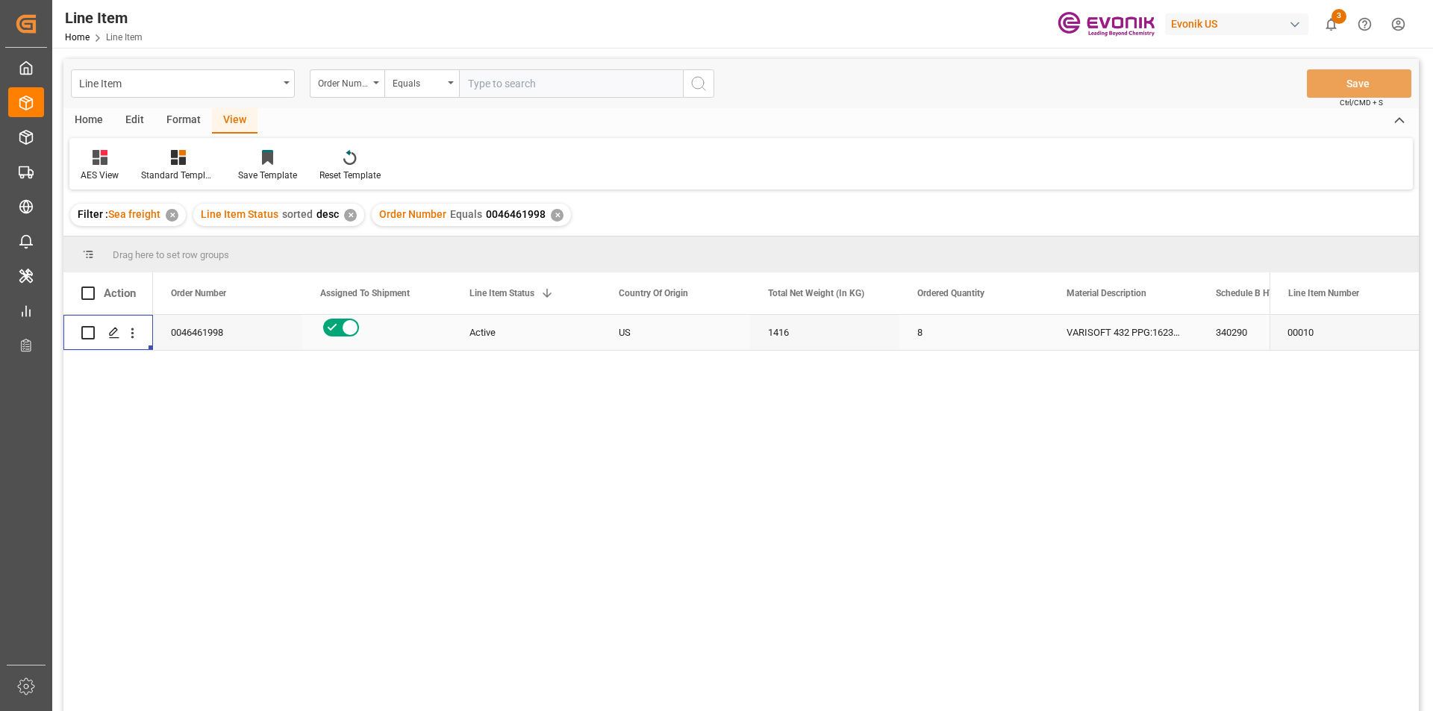
click at [804, 331] on div "1416" at bounding box center [824, 332] width 149 height 35
click at [1112, 334] on div "VARISOFT 432 PPG:1623:177:PP:P" at bounding box center [1122, 332] width 149 height 35
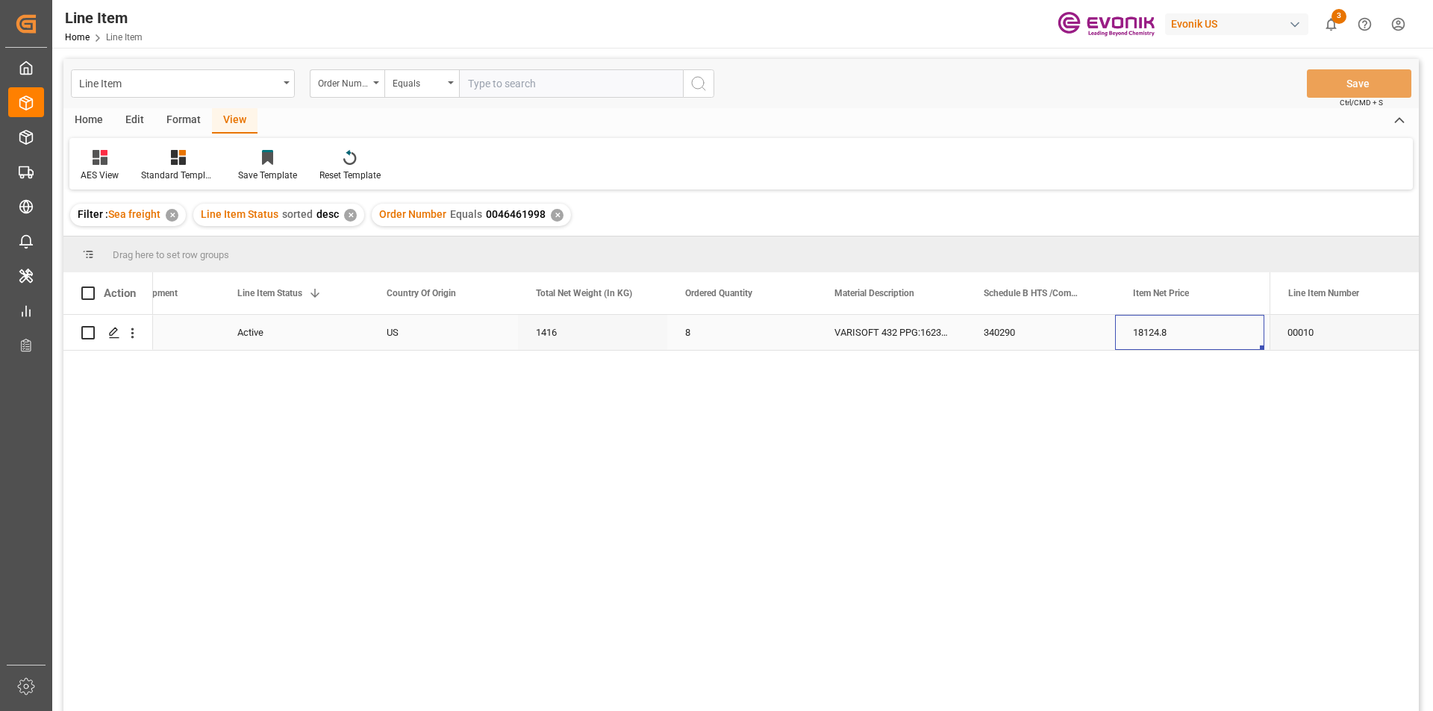
scroll to position [0, 381]
click at [1030, 331] on div "18124.8" at bounding box center [1040, 332] width 149 height 35
click at [1180, 325] on div "USD" at bounding box center [1189, 332] width 149 height 35
click at [1200, 333] on div "BR" at bounding box center [1189, 332] width 149 height 35
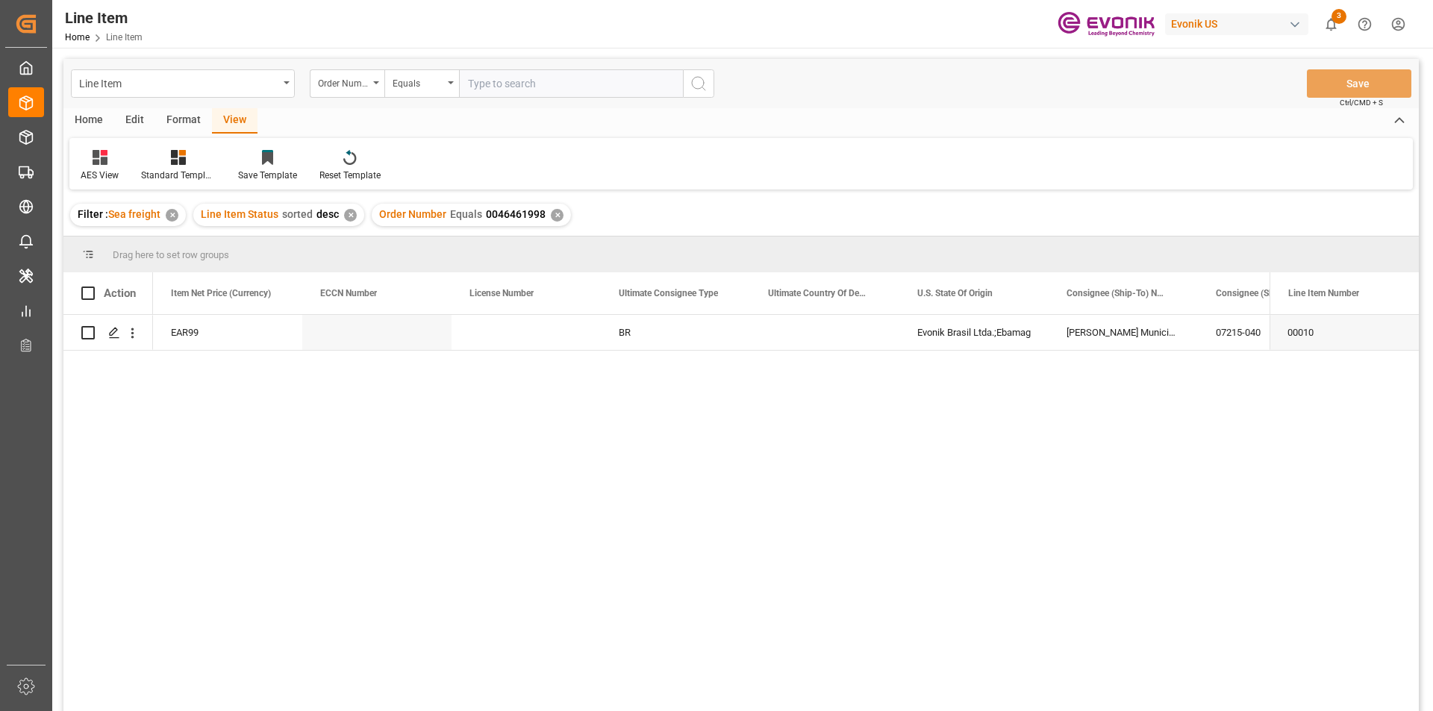
scroll to position [0, 1343]
click at [130, 337] on icon "open menu" at bounding box center [133, 333] width 16 height 16
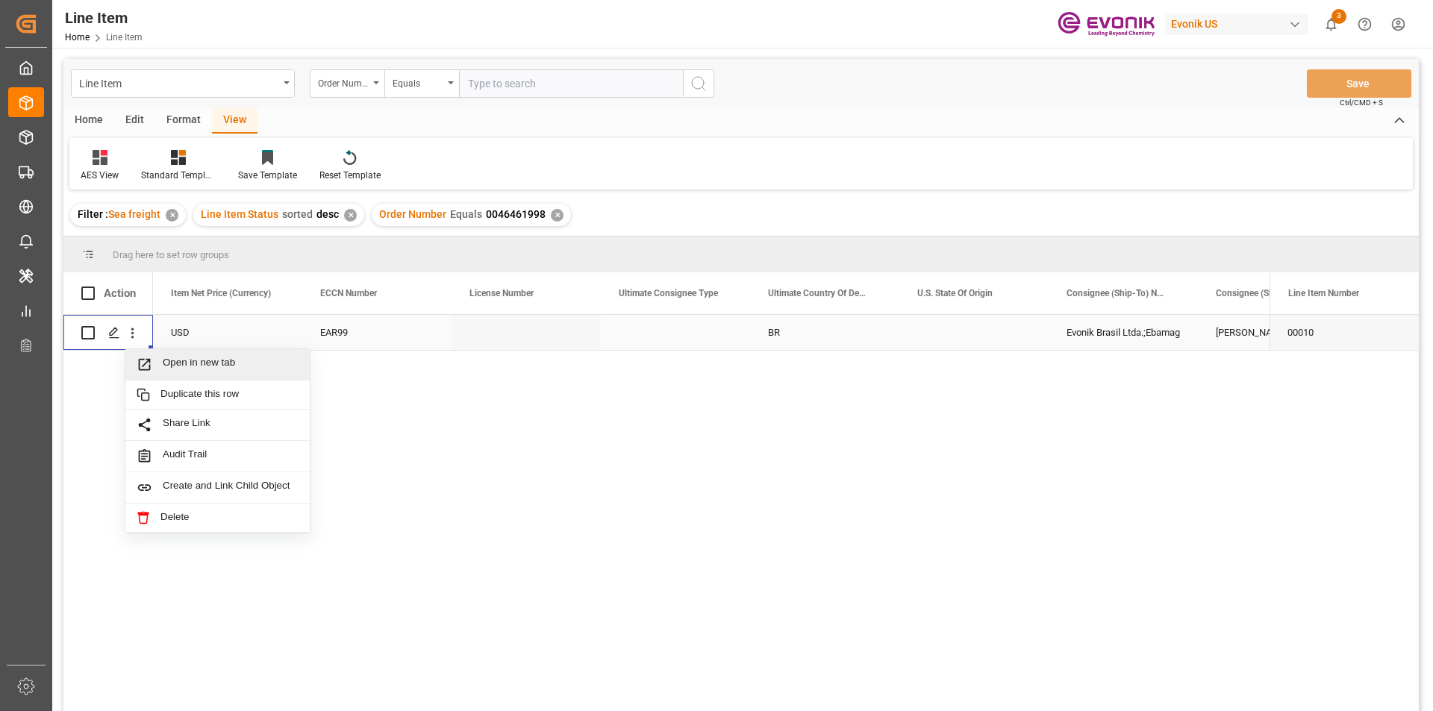
click at [163, 364] on span "Open in new tab" at bounding box center [231, 365] width 136 height 16
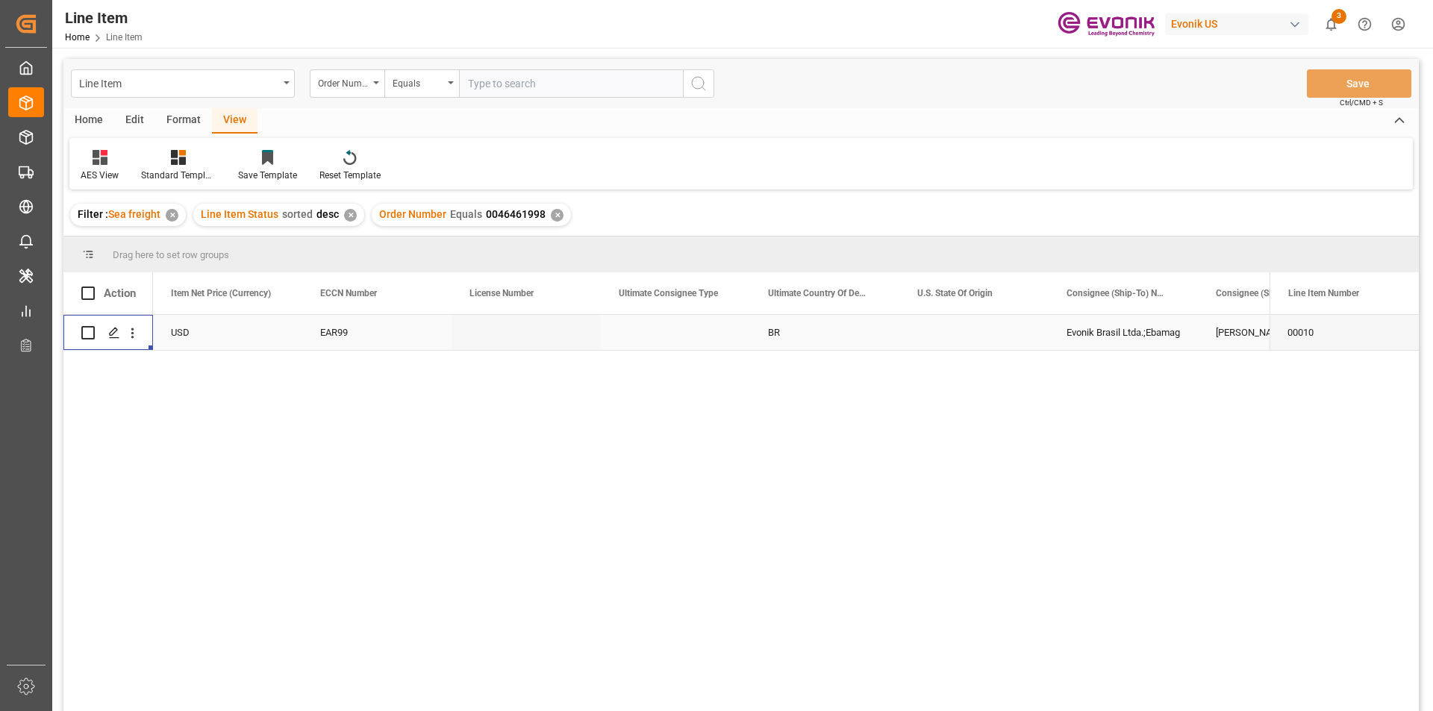
click at [982, 329] on div "Press SPACE to select this row." at bounding box center [973, 332] width 149 height 35
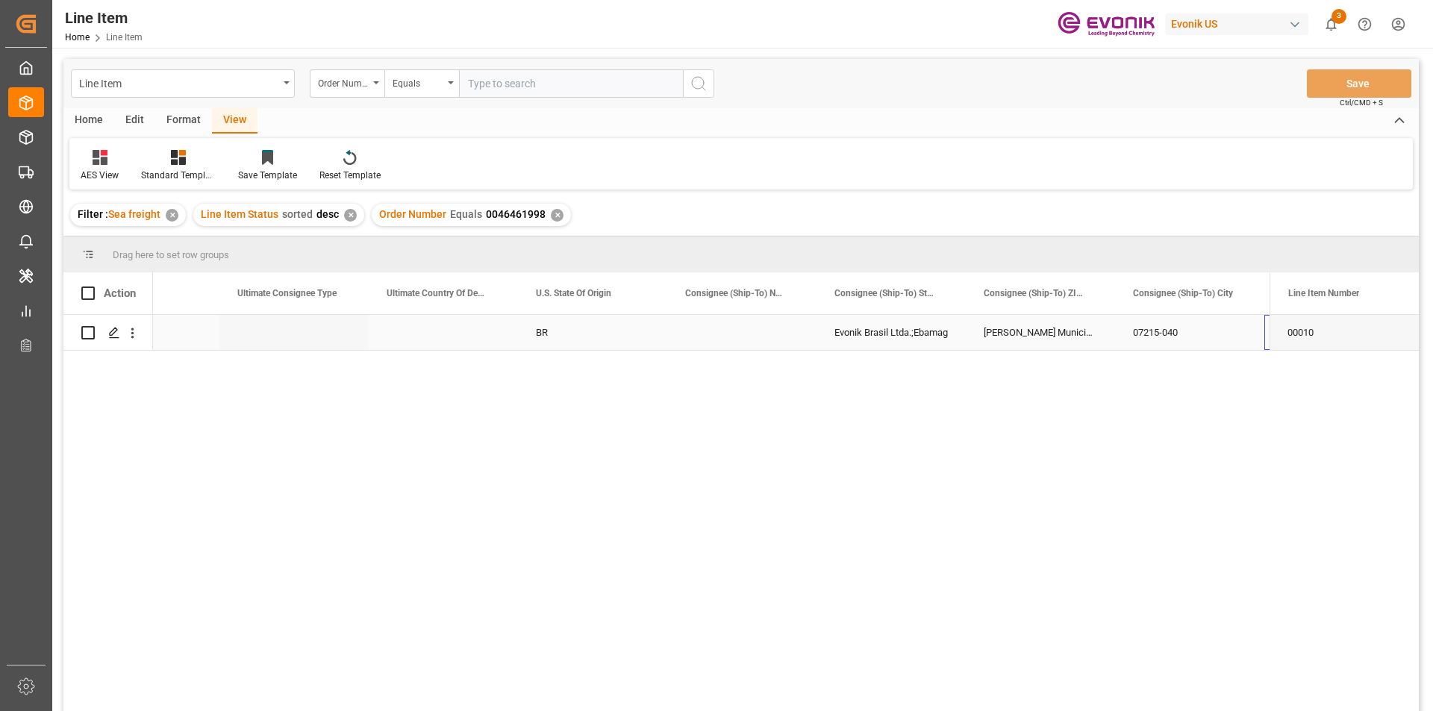
scroll to position [0, 1719]
click at [777, 334] on div "Evonik Brasil Ltda.;Ebamag" at bounding box center [746, 332] width 149 height 35
click at [783, 334] on div "Evonik Brasil Ltda.;Ebamag" at bounding box center [746, 332] width 149 height 35
click at [751, 334] on div "Evonik Brasil Ltda.;Ebamag" at bounding box center [746, 332] width 149 height 35
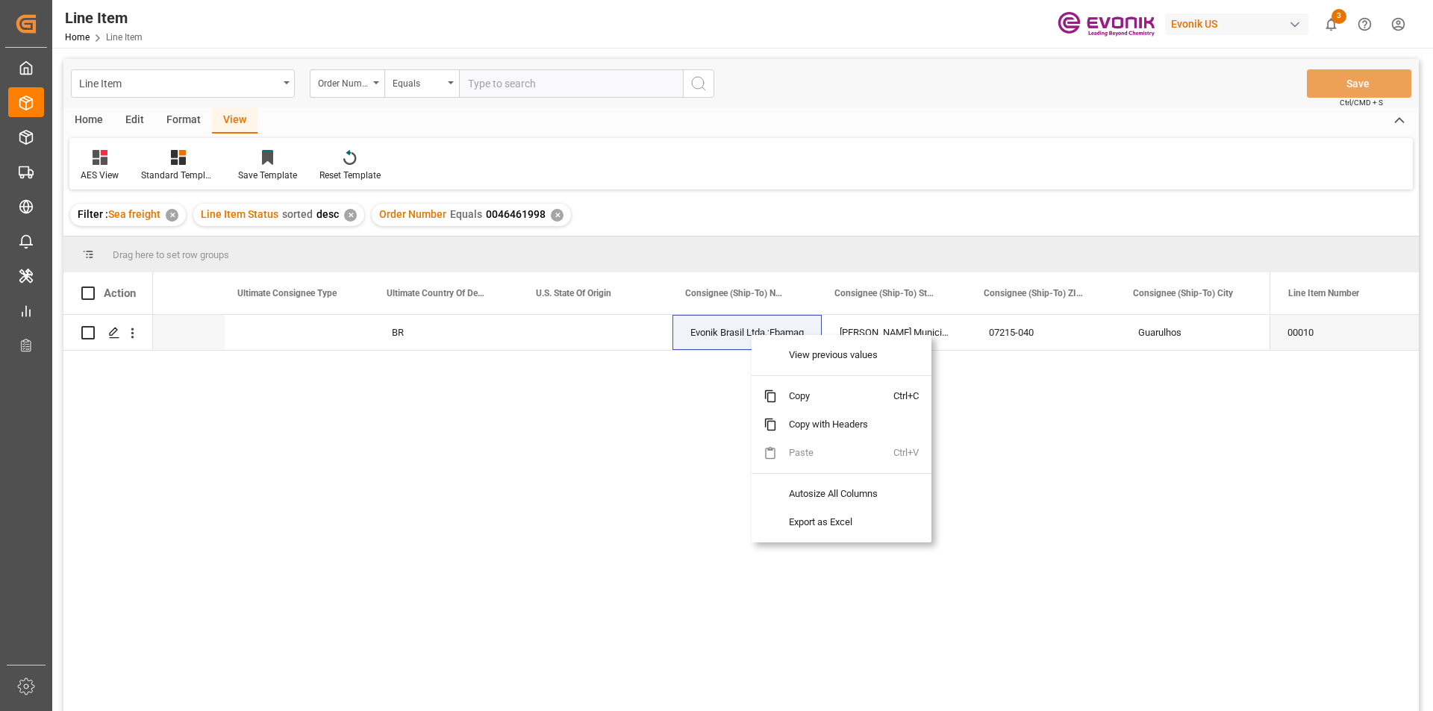
click at [670, 389] on div "EAR99 BR Evonik Brasil Ltda.;Ebamag Estrada Municipal 1156;Sala Evonik PT. M. A…" at bounding box center [711, 518] width 1116 height 406
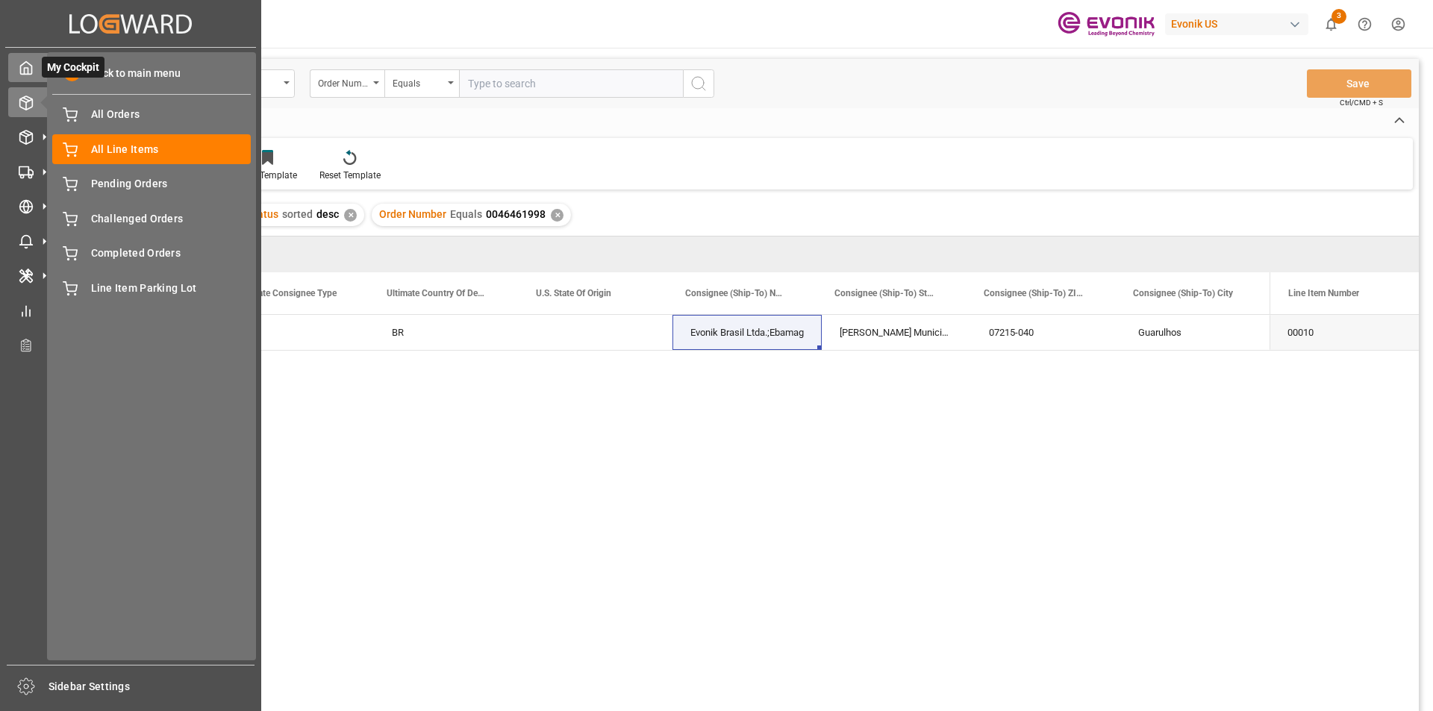
click at [23, 73] on icon at bounding box center [26, 67] width 15 height 15
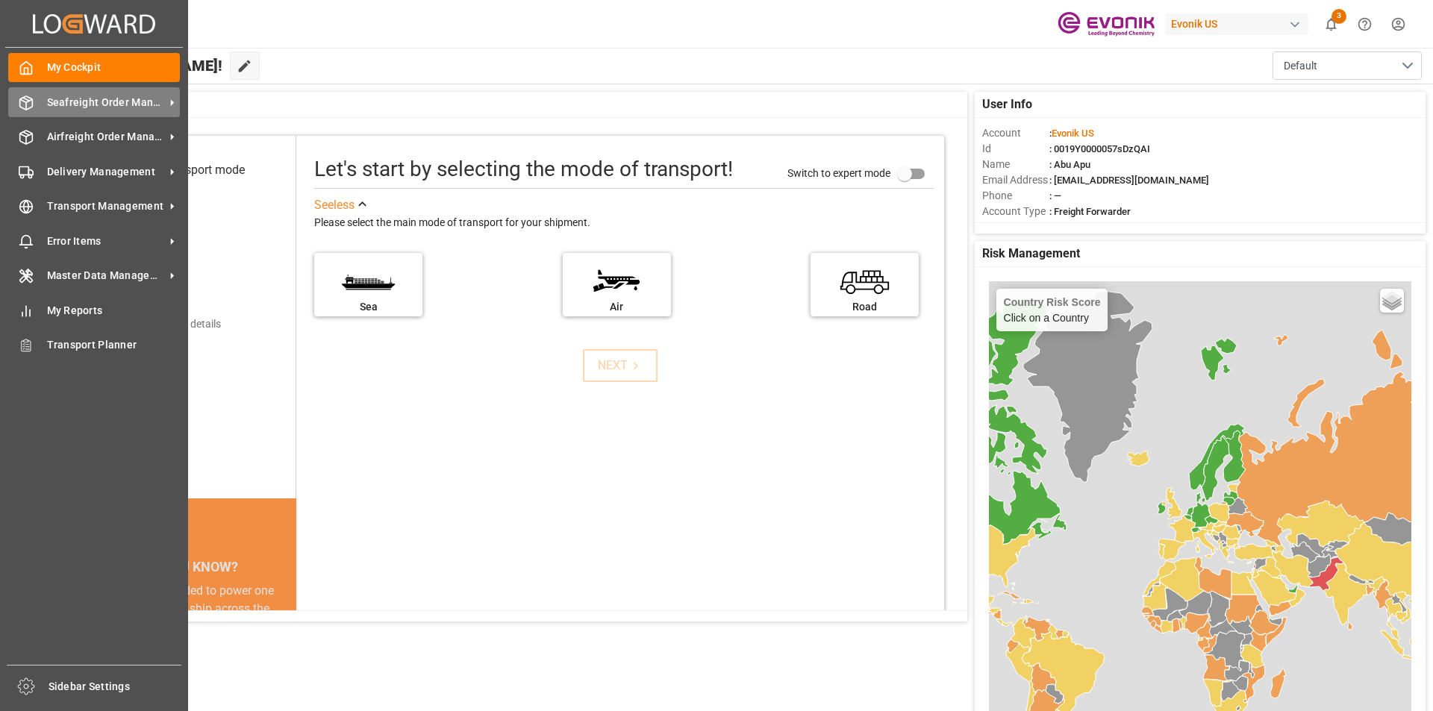
click at [86, 102] on span "Seafreight Order Management" at bounding box center [106, 103] width 118 height 16
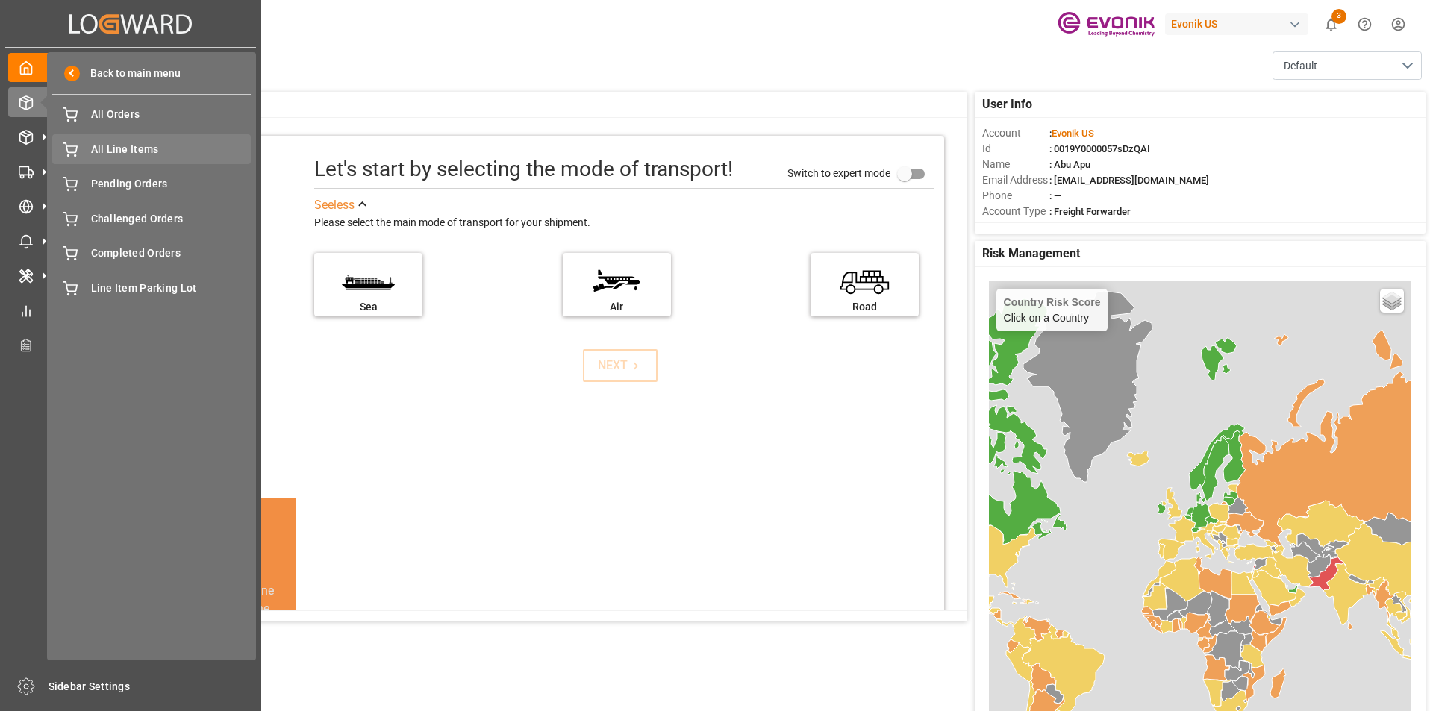
click at [140, 148] on span "All Line Items" at bounding box center [171, 150] width 160 height 16
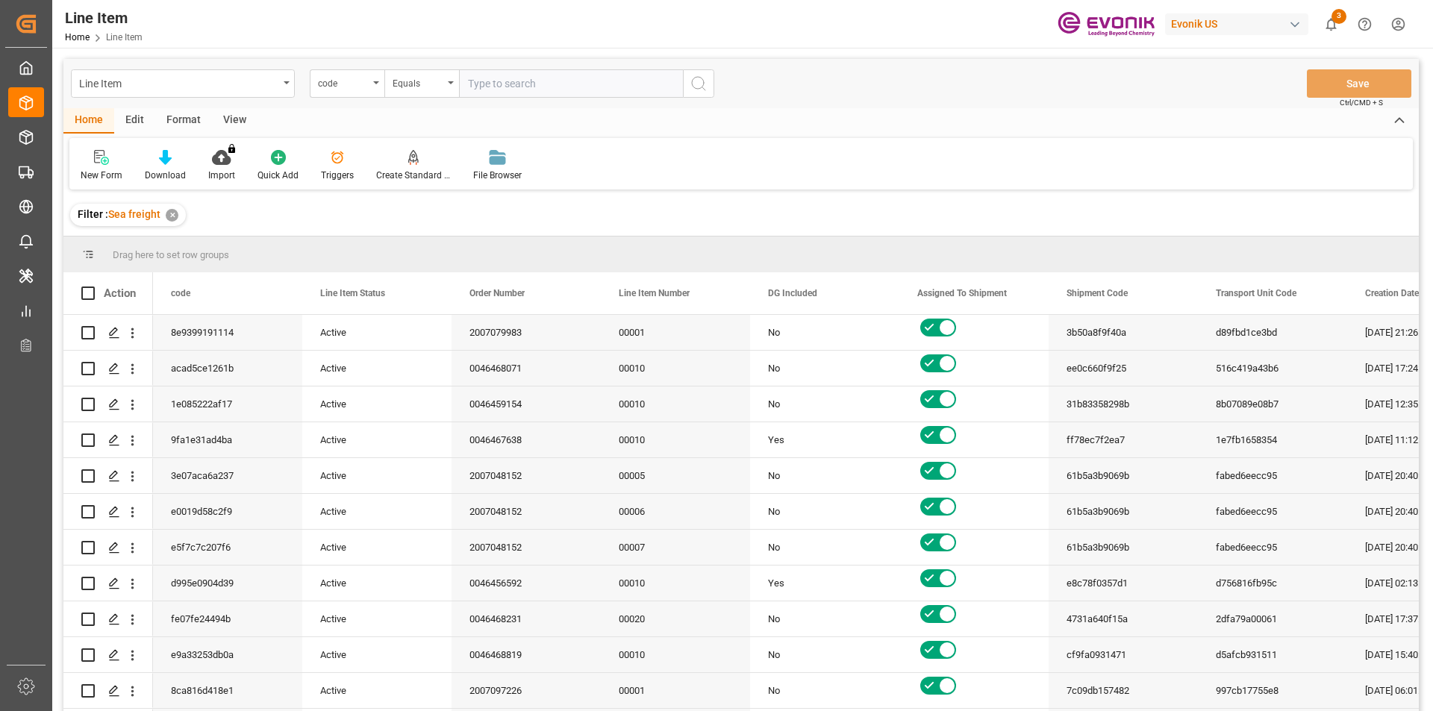
click at [374, 87] on div "code" at bounding box center [347, 83] width 75 height 28
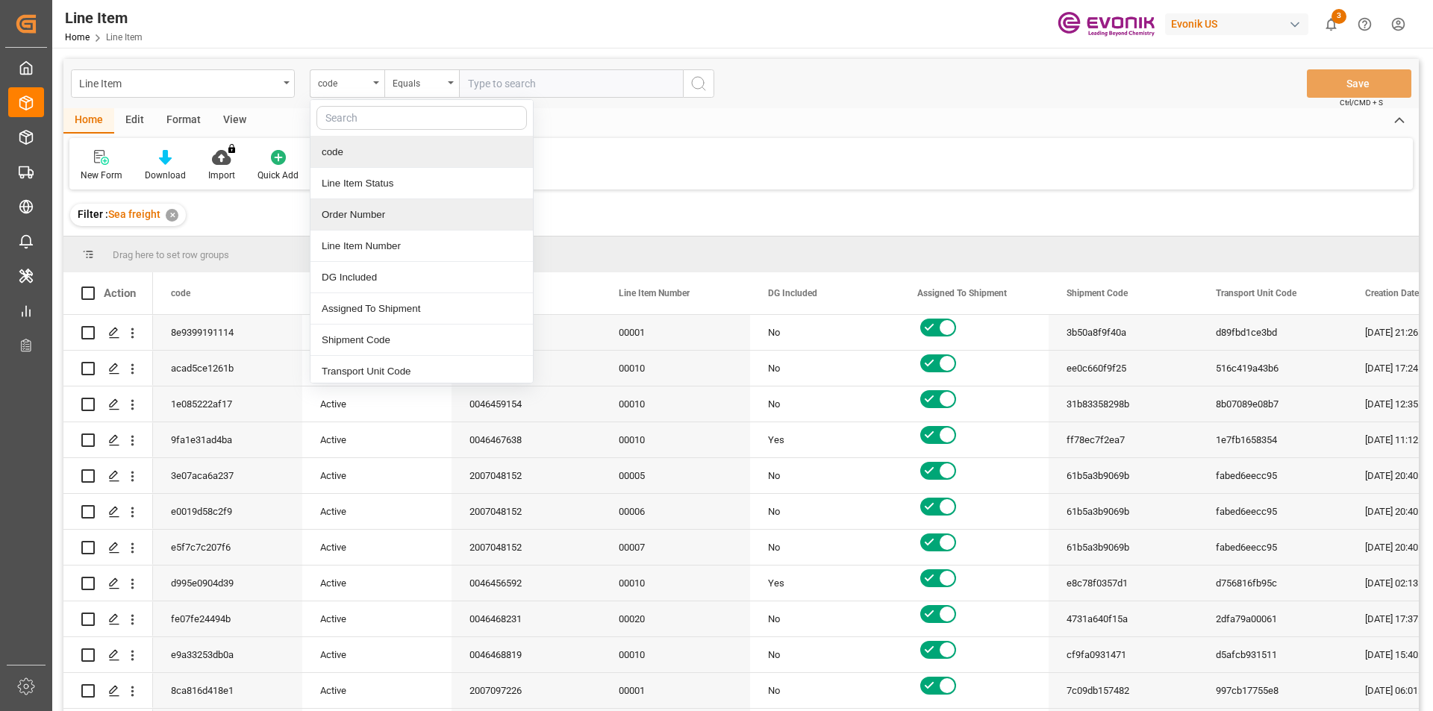
click at [352, 210] on div "Order Number" at bounding box center [421, 214] width 222 height 31
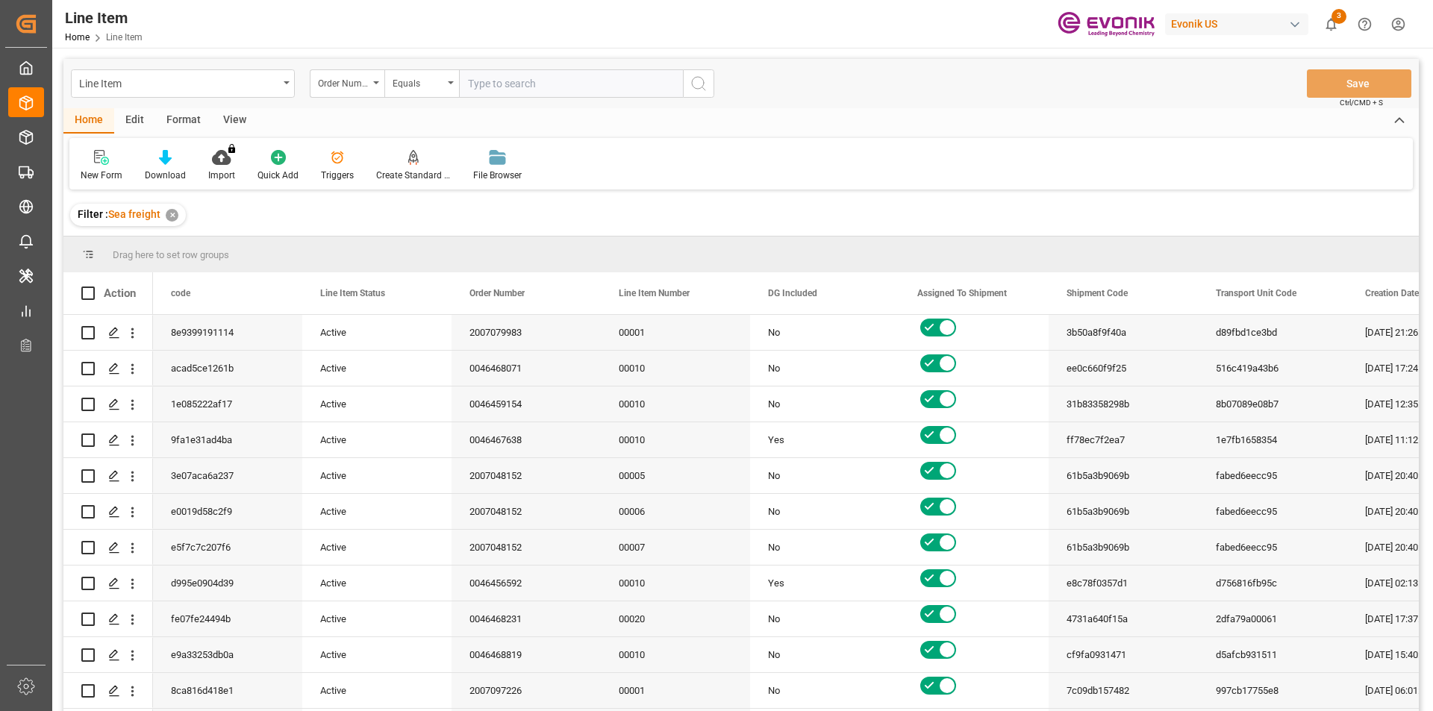
click at [478, 81] on input "text" at bounding box center [571, 83] width 224 height 28
paste input "250905000229"
type input "250905000229"
click at [704, 84] on circle "search button" at bounding box center [698, 83] width 12 height 12
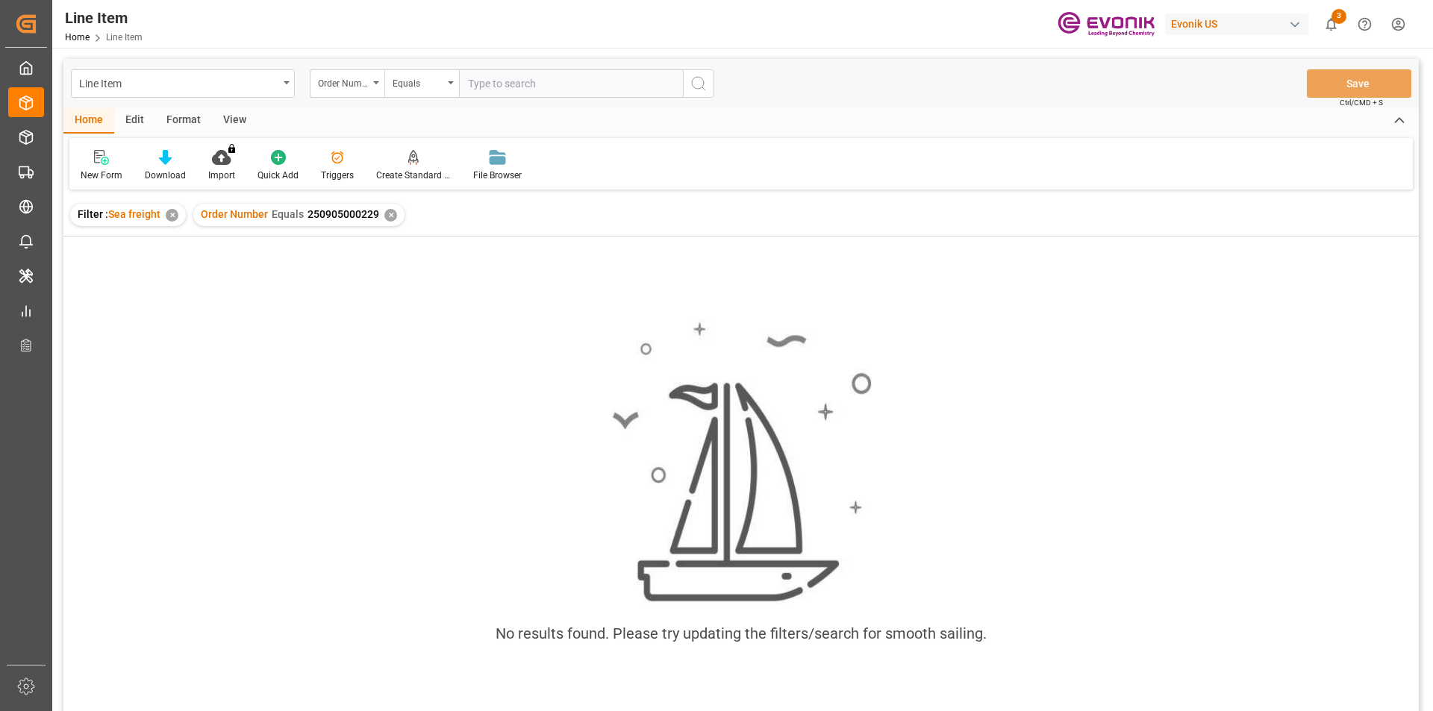
click at [174, 217] on div "✕" at bounding box center [172, 215] width 13 height 13
click at [518, 87] on input "text" at bounding box center [571, 83] width 224 height 28
paste input "0046457281"
type input "0046457281"
click at [700, 87] on icon "search button" at bounding box center [698, 84] width 18 height 18
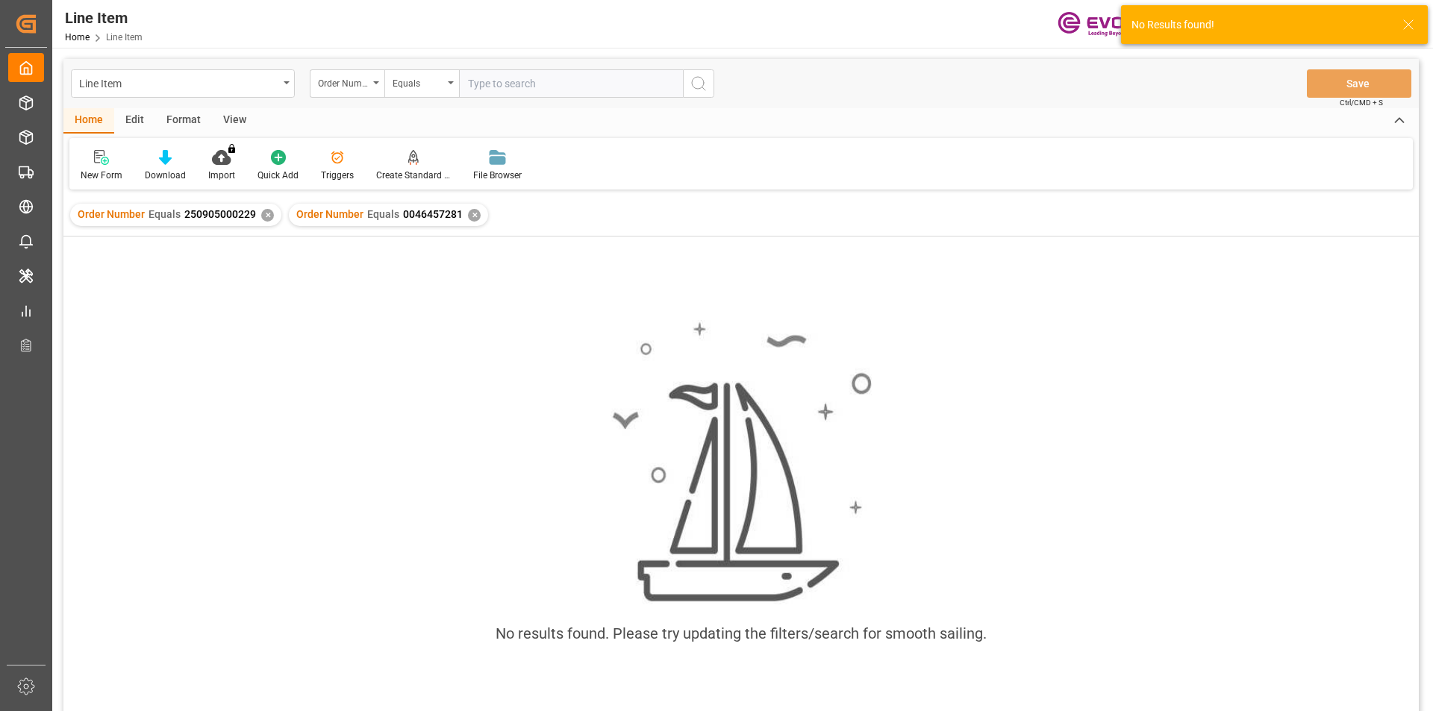
click at [263, 214] on div "✕" at bounding box center [267, 215] width 13 height 13
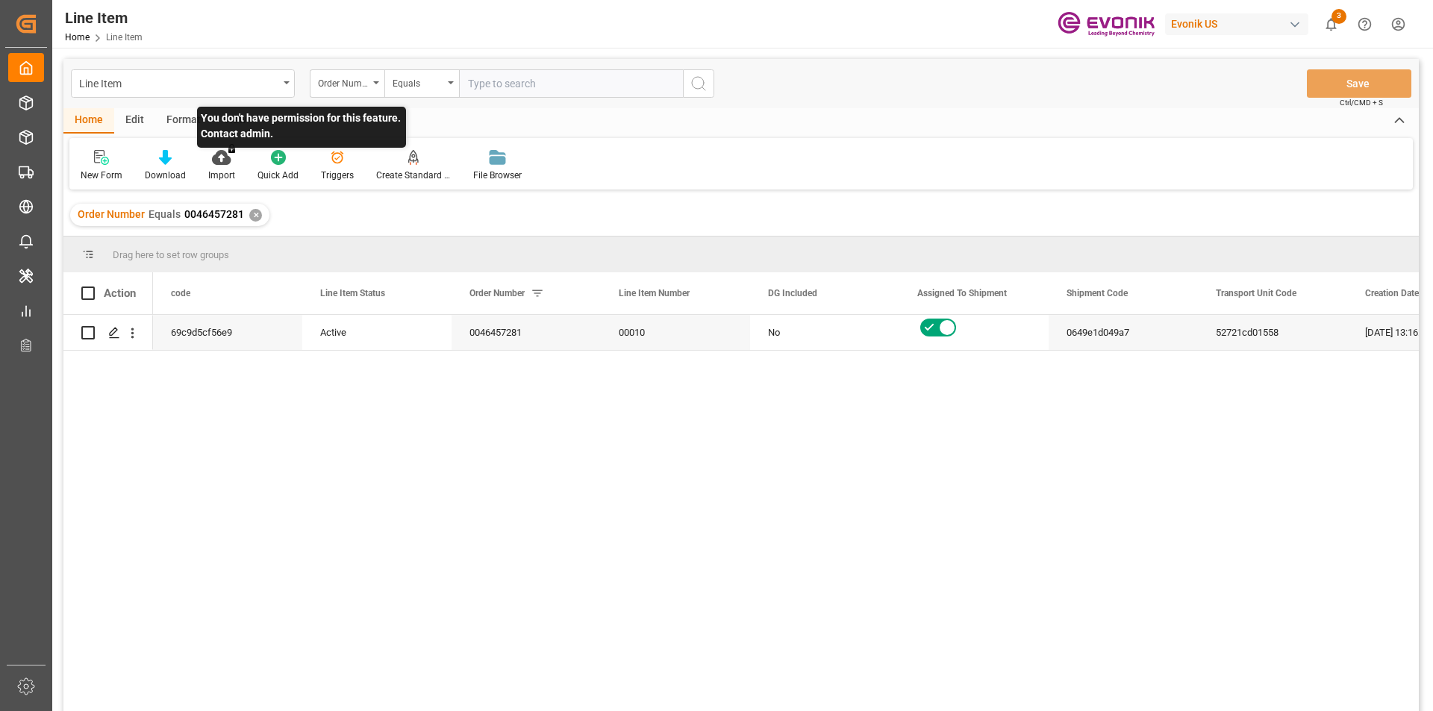
click at [226, 122] on p "You don't have permission for this feature. Contact admin." at bounding box center [301, 127] width 209 height 41
click at [232, 122] on div "View" at bounding box center [235, 120] width 46 height 25
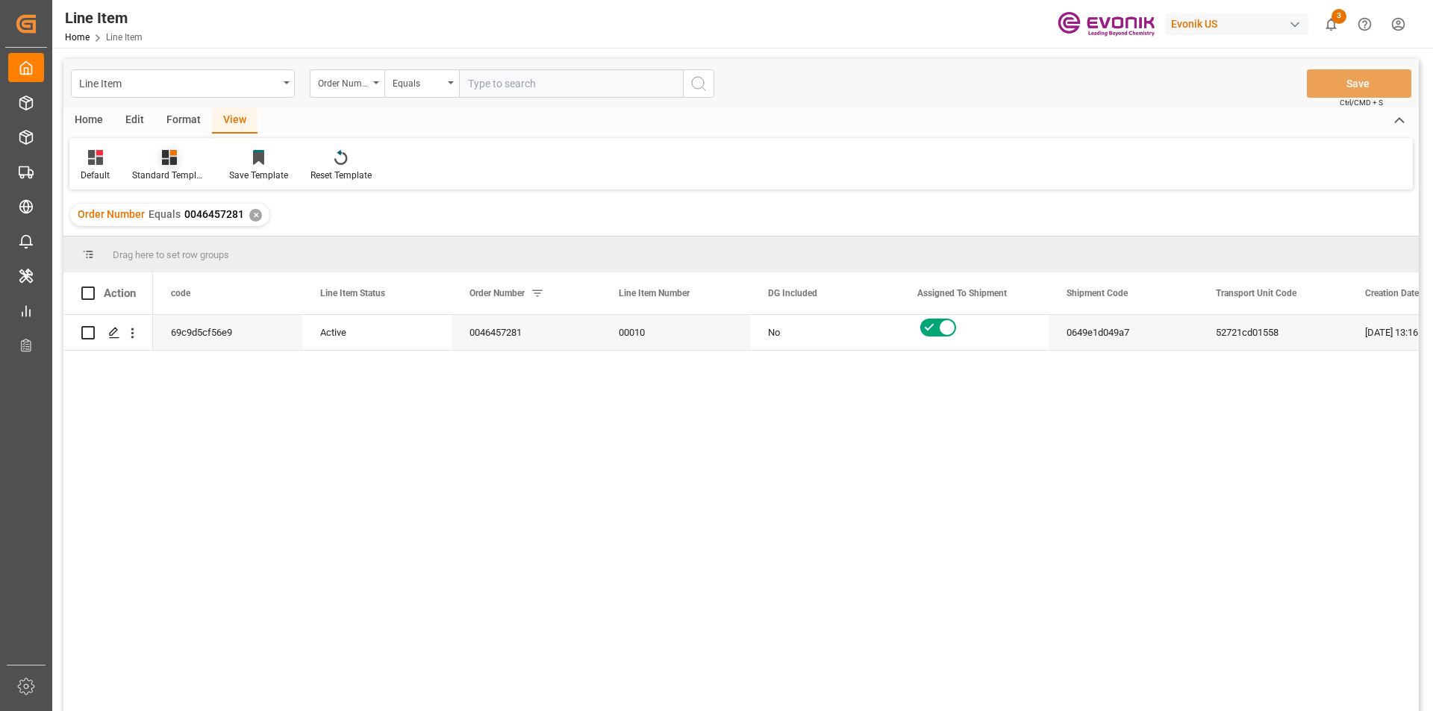
click at [169, 166] on div "Standard Templates" at bounding box center [169, 165] width 97 height 33
click at [182, 325] on div "AES View" at bounding box center [209, 333] width 145 height 31
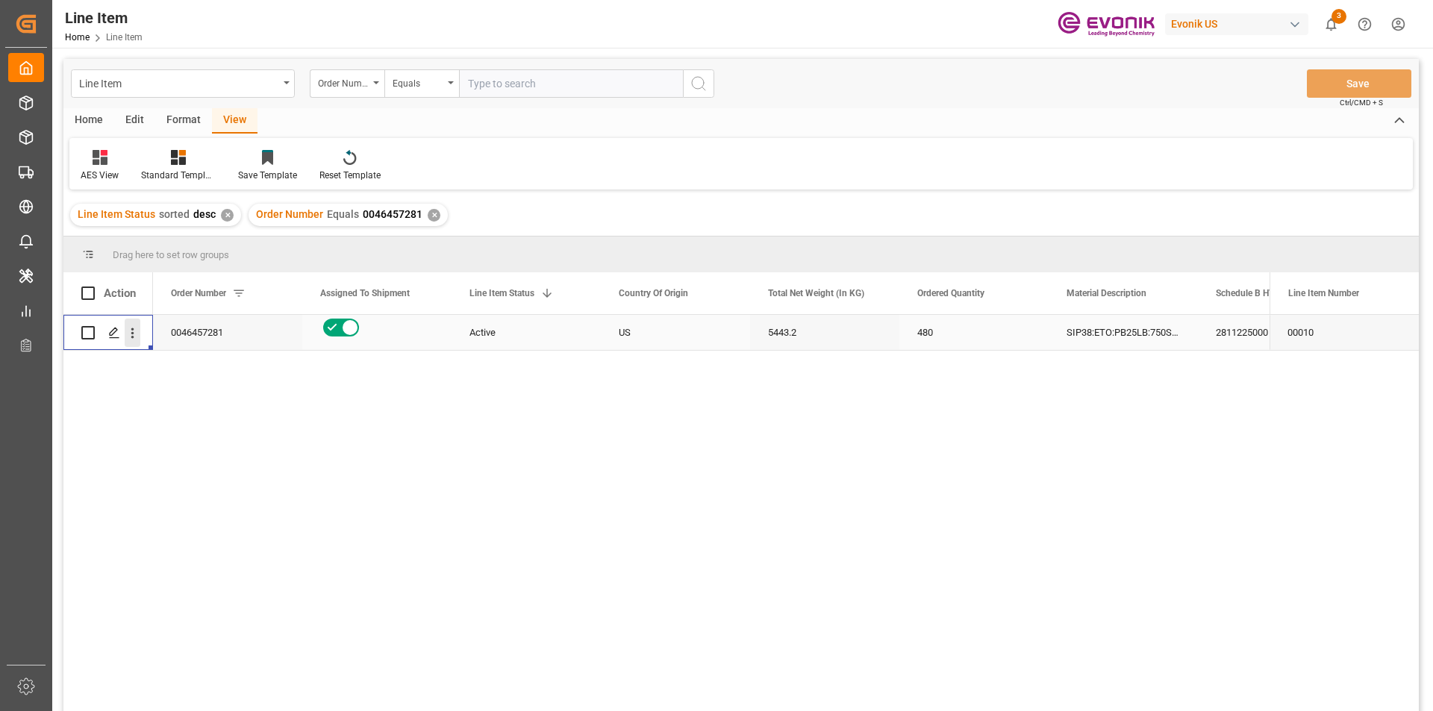
click at [131, 334] on icon "open menu" at bounding box center [133, 333] width 16 height 16
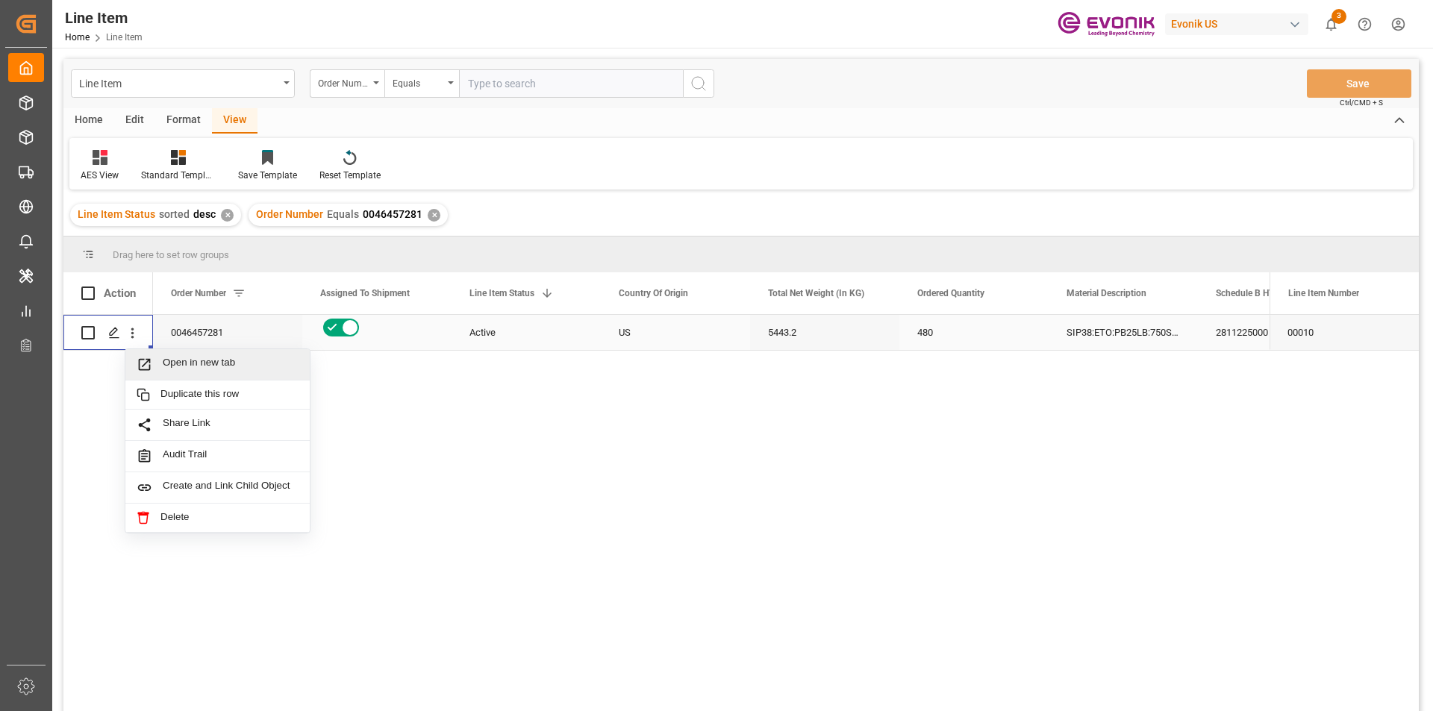
click at [172, 368] on span "Open in new tab" at bounding box center [231, 365] width 136 height 16
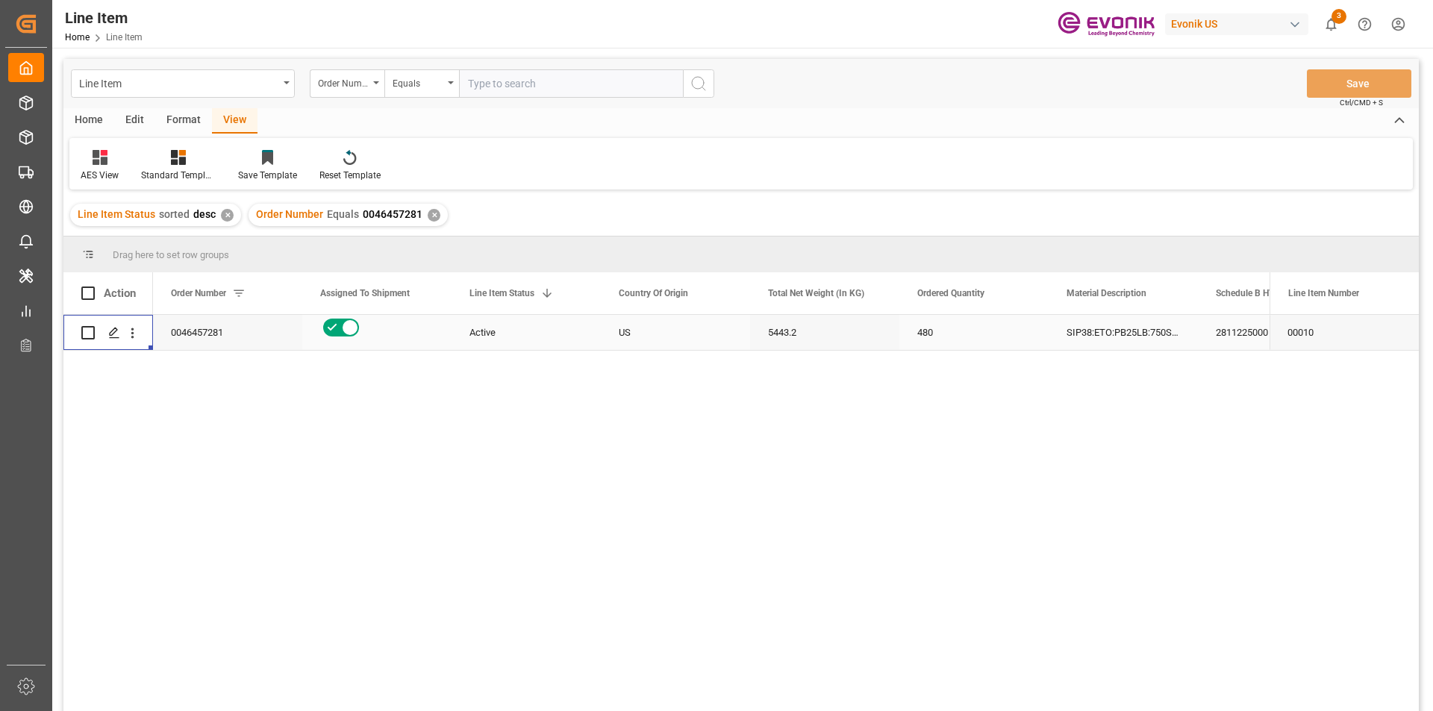
click at [666, 331] on div "US" at bounding box center [675, 332] width 149 height 35
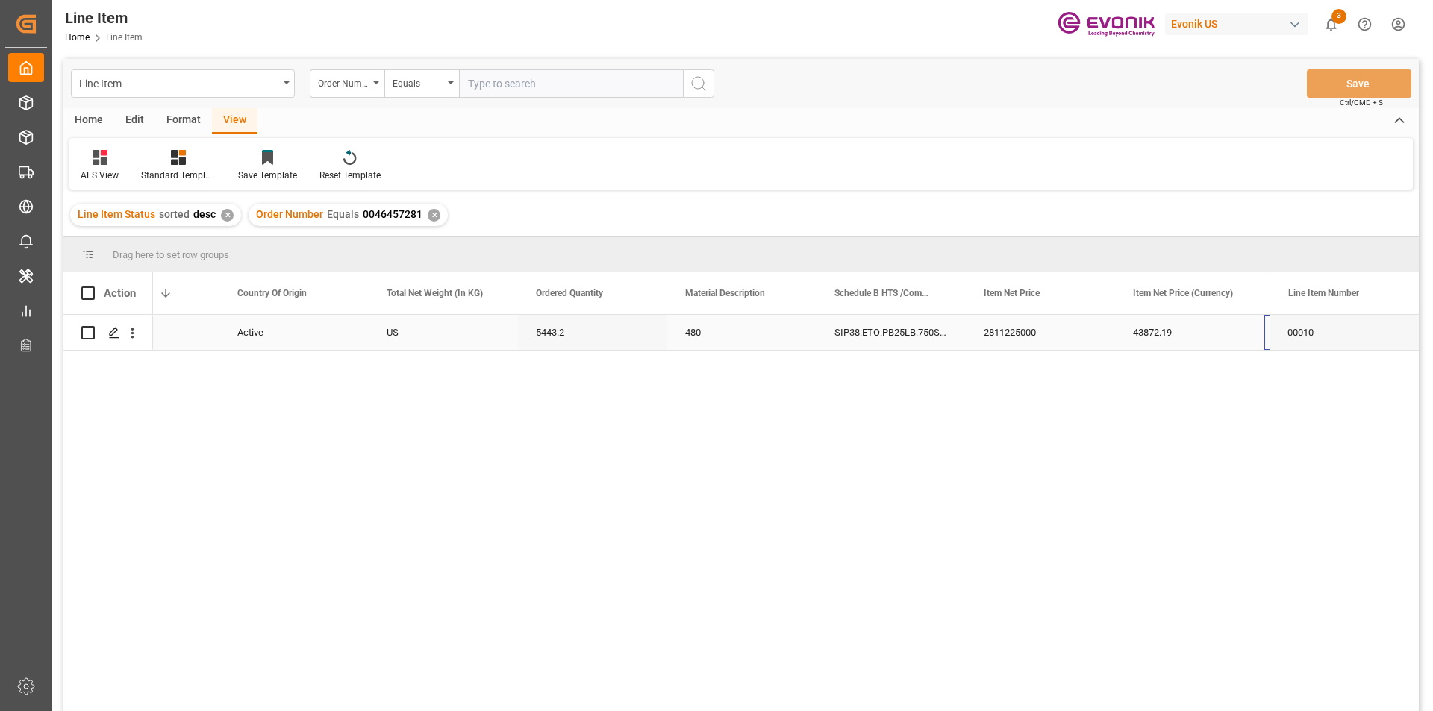
scroll to position [0, 381]
click at [419, 325] on div "5443.2" at bounding box center [443, 332] width 149 height 35
drag, startPoint x: 1001, startPoint y: 330, endPoint x: 1001, endPoint y: 353, distance: 23.1
click at [1001, 330] on div "43872.19" at bounding box center [1040, 332] width 149 height 35
click at [1171, 336] on div "USD" at bounding box center [1189, 332] width 149 height 35
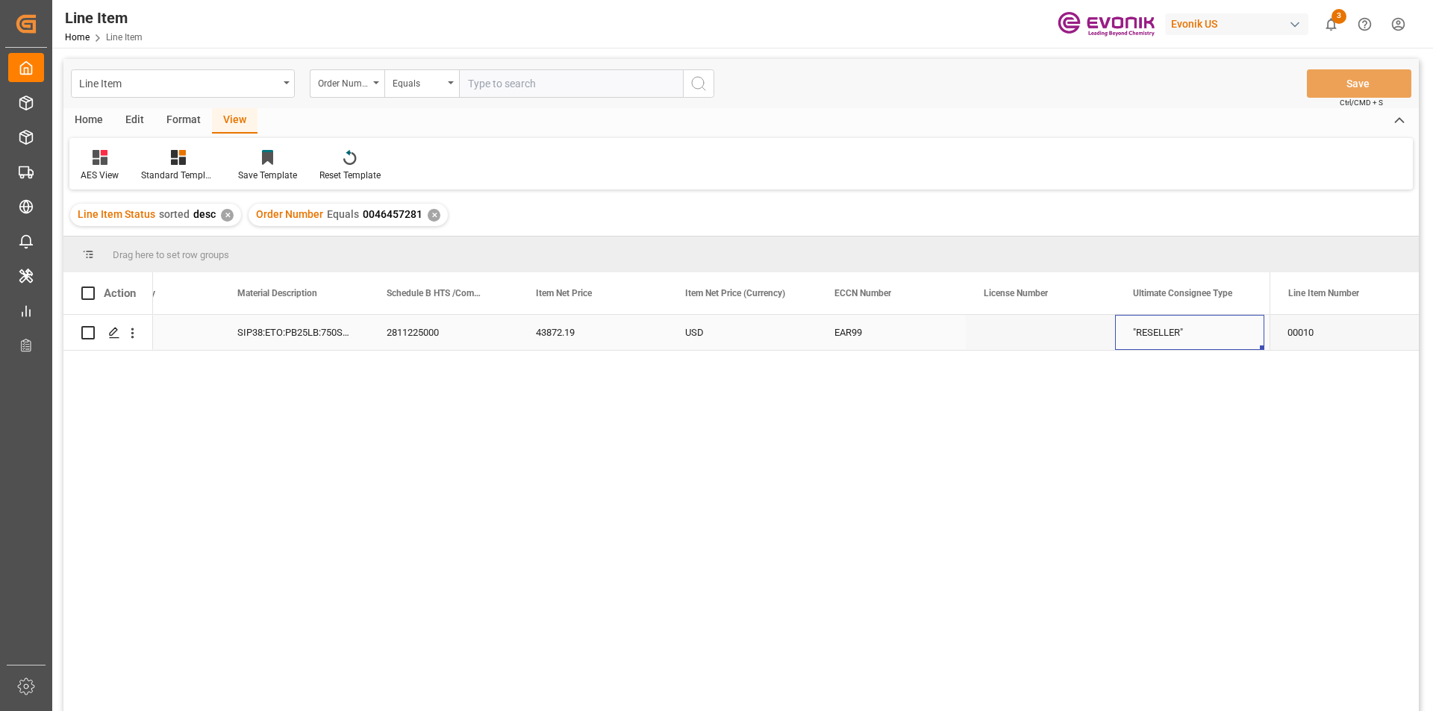
scroll to position [0, 978]
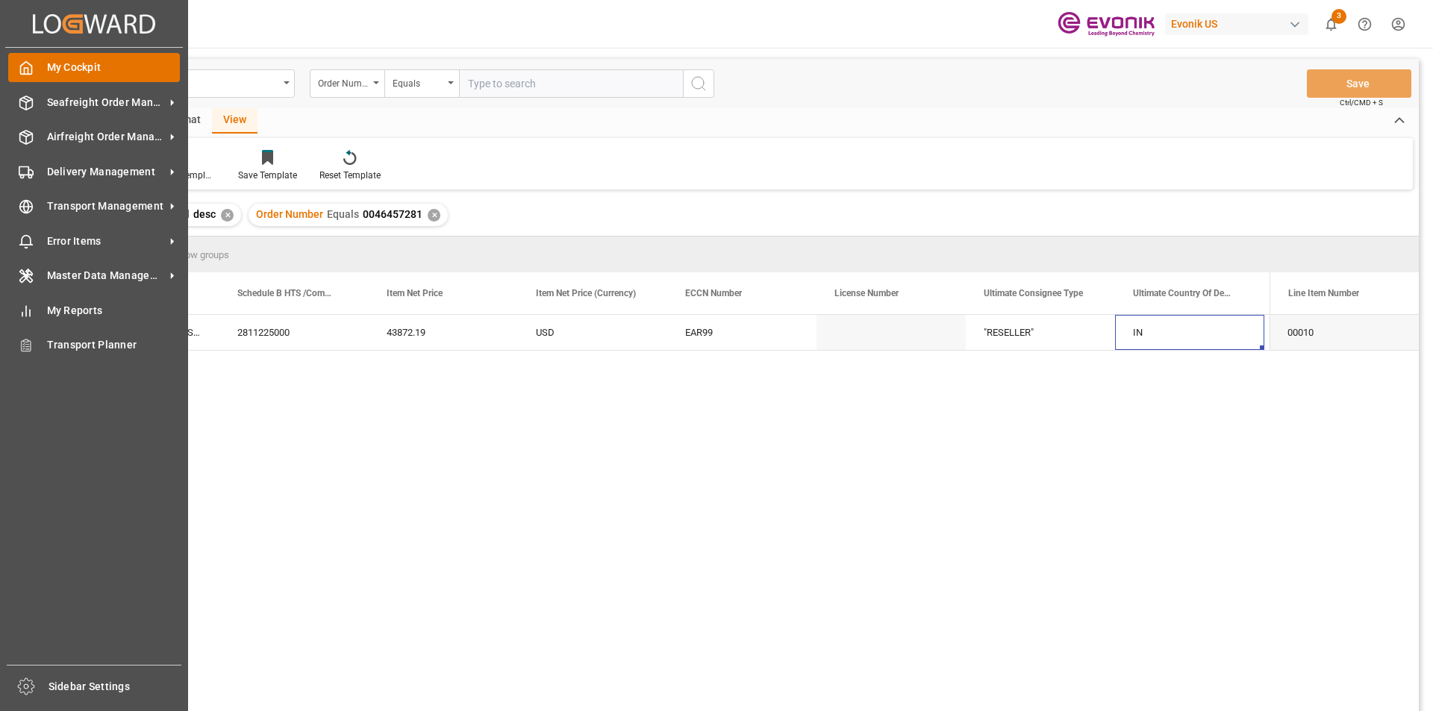
click at [27, 63] on icon at bounding box center [26, 67] width 15 height 15
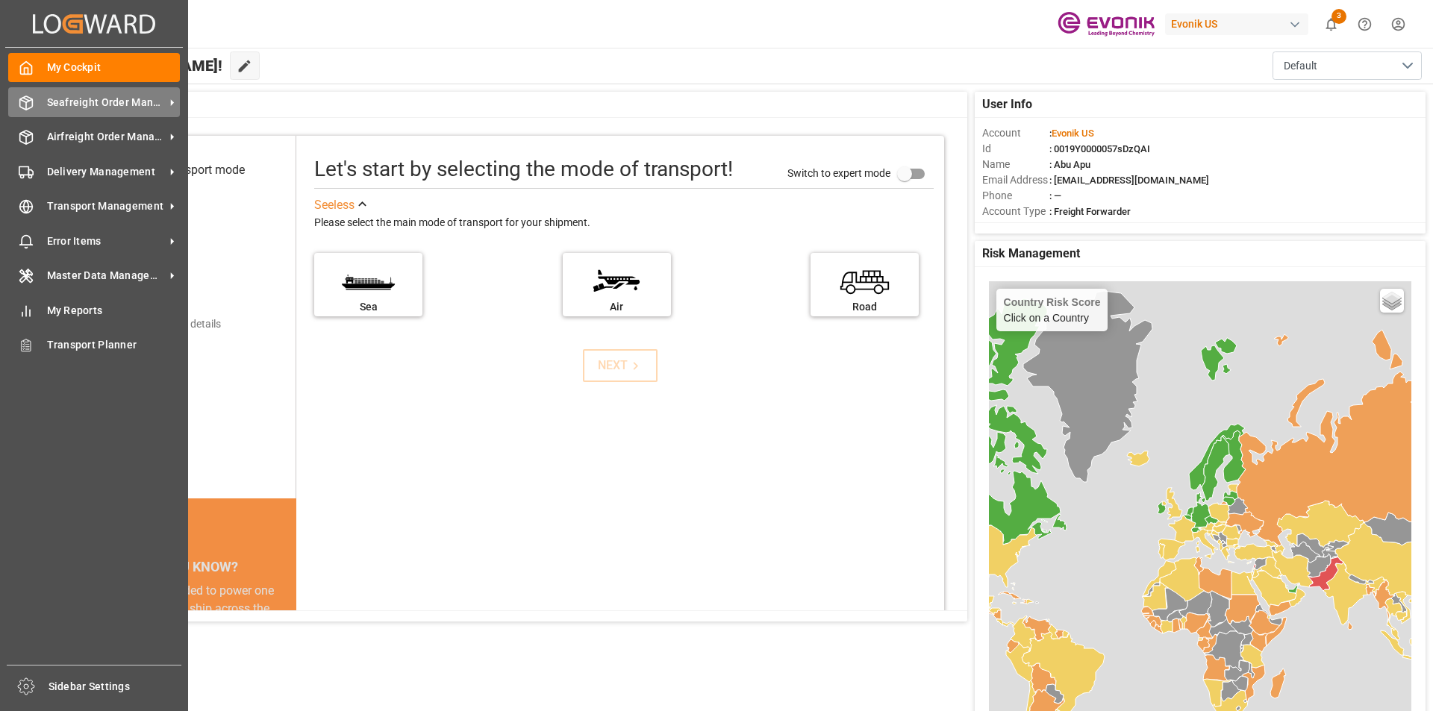
click at [98, 98] on span "Seafreight Order Management" at bounding box center [106, 103] width 118 height 16
click at [93, 106] on span "Seafreight Order Management" at bounding box center [106, 103] width 118 height 16
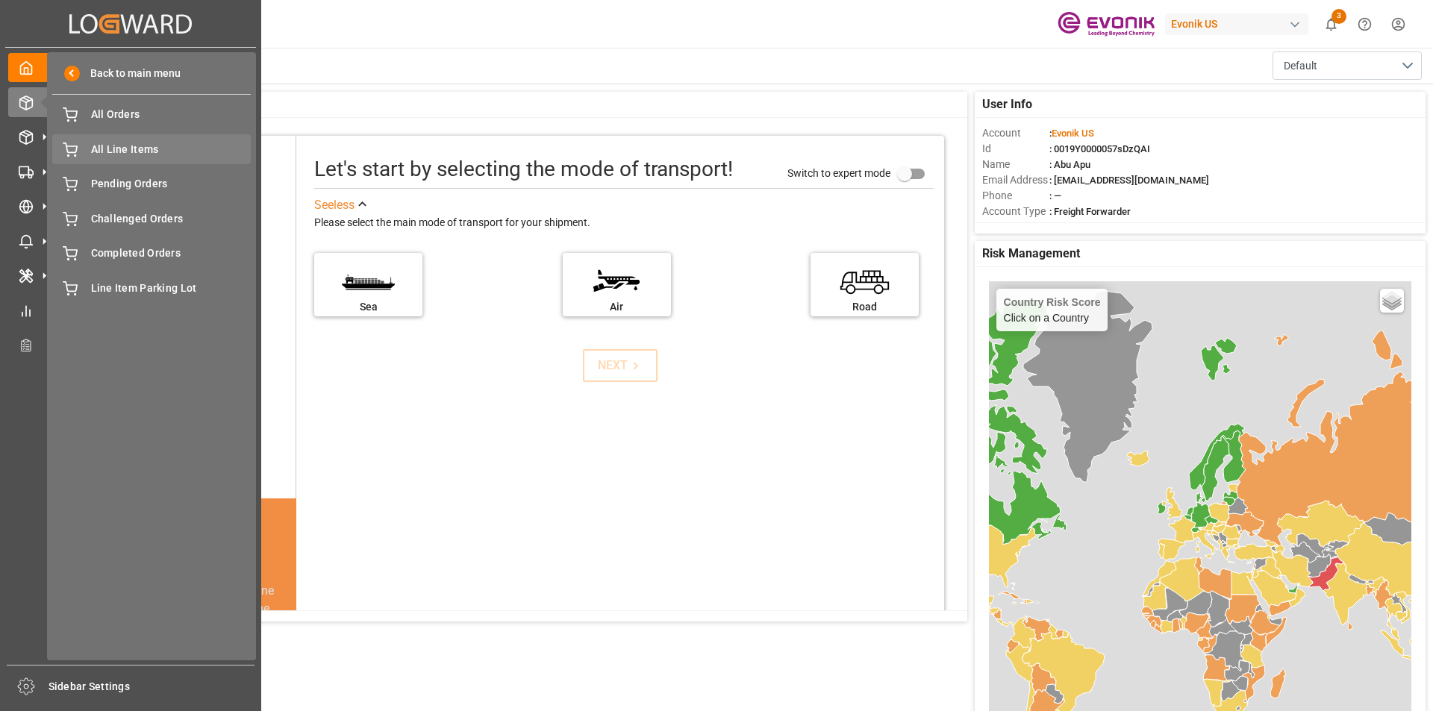
click at [122, 149] on span "All Line Items" at bounding box center [171, 150] width 160 height 16
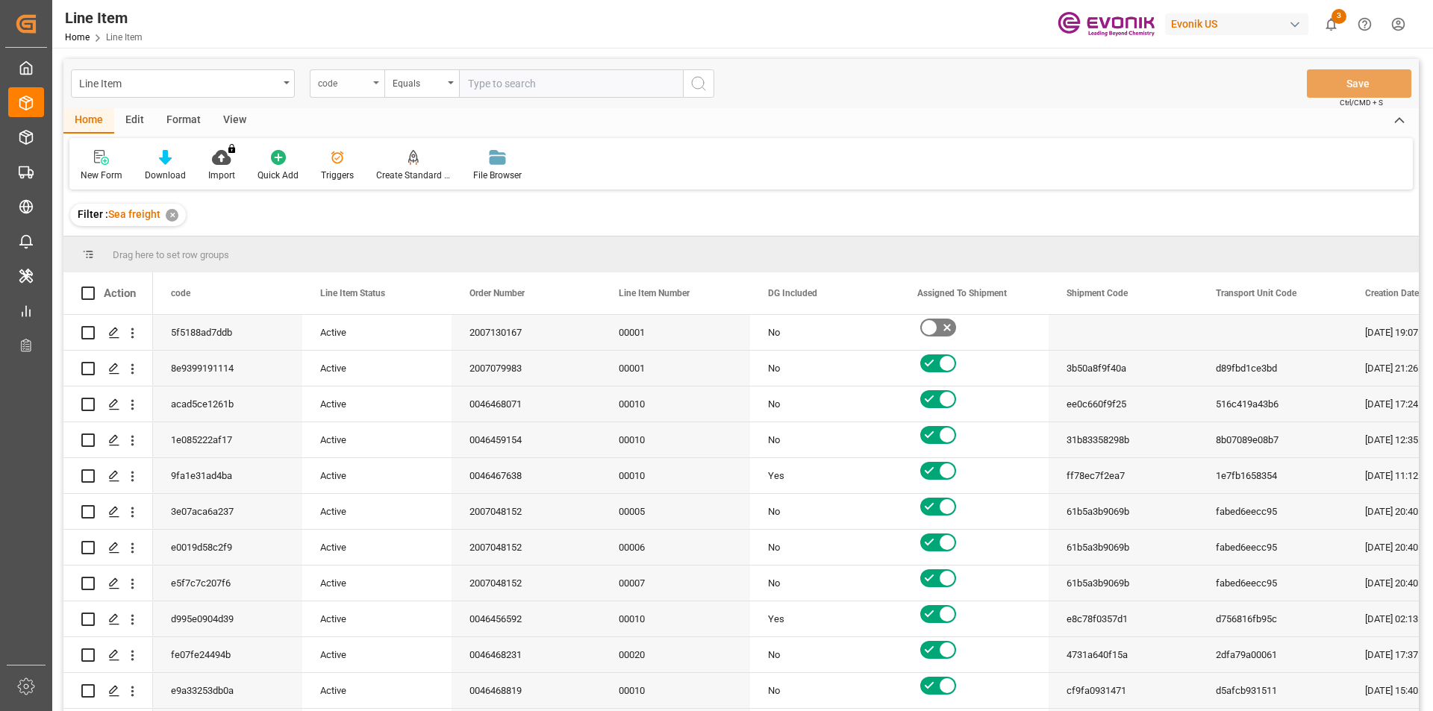
click at [375, 83] on icon "open menu" at bounding box center [376, 82] width 6 height 3
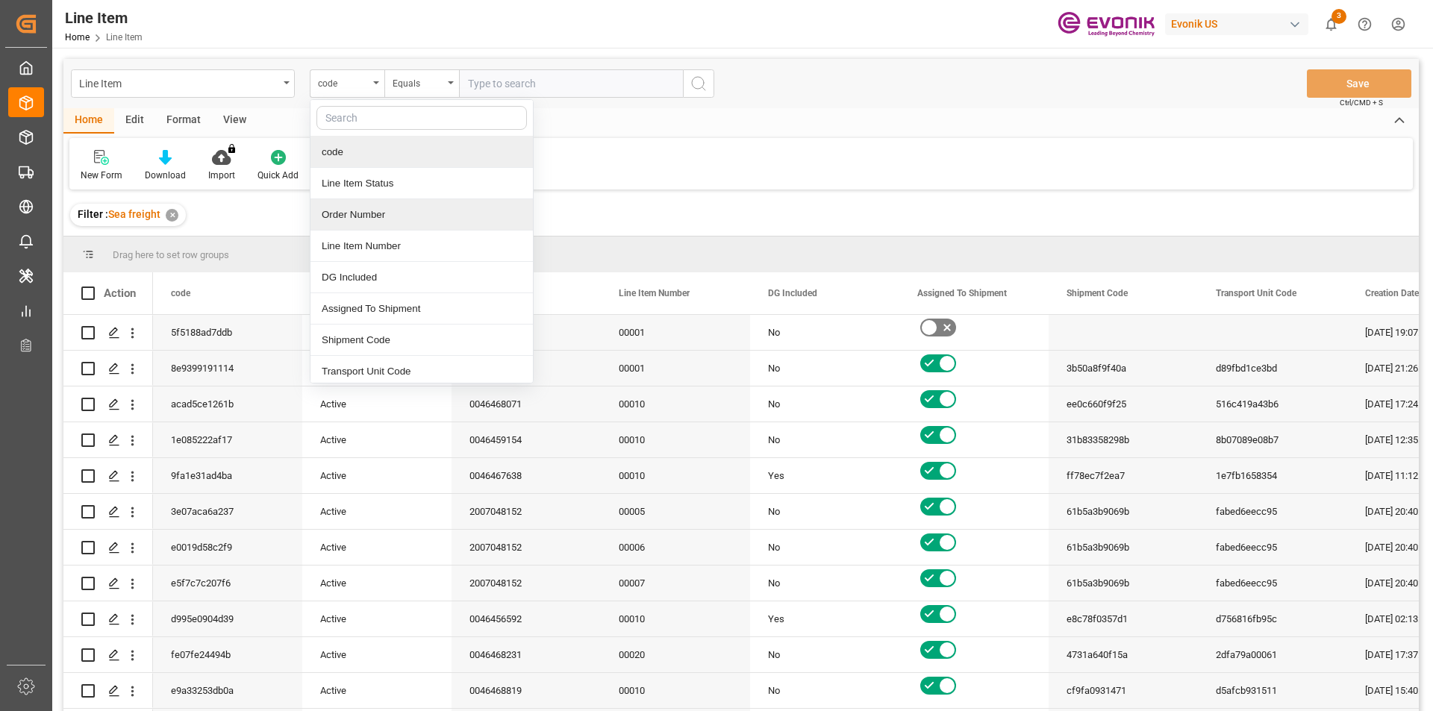
click at [355, 213] on div "Order Number" at bounding box center [421, 214] width 222 height 31
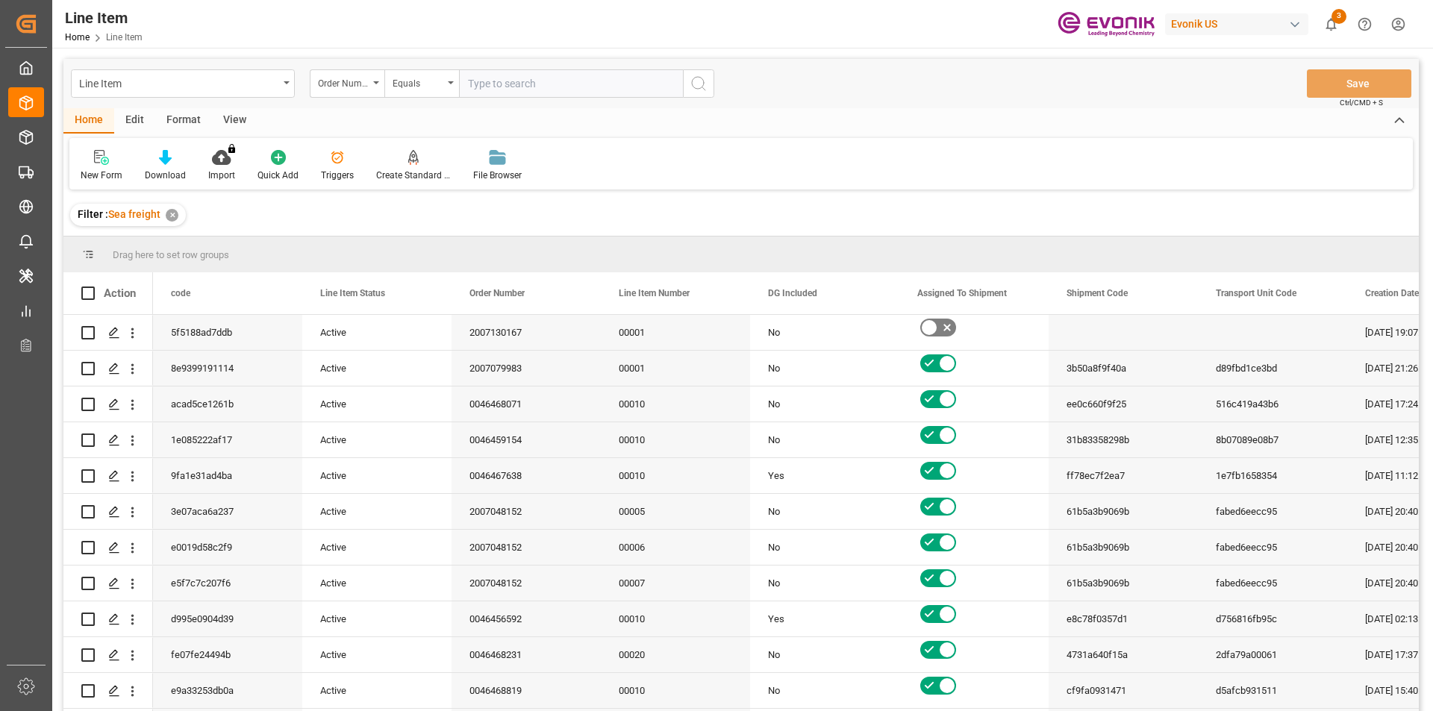
click at [484, 81] on input "text" at bounding box center [571, 83] width 224 height 28
paste input "2007109614"
type input "2007109614"
click at [695, 83] on icon "search button" at bounding box center [698, 84] width 18 height 18
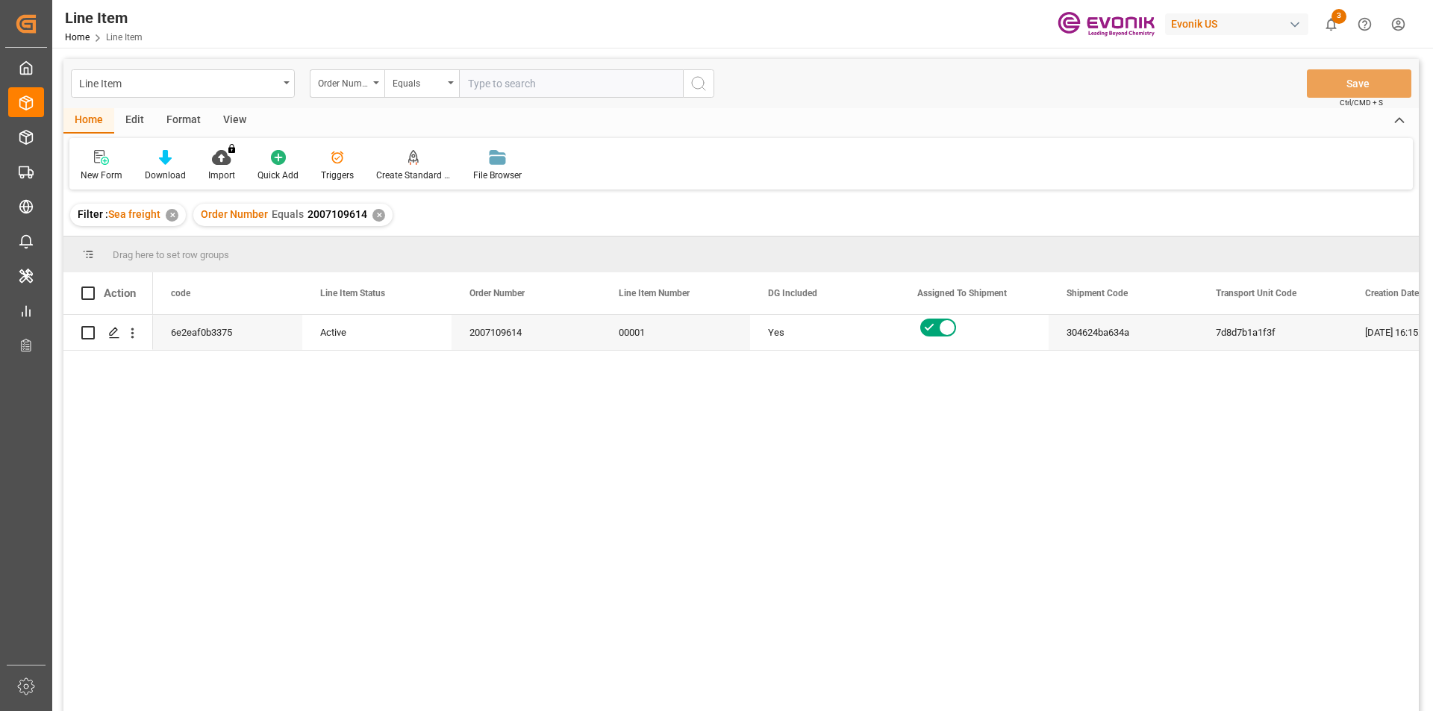
click at [243, 113] on div "View" at bounding box center [235, 120] width 46 height 25
click at [174, 163] on icon at bounding box center [169, 157] width 15 height 15
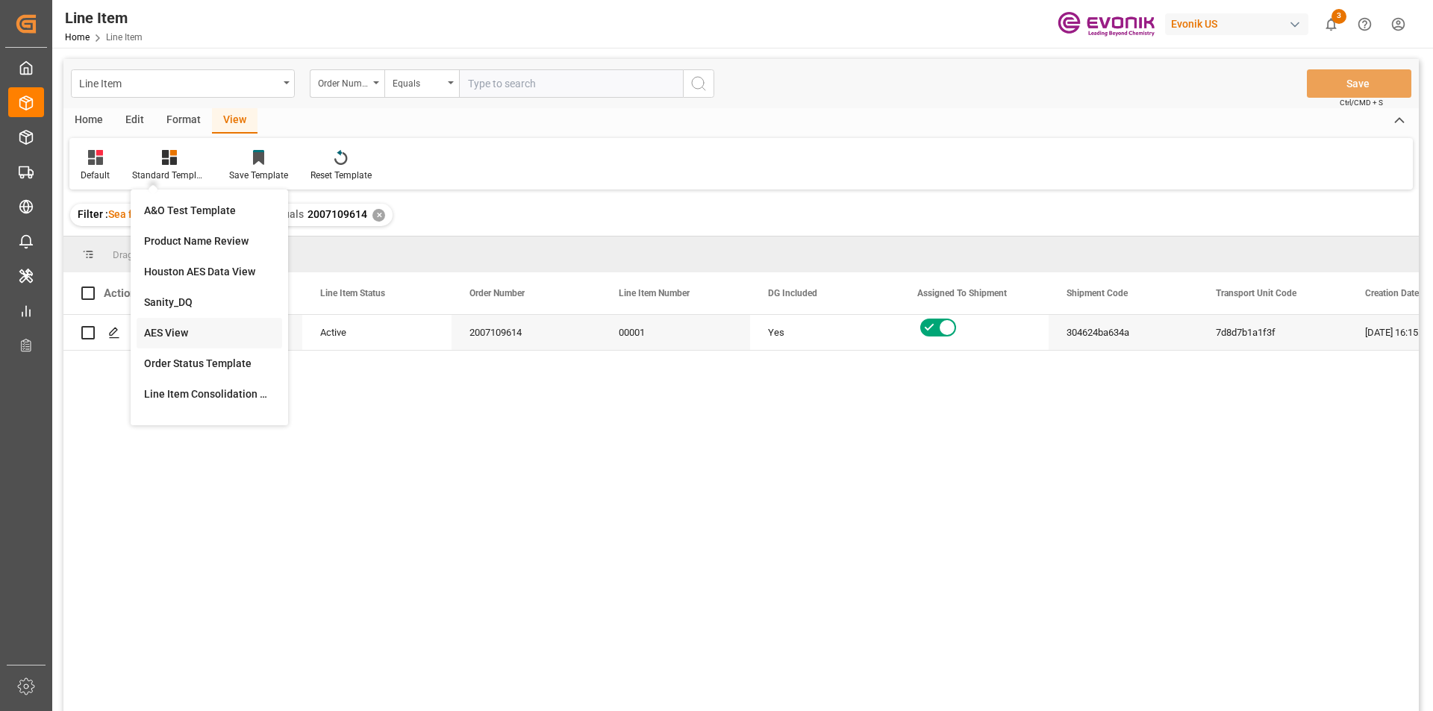
click at [204, 328] on div "AES View" at bounding box center [209, 333] width 131 height 16
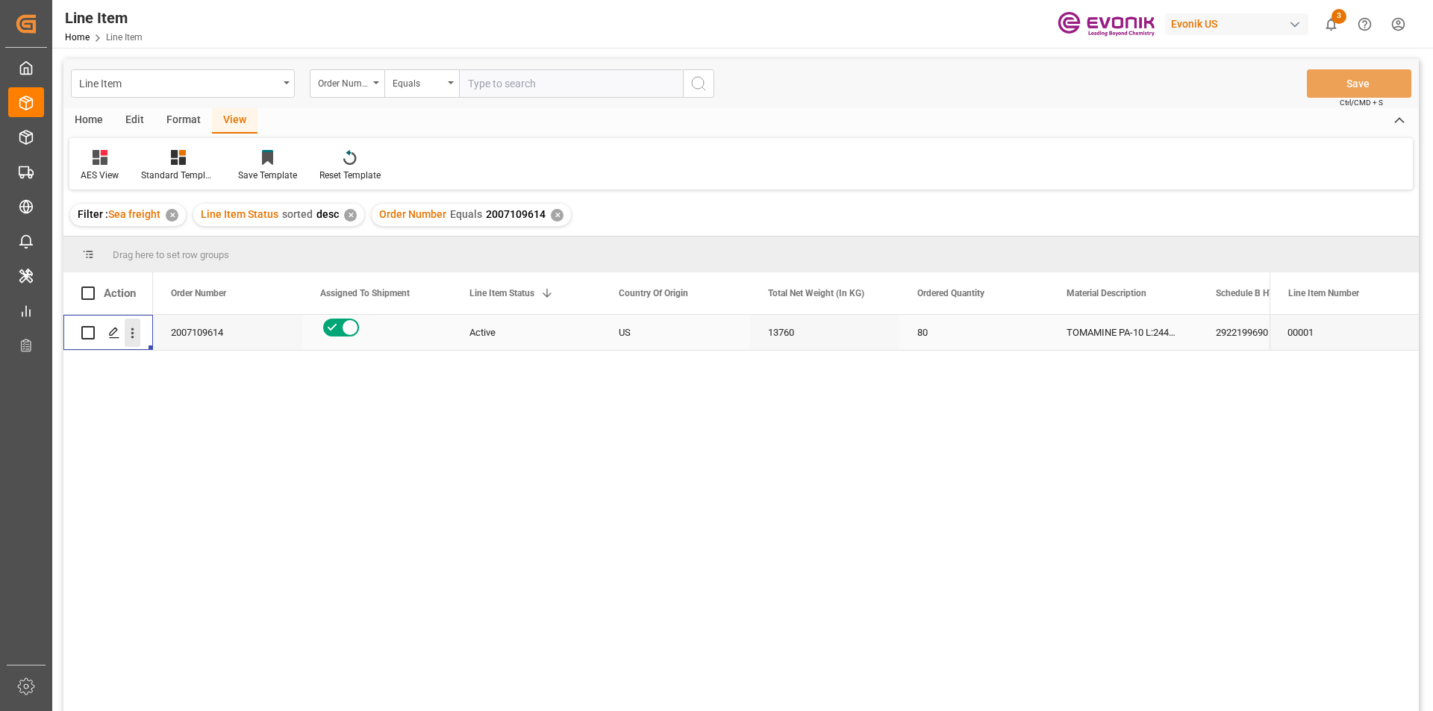
click at [133, 337] on icon "open menu" at bounding box center [132, 333] width 3 height 10
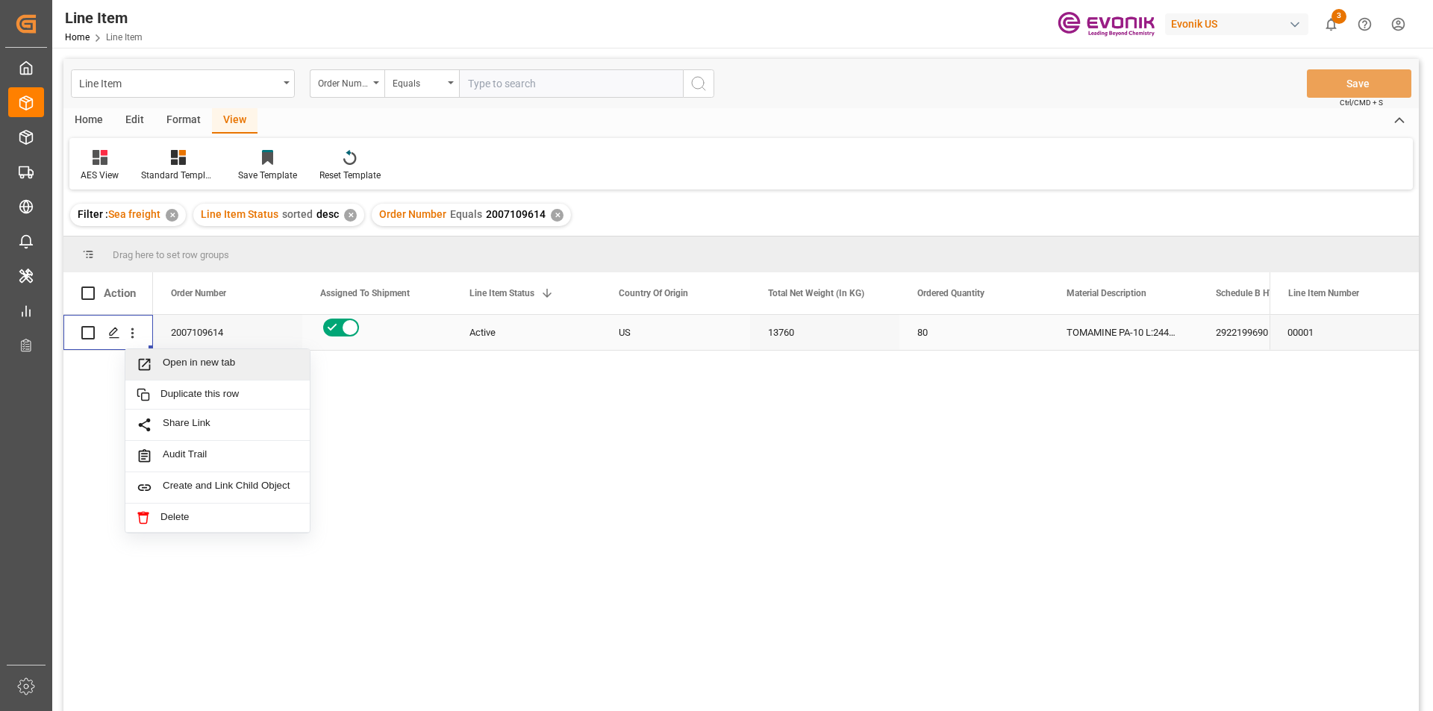
click at [168, 363] on span "Open in new tab" at bounding box center [231, 365] width 136 height 16
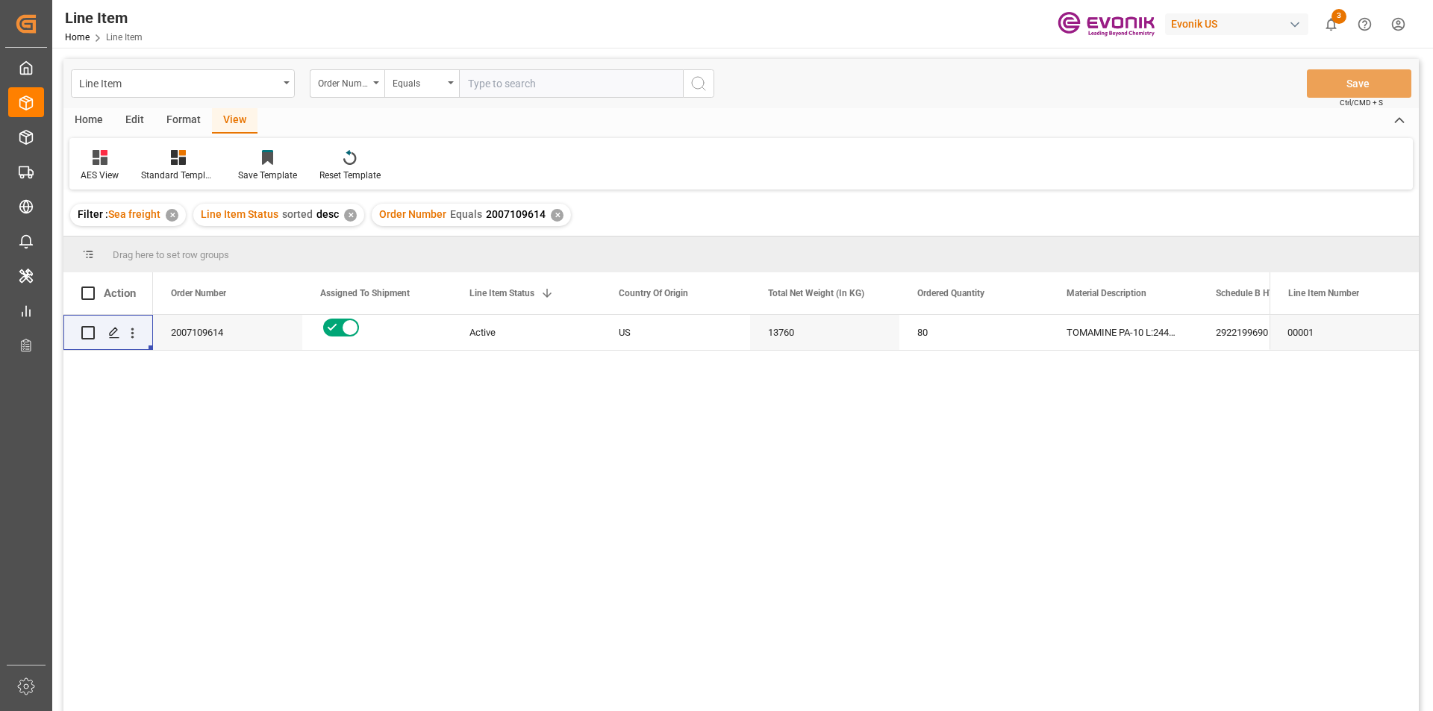
click at [345, 213] on div "✕" at bounding box center [350, 215] width 13 height 13
click at [231, 123] on div "View" at bounding box center [235, 120] width 46 height 25
click at [187, 160] on div at bounding box center [178, 157] width 75 height 16
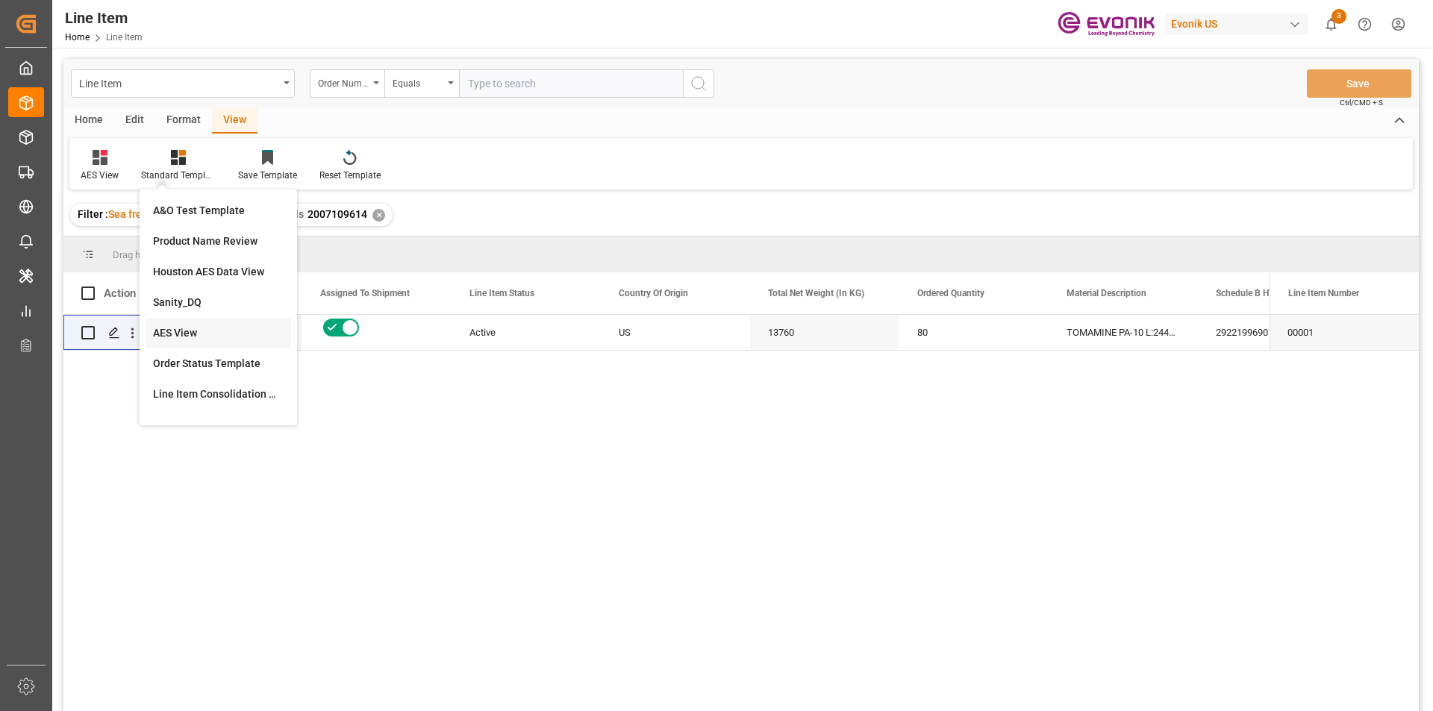
click at [208, 328] on div "AES View" at bounding box center [218, 333] width 131 height 16
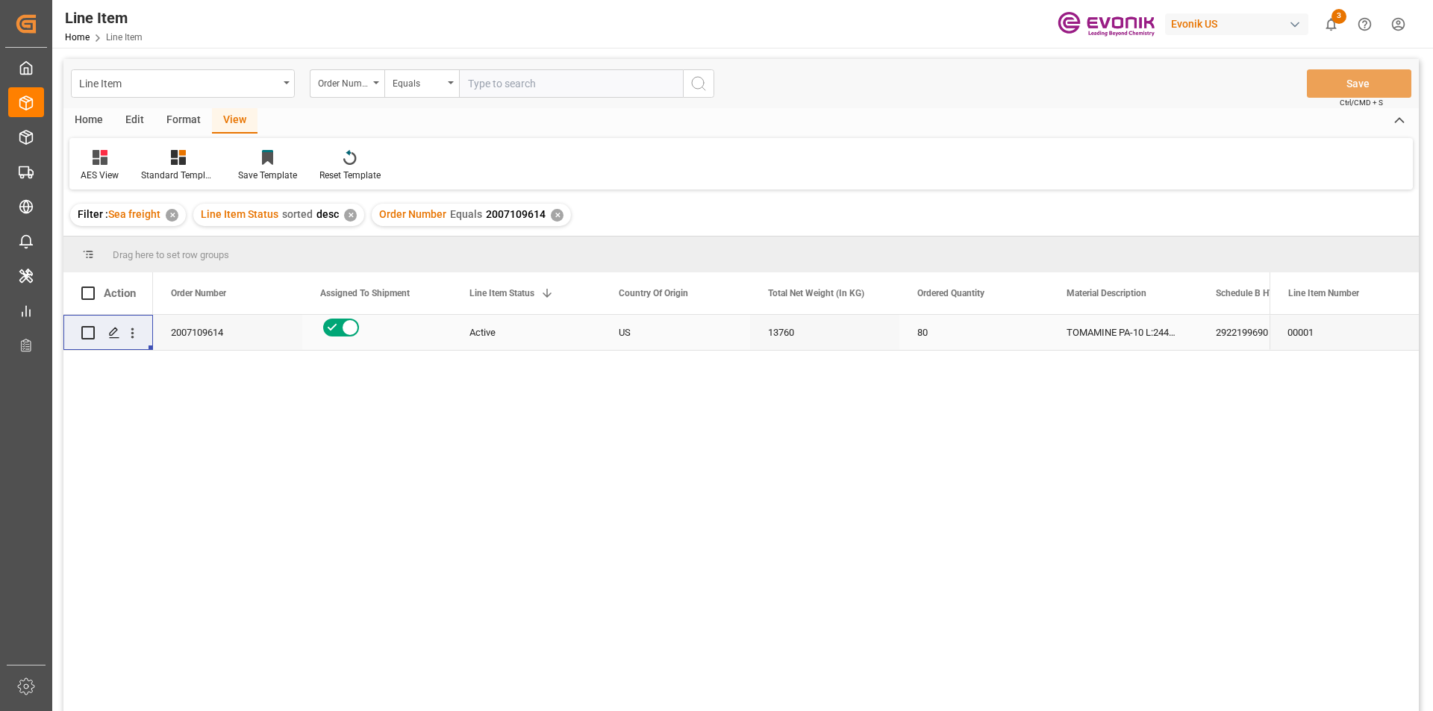
drag, startPoint x: 616, startPoint y: 329, endPoint x: 647, endPoint y: 398, distance: 75.5
click at [616, 329] on div "US" at bounding box center [675, 332] width 149 height 35
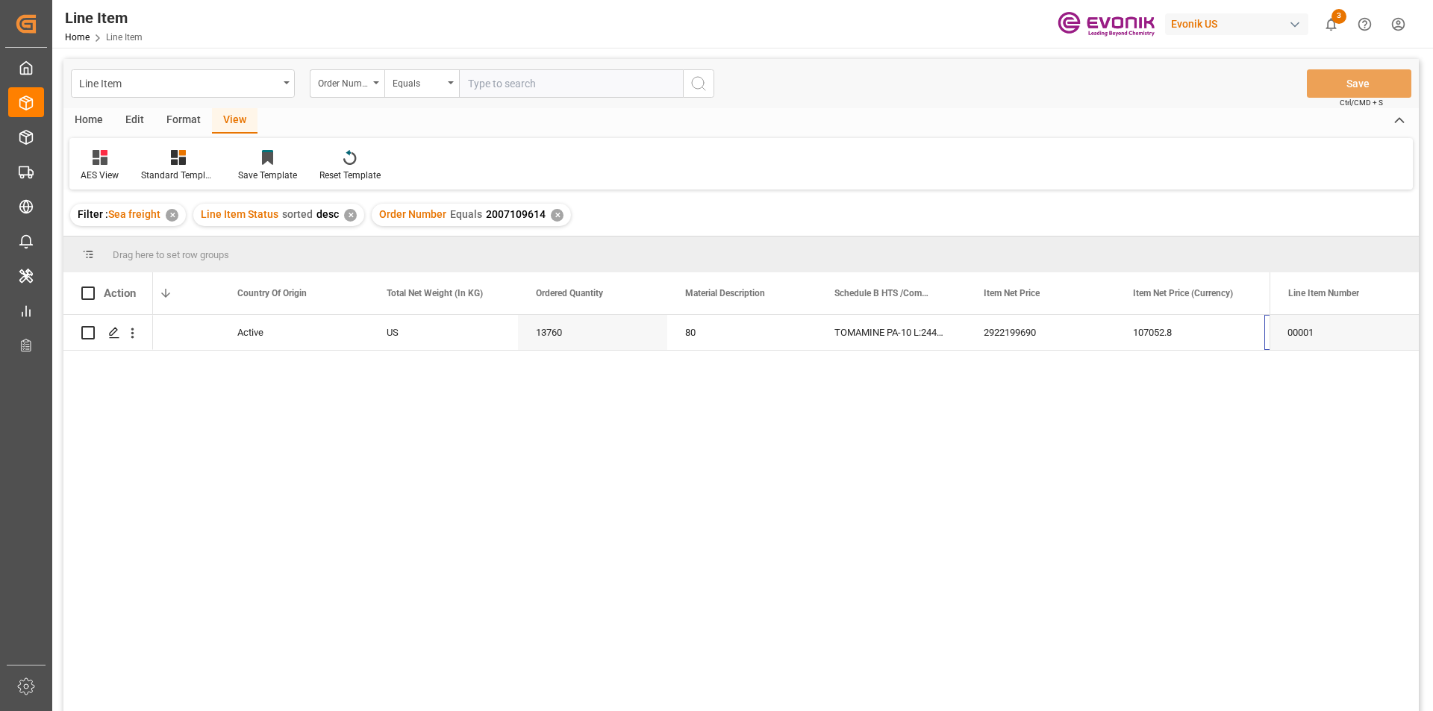
scroll to position [0, 381]
click at [413, 337] on div "13760" at bounding box center [443, 332] width 149 height 35
drag, startPoint x: 1025, startPoint y: 330, endPoint x: 1032, endPoint y: 363, distance: 34.2
click at [1025, 330] on div "107052.8" at bounding box center [1040, 332] width 149 height 35
click at [1050, 331] on div "107052.8" at bounding box center [1040, 332] width 149 height 35
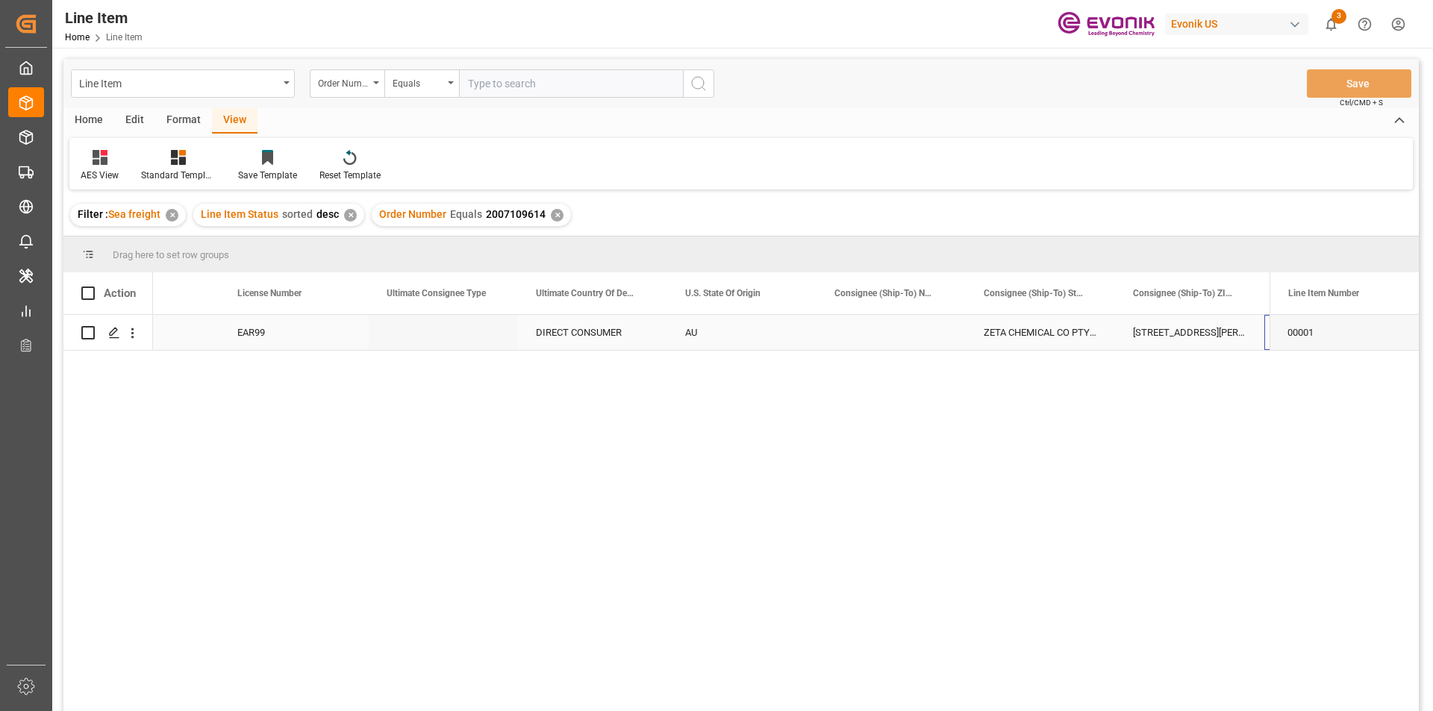
scroll to position [0, 1575]
click at [1050, 331] on div "248 Miller Rd;C/O WESTERN FREE STORES Pty Ltd." at bounding box center [1040, 332] width 149 height 35
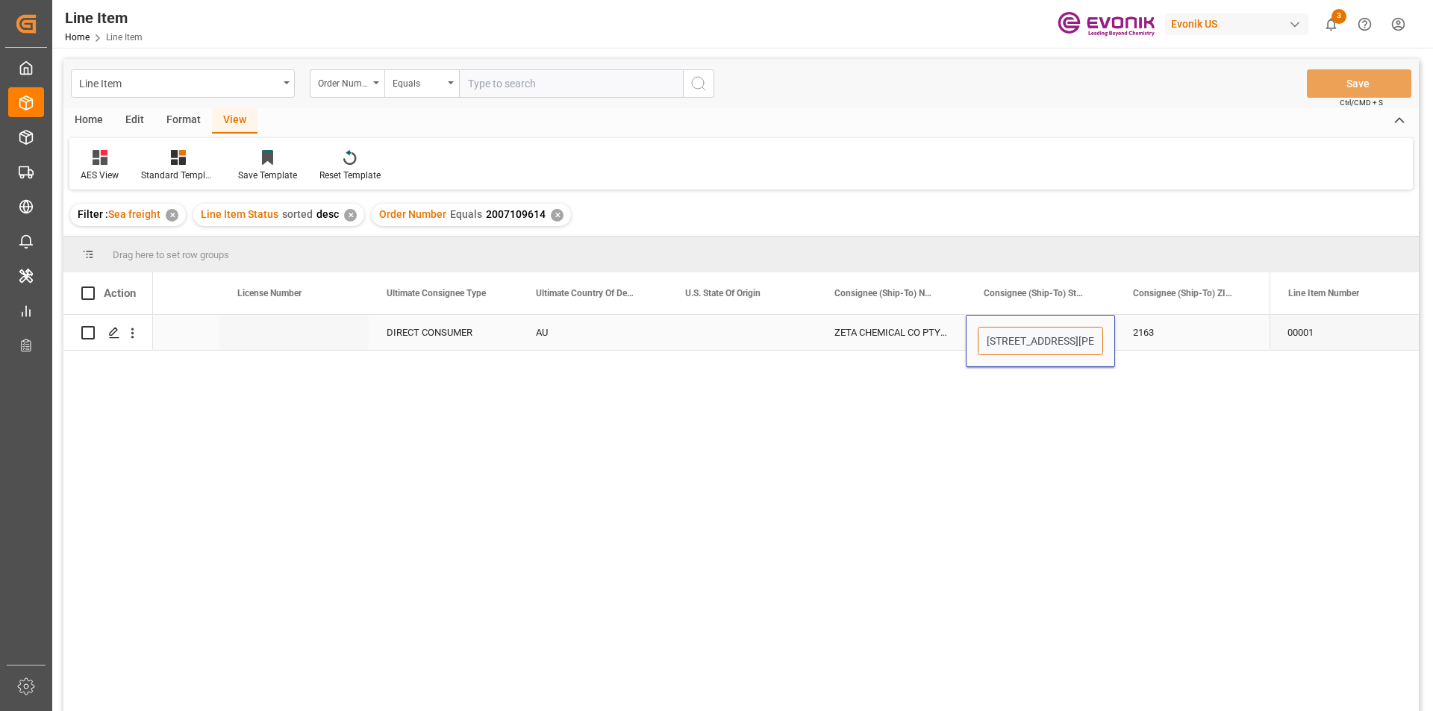
click at [1074, 345] on input "248 Miller Rd;C/O WESTERN FREE STORES Pty Ltd." at bounding box center [1039, 341] width 125 height 28
click at [1046, 423] on div "USD EAR99 DIRECT CONSUMER AU ZETA CHEMICAL CO PTY LTD 248 Miller Rd;C/O WESTERN…" at bounding box center [711, 518] width 1116 height 406
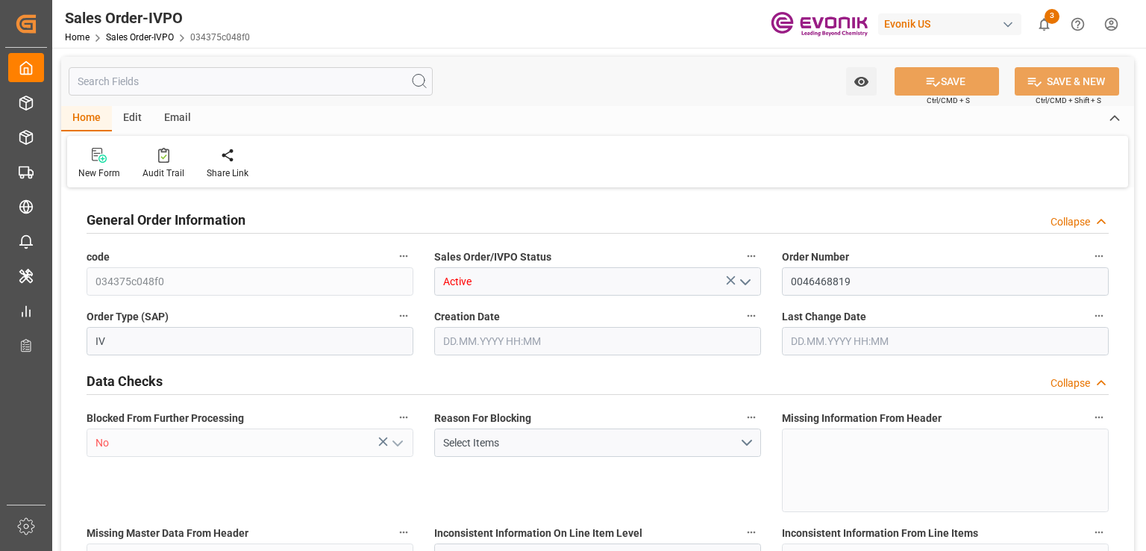
type input "THPAT"
type input "0"
type input "1"
type input "222.12"
type input "[DATE] 15:40"
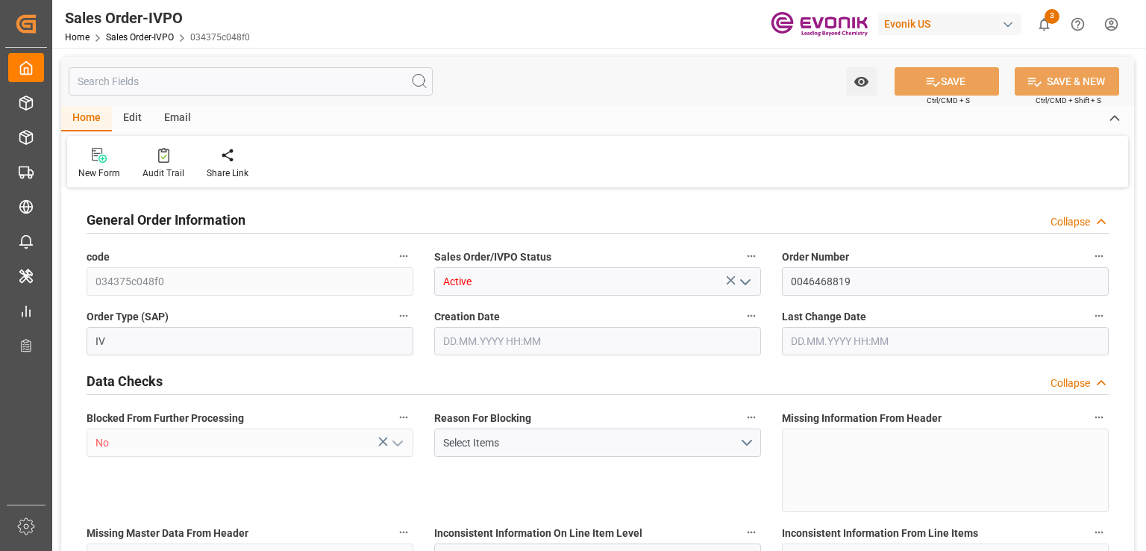
type input "[DATE] 16:02"
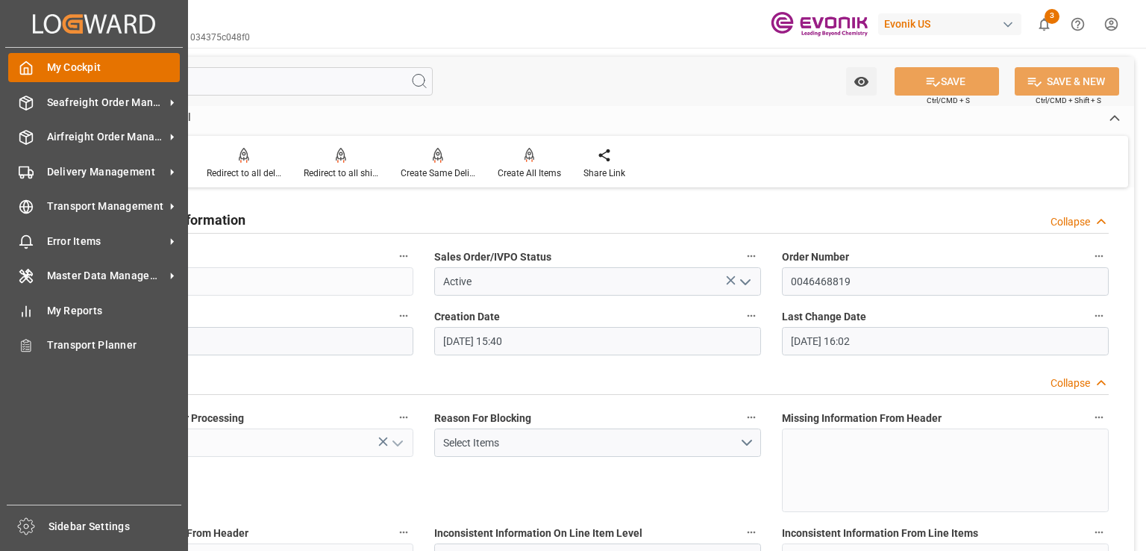
click at [55, 69] on span "My Cockpit" at bounding box center [114, 68] width 134 height 16
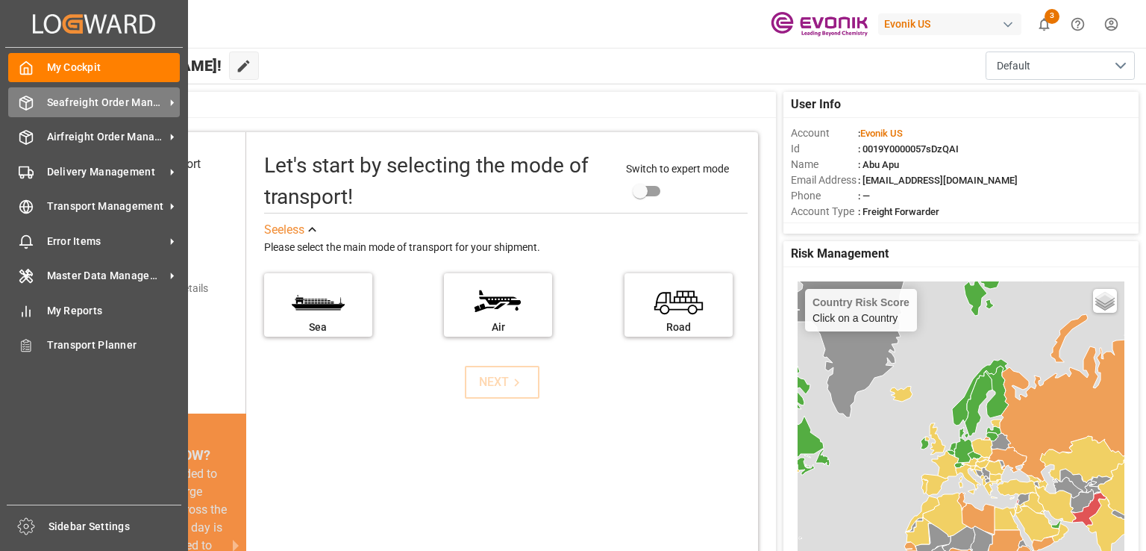
click at [57, 108] on span "Seafreight Order Management" at bounding box center [106, 103] width 118 height 16
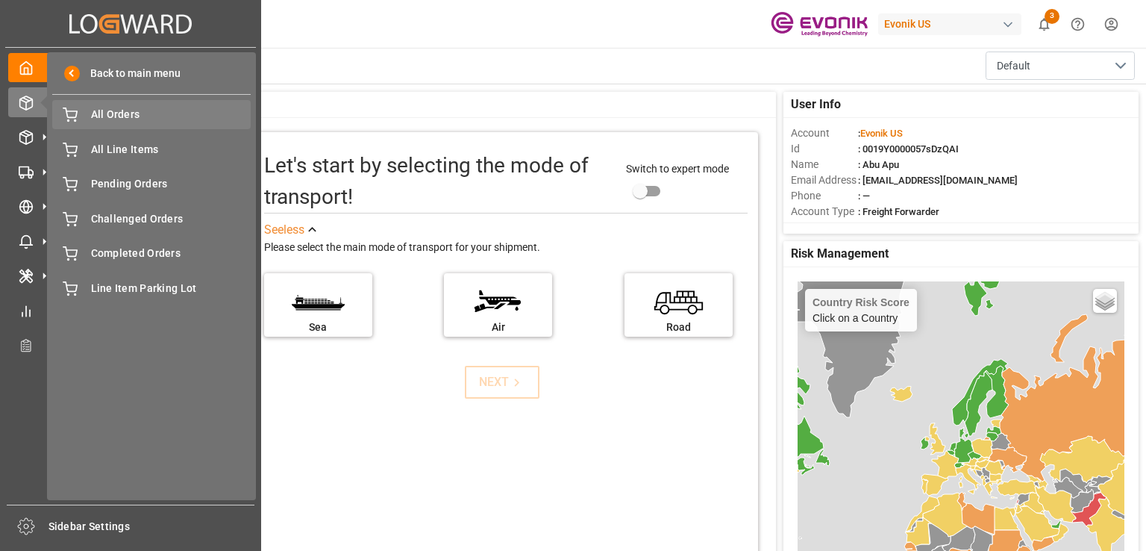
click at [102, 114] on span "All Orders" at bounding box center [171, 115] width 160 height 16
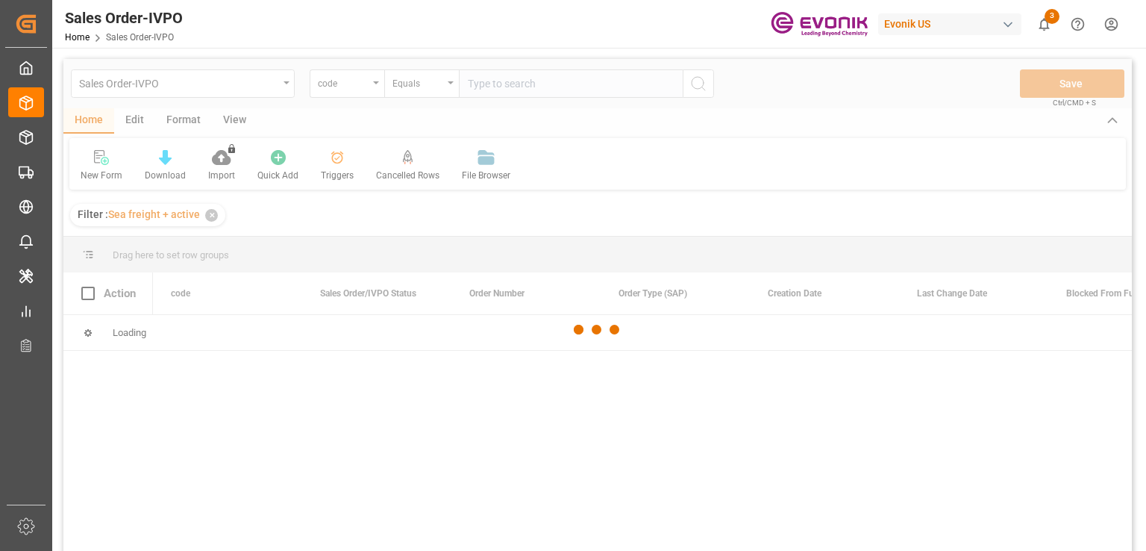
click at [367, 87] on div at bounding box center [597, 330] width 1068 height 542
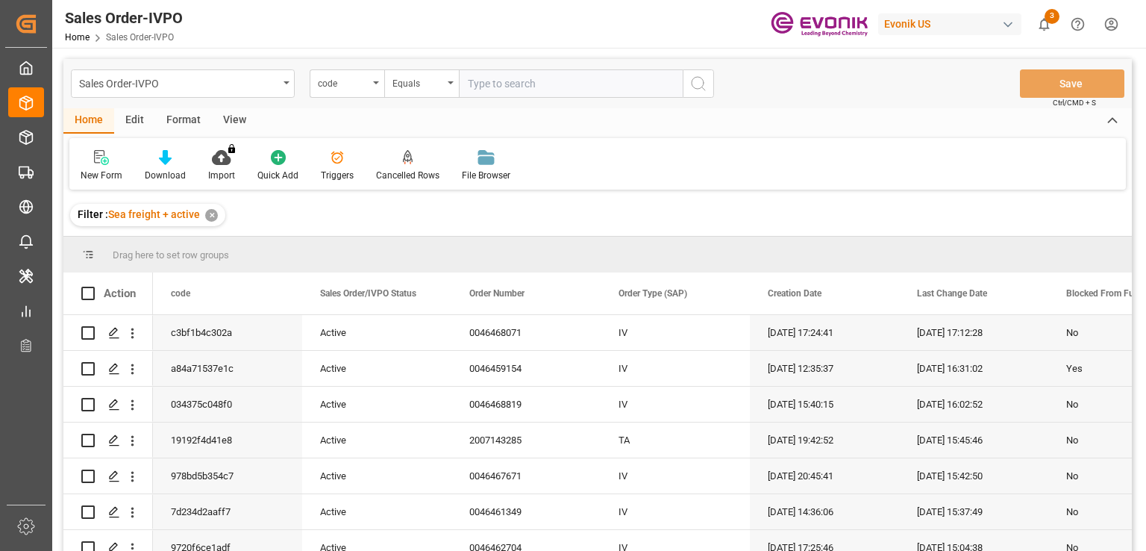
click at [367, 87] on div "code" at bounding box center [343, 81] width 51 height 17
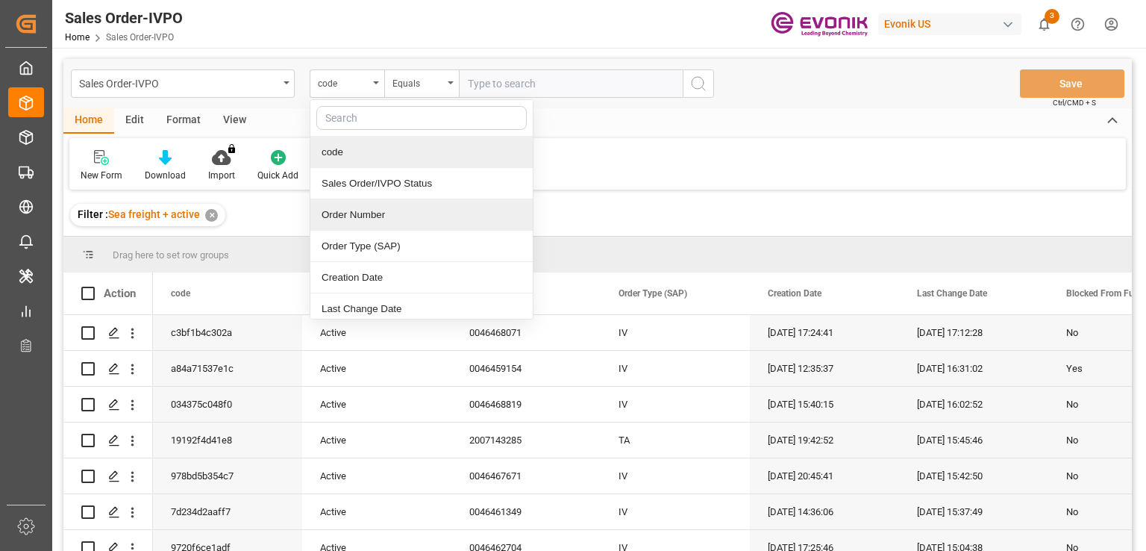
click at [343, 219] on div "Order Number" at bounding box center [421, 214] width 222 height 31
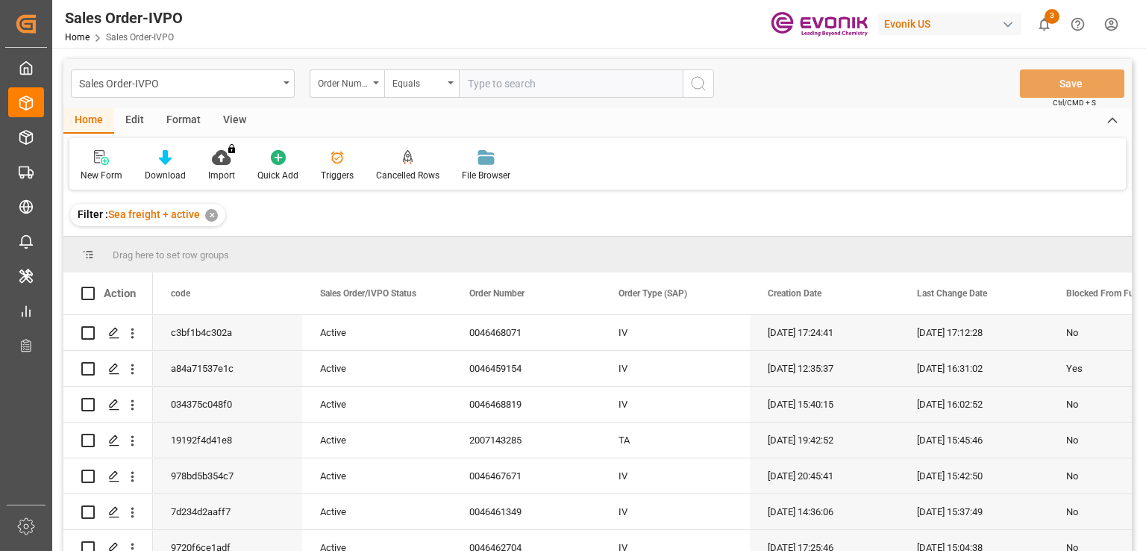
click at [510, 87] on input "text" at bounding box center [571, 83] width 224 height 28
paste input "0046463348"
type input "0046463348"
click at [699, 89] on icon "search button" at bounding box center [698, 84] width 18 height 18
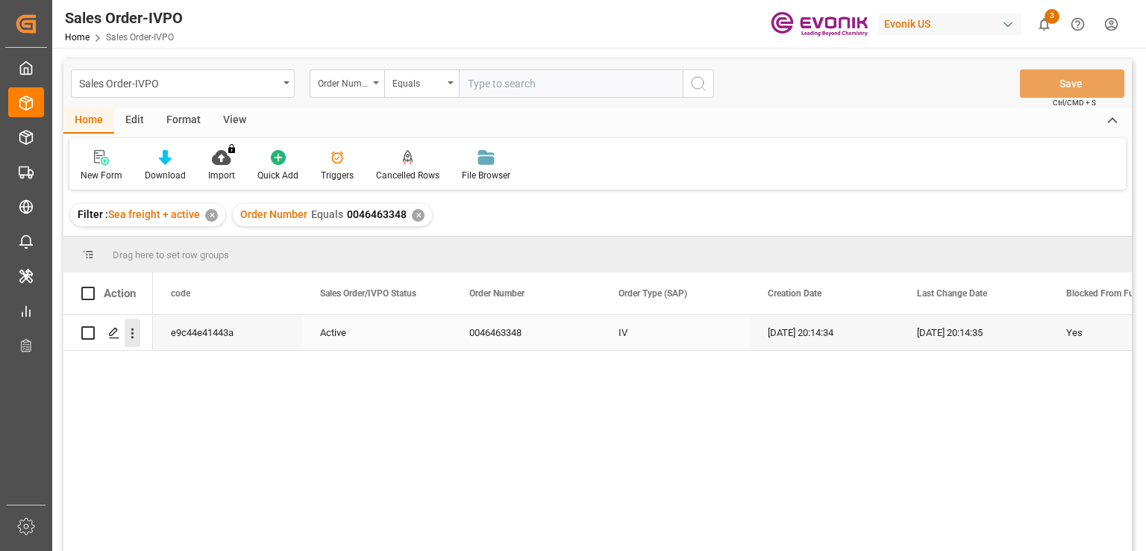
click at [128, 338] on icon "open menu" at bounding box center [133, 333] width 16 height 16
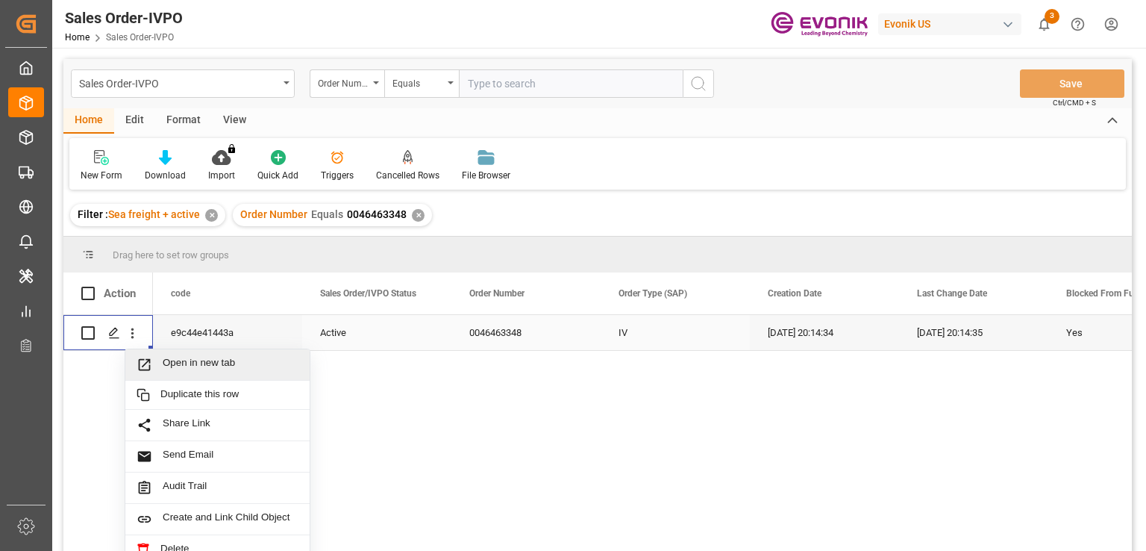
click at [165, 361] on span "Open in new tab" at bounding box center [231, 365] width 136 height 16
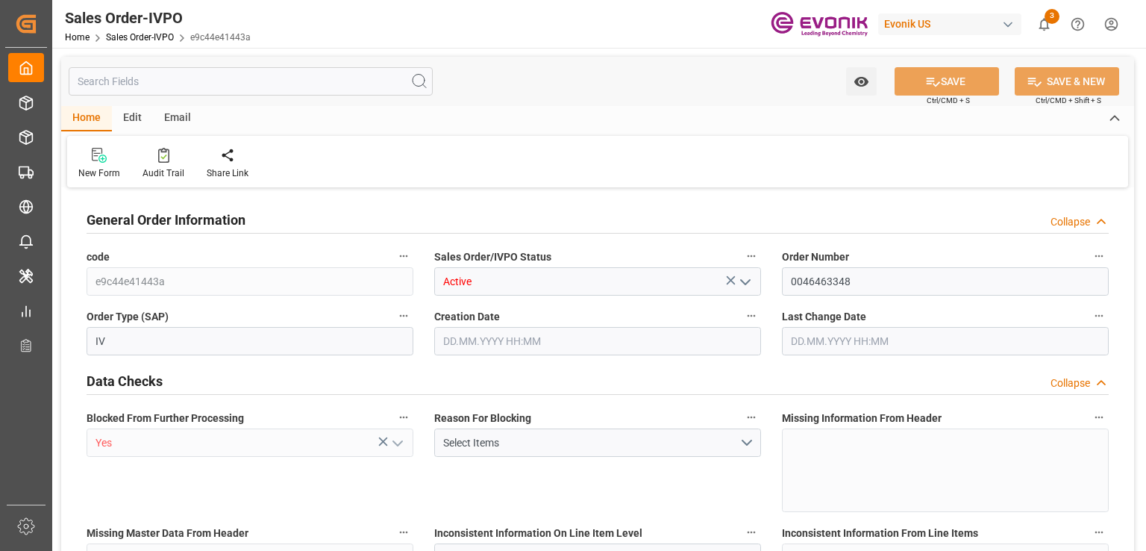
type input "JPUKB"
type input "0"
type input "1"
type input "1550.4"
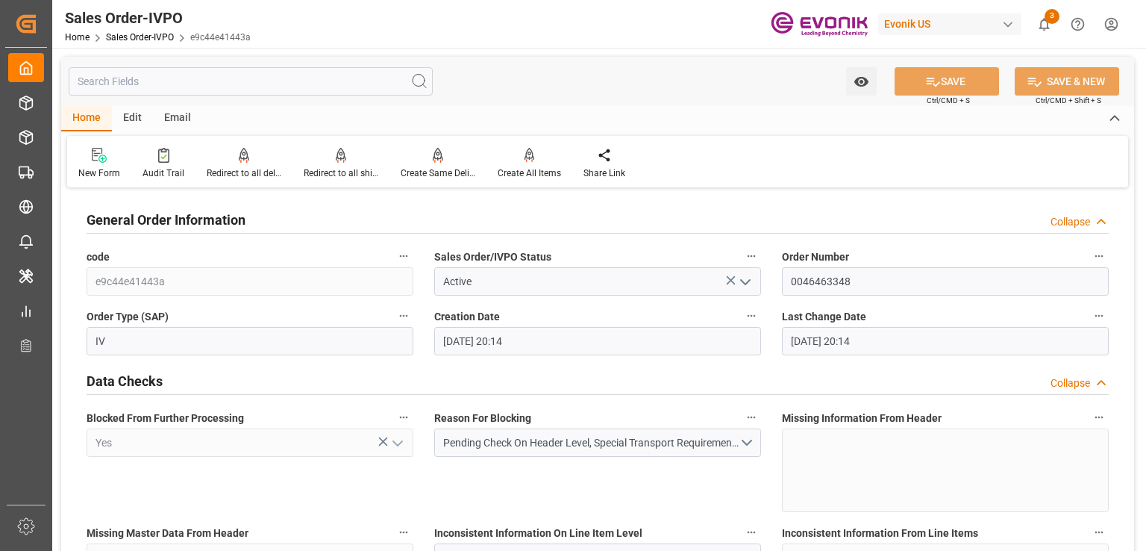
type input "[DATE] 20:14"
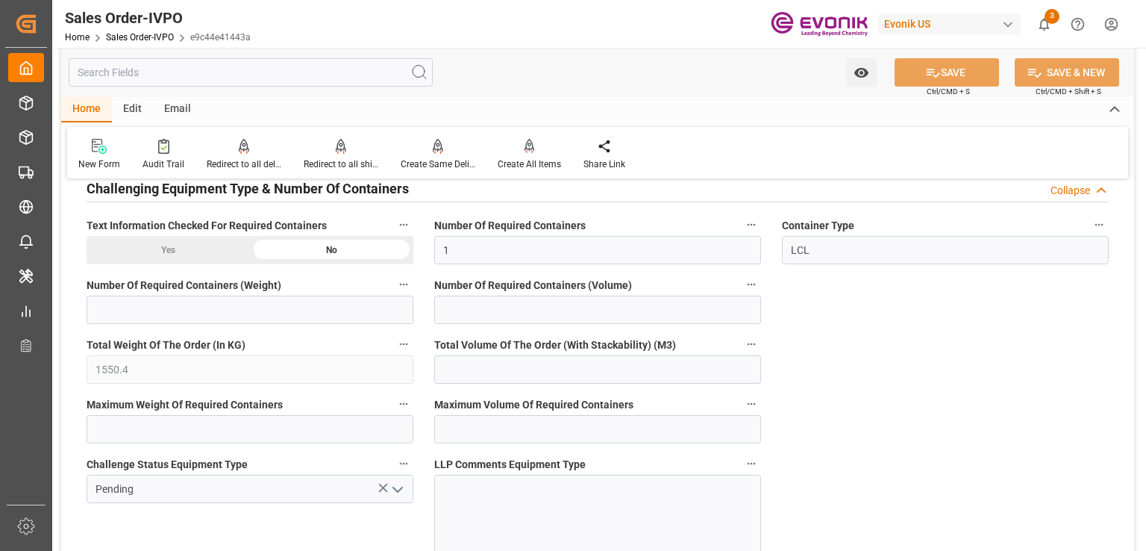
scroll to position [2552, 0]
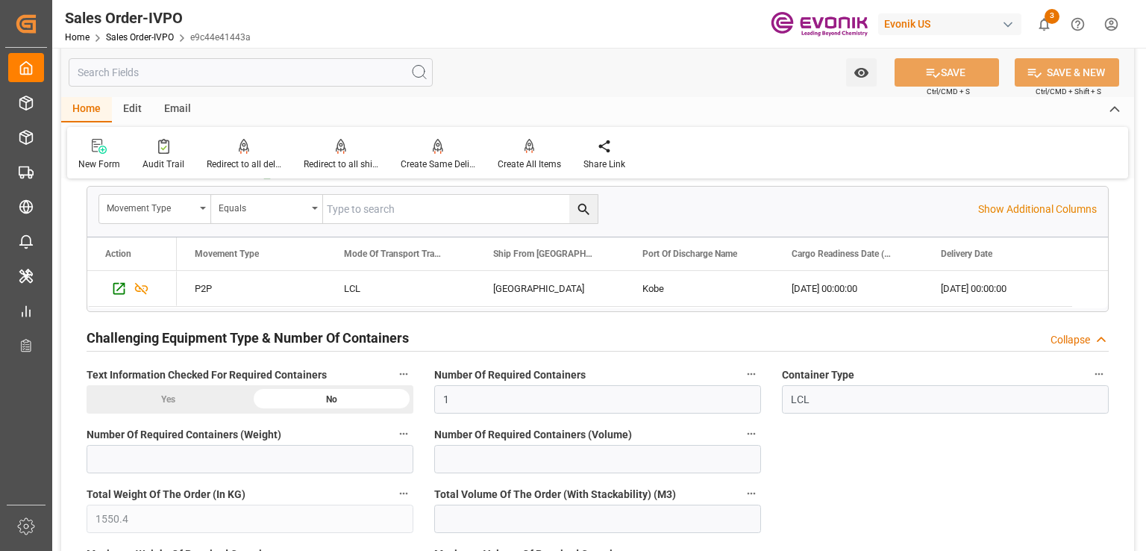
click at [351, 332] on h2 "Challenging Equipment Type & Number Of Containers" at bounding box center [248, 338] width 322 height 20
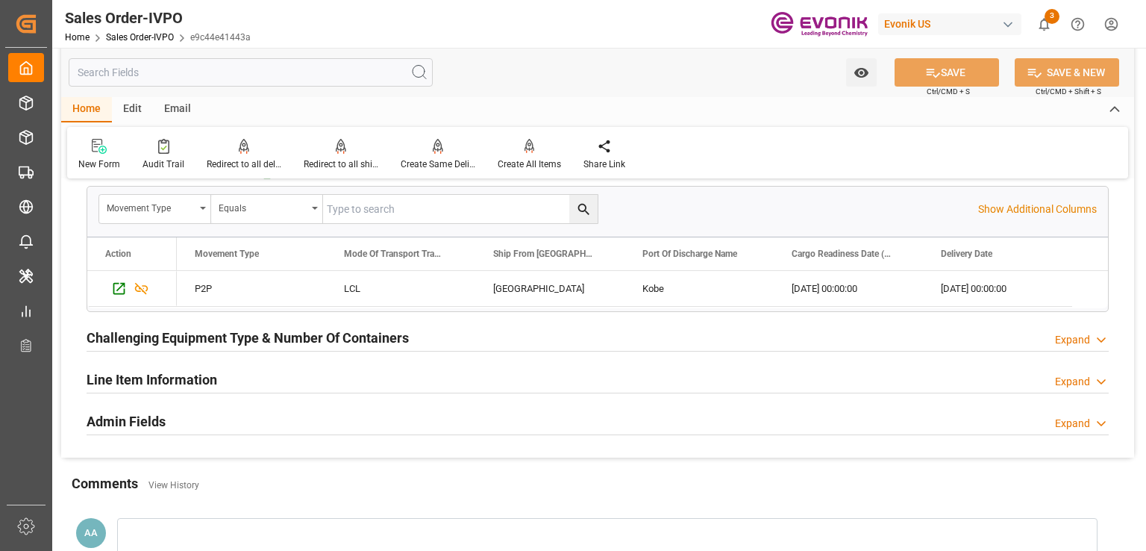
click at [307, 332] on h2 "Challenging Equipment Type & Number Of Containers" at bounding box center [248, 338] width 322 height 20
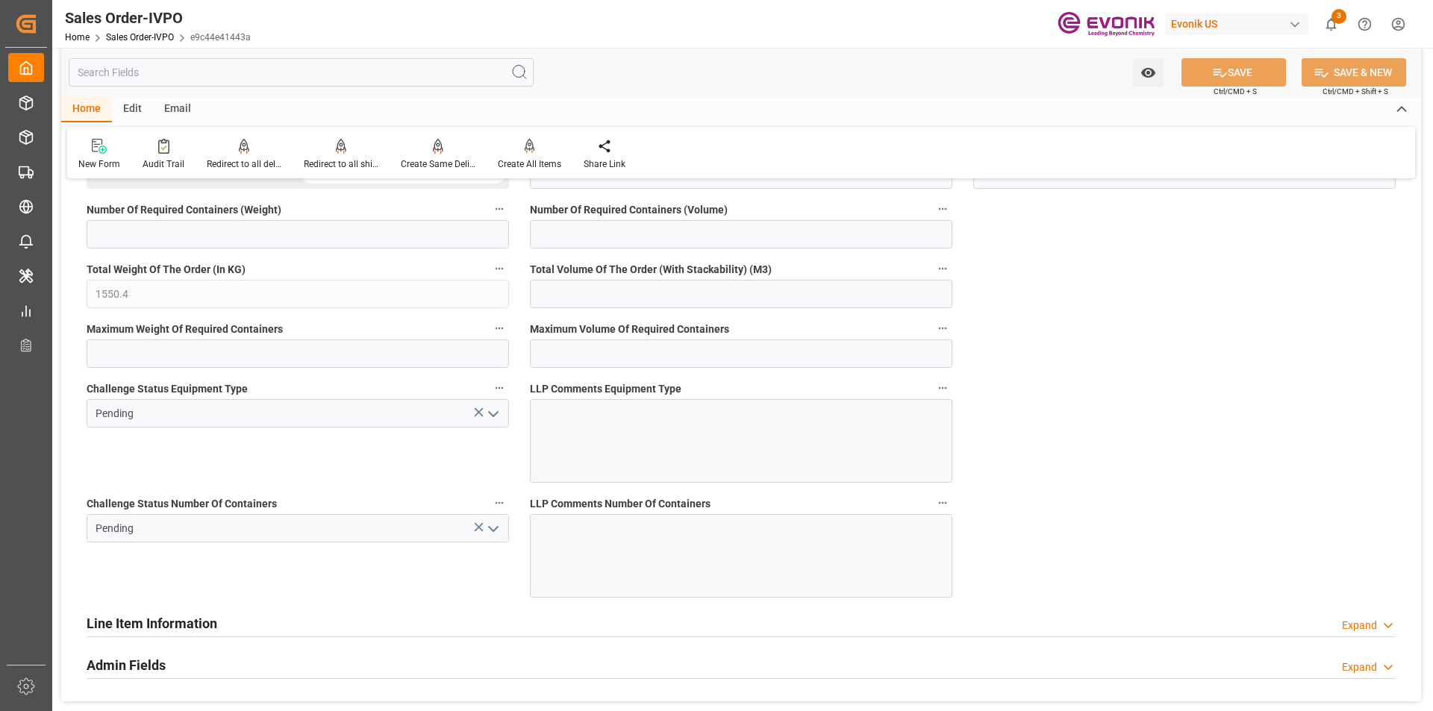
scroll to position [2702, 0]
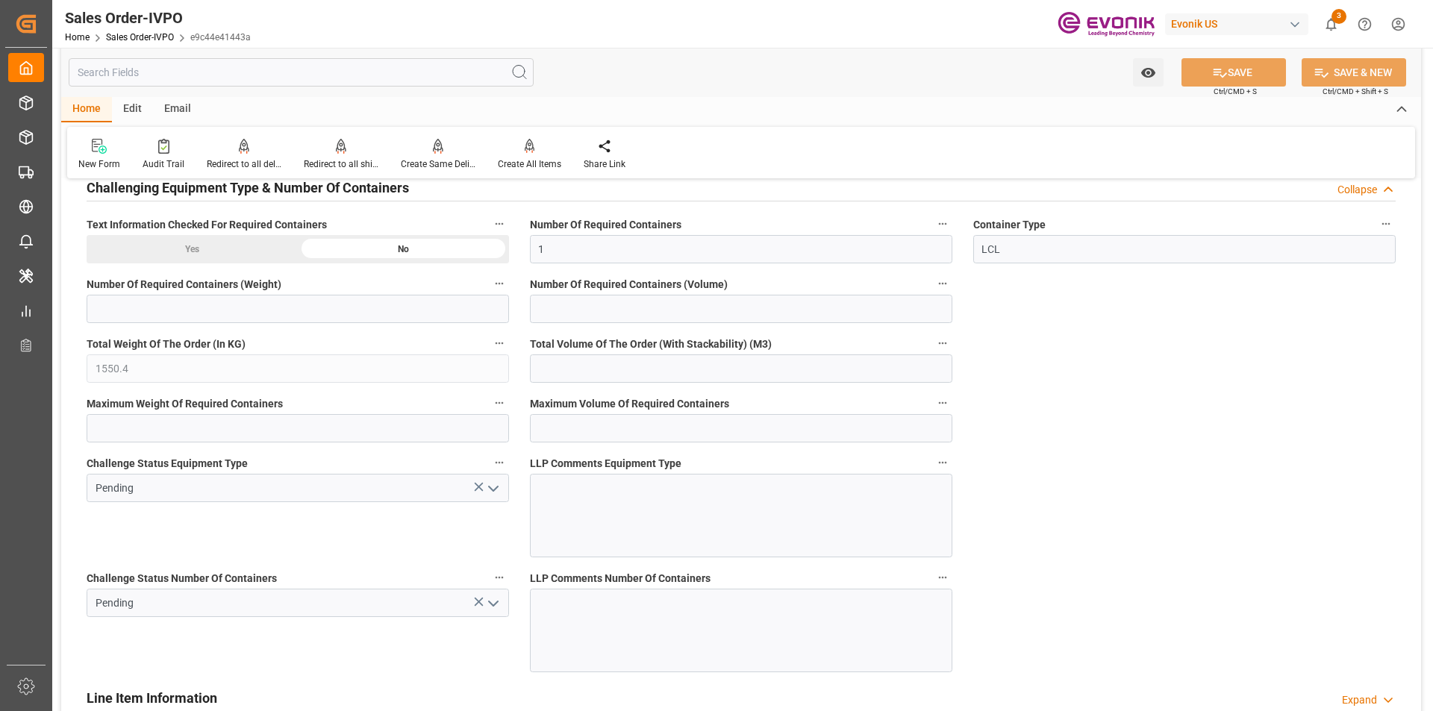
drag, startPoint x: 966, startPoint y: 155, endPoint x: 963, endPoint y: 163, distance: 8.0
click at [966, 155] on div "New Form Audit Trail Redirect to all deliveries Redirect to all deliveries Redi…" at bounding box center [741, 152] width 1348 height 51
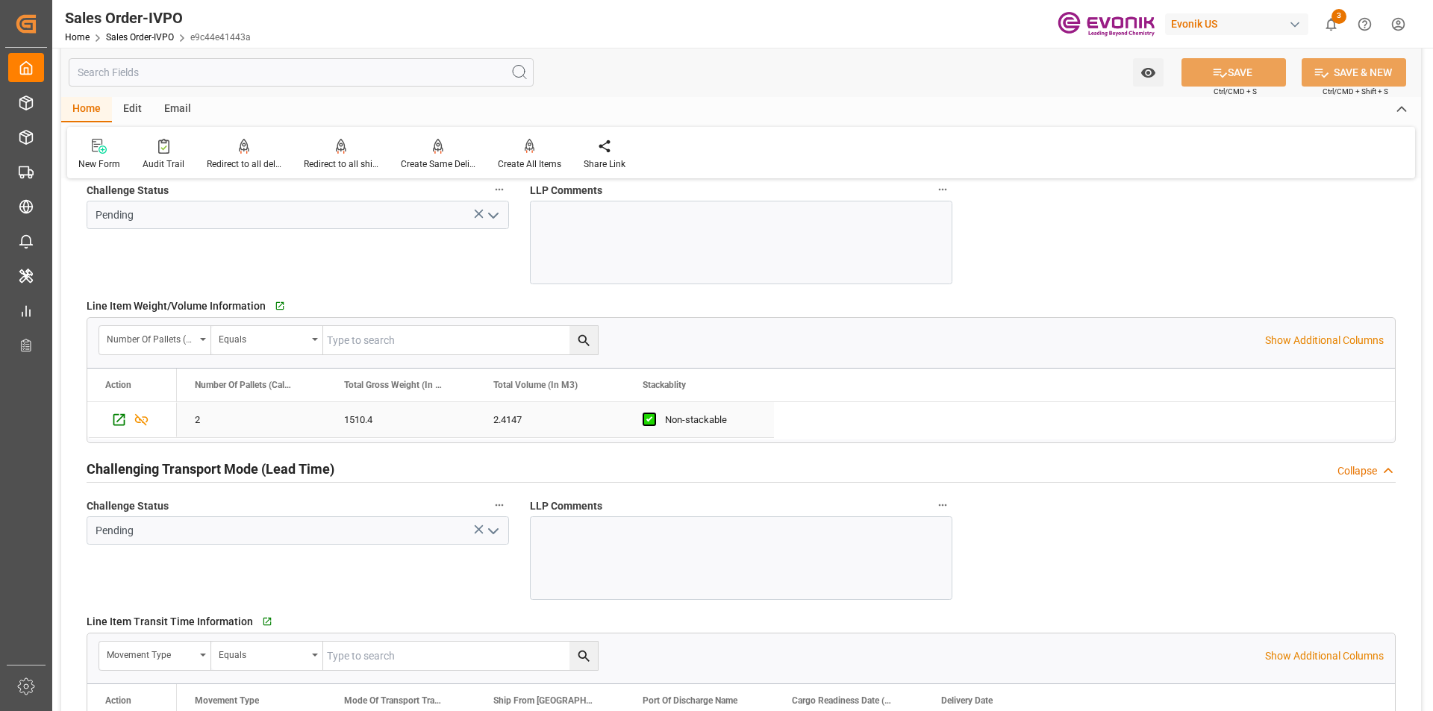
scroll to position [2030, 0]
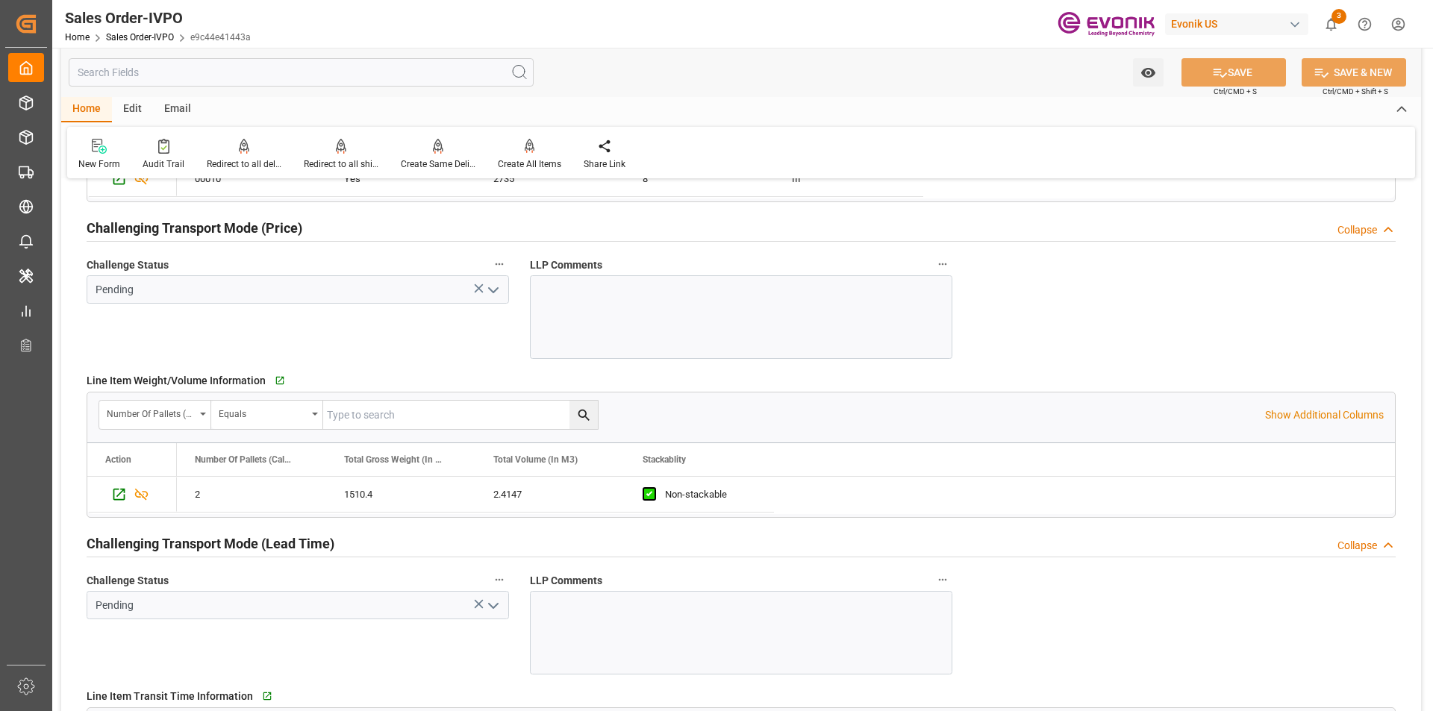
click at [788, 147] on div "New Form Audit Trail Redirect to all deliveries Redirect to all deliveries Redi…" at bounding box center [741, 152] width 1348 height 51
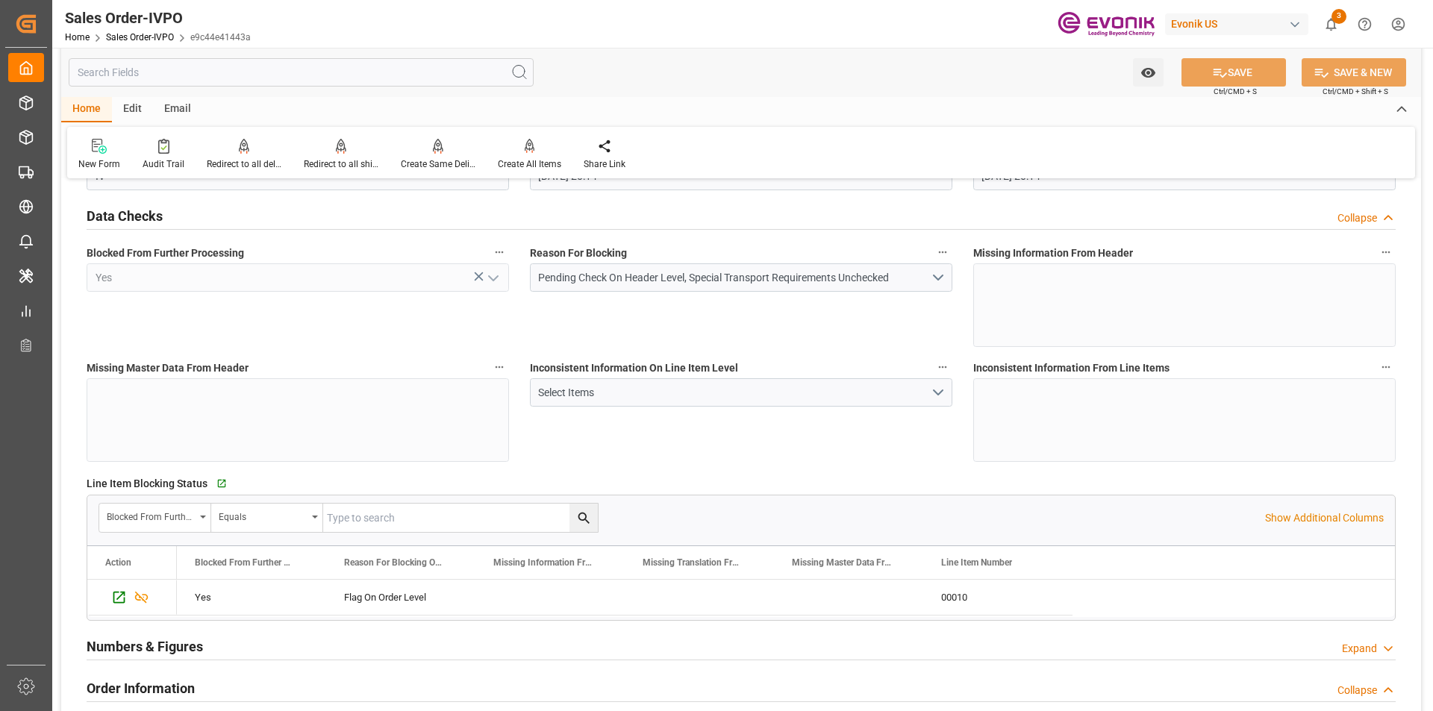
scroll to position [0, 0]
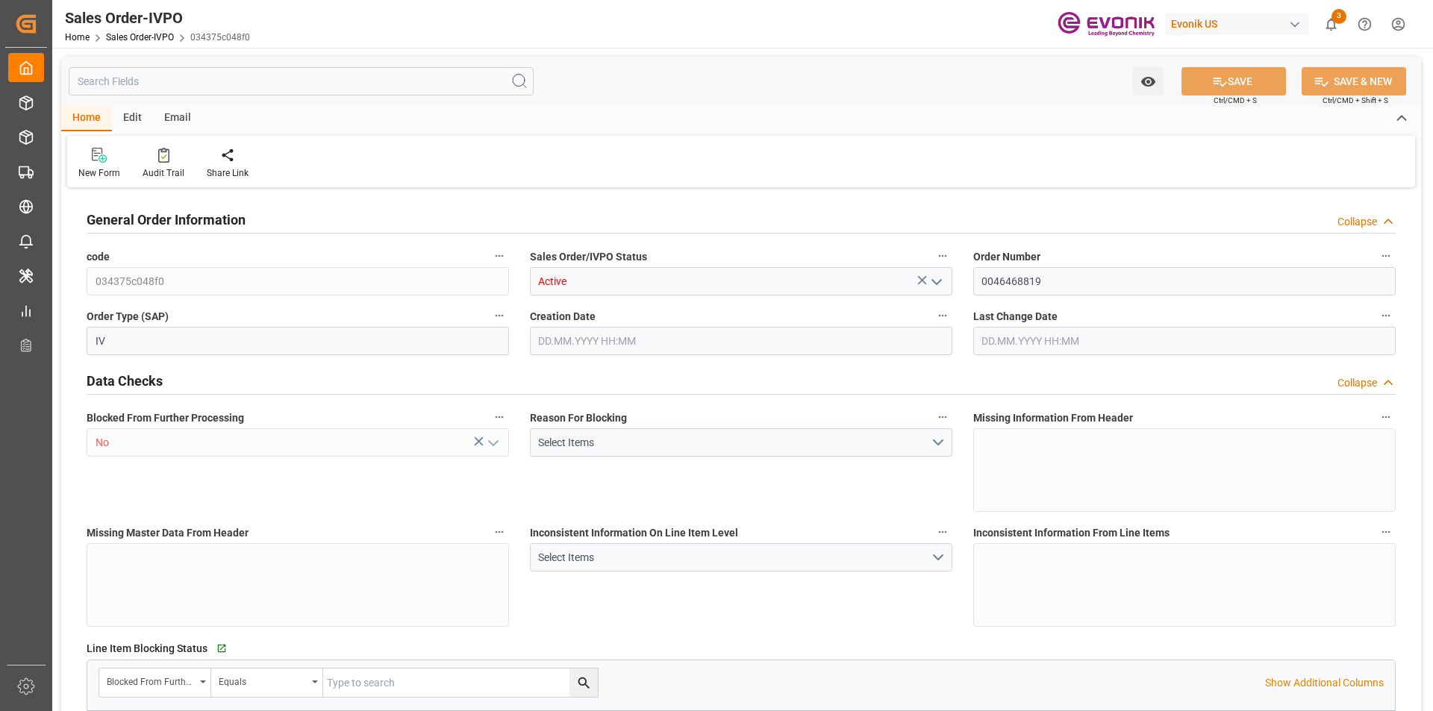
type input "THPAT"
type input "0"
type input "1"
type input "222.12"
type input "[DATE] 15:40"
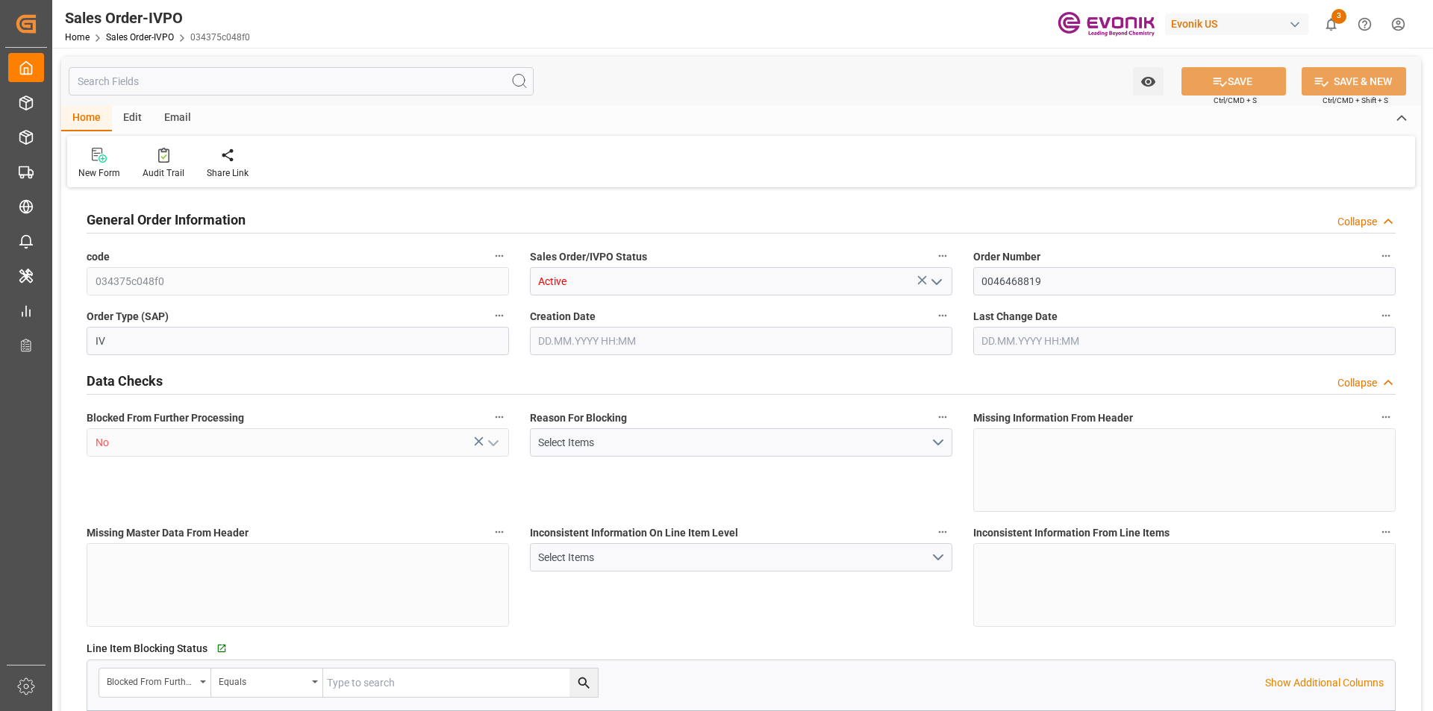
type input "[DATE] 16:02"
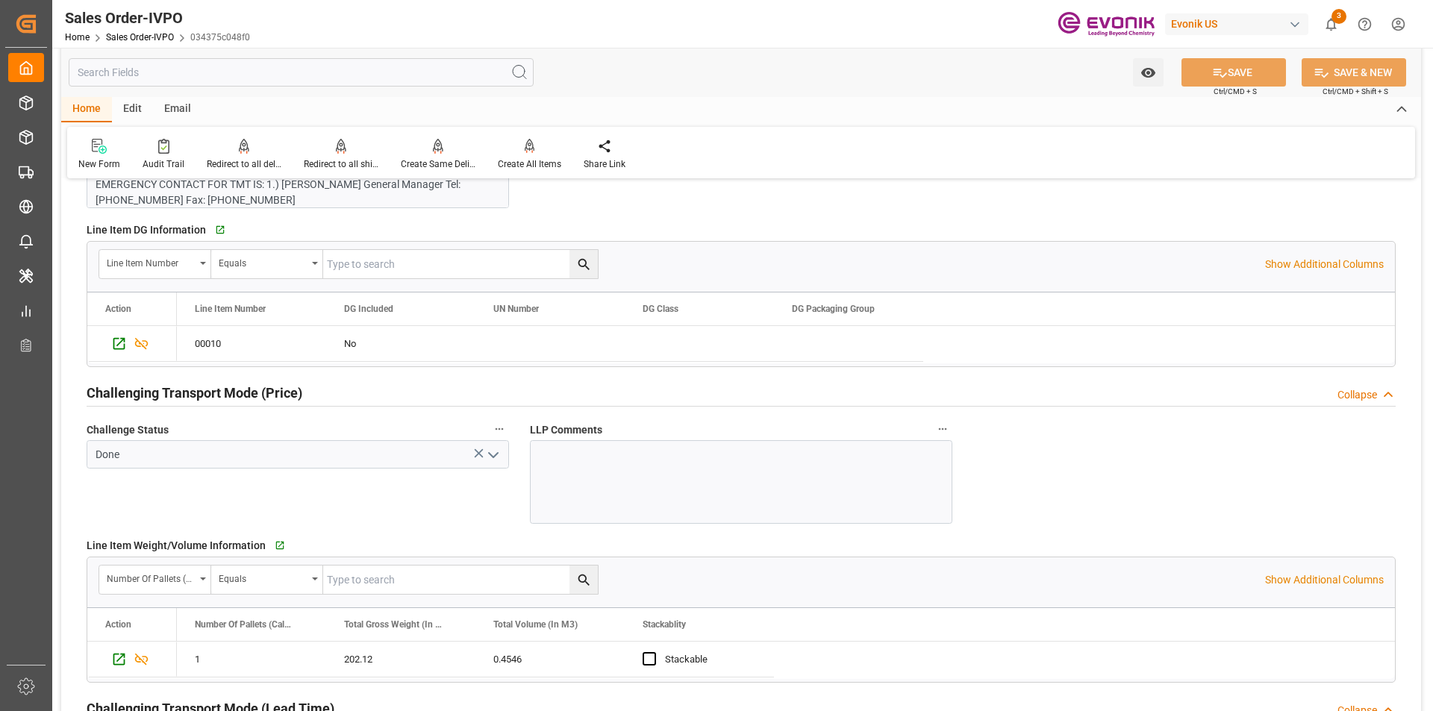
scroll to position [1567, 0]
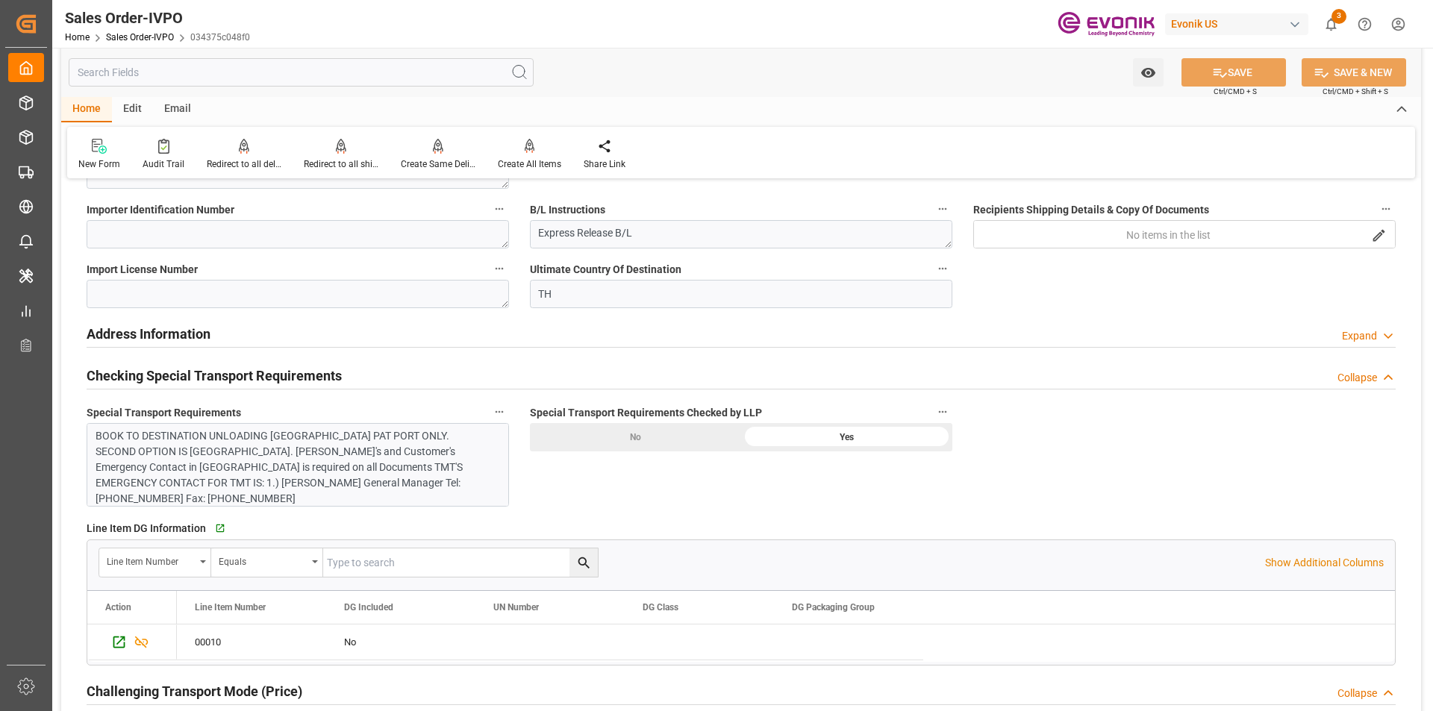
click at [272, 374] on h2 "Checking Special Transport Requirements" at bounding box center [214, 376] width 255 height 20
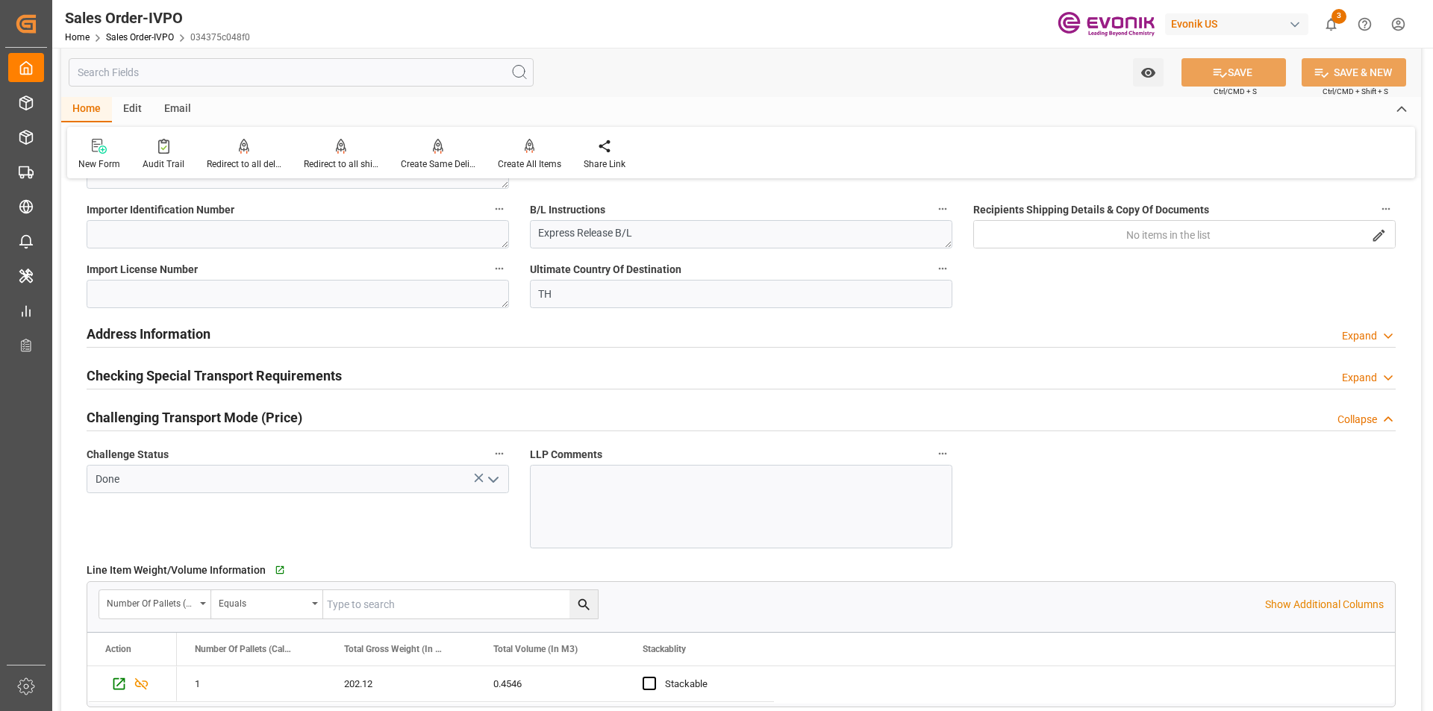
click at [223, 416] on h2 "Challenging Transport Mode (Price)" at bounding box center [195, 417] width 216 height 20
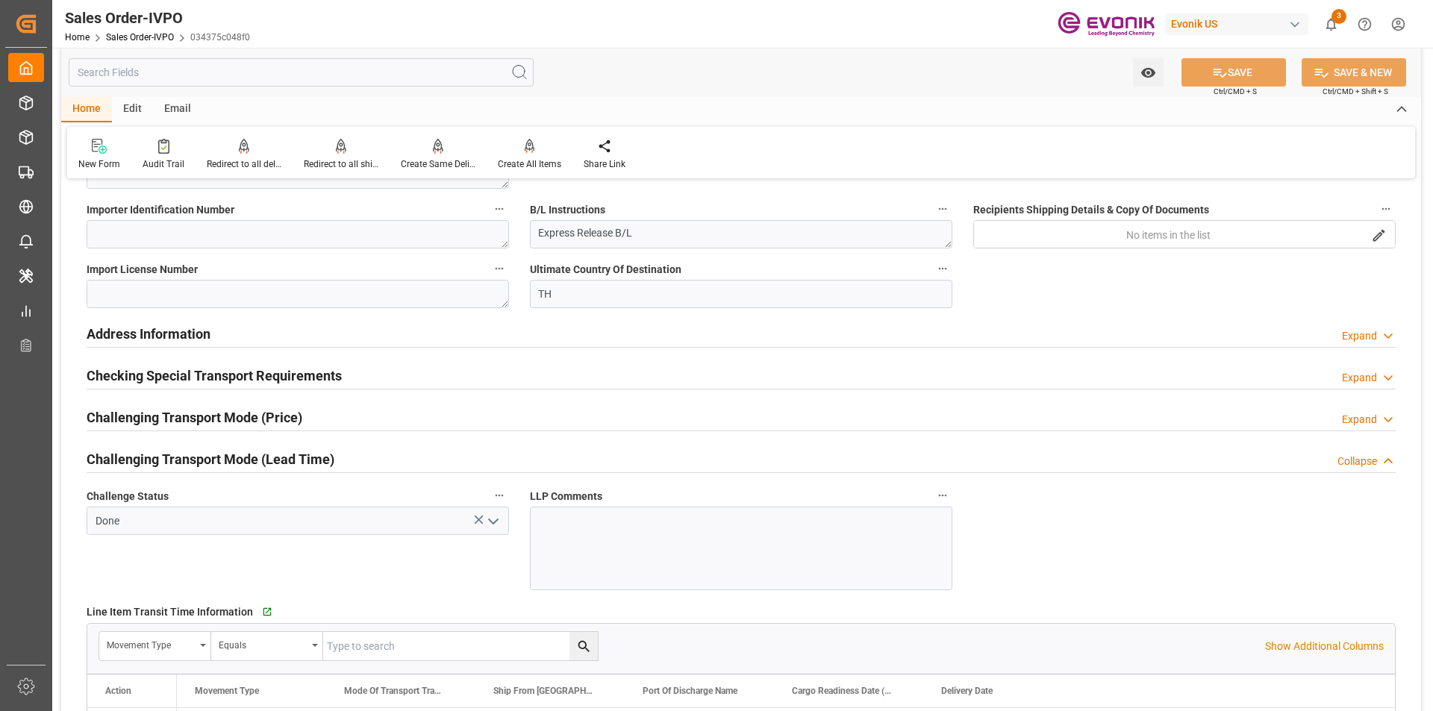
click at [234, 452] on h2 "Challenging Transport Mode (Lead Time)" at bounding box center [211, 459] width 248 height 20
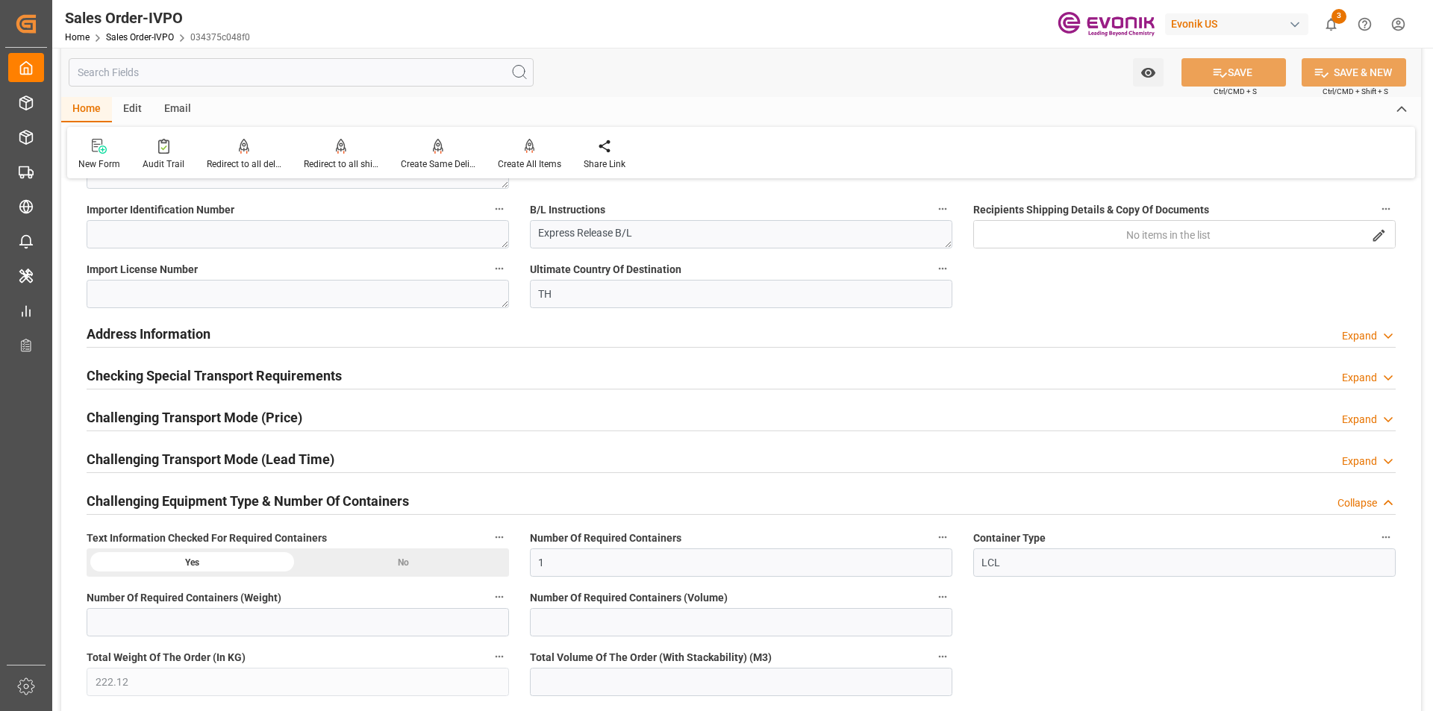
click at [228, 497] on h2 "Challenging Equipment Type & Number Of Containers" at bounding box center [248, 501] width 322 height 20
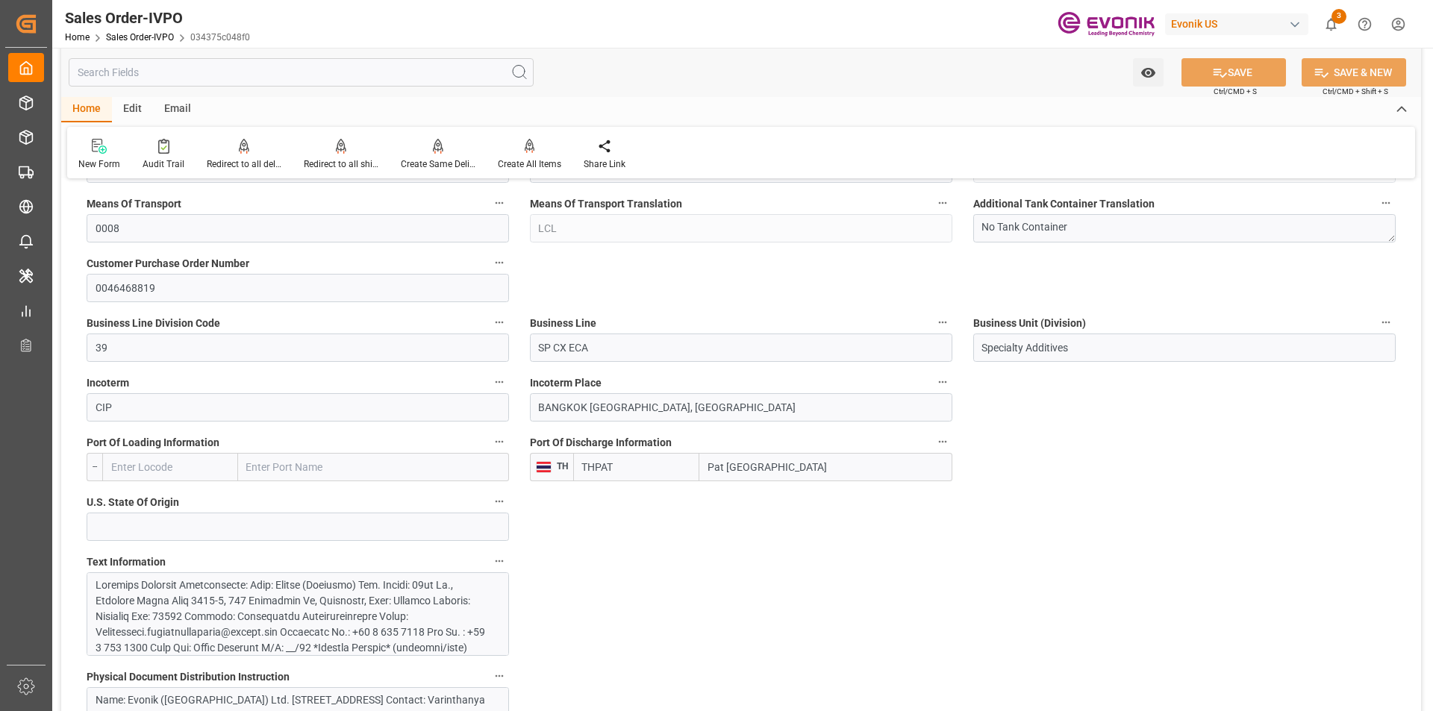
scroll to position [448, 0]
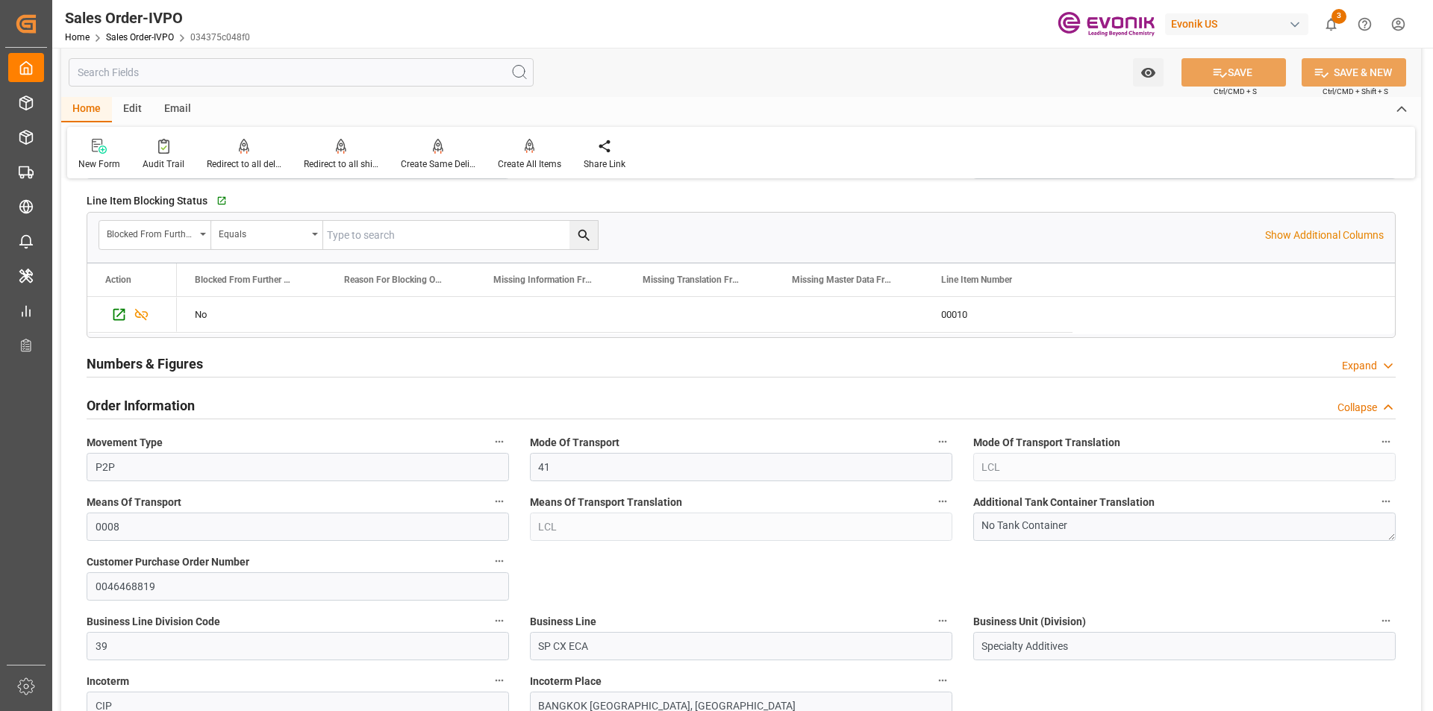
click at [169, 400] on h2 "Order Information" at bounding box center [141, 405] width 108 height 20
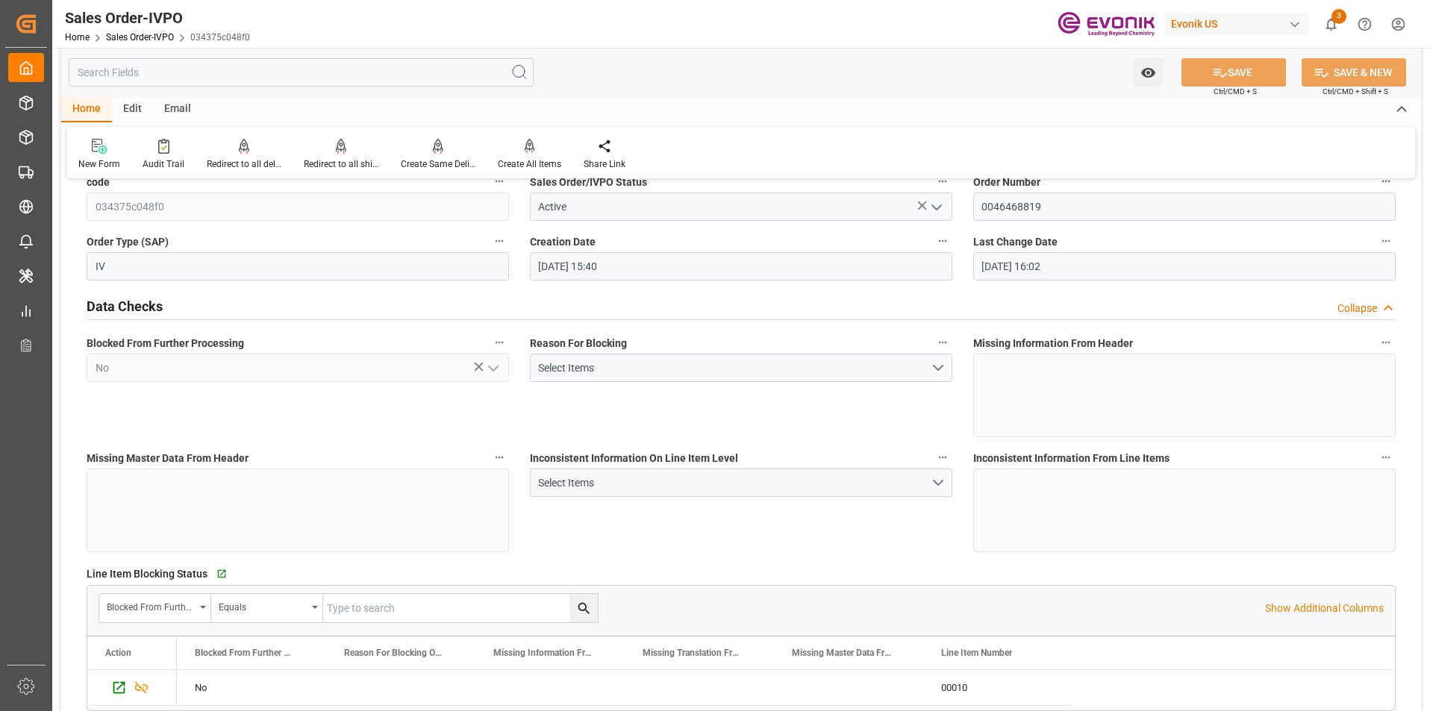
scroll to position [0, 0]
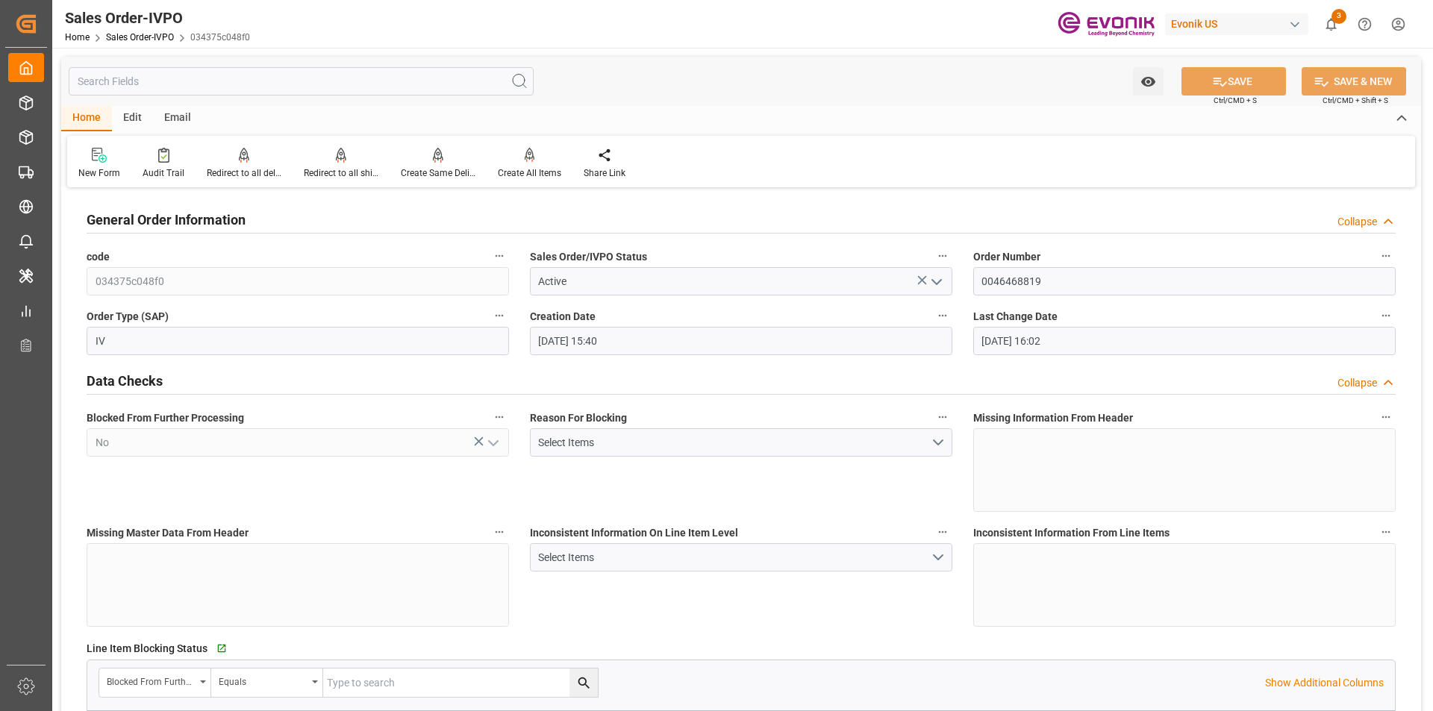
click at [231, 219] on h2 "General Order Information" at bounding box center [166, 220] width 159 height 20
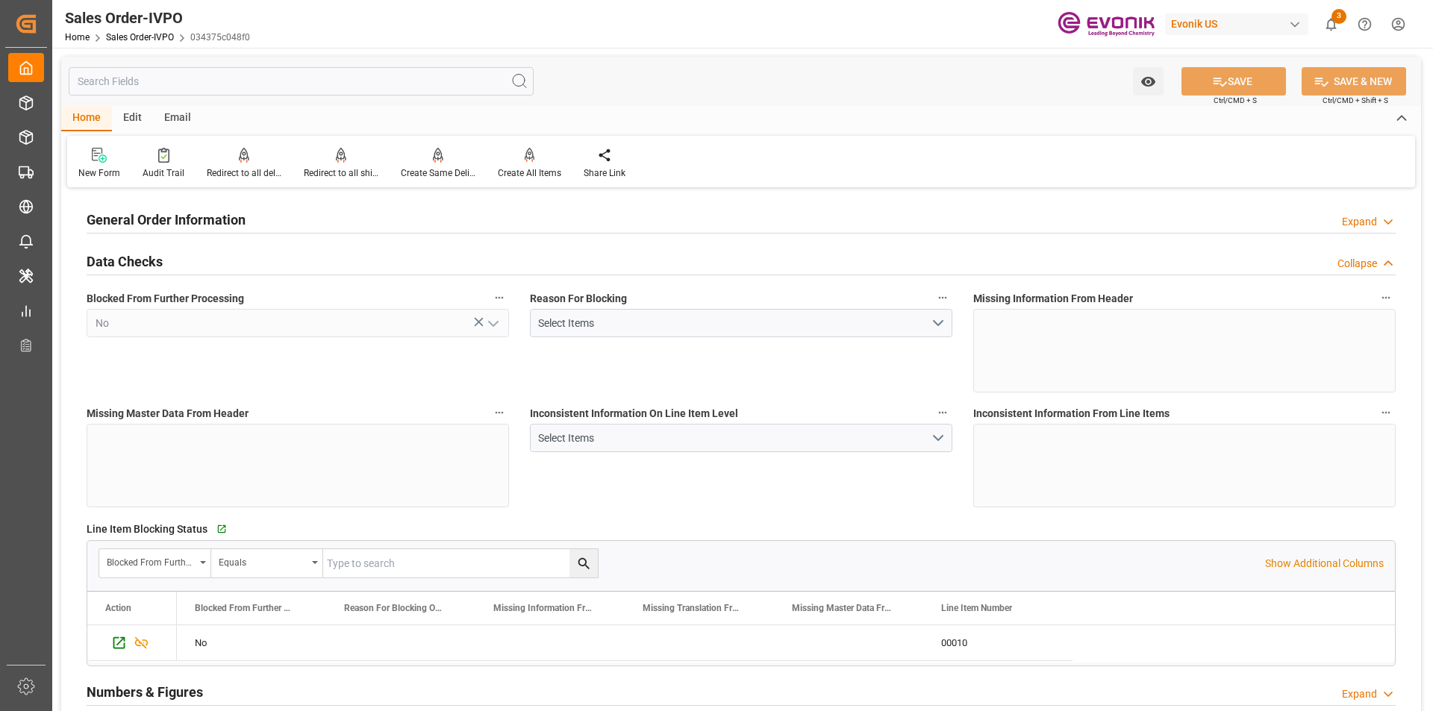
click at [140, 261] on h2 "Data Checks" at bounding box center [125, 261] width 76 height 20
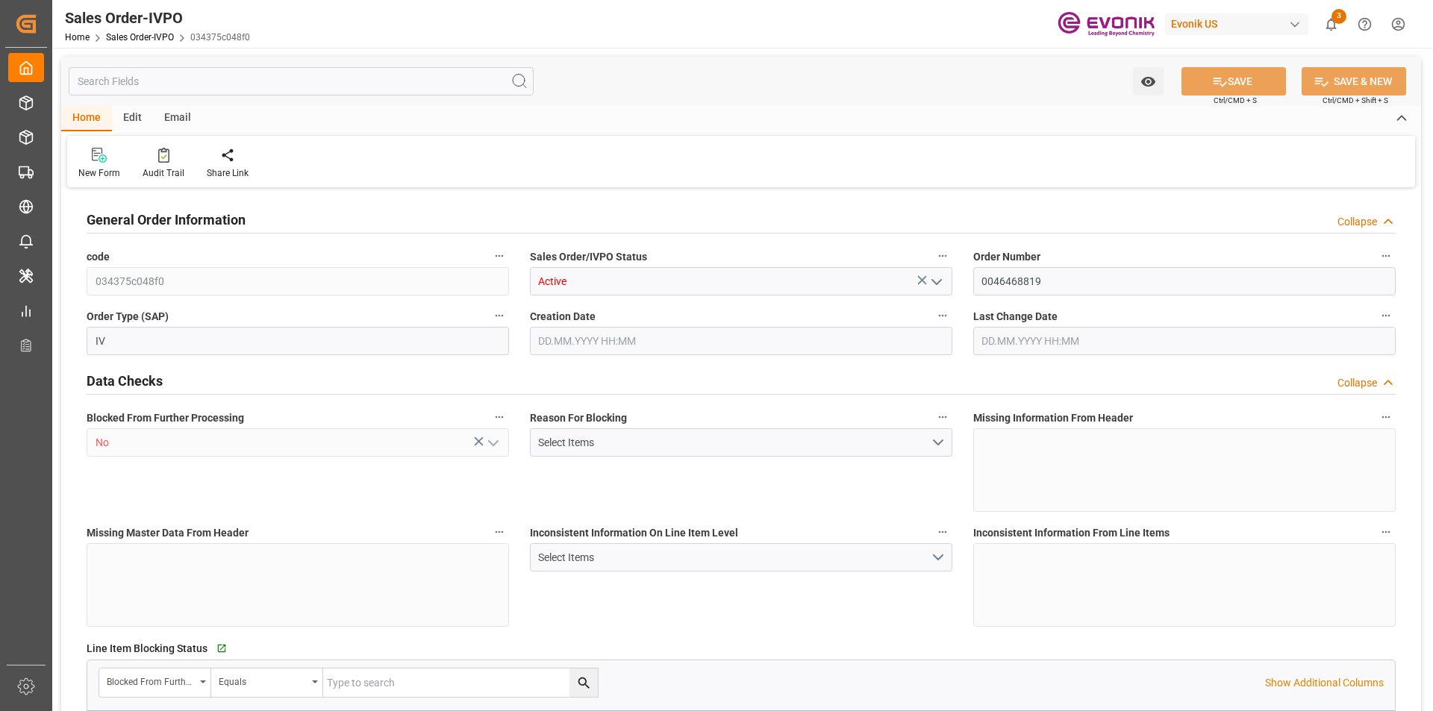
type input "THPAT"
type input "0"
type input "1"
type input "222.12"
type input "[DATE] 15:40"
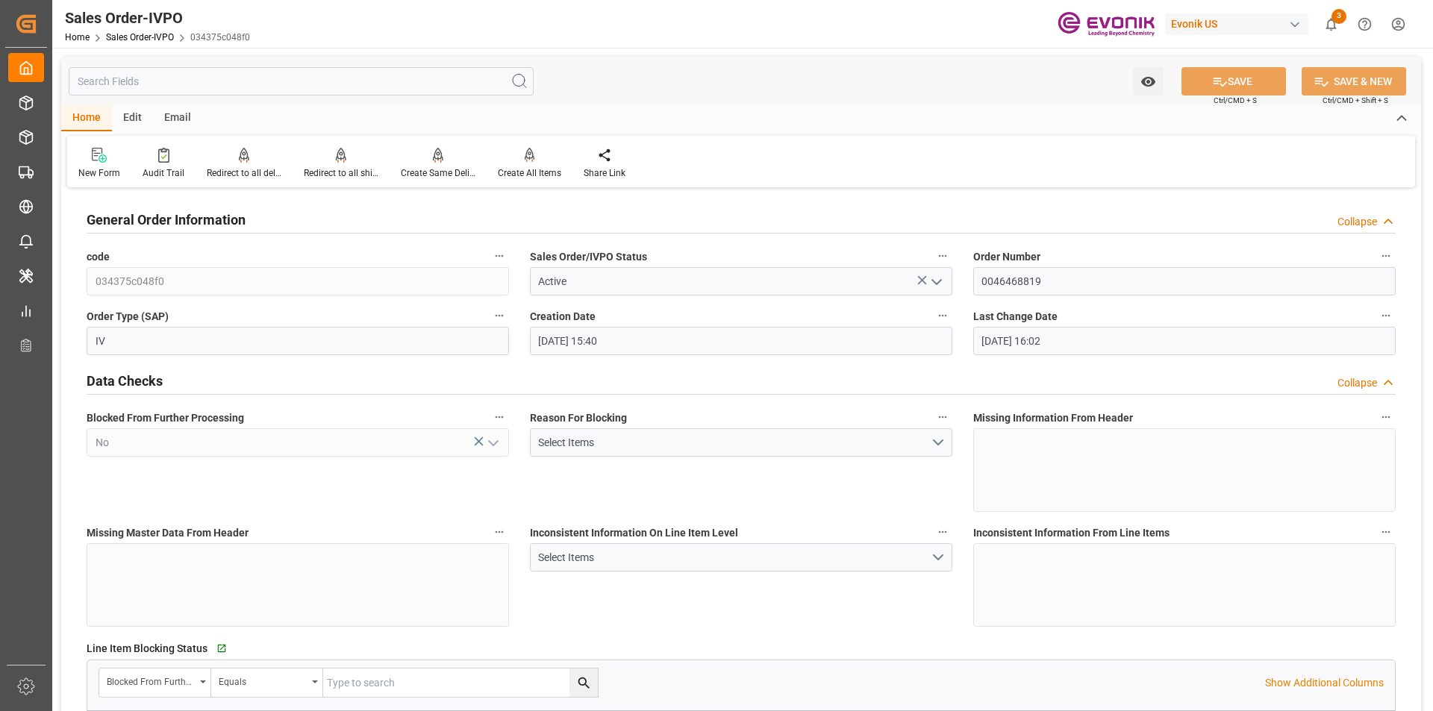
type input "[DATE] 16:02"
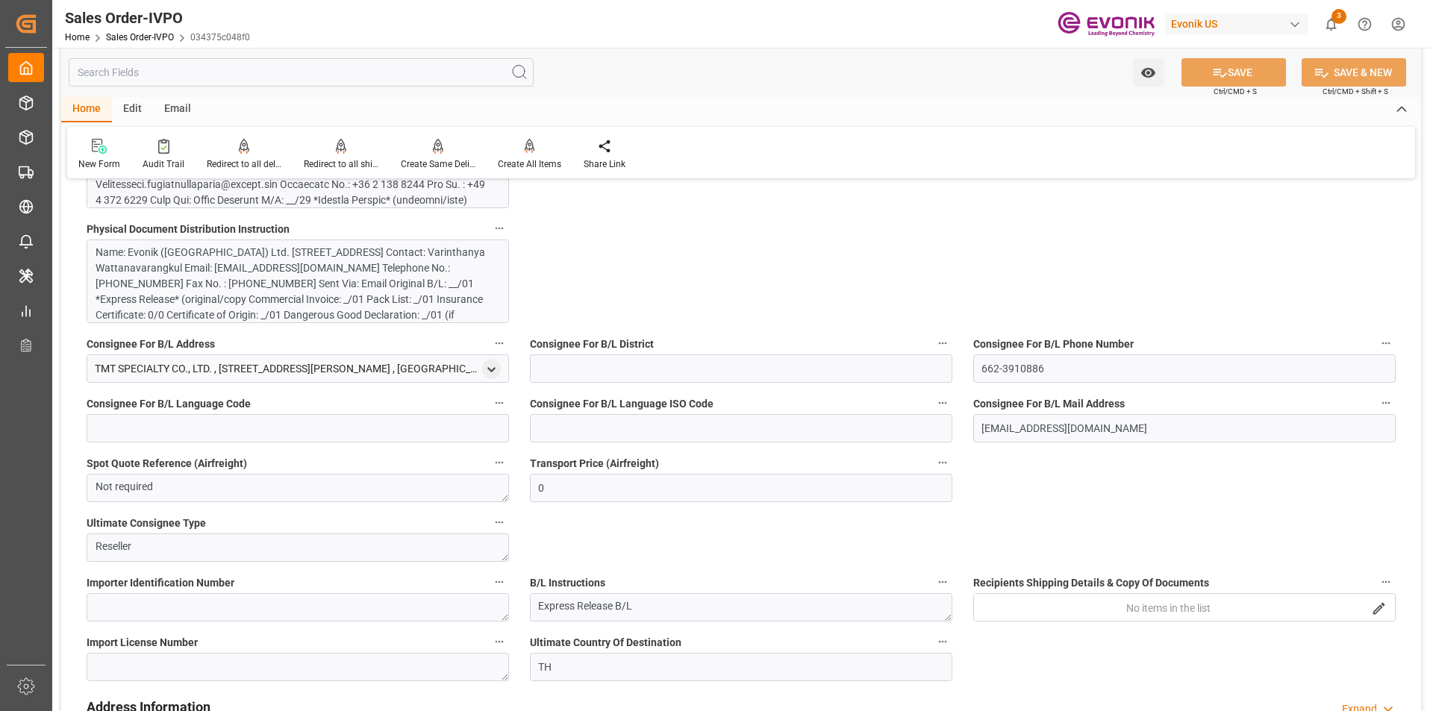
scroll to position [1268, 0]
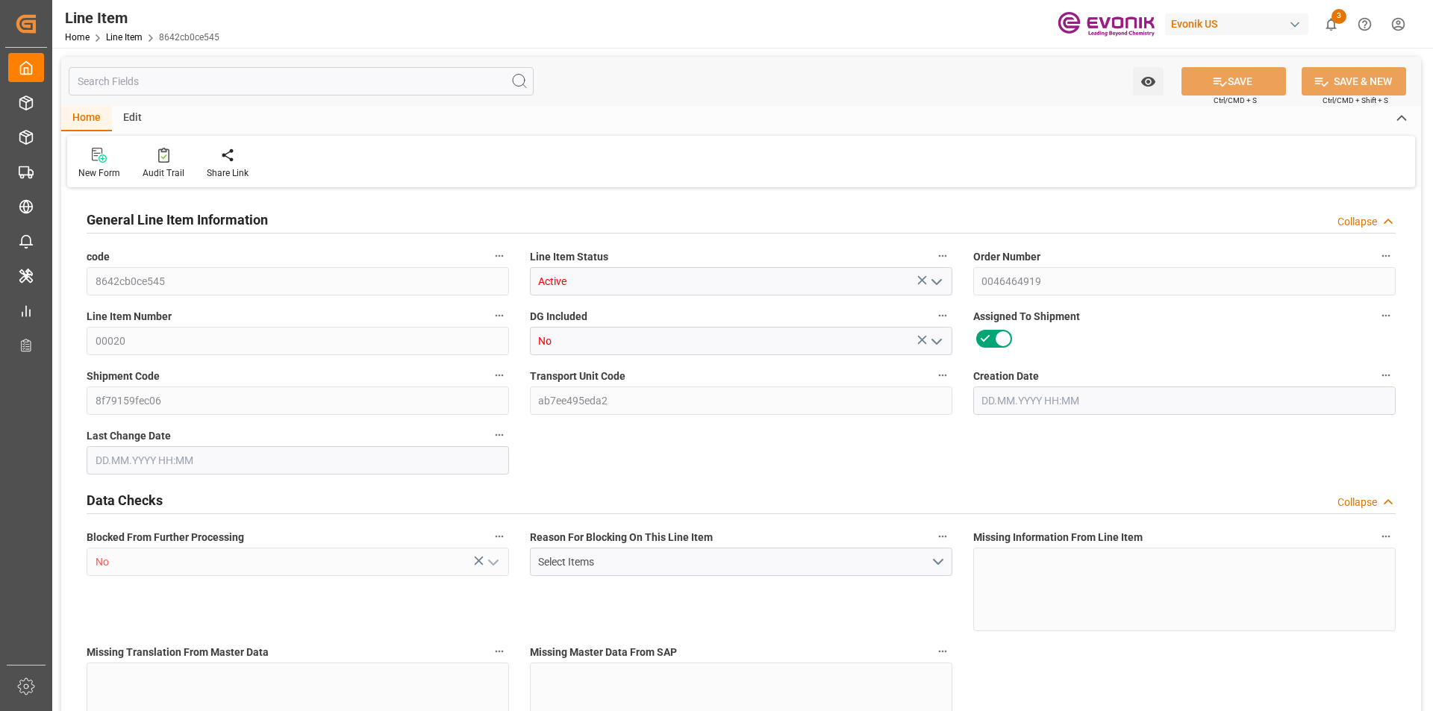
type input "6"
type input "2212.056"
type input "2079"
type input "5.5405"
type input "189"
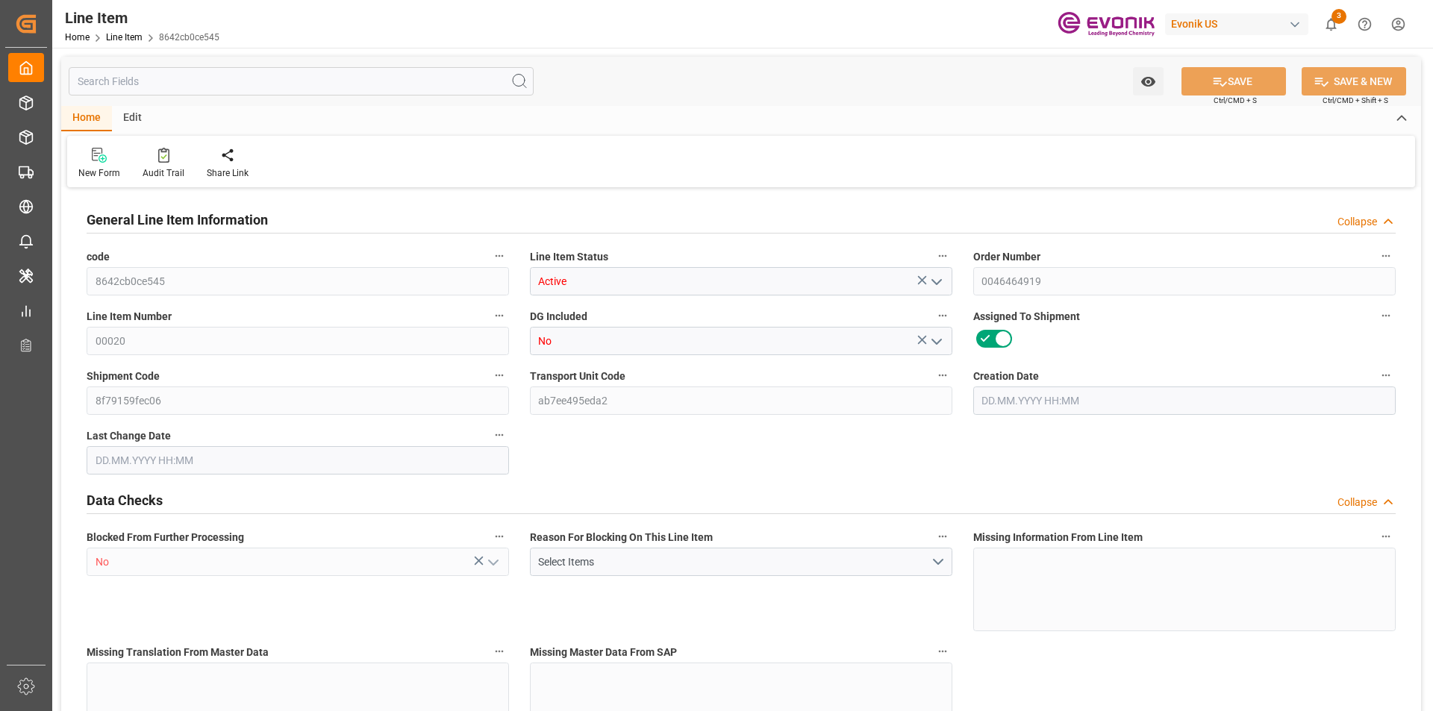
type input "145987.38"
type input "189"
type input "2079"
type input "2212.056"
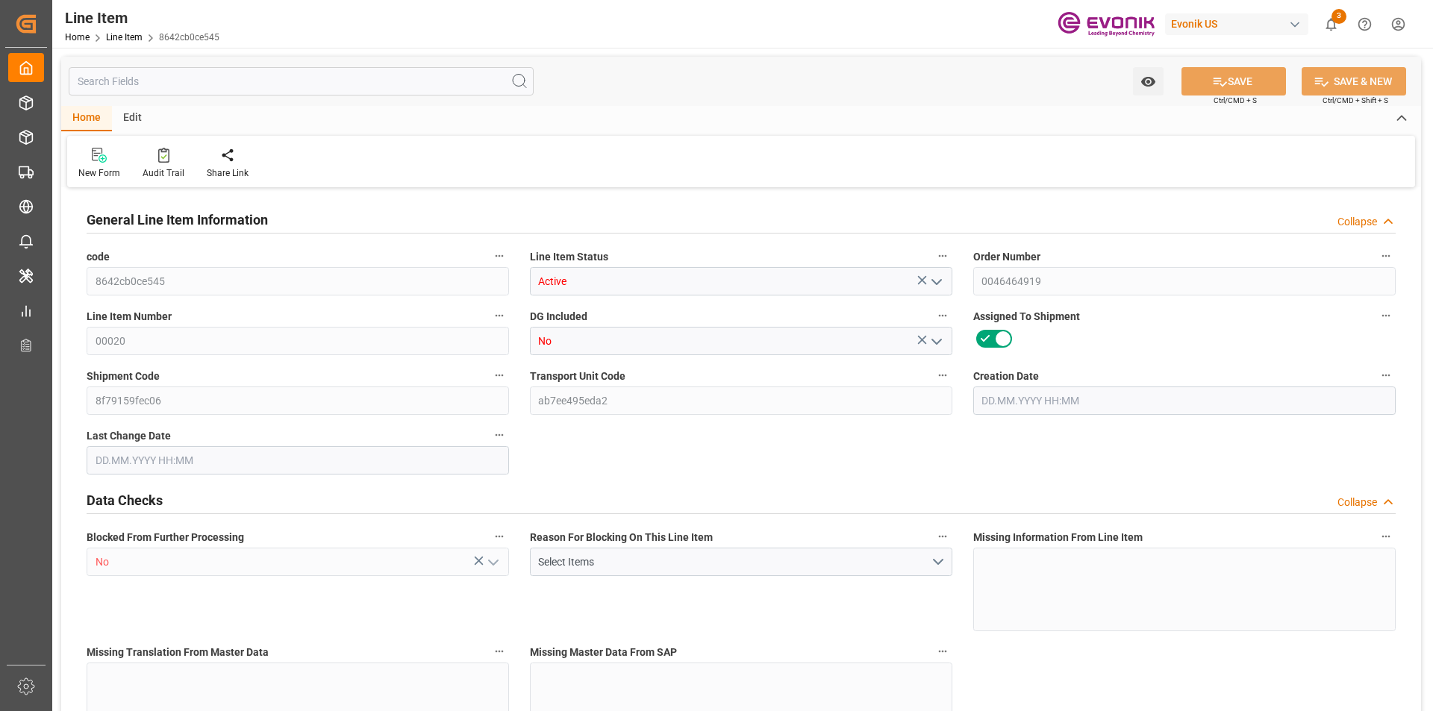
type input "2353.056"
type input "2079"
type input "5.5405"
type input "5540.535"
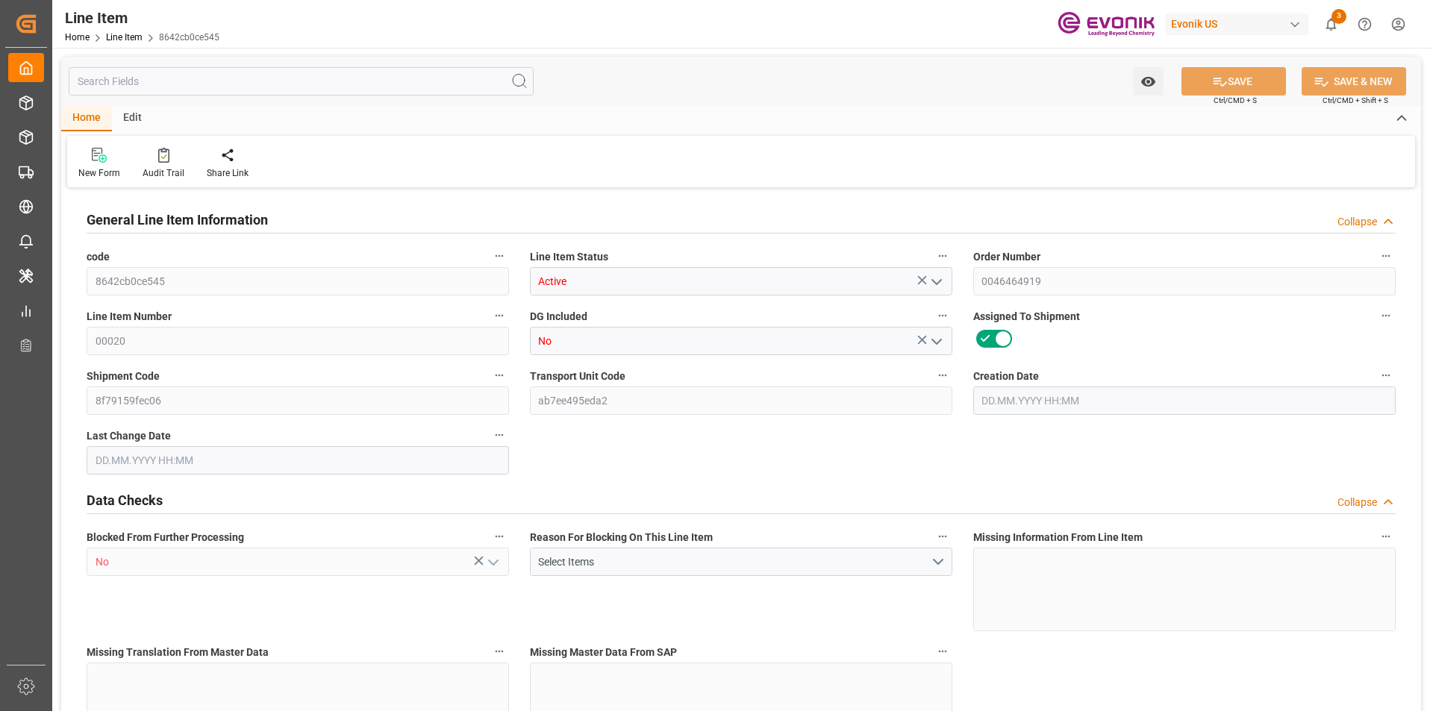
type input "0"
type input "[DATE] 18:12"
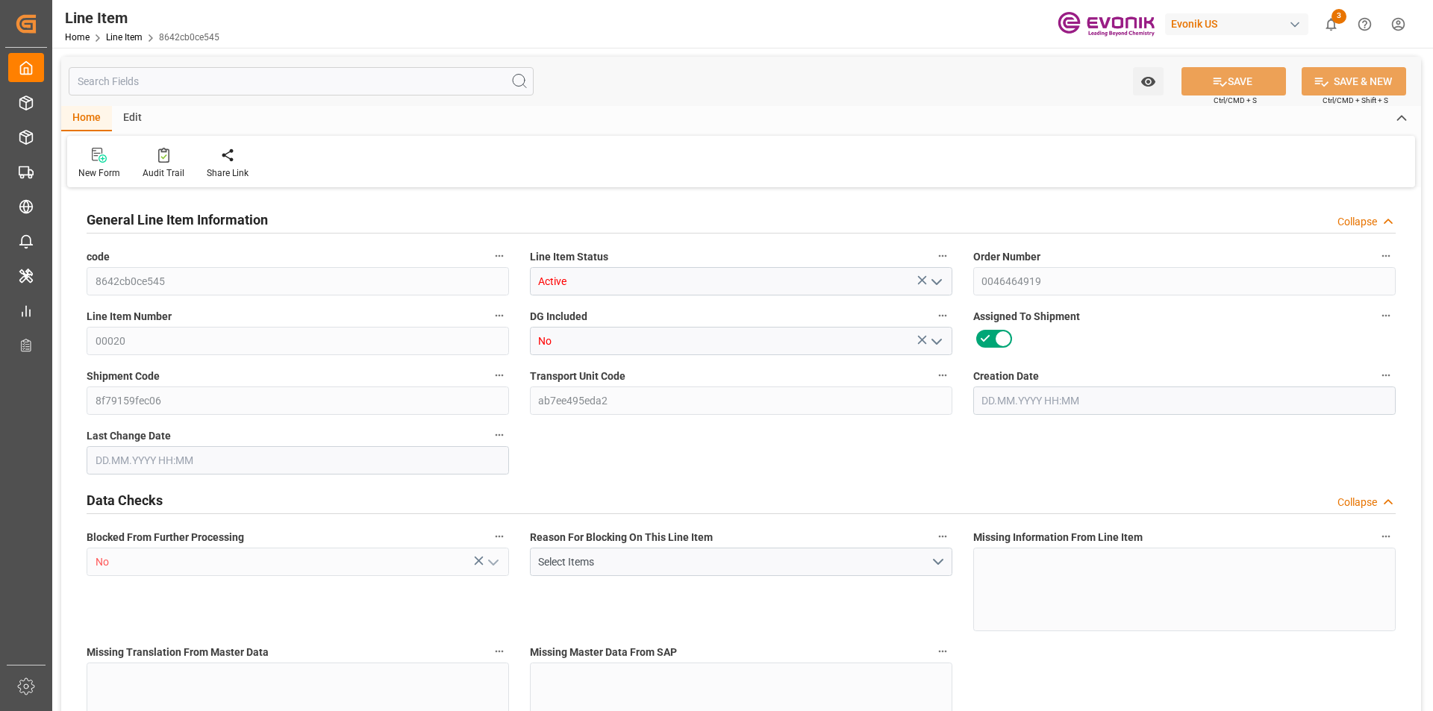
type input "[DATE] 17:04"
type input "[DATE]"
type input "5"
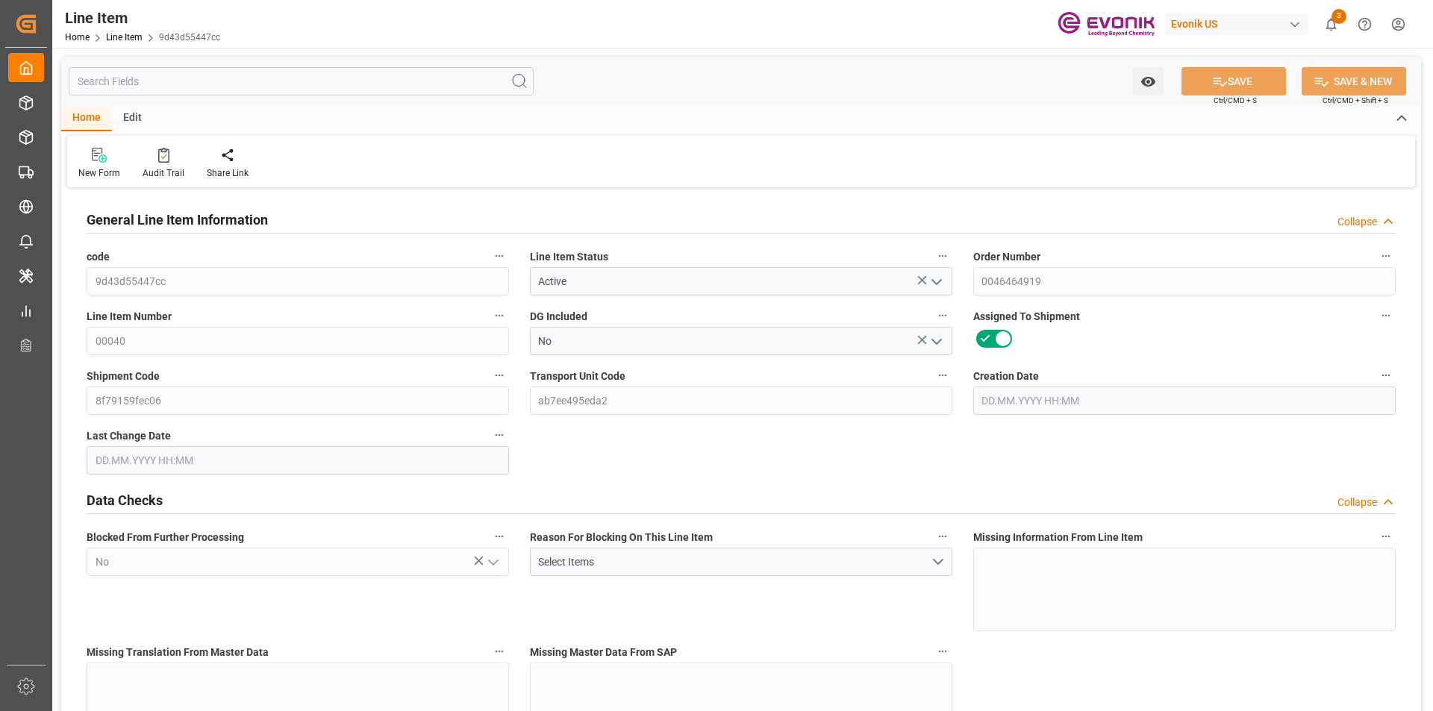
type input "2106.72"
type input "1980"
type input "5.2767"
type input "180"
type input "139035.6"
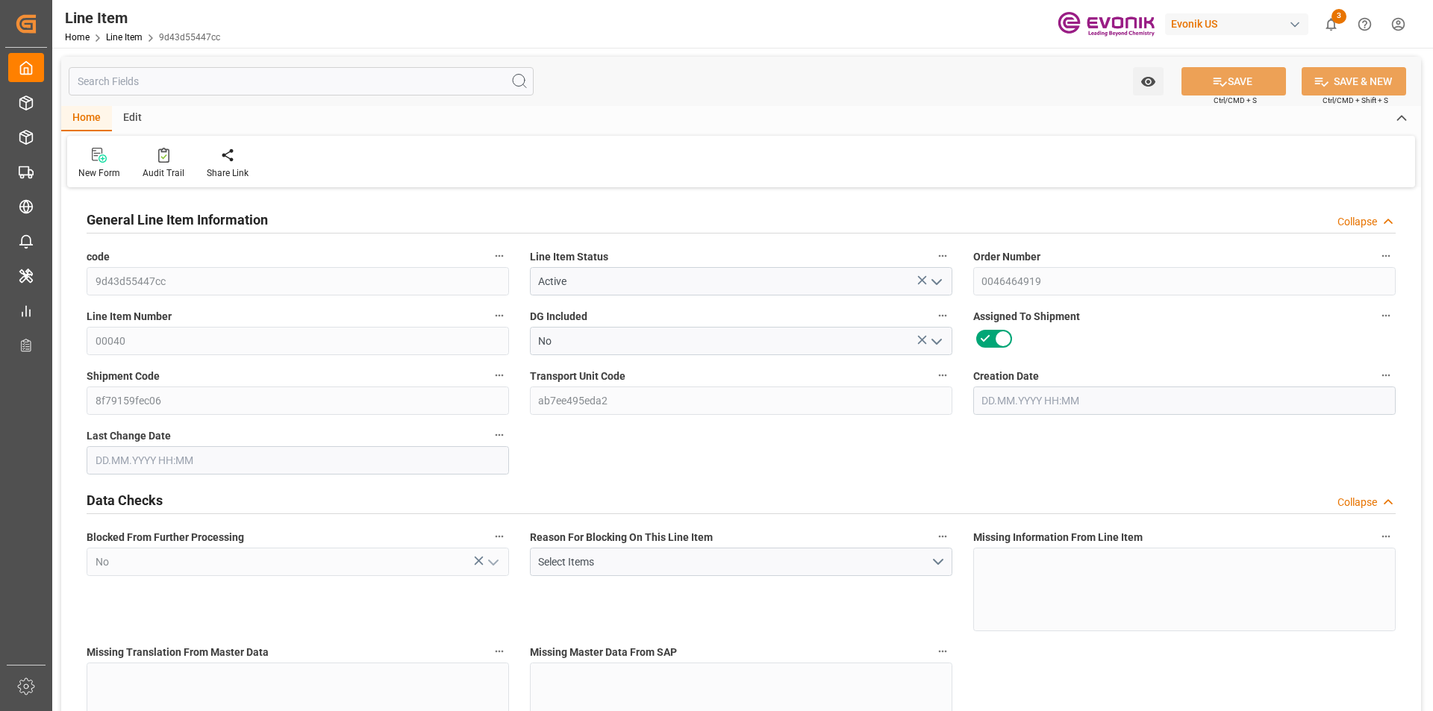
type input "180"
type input "1980"
type input "2106.72"
type input "2224.22"
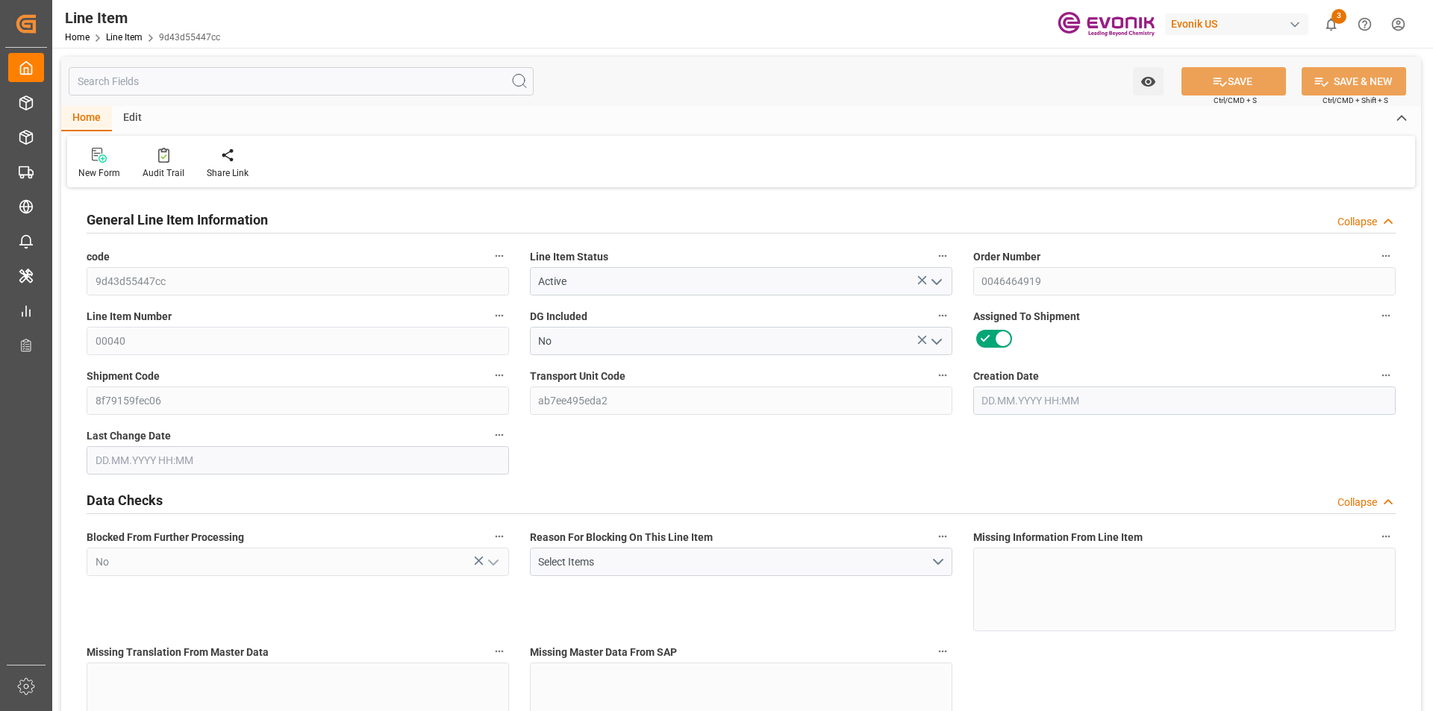
type input "1980"
type input "5.2767"
type input "5276.7"
type input "0"
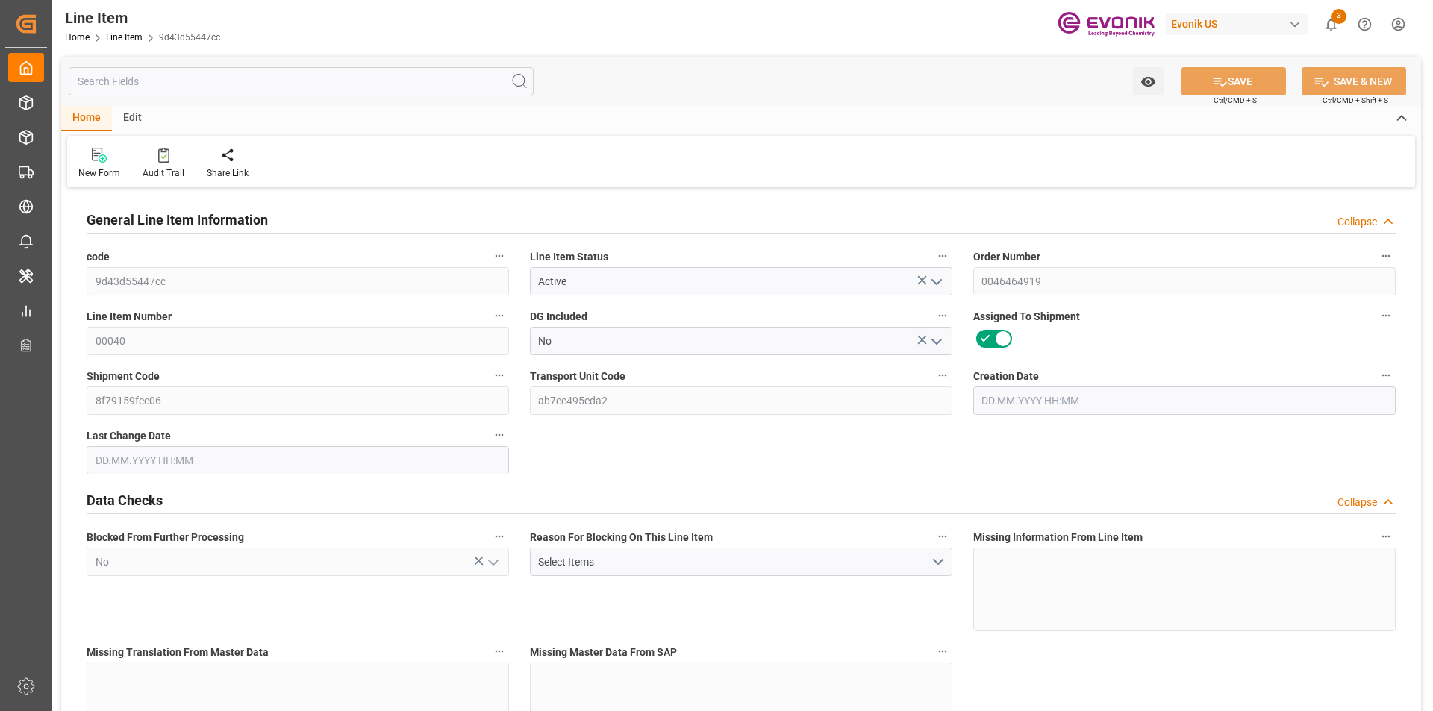
type input "0"
type input "08.08.2025 18:12"
type input "18.08.2025 17:04"
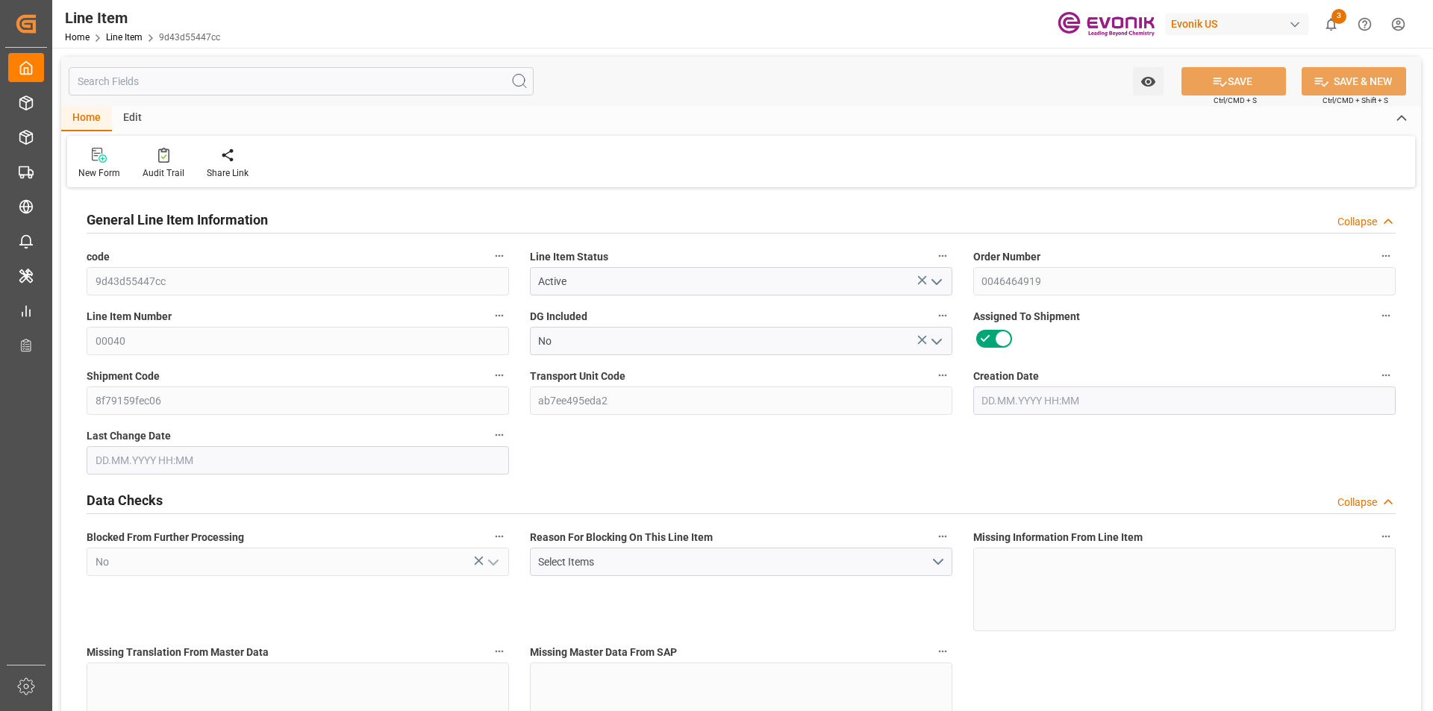
type input "22.09.2025"
type input "15.08.2025"
type input "08.08.2025"
click at [313, 82] on input "text" at bounding box center [301, 81] width 465 height 28
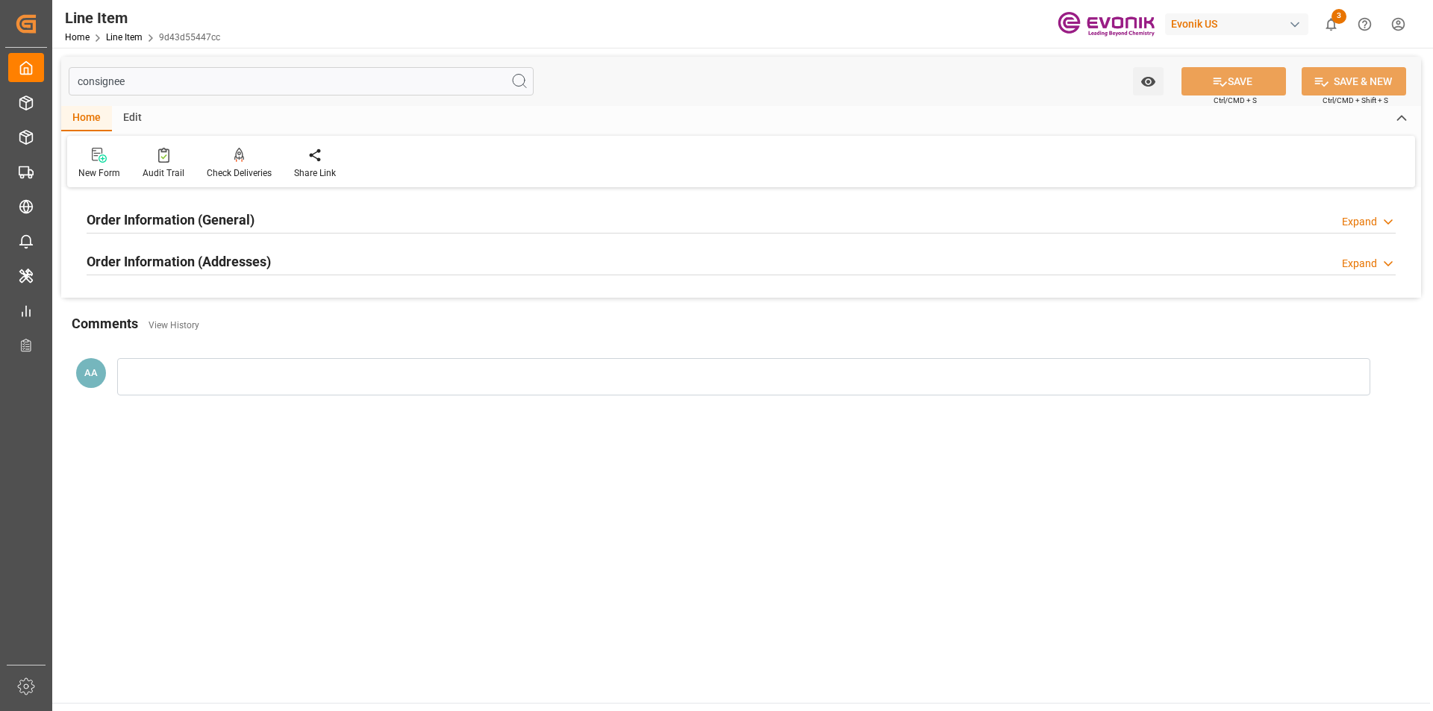
type input "consignee"
click at [271, 210] on div "Order Information (General) Expand" at bounding box center [741, 218] width 1309 height 28
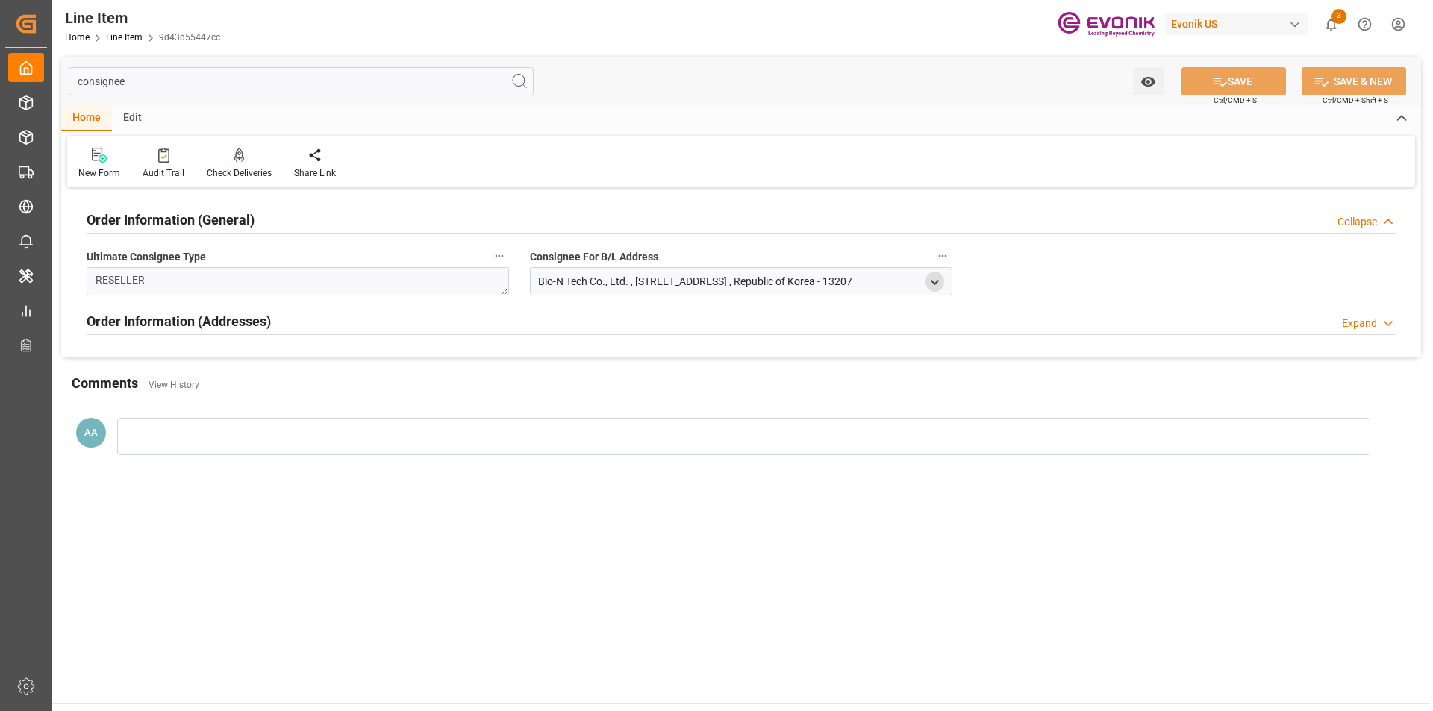
click at [931, 287] on icon "open menu" at bounding box center [934, 282] width 13 height 13
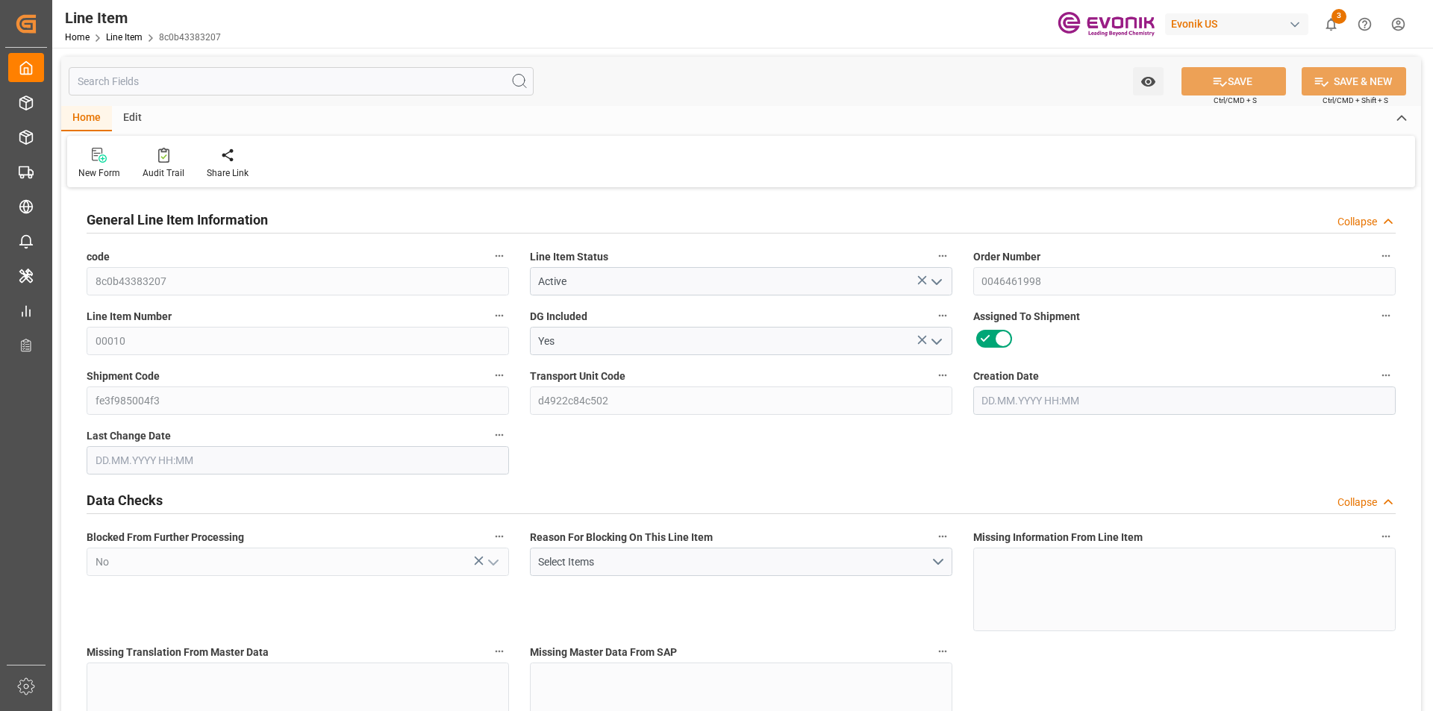
type input "2"
type input "1551.936"
type input "1416"
type input "2.3123"
type input "8"
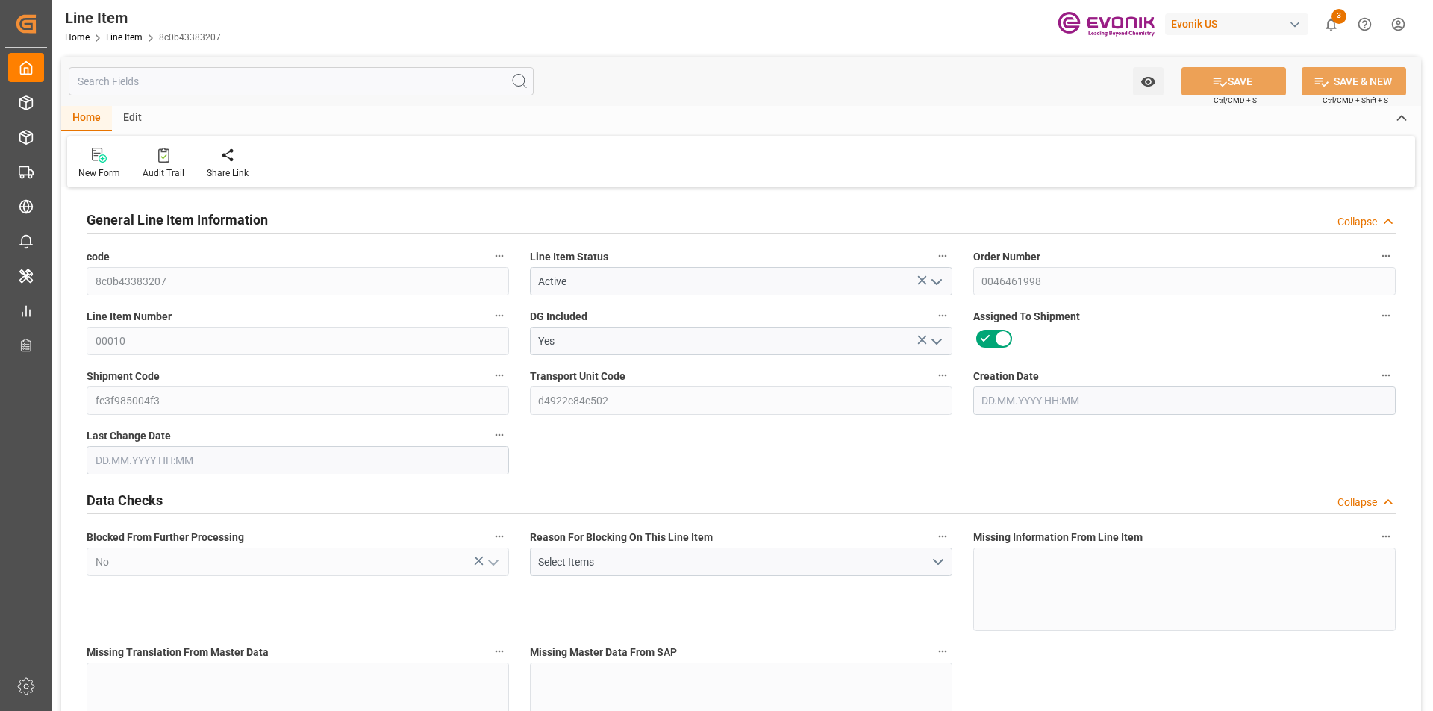
type input "18124.8"
type input "8"
type input "1416"
type input "1551.936"
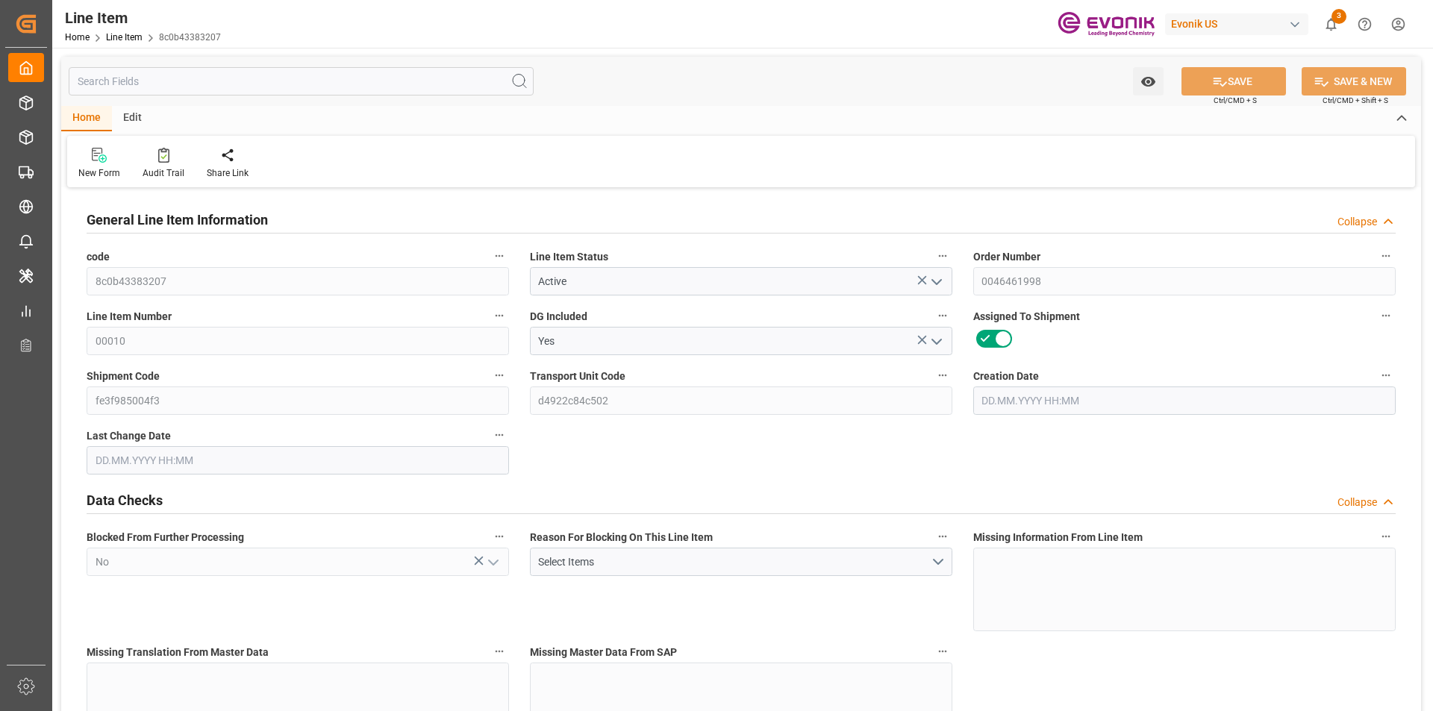
type input "1601.936"
type input "1416"
type input "2.3123"
type input "2312.328"
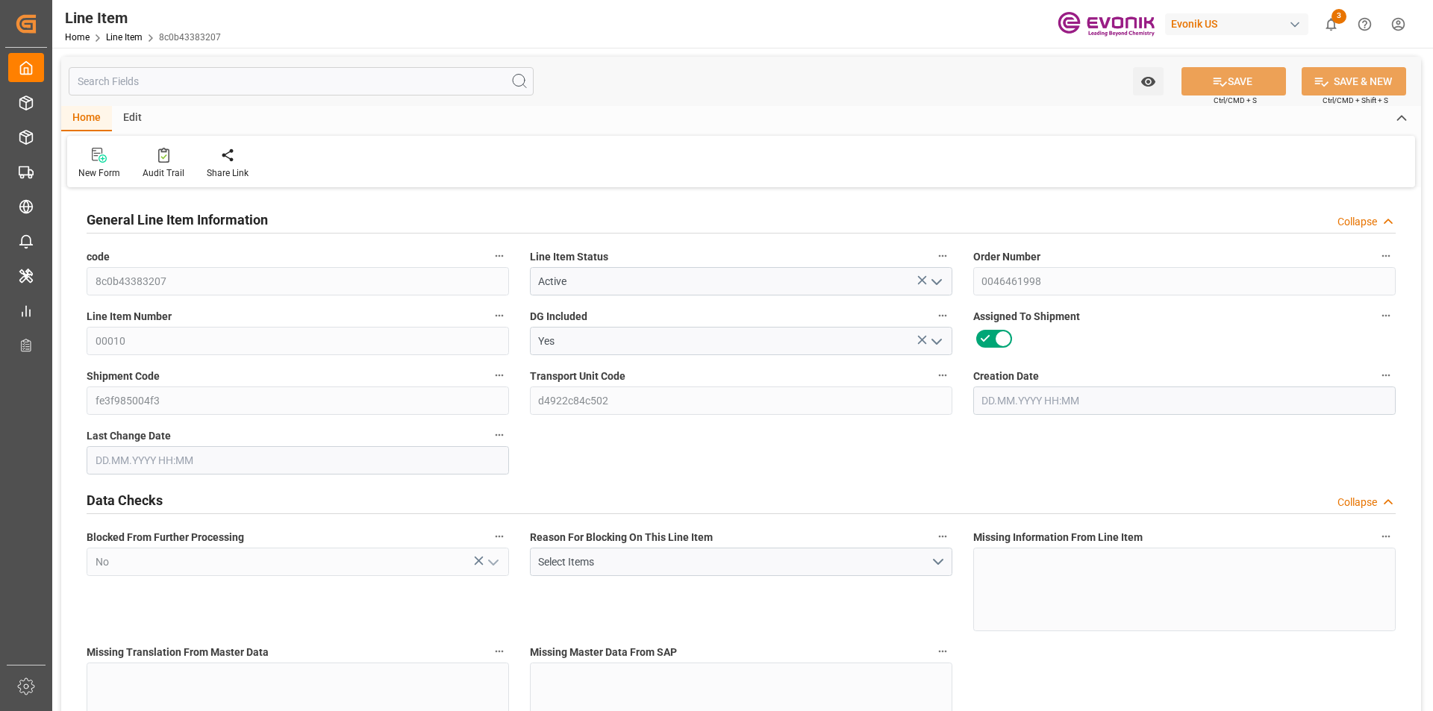
type input "0"
type input "[DATE] 14:34"
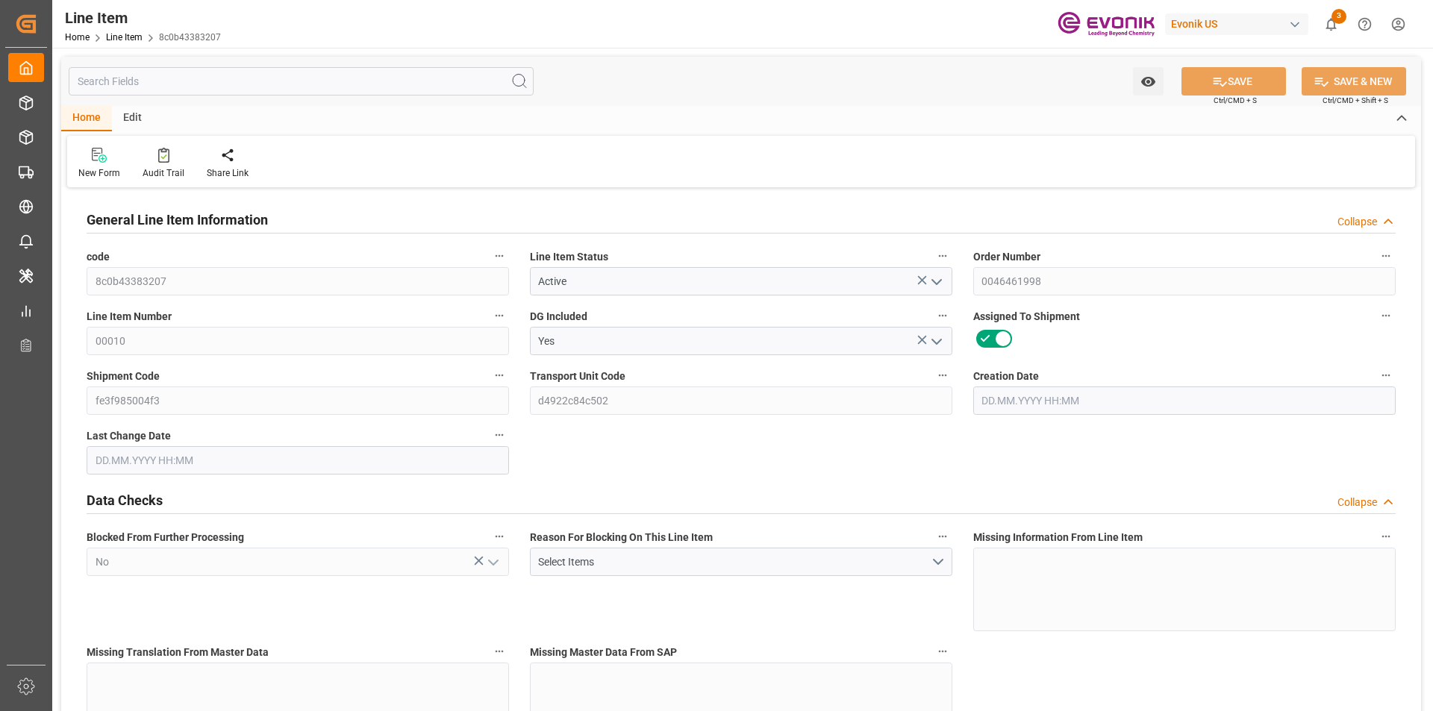
type input "[DATE] 22:36"
type input "[DATE]"
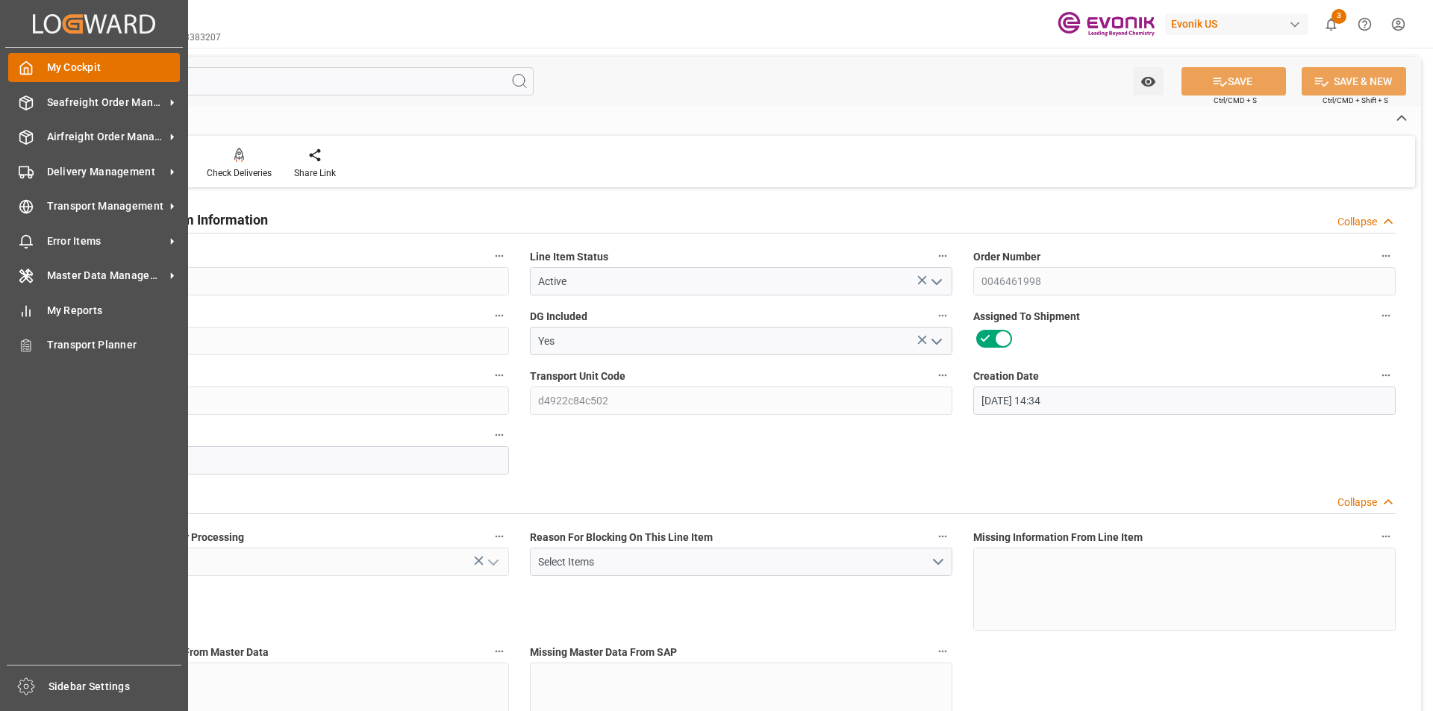
click at [26, 69] on polyline at bounding box center [27, 71] width 4 height 6
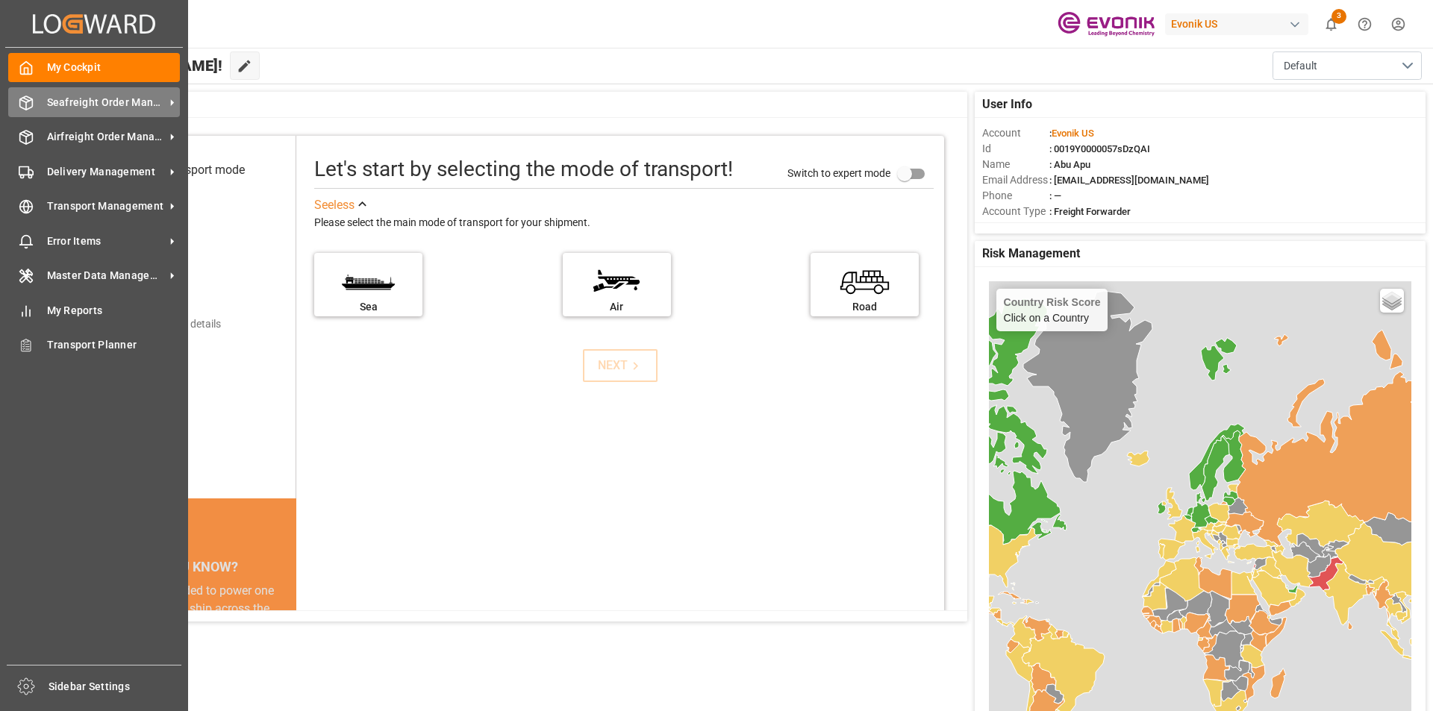
click at [75, 103] on span "Seafreight Order Management" at bounding box center [106, 103] width 118 height 16
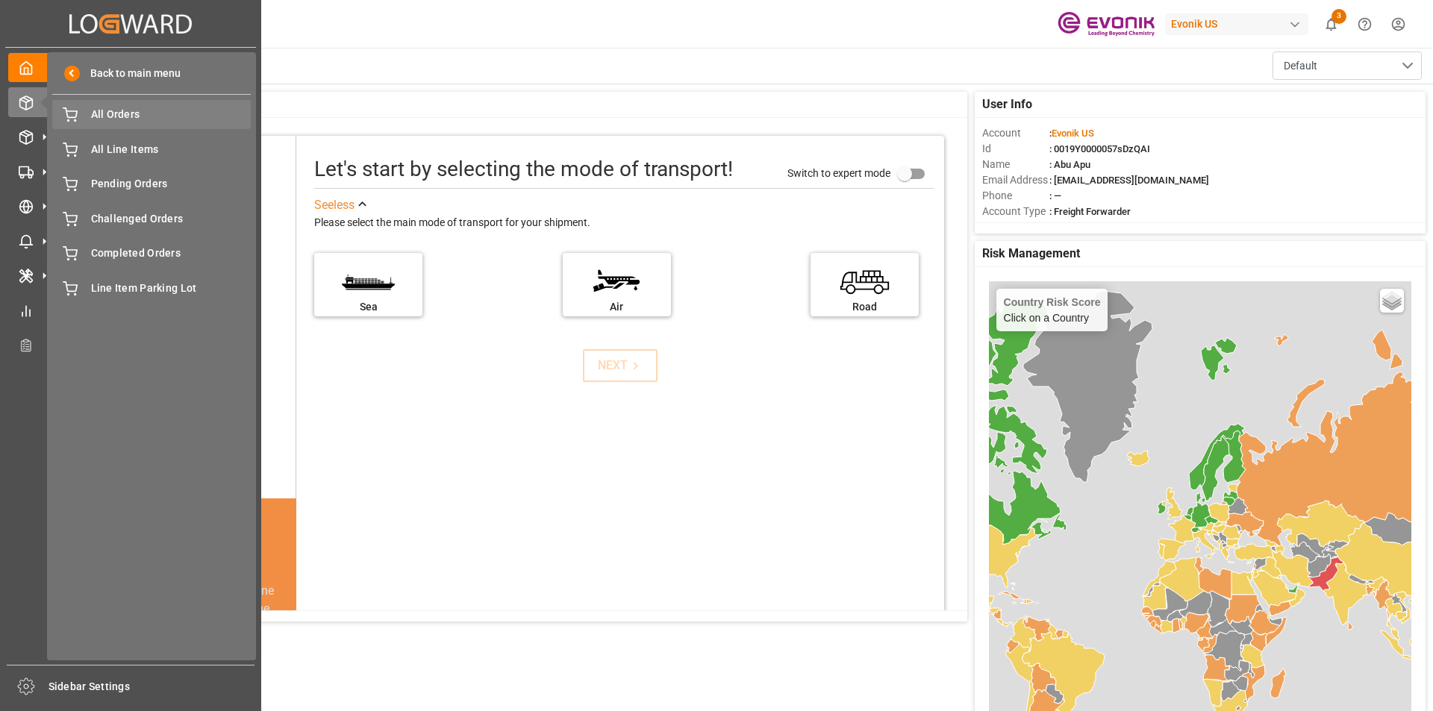
click at [145, 110] on span "All Orders" at bounding box center [171, 115] width 160 height 16
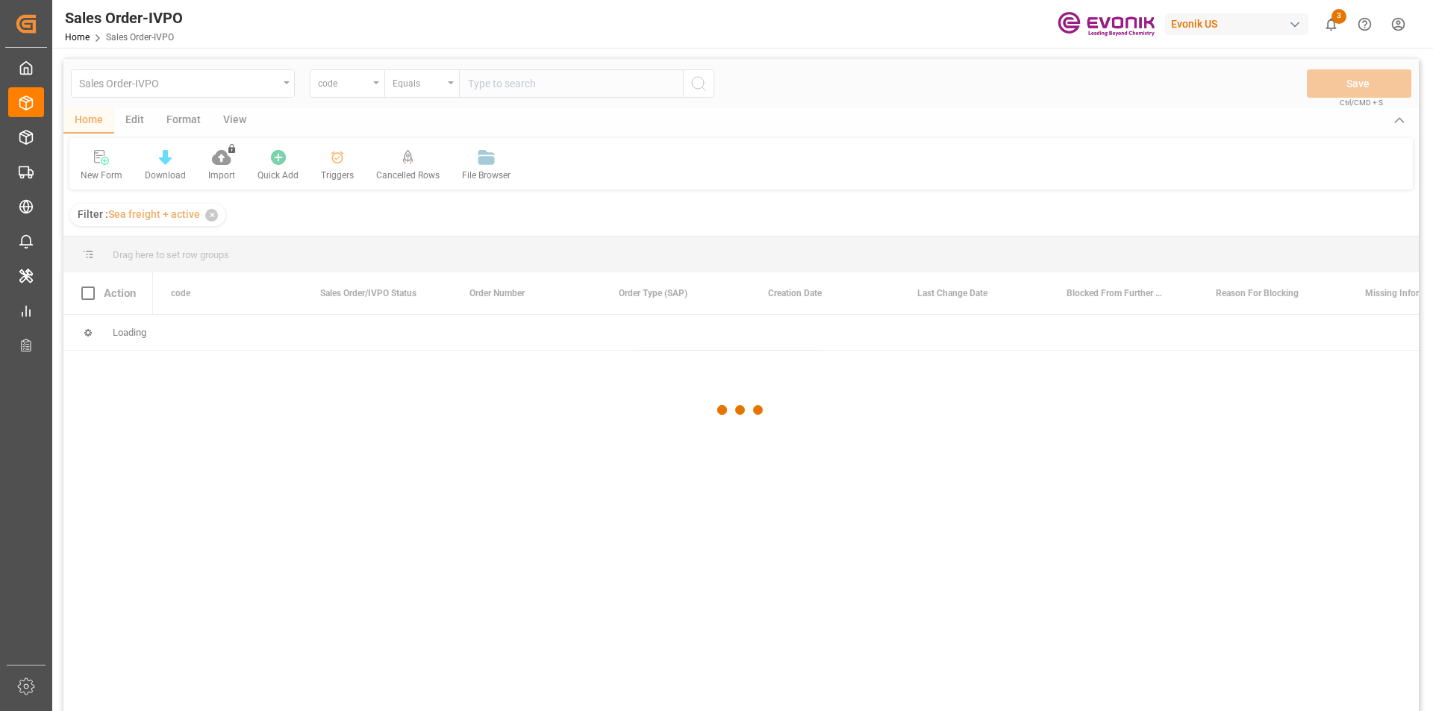
click at [371, 88] on div at bounding box center [740, 410] width 1355 height 702
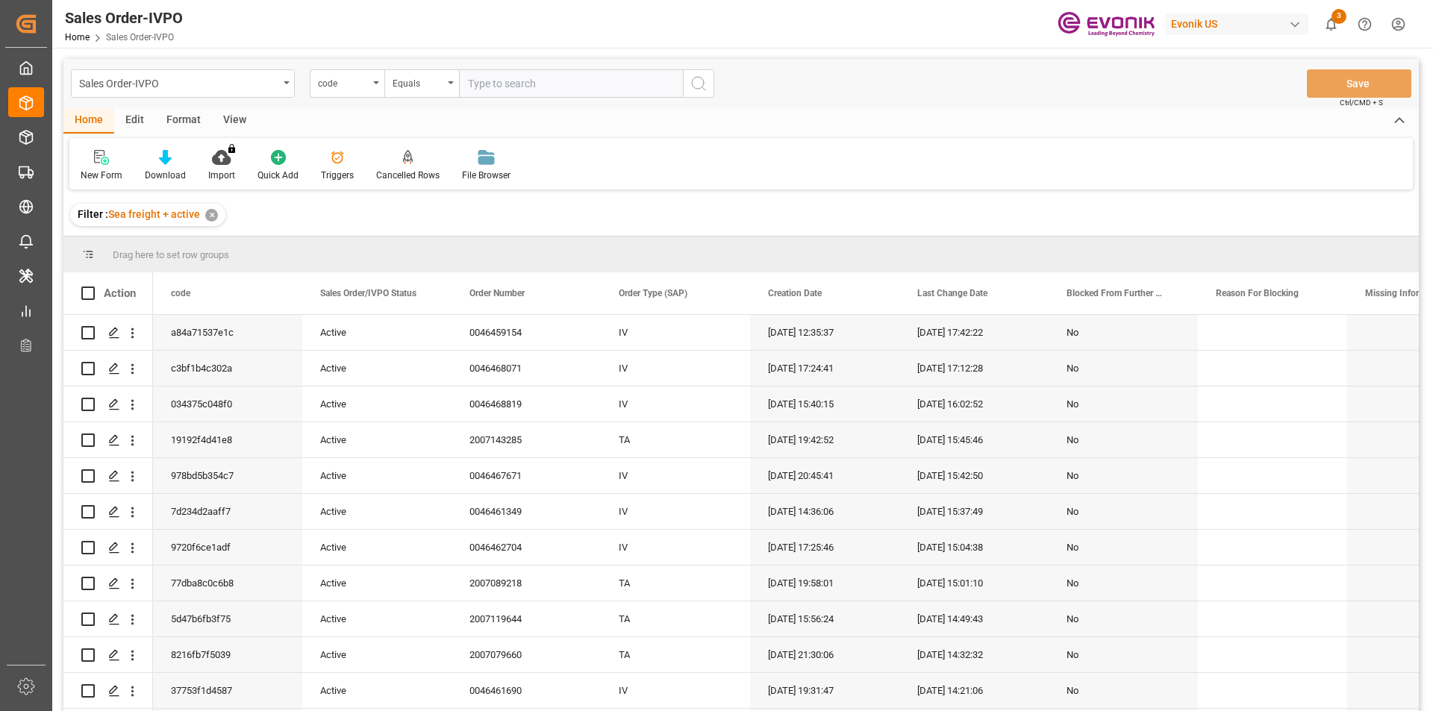
click at [371, 88] on div "code" at bounding box center [347, 83] width 75 height 28
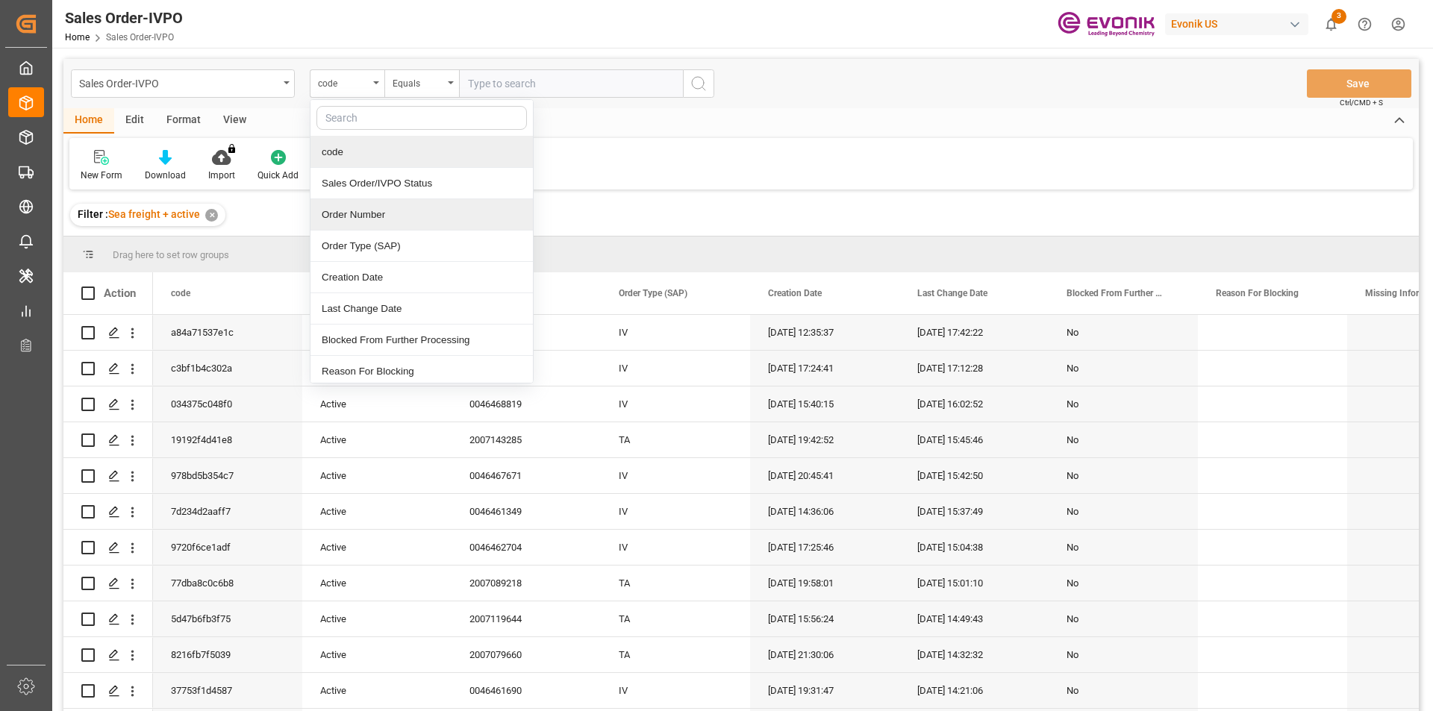
click at [362, 212] on div "Order Number" at bounding box center [421, 214] width 222 height 31
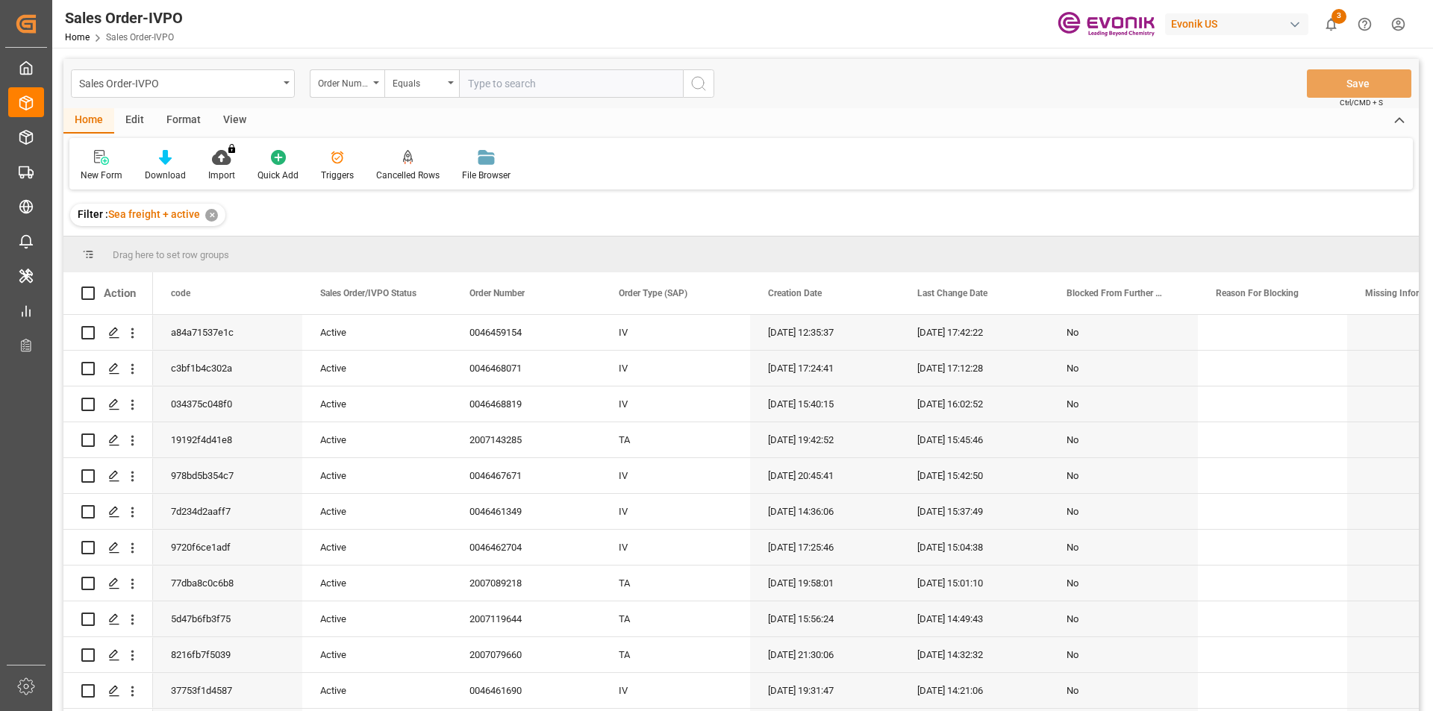
click at [485, 81] on input "text" at bounding box center [571, 83] width 224 height 28
paste input "0046461998"
type input "0046461998"
click at [705, 81] on icon "search button" at bounding box center [698, 84] width 18 height 18
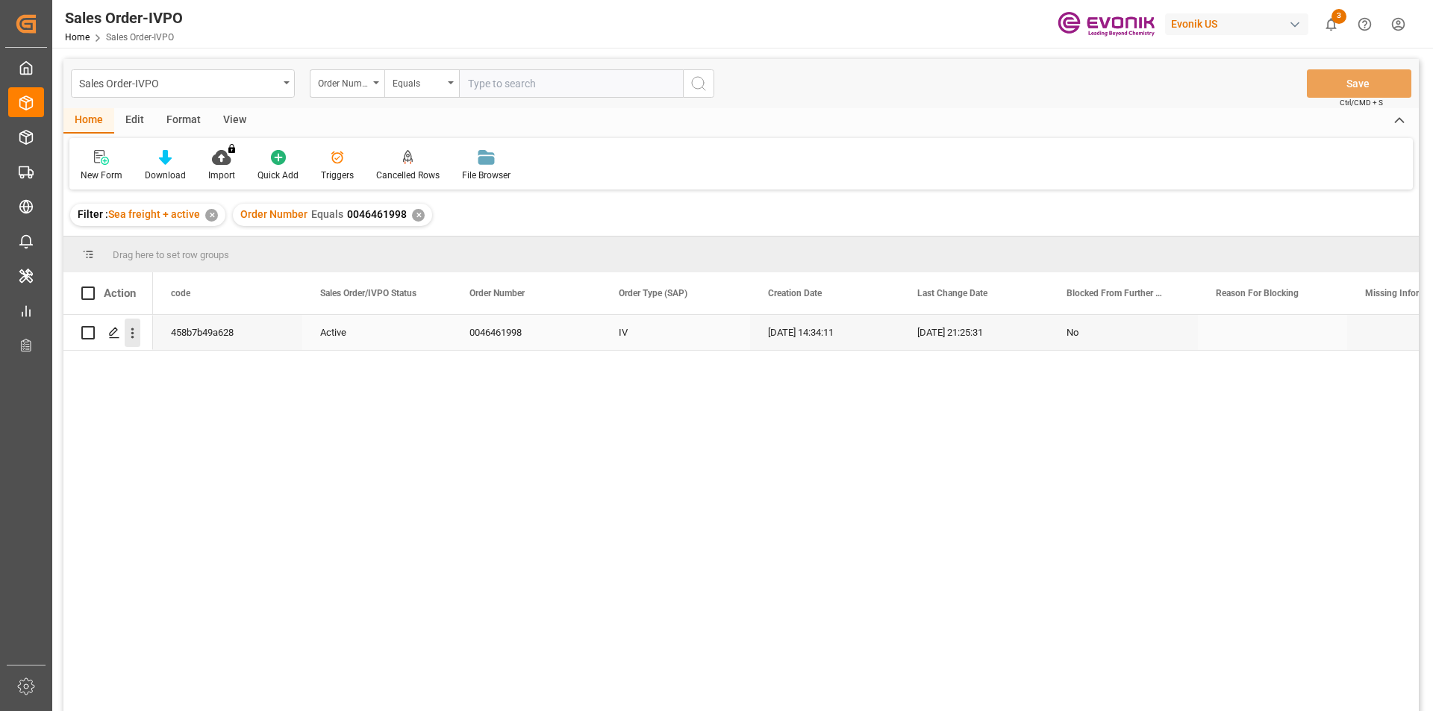
click at [134, 334] on icon "open menu" at bounding box center [133, 333] width 16 height 16
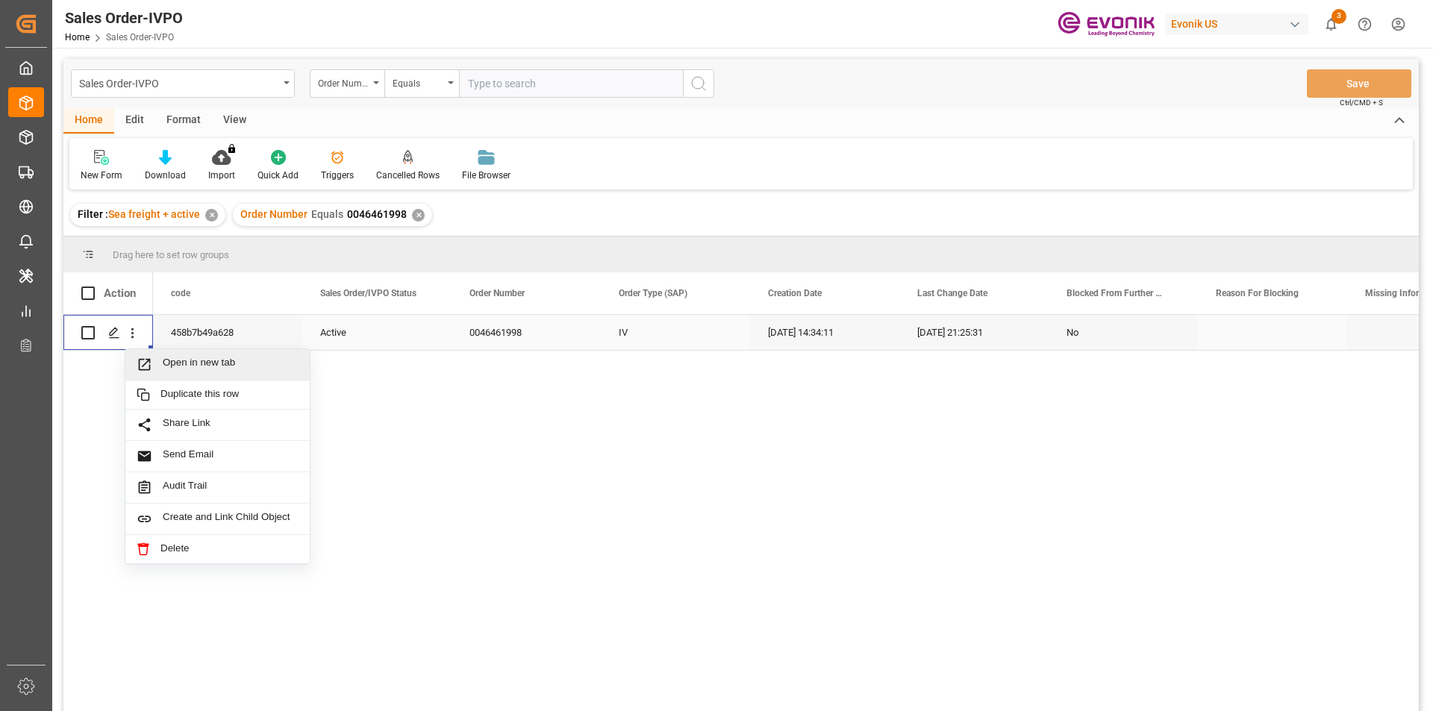
click at [154, 359] on span "Press SPACE to select this row." at bounding box center [150, 365] width 26 height 16
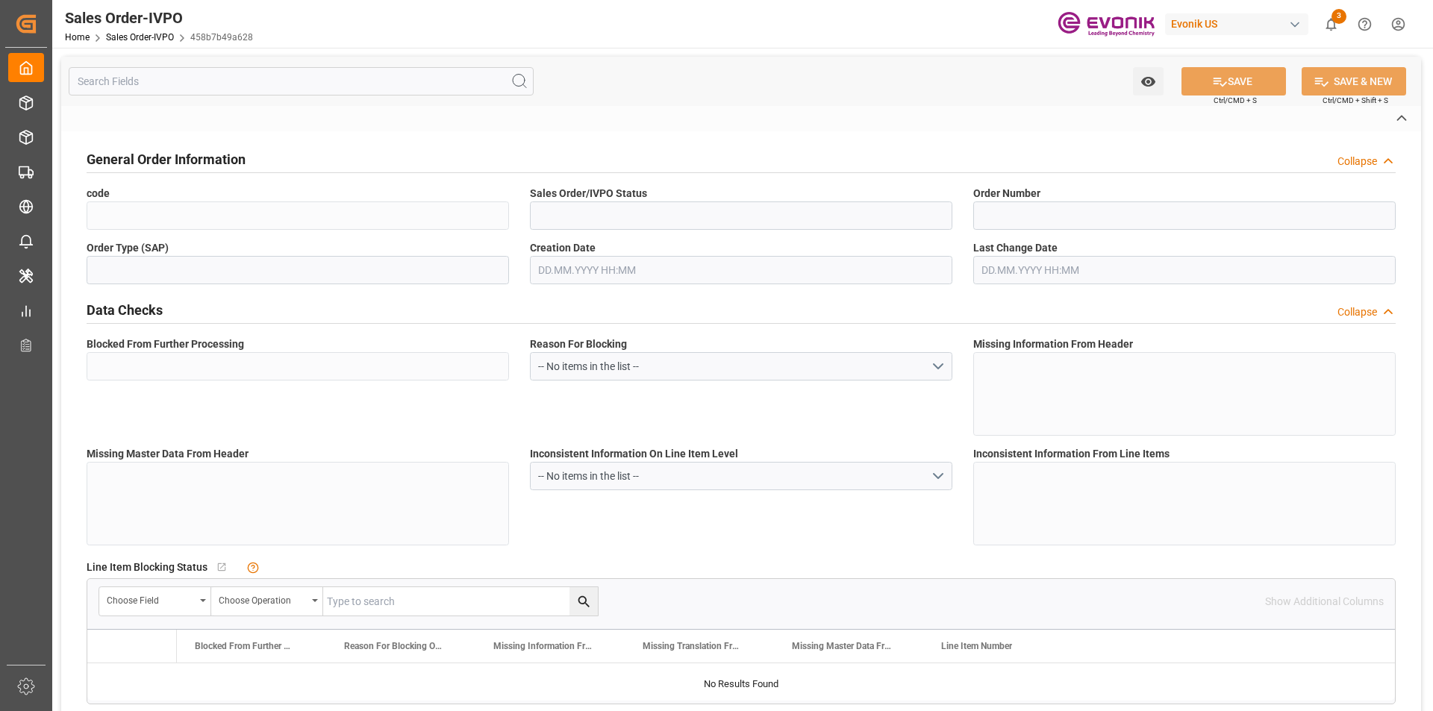
type input "458b7b49a628"
type input "Active"
type input "0046461998"
type input "IV"
type input "No"
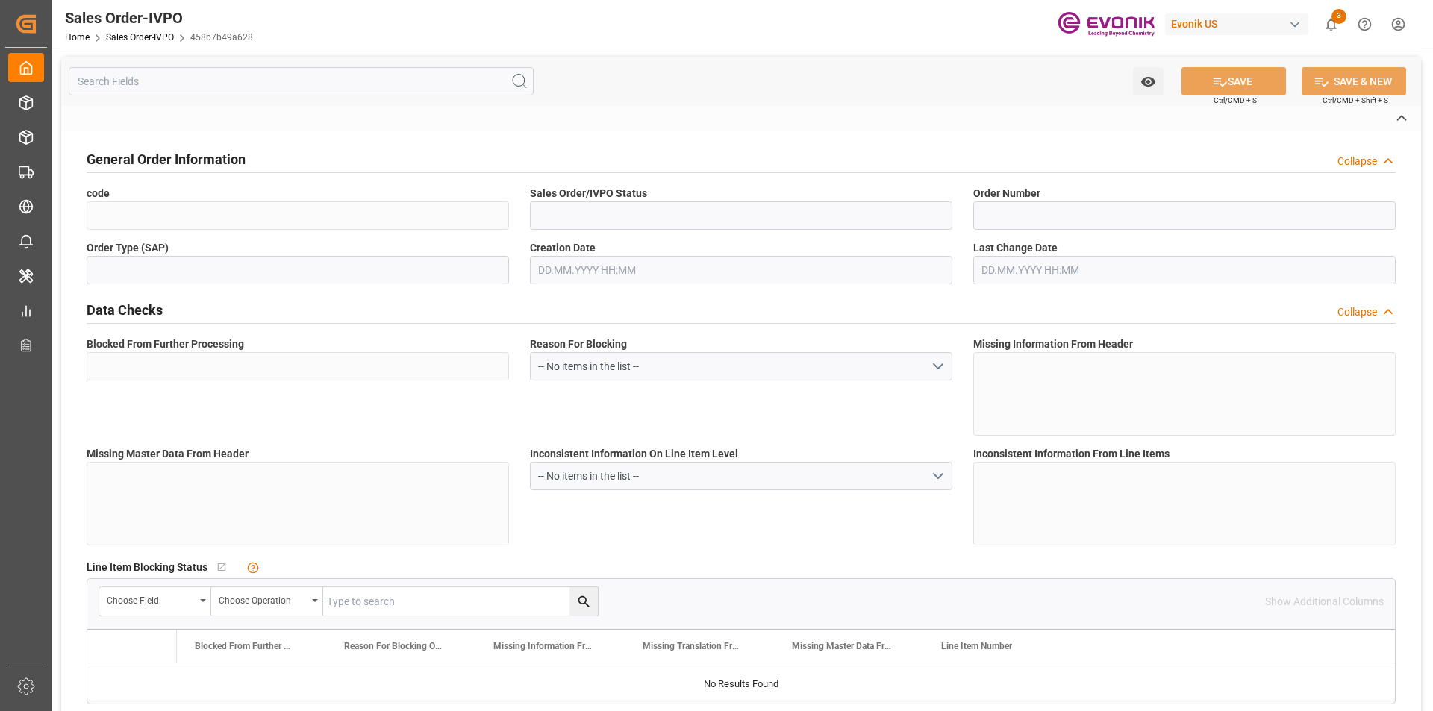
type input "P2P"
type input "41"
type input "LCL"
type input "0008"
type input "LCL"
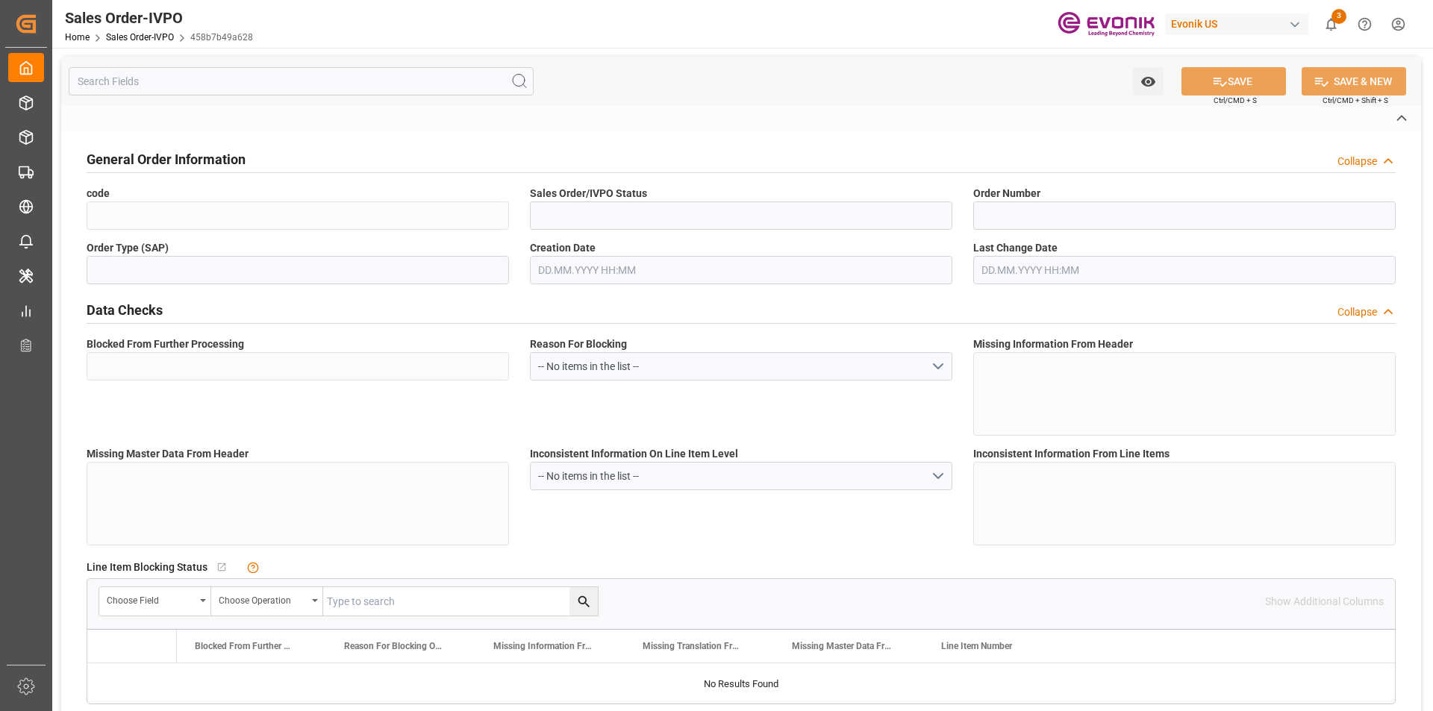
type textarea "No Tank Container"
type input "0046461998"
type input "PP"
type input "NC Care Solutions"
type input "Nutrition & Care"
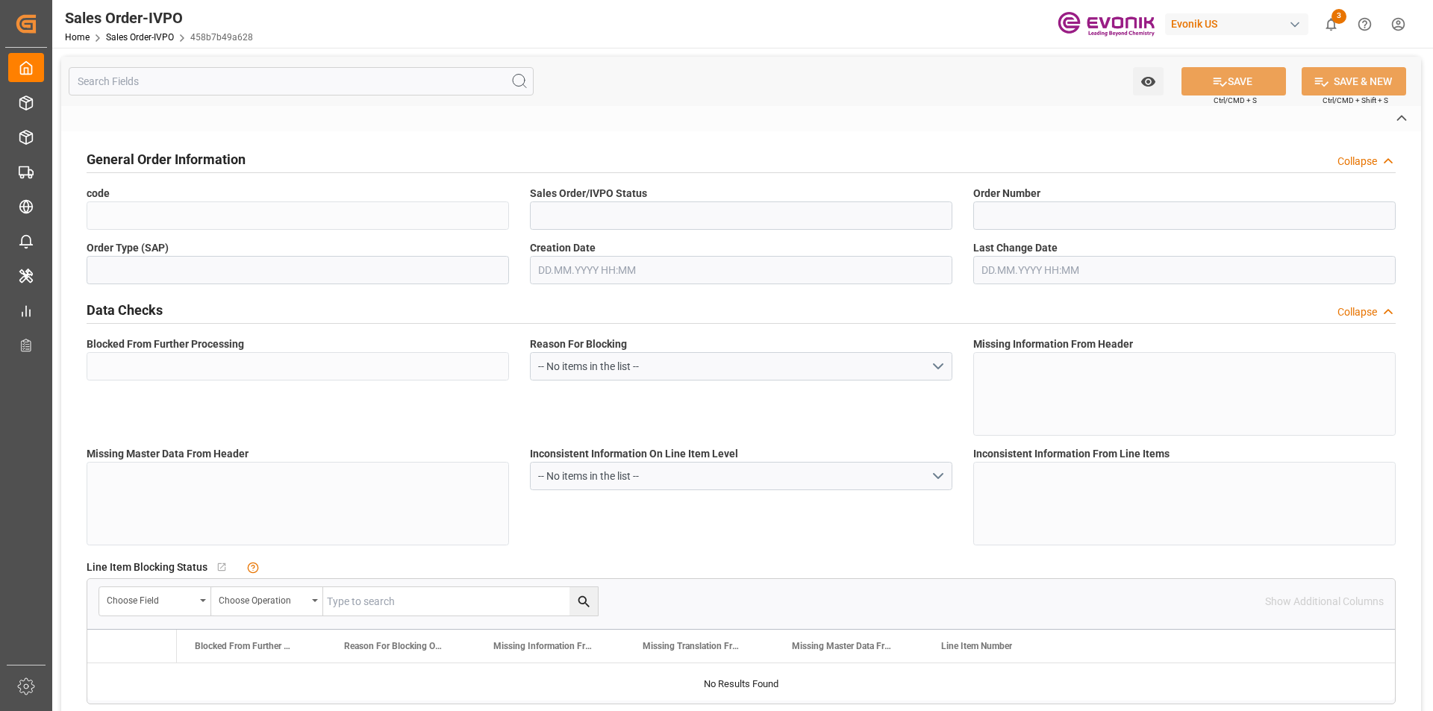
type input "CFR"
type input "[PERSON_NAME]"
type textarea "Not required"
type textarea "TAX ID / CNPJ NUMBER: 62.695.036/0059-00 I.E: 127.347.322.116,,"
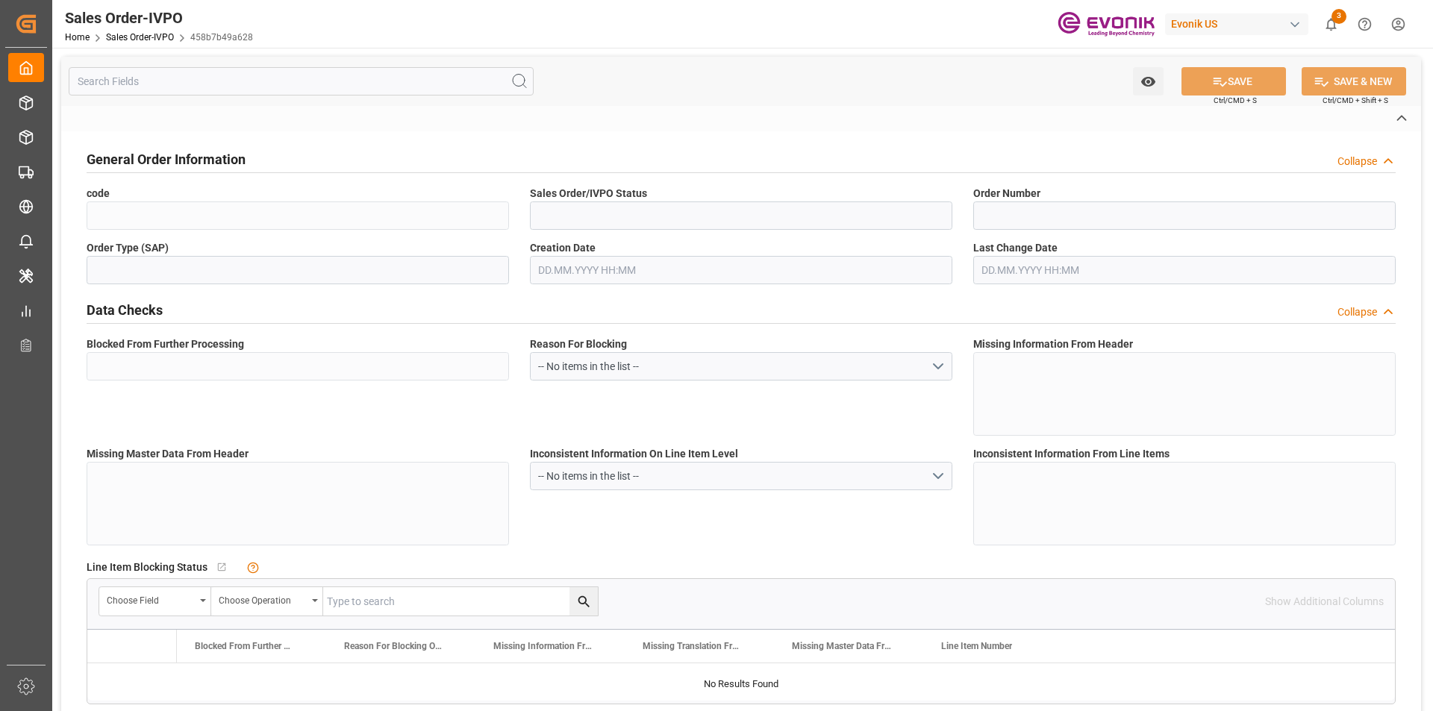
type textarea "Release at Destination"
type input "BR"
type input "Done"
type input "LCL"
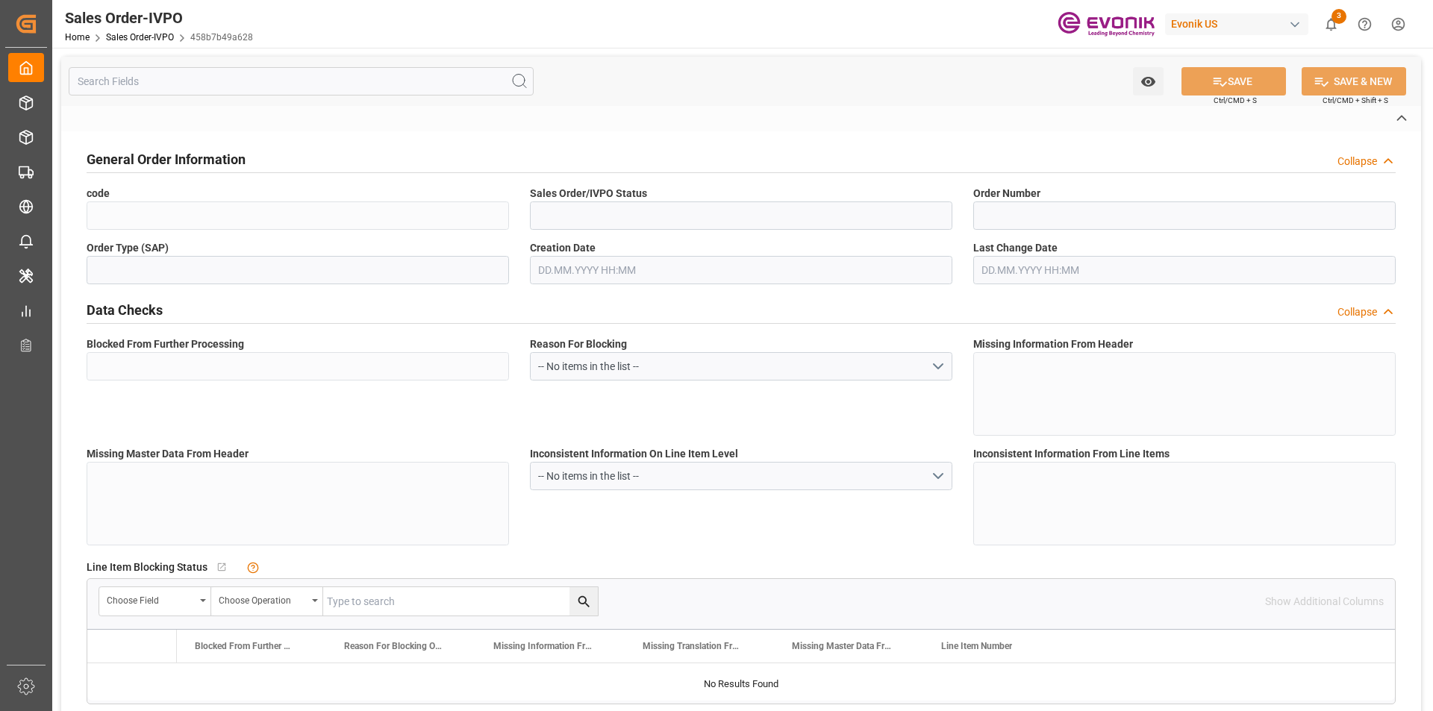
type input "Done"
type input "BRSSZ"
type input "0"
type input "1"
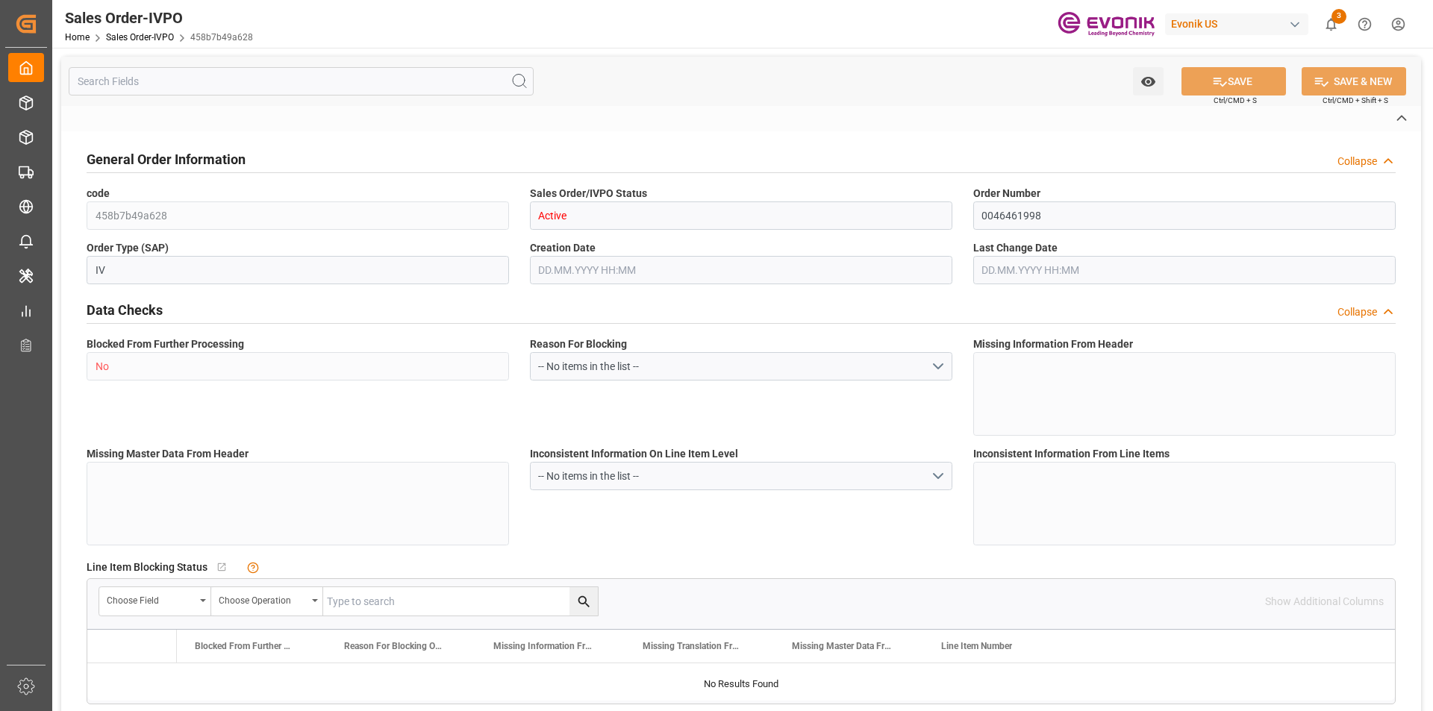
type input "1601.936"
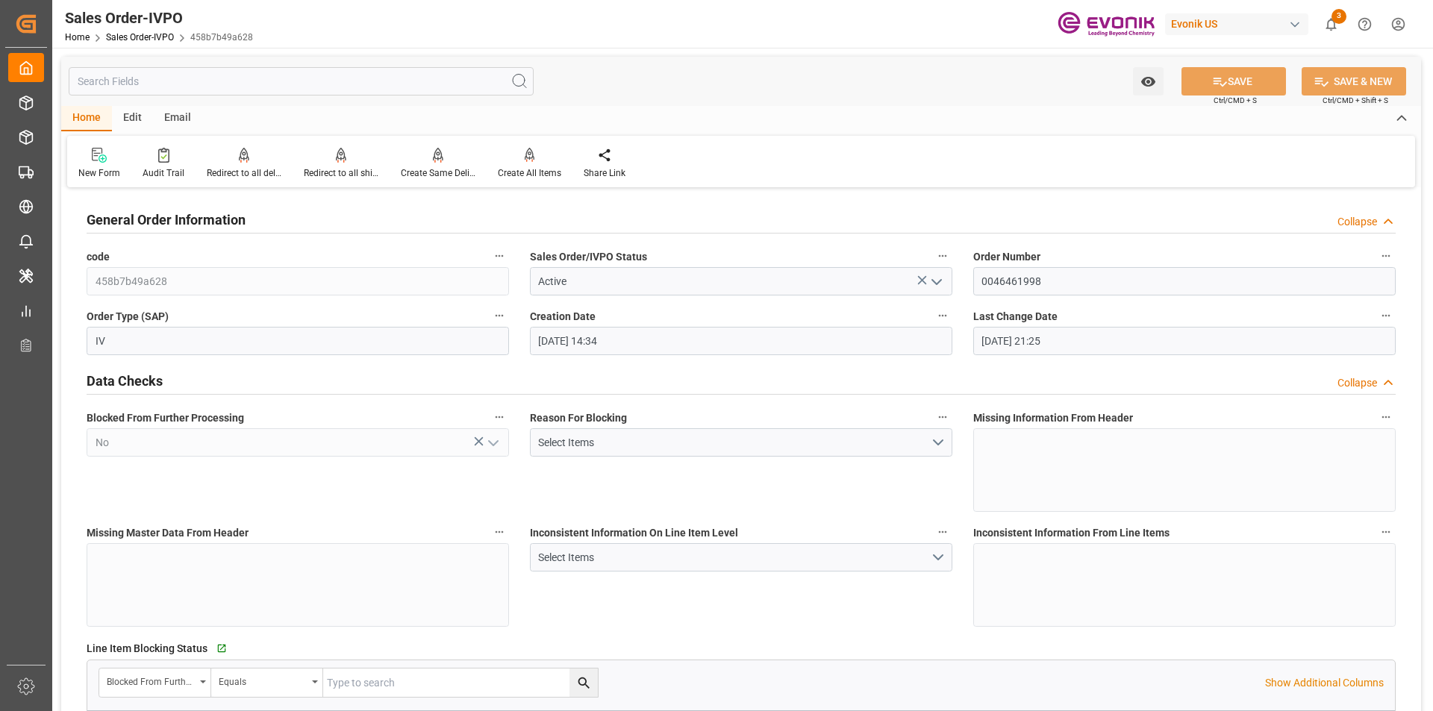
type input "13.08.2025 14:34"
type input "13.08.2025 21:25"
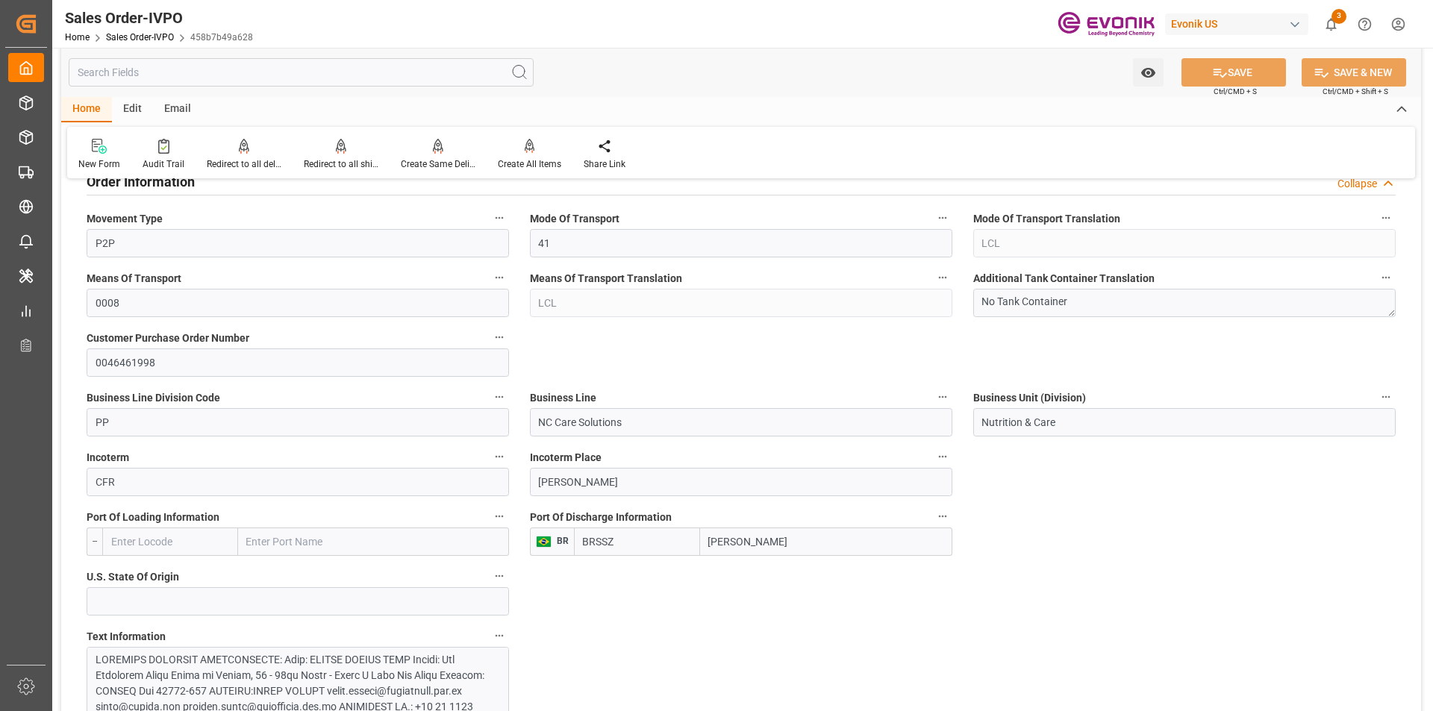
scroll to position [970, 0]
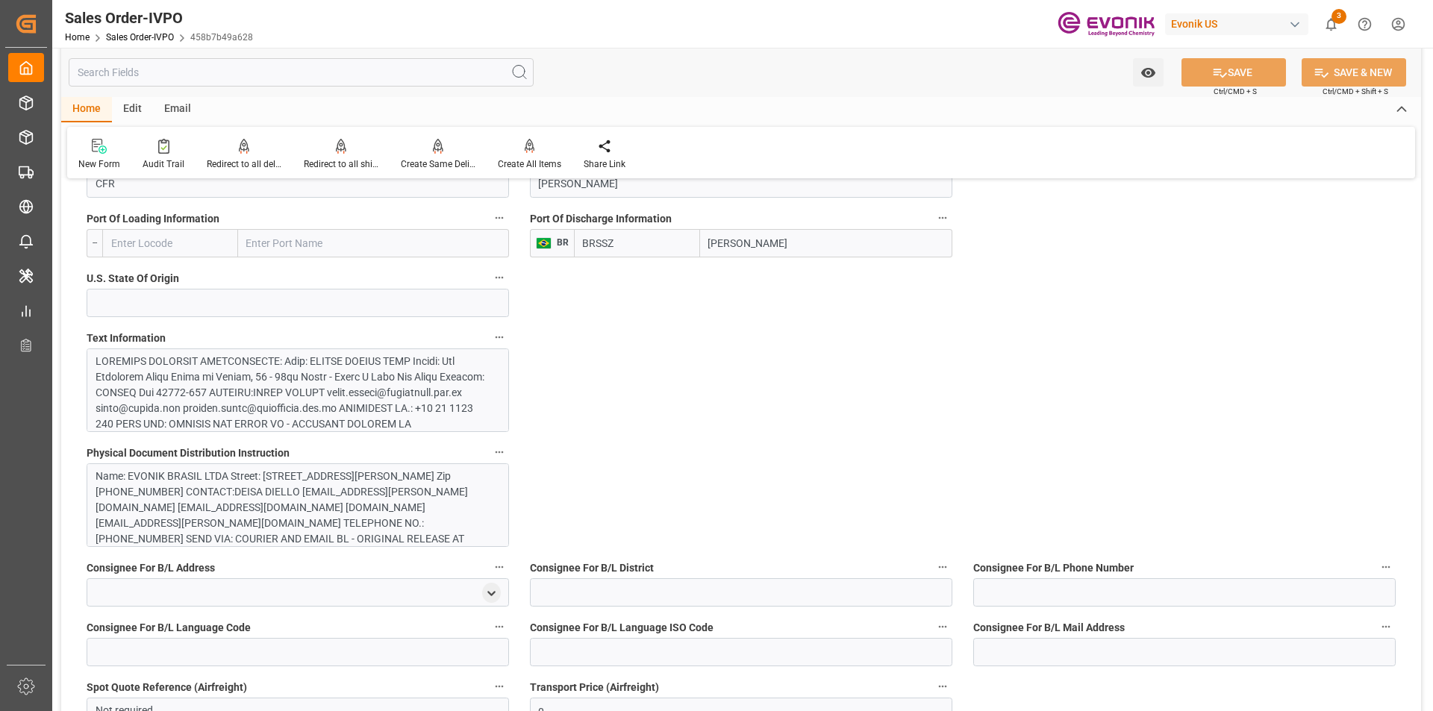
click at [354, 378] on div at bounding box center [292, 534] width 393 height 360
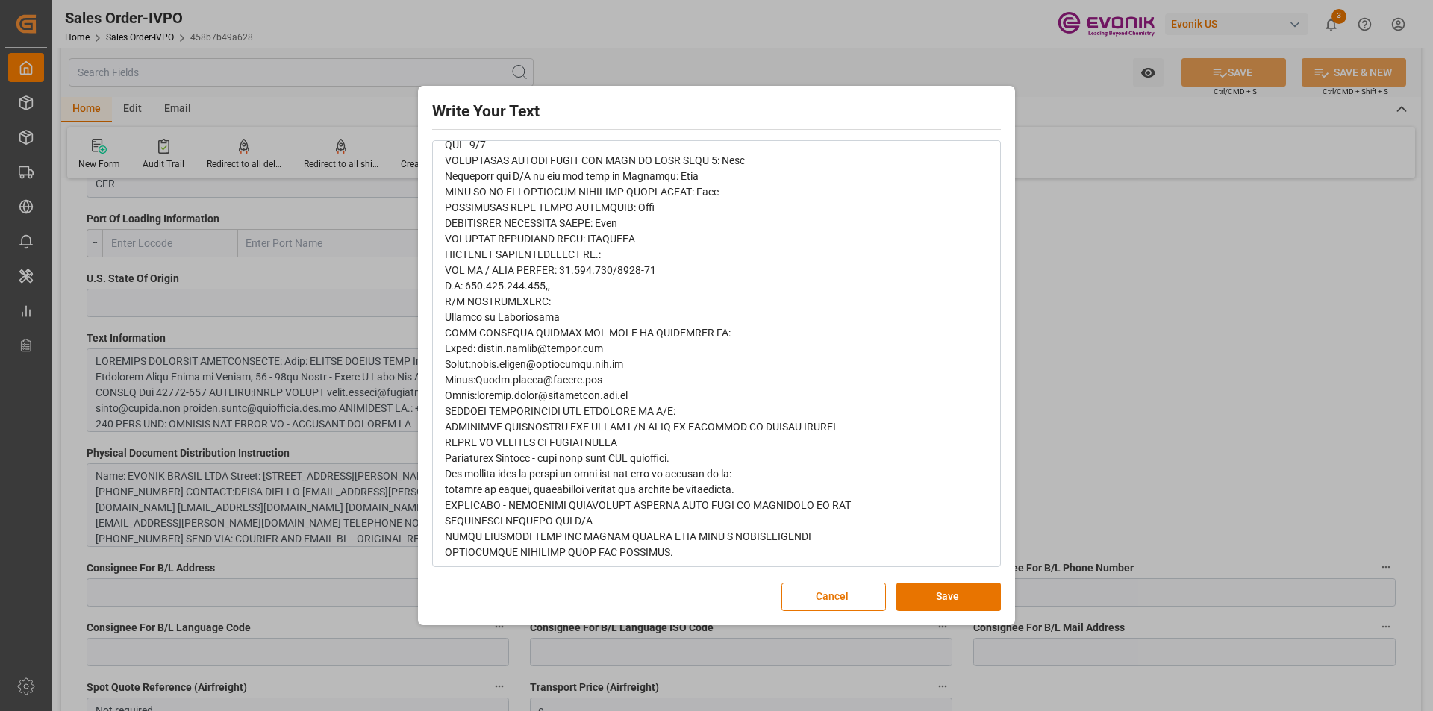
scroll to position [378, 0]
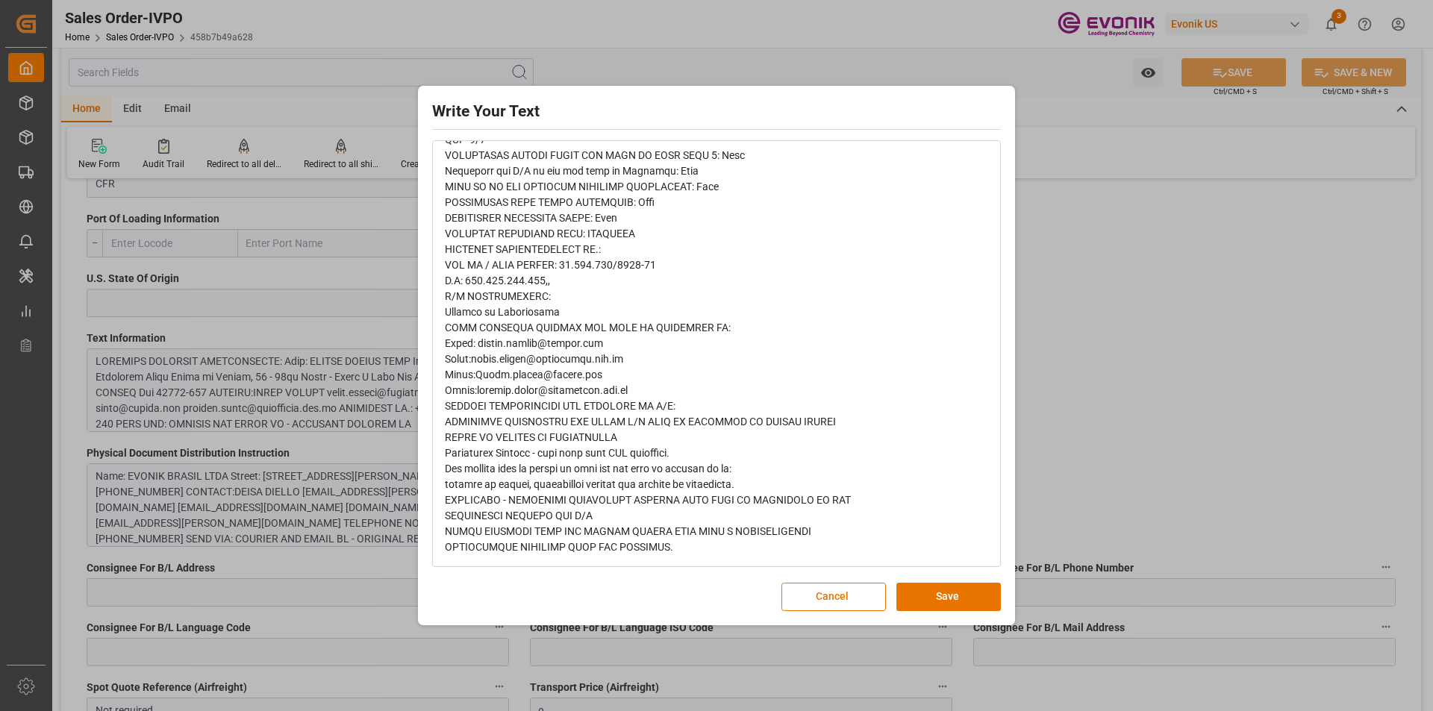
click at [1086, 417] on div "Write Your Text Normal 14 Font Cancel Save" at bounding box center [716, 355] width 1433 height 711
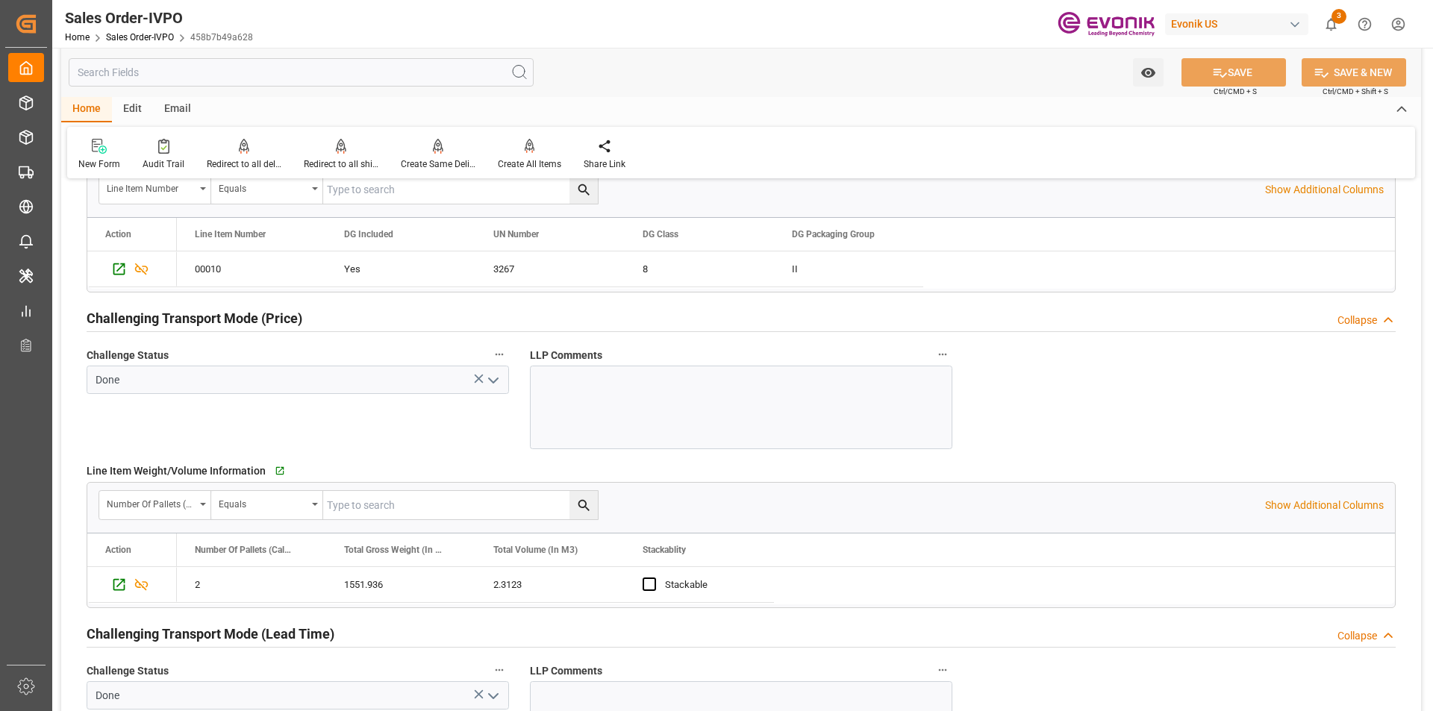
scroll to position [2238, 0]
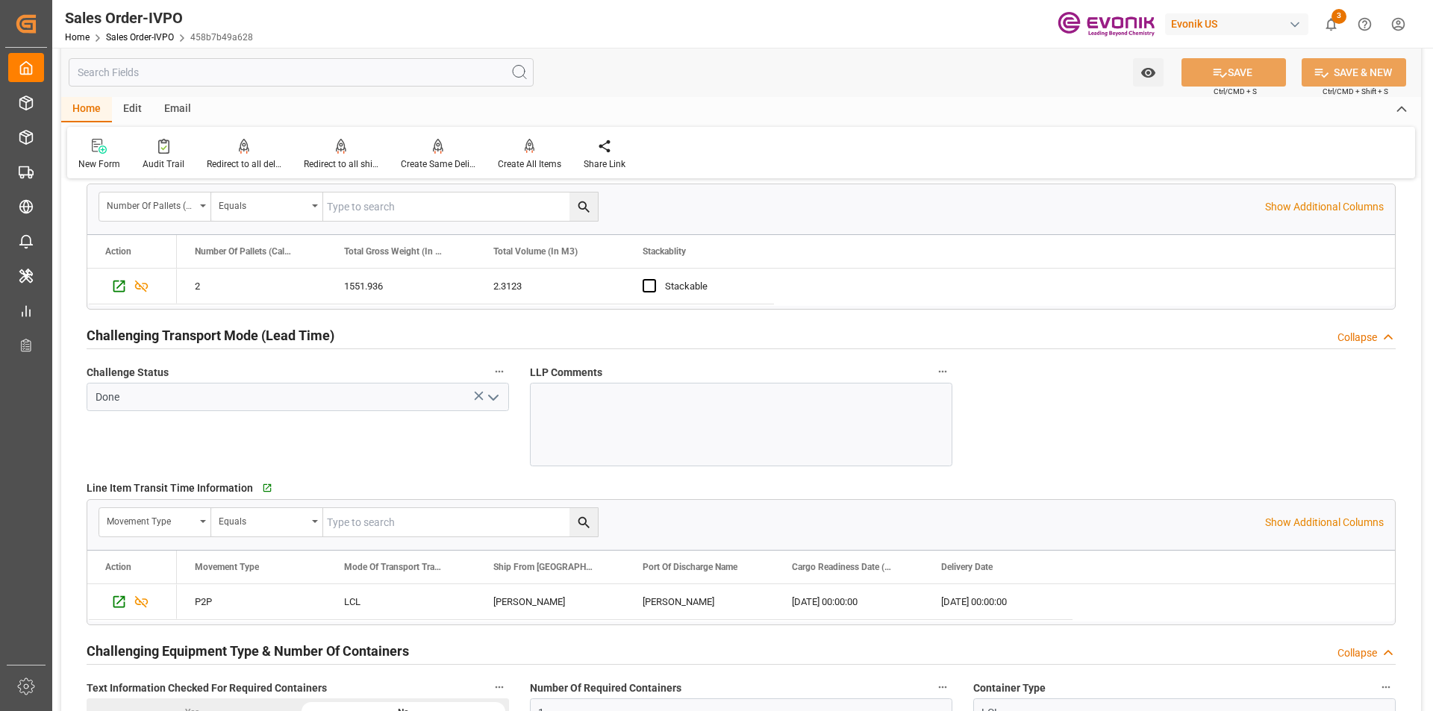
click at [241, 71] on input "text" at bounding box center [301, 72] width 465 height 28
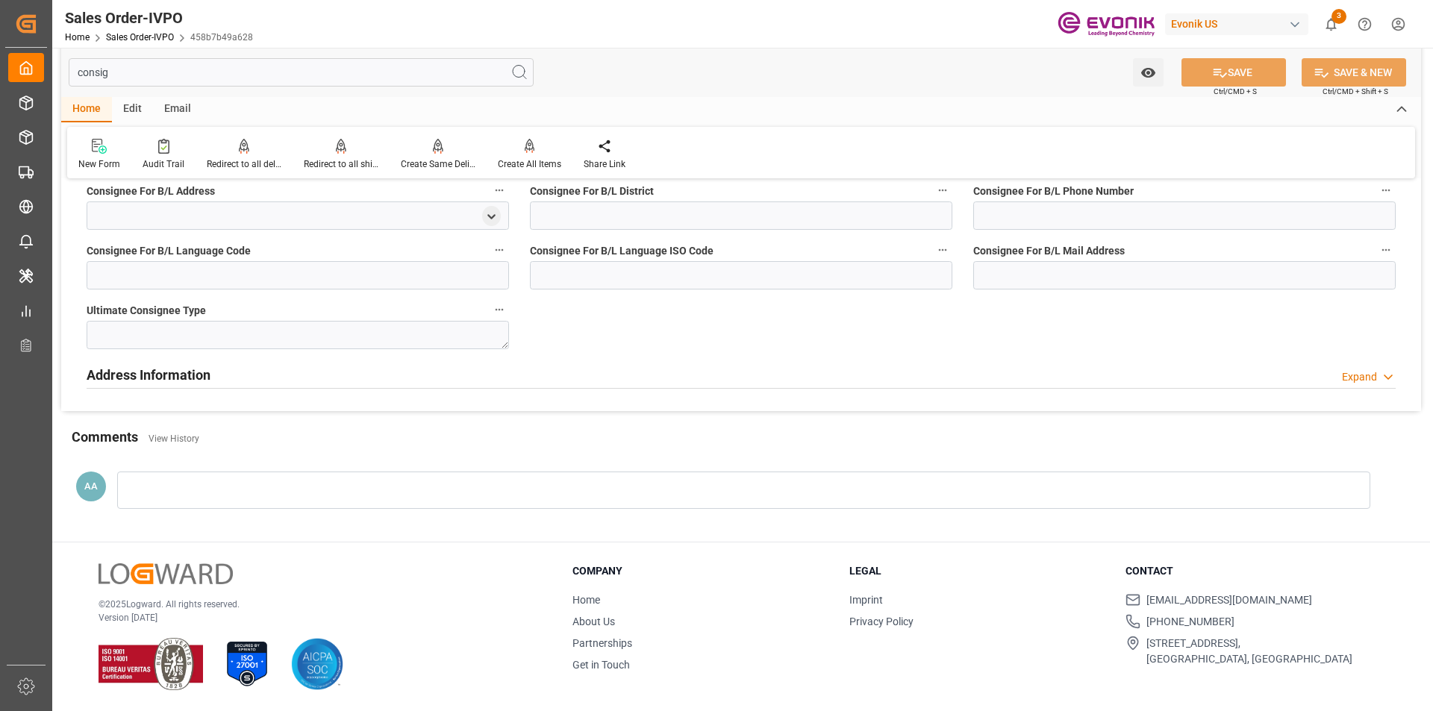
scroll to position [66, 0]
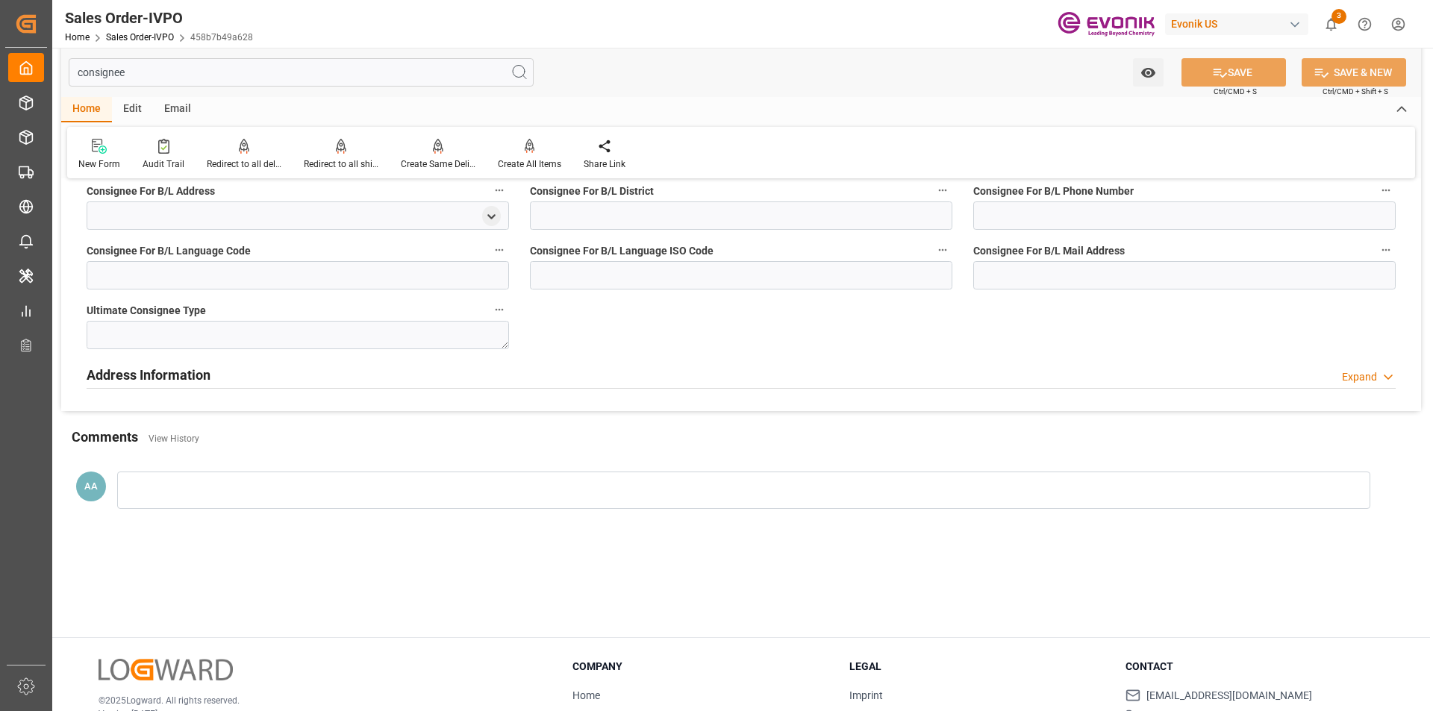
type input "consignee"
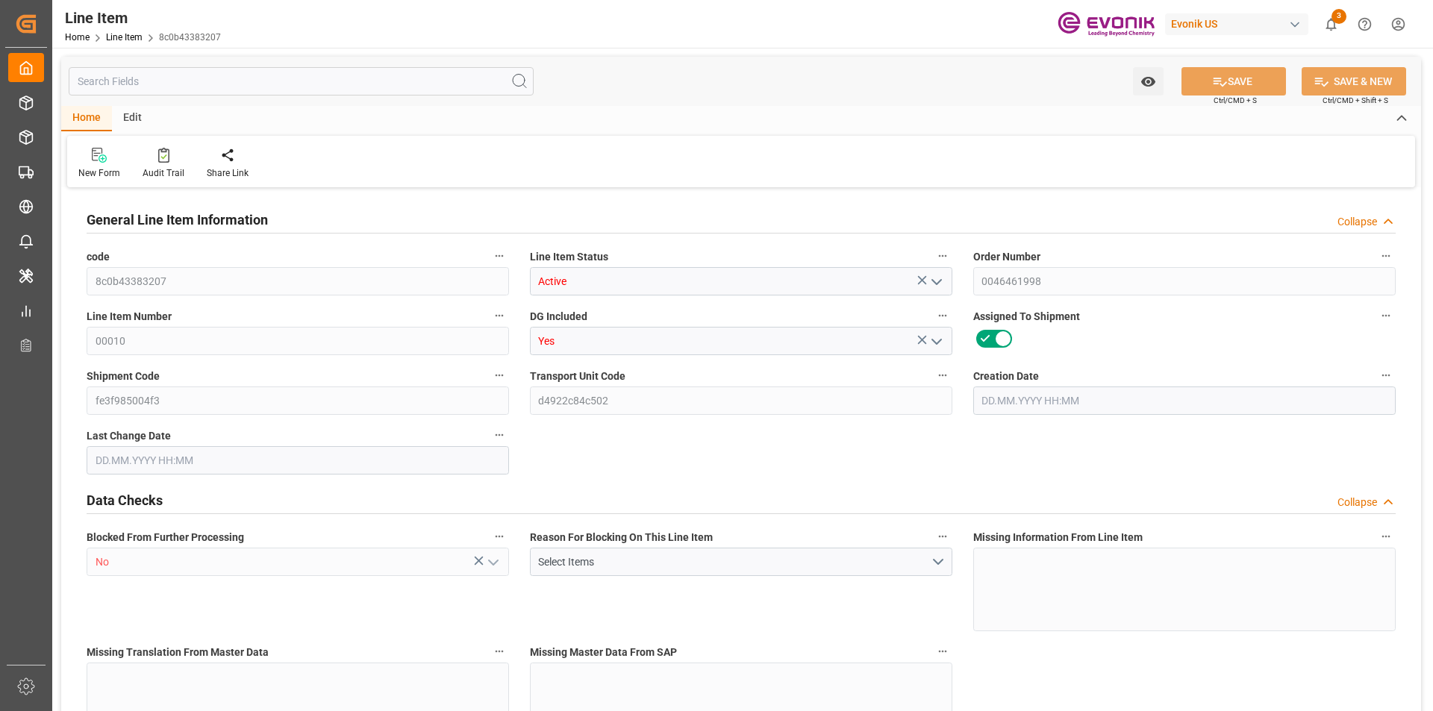
type input "2"
type input "1551.936"
type input "1416"
type input "2.3123"
type input "8"
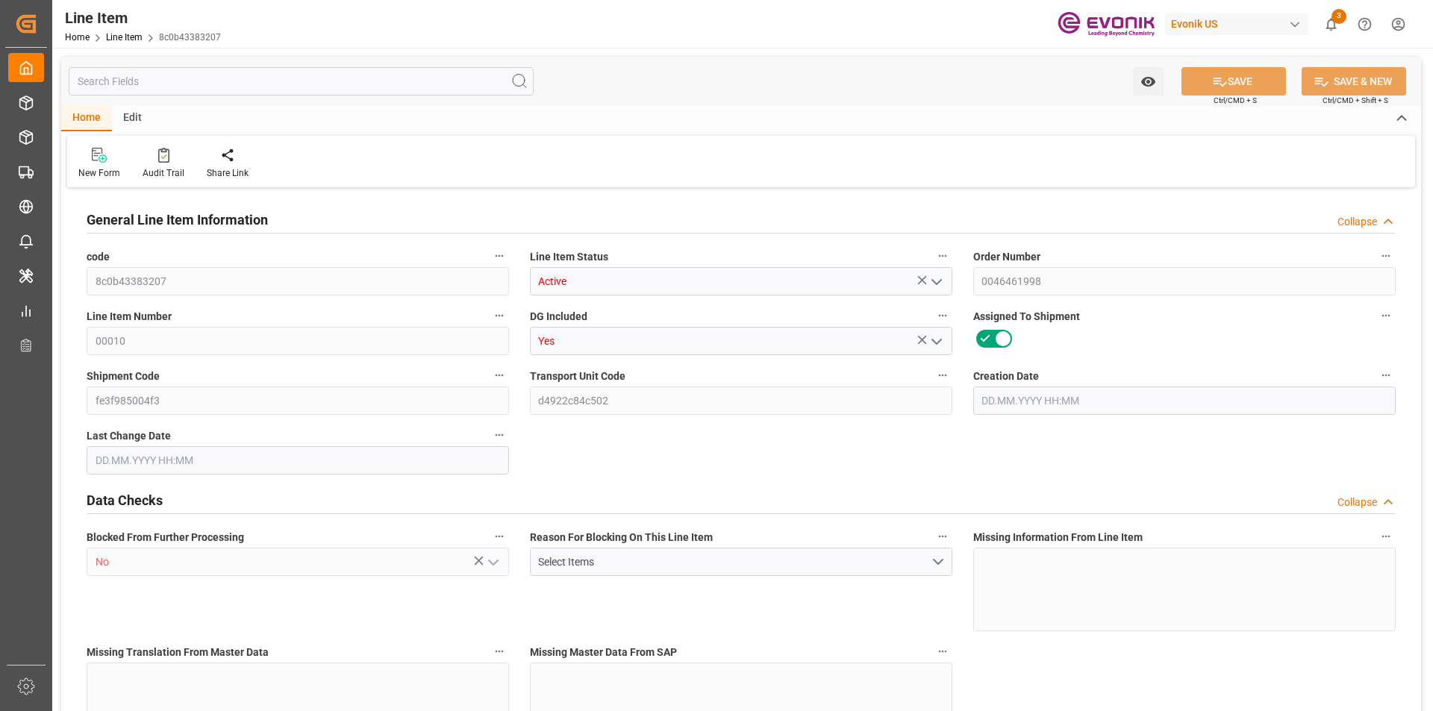
type input "18124.8"
type input "8"
type input "1416"
type input "1551.936"
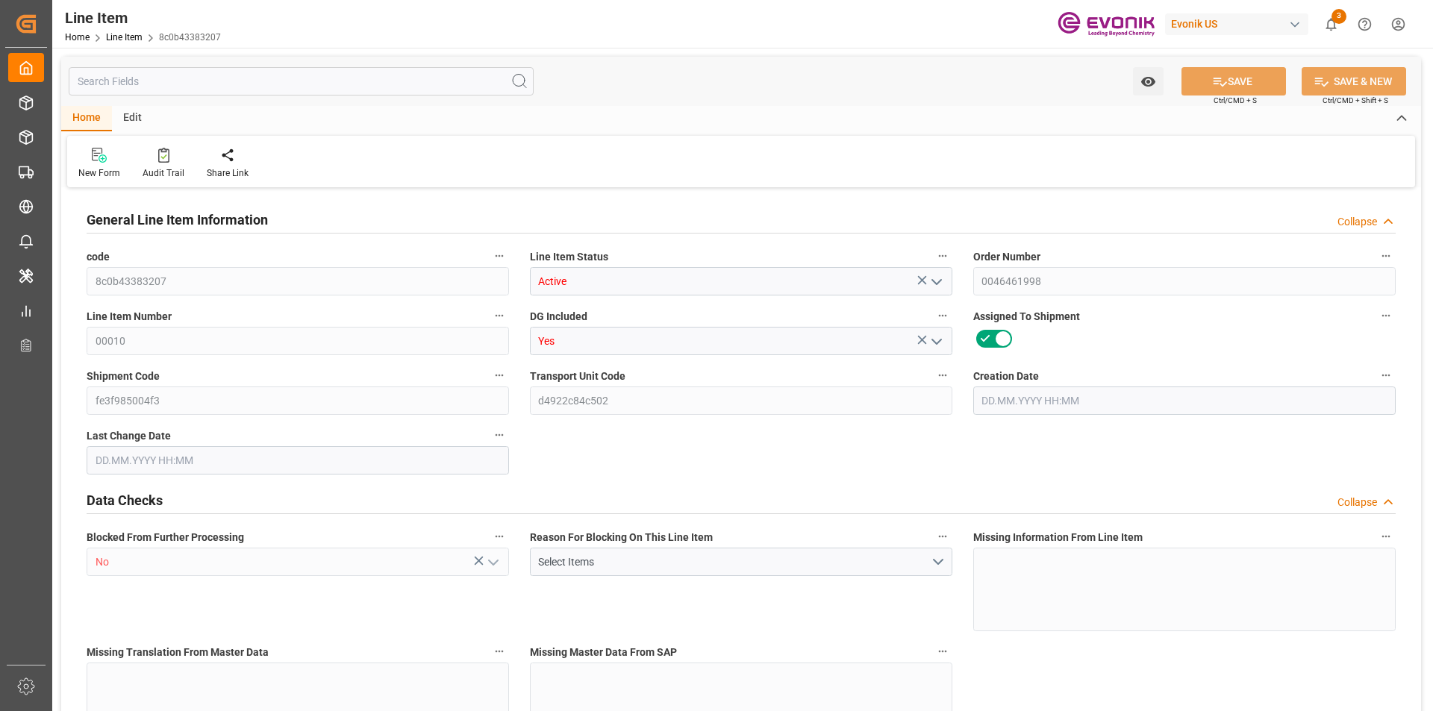
type input "1601.936"
type input "1416"
type input "2.3123"
type input "2312.328"
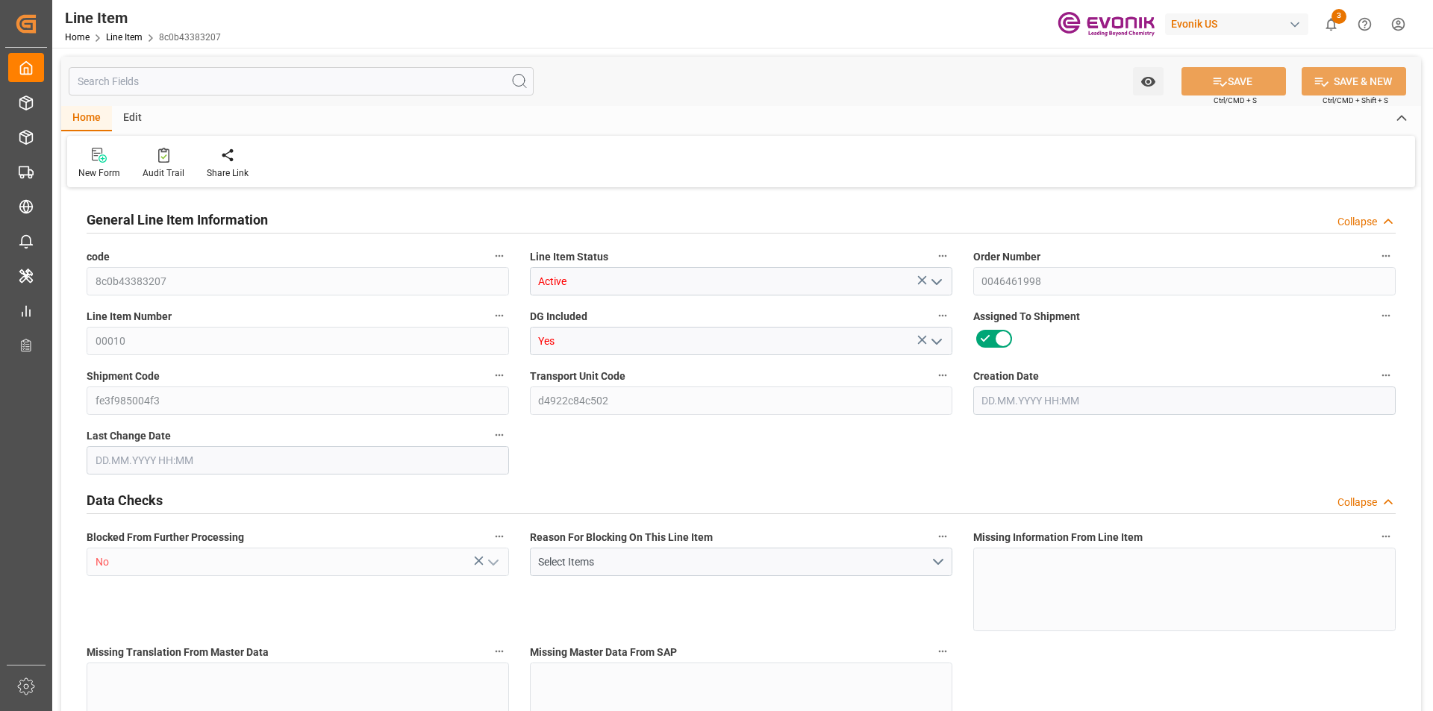
type input "0"
type input "13.08.2025 14:34"
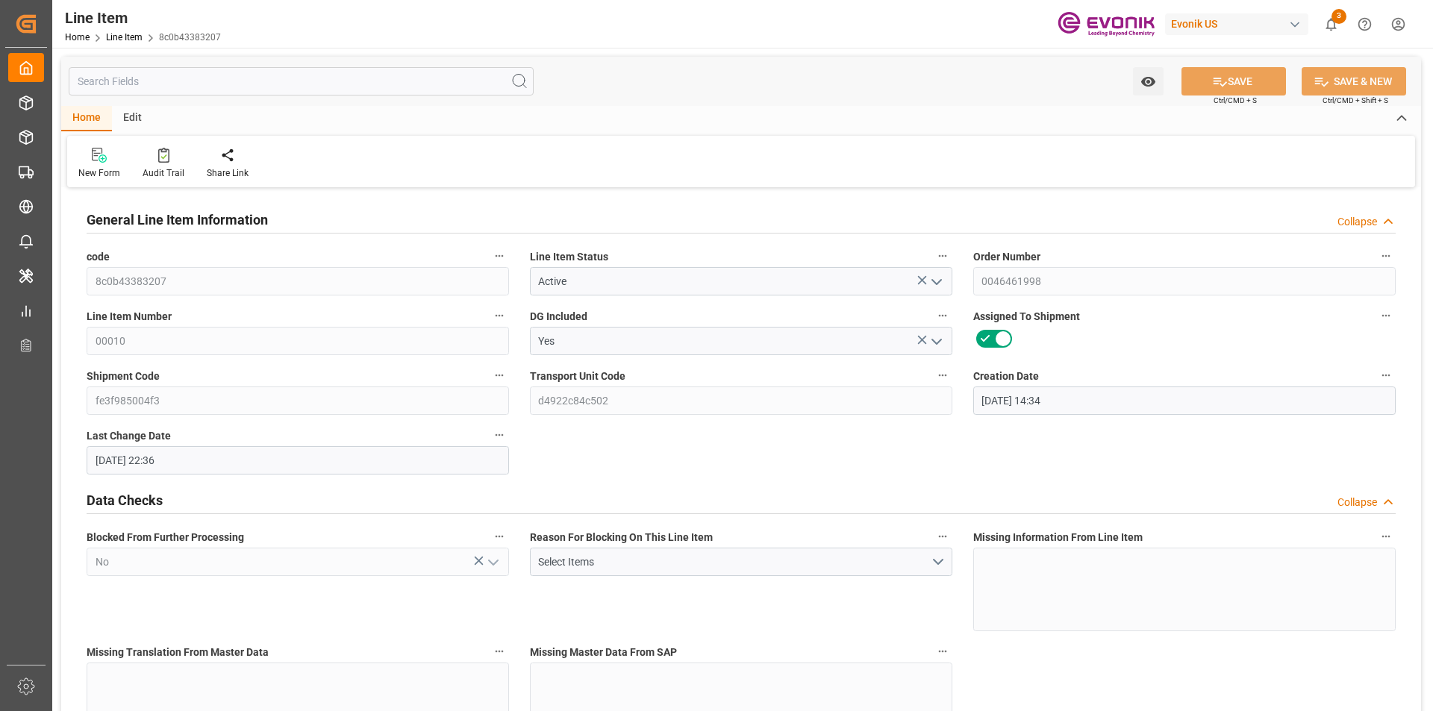
type input "13.08.2025 22:36"
type input "01.10.2025"
type input "27.08.2025"
type input "20.08.2025"
click at [344, 81] on input "text" at bounding box center [301, 81] width 465 height 28
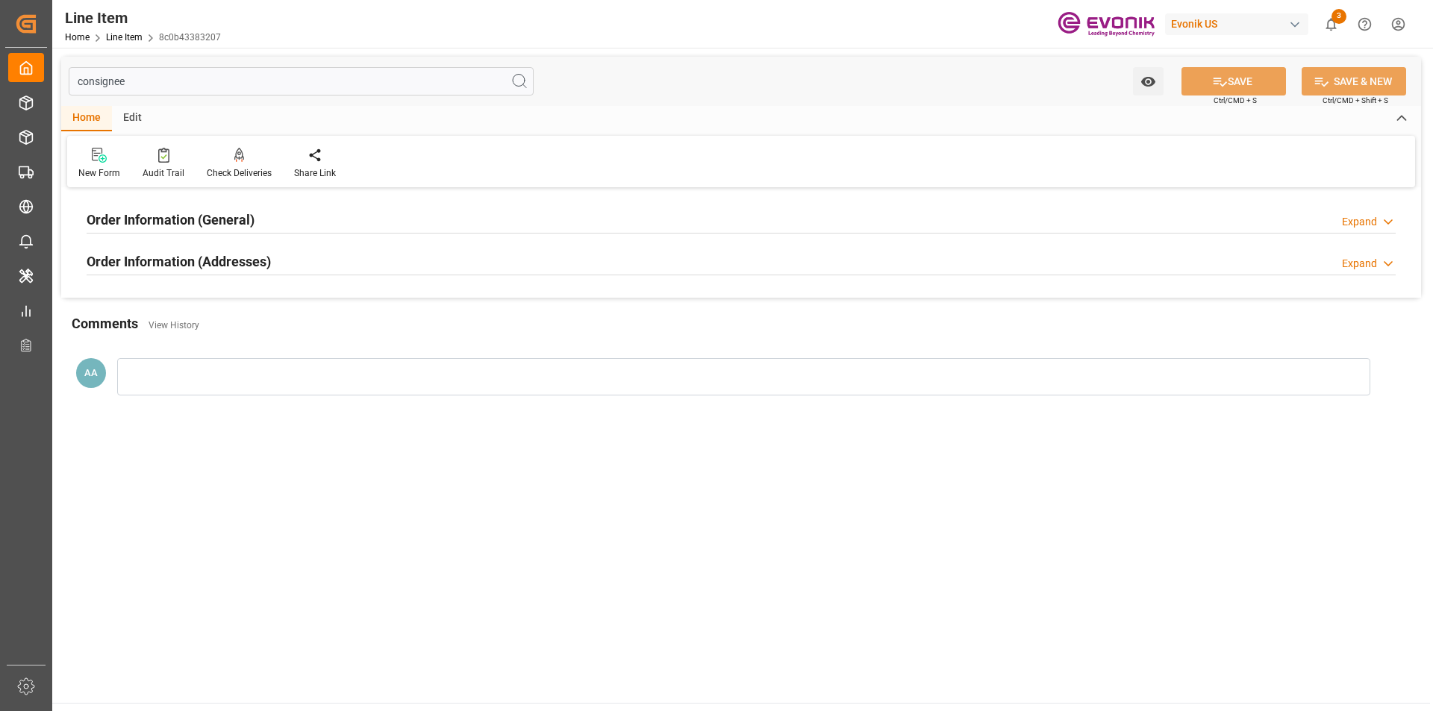
type input "consignee"
click at [257, 222] on div "Order Information (General) Expand" at bounding box center [741, 218] width 1309 height 28
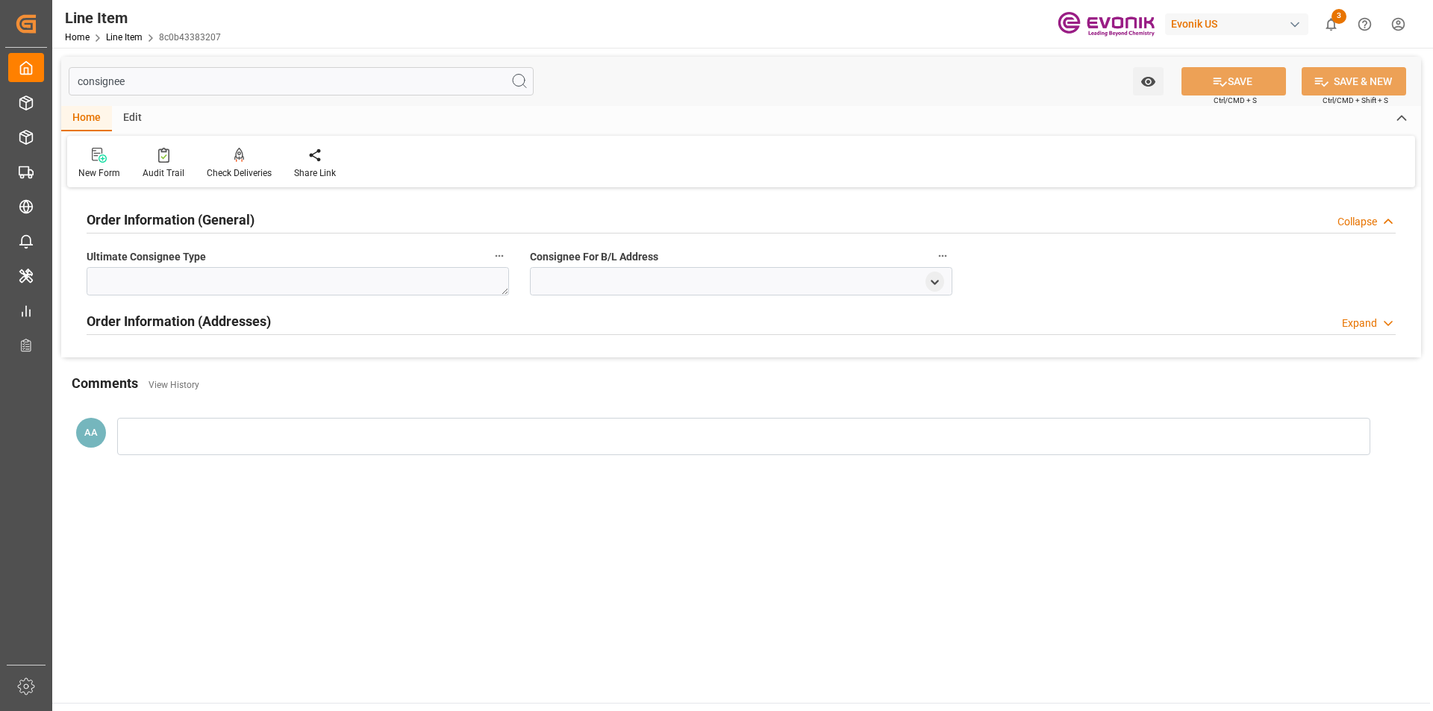
click at [1382, 321] on icon at bounding box center [1387, 324] width 15 height 16
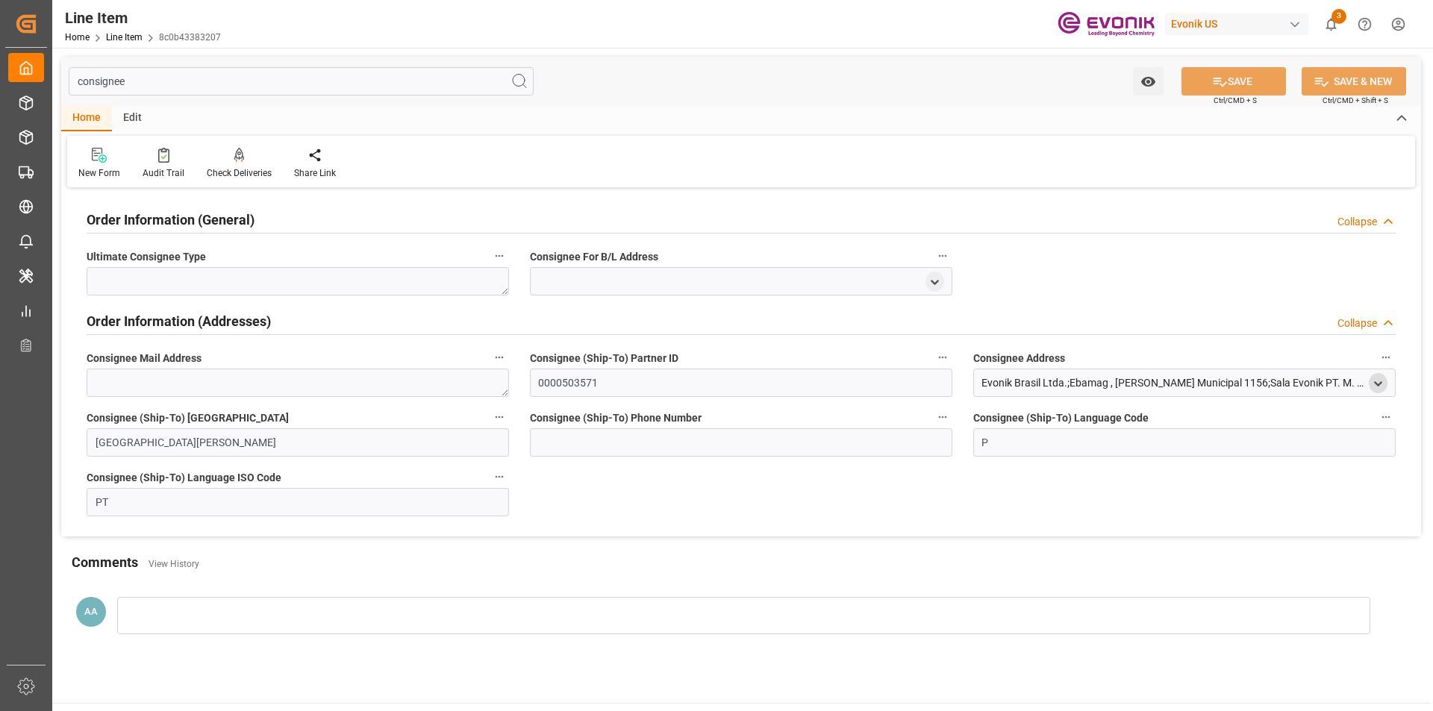
click at [1374, 386] on icon "open menu" at bounding box center [1377, 384] width 13 height 13
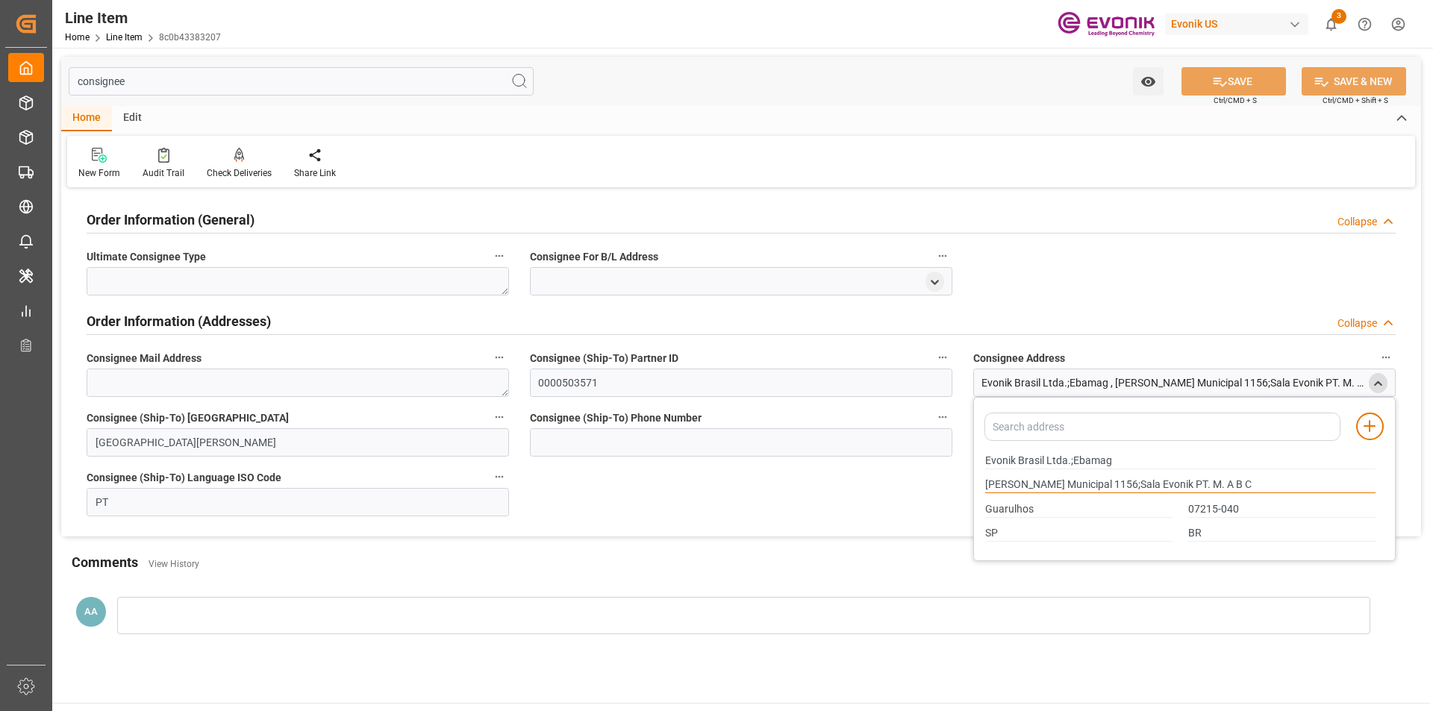
click at [1022, 484] on input "Estrada Municipal 1156;Sala Evonik PT. M. A B C" at bounding box center [1180, 485] width 390 height 16
click at [1013, 508] on input "Guarulhos" at bounding box center [1078, 509] width 187 height 16
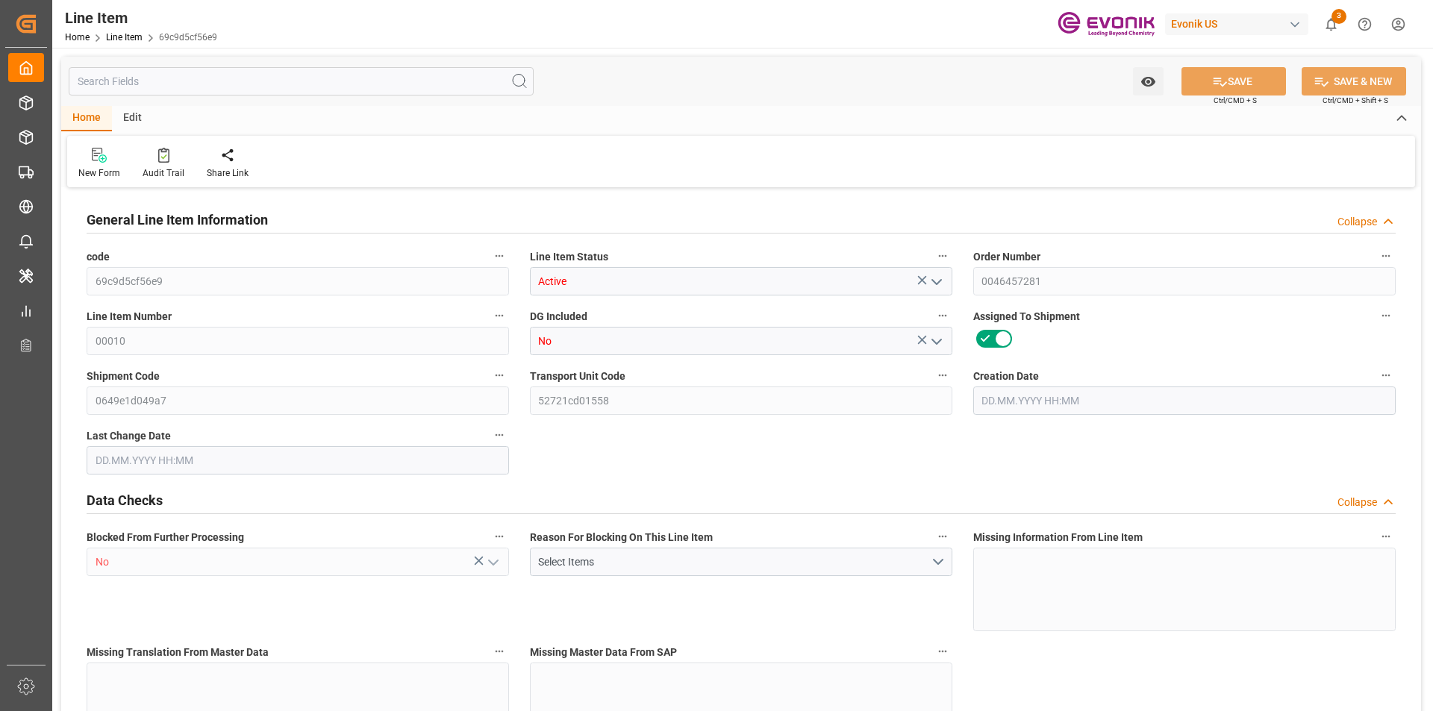
type input "16"
type input "5624.64"
type input "5443.2"
type input "24.4382"
type input "480"
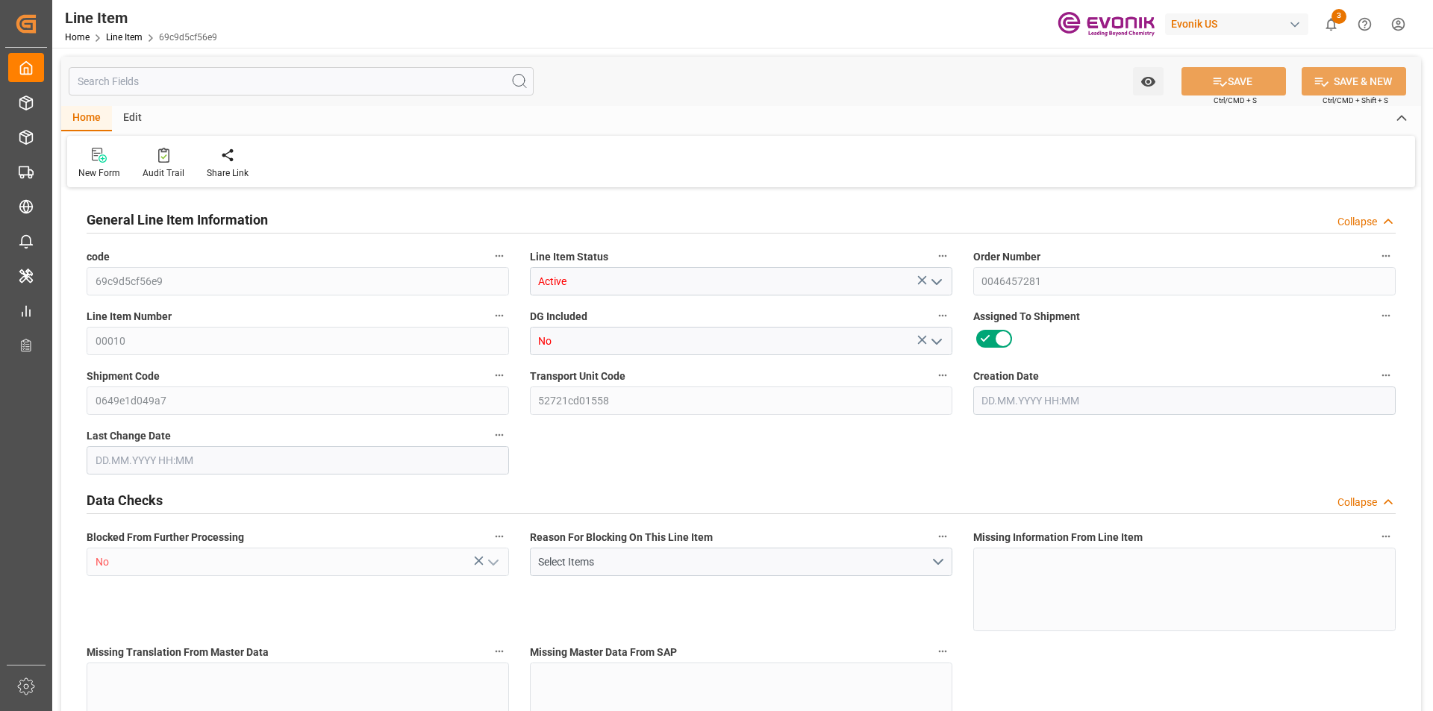
type input "43872.19"
type input "480"
type input "5624.64"
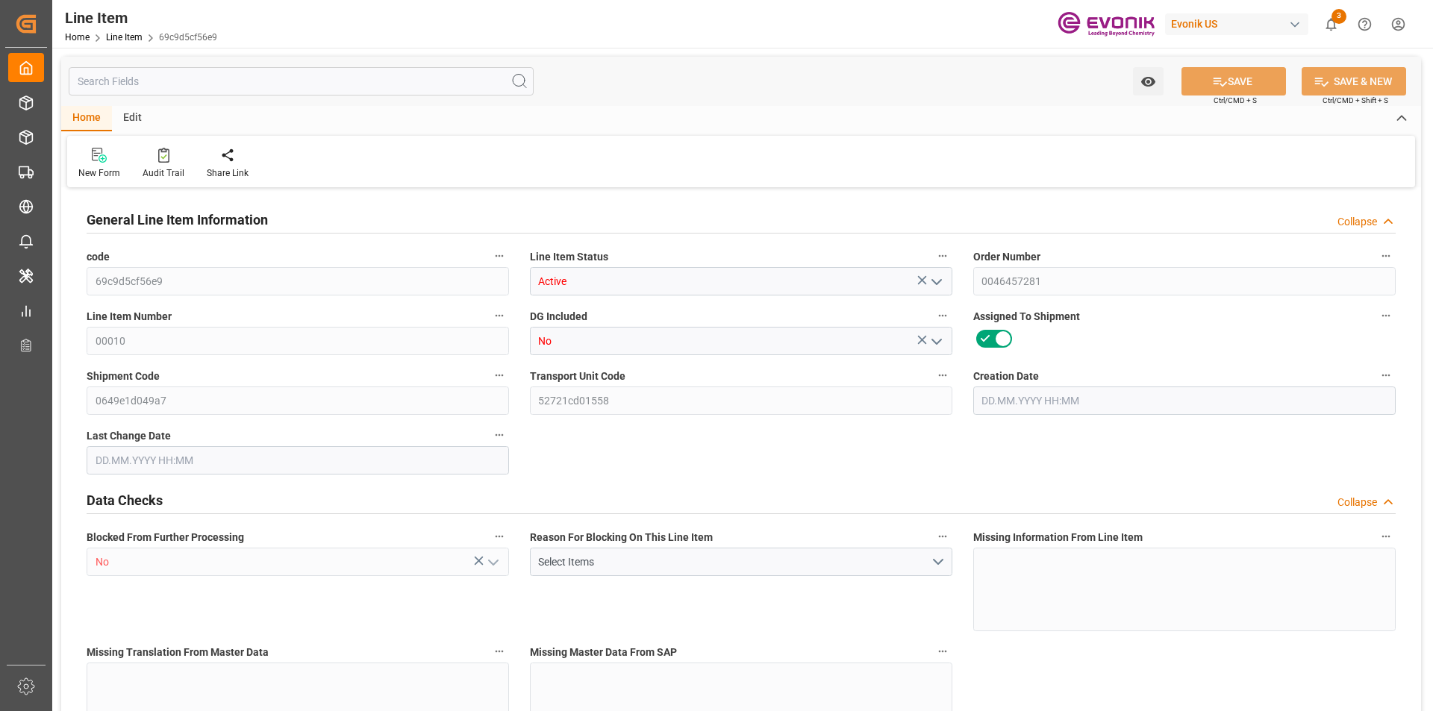
type input "5879.04"
type input "5443.2"
type input "24.4382"
type input "24438.24"
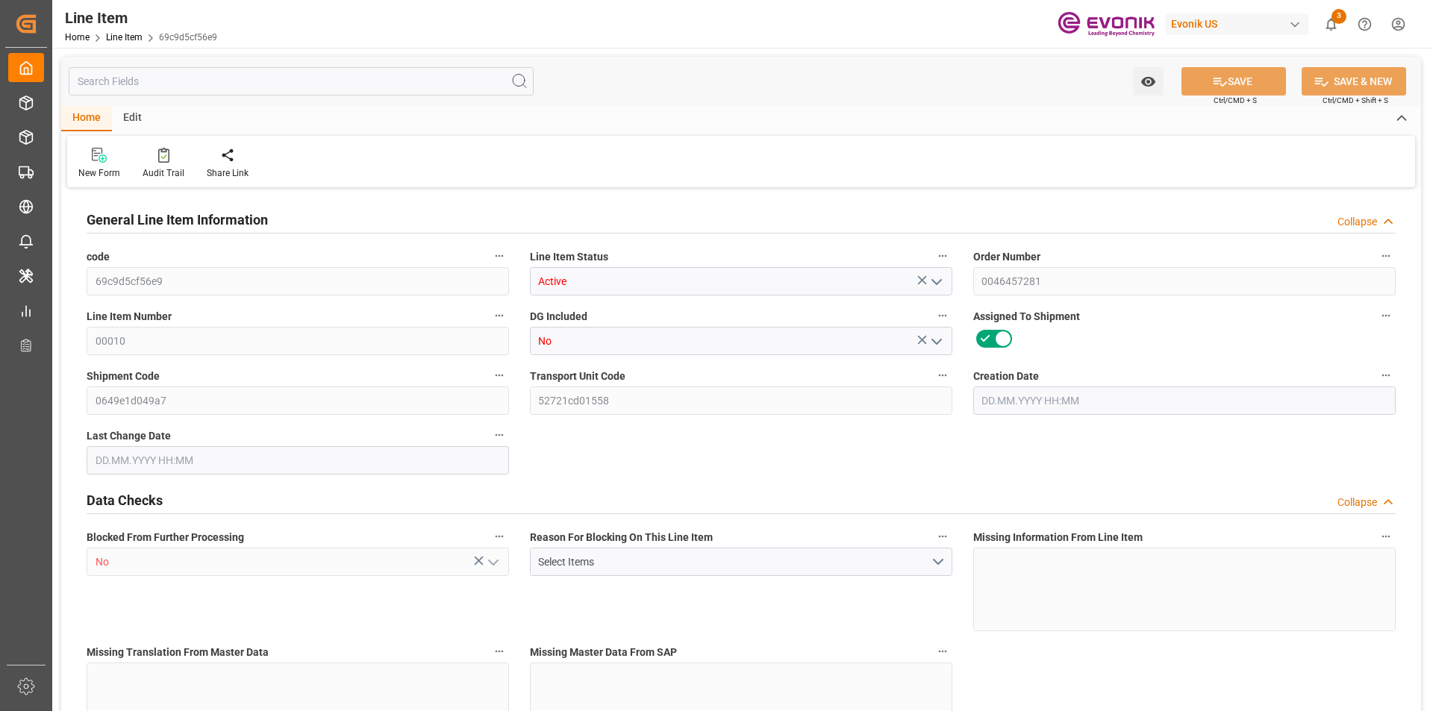
type input "480"
type input "5624.64"
type input "5443.2"
type input "24.4382"
type input "[DATE] 13:16"
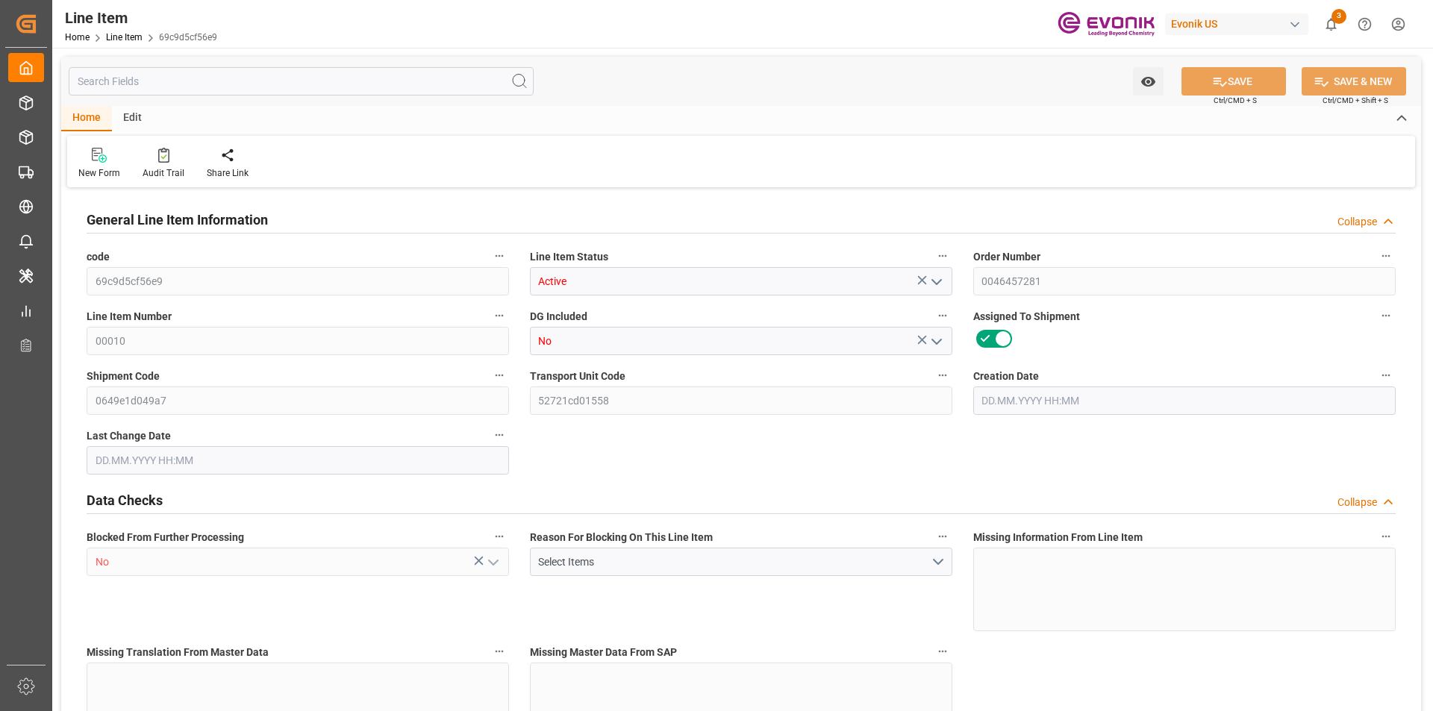
type input "[DATE] 13:54"
type input "[DATE]"
type input "19.08.2025"
click at [355, 84] on input "text" at bounding box center [301, 81] width 465 height 28
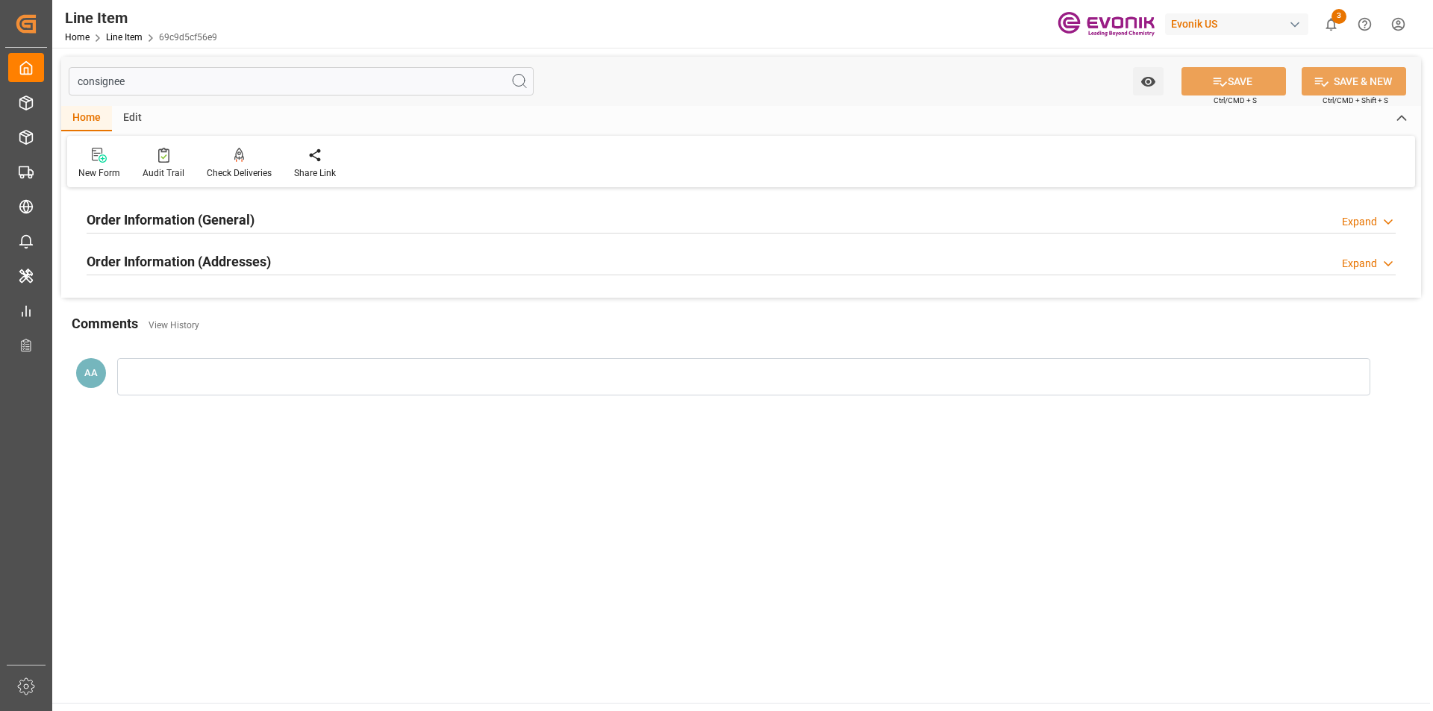
type input "consignee"
click at [281, 215] on div "Order Information (General) Expand" at bounding box center [741, 218] width 1309 height 28
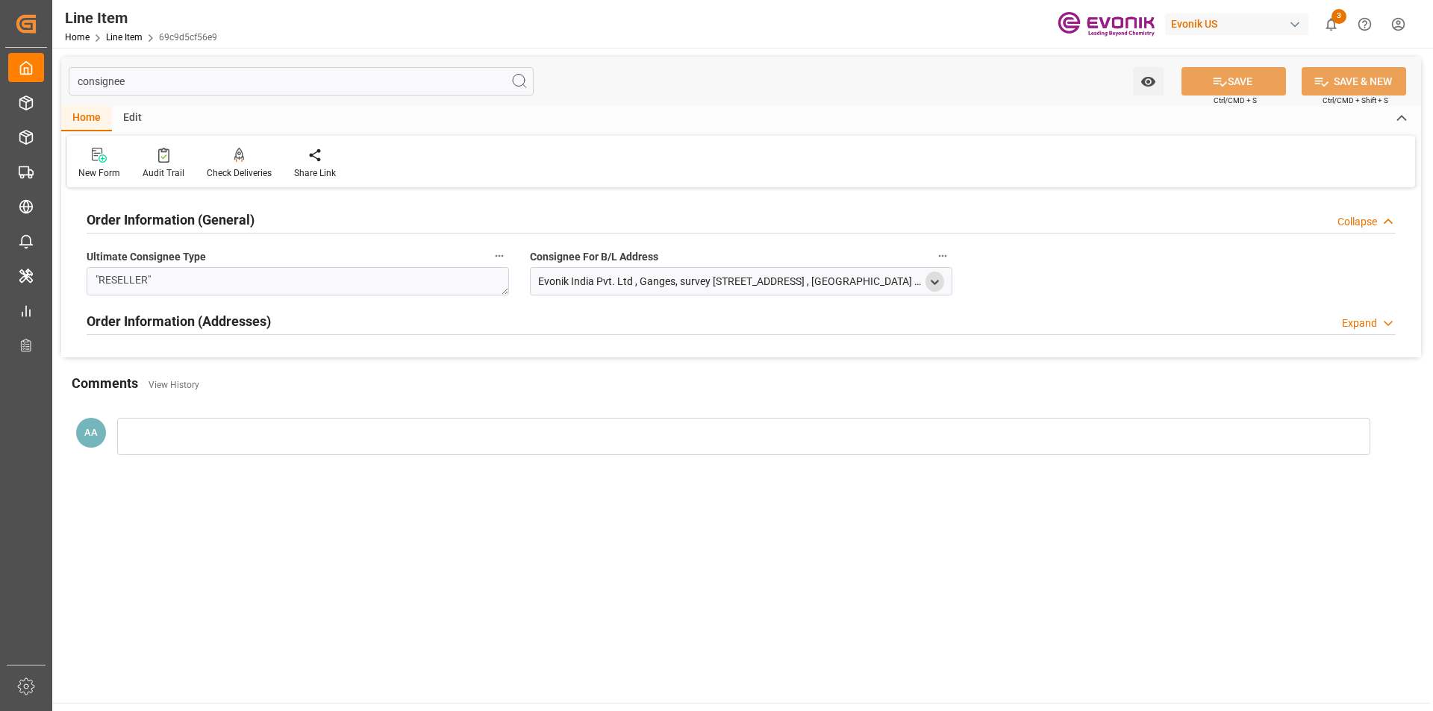
click at [936, 284] on icon "open menu" at bounding box center [934, 282] width 13 height 13
type input "Ganges, survey No.123Old Mumbai Pune Road,Kolkhe, PANVEL"
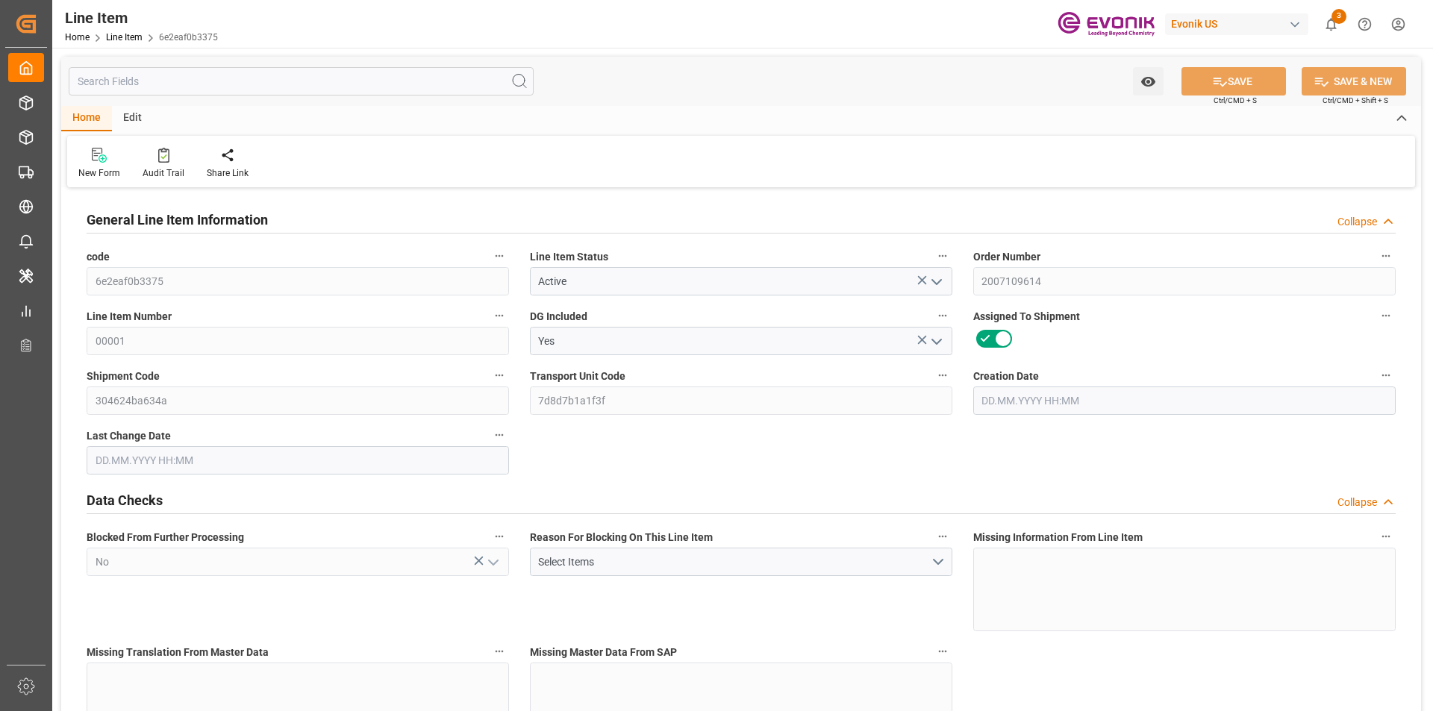
type input "20"
type input "15104"
type input "13760"
type input "24.1474"
type input "80"
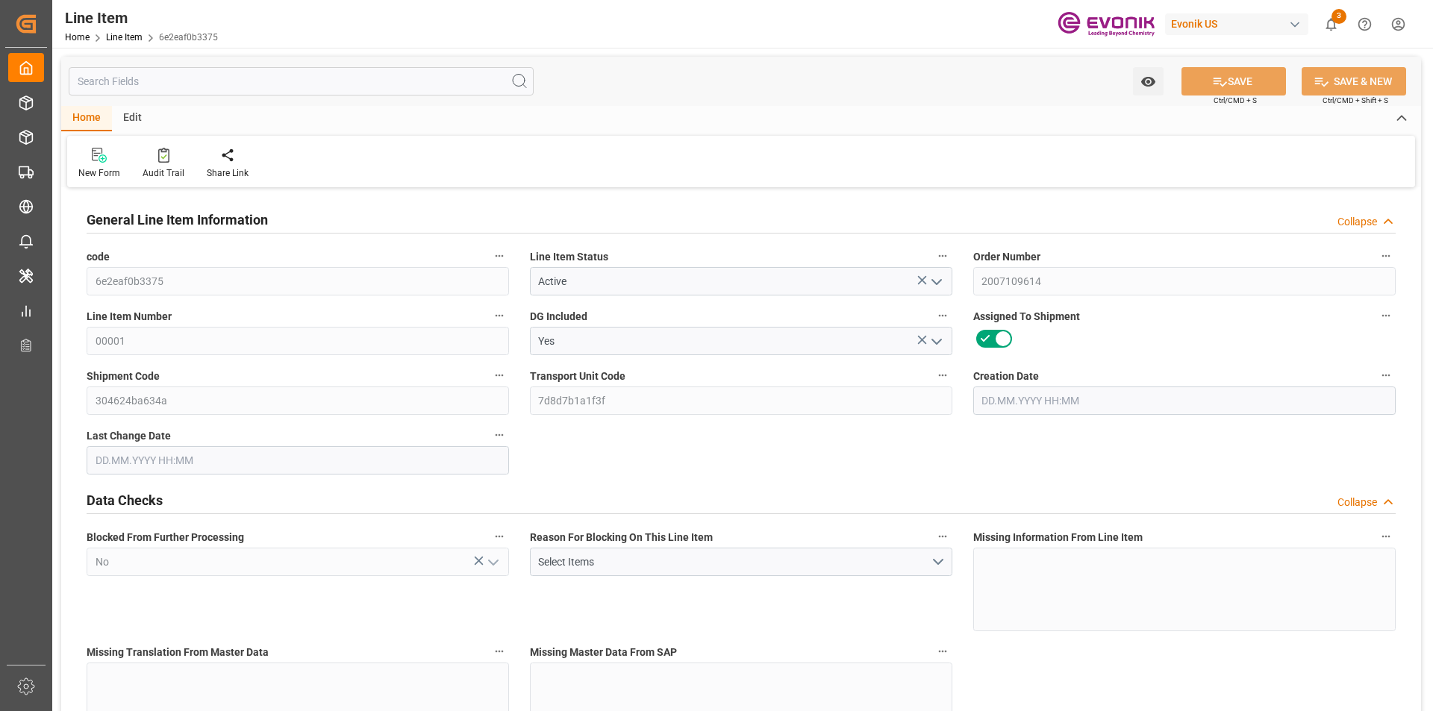
type input "107052.8"
type input "80"
type input "15104"
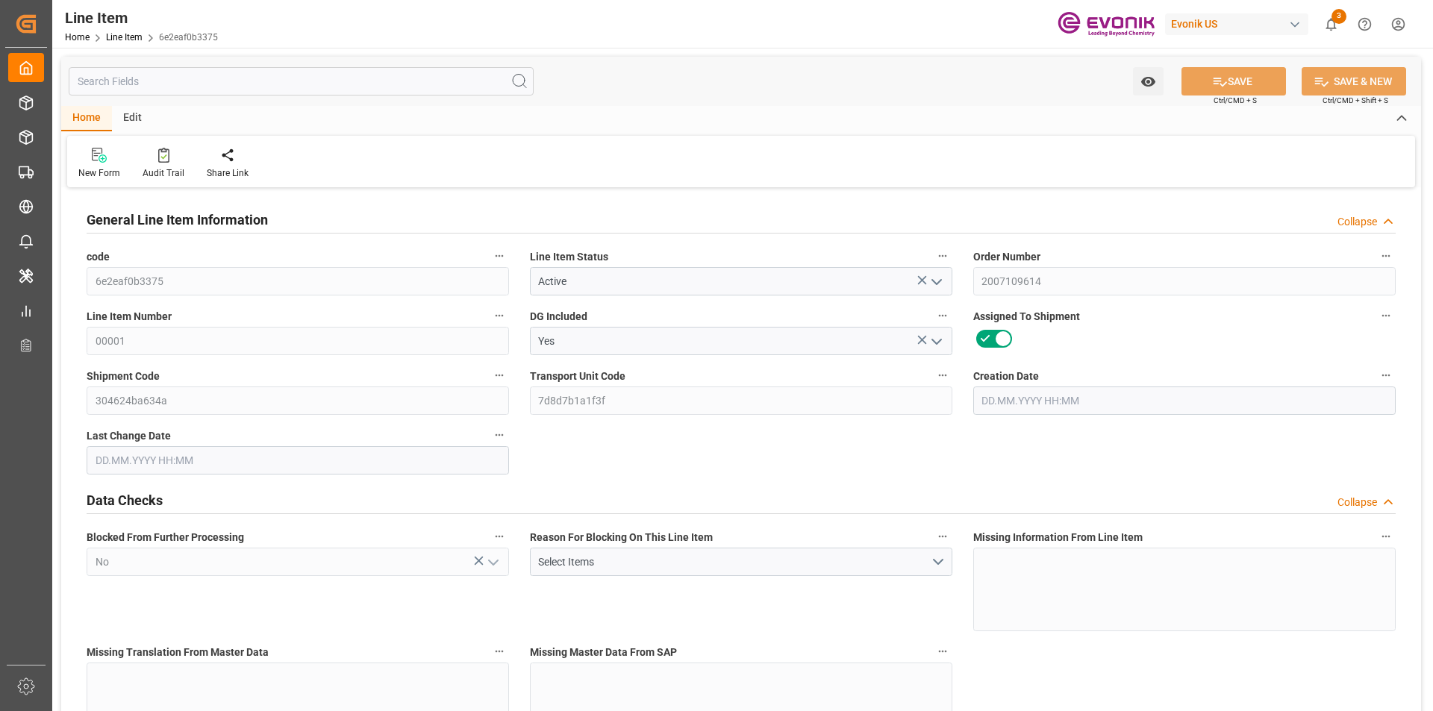
type input "15504"
type input "13760"
type input "24.1474"
type input "24147.36"
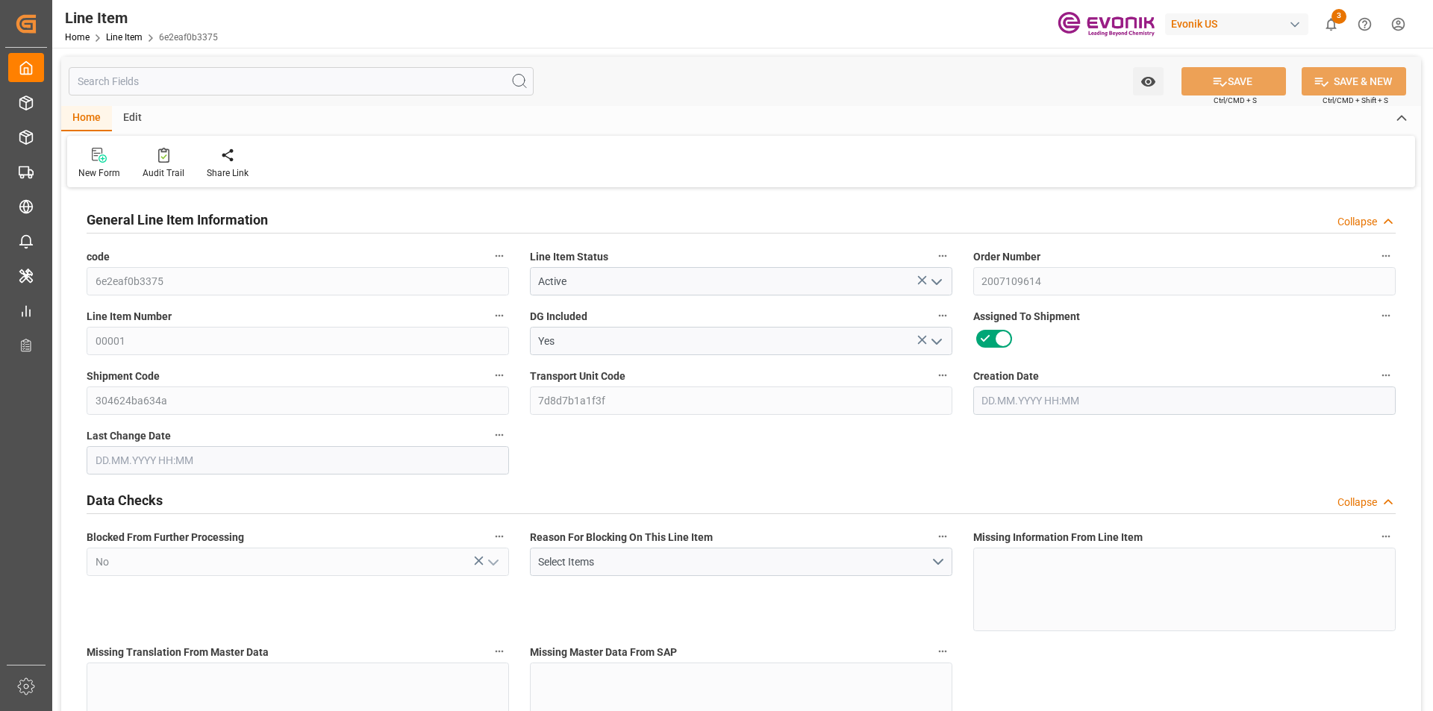
type input "80"
type input "15104"
type input "13760"
type input "24.1473"
type input "12.08.2025 16:15"
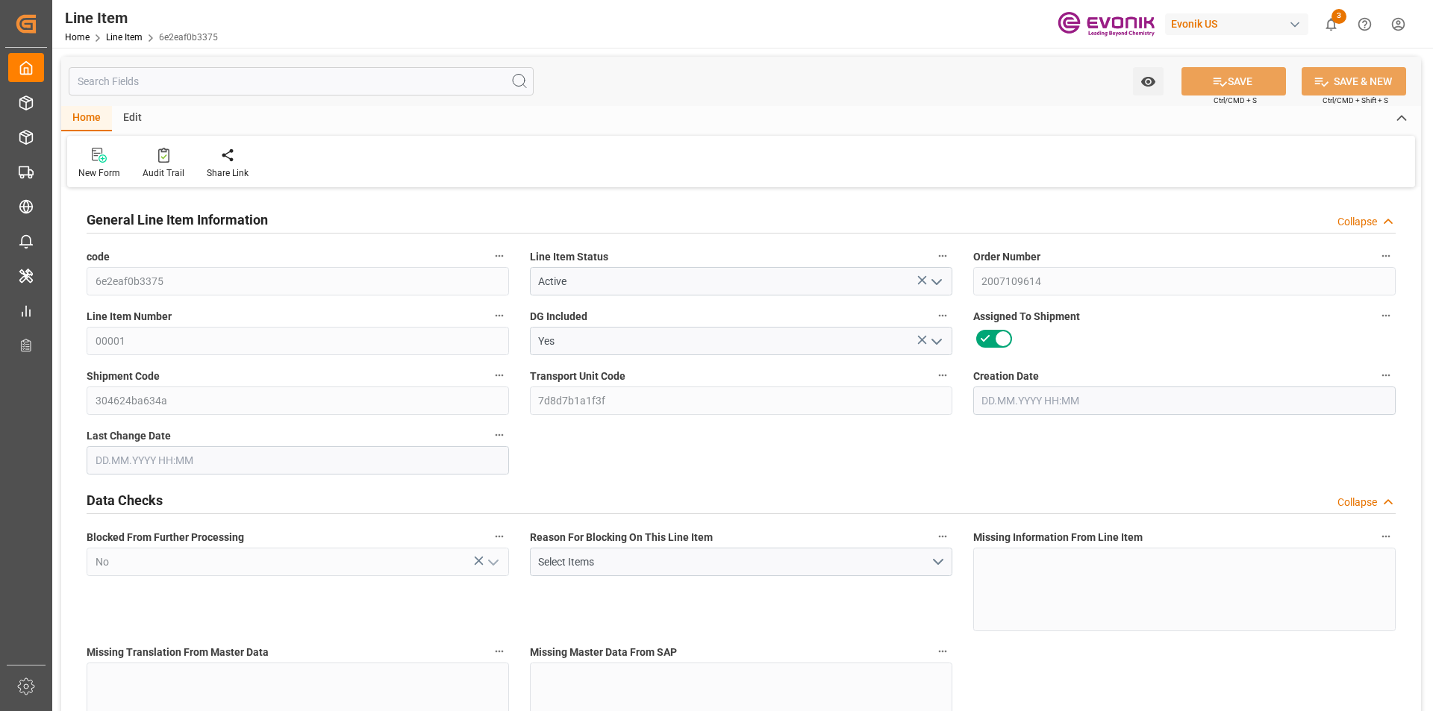
type input "18.08.2025 20:56"
type input "[DATE]"
type input "22.08.2025"
type input "15.08.2025"
click at [249, 77] on input "text" at bounding box center [301, 81] width 465 height 28
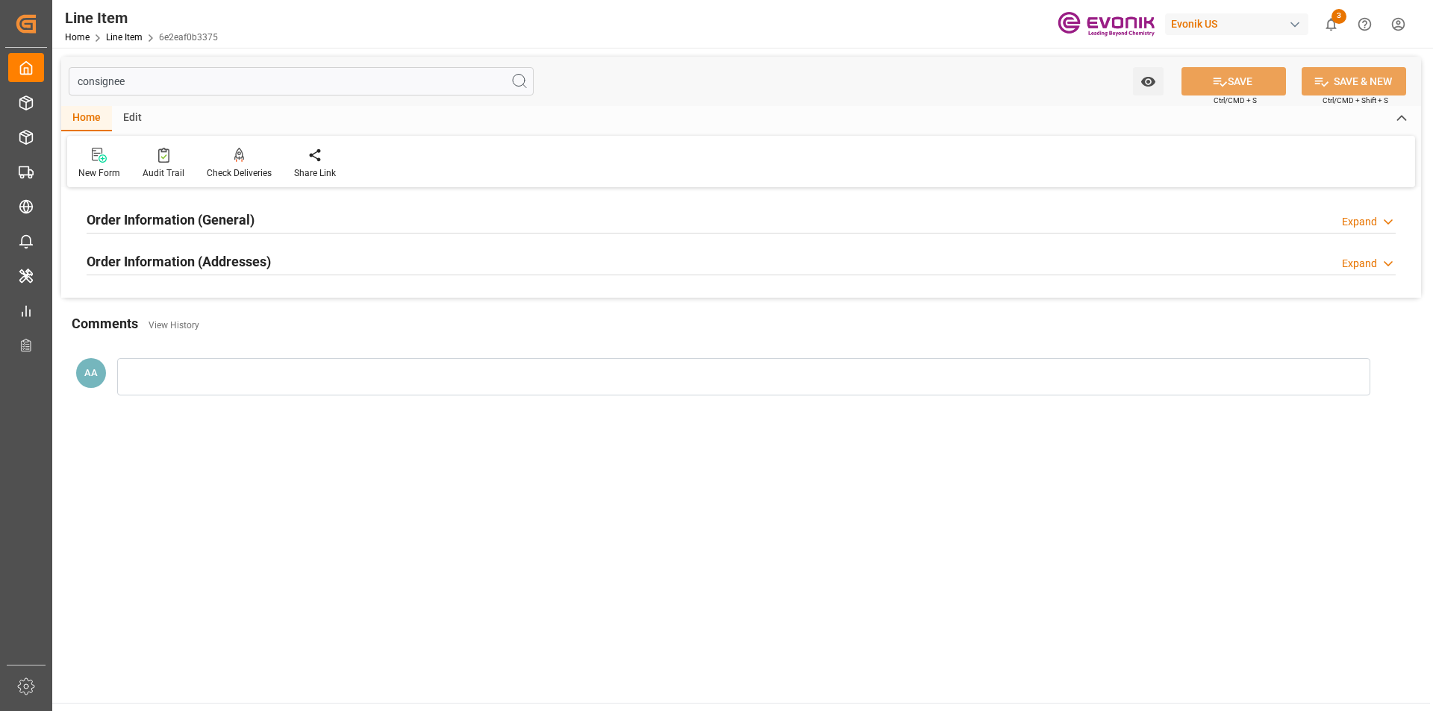
type input "consignee"
click at [252, 223] on h2 "Order Information (General)" at bounding box center [171, 220] width 168 height 20
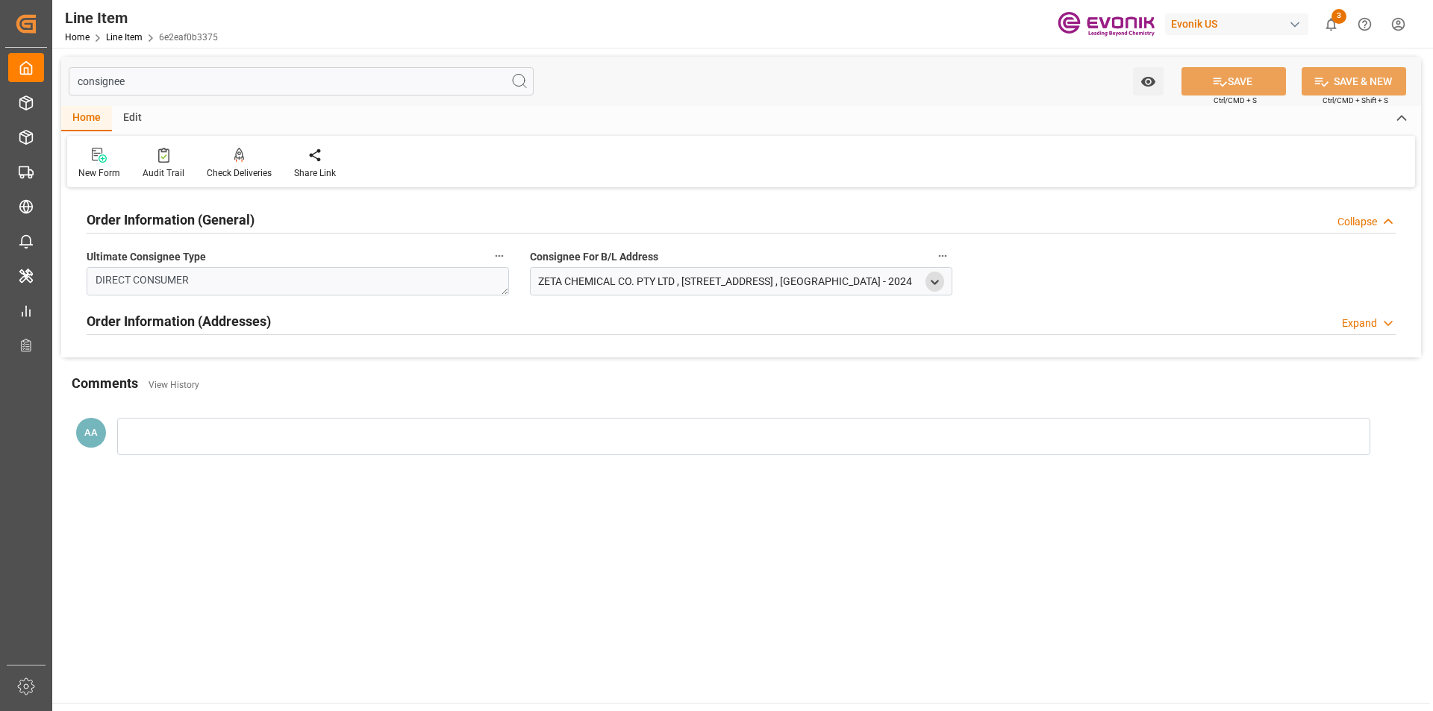
click at [934, 285] on icon "open menu" at bounding box center [934, 282] width 13 height 13
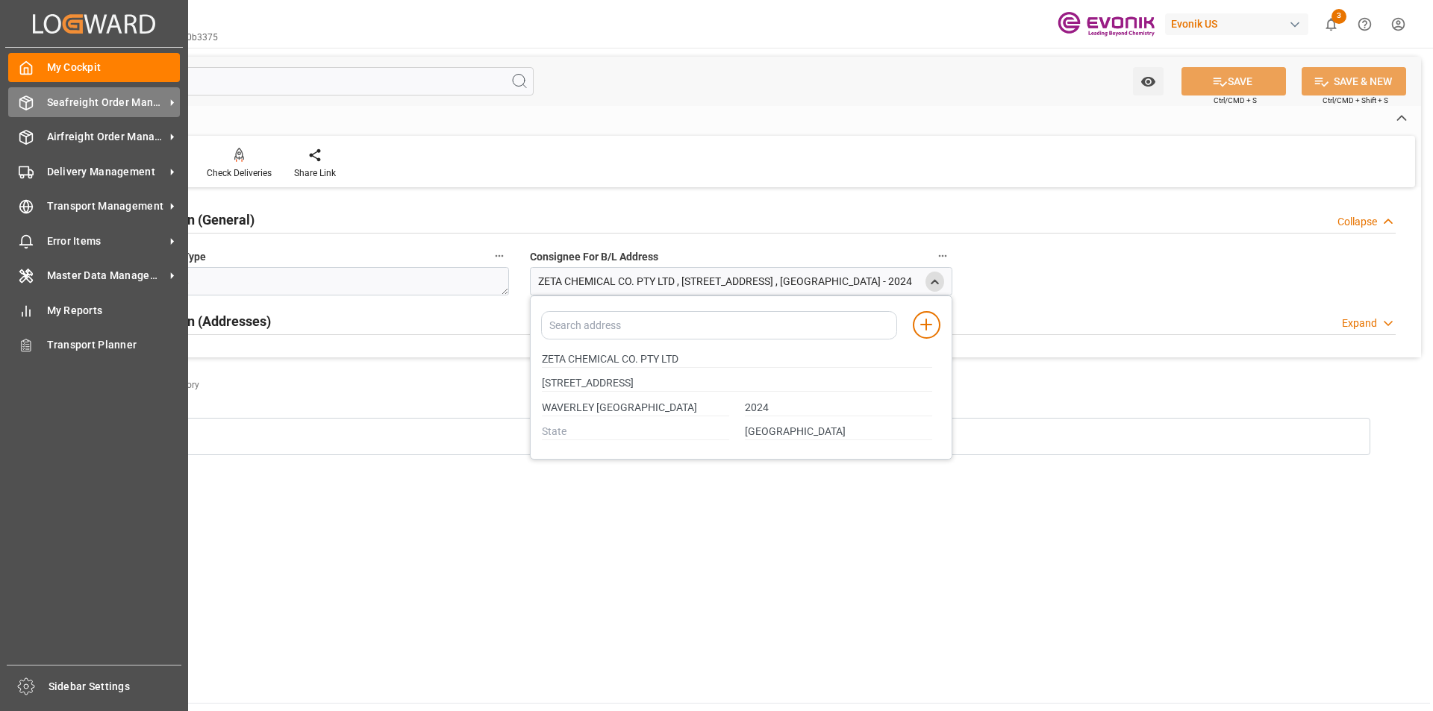
click at [60, 95] on span "Seafreight Order Management" at bounding box center [106, 103] width 118 height 16
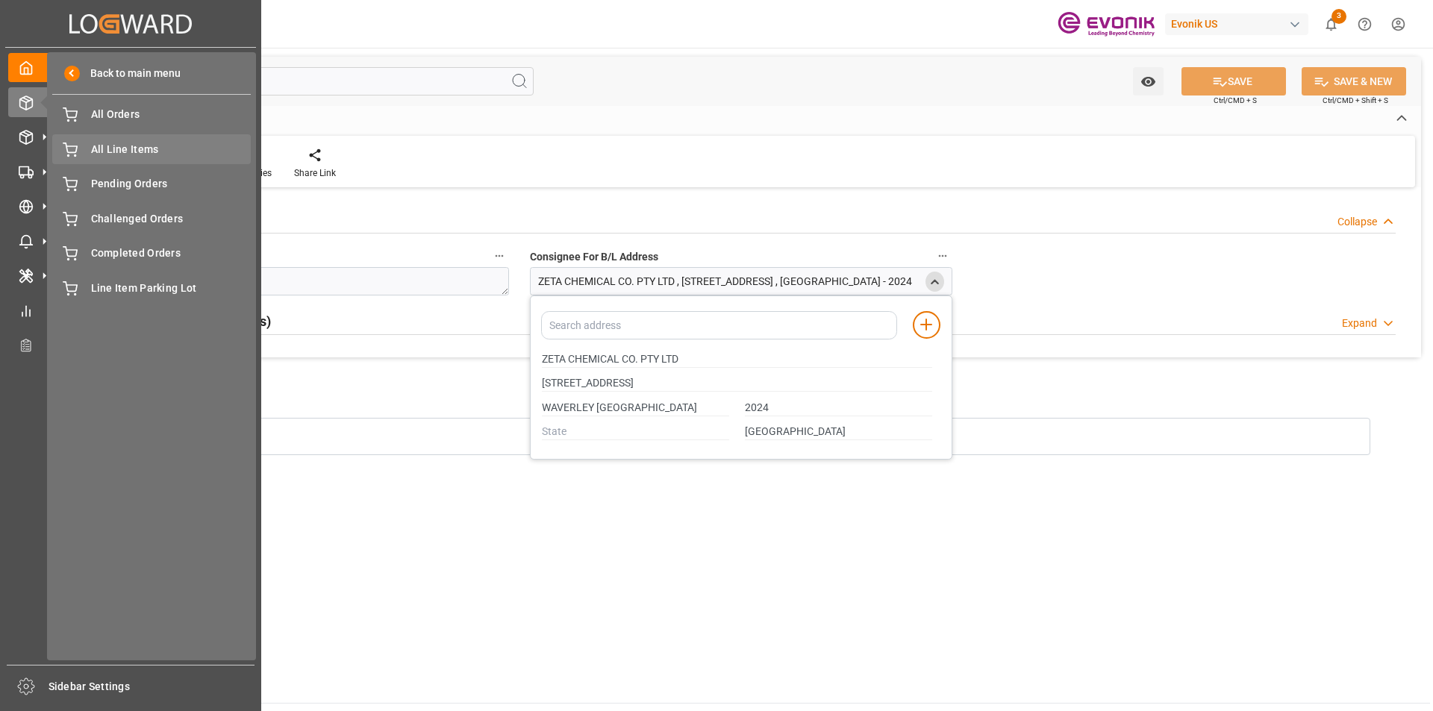
click at [130, 145] on span "All Line Items" at bounding box center [171, 150] width 160 height 16
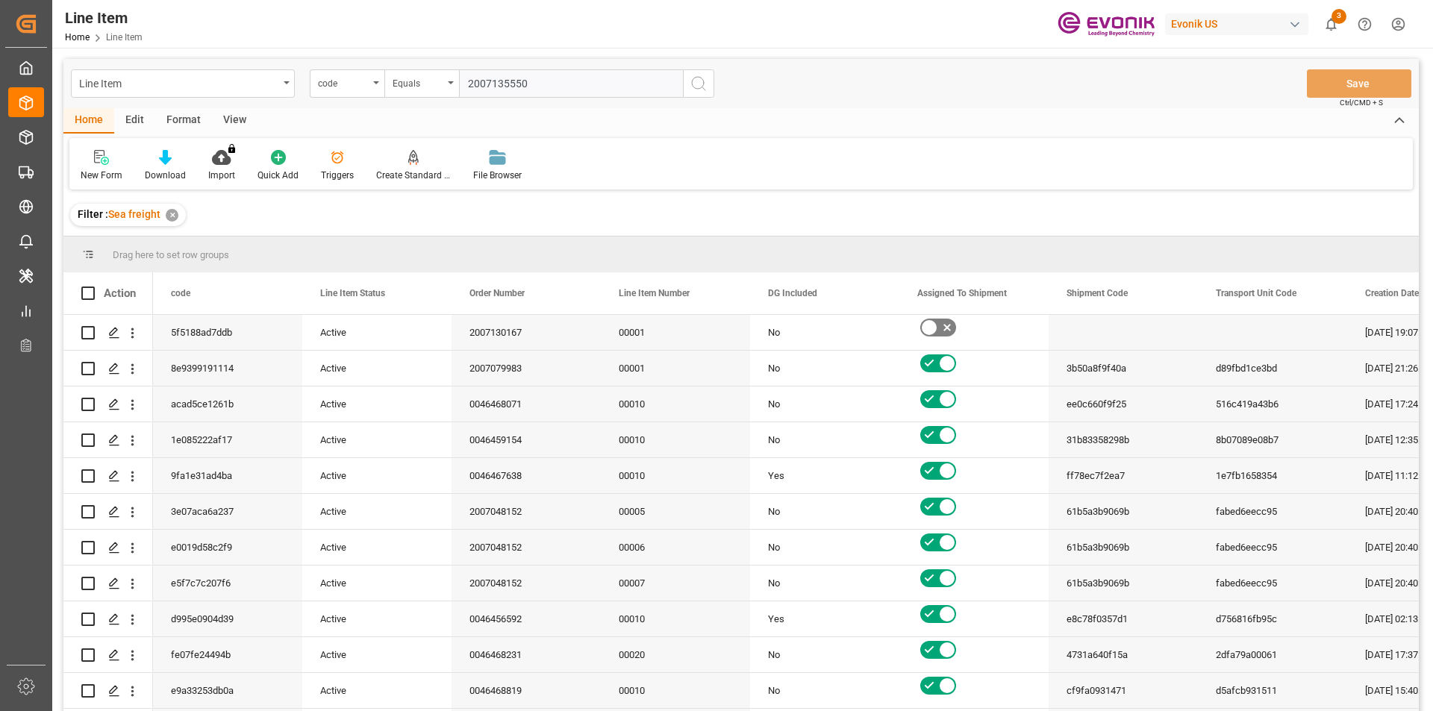
type input "2007135550"
click at [701, 82] on icon "search button" at bounding box center [698, 84] width 18 height 18
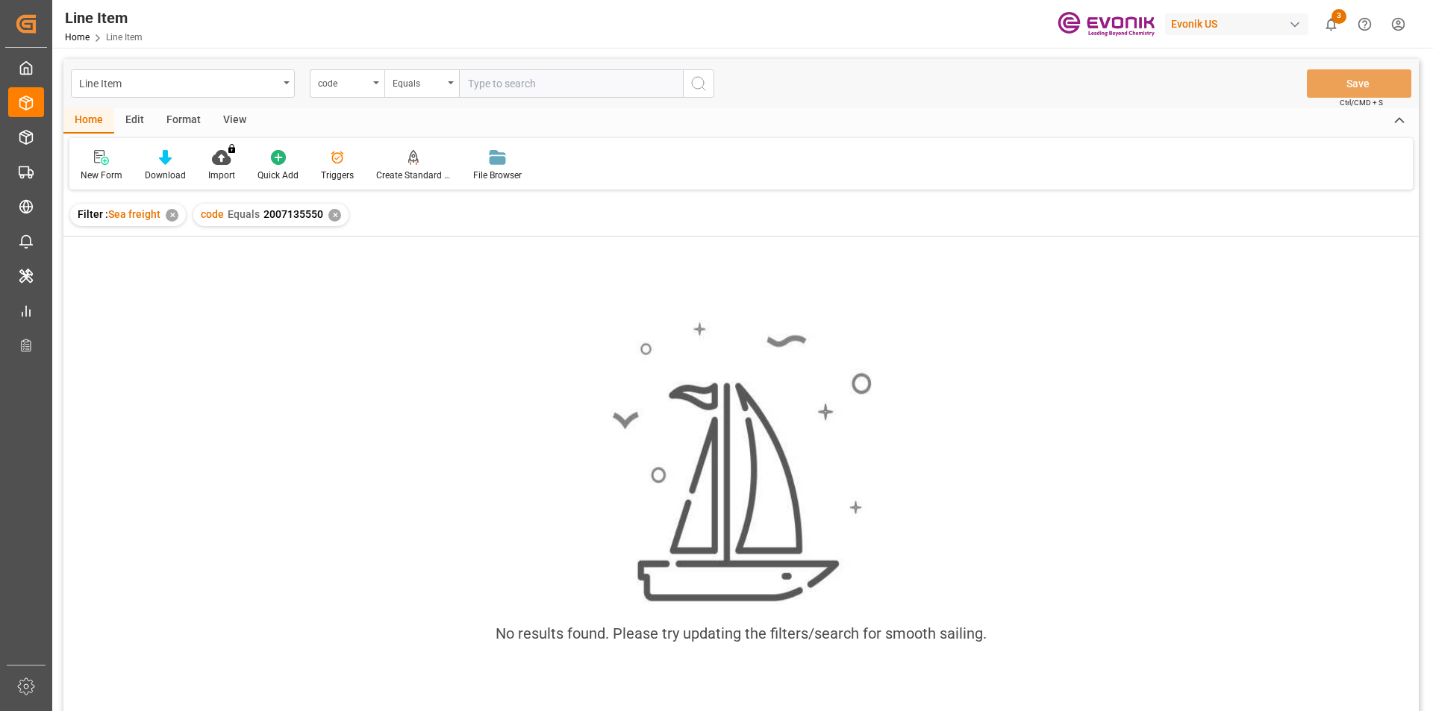
click at [170, 214] on div "✕" at bounding box center [172, 215] width 13 height 13
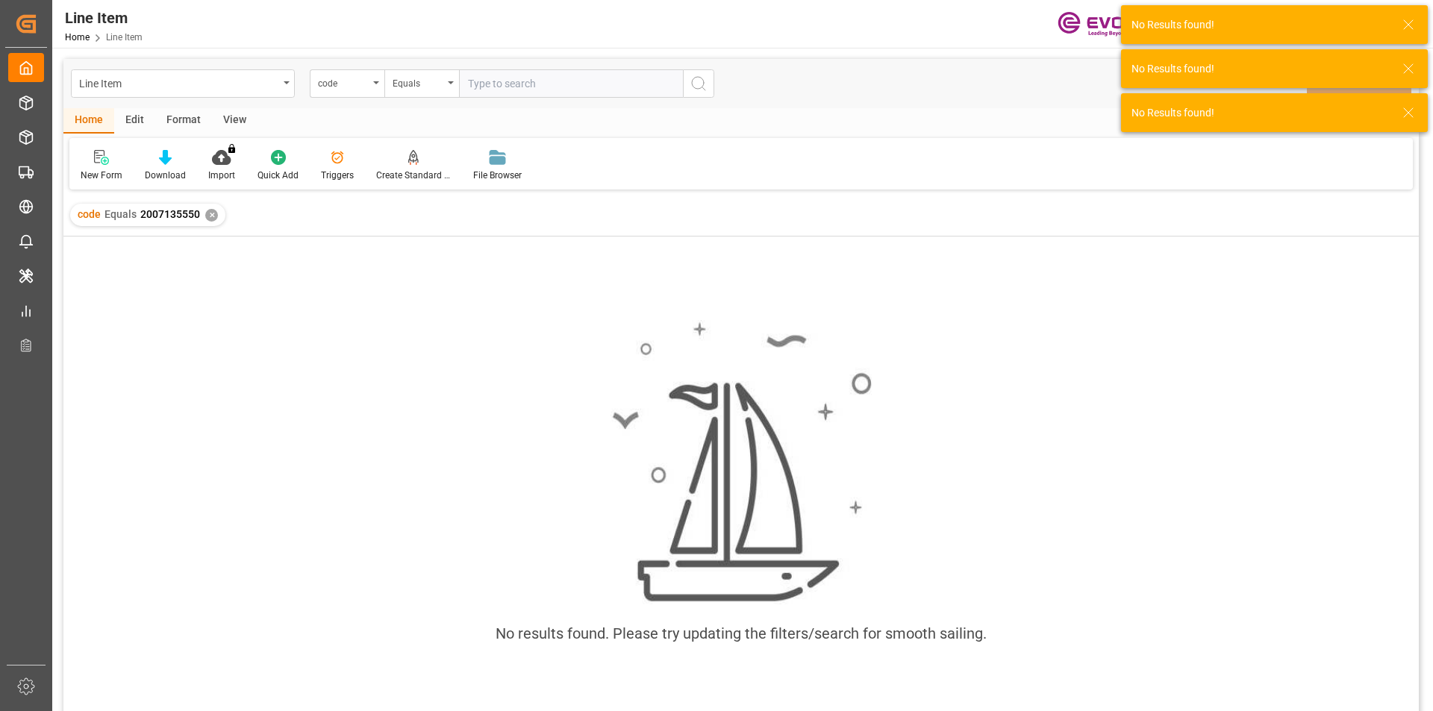
click at [207, 214] on div "✕" at bounding box center [211, 215] width 13 height 13
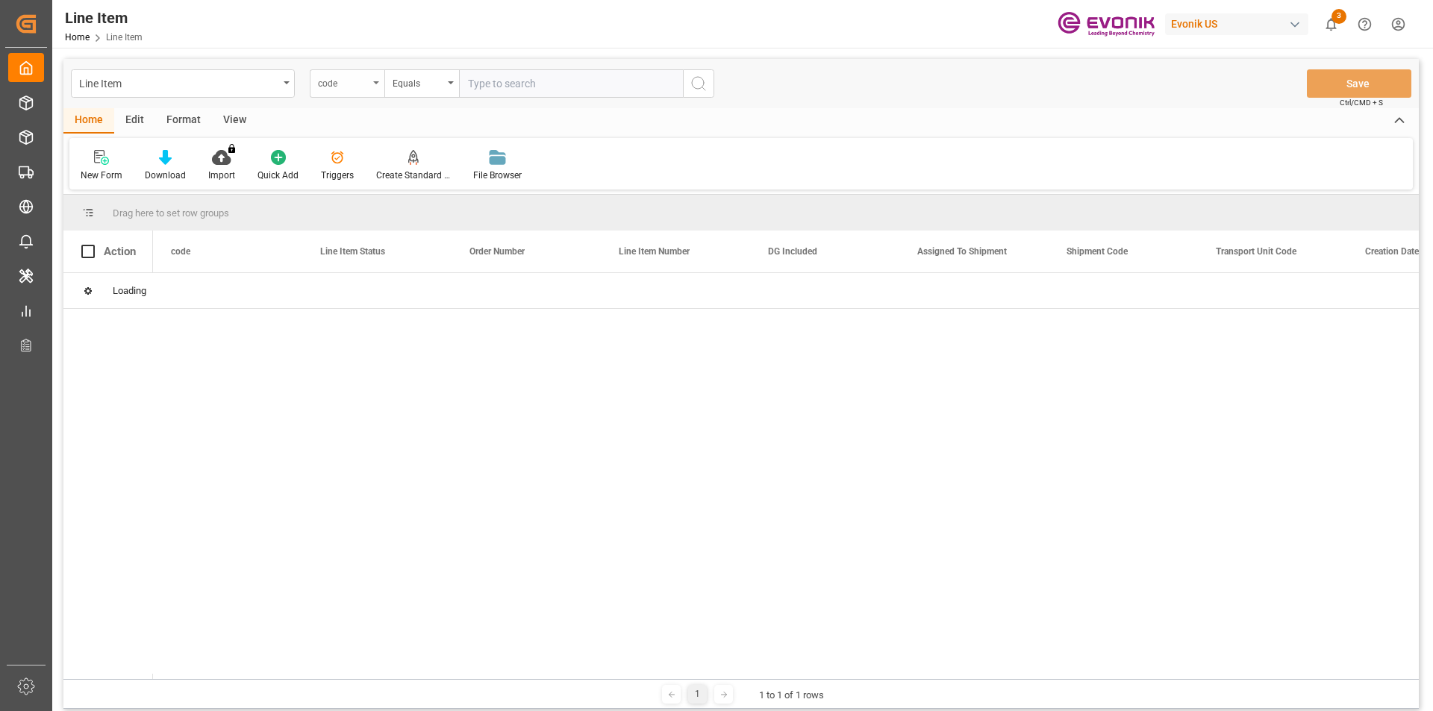
drag, startPoint x: 372, startPoint y: 83, endPoint x: 368, endPoint y: 97, distance: 14.7
click at [372, 83] on div "code" at bounding box center [347, 83] width 75 height 28
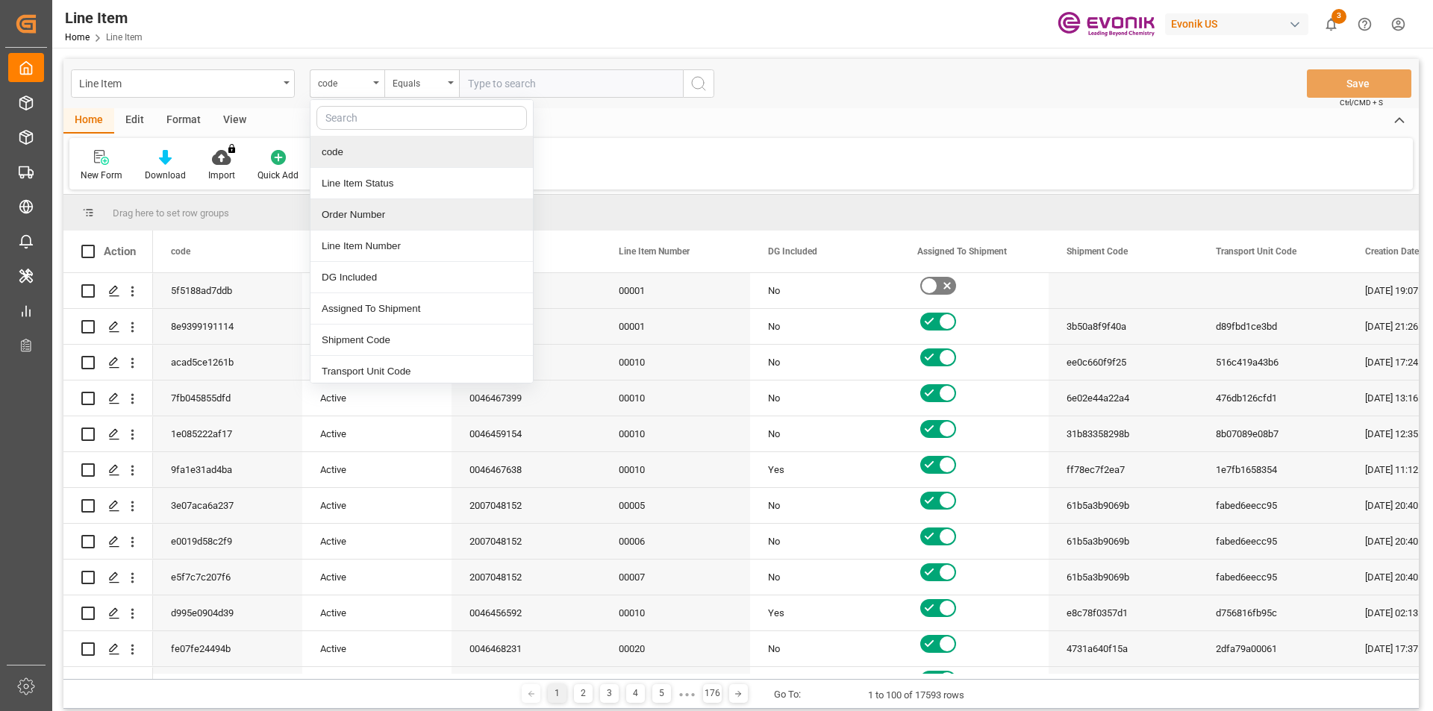
click at [345, 216] on div "Order Number" at bounding box center [421, 214] width 222 height 31
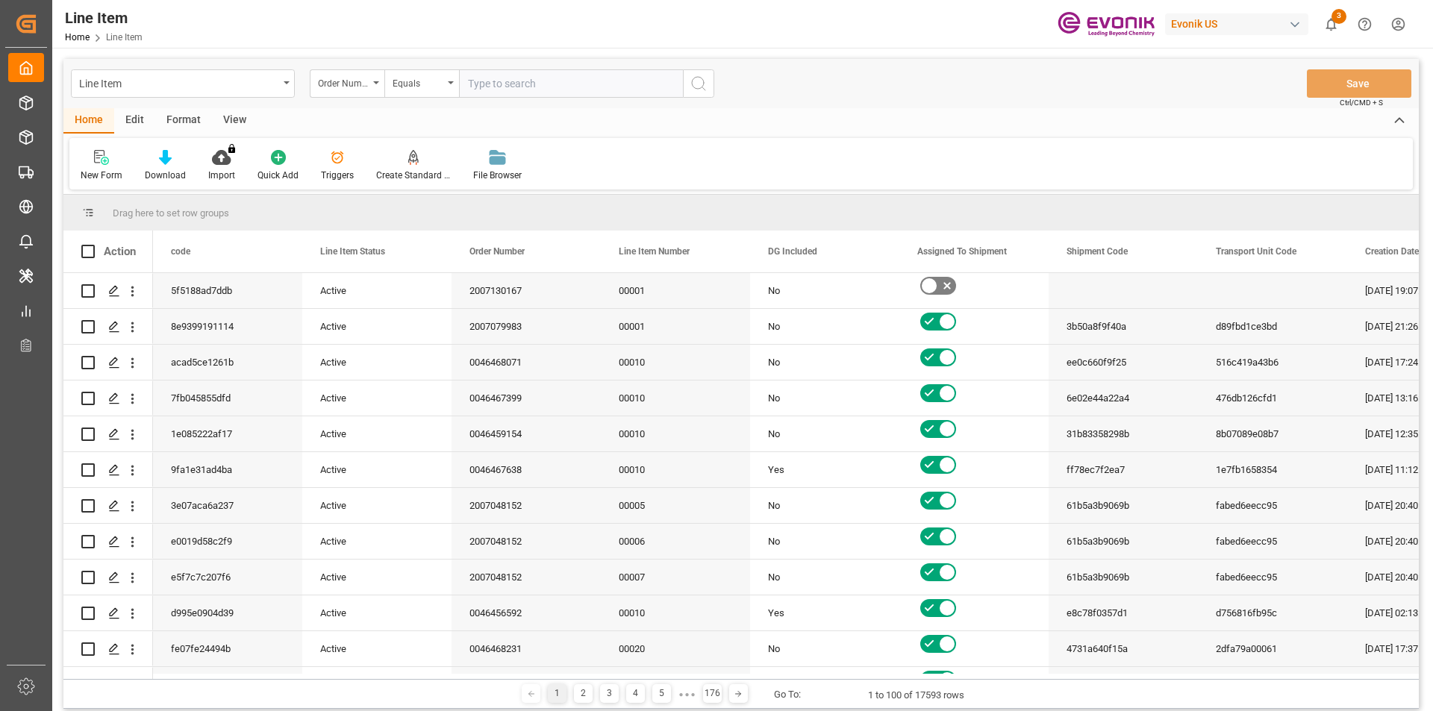
click at [492, 83] on input "text" at bounding box center [571, 83] width 224 height 28
paste input "2007135550"
type input "2007135550"
click at [692, 83] on icon "search button" at bounding box center [698, 84] width 18 height 18
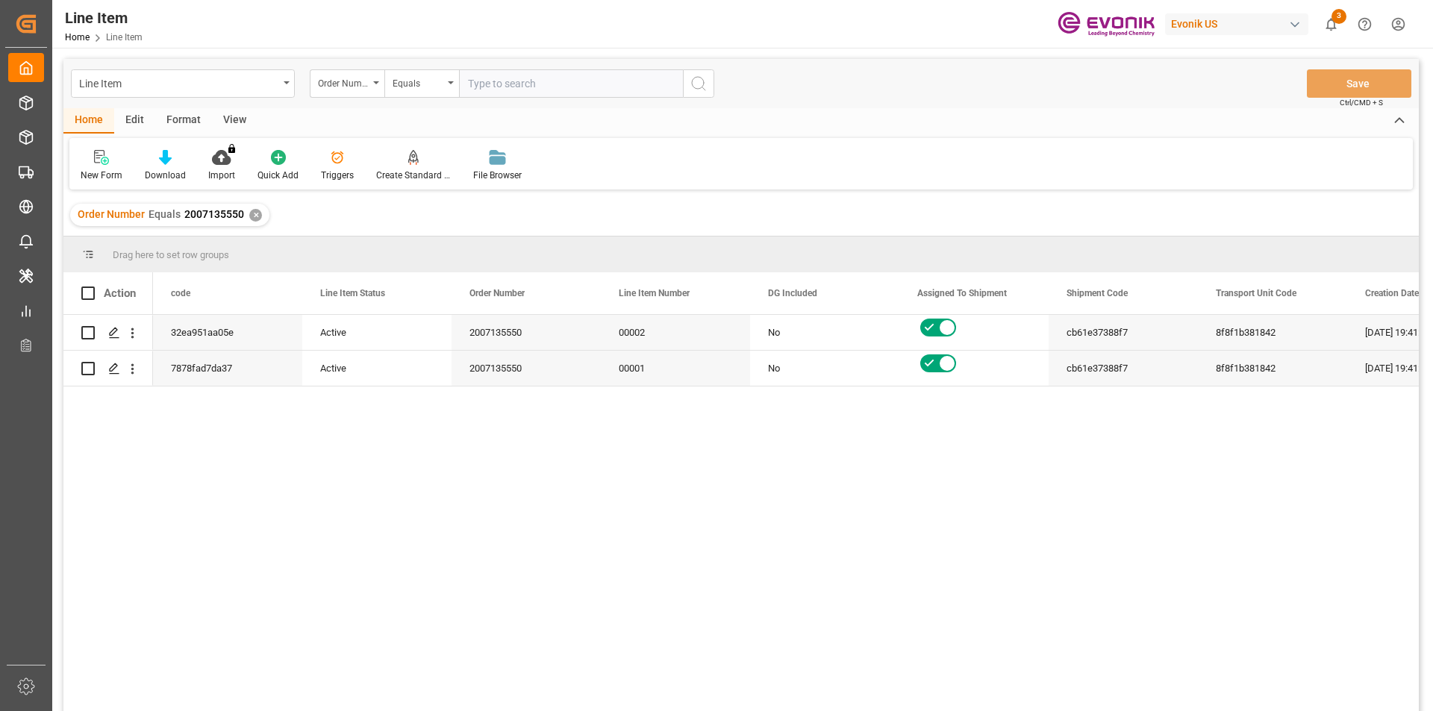
click at [240, 119] on div "View" at bounding box center [235, 120] width 46 height 25
click at [166, 163] on icon at bounding box center [169, 157] width 15 height 15
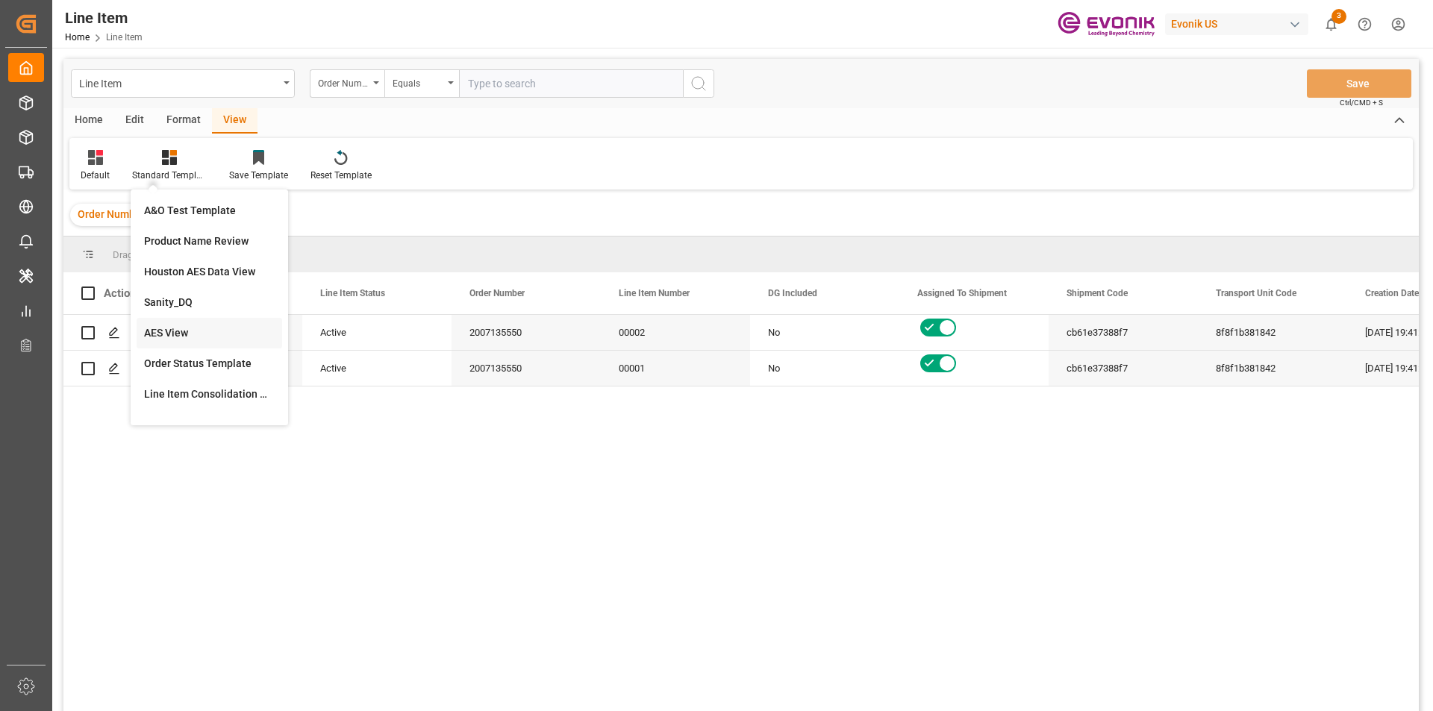
click at [201, 330] on div "AES View" at bounding box center [209, 333] width 131 height 16
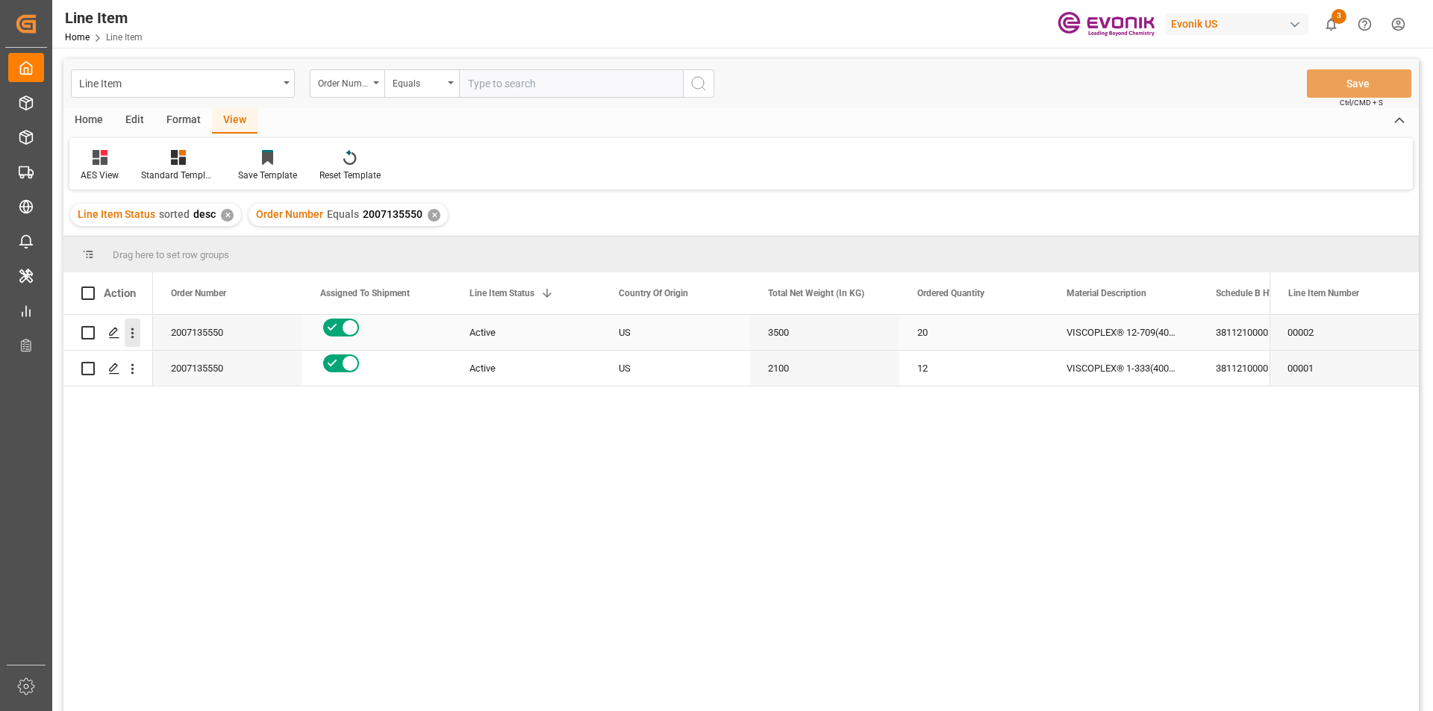
click at [135, 332] on icon "open menu" at bounding box center [133, 333] width 16 height 16
click at [172, 363] on span "Open in new tab" at bounding box center [231, 365] width 136 height 16
click at [134, 369] on icon "open menu" at bounding box center [132, 369] width 3 height 10
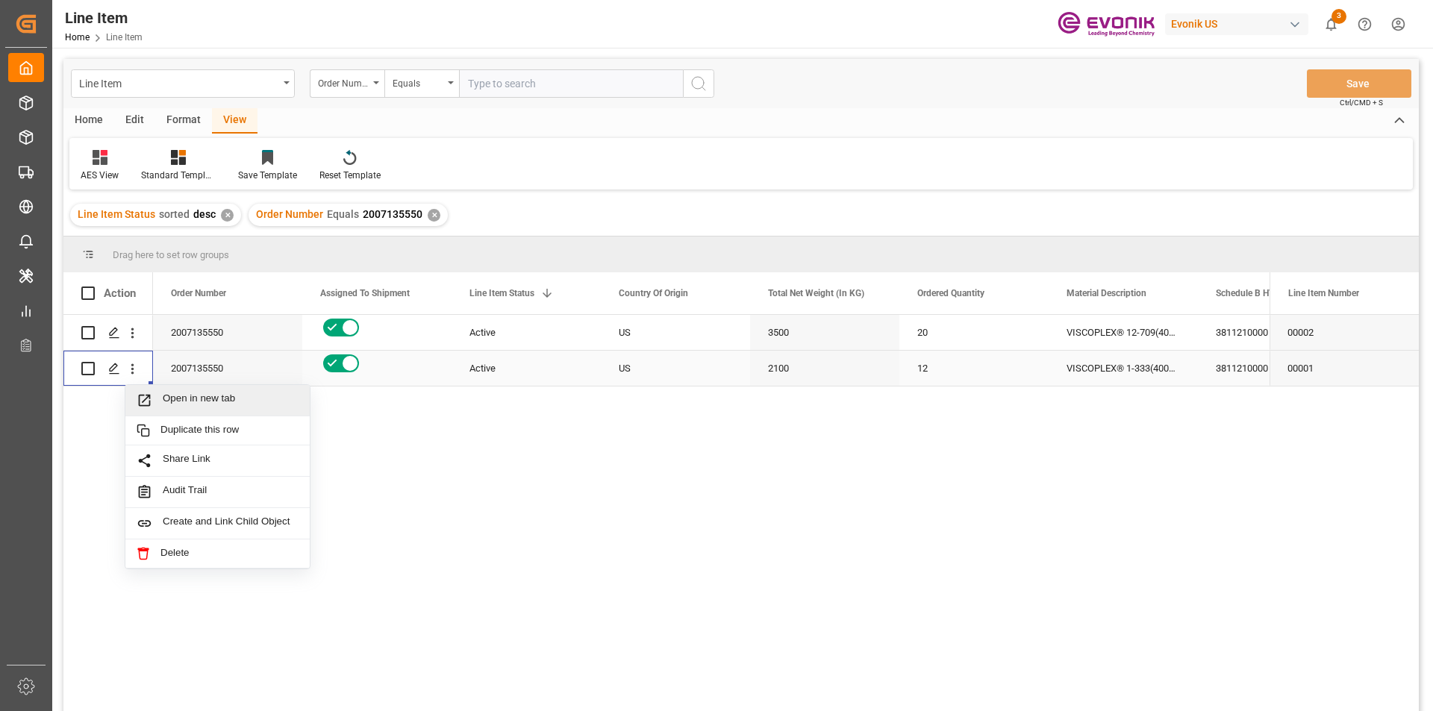
click at [178, 395] on span "Open in new tab" at bounding box center [231, 400] width 136 height 16
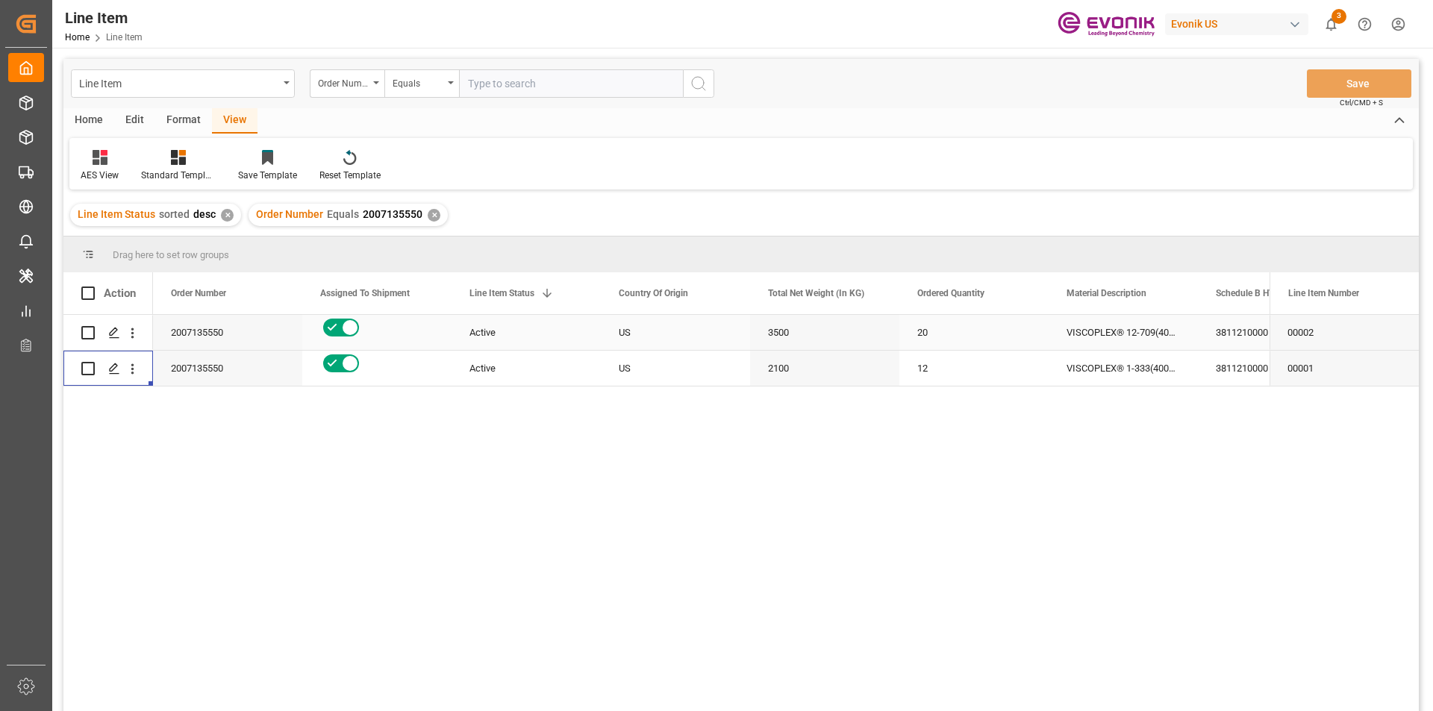
click at [633, 337] on div "US" at bounding box center [675, 332] width 149 height 35
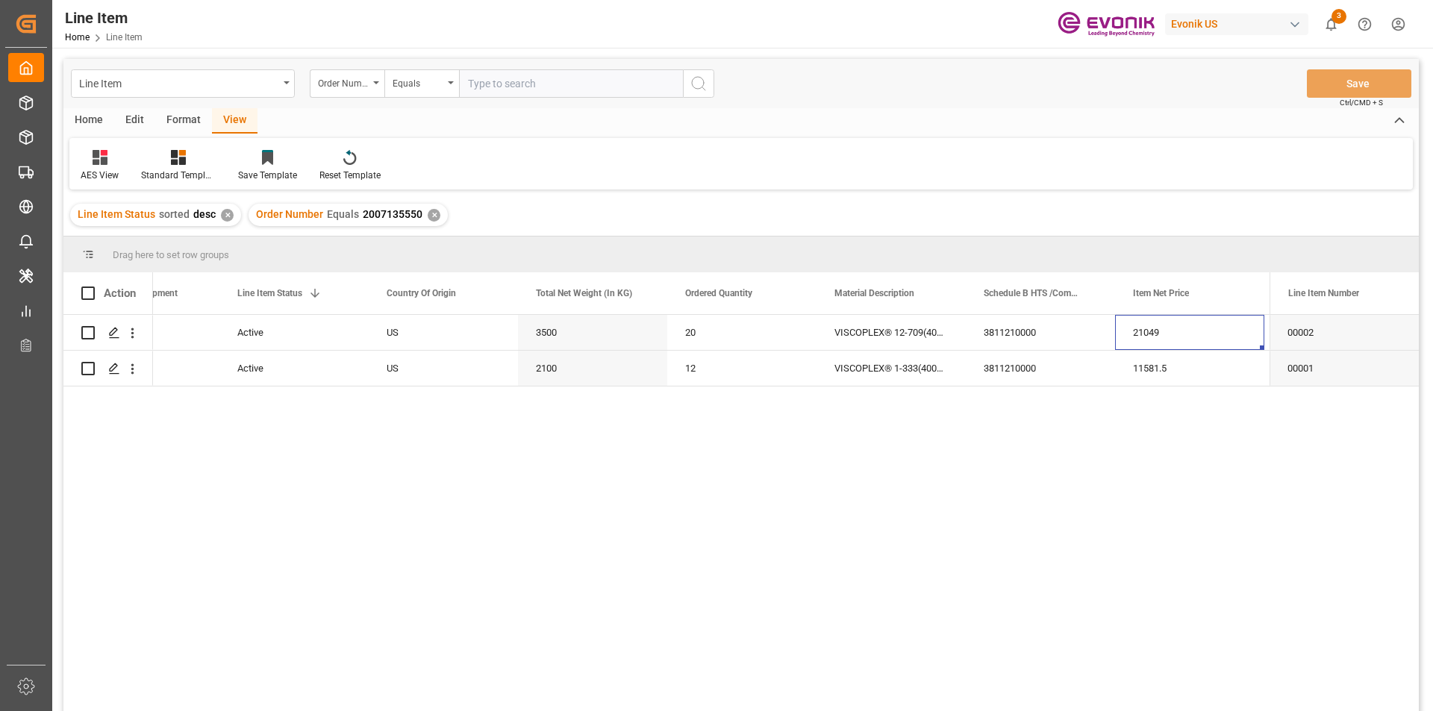
scroll to position [0, 381]
click at [432, 337] on div "3500" at bounding box center [443, 332] width 149 height 35
click at [407, 325] on div "3500" at bounding box center [443, 332] width 149 height 35
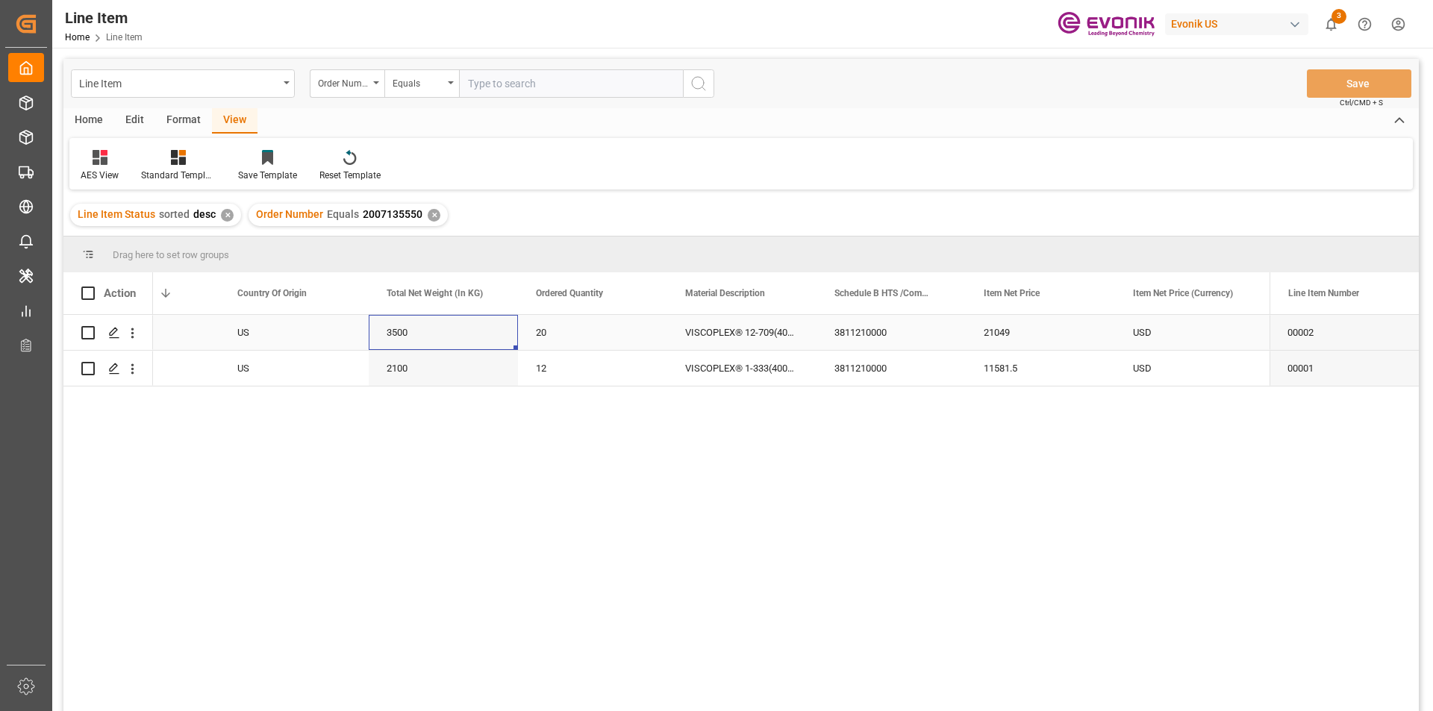
drag, startPoint x: 1008, startPoint y: 332, endPoint x: 1012, endPoint y: 410, distance: 78.4
click at [1008, 332] on div "21049" at bounding box center [1040, 332] width 149 height 35
click at [431, 369] on div "2100" at bounding box center [443, 368] width 149 height 35
click at [421, 366] on div "2100" at bounding box center [443, 368] width 149 height 35
drag, startPoint x: 1011, startPoint y: 367, endPoint x: 990, endPoint y: 465, distance: 100.0
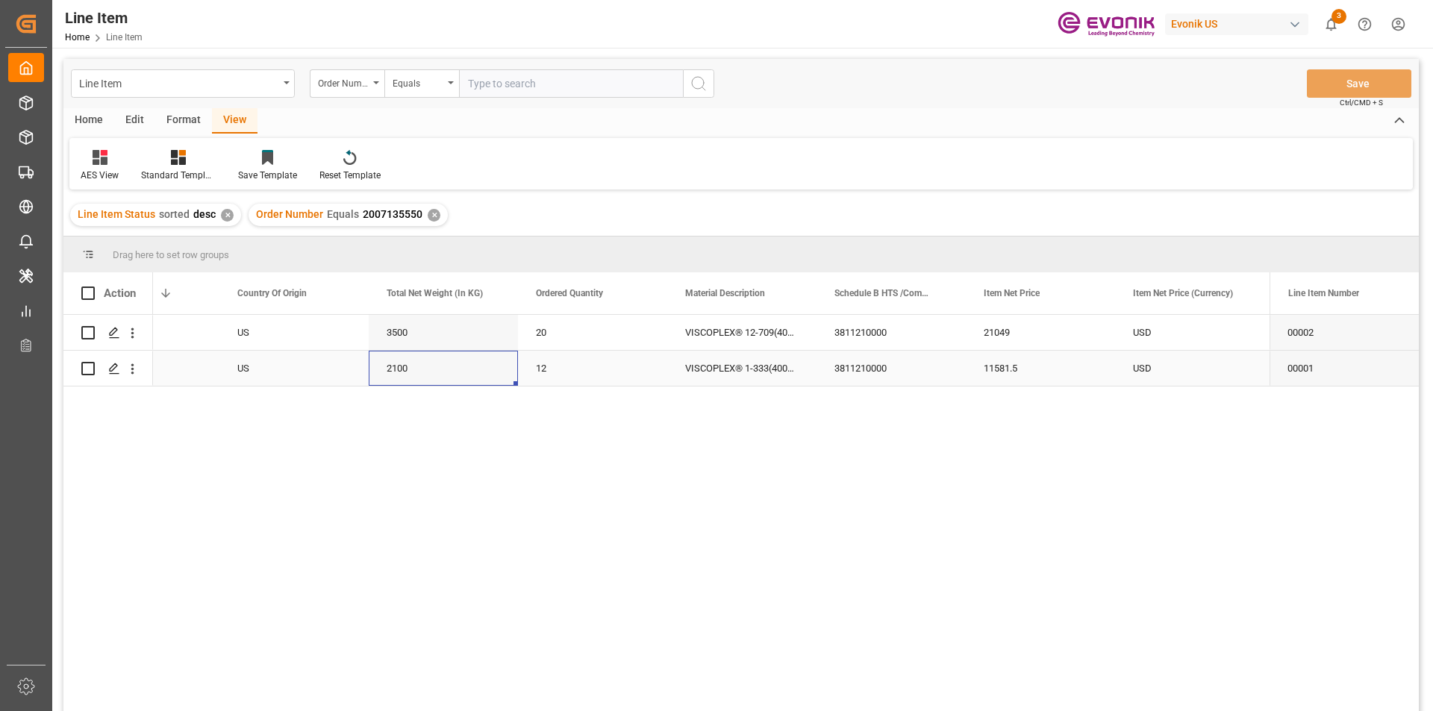
click at [1011, 367] on div "11581.5" at bounding box center [1040, 368] width 149 height 35
click at [1031, 330] on div "21049" at bounding box center [1040, 332] width 149 height 35
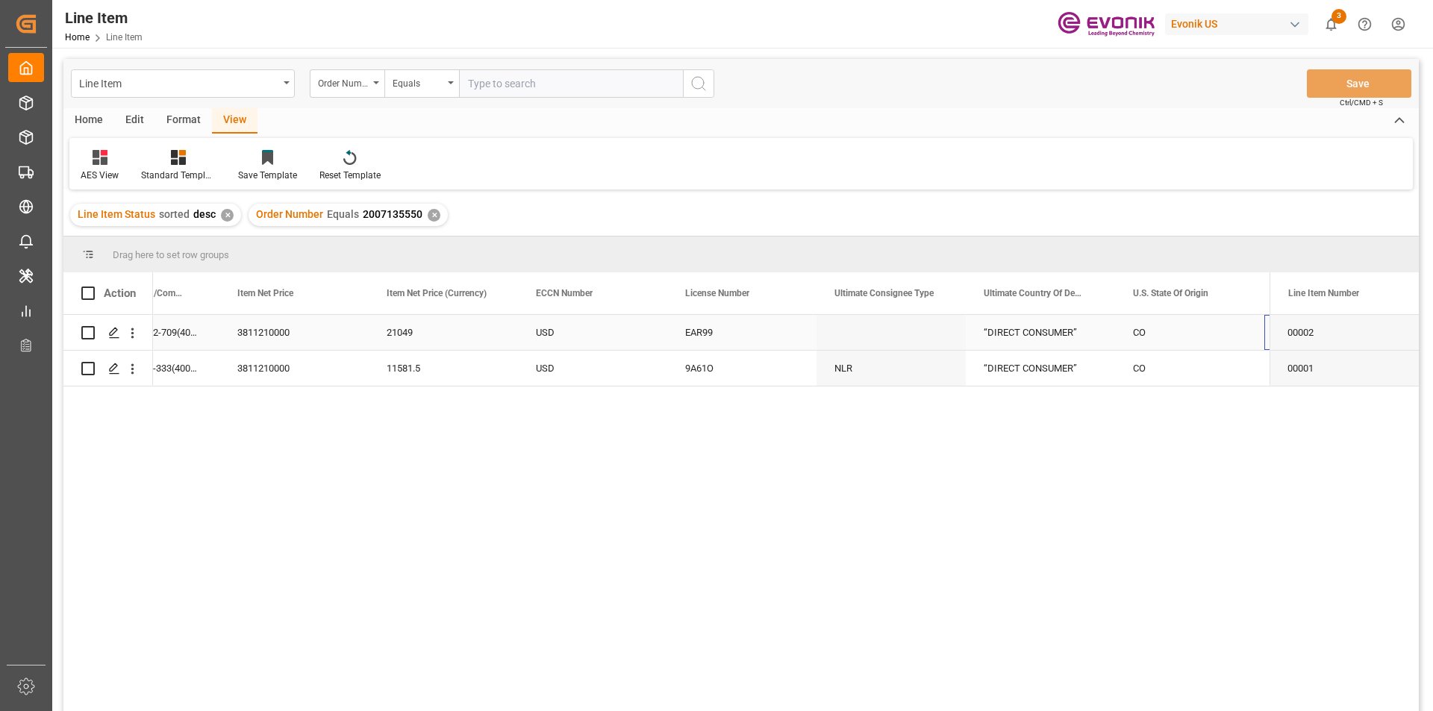
scroll to position [0, 1127]
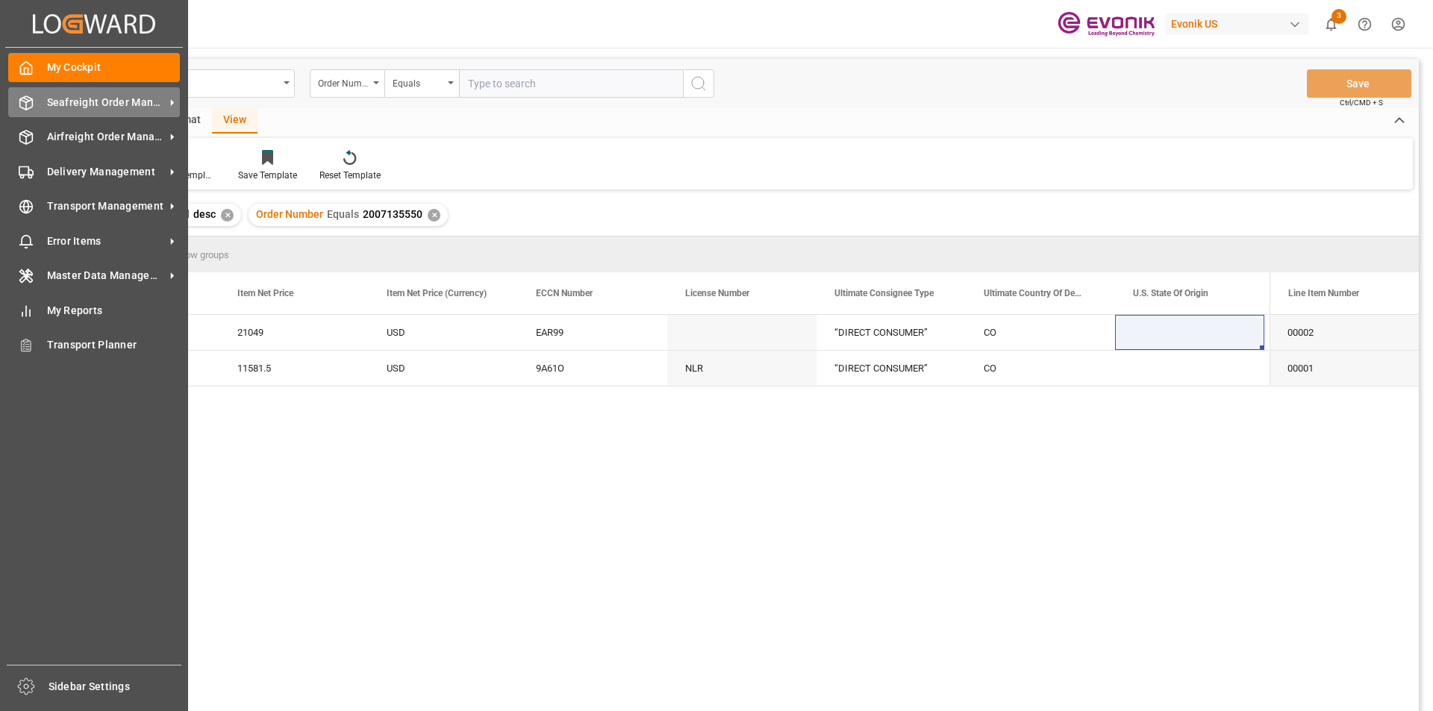
click at [55, 98] on span "Seafreight Order Management" at bounding box center [106, 103] width 118 height 16
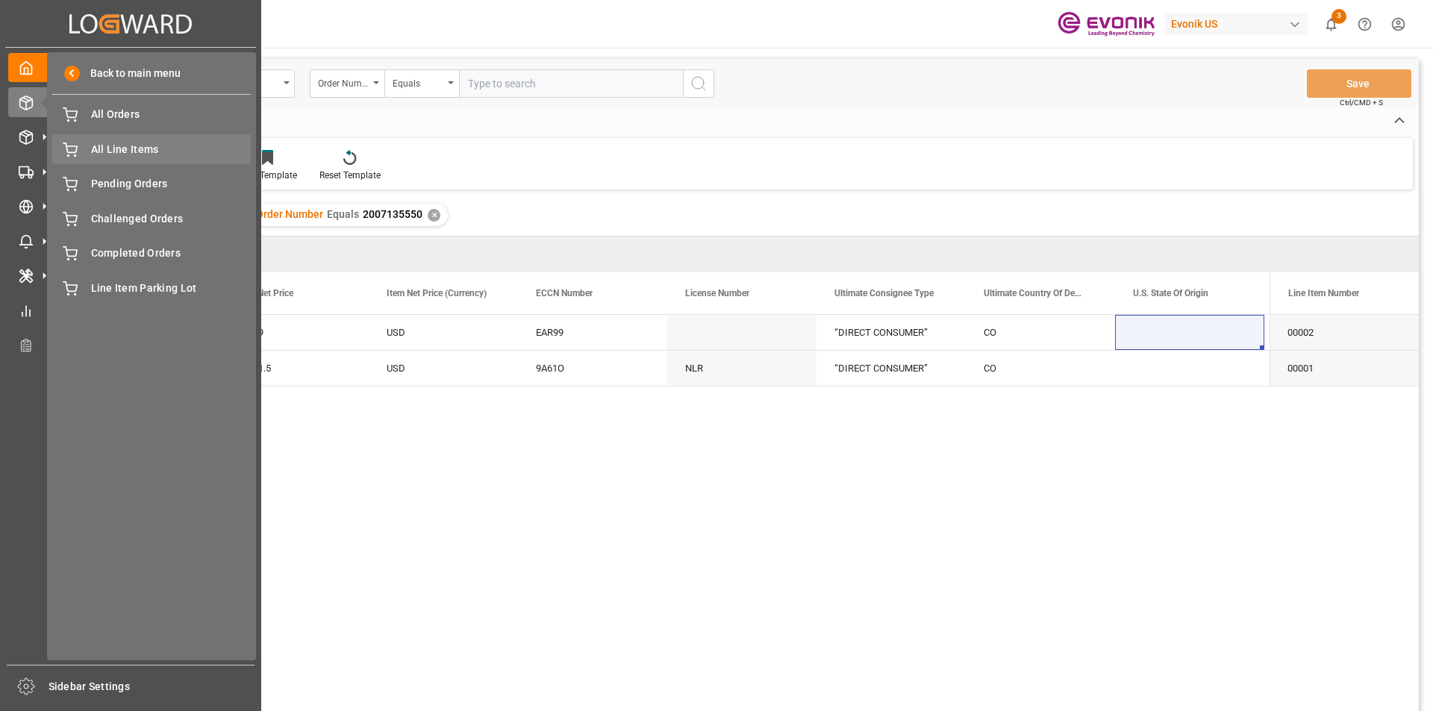
click at [134, 148] on span "All Line Items" at bounding box center [171, 150] width 160 height 16
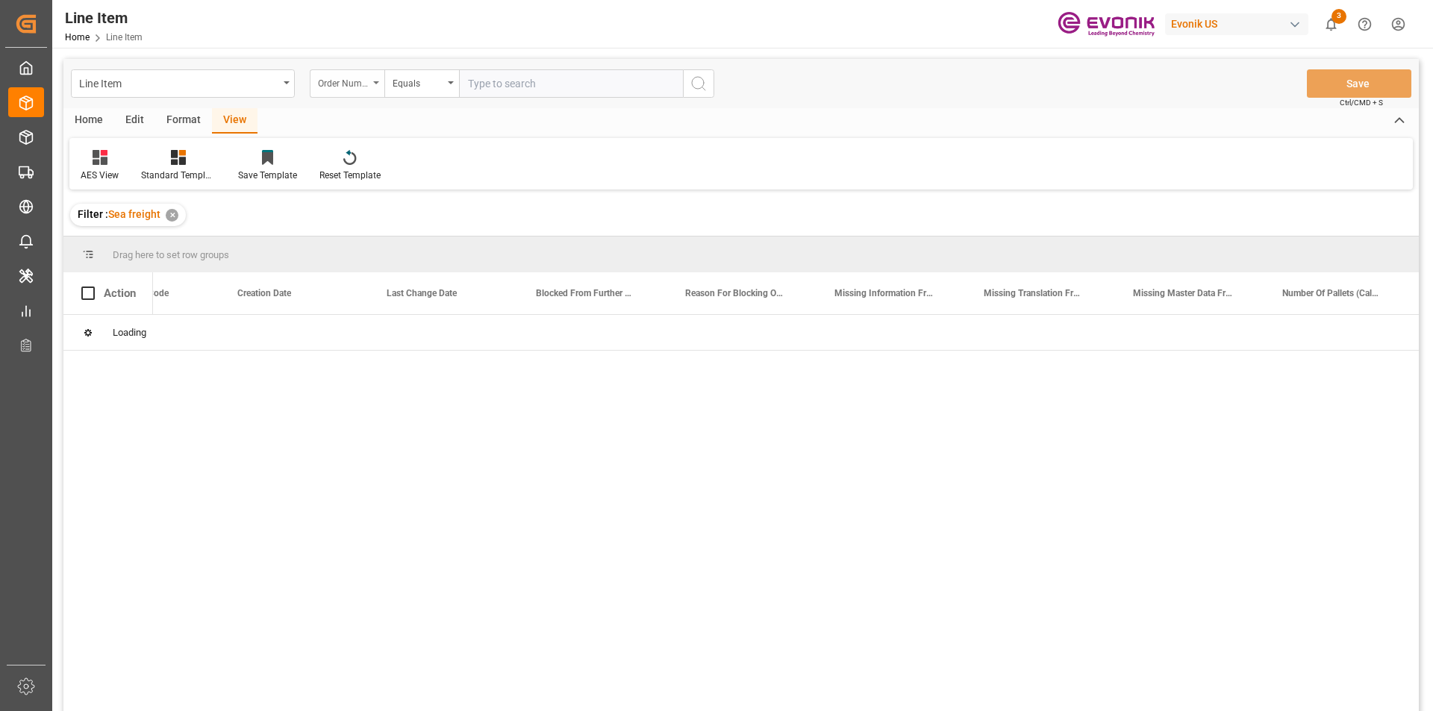
click at [374, 87] on div "Order Number" at bounding box center [347, 83] width 75 height 28
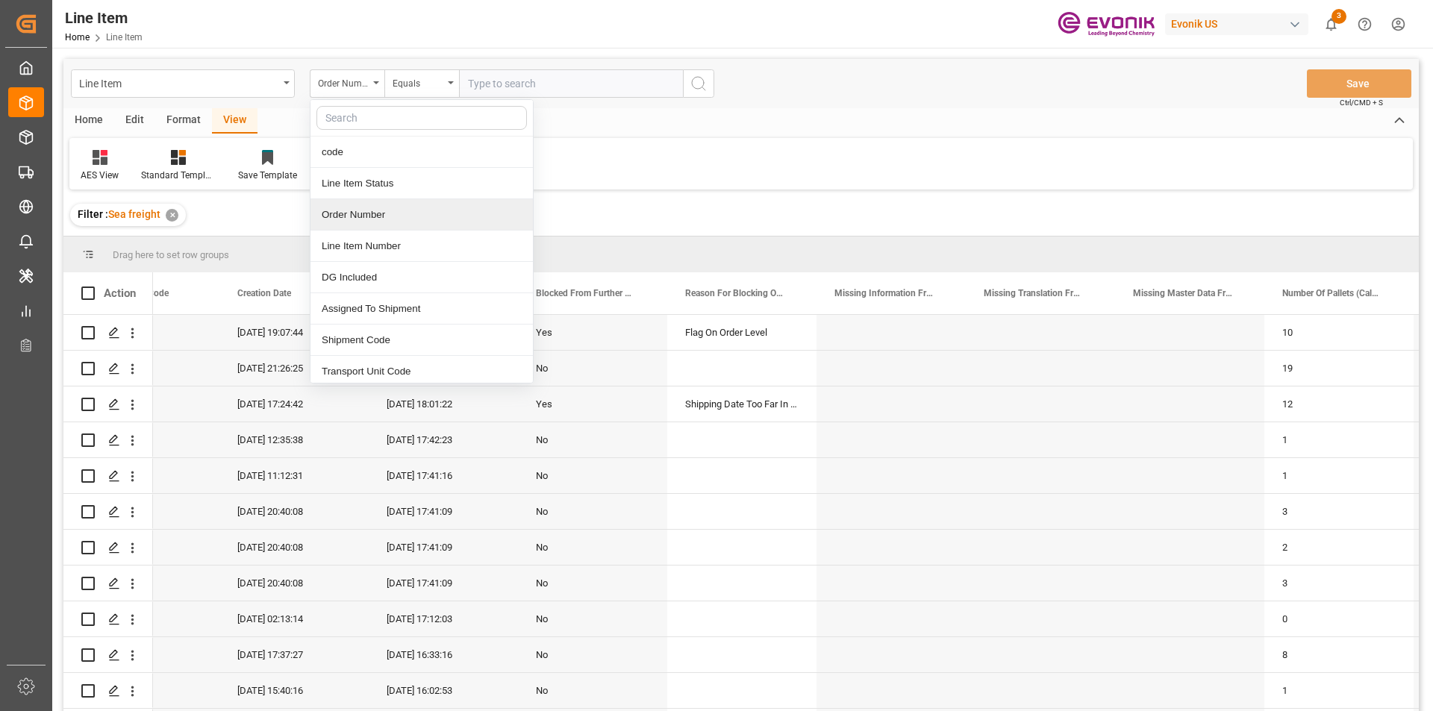
click at [341, 216] on div "Order Number" at bounding box center [421, 214] width 222 height 31
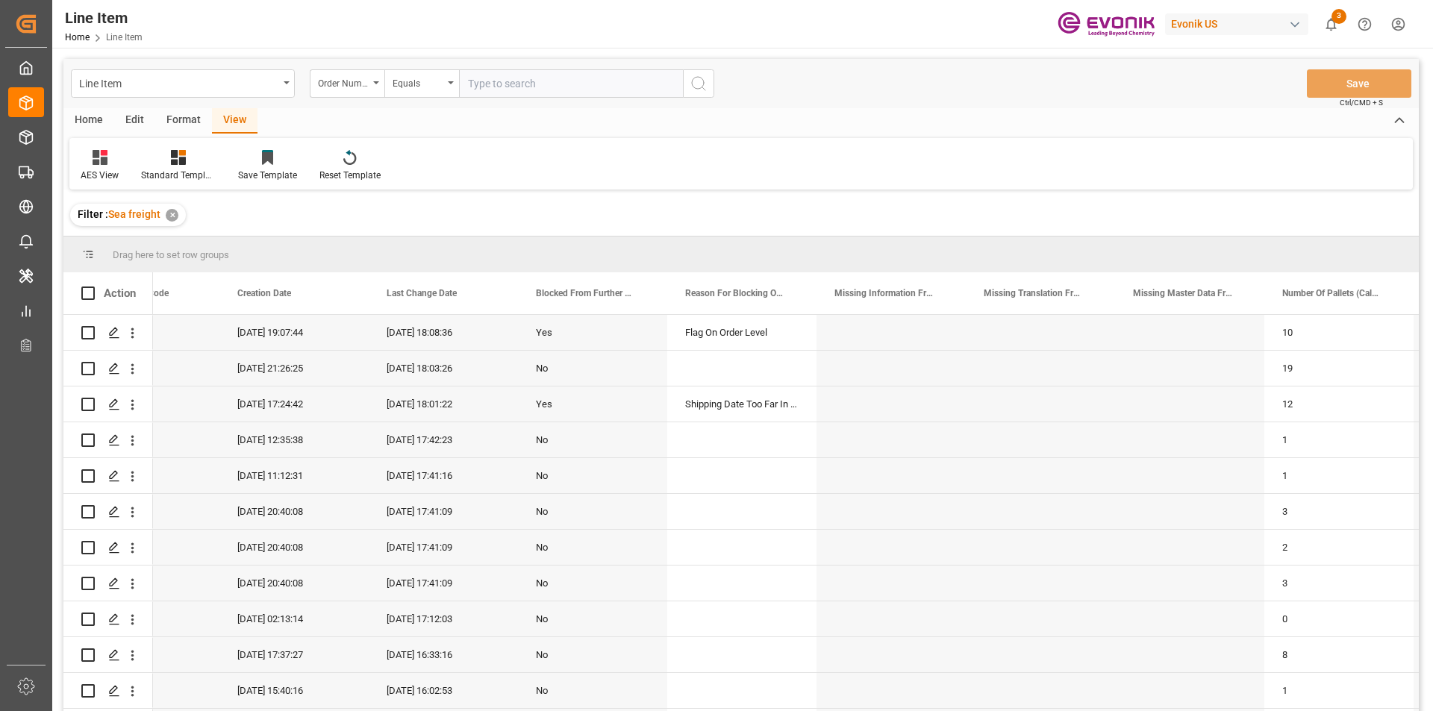
click at [484, 84] on input "text" at bounding box center [571, 83] width 224 height 28
paste input "0046460172"
type input "0046460172"
click at [699, 92] on icon "search button" at bounding box center [698, 84] width 18 height 18
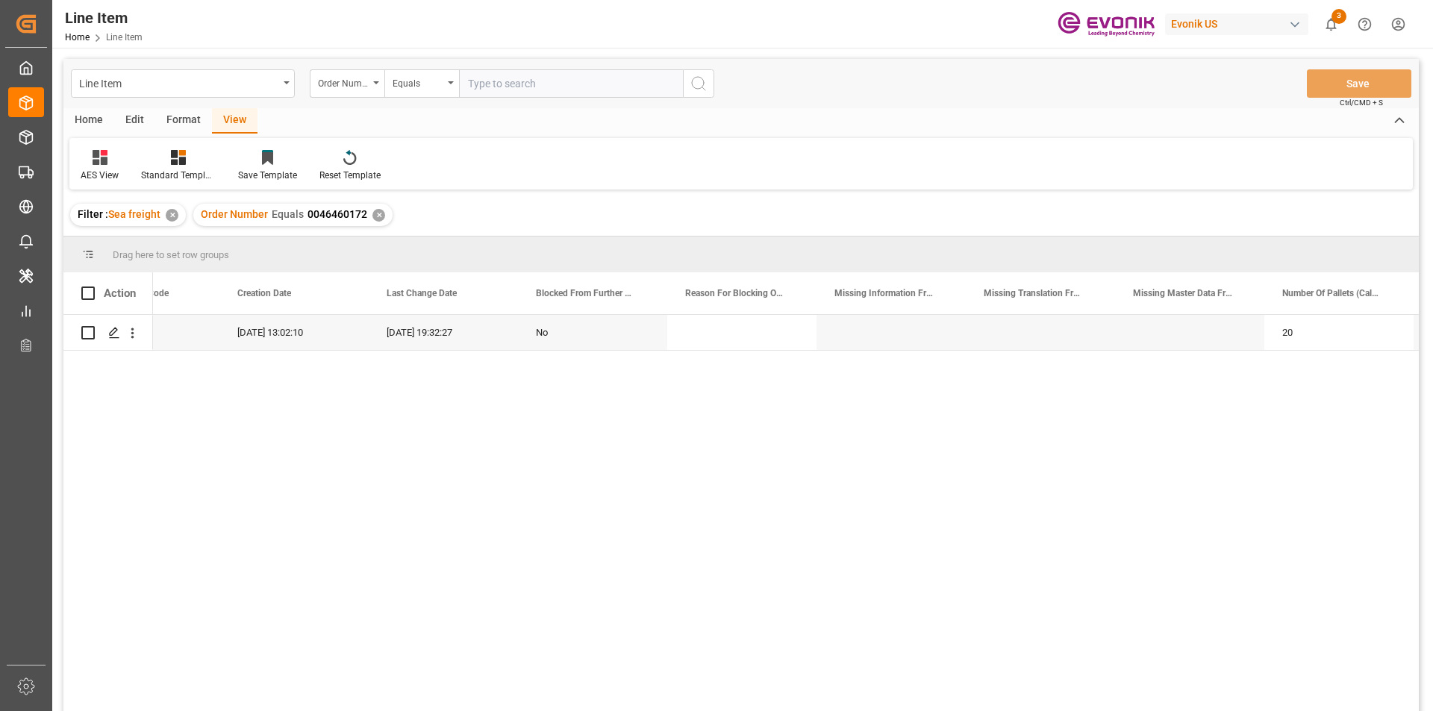
click at [227, 126] on div "View" at bounding box center [235, 120] width 46 height 25
click at [182, 174] on div "Standard Templates" at bounding box center [178, 175] width 75 height 13
click at [198, 336] on div "AES View" at bounding box center [218, 333] width 131 height 16
click at [264, 333] on div "300480" at bounding box center [293, 332] width 149 height 35
click at [131, 336] on icon "open menu" at bounding box center [133, 333] width 16 height 16
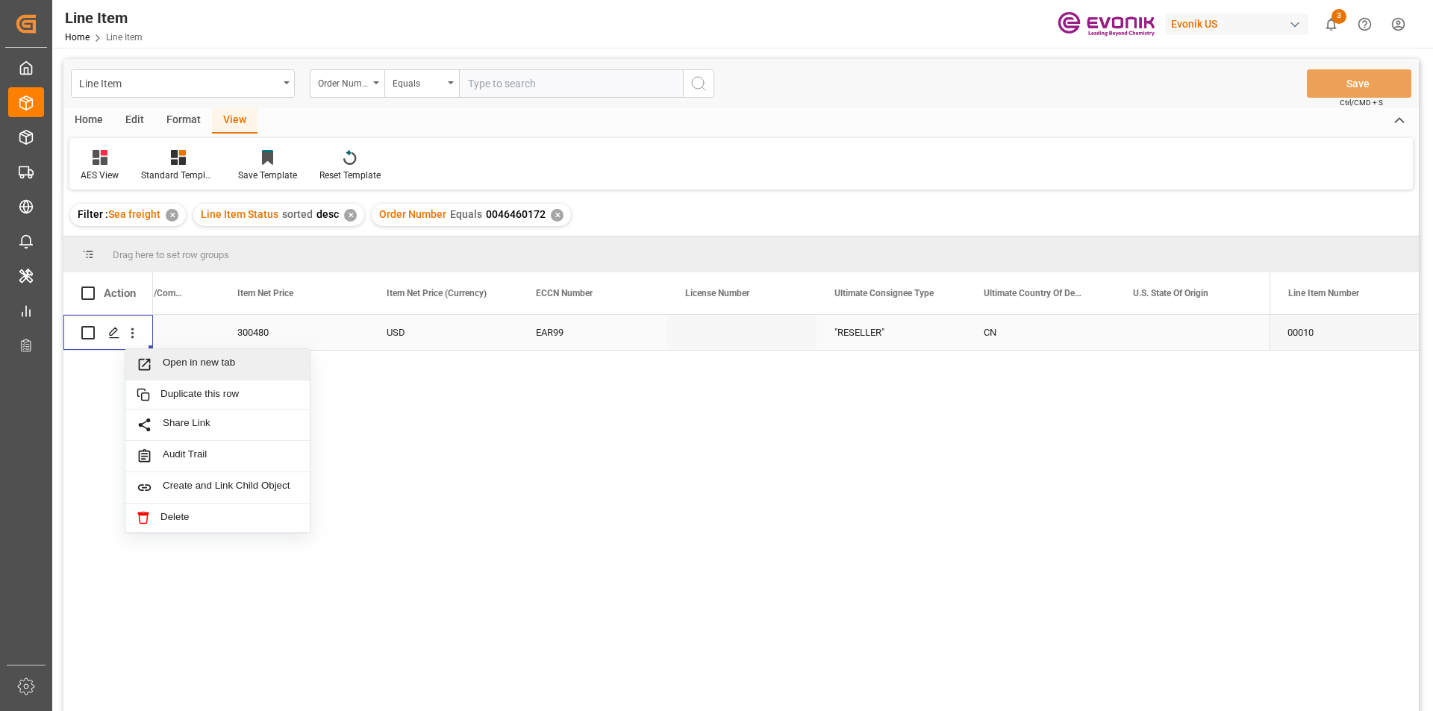
click at [156, 367] on span "Press SPACE to select this row." at bounding box center [150, 365] width 26 height 16
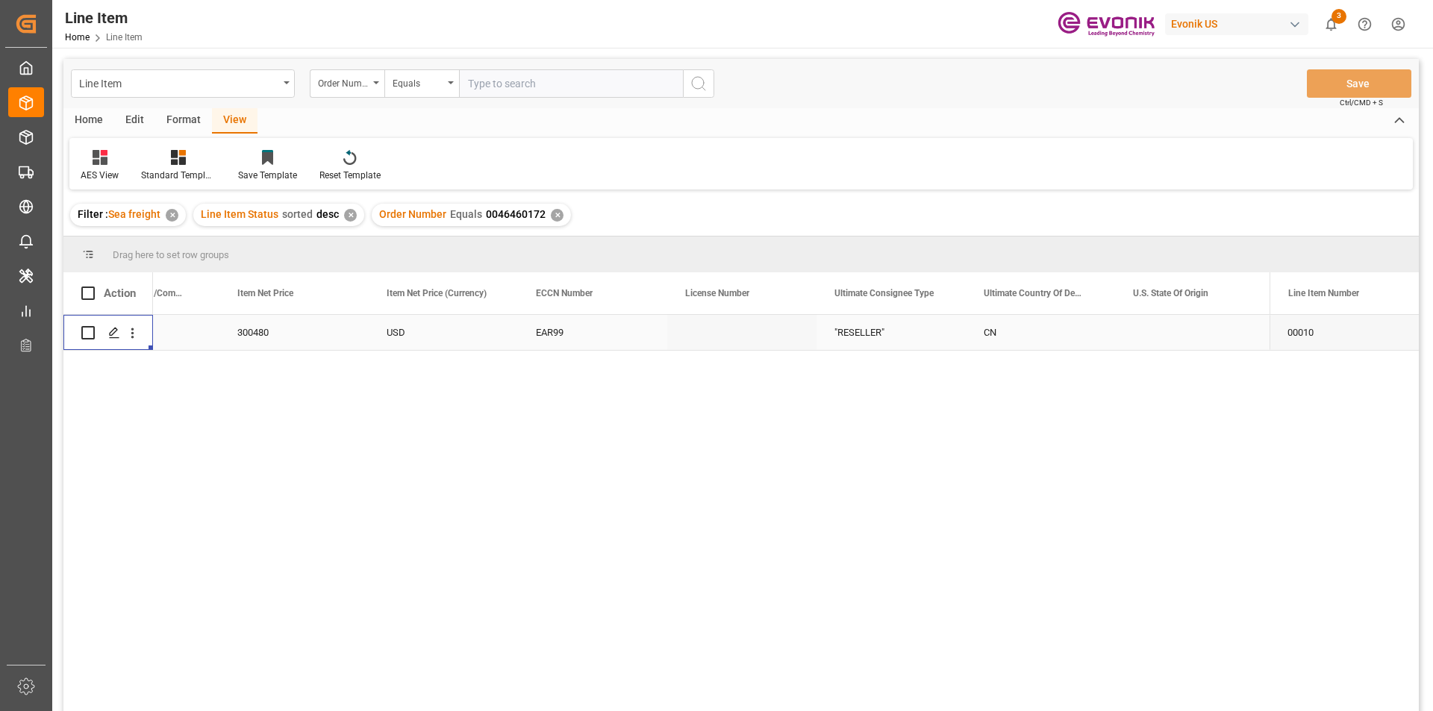
click at [382, 334] on div "USD" at bounding box center [443, 332] width 149 height 35
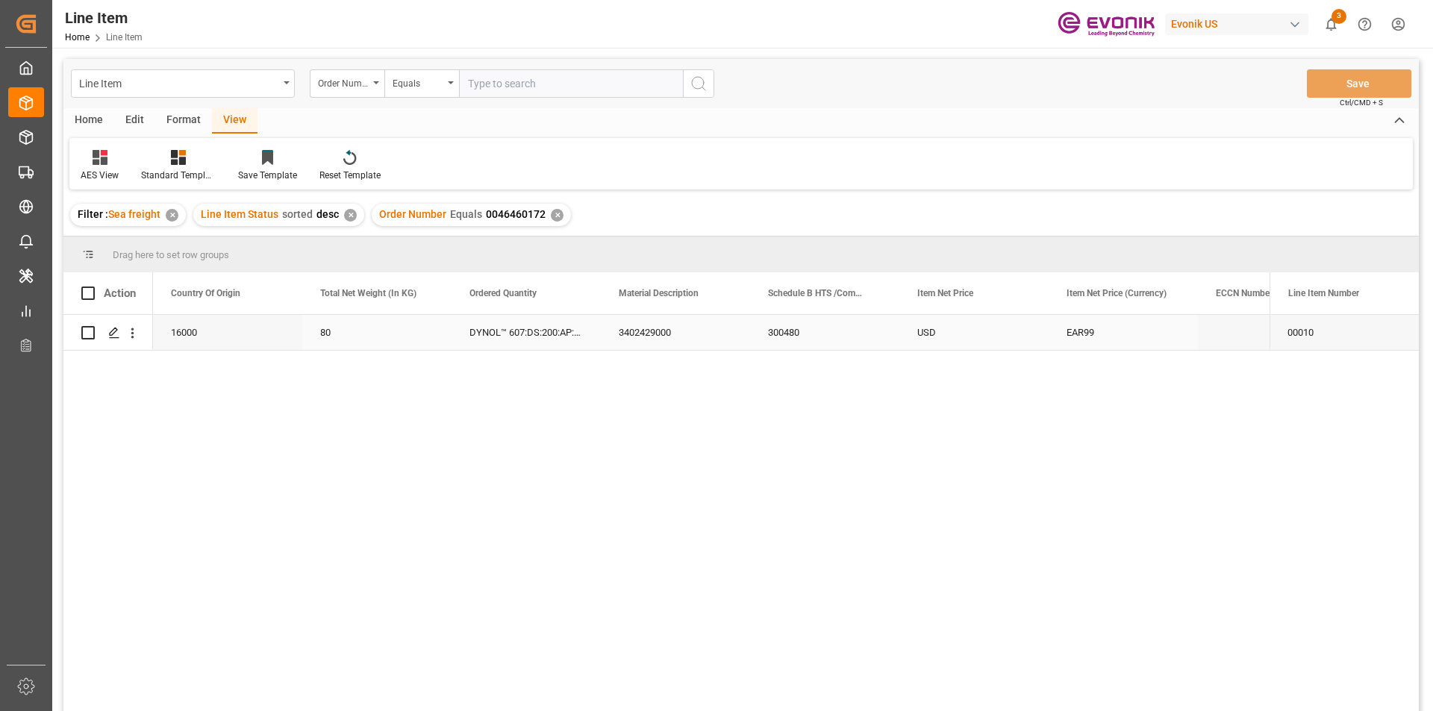
scroll to position [0, 448]
click at [504, 84] on input "text" at bounding box center [571, 83] width 224 height 28
paste input "2007135550"
type input "2007135550"
click at [707, 83] on icon "search button" at bounding box center [698, 84] width 18 height 18
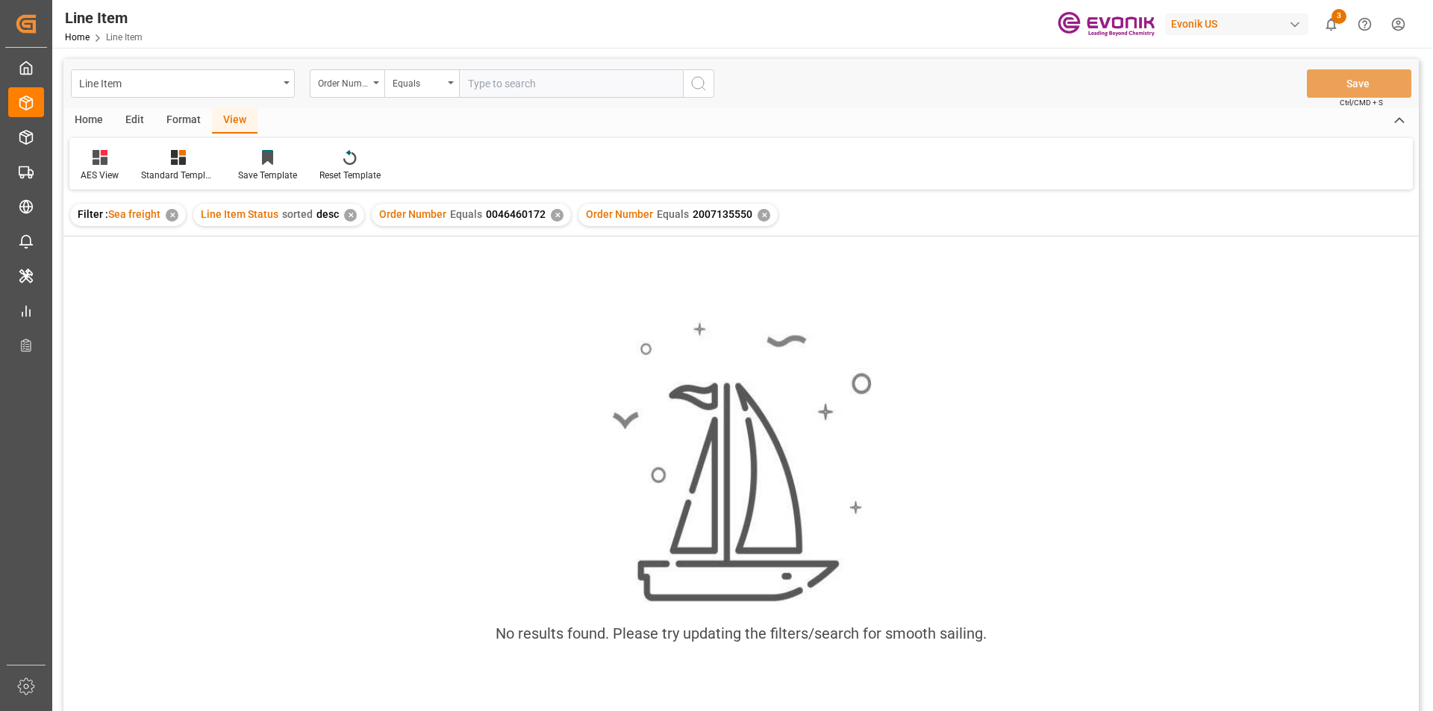
click at [551, 214] on div "✕" at bounding box center [557, 215] width 13 height 13
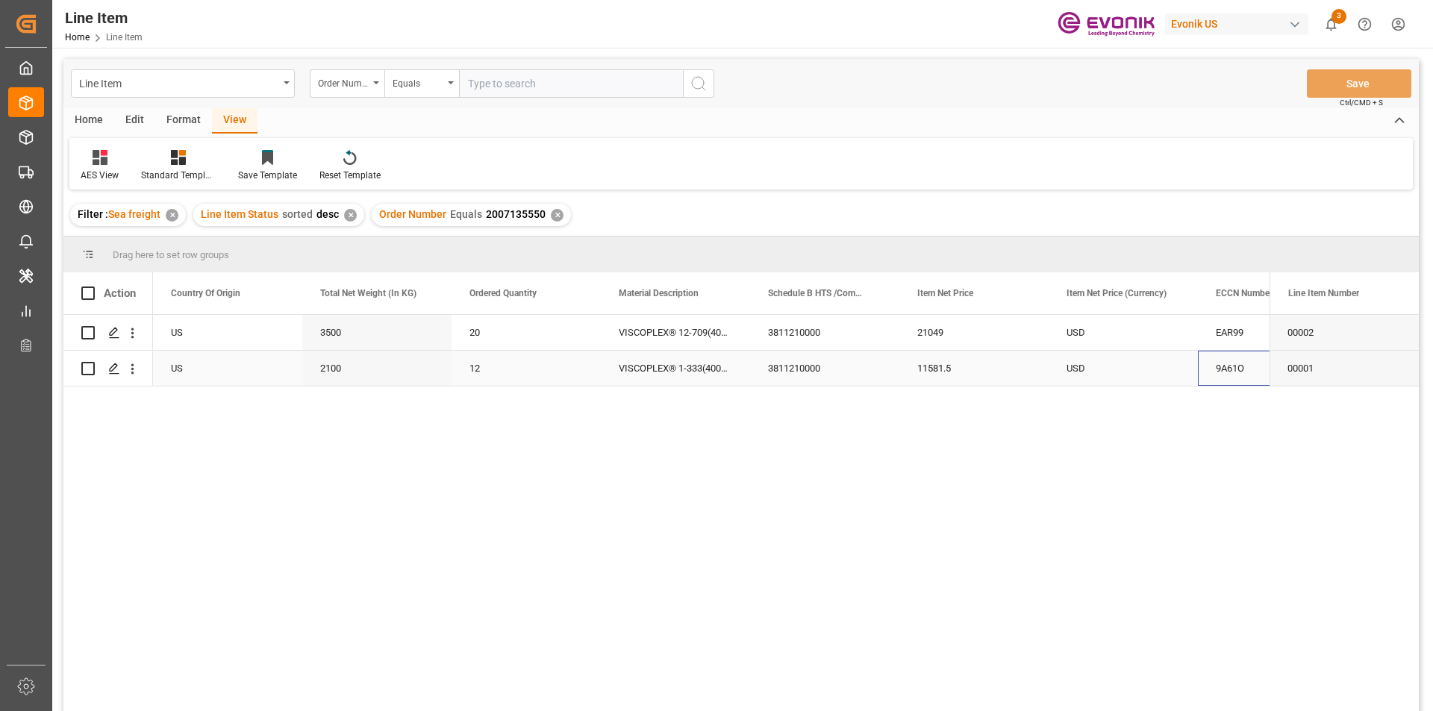
click at [1222, 371] on div "9A61O" at bounding box center [1271, 368] width 113 height 34
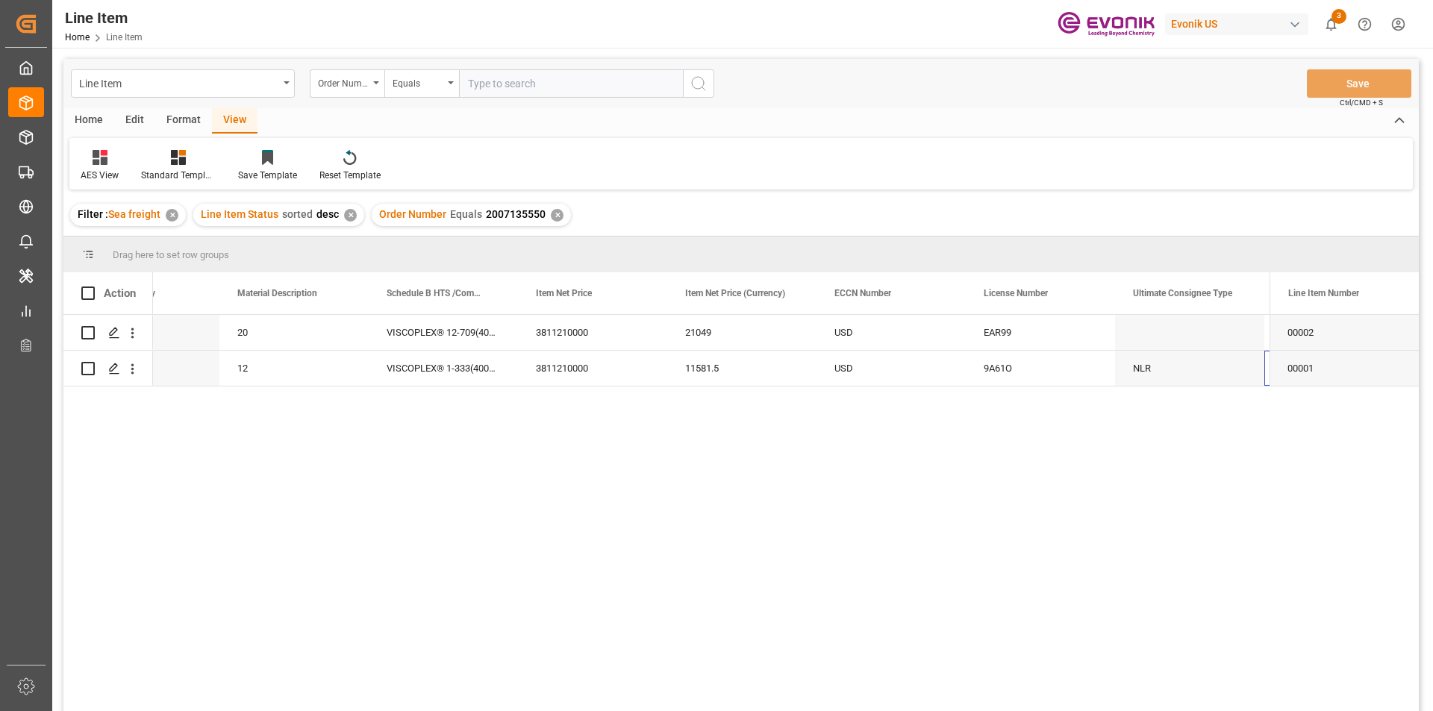
scroll to position [0, 829]
click at [841, 372] on div "9A61O" at bounding box center [890, 368] width 113 height 34
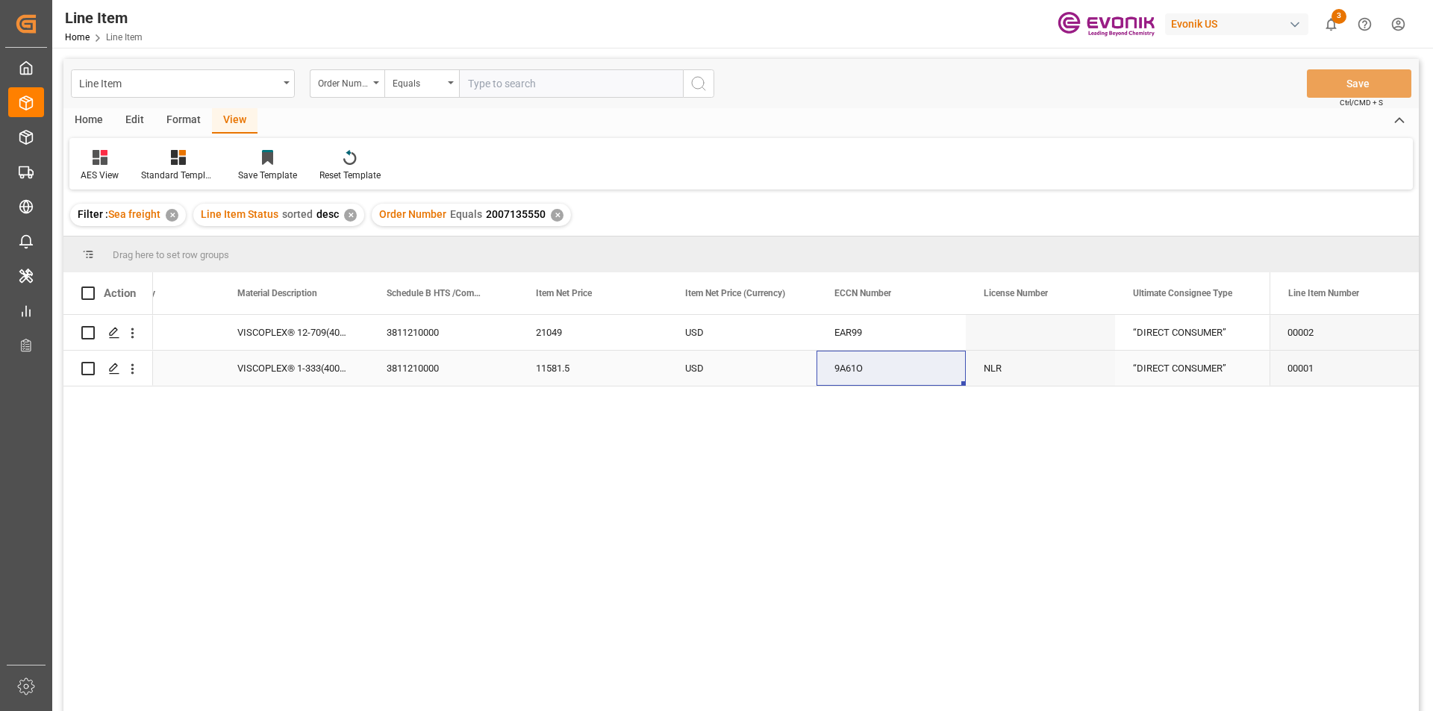
click at [874, 363] on div "9A61O" at bounding box center [890, 368] width 113 height 34
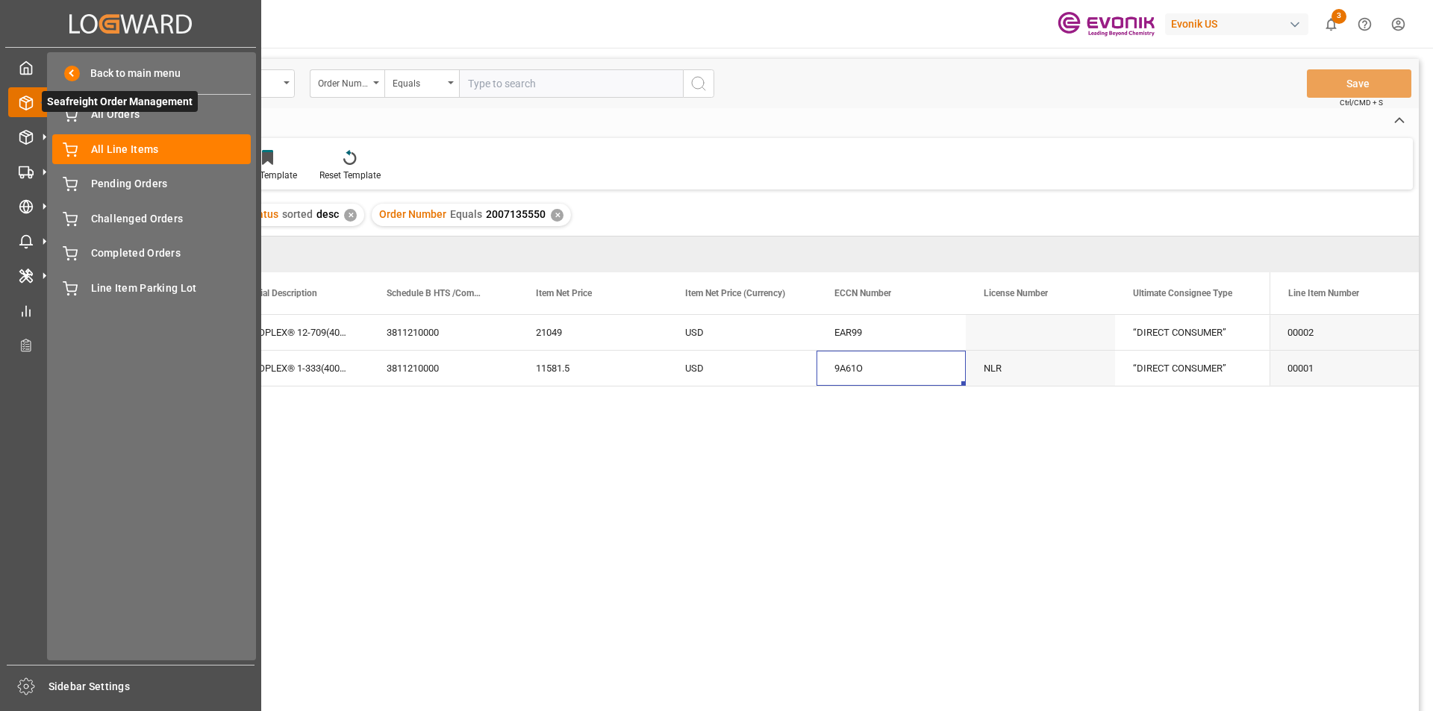
click at [28, 106] on icon at bounding box center [43, 102] width 31 height 31
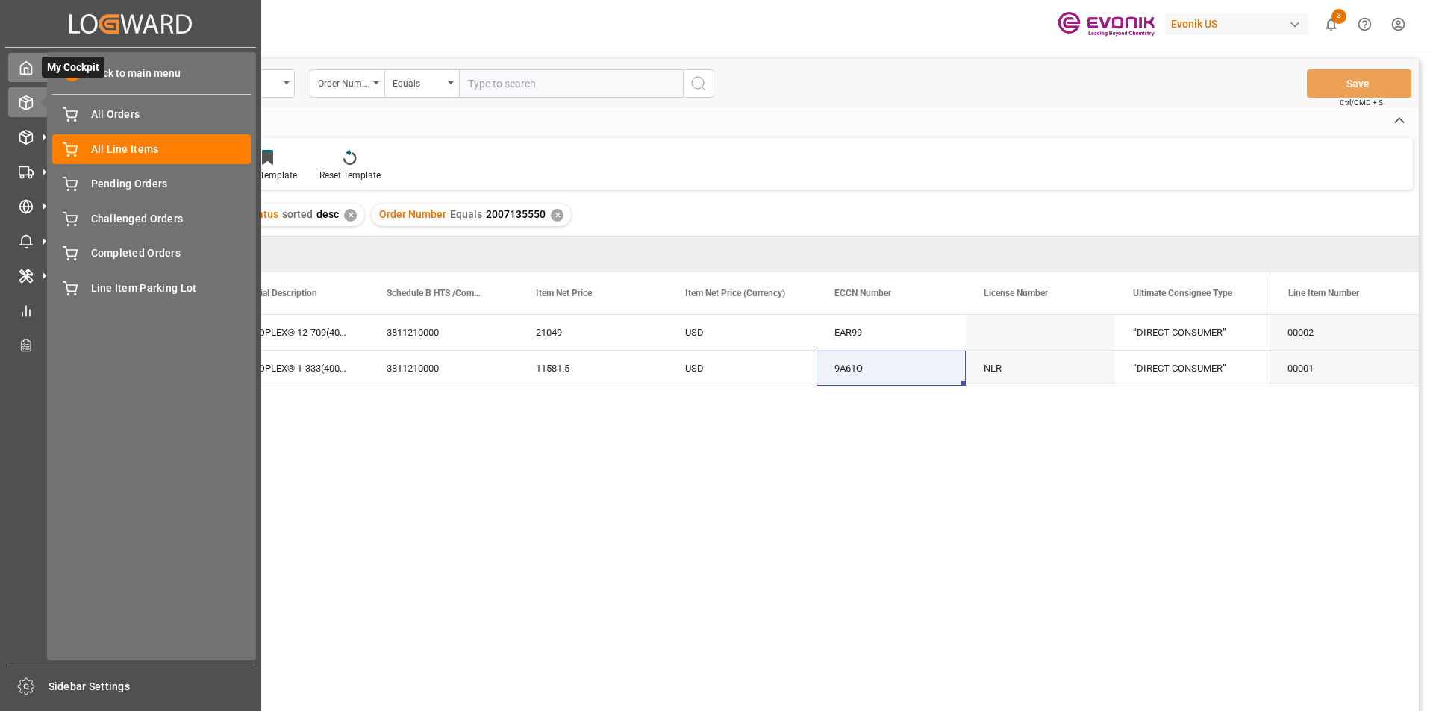
click at [22, 69] on icon at bounding box center [26, 67] width 15 height 15
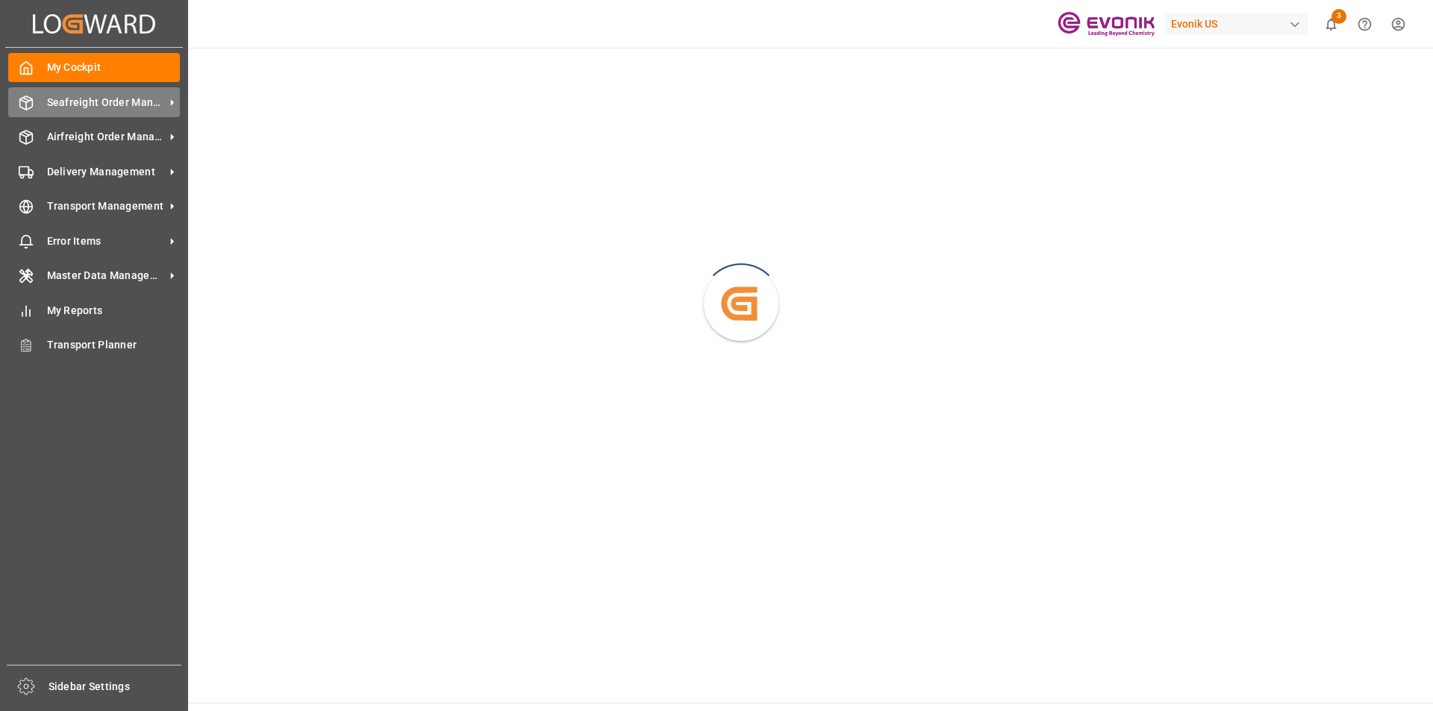
click at [80, 100] on span "Seafreight Order Management" at bounding box center [106, 103] width 118 height 16
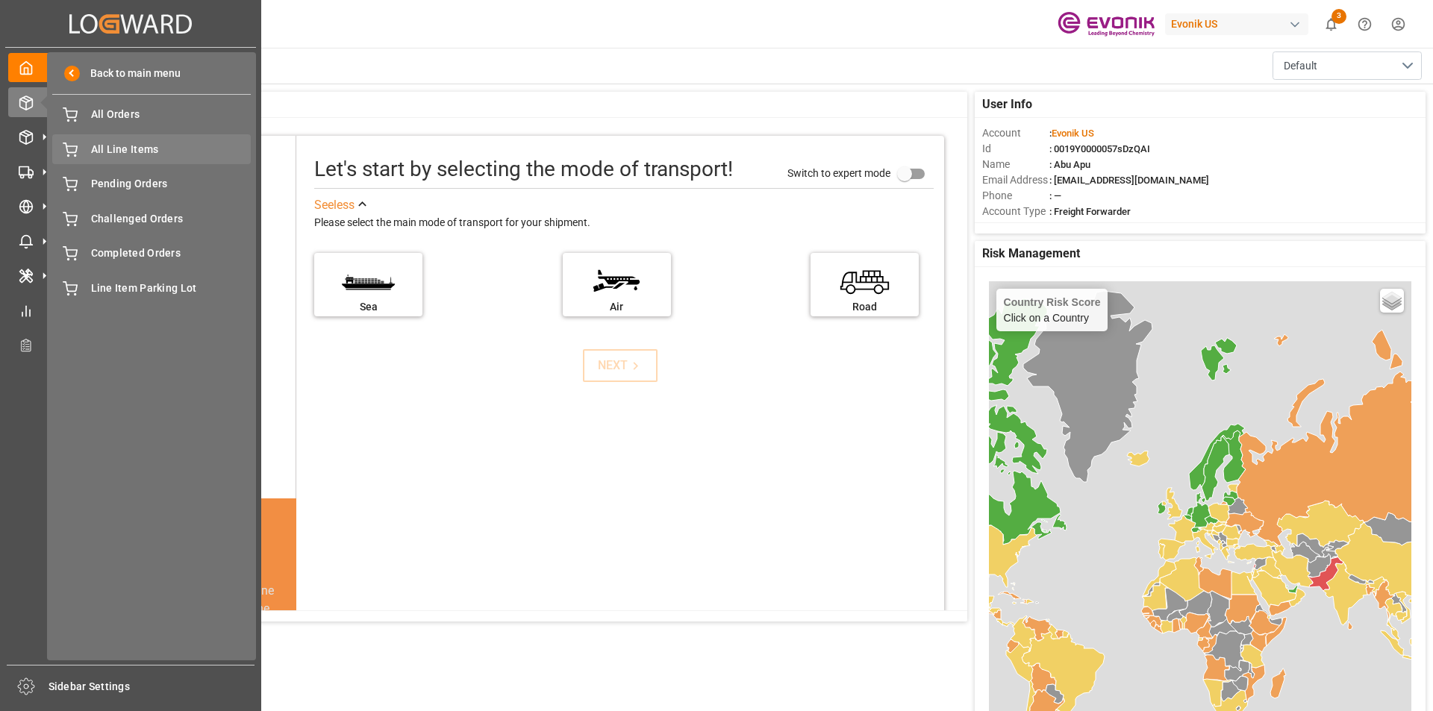
click at [103, 143] on span "All Line Items" at bounding box center [171, 150] width 160 height 16
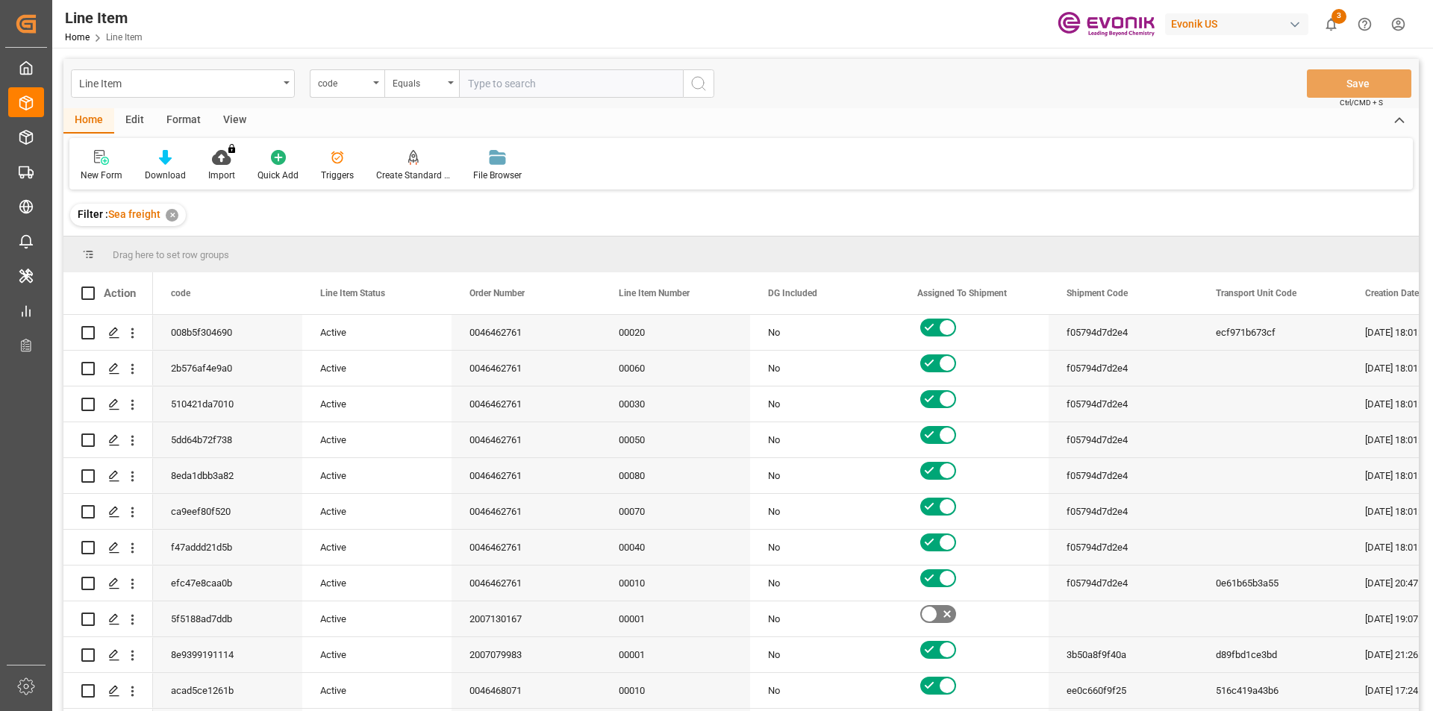
click at [375, 85] on div "code" at bounding box center [347, 83] width 75 height 28
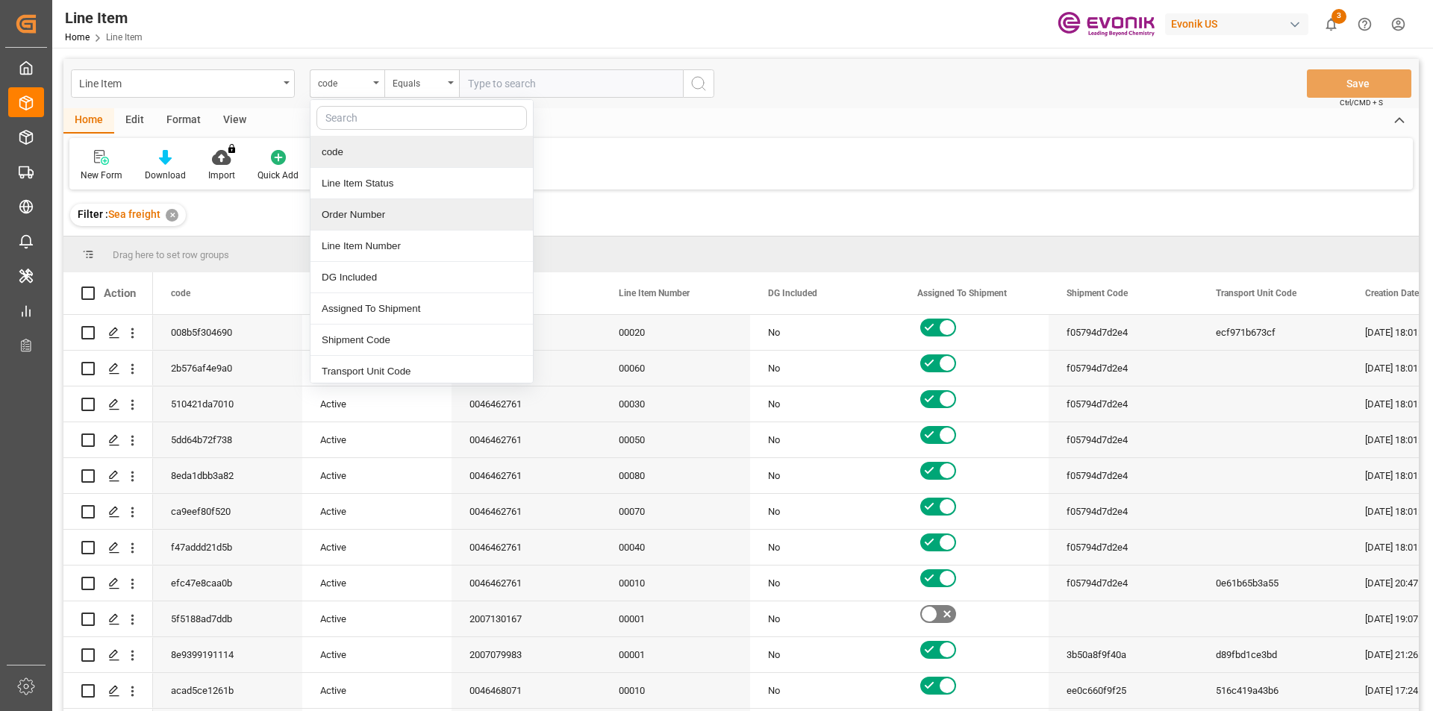
click at [363, 213] on div "Order Number" at bounding box center [421, 214] width 222 height 31
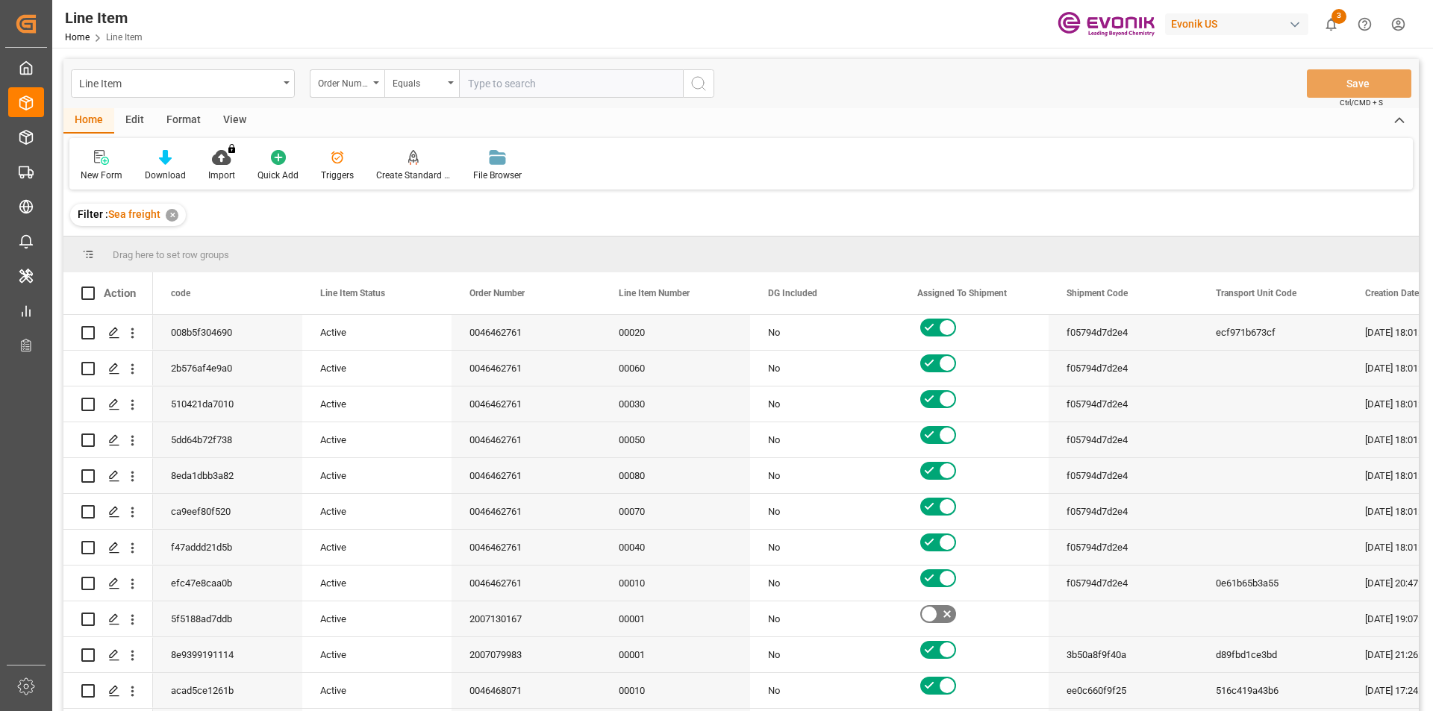
click at [501, 79] on input "text" at bounding box center [571, 83] width 224 height 28
paste input "0046460172"
type input "0046460172"
click at [698, 84] on icon "search button" at bounding box center [698, 84] width 18 height 18
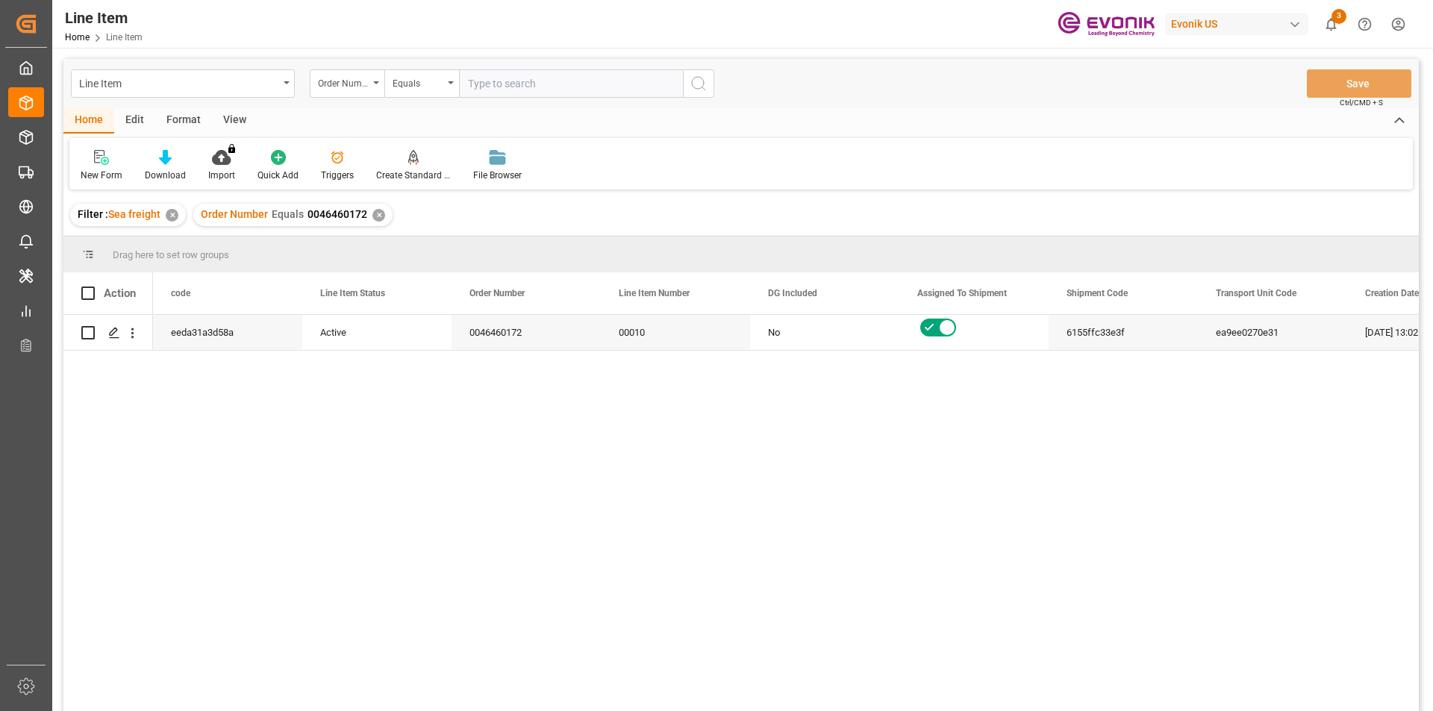
click at [230, 125] on div "View" at bounding box center [235, 120] width 46 height 25
click at [175, 169] on div "Standard Templates" at bounding box center [169, 175] width 75 height 13
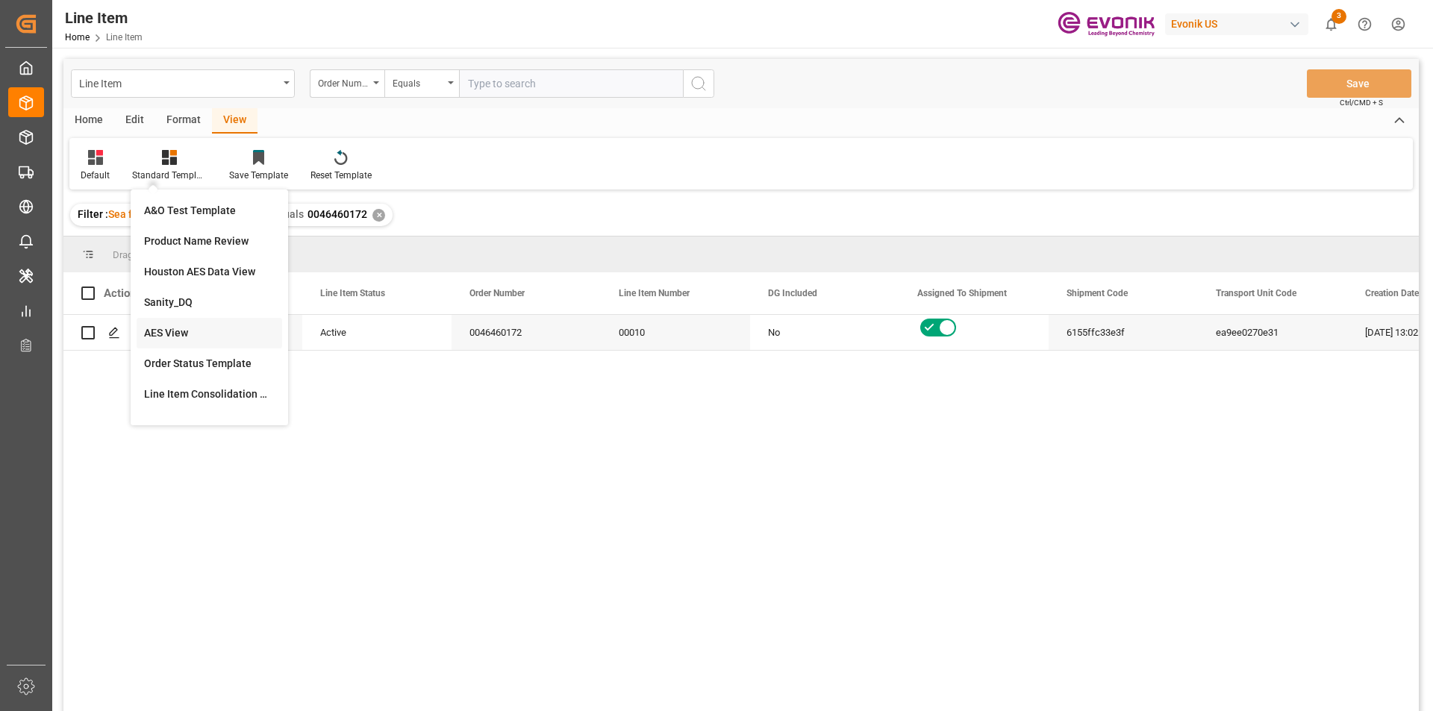
click at [174, 322] on div "AES View" at bounding box center [209, 333] width 145 height 31
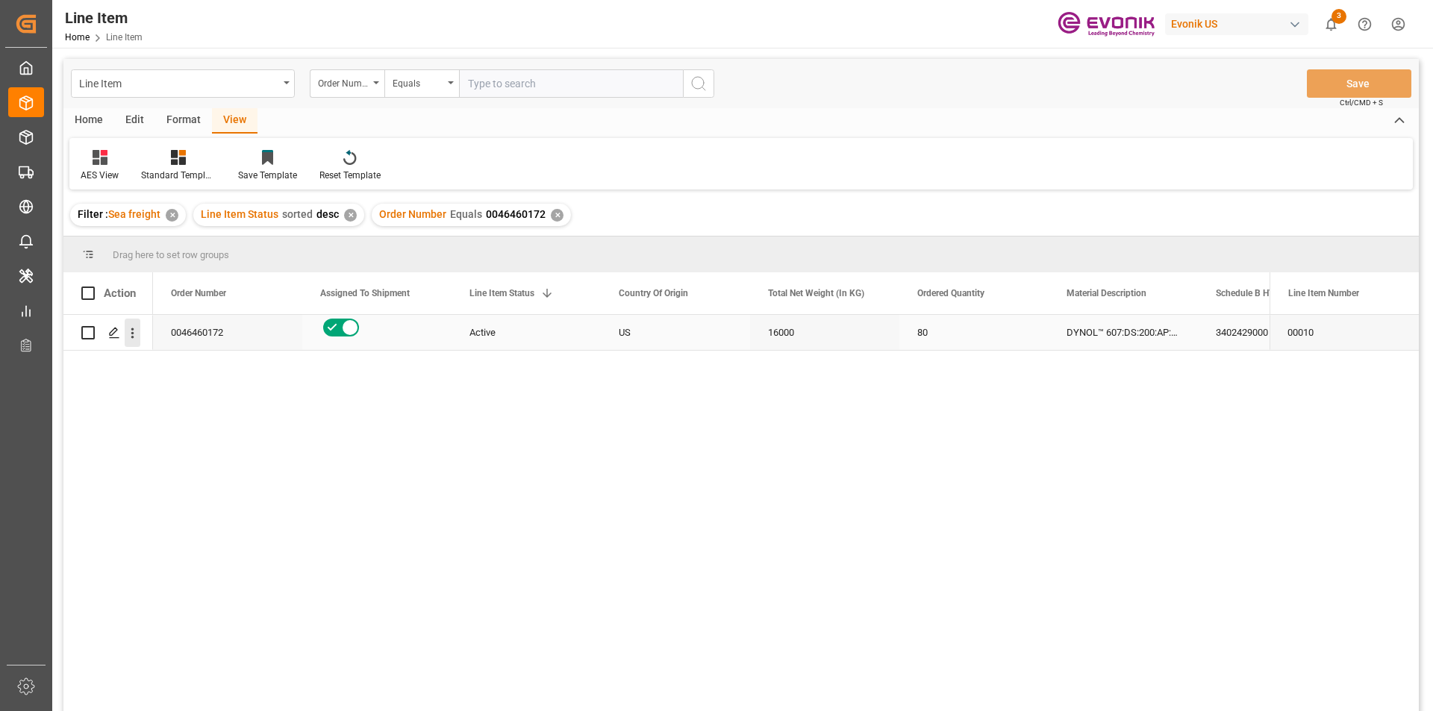
click at [128, 332] on icon "open menu" at bounding box center [133, 333] width 16 height 16
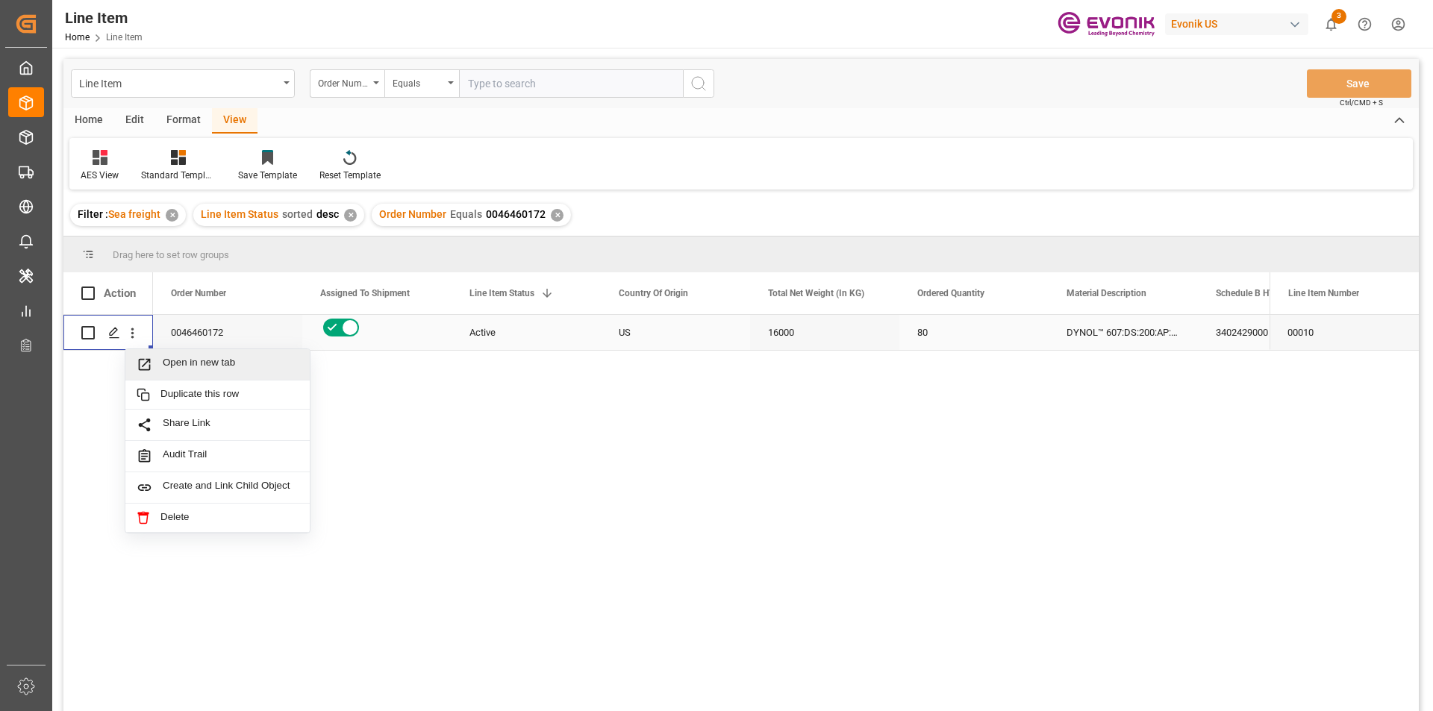
click at [150, 362] on icon "Press SPACE to select this row." at bounding box center [145, 365] width 12 height 12
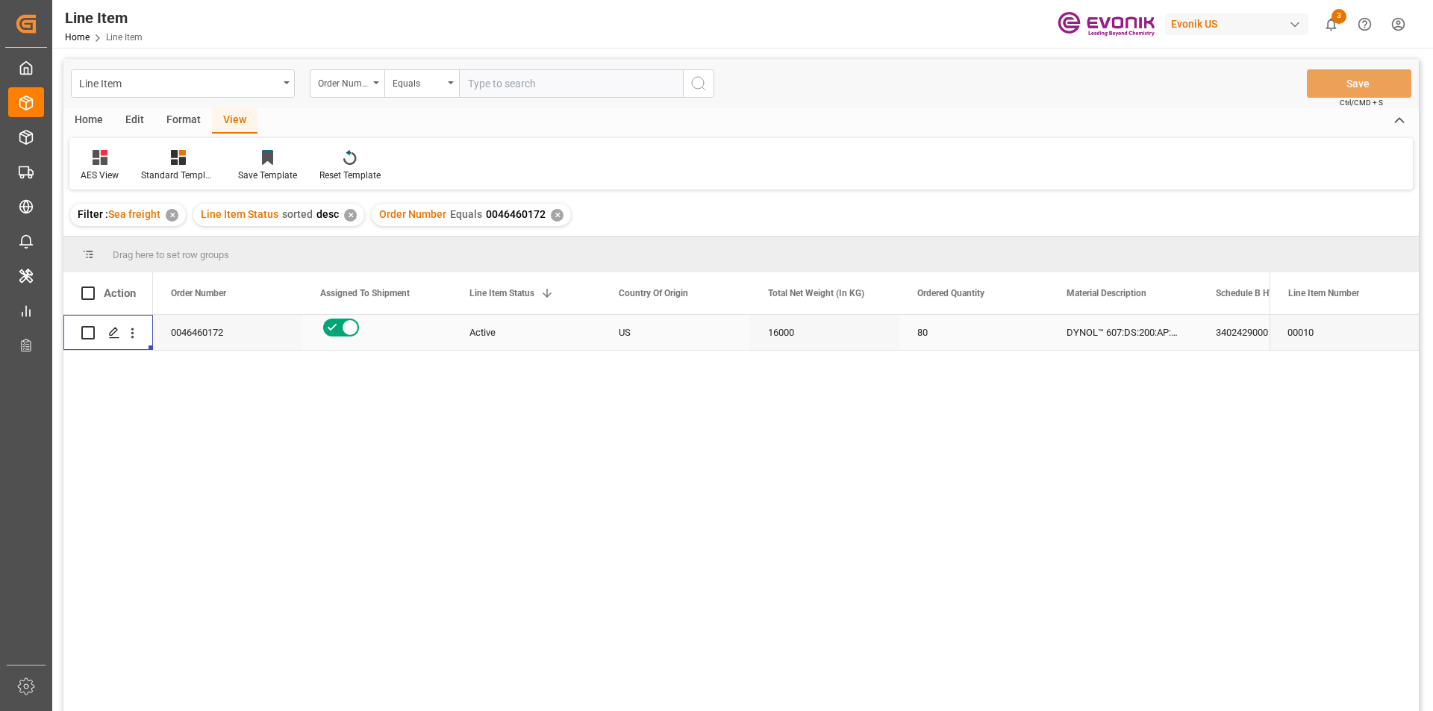
click at [817, 335] on div "16000" at bounding box center [824, 332] width 149 height 35
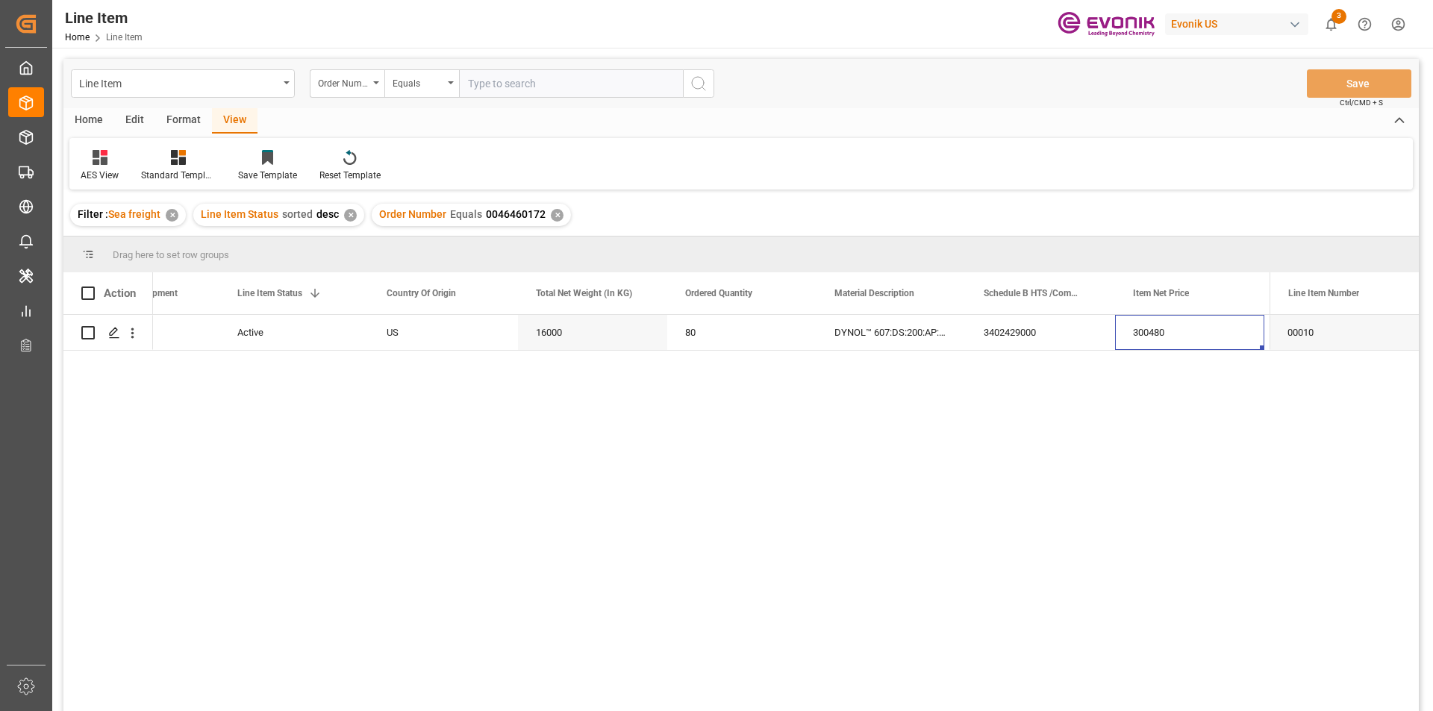
scroll to position [0, 381]
click at [407, 333] on div "16000" at bounding box center [443, 332] width 149 height 35
drag, startPoint x: 998, startPoint y: 327, endPoint x: 992, endPoint y: 339, distance: 13.0
click at [998, 327] on div "300480" at bounding box center [1040, 332] width 149 height 35
click at [1172, 337] on div "USD" at bounding box center [1189, 332] width 149 height 35
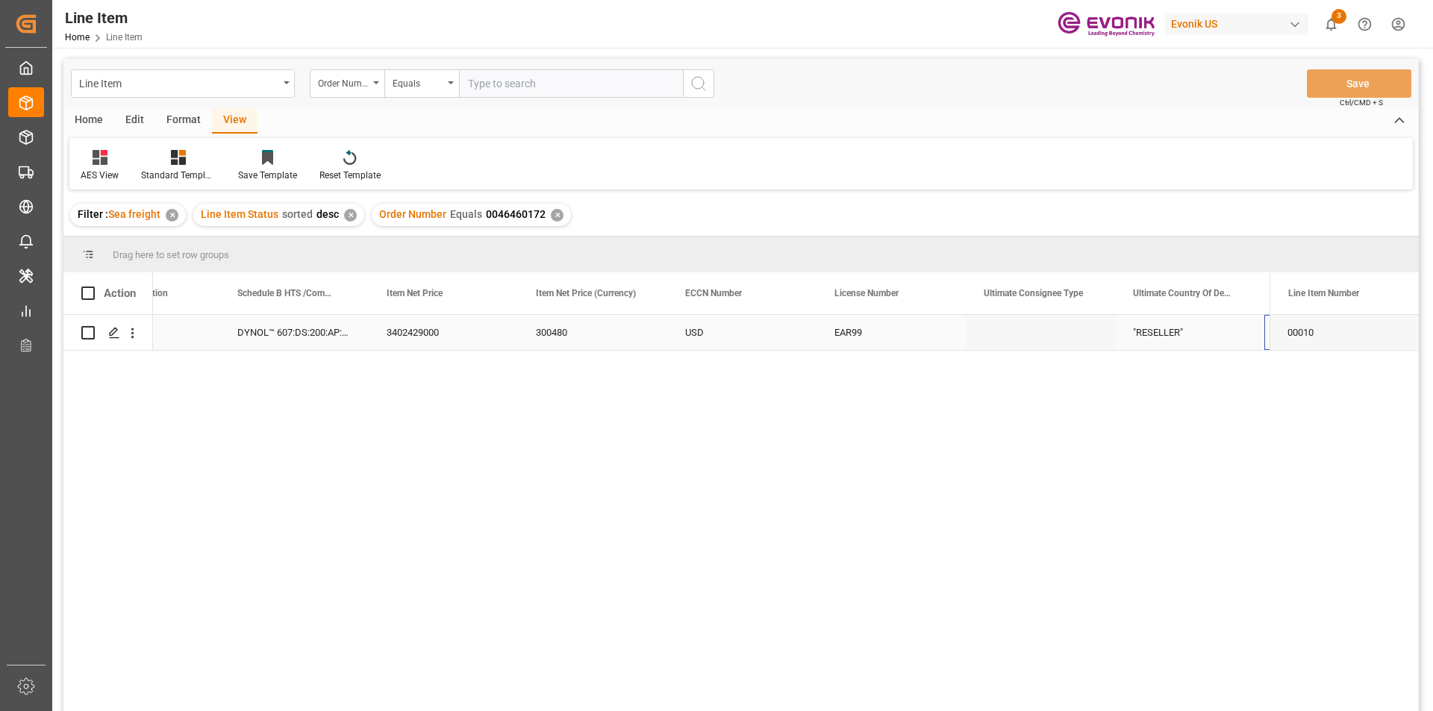
scroll to position [0, 978]
click at [1167, 331] on div "CN" at bounding box center [1189, 332] width 149 height 35
click at [917, 332] on div "Evonik Specialty Chemicals;(Shanghai)Co., Ltd" at bounding box center [890, 332] width 149 height 35
click at [1030, 332] on div "No.89 Pugong road" at bounding box center [1040, 332] width 149 height 35
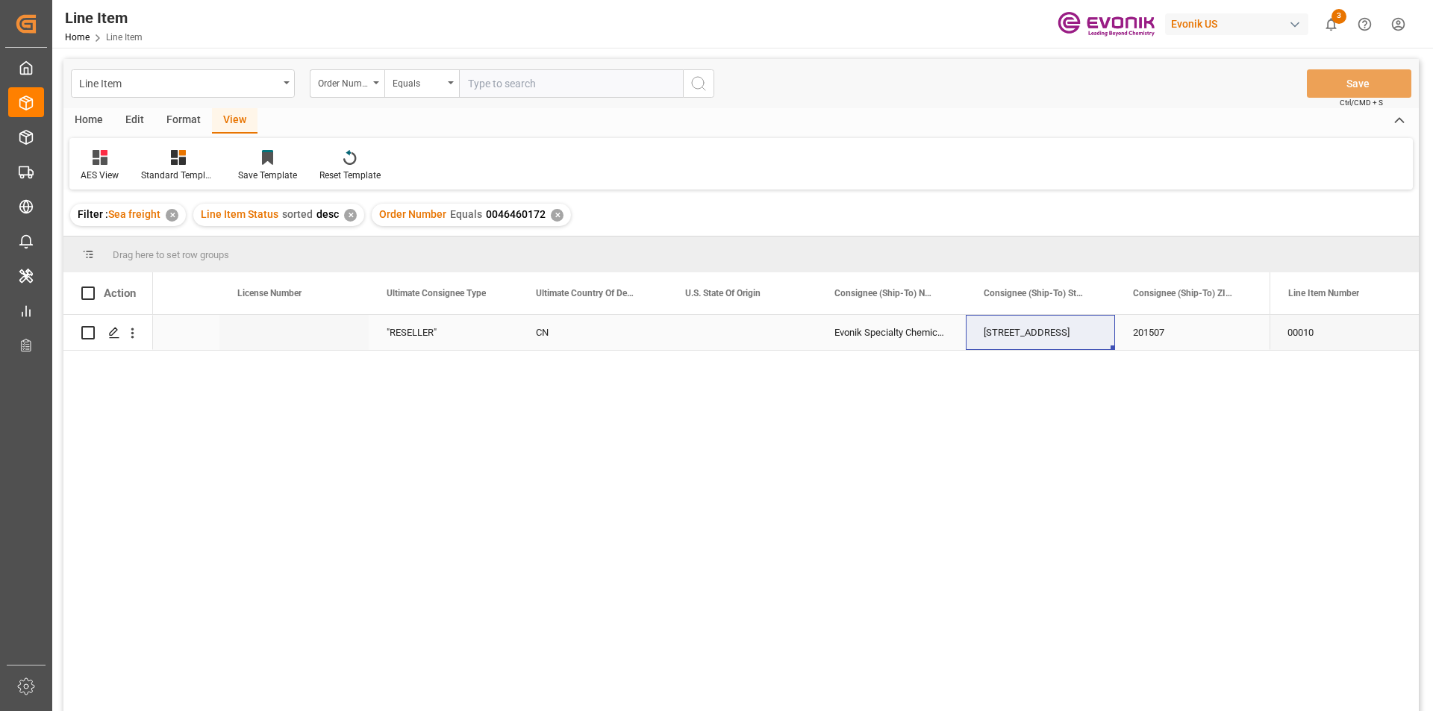
click at [1064, 332] on div "No.89 Pugong road" at bounding box center [1040, 332] width 149 height 35
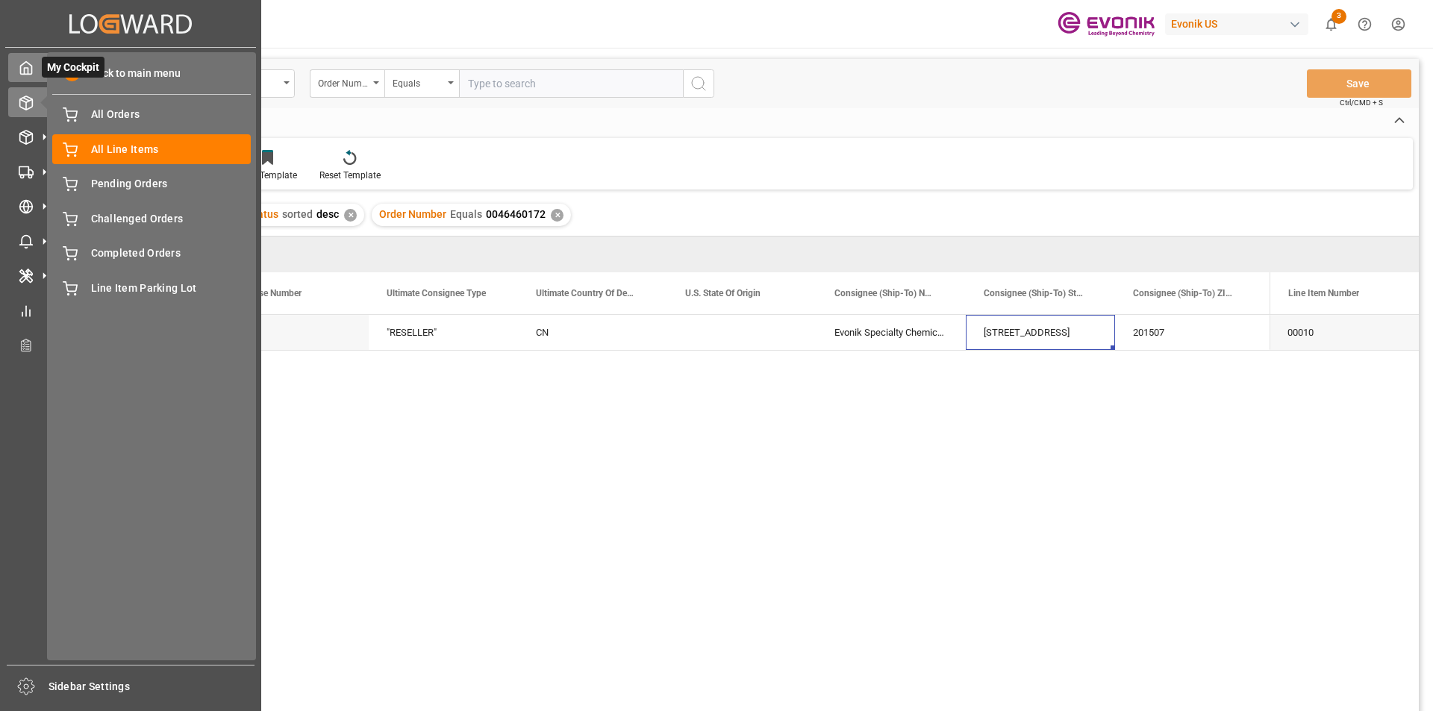
click at [85, 71] on span "Back to main menu" at bounding box center [130, 74] width 101 height 16
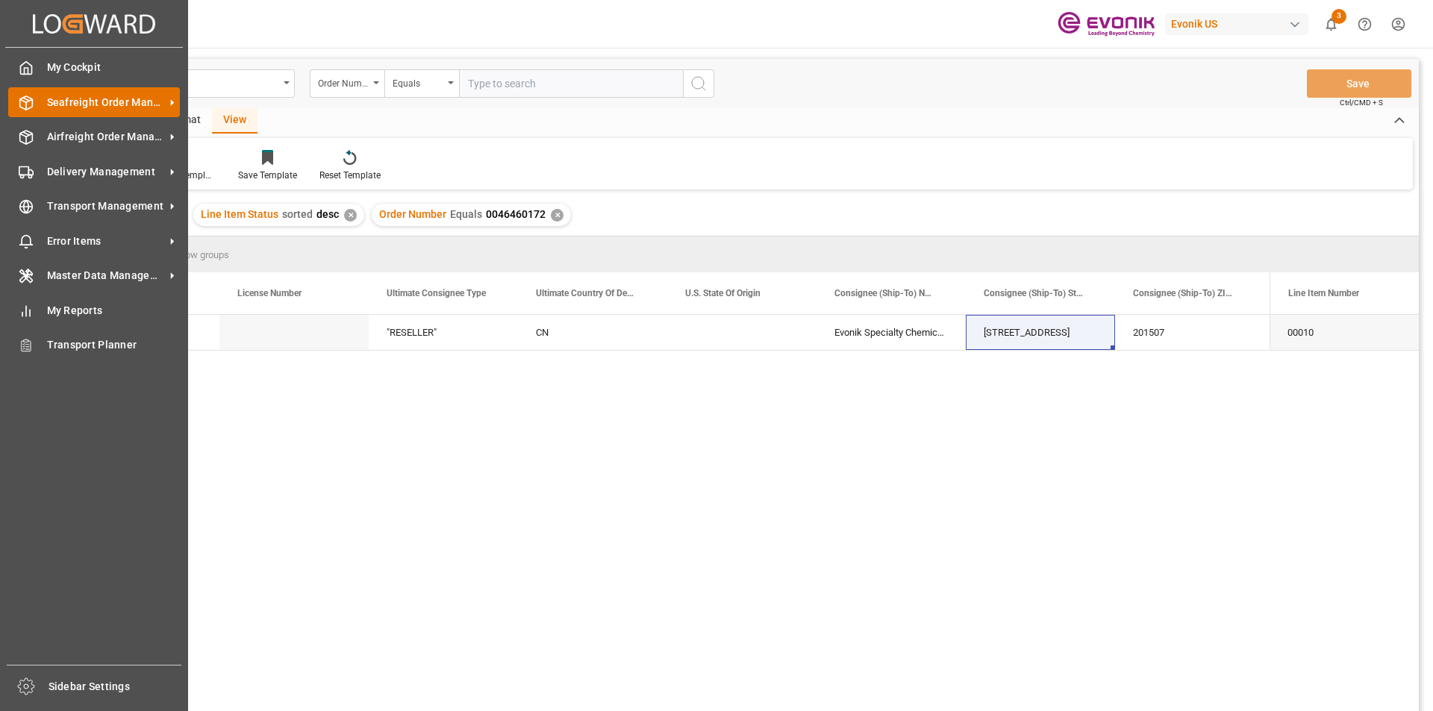
click at [112, 104] on span "Seafreight Order Management" at bounding box center [106, 103] width 118 height 16
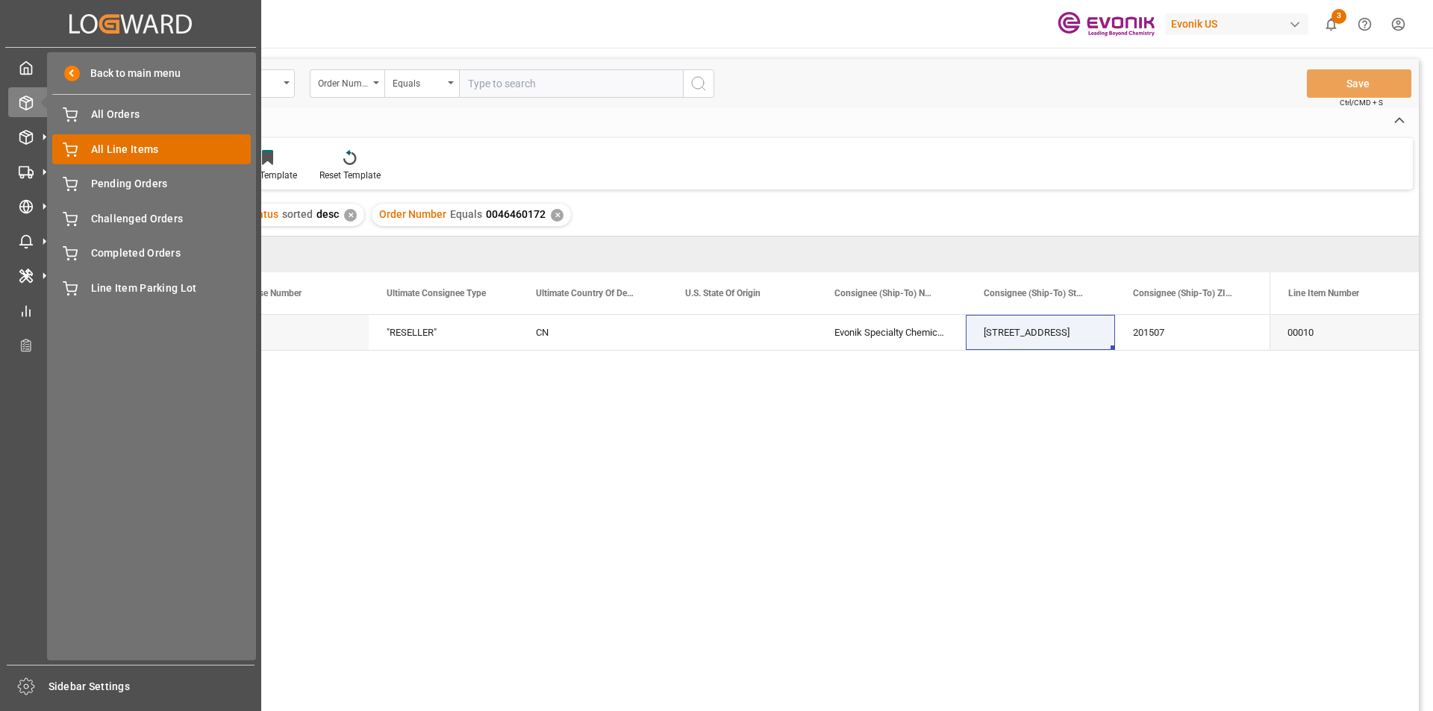
click at [126, 150] on span "All Line Items" at bounding box center [171, 150] width 160 height 16
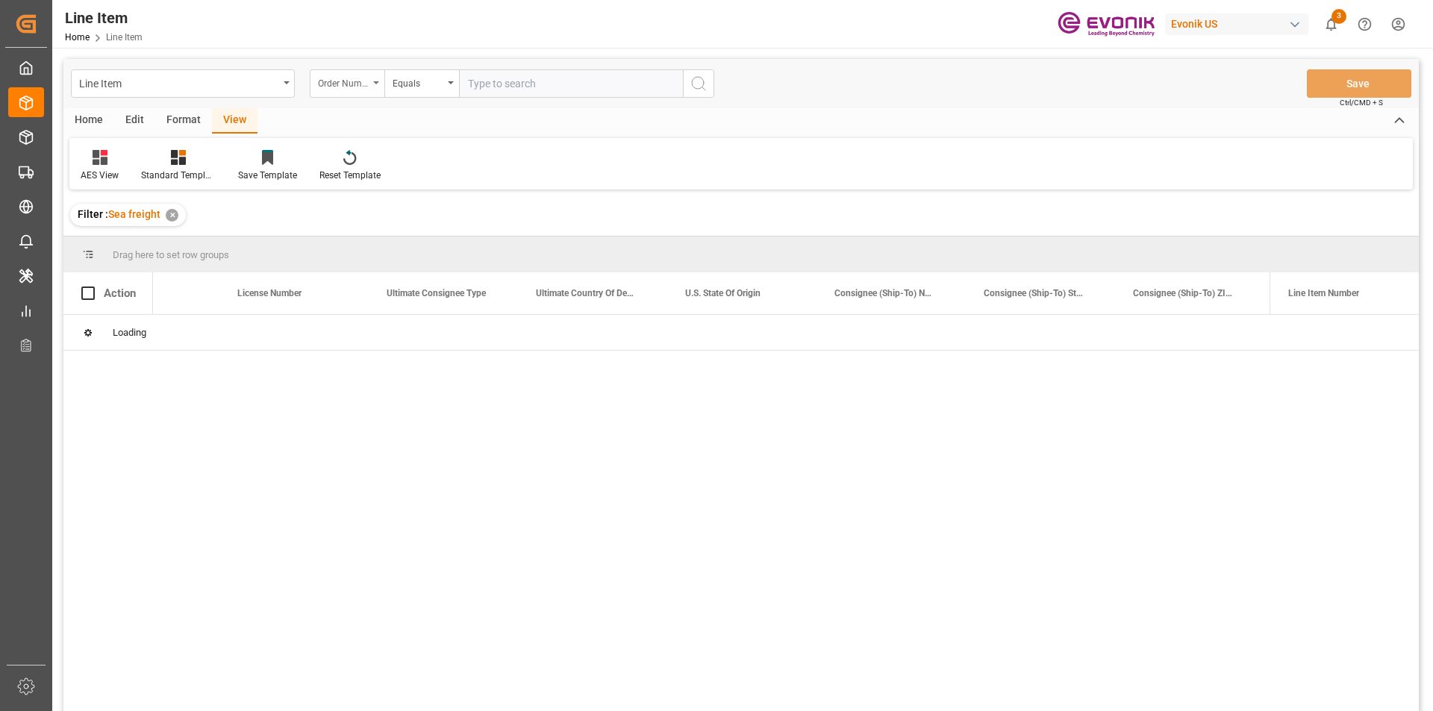
click at [375, 88] on div "Order Number" at bounding box center [347, 83] width 75 height 28
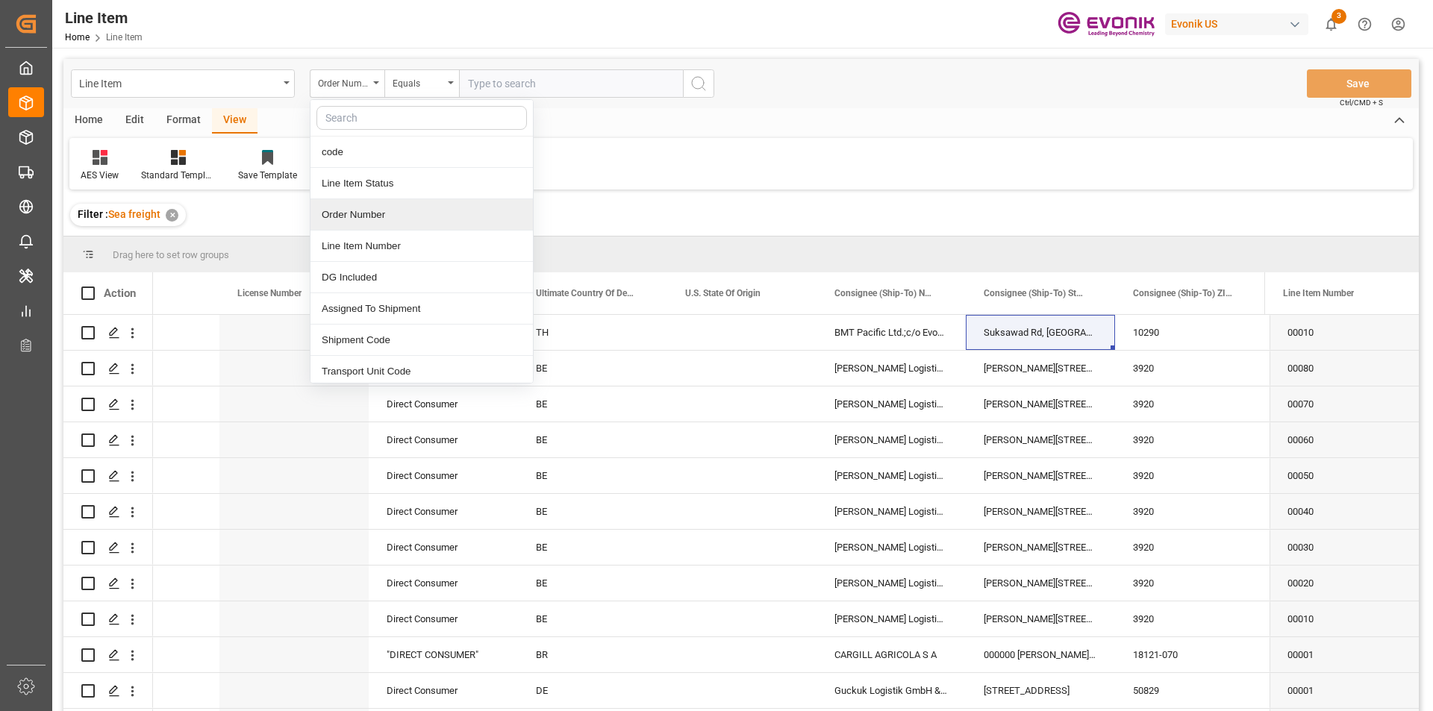
click at [351, 210] on div "Order Number" at bounding box center [421, 214] width 222 height 31
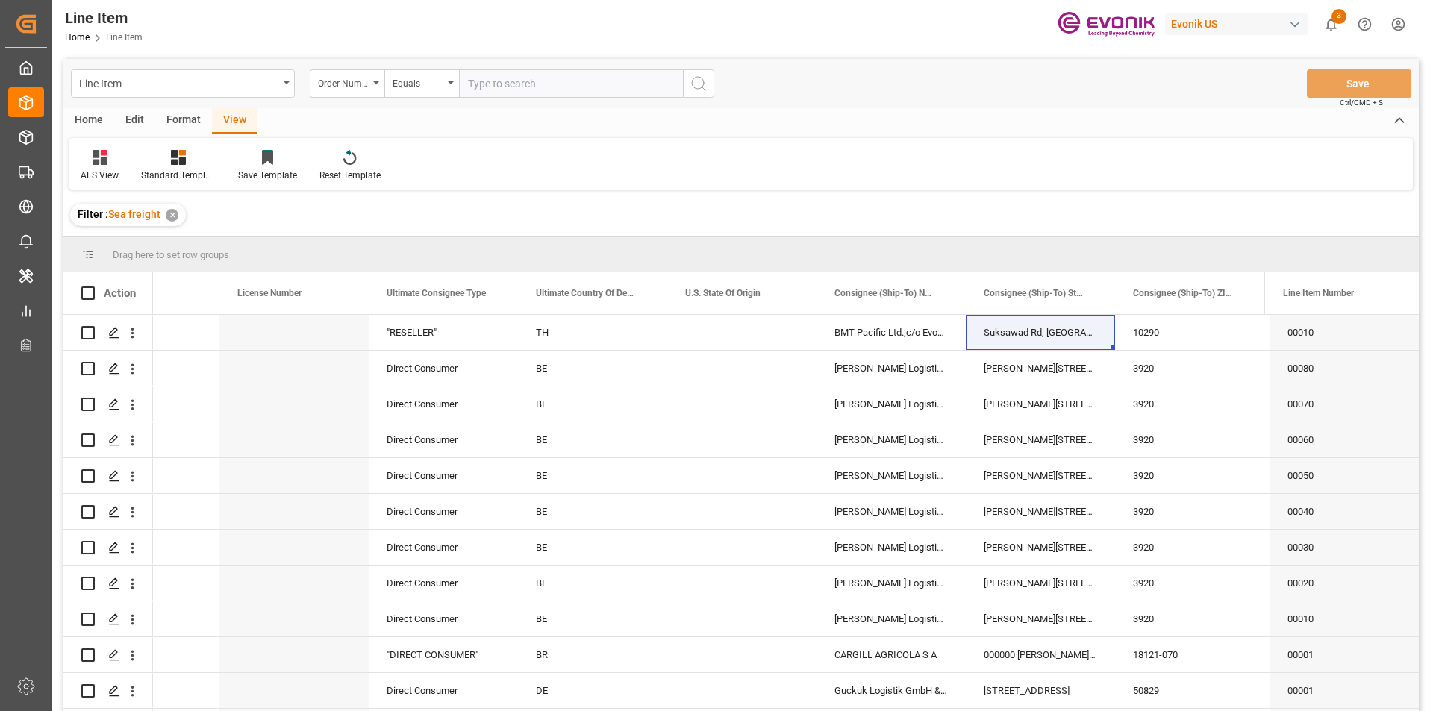
click at [495, 84] on input "text" at bounding box center [571, 83] width 224 height 28
paste input "2007137142"
type input "2007137142"
click at [703, 88] on line "search button" at bounding box center [703, 88] width 3 height 3
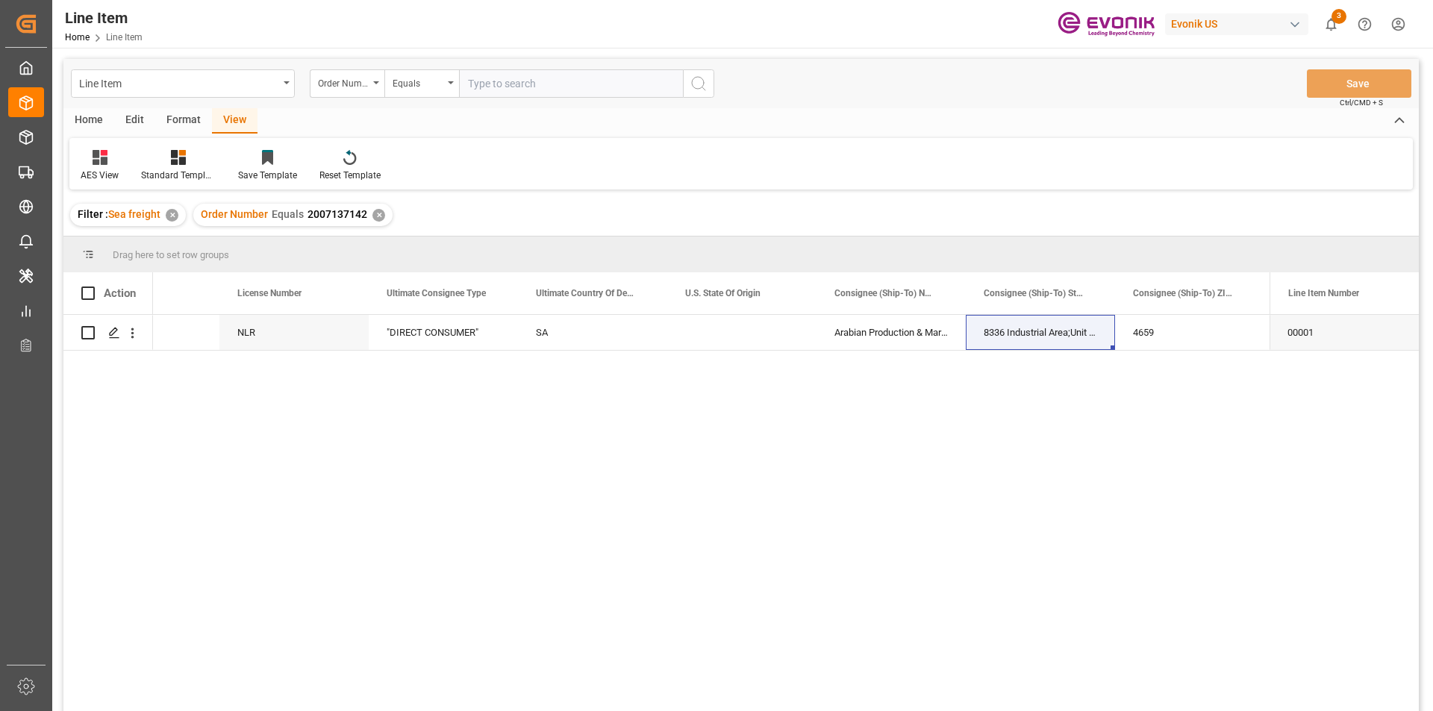
click at [243, 122] on div "View" at bounding box center [235, 120] width 46 height 25
click at [176, 173] on div "Standard Templates" at bounding box center [178, 175] width 75 height 13
click at [198, 330] on div "AES View" at bounding box center [218, 333] width 131 height 16
click at [131, 337] on icon "open menu" at bounding box center [133, 333] width 16 height 16
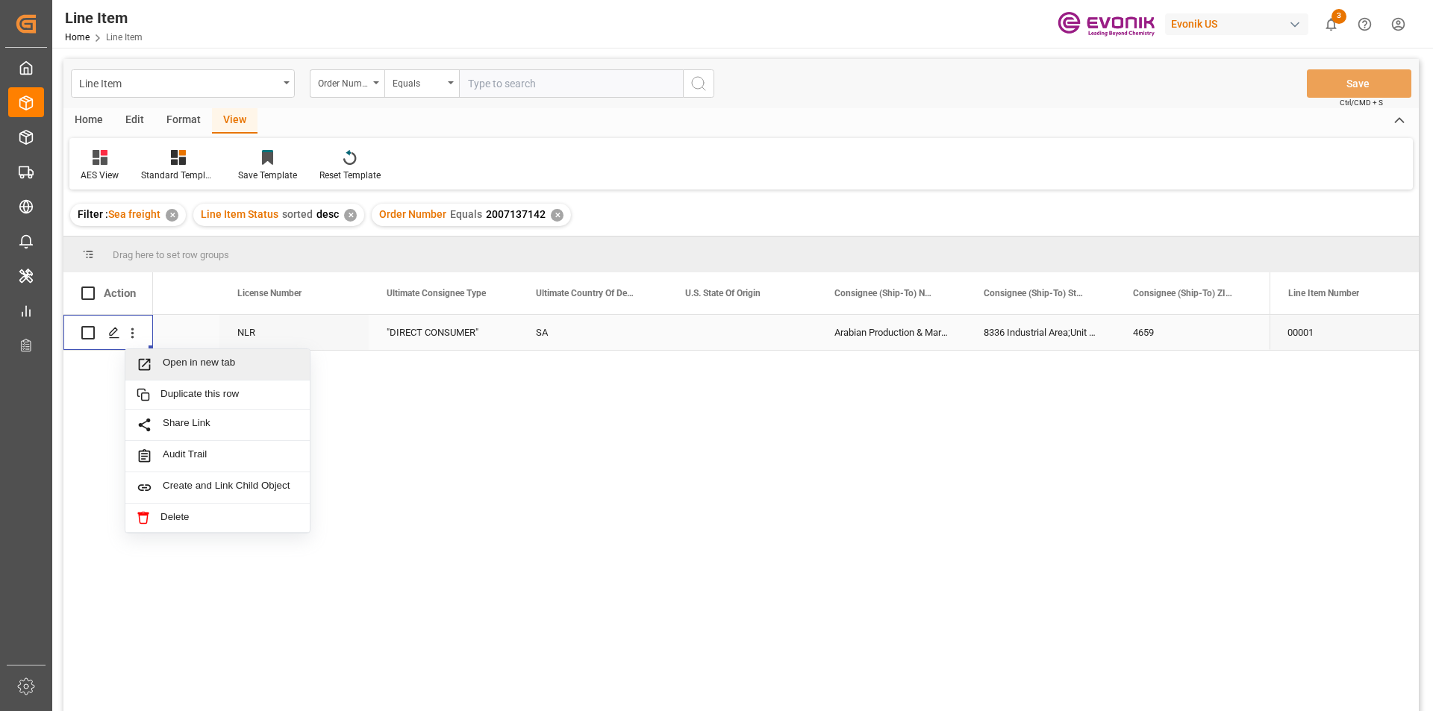
click at [170, 359] on span "Open in new tab" at bounding box center [231, 365] width 136 height 16
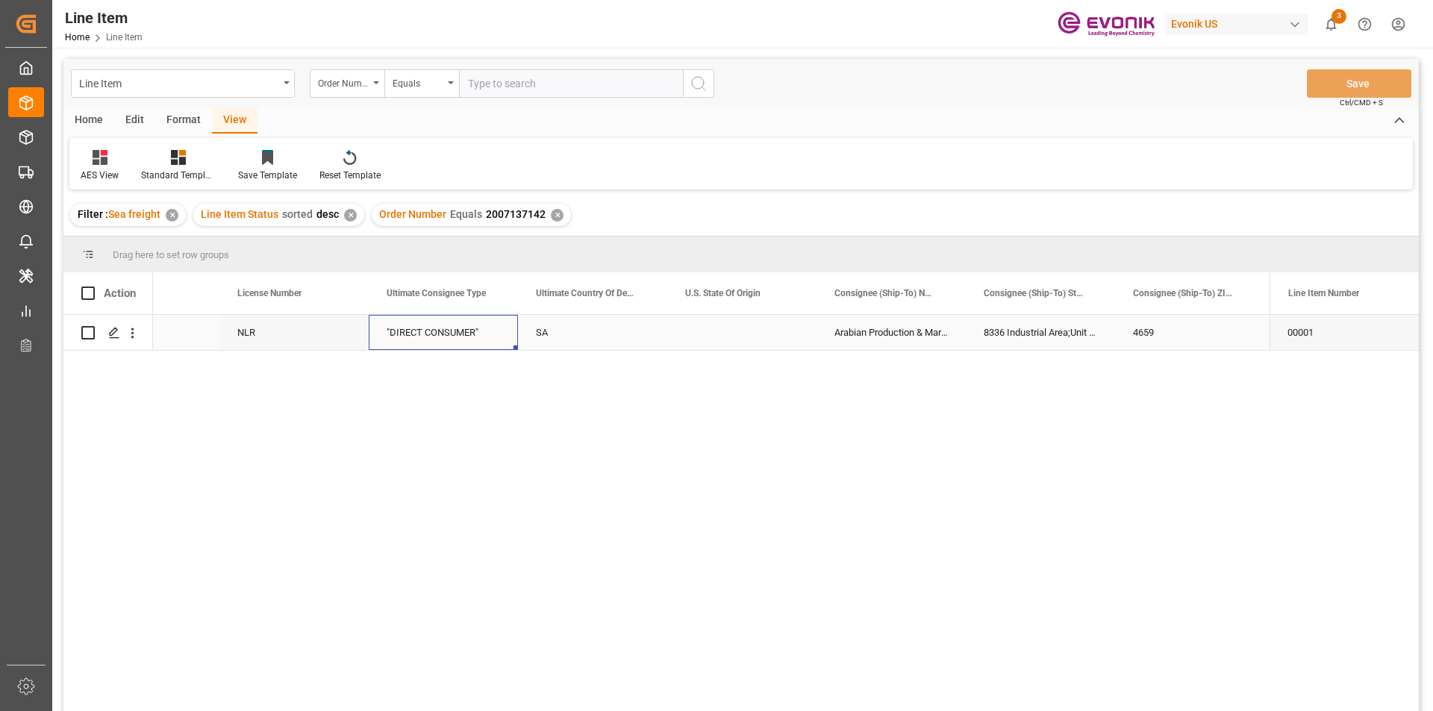
click at [417, 331] on div ""DIRECT CONSUMER"" at bounding box center [443, 332] width 149 height 35
click at [411, 331] on div "700" at bounding box center [443, 332] width 149 height 35
drag, startPoint x: 1004, startPoint y: 331, endPoint x: 1008, endPoint y: 405, distance: 74.7
click at [1004, 331] on div "5241.6" at bounding box center [1040, 332] width 149 height 35
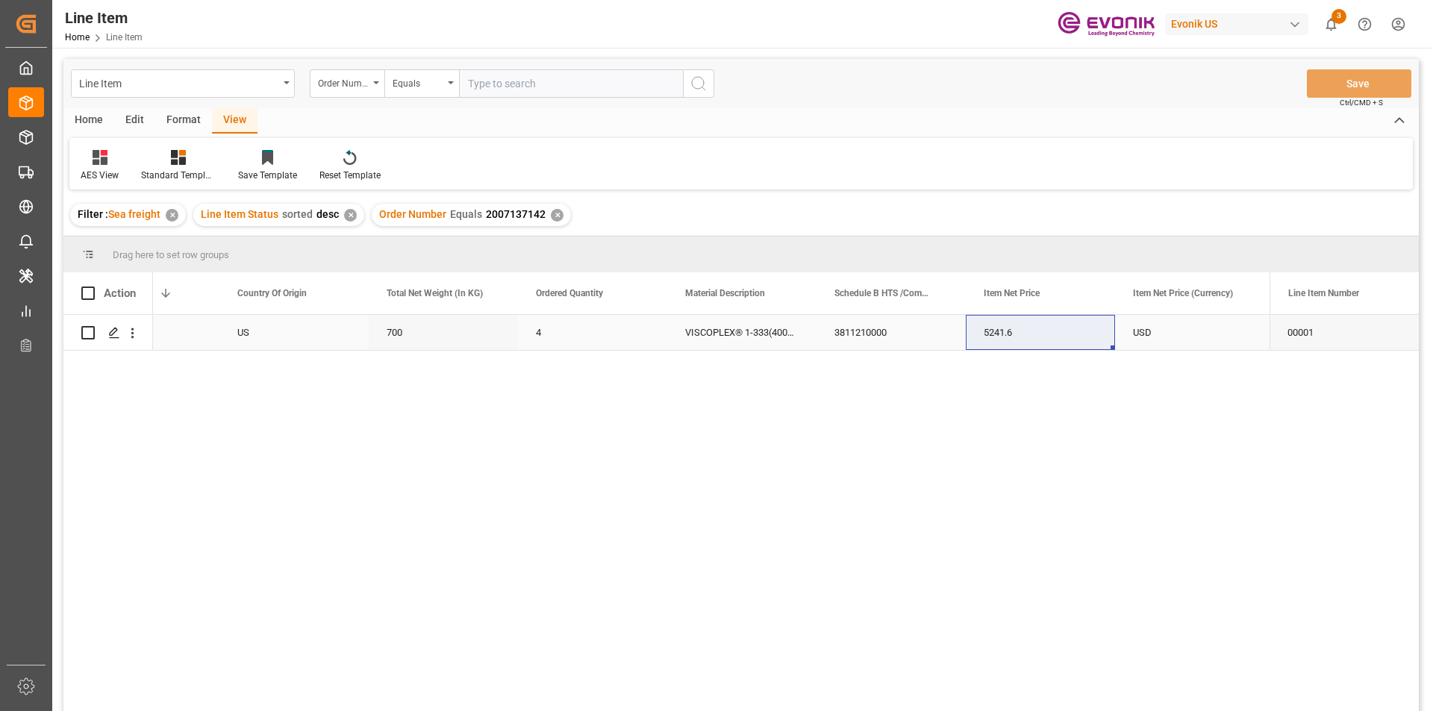
click at [1187, 337] on div "USD" at bounding box center [1189, 332] width 149 height 35
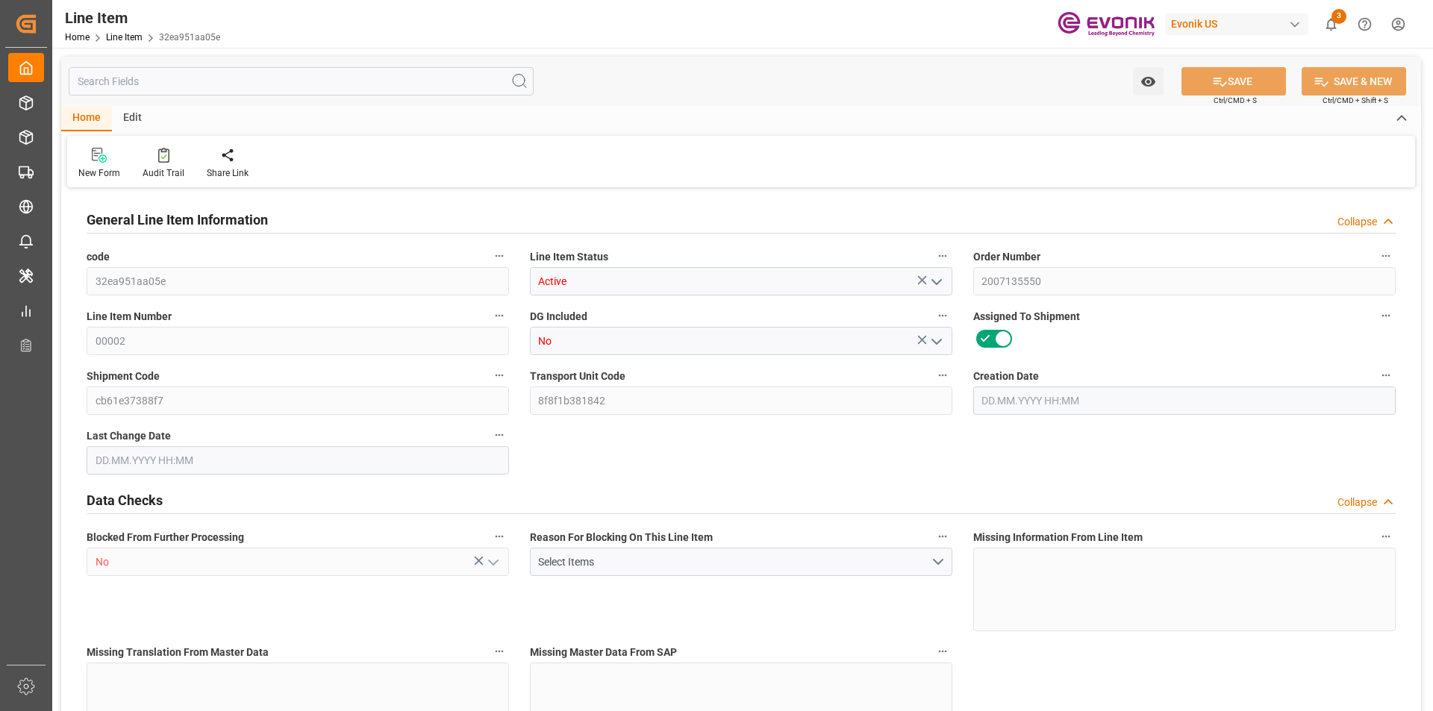
type input "5"
type input "3820"
type input "3500"
type input "6.6051"
type input "20"
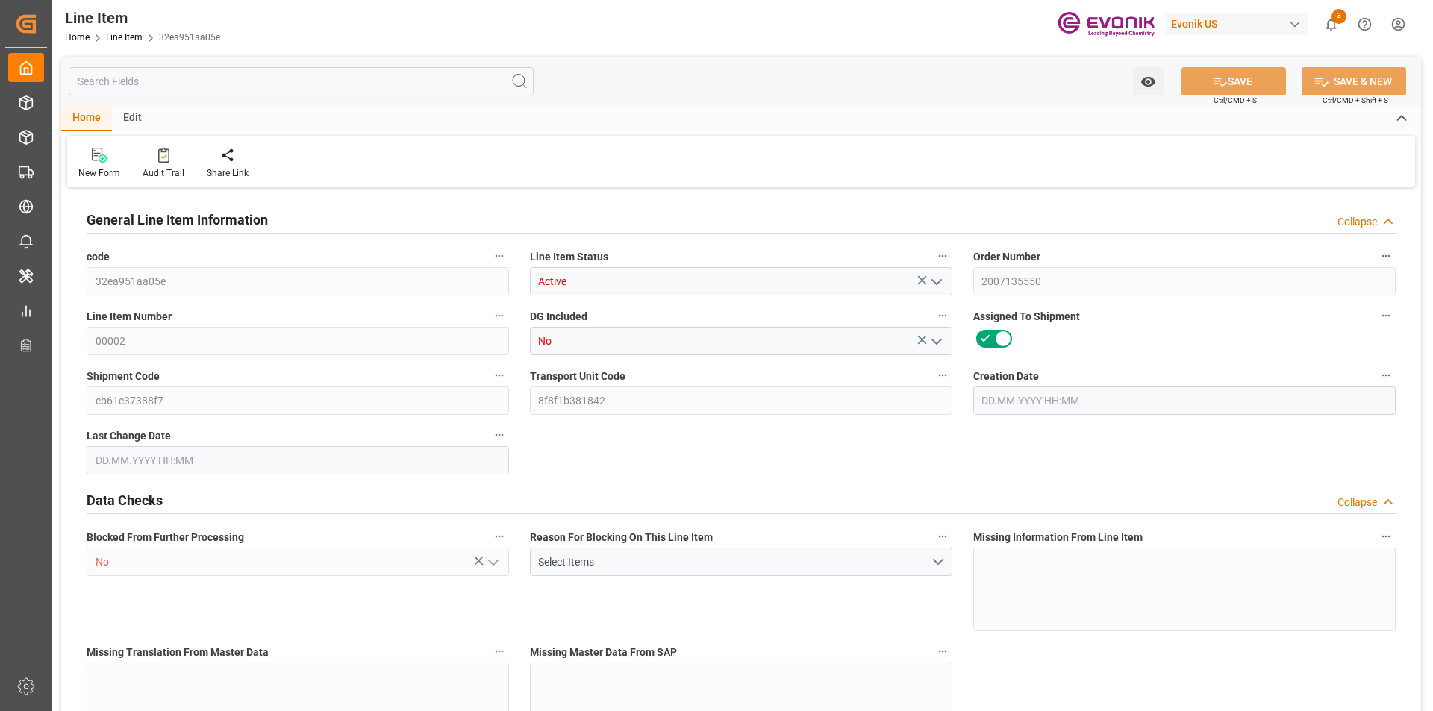
type input "21049"
type input "20"
type input "3820"
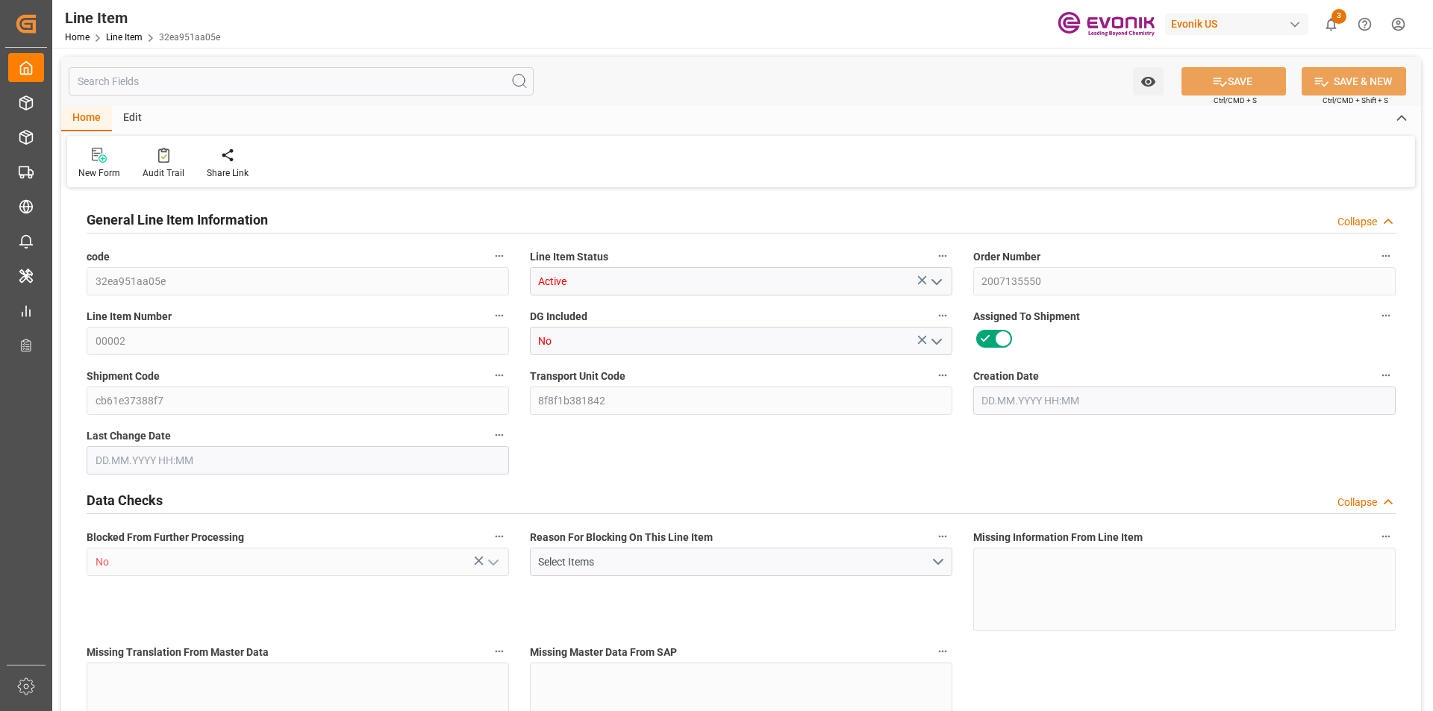
type input "4050"
type input "3500"
type input "6.6051"
type input "6605.1"
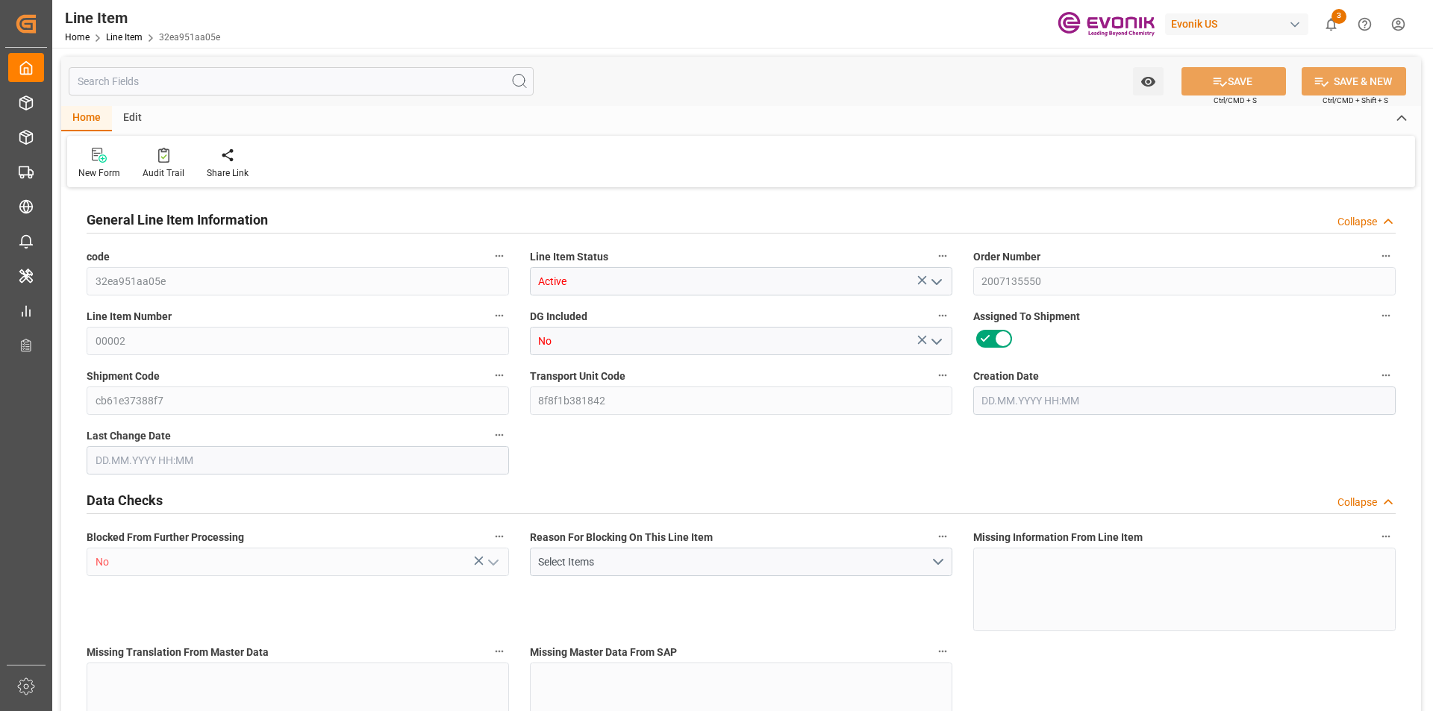
type input "20"
type input "3820"
type input "3500"
type input "6.6051"
type input "[DATE] 19:41"
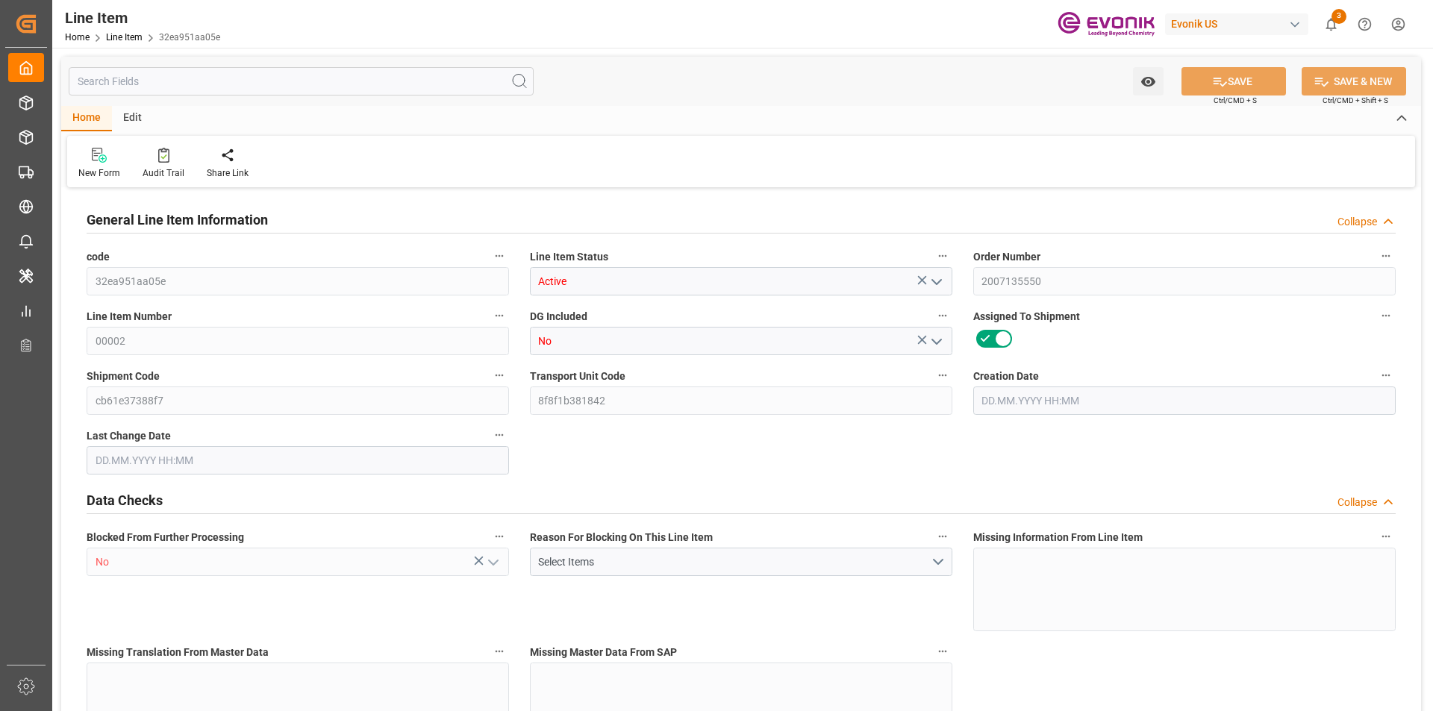
type input "[DATE] 20:05"
type input "[DATE]"
type input "3"
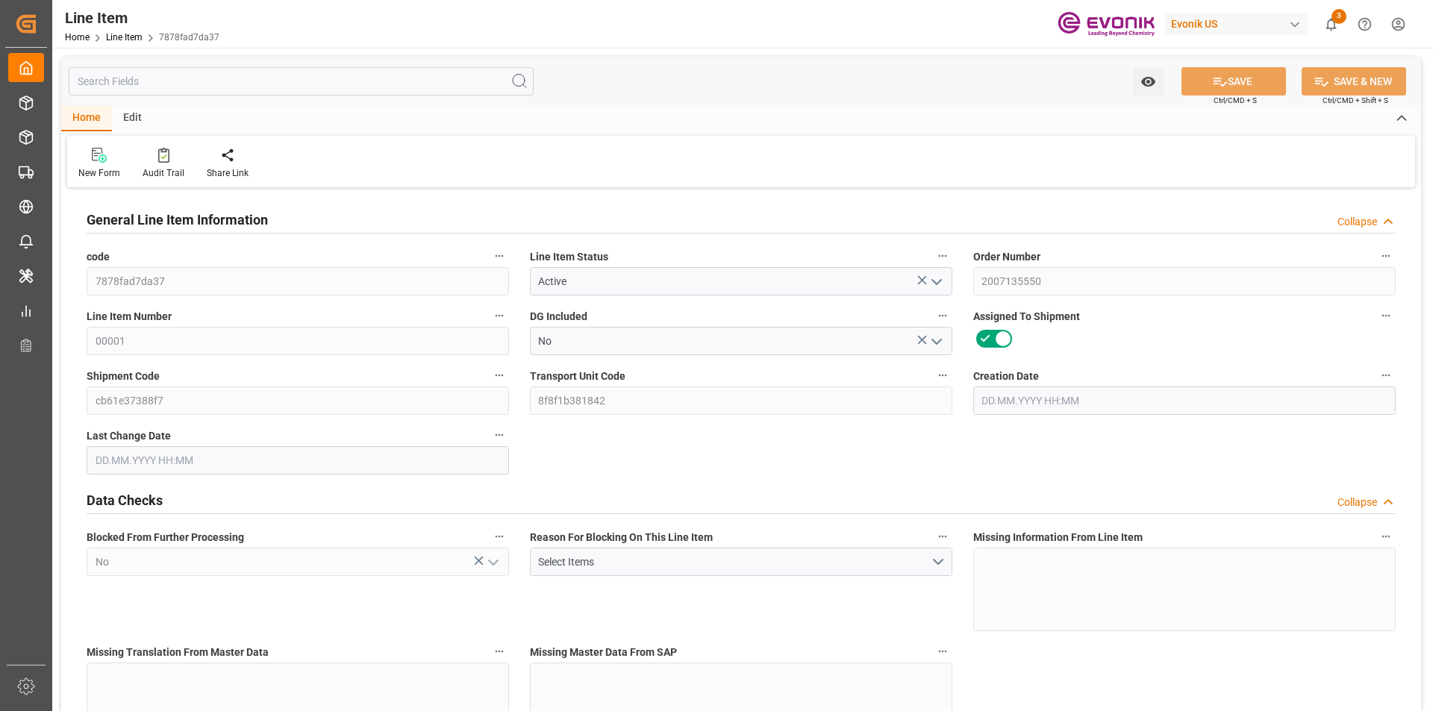
type input "2292"
type input "2100"
type input "3.9631"
type input "12"
type input "11581.5"
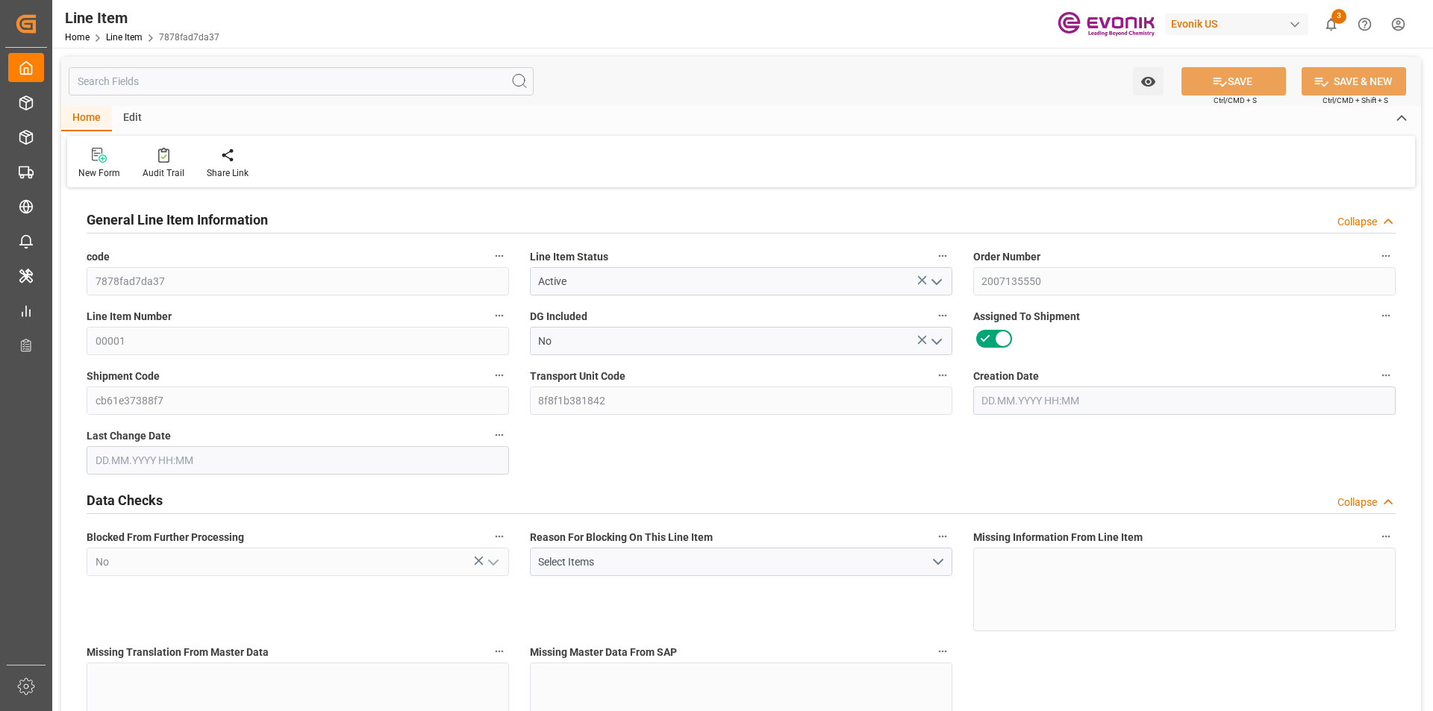
type input "12"
type input "2292"
type input "2430"
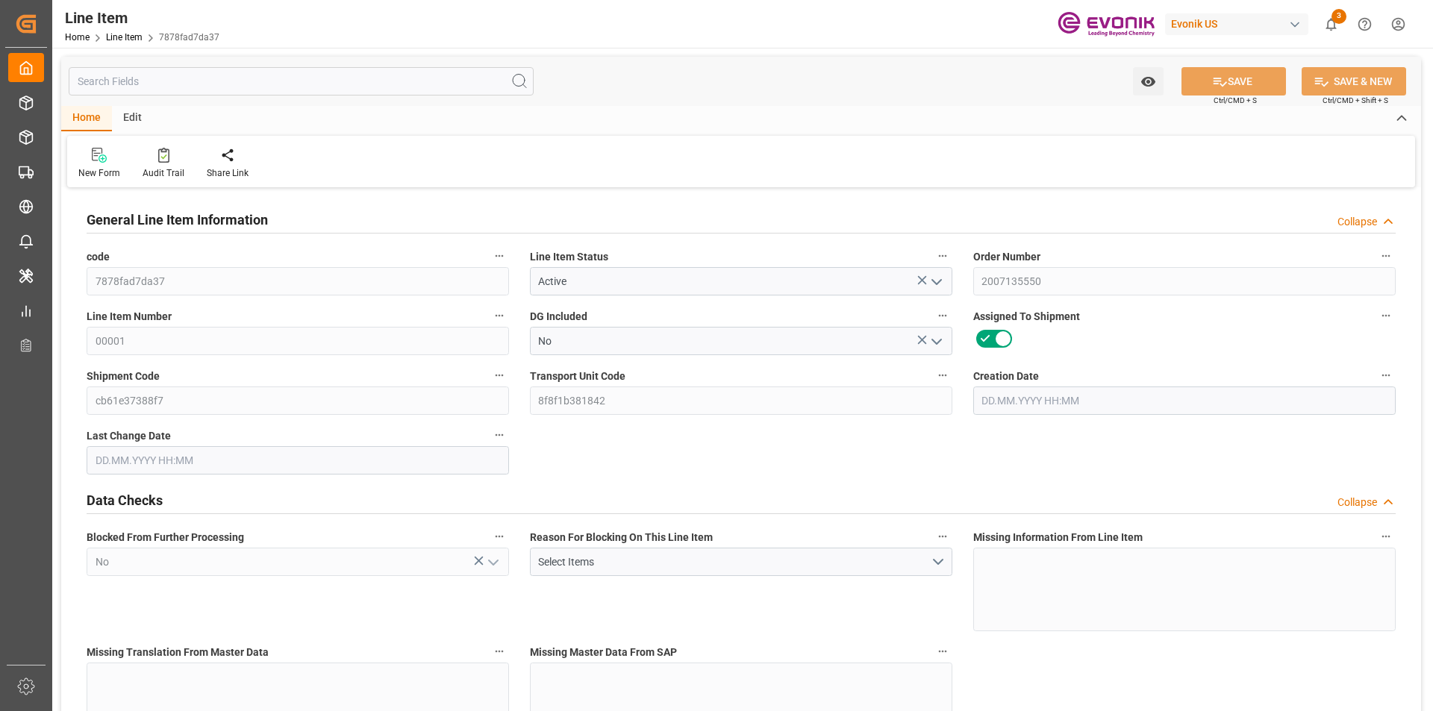
type input "2100"
type input "3.9631"
type input "3963.06"
type input "12"
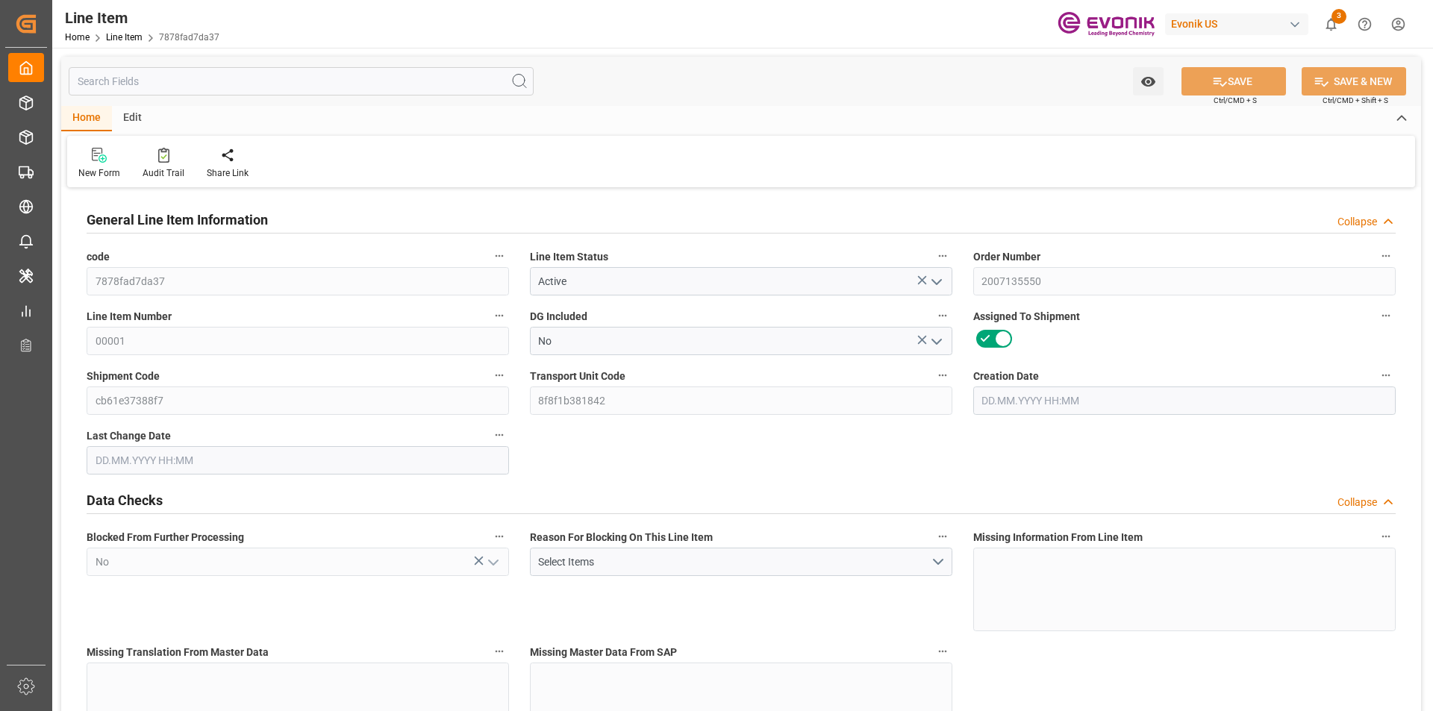
type input "2292"
type input "2100"
type input "3.9631"
type input "13.08.2025 19:41"
type input "15.08.2025 20:05"
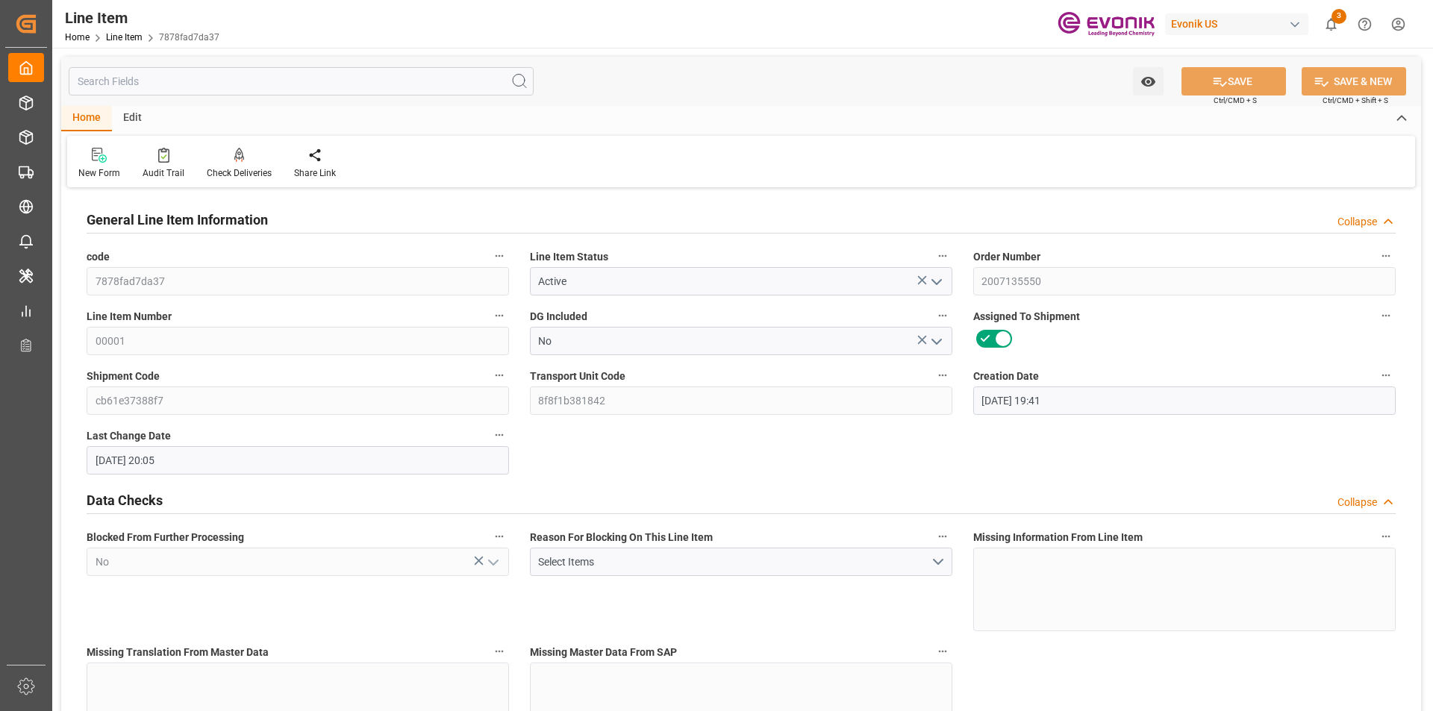
type input "07.10.2025"
type input "27.08.2025"
type input "20.08.2025"
type input "20"
type input "17288"
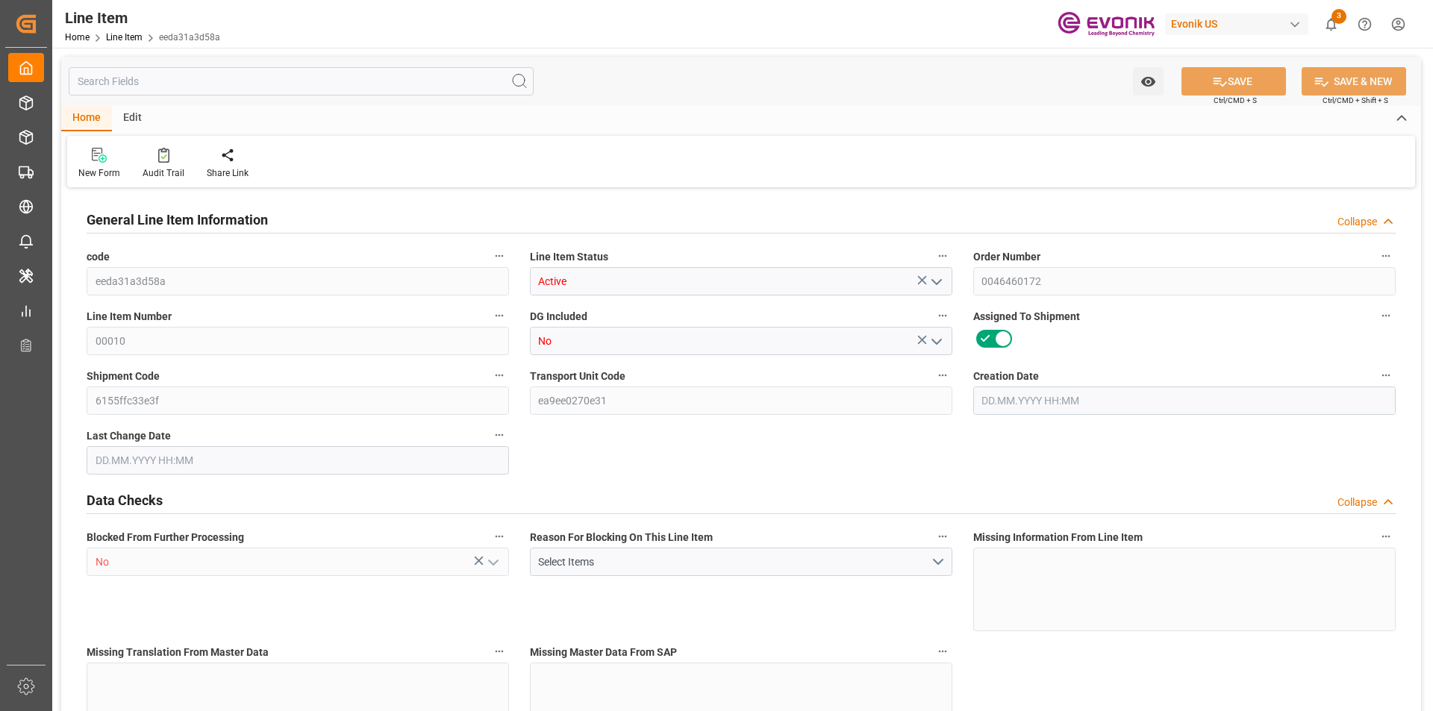
type input "16000"
type input "22.977"
type input "80"
type input "300480"
type input "80"
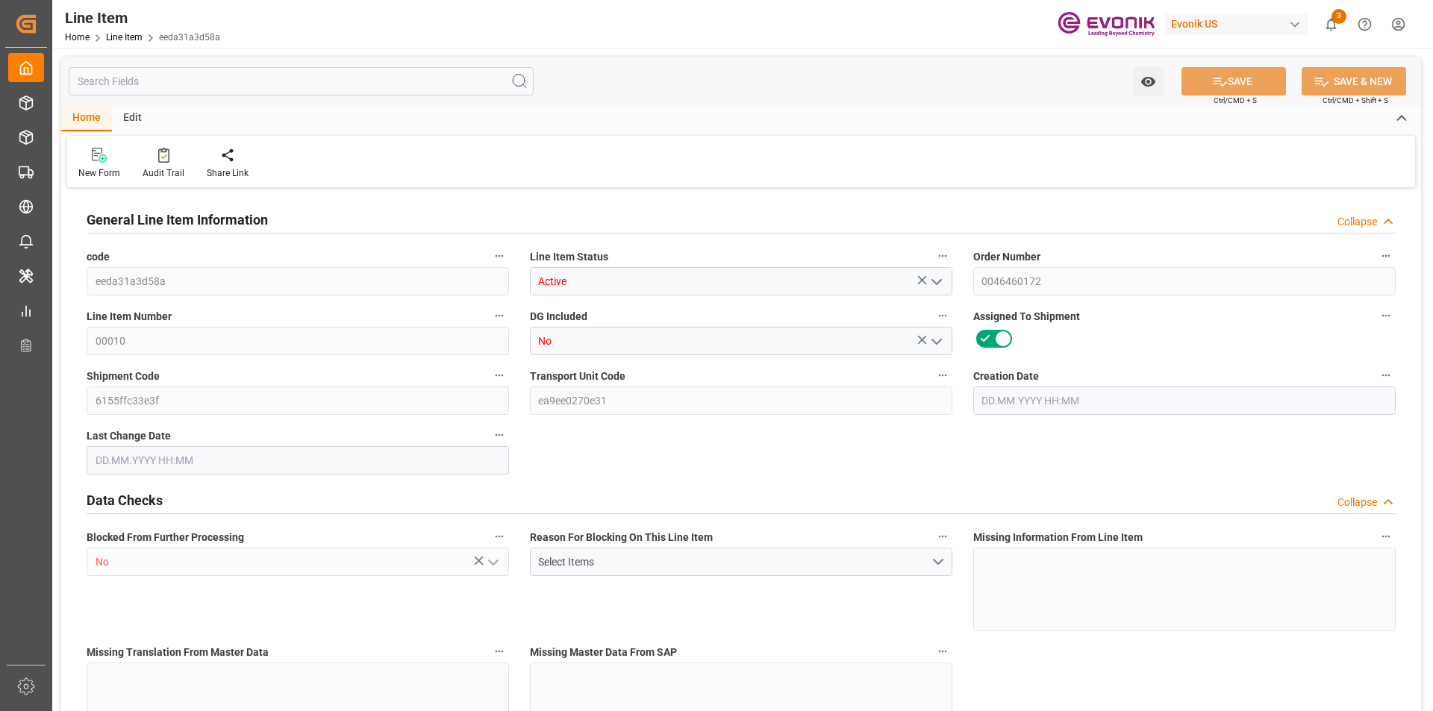
type input "80"
type input "17288"
type input "17688"
type input "16000"
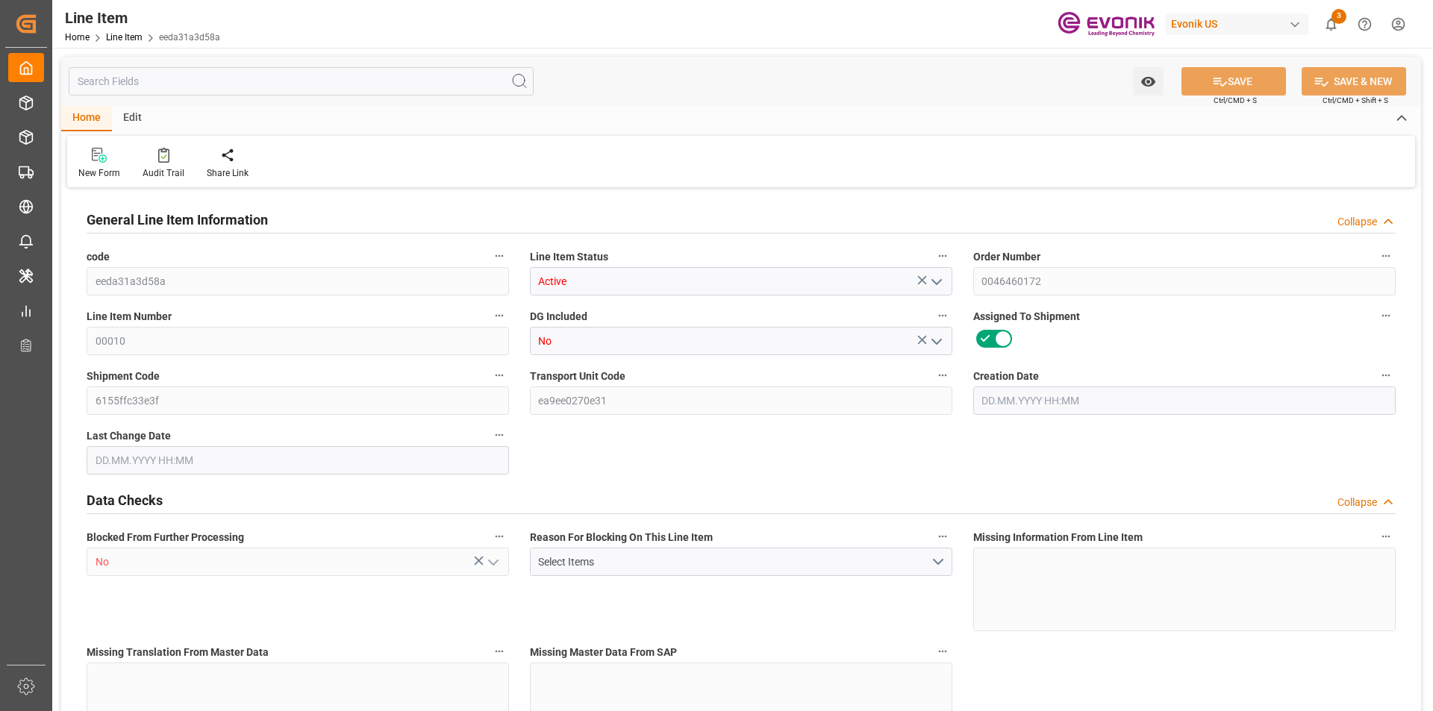
type input "16000"
type input "22.977"
type input "22976.96"
type input "80"
type input "17288"
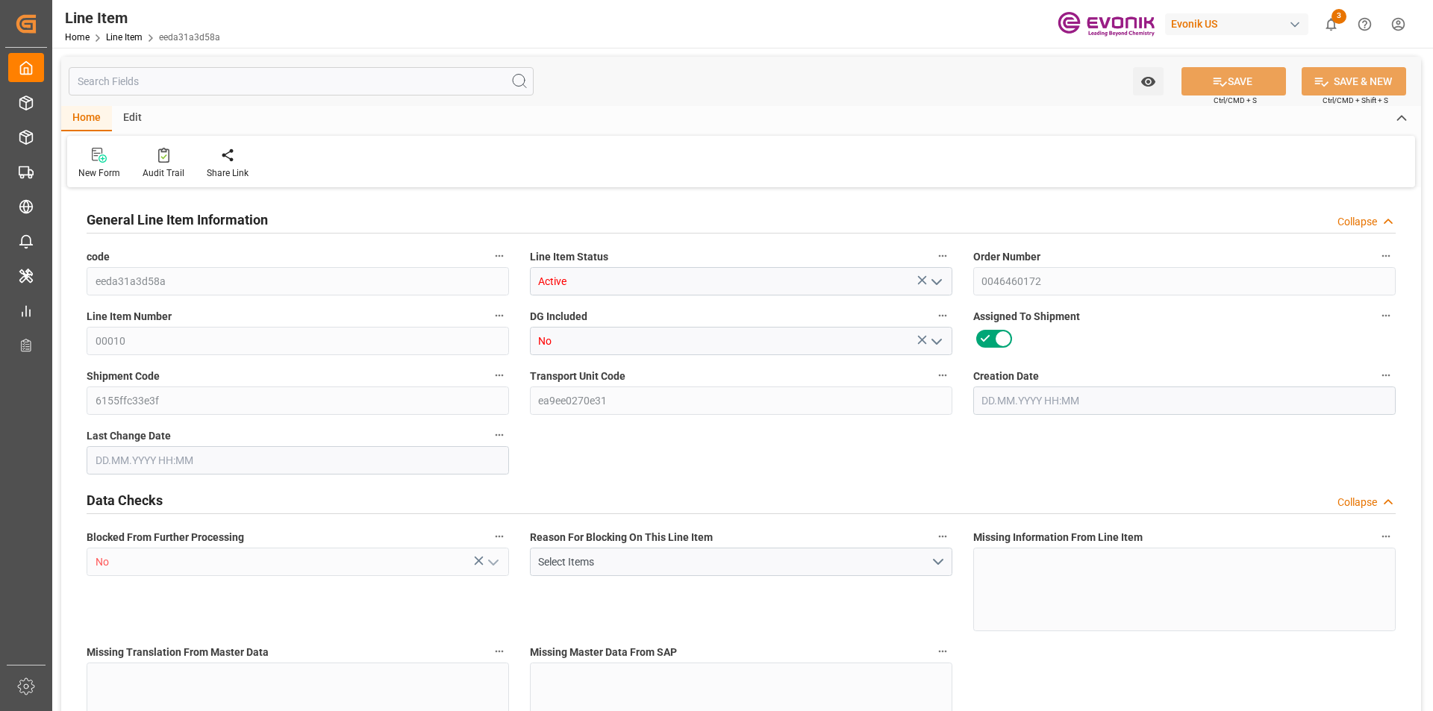
type input "16000"
type input "22.977"
type input "[DATE] 13:02"
type input "[DATE] 19:32"
type input "[DATE]"
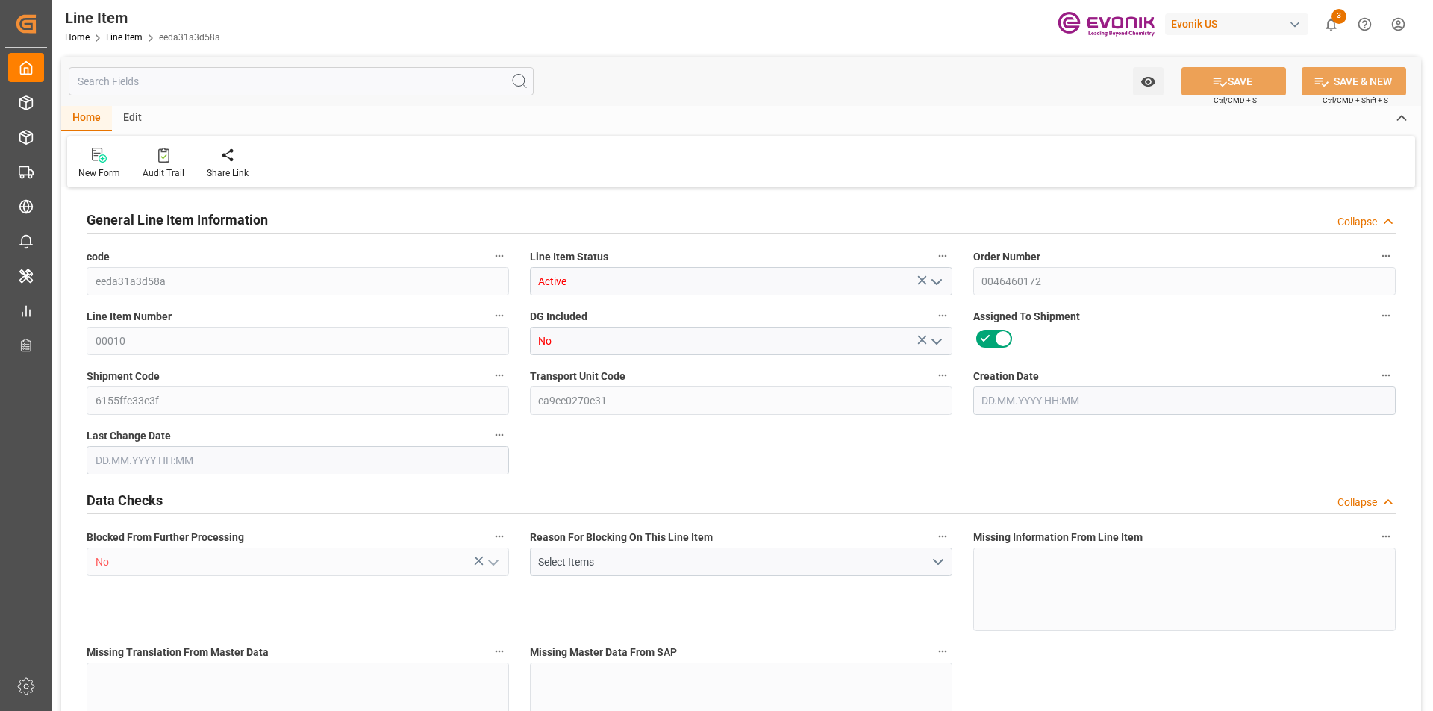
type input "[DATE]"
click at [228, 90] on input "text" at bounding box center [301, 81] width 465 height 28
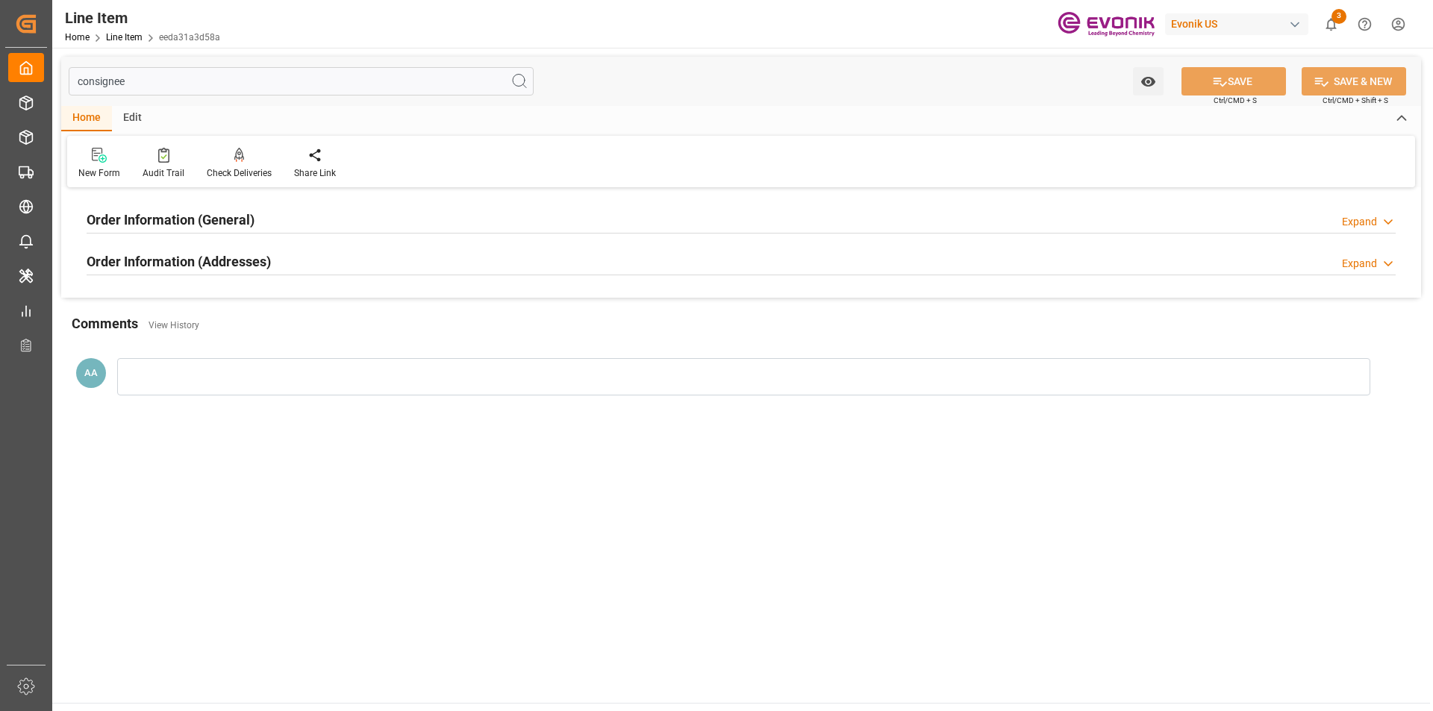
type input "consignee"
click at [207, 209] on div "Order Information (General)" at bounding box center [171, 218] width 168 height 28
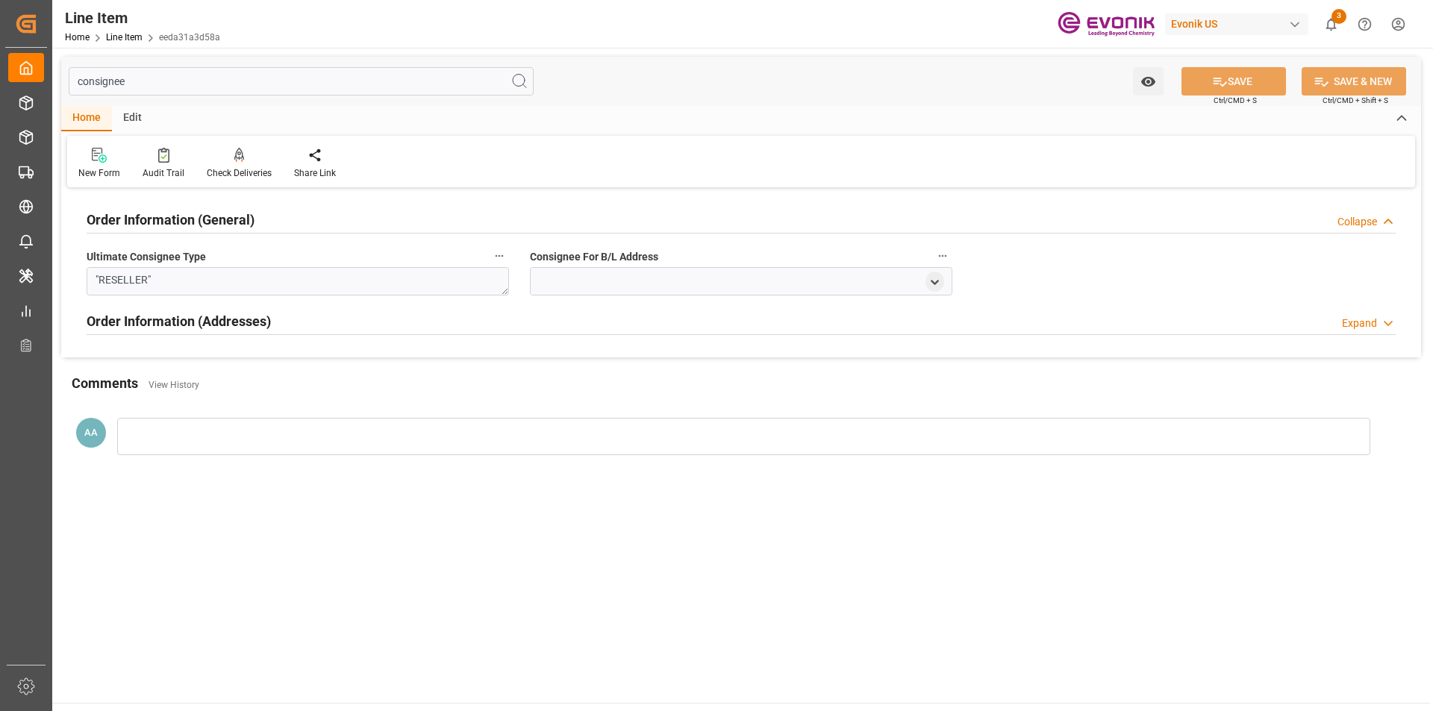
click at [1260, 219] on div "Order Information (General) Collapse" at bounding box center [741, 218] width 1309 height 28
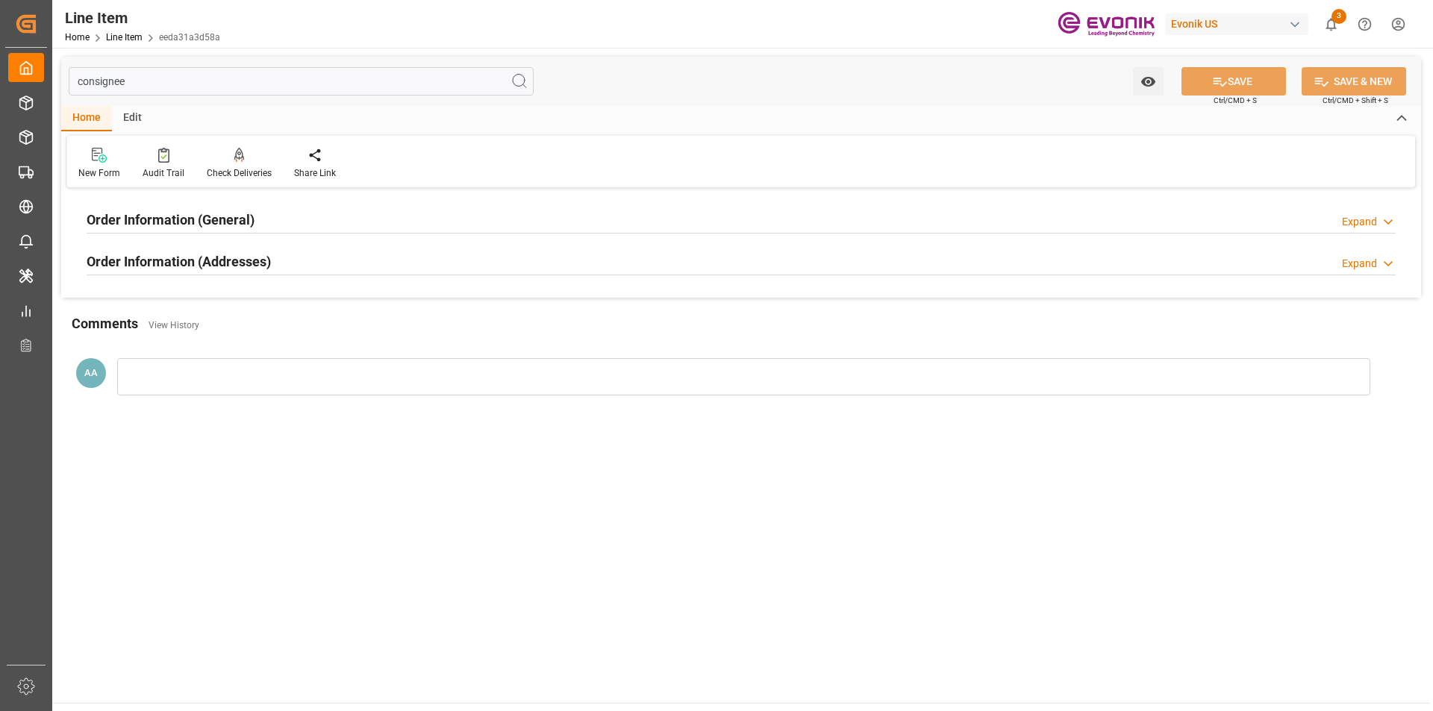
click at [1377, 263] on div "Expand" at bounding box center [1369, 264] width 54 height 16
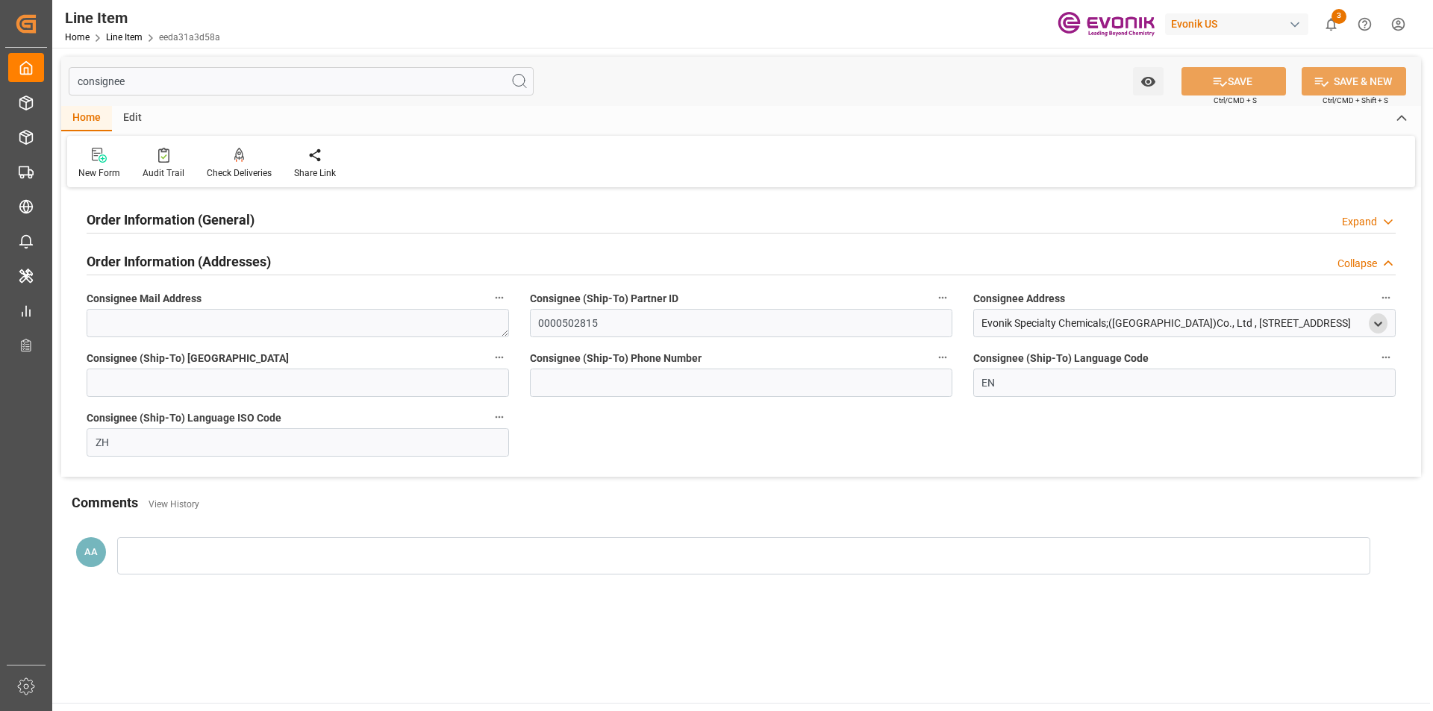
click at [1379, 324] on polyline "open menu" at bounding box center [1377, 323] width 7 height 3
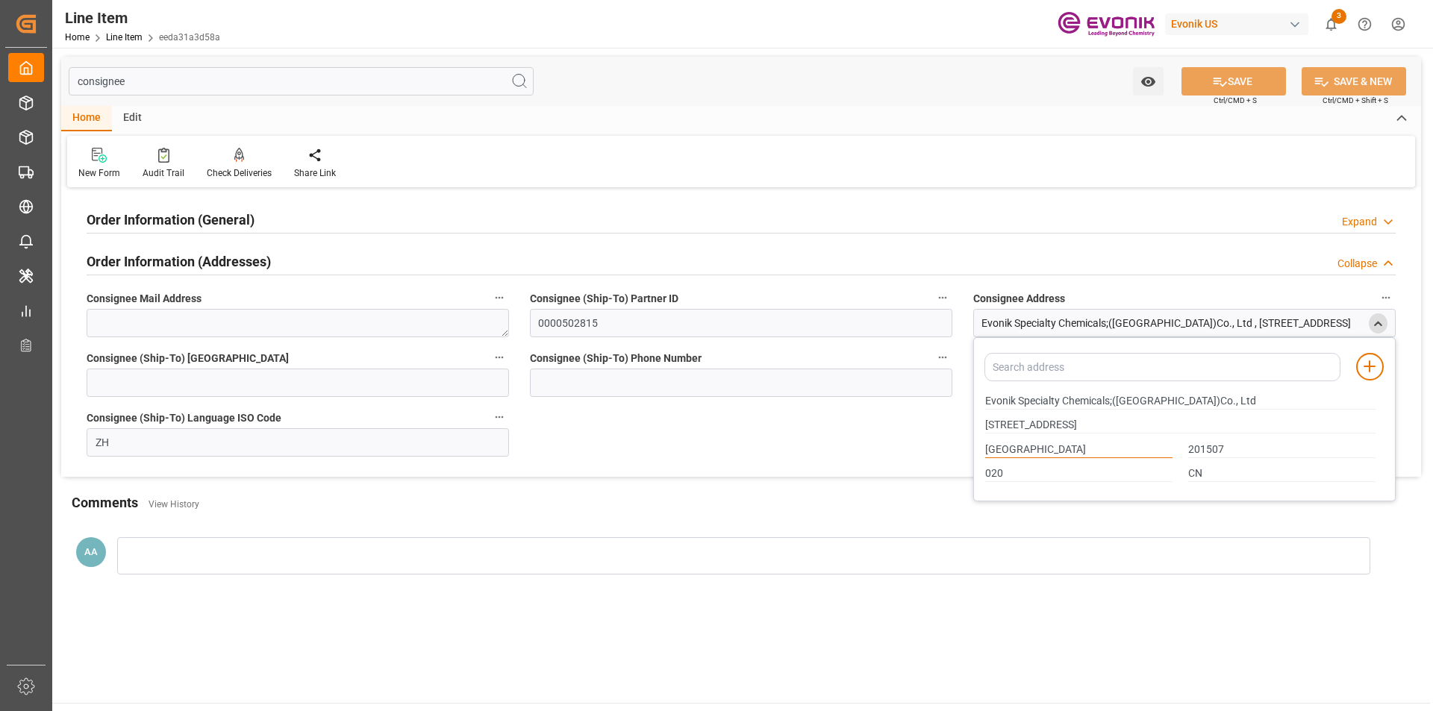
click at [1017, 448] on input "[GEOGRAPHIC_DATA]" at bounding box center [1078, 450] width 187 height 16
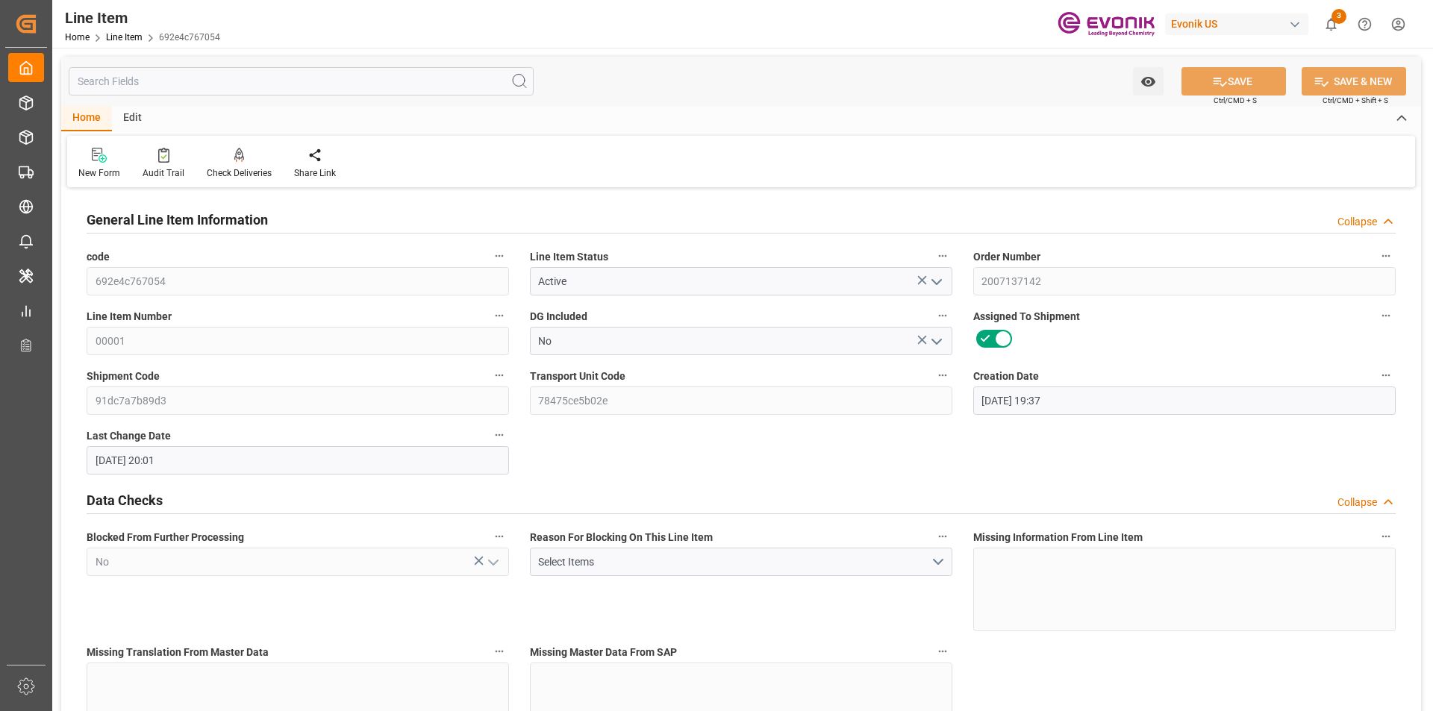
click at [279, 85] on input "text" at bounding box center [301, 81] width 465 height 28
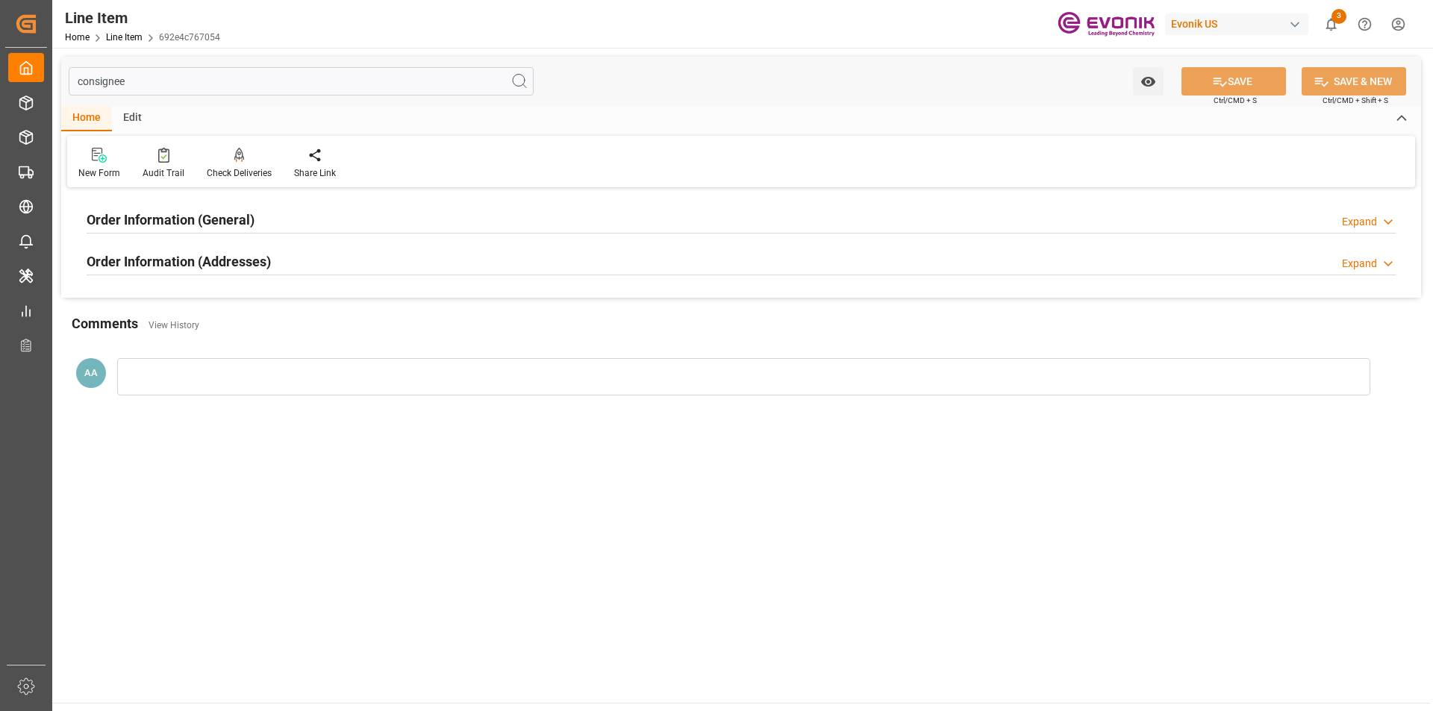
type input "consignee"
click at [266, 208] on div "Order Information (General) Expand" at bounding box center [741, 218] width 1309 height 28
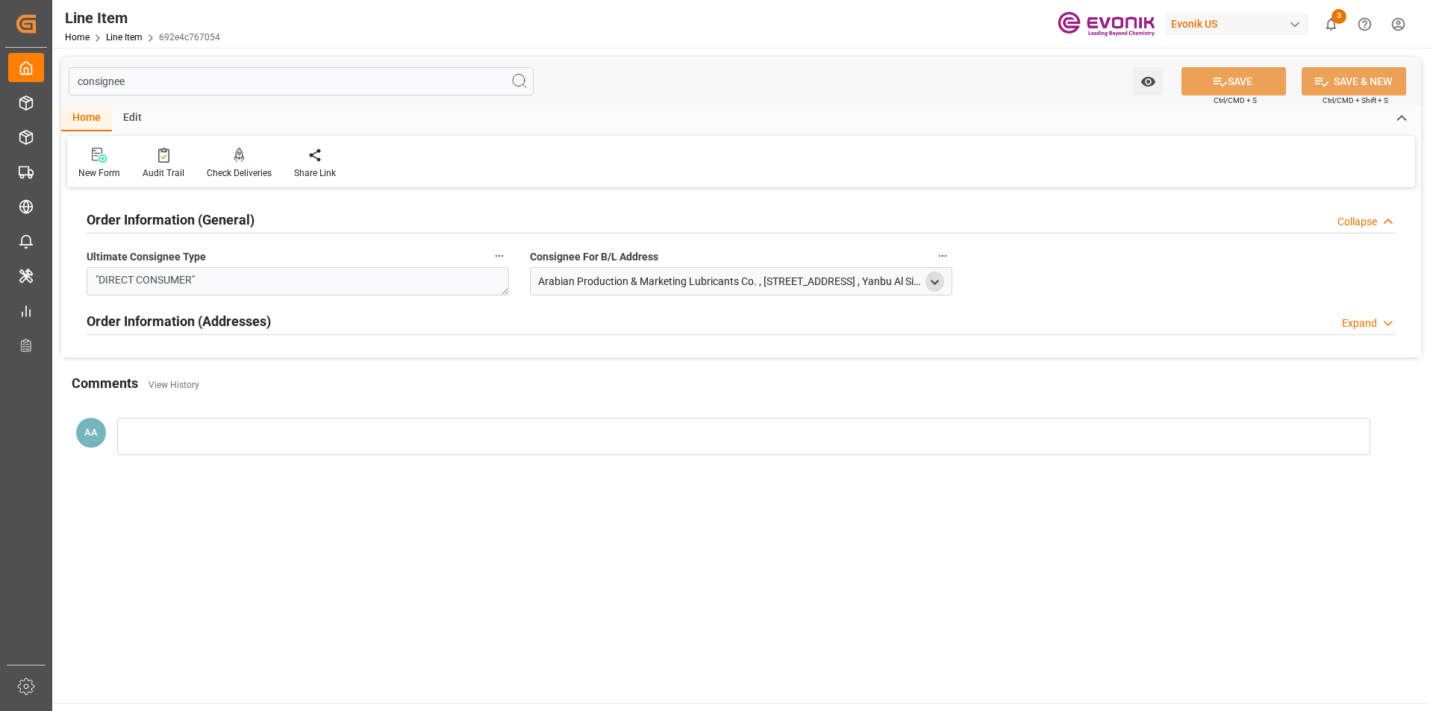
click at [936, 281] on icon "open menu" at bounding box center [934, 282] width 13 height 13
click at [936, 286] on icon "close menu" at bounding box center [934, 282] width 13 height 13
